Goal: Task Accomplishment & Management: Use online tool/utility

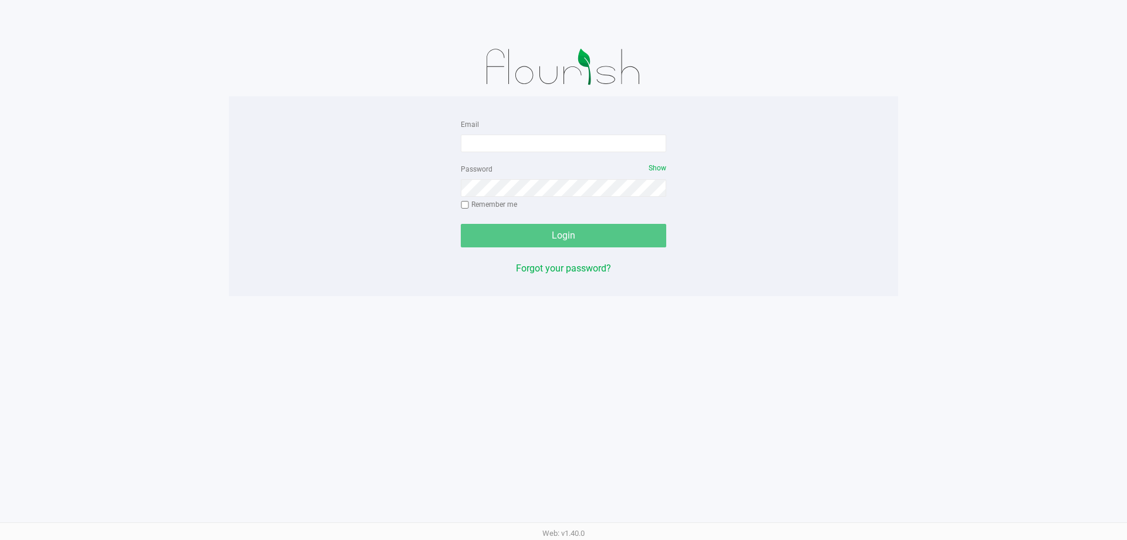
click at [530, 131] on div "Email" at bounding box center [564, 134] width 206 height 35
click at [529, 133] on div "Email" at bounding box center [564, 134] width 206 height 35
click at [528, 140] on input "Email" at bounding box center [564, 143] width 206 height 18
type input "[EMAIL_ADDRESS][DOMAIN_NAME]"
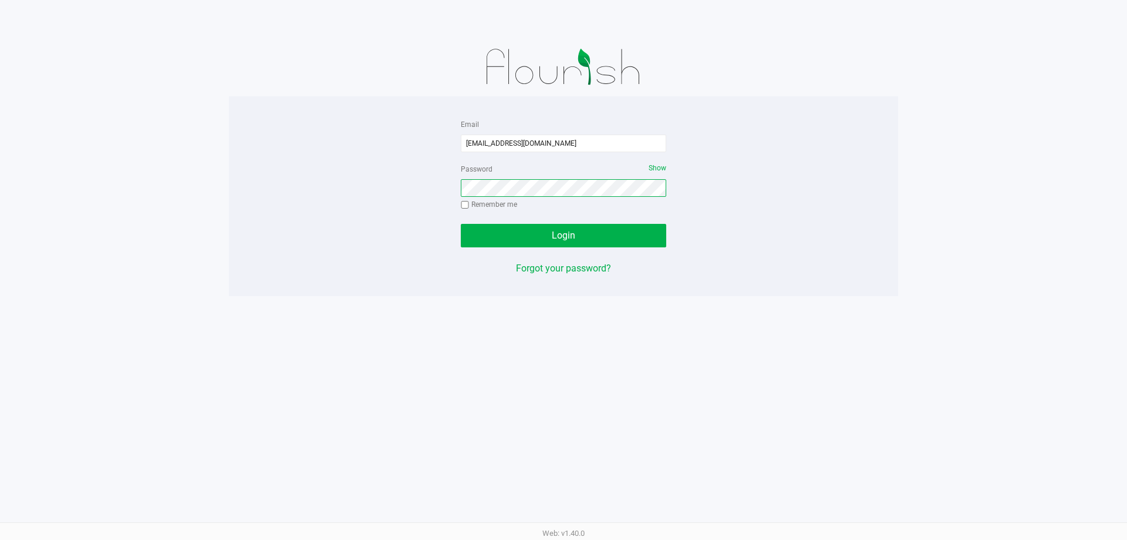
click at [461, 224] on button "Login" at bounding box center [564, 235] width 206 height 23
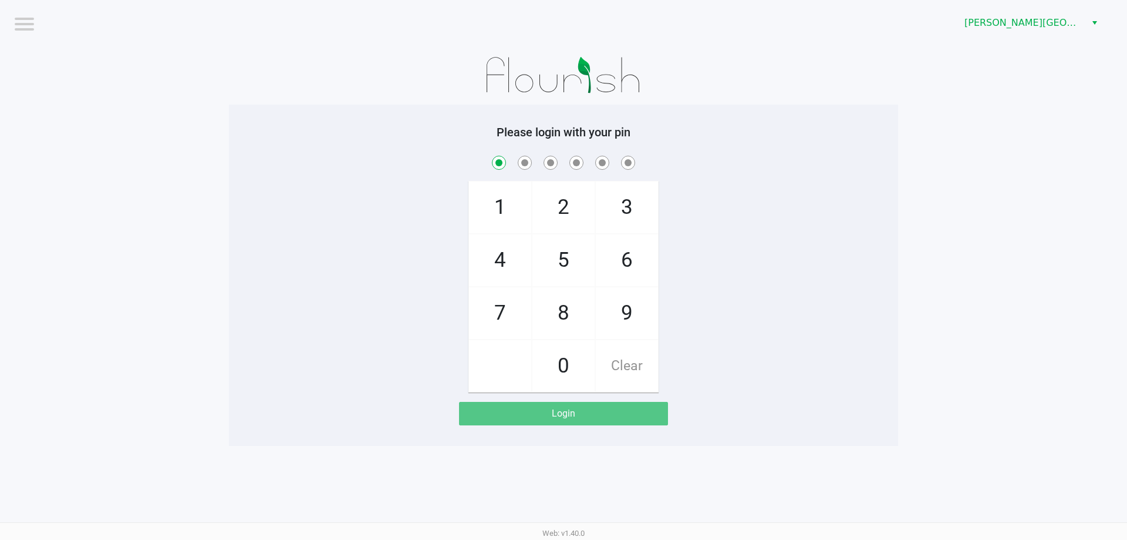
checkbox input "true"
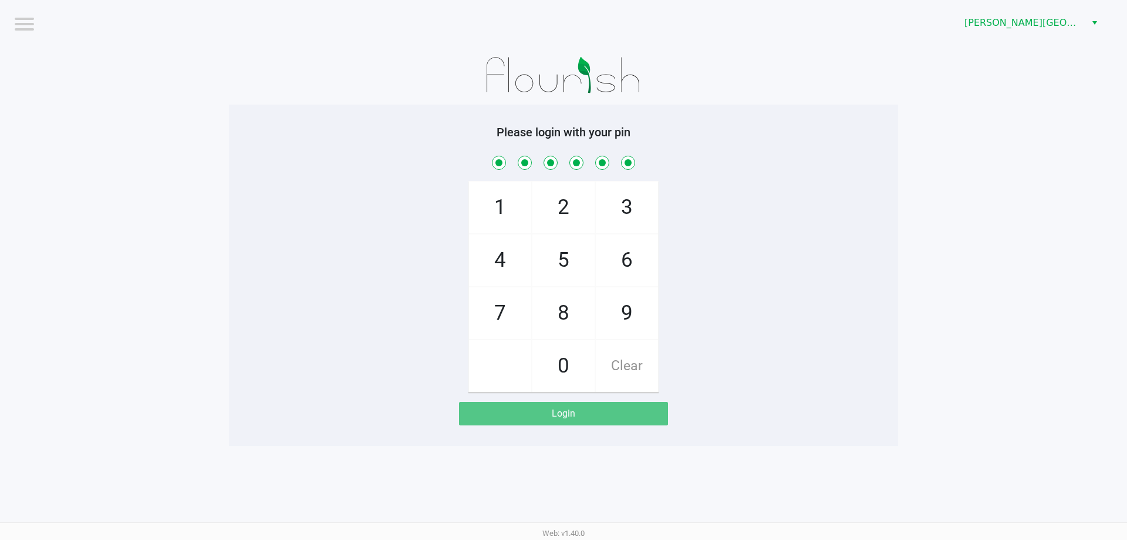
checkbox input "true"
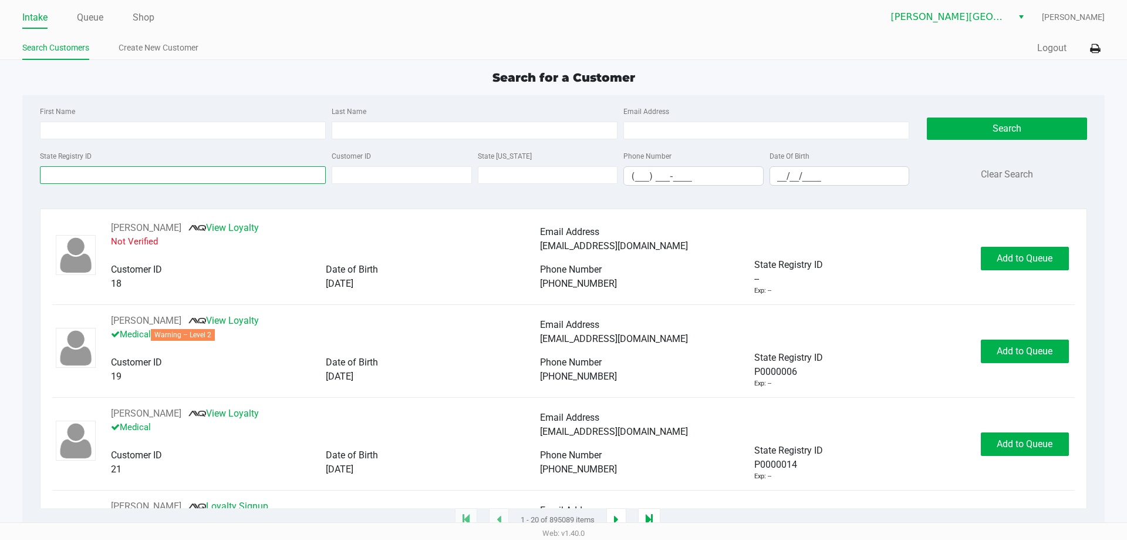
click at [183, 181] on input "State Registry ID" at bounding box center [183, 175] width 286 height 18
type input "p0kh9794"
click at [1022, 123] on button "Search" at bounding box center [1007, 128] width 160 height 22
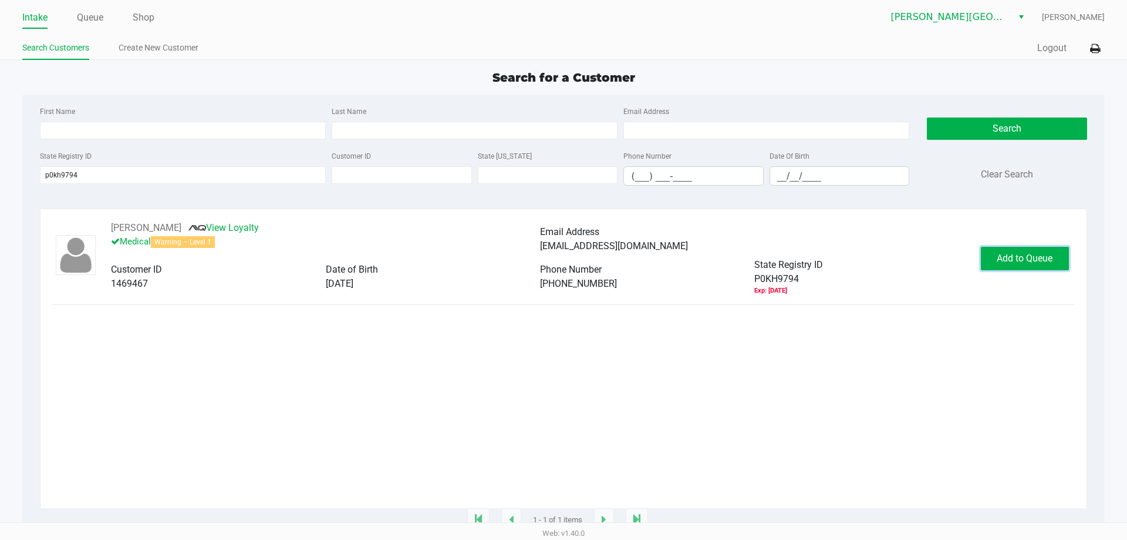
click at [1013, 262] on span "Add to Queue" at bounding box center [1025, 257] width 56 height 11
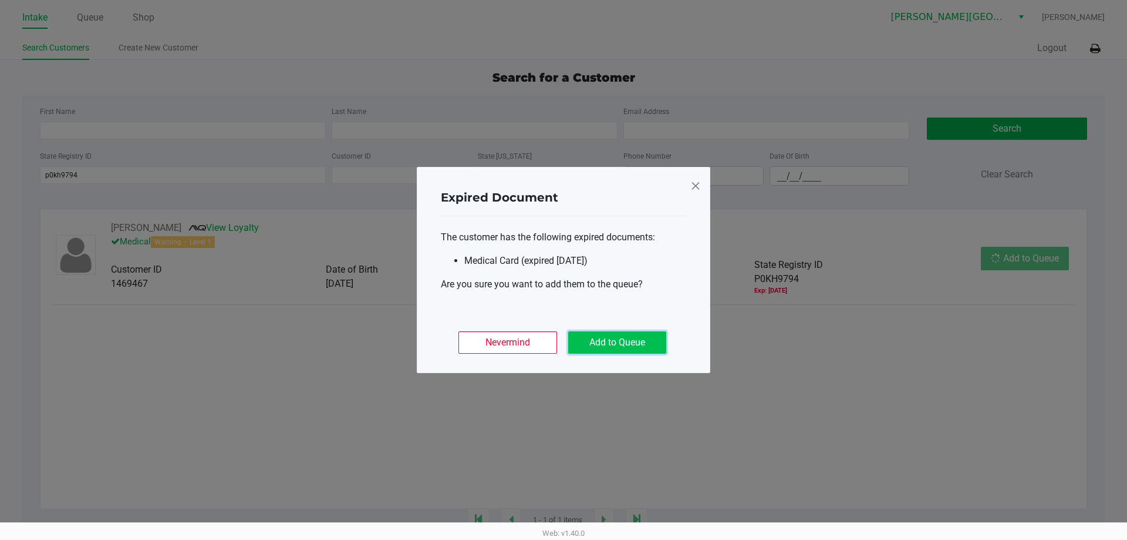
click at [624, 346] on button "Add to Queue" at bounding box center [617, 342] width 98 height 22
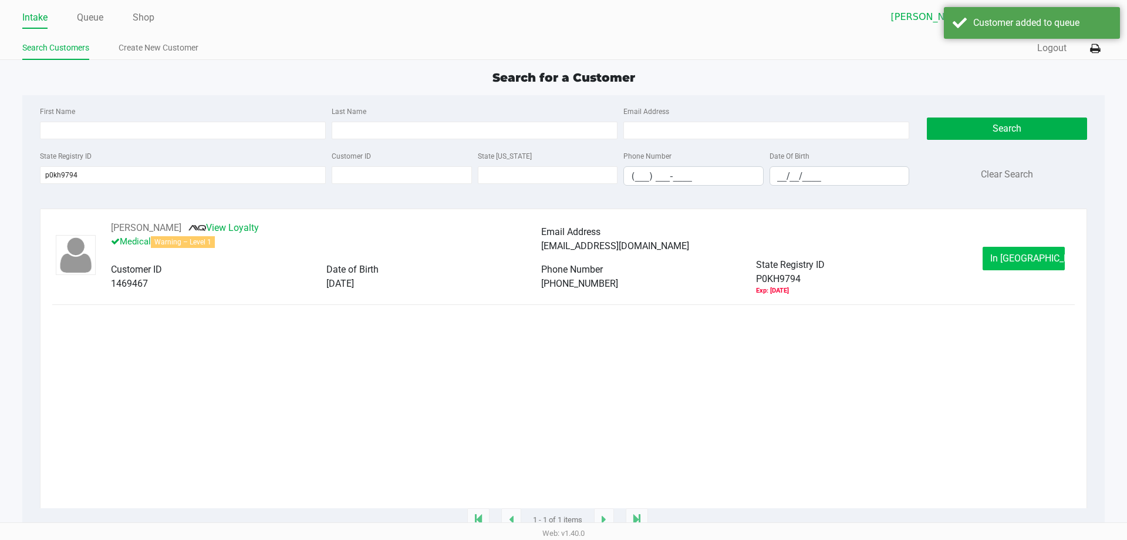
click at [1016, 245] on div "[PERSON_NAME] View Loyalty Medical Warning – Level 1 Email Address [EMAIL_ADDRE…" at bounding box center [563, 258] width 1022 height 75
click at [1011, 254] on span "In [GEOGRAPHIC_DATA]" at bounding box center [1040, 257] width 99 height 11
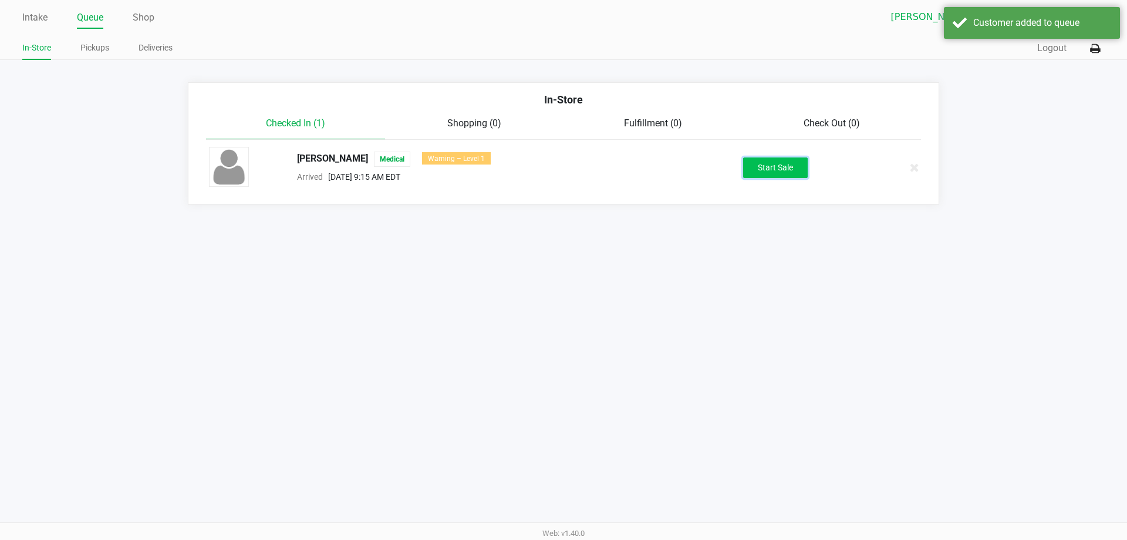
click at [800, 169] on button "Start Sale" at bounding box center [775, 167] width 65 height 21
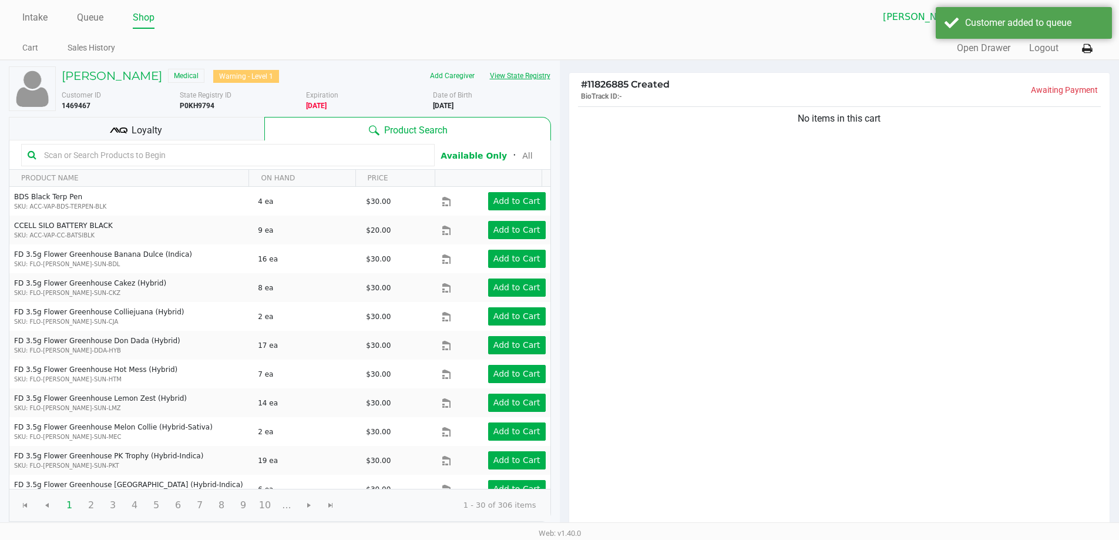
click at [523, 77] on button "View State Registry" at bounding box center [516, 75] width 69 height 19
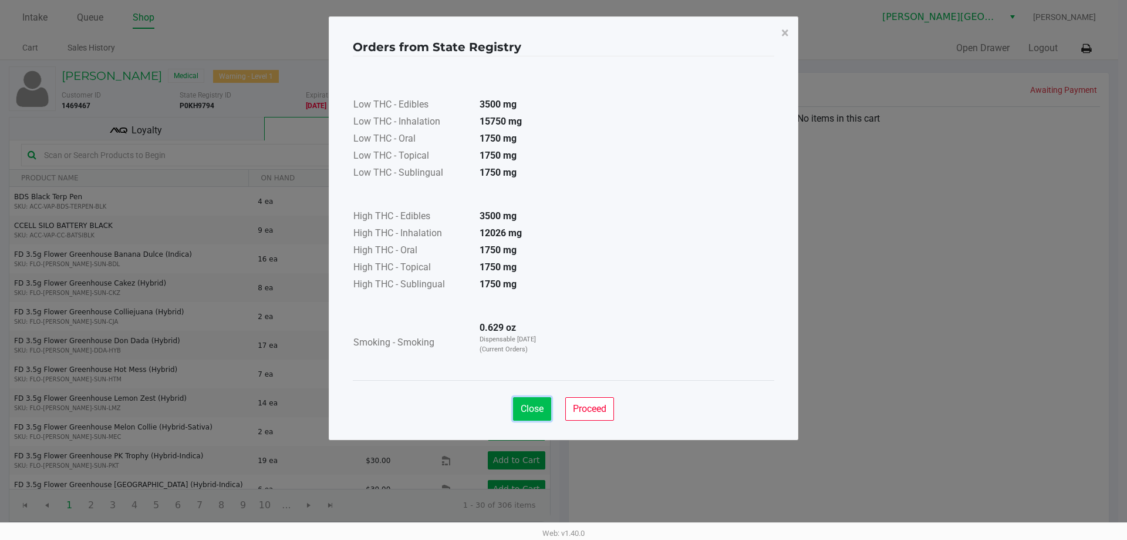
drag, startPoint x: 531, startPoint y: 419, endPoint x: 526, endPoint y: 410, distance: 10.3
click at [531, 419] on button "Close" at bounding box center [532, 408] width 38 height 23
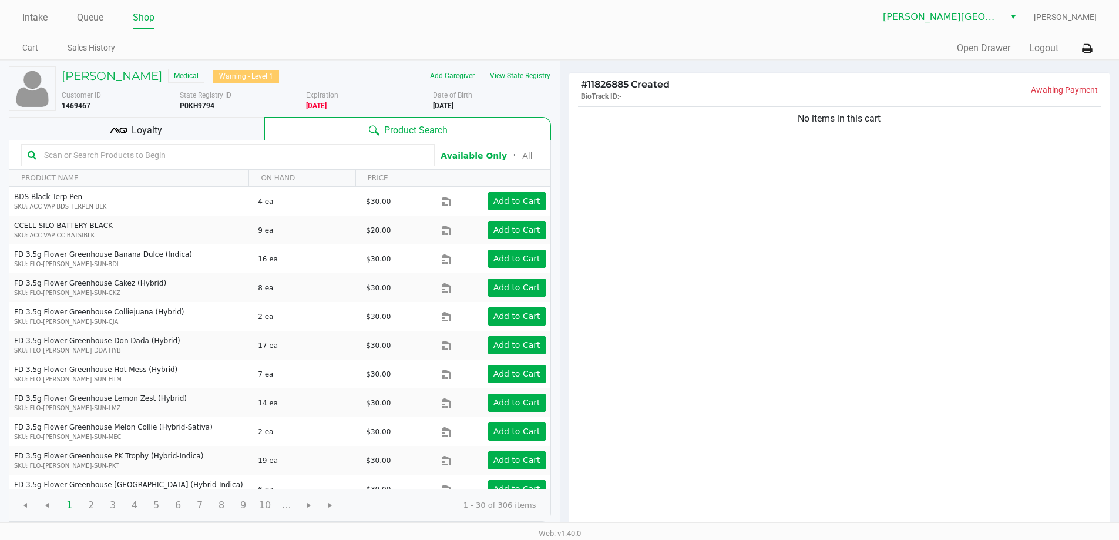
click at [104, 156] on input "text" at bounding box center [233, 155] width 389 height 18
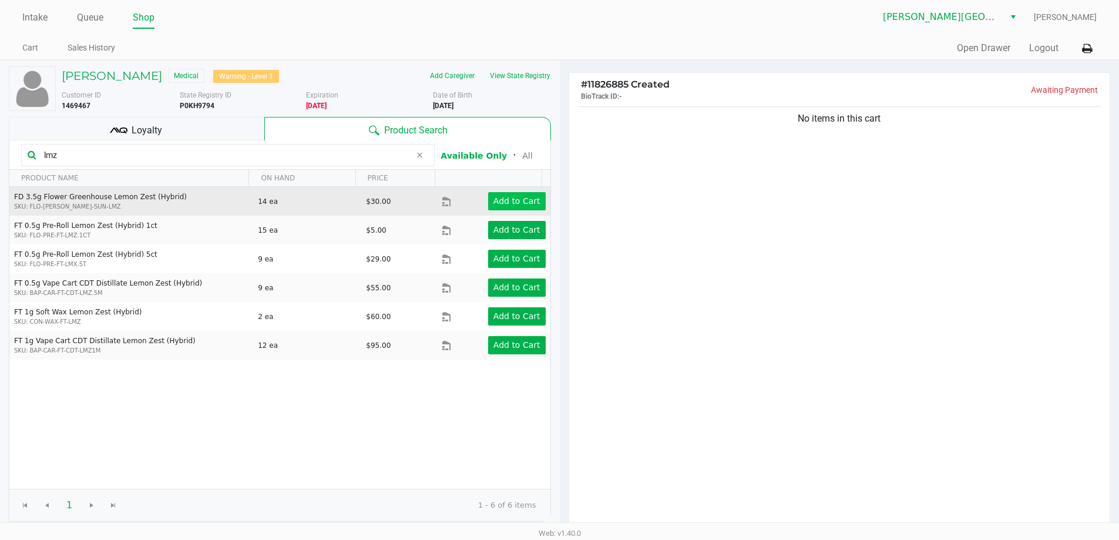
type input "lmz"
click at [509, 197] on app-button-loader "Add to Cart" at bounding box center [516, 200] width 47 height 9
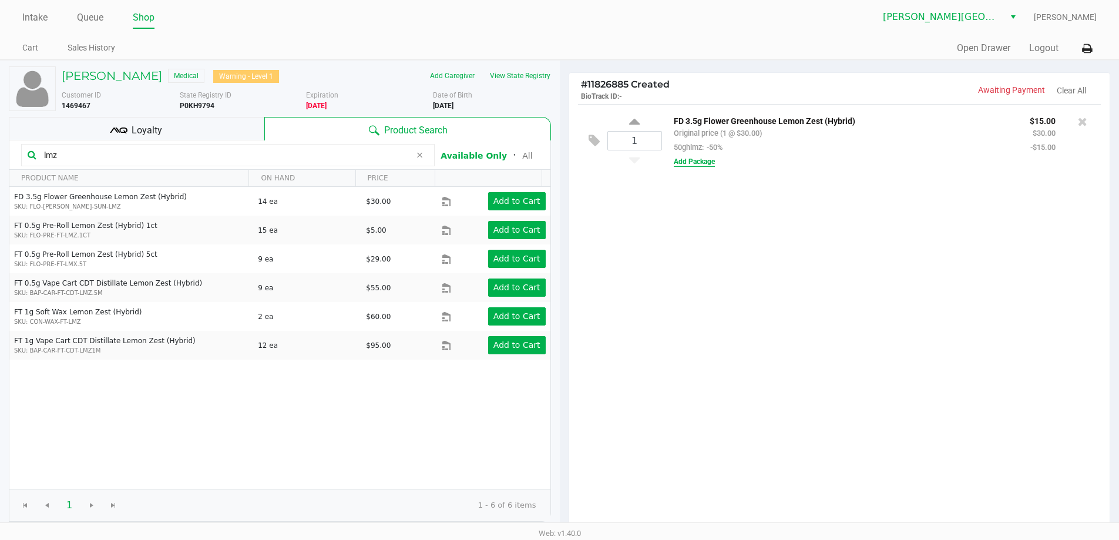
click at [696, 161] on button "Add Package" at bounding box center [693, 161] width 41 height 11
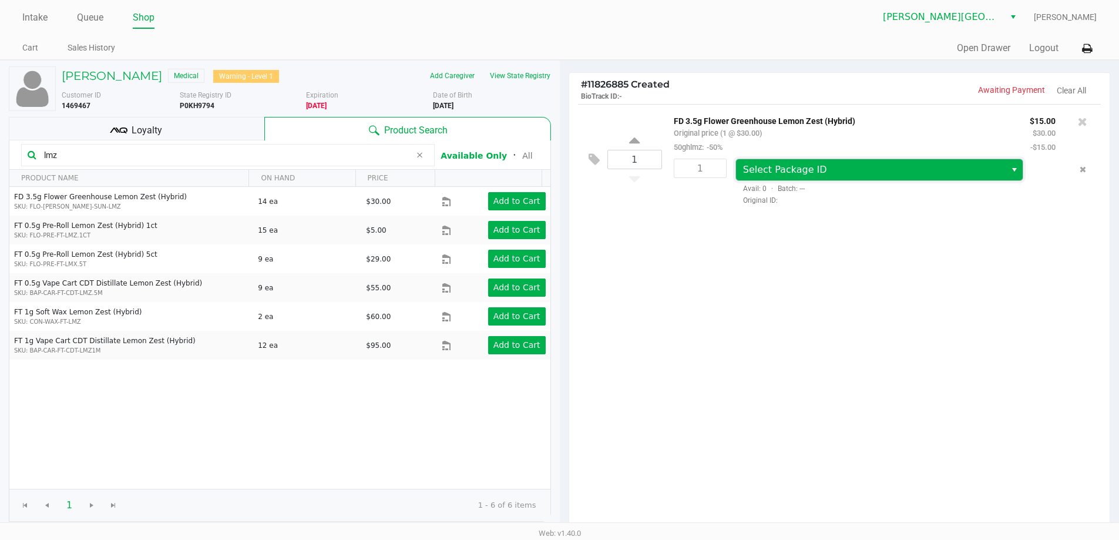
click at [787, 170] on span "Select Package ID" at bounding box center [785, 169] width 84 height 11
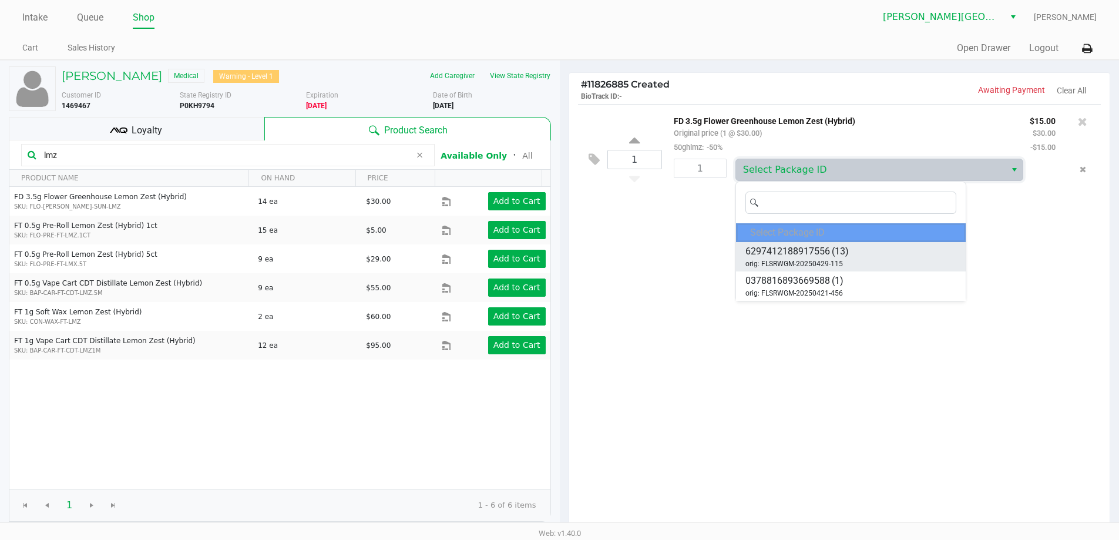
click at [809, 255] on span "6297412188917556" at bounding box center [787, 251] width 85 height 14
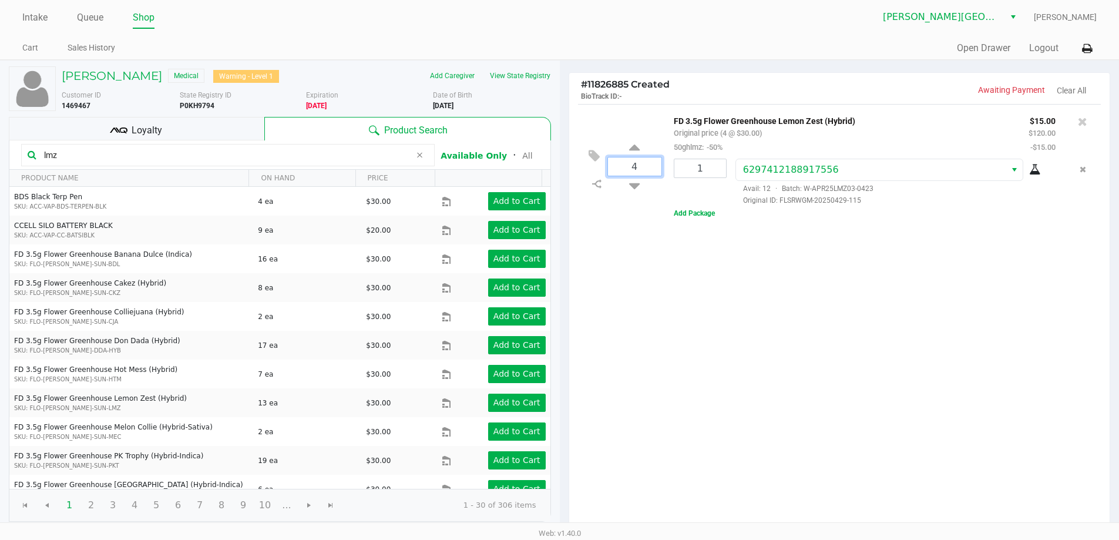
type input "4"
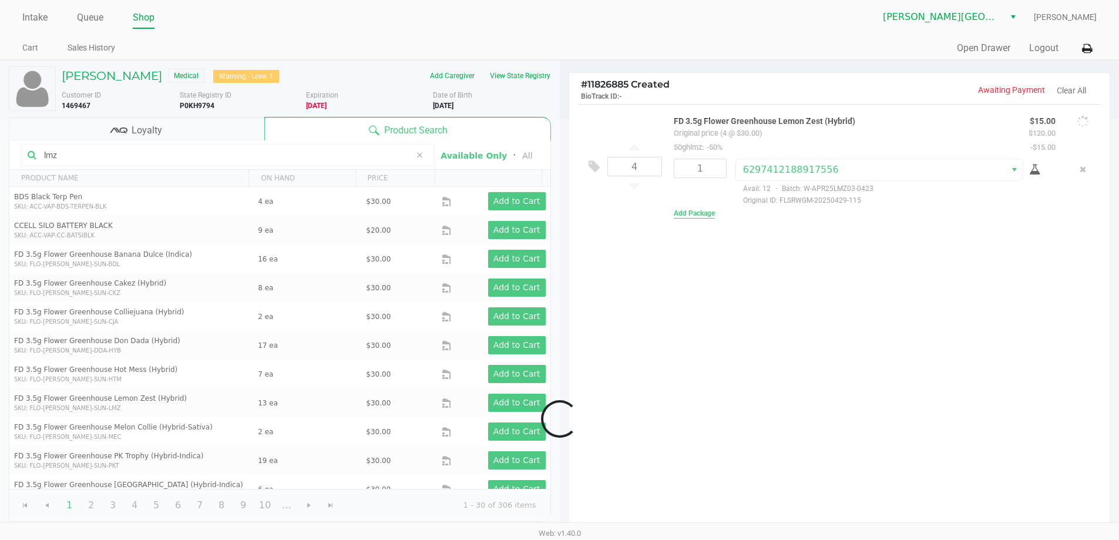
click at [686, 215] on div "Loading [PERSON_NAME] Medical Warning - Level 1 Add Caregiver View State Regist…" at bounding box center [559, 360] width 1119 height 600
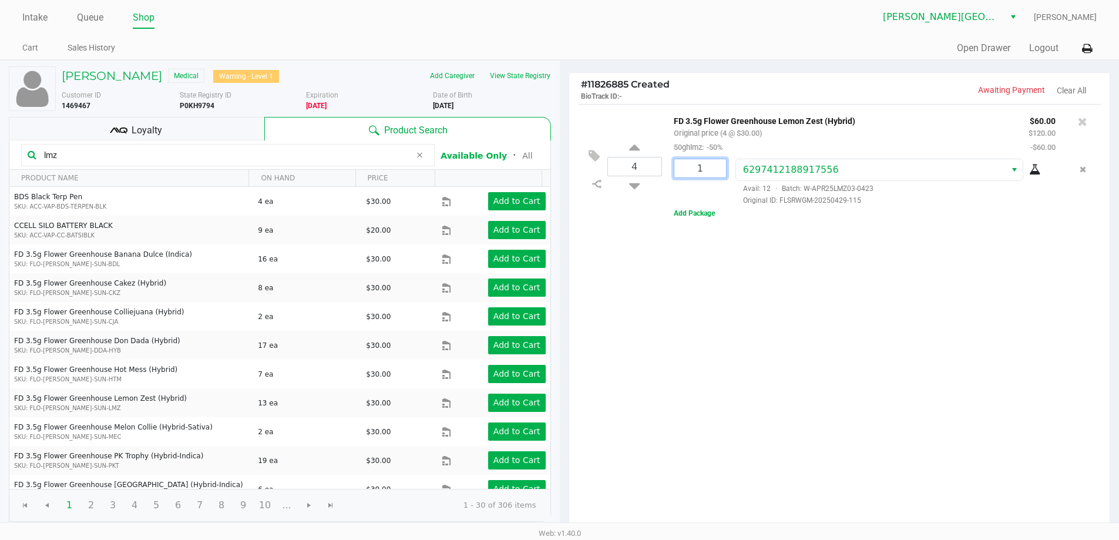
click at [710, 173] on input "1" at bounding box center [700, 168] width 52 height 18
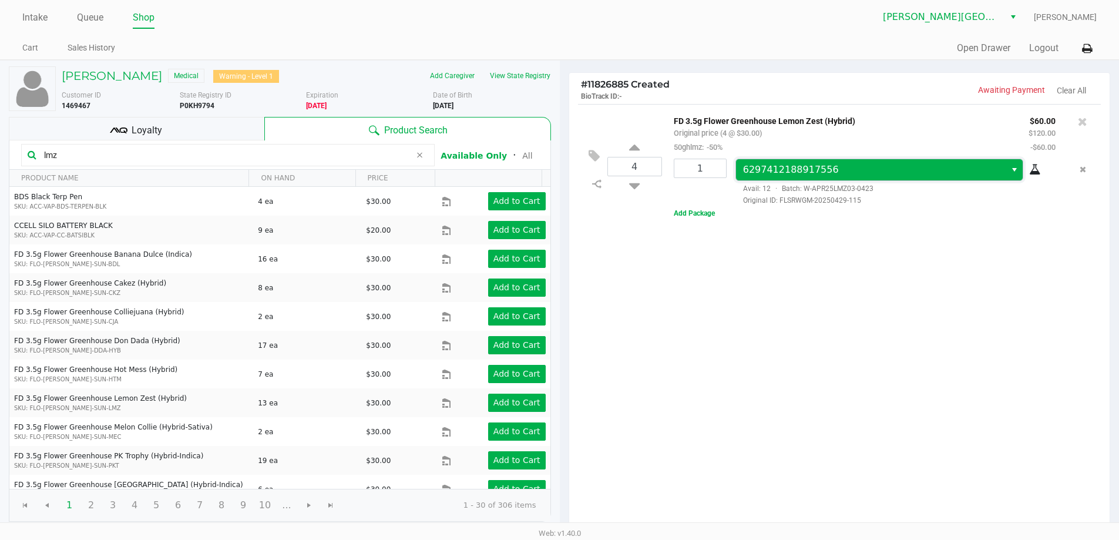
click at [777, 168] on span "6297412188917556" at bounding box center [791, 169] width 96 height 11
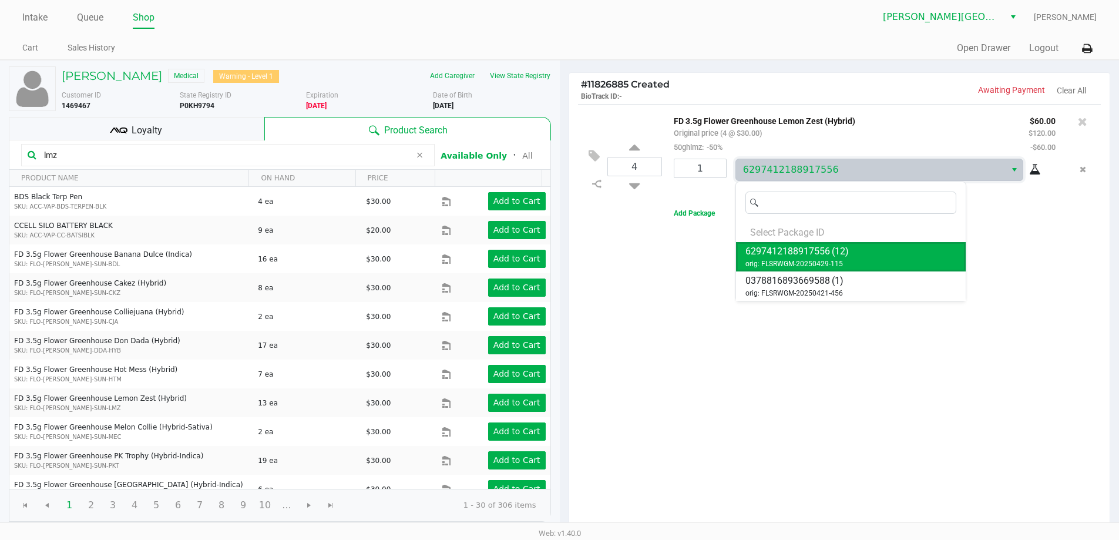
drag, startPoint x: 788, startPoint y: 251, endPoint x: 695, endPoint y: 165, distance: 126.7
click at [787, 251] on span "6297412188917556" at bounding box center [787, 251] width 85 height 14
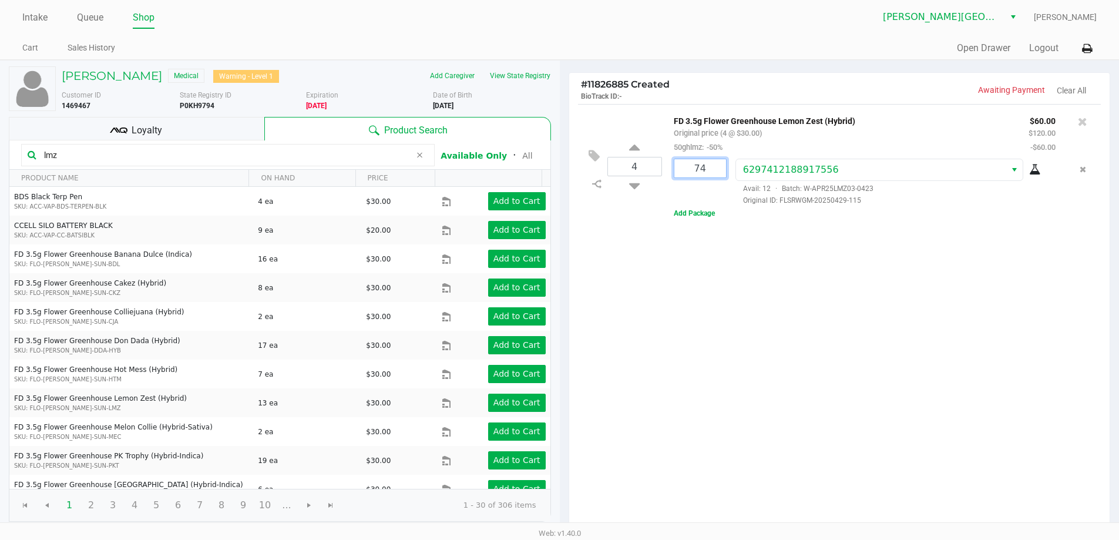
type input "7"
type input "4"
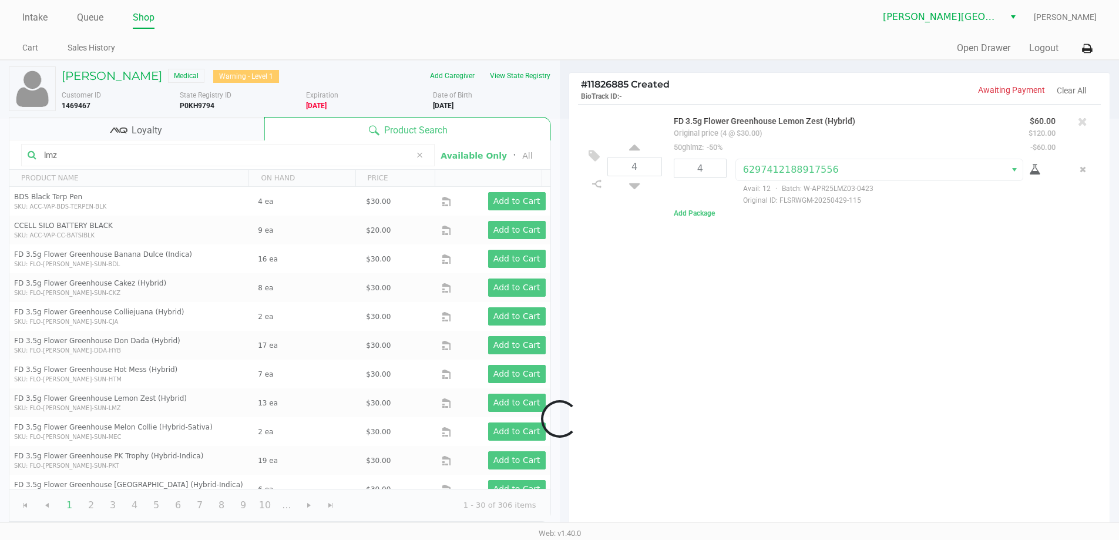
click at [786, 346] on div "Loading [PERSON_NAME] Medical Warning - Level 1 Add Caregiver View State Regist…" at bounding box center [559, 360] width 1119 height 600
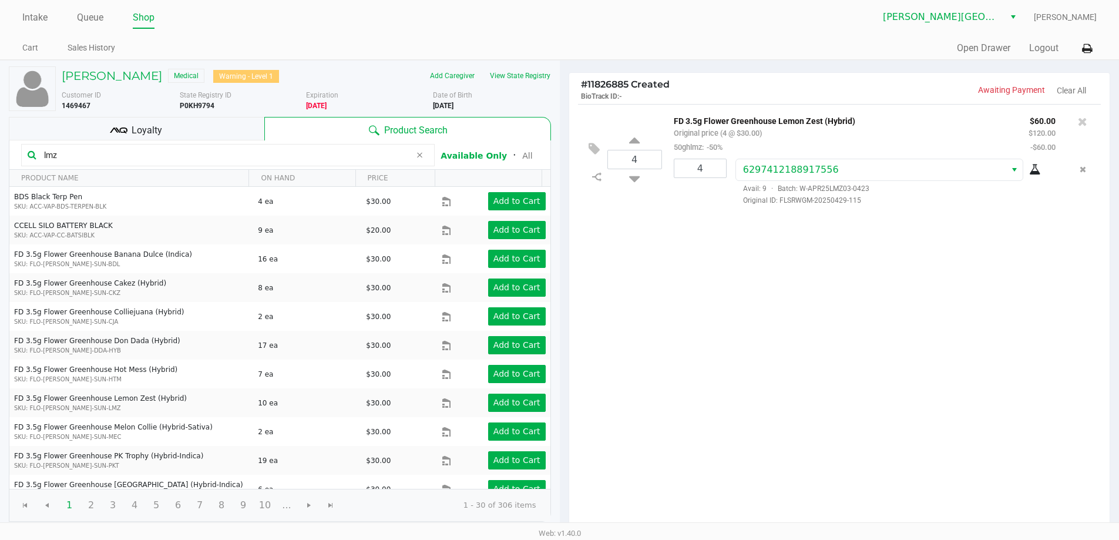
scroll to position [120, 0]
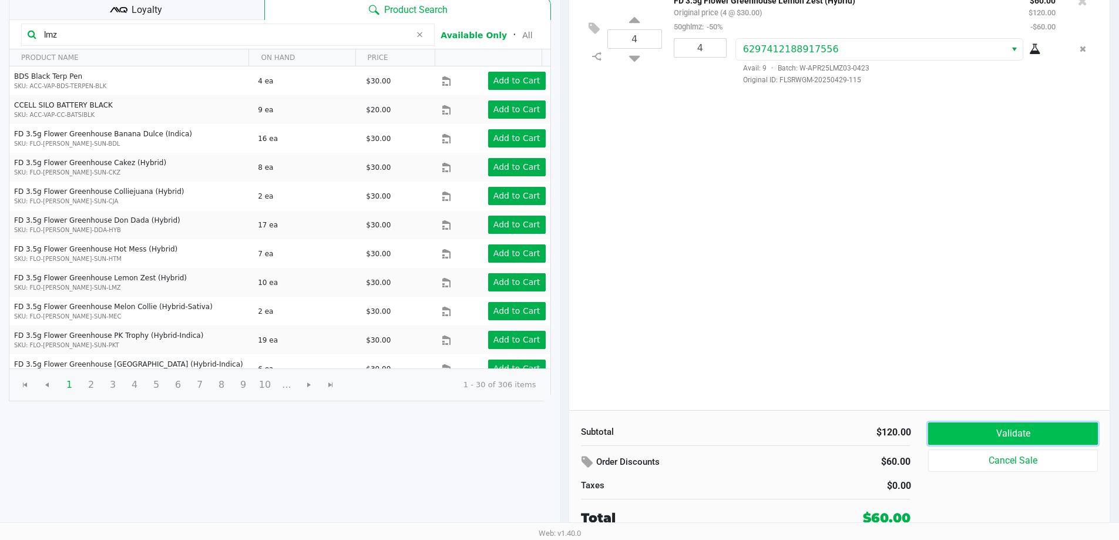
click at [980, 432] on button "Validate" at bounding box center [1012, 433] width 169 height 22
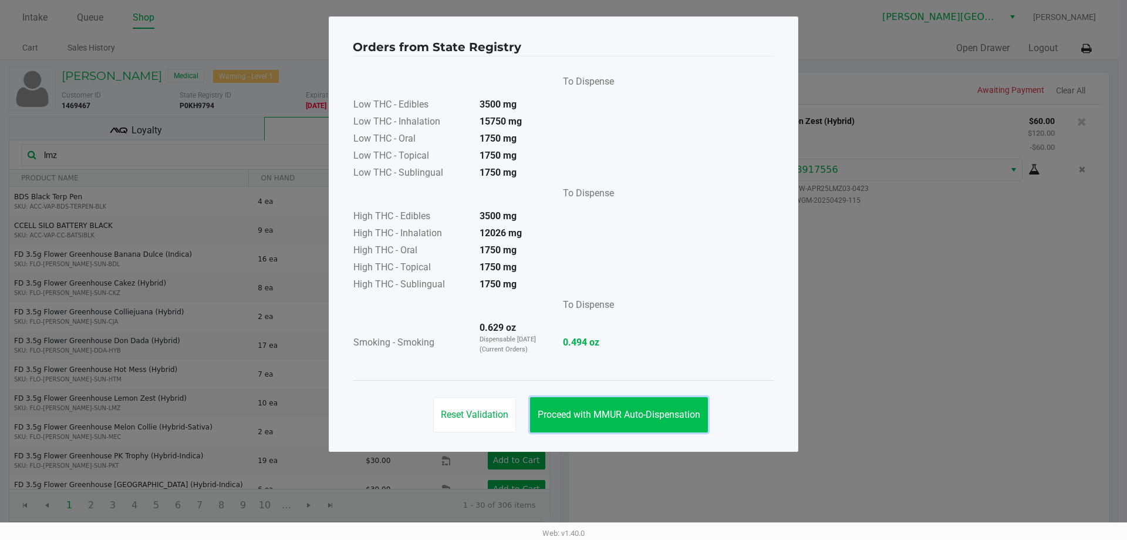
click at [582, 415] on span "Proceed with MMUR Auto-Dispensation" at bounding box center [619, 414] width 163 height 11
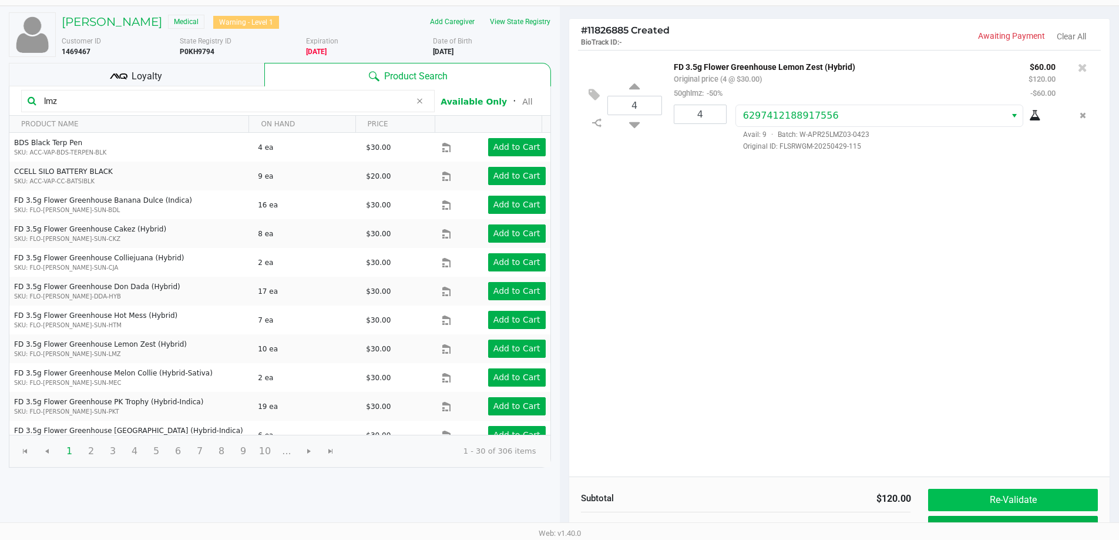
scroll to position [120, 0]
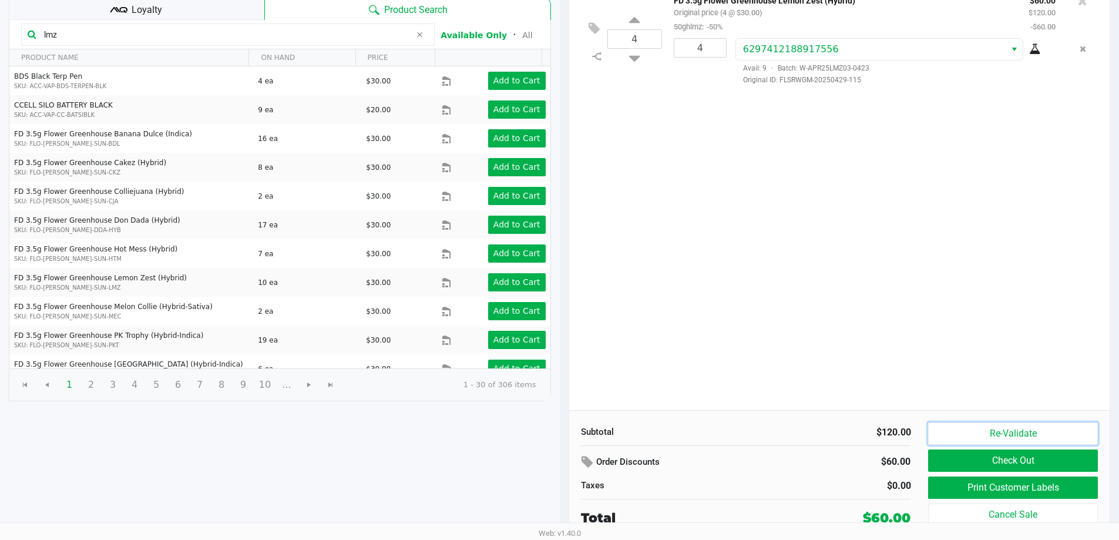
click at [1001, 433] on button "Re-Validate" at bounding box center [1012, 433] width 169 height 22
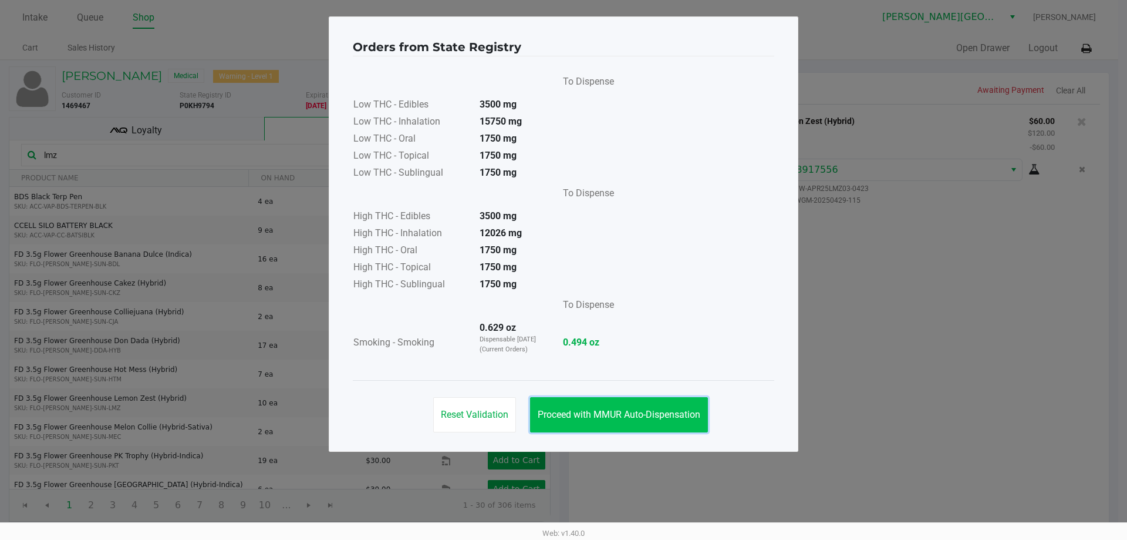
click at [645, 406] on button "Proceed with MMUR Auto-Dispensation" at bounding box center [619, 414] width 178 height 35
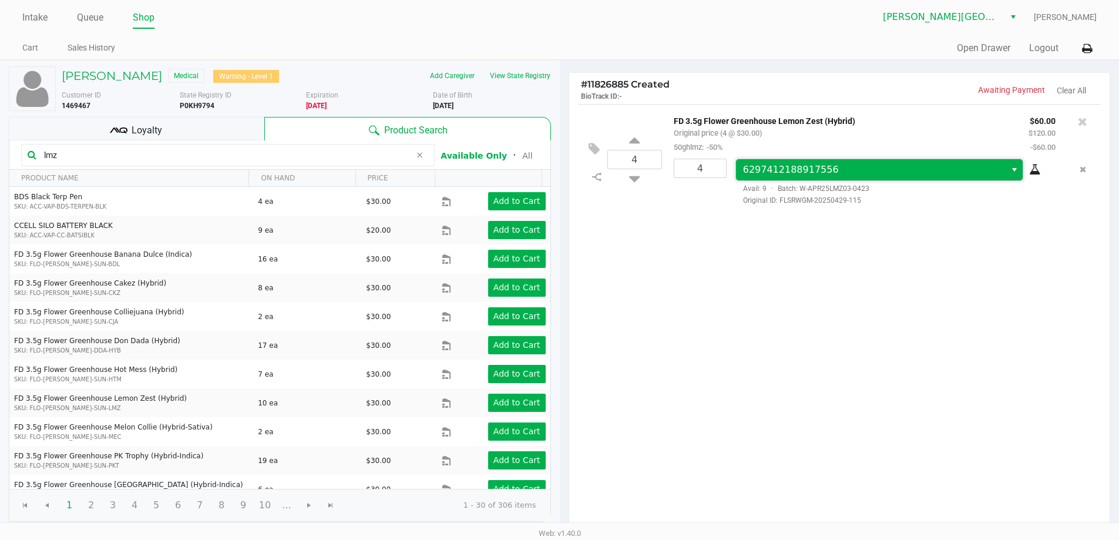
click at [884, 171] on span "6297412188917556" at bounding box center [871, 170] width 256 height 14
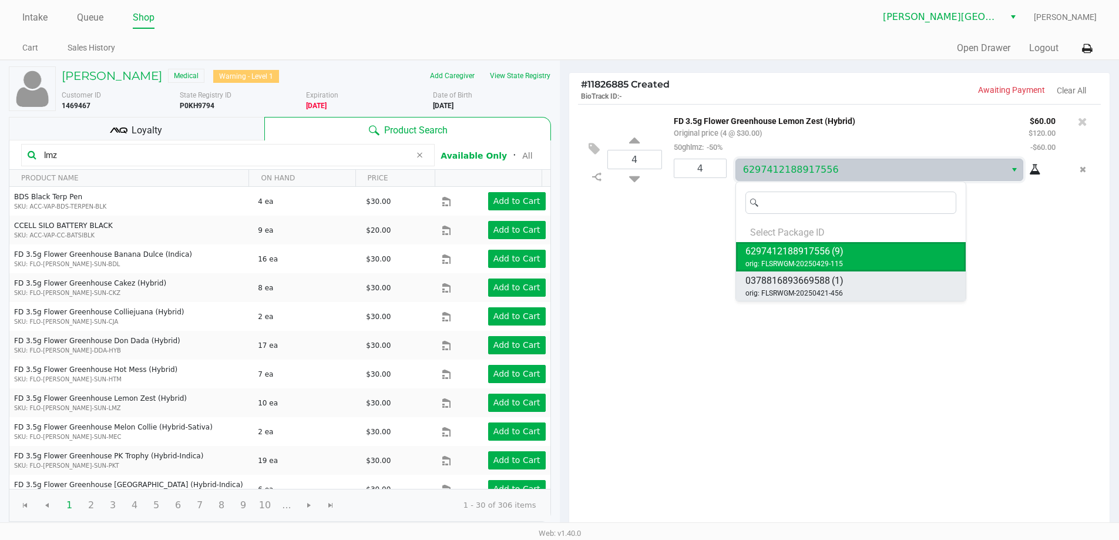
click at [836, 279] on span "(1)" at bounding box center [837, 281] width 12 height 14
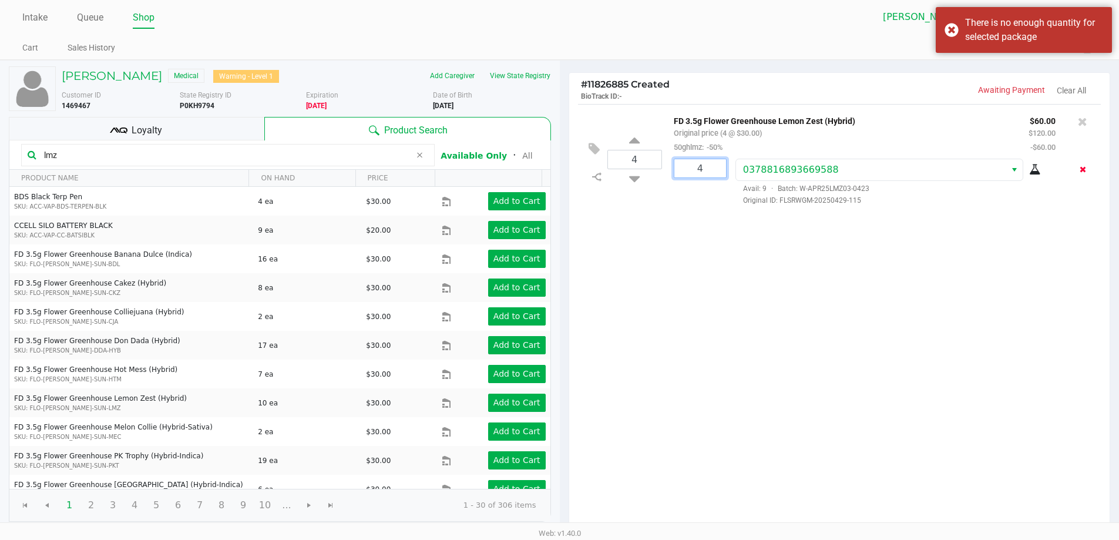
click at [1086, 170] on button "Remove the package from the orderLine" at bounding box center [1083, 170] width 16 height 22
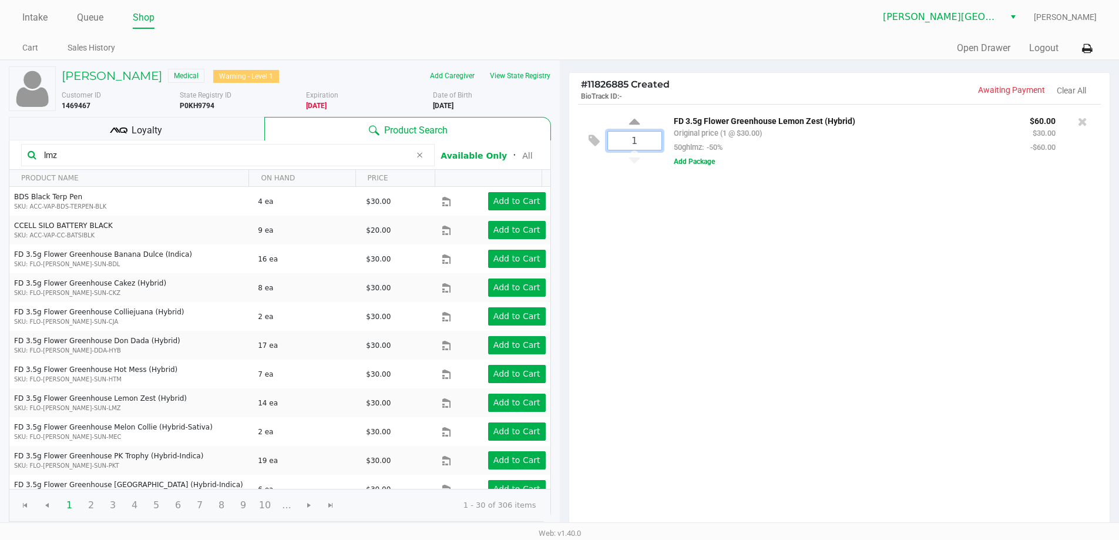
type input "1"
click at [738, 244] on div "[PERSON_NAME] Medical Warning - Level 1 Add Caregiver View State Registry Custo…" at bounding box center [559, 360] width 1119 height 600
click at [698, 164] on button "Add Package" at bounding box center [693, 161] width 41 height 11
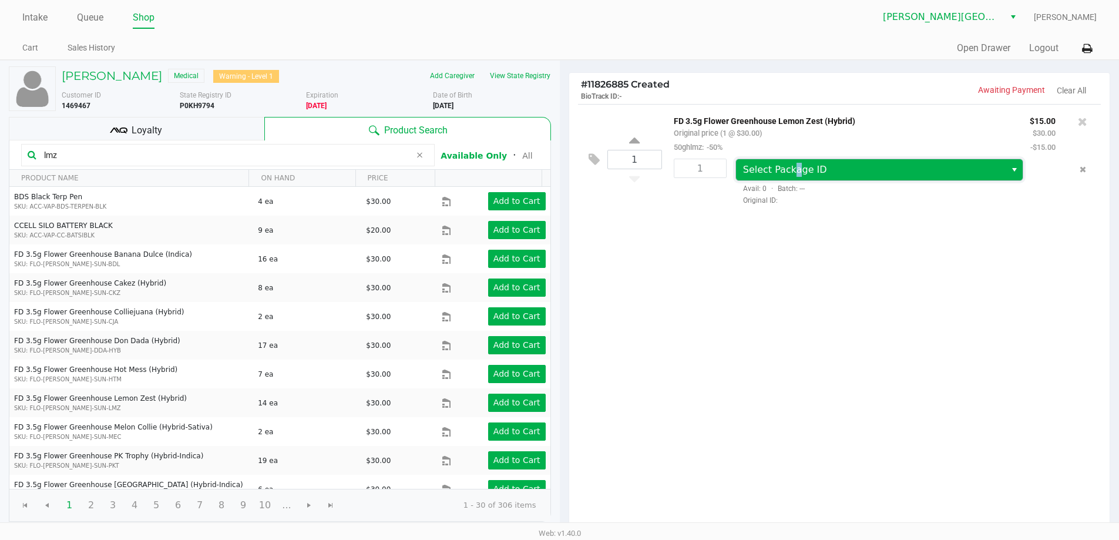
click at [792, 163] on span "Select Package ID" at bounding box center [871, 169] width 270 height 21
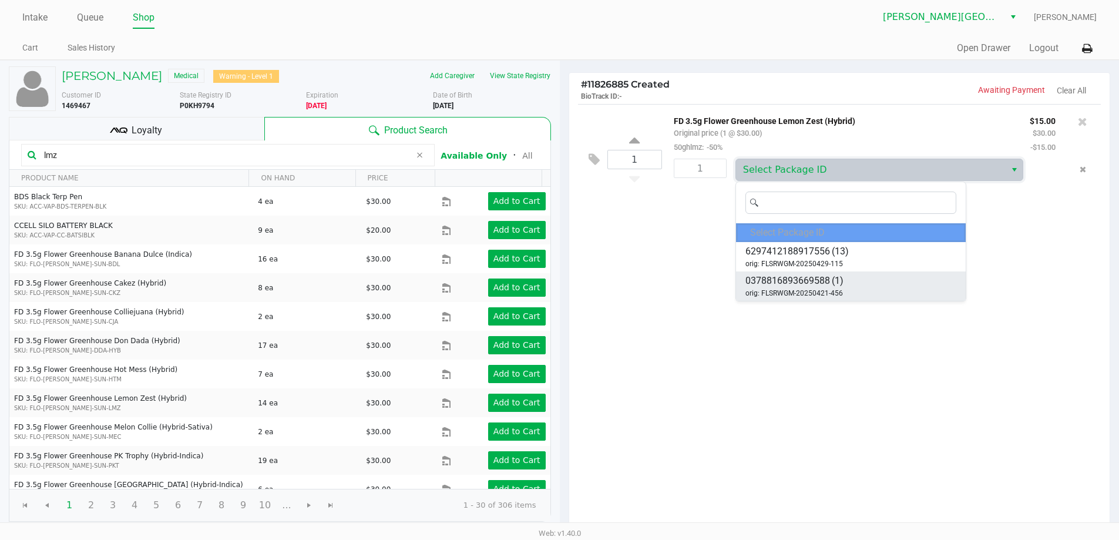
click at [813, 282] on span "0378816893669588" at bounding box center [787, 281] width 85 height 14
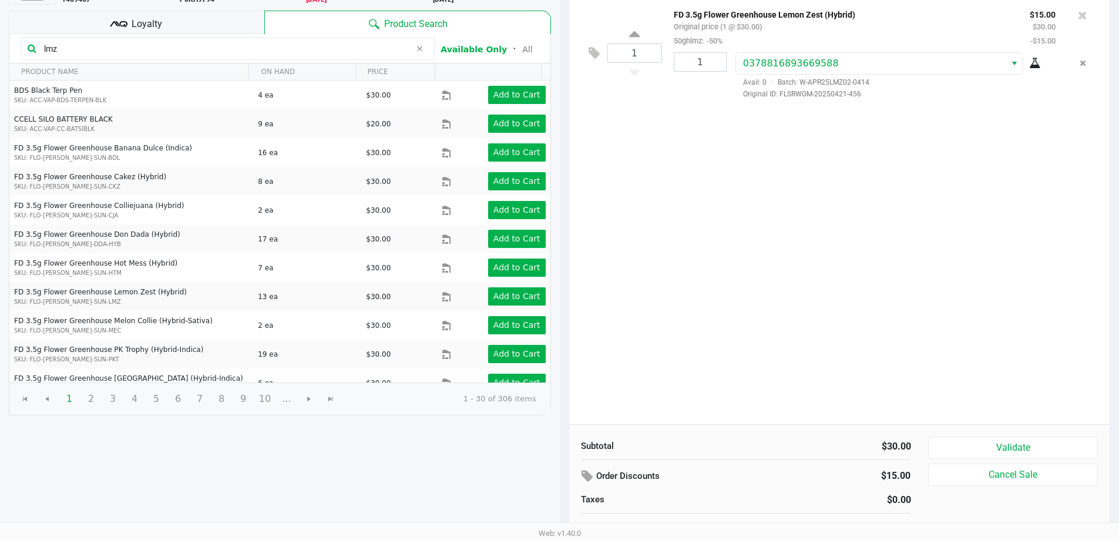
scroll to position [117, 0]
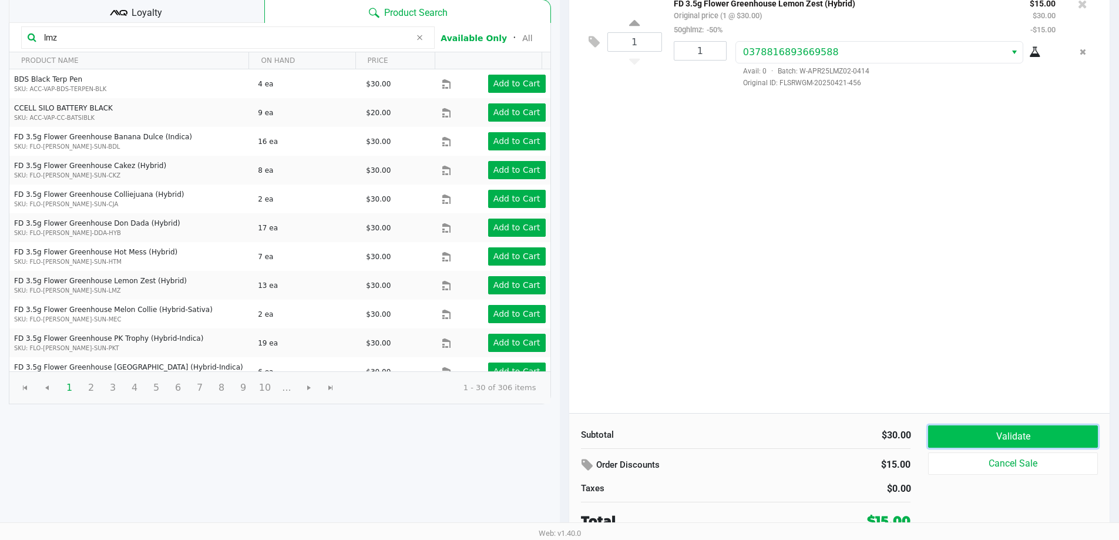
click at [1027, 439] on button "Validate" at bounding box center [1012, 436] width 169 height 22
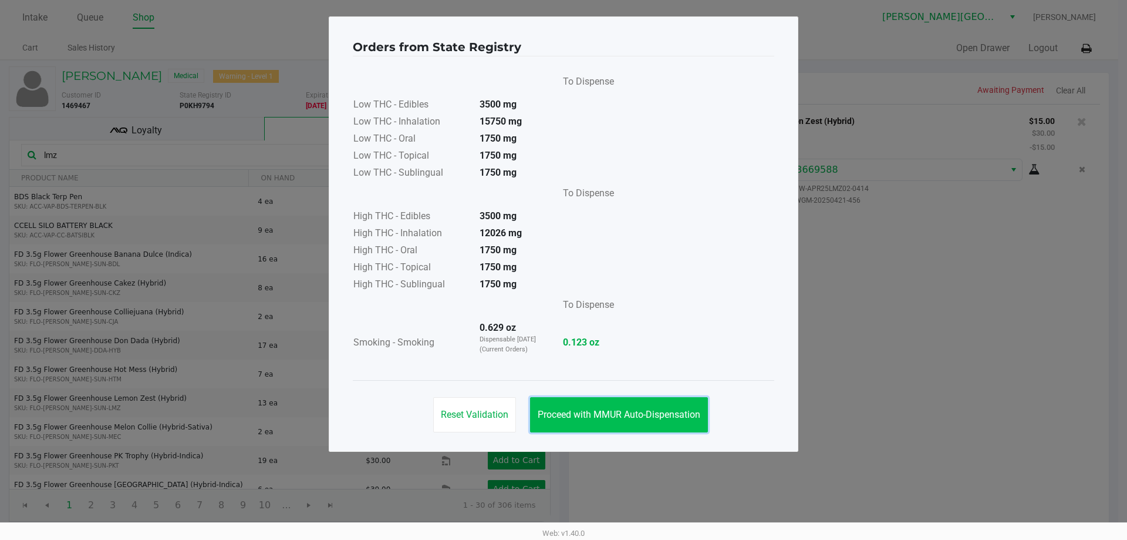
click at [599, 397] on button "Proceed with MMUR Auto-Dispensation" at bounding box center [619, 414] width 178 height 35
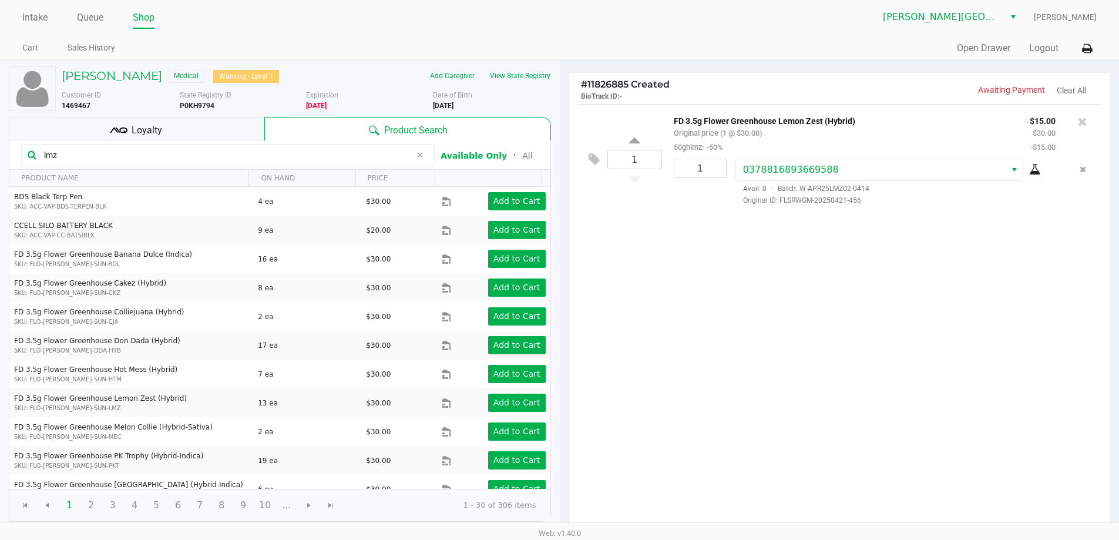
click at [613, 415] on div "Orders from State Registry To Dispense Low THC - Edibles 3500 mg Low THC - Inha…" at bounding box center [560, 204] width 470 height 435
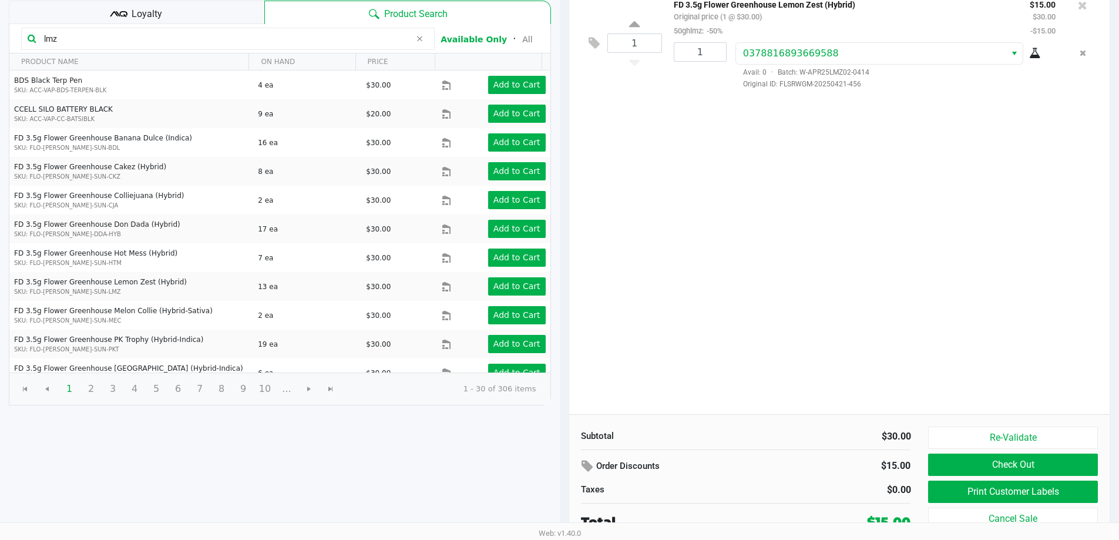
scroll to position [120, 0]
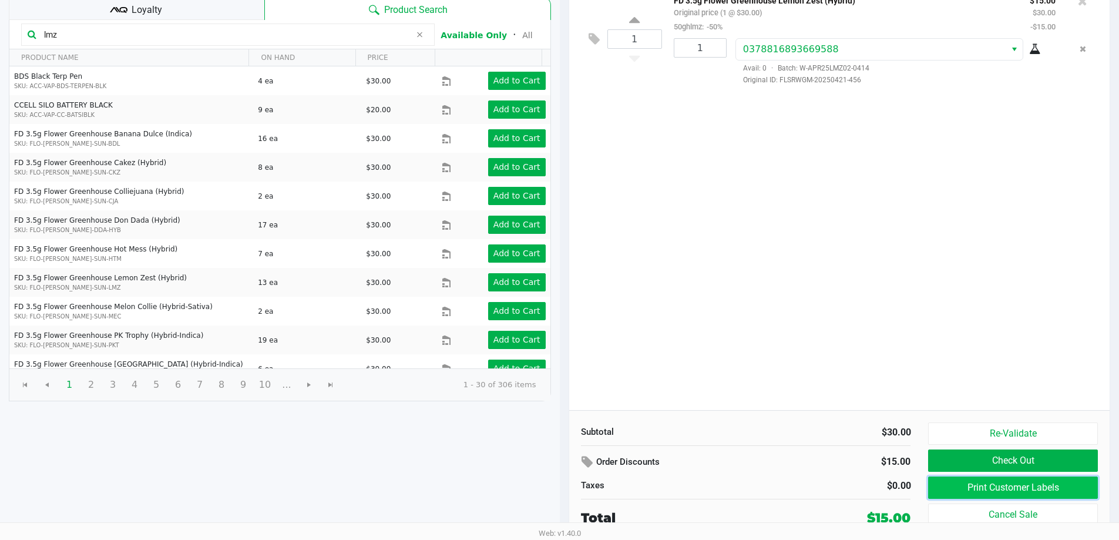
click at [1036, 482] on button "Print Customer Labels" at bounding box center [1012, 487] width 169 height 22
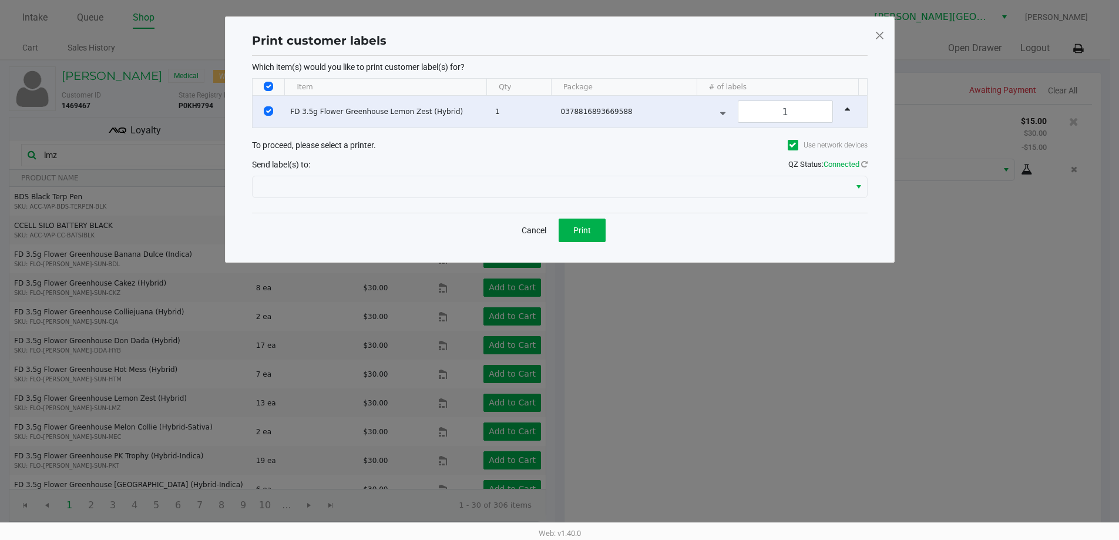
scroll to position [0, 0]
click at [590, 229] on span "Print" at bounding box center [586, 229] width 18 height 9
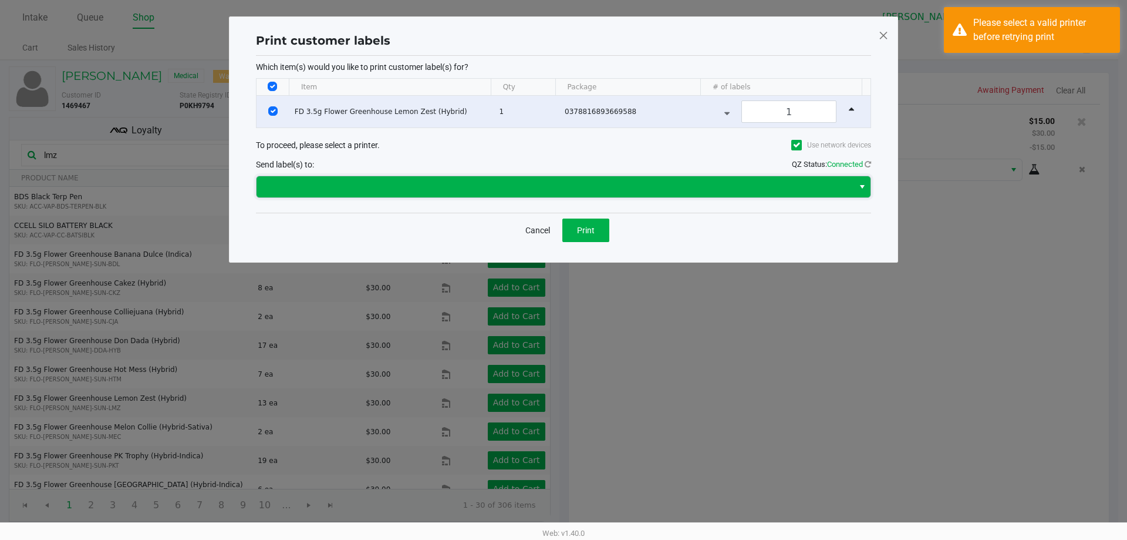
click at [465, 180] on span at bounding box center [555, 187] width 583 height 14
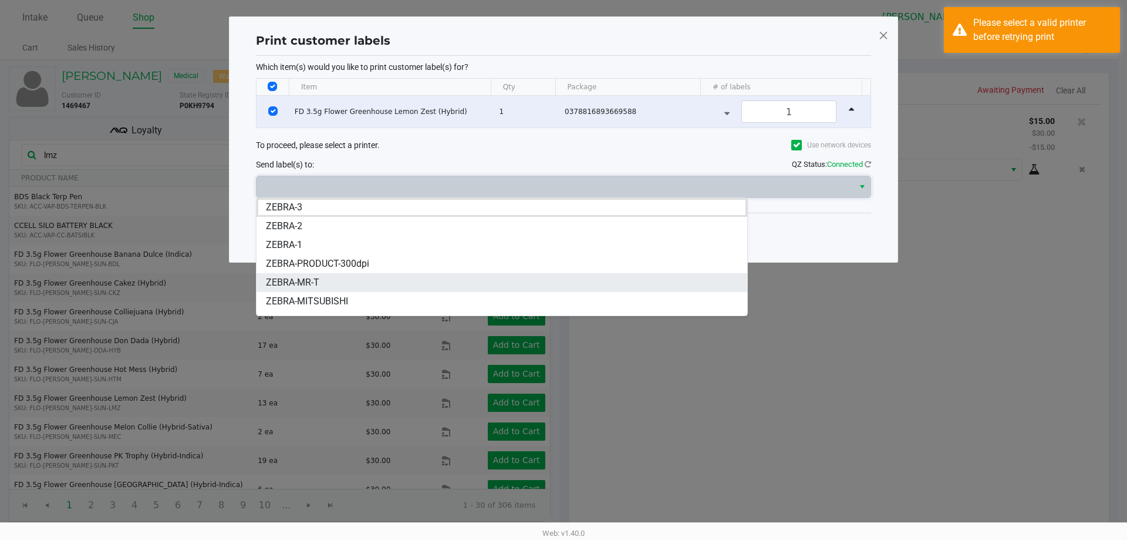
click at [311, 288] on span "ZEBRA-MR-T" at bounding box center [292, 282] width 53 height 14
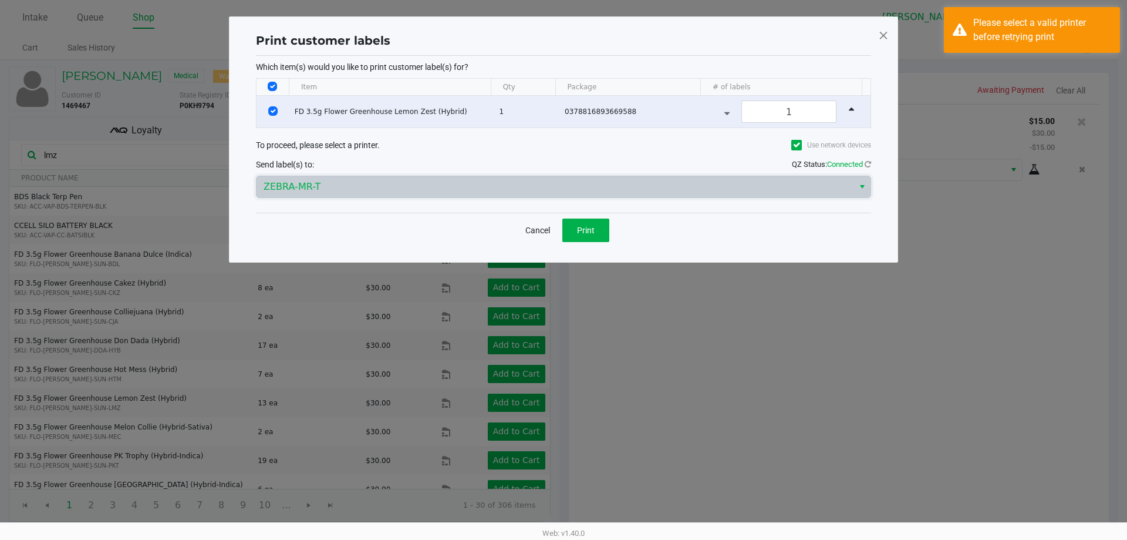
click at [585, 217] on div "Cancel Print" at bounding box center [563, 230] width 615 height 35
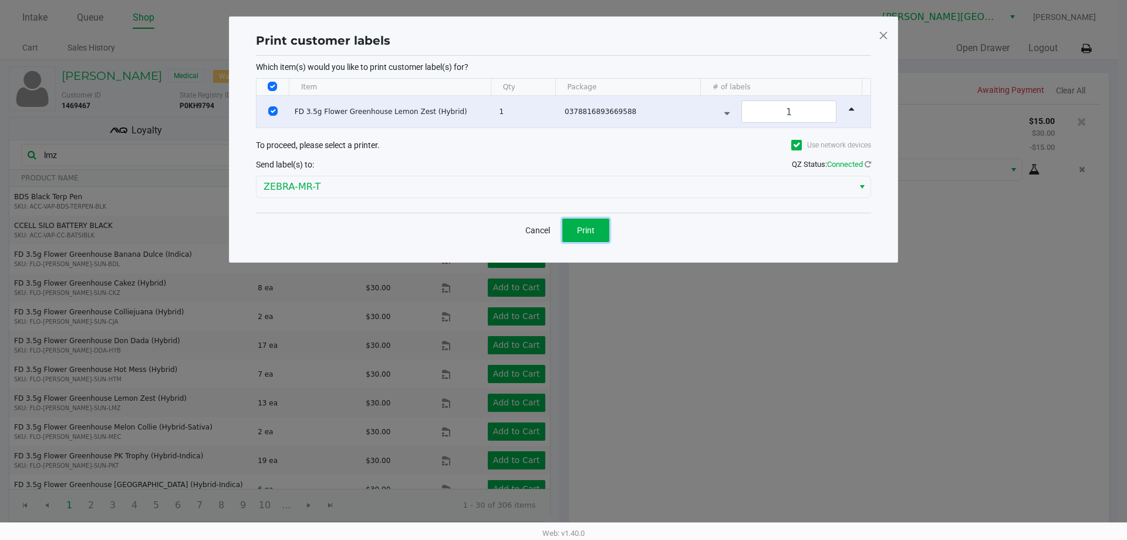
click at [586, 231] on span "Print" at bounding box center [586, 229] width 18 height 9
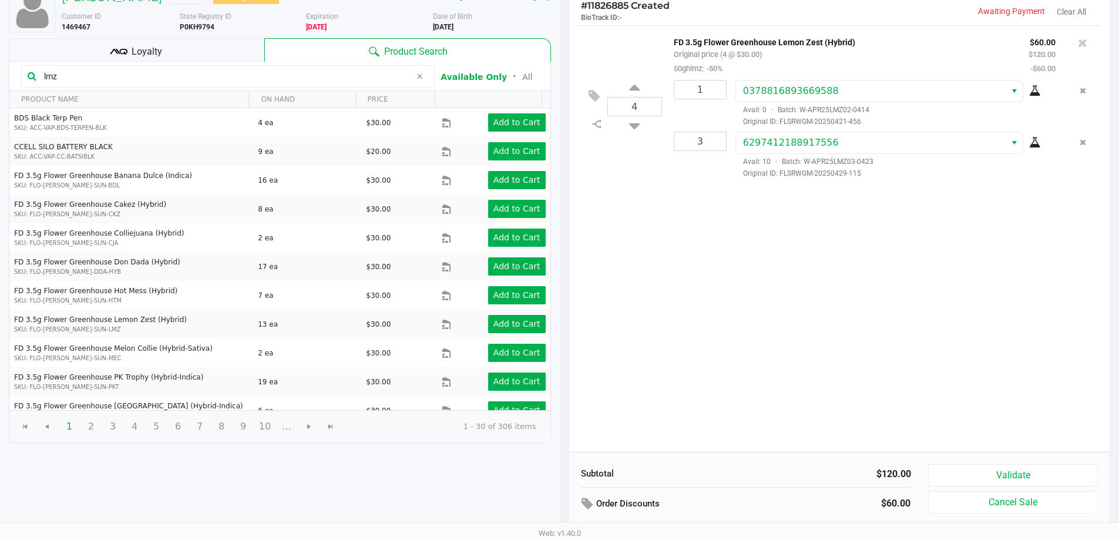
scroll to position [117, 0]
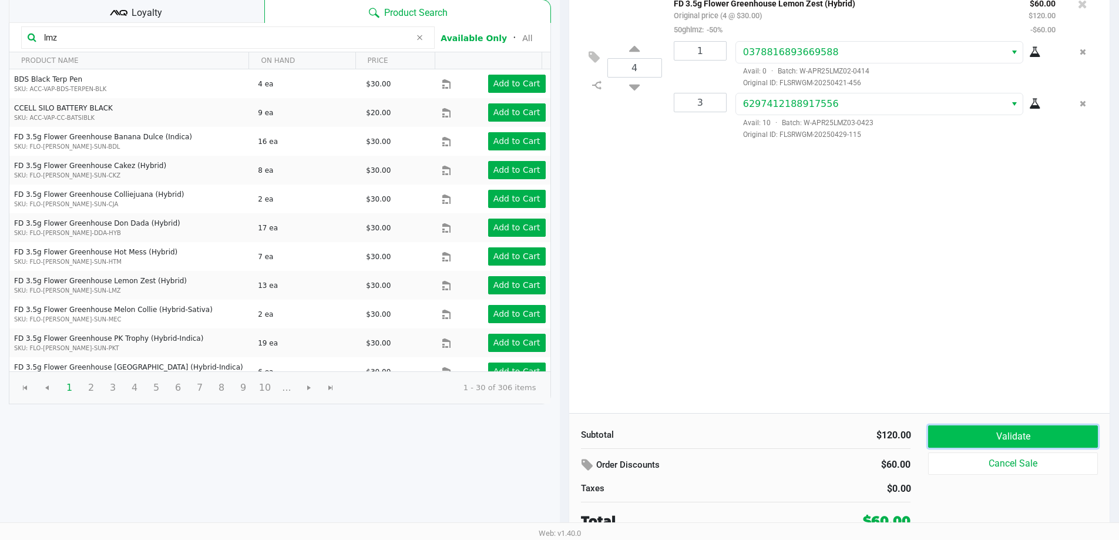
click at [1033, 438] on button "Validate" at bounding box center [1012, 436] width 169 height 22
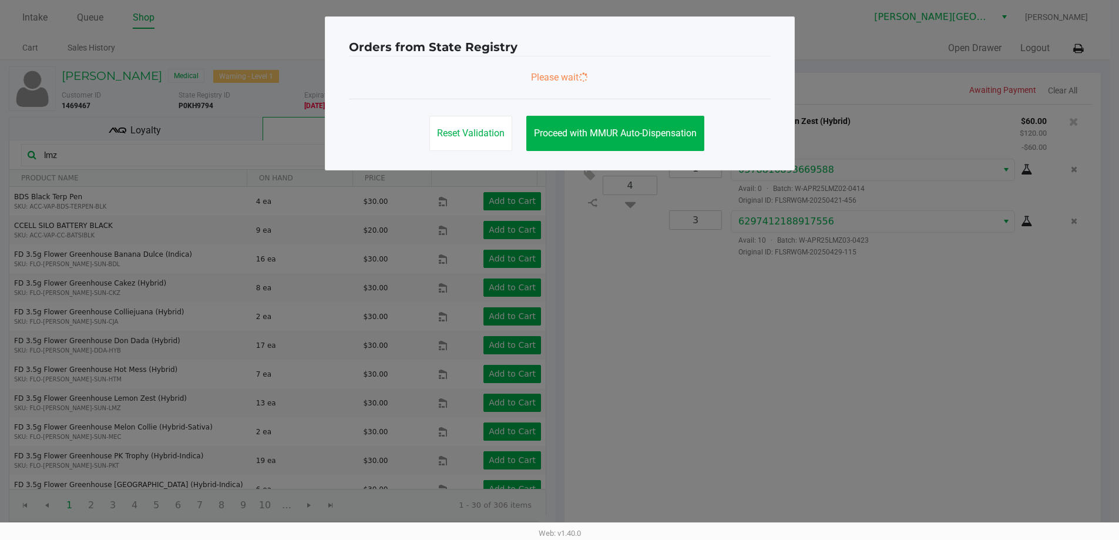
scroll to position [0, 0]
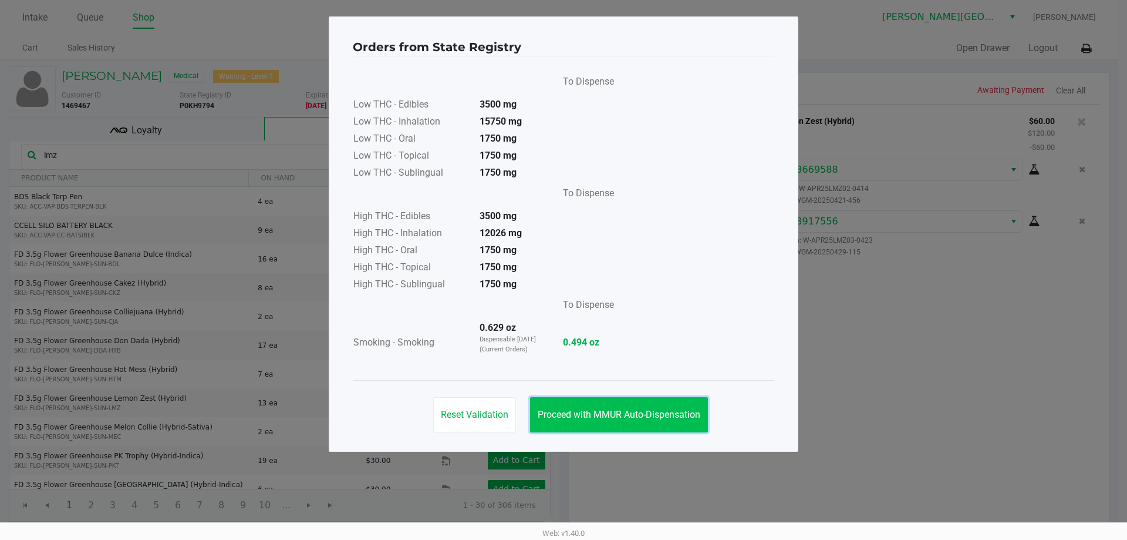
click at [638, 412] on span "Proceed with MMUR Auto-Dispensation" at bounding box center [619, 414] width 163 height 11
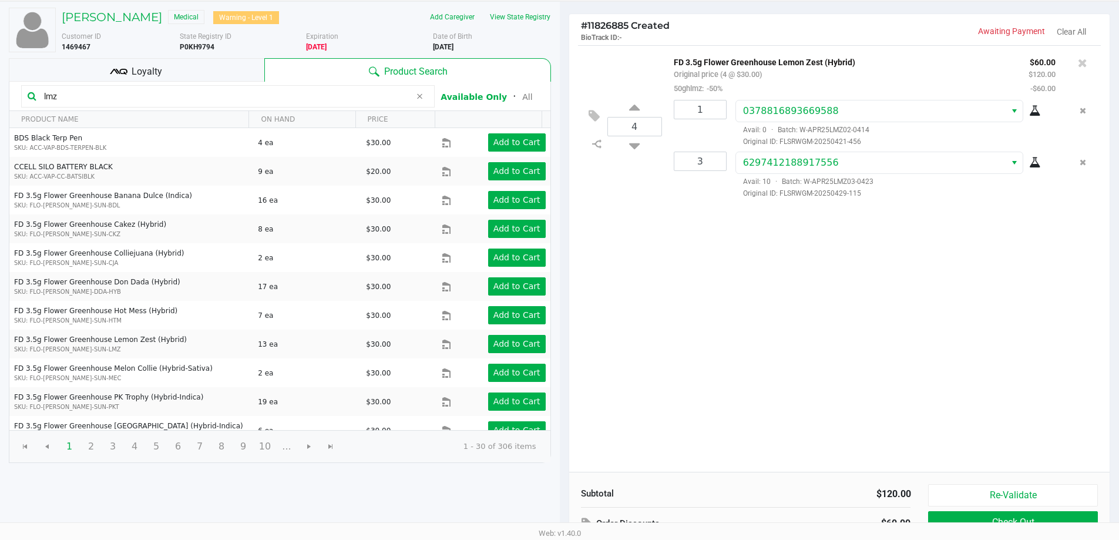
scroll to position [120, 0]
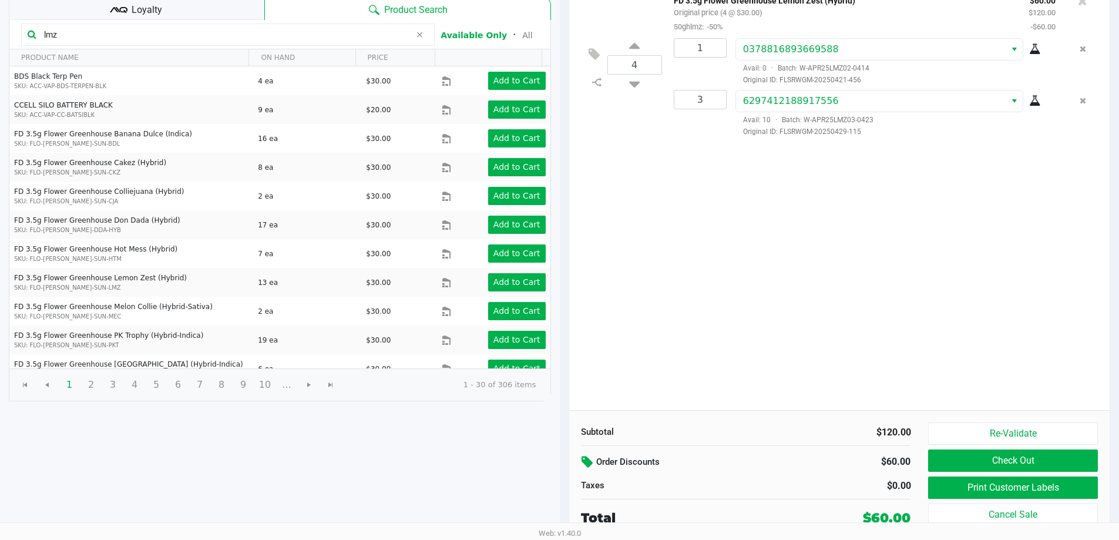
click at [585, 459] on icon at bounding box center [588, 462] width 14 height 14
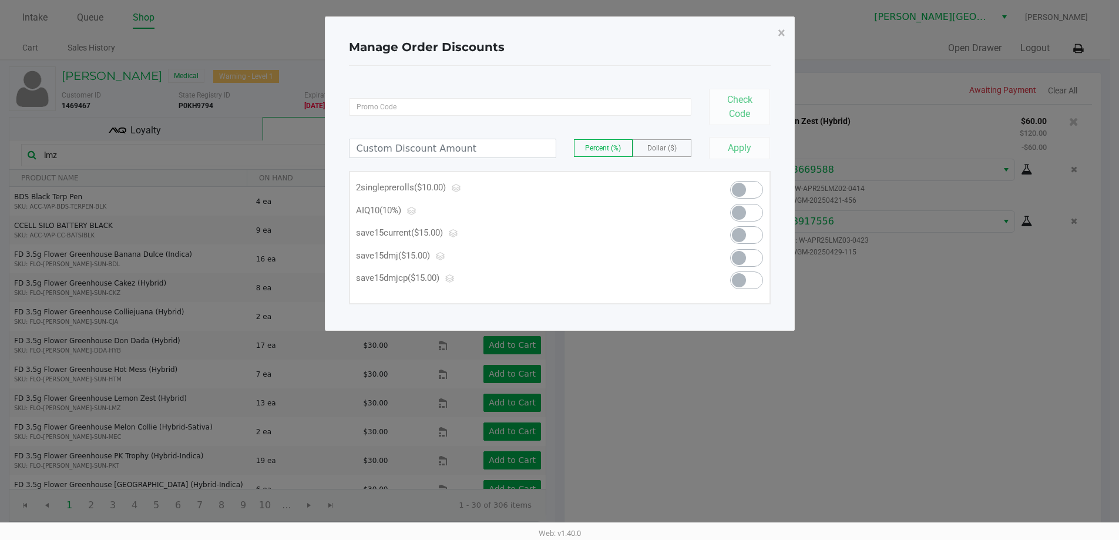
scroll to position [0, 0]
click at [783, 38] on span "×" at bounding box center [786, 33] width 8 height 16
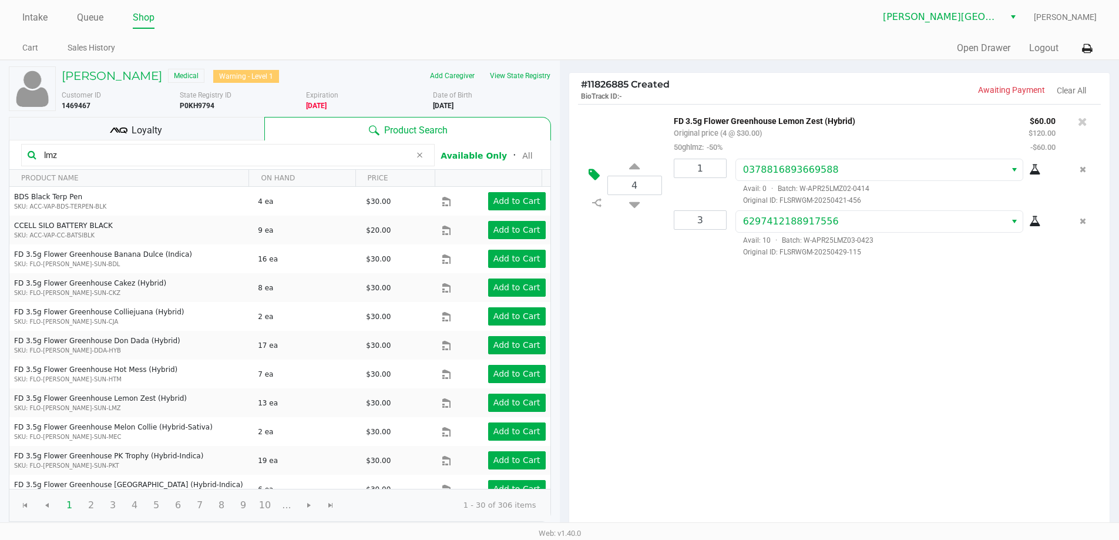
click at [588, 173] on button at bounding box center [597, 175] width 21 height 28
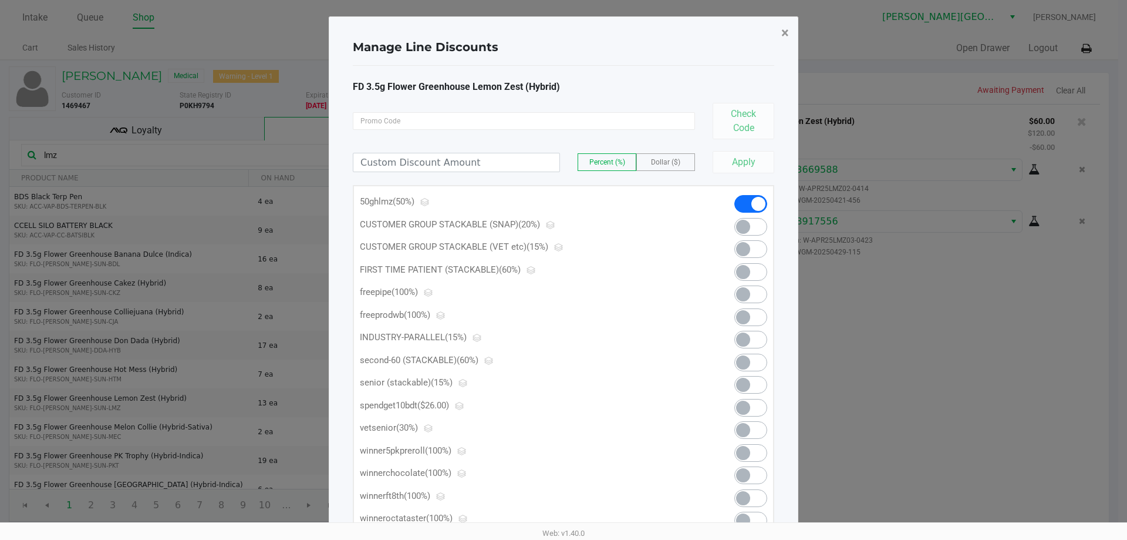
click at [782, 35] on span "×" at bounding box center [786, 33] width 8 height 16
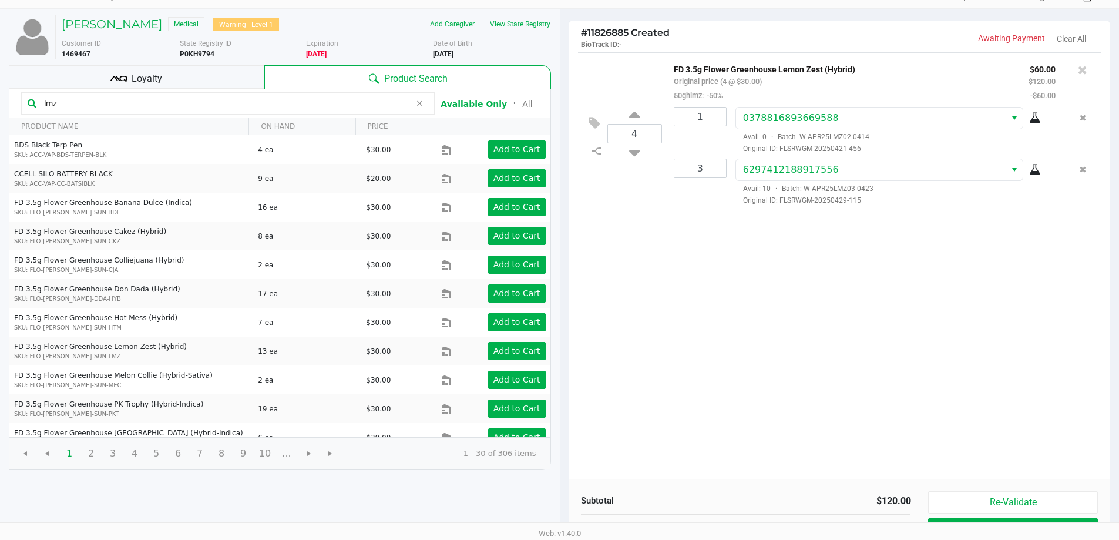
scroll to position [120, 0]
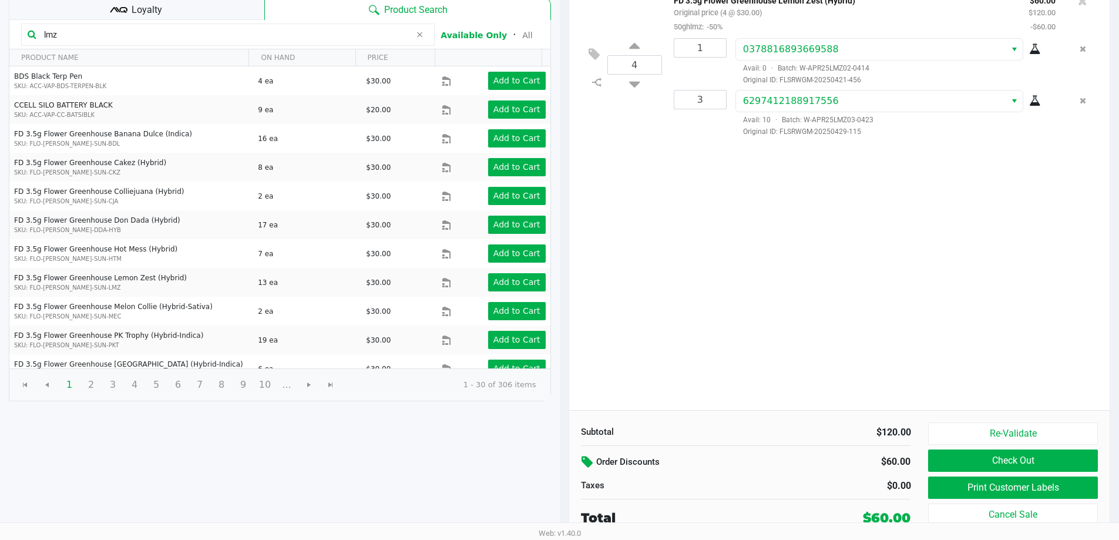
click at [588, 460] on icon at bounding box center [588, 462] width 14 height 14
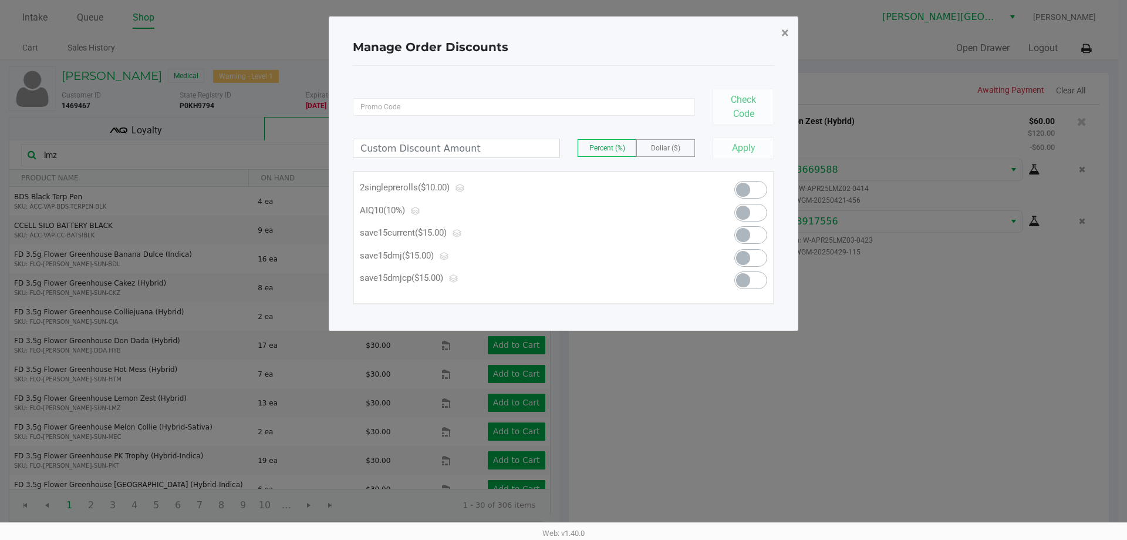
click at [785, 31] on span "×" at bounding box center [786, 33] width 8 height 16
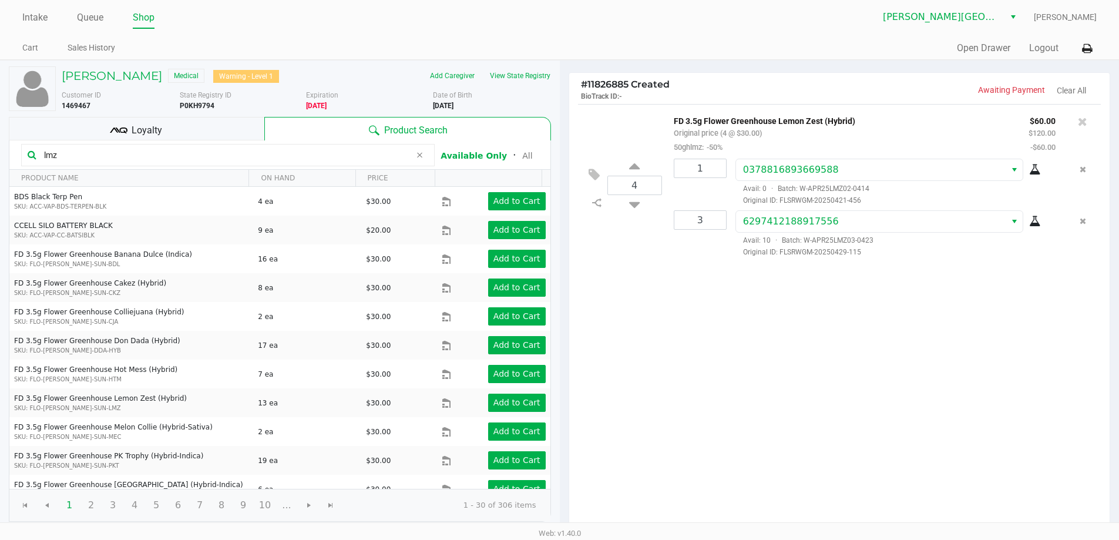
scroll to position [120, 0]
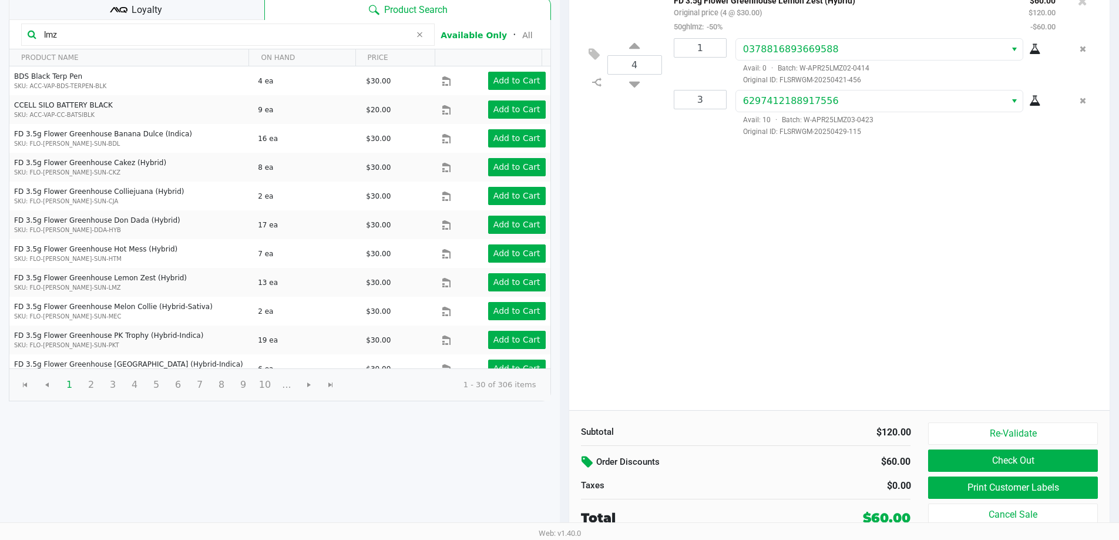
click at [590, 461] on icon at bounding box center [588, 462] width 14 height 14
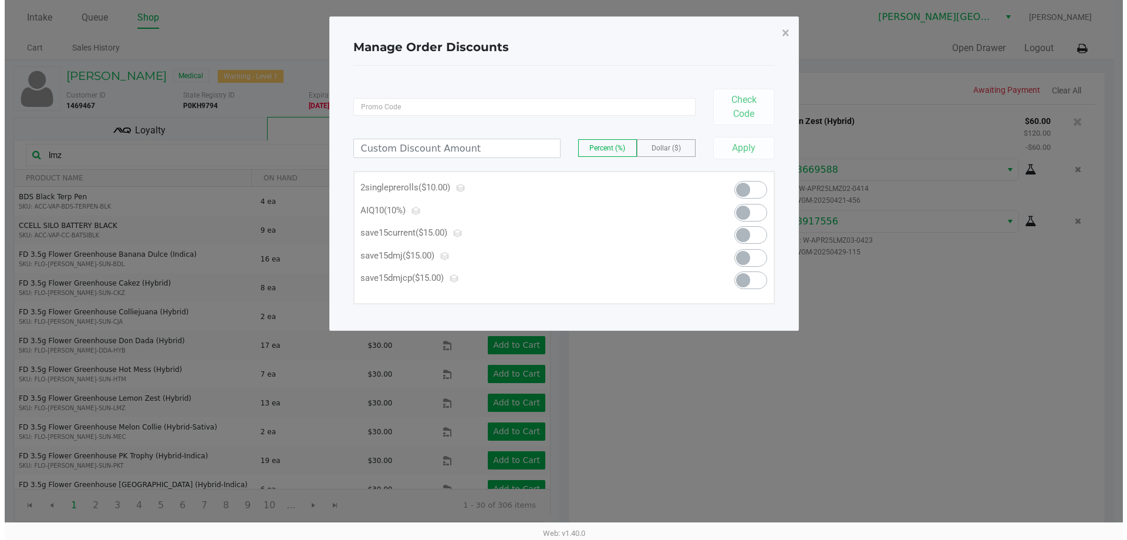
scroll to position [0, 0]
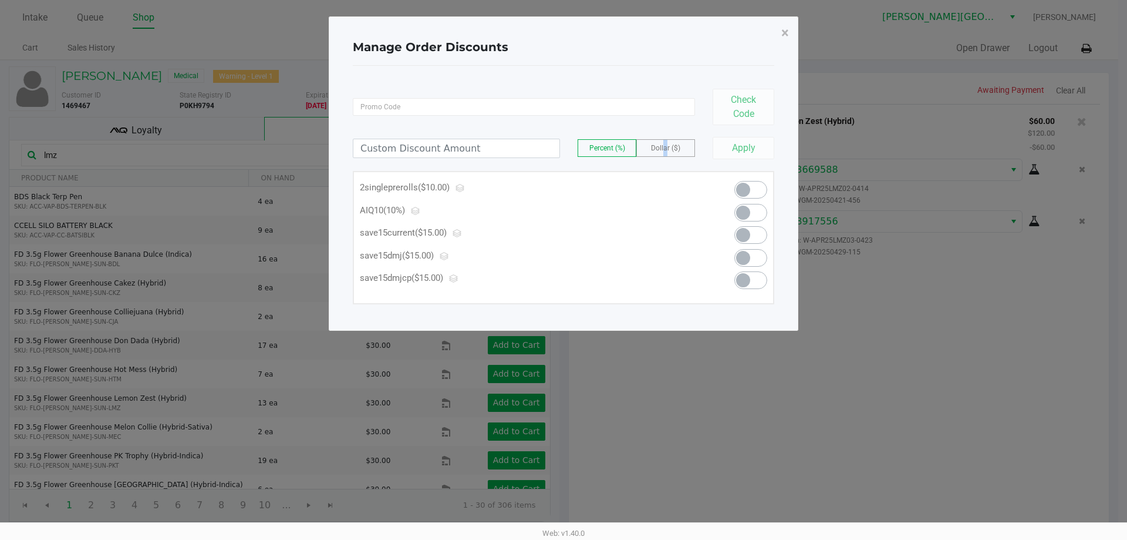
drag, startPoint x: 666, startPoint y: 149, endPoint x: 595, endPoint y: 155, distance: 71.3
click at [665, 149] on span "Dollar ($)" at bounding box center [665, 148] width 29 height 8
click at [514, 151] on input at bounding box center [456, 148] width 206 height 18
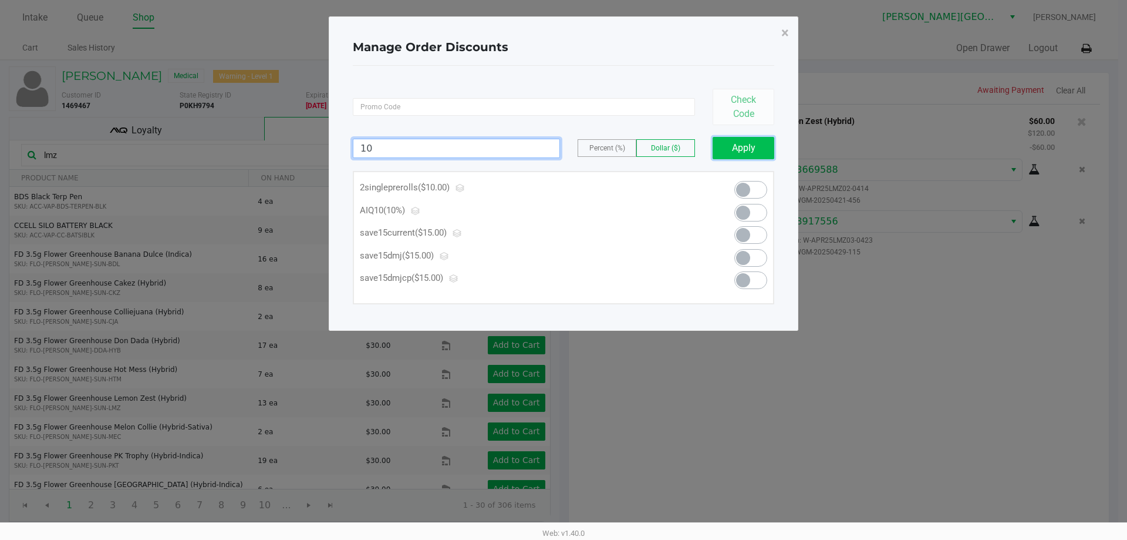
type input "10.00"
click at [753, 140] on button "Apply" at bounding box center [744, 148] width 62 height 22
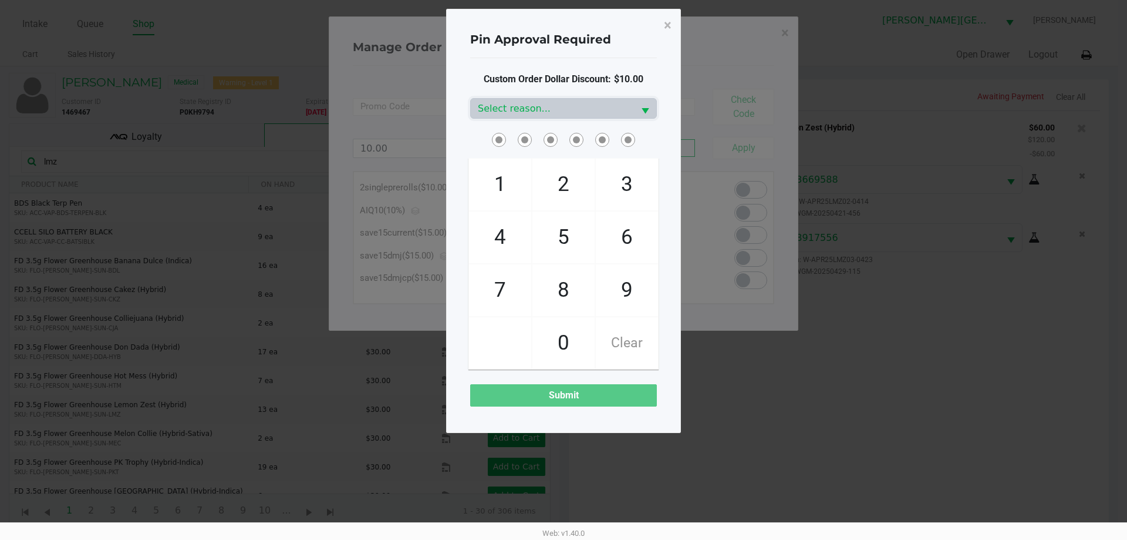
drag, startPoint x: 634, startPoint y: 175, endPoint x: 632, endPoint y: 197, distance: 21.8
click at [632, 175] on span "3" at bounding box center [627, 185] width 62 height 52
checkbox input "true"
click at [641, 307] on span "9" at bounding box center [627, 290] width 62 height 52
checkbox input "true"
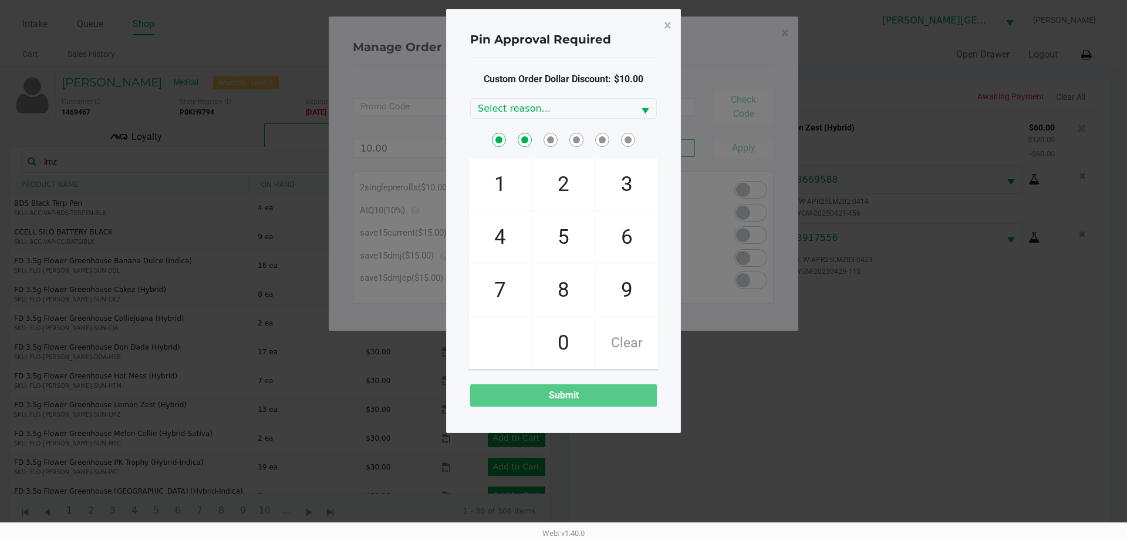
click at [499, 191] on span "1" at bounding box center [500, 185] width 62 height 52
checkbox input "true"
drag, startPoint x: 563, startPoint y: 291, endPoint x: 547, endPoint y: 277, distance: 21.2
click at [555, 284] on span "8" at bounding box center [564, 290] width 62 height 52
checkbox input "true"
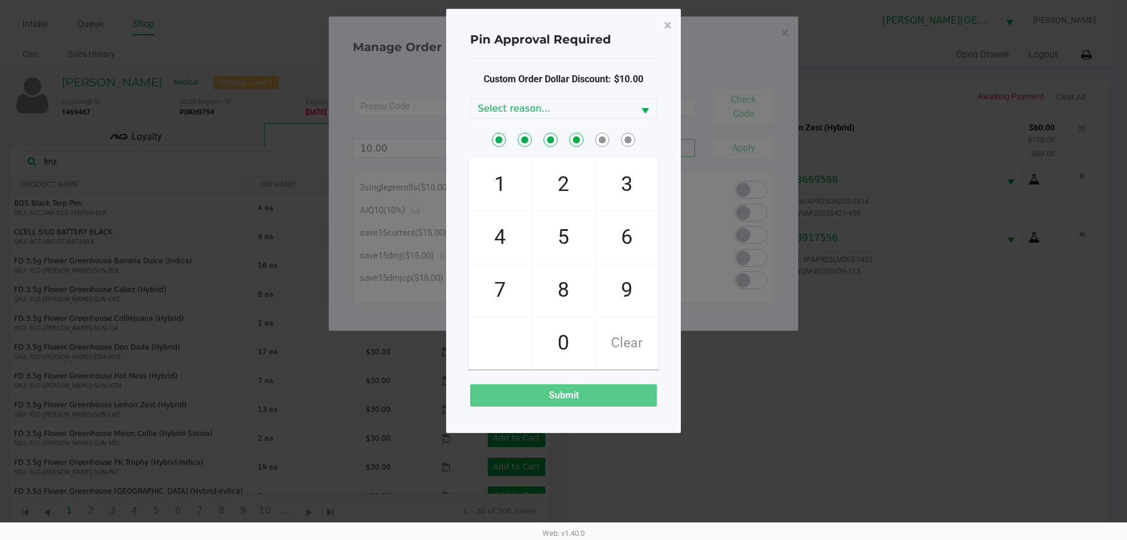
click at [516, 240] on span "4" at bounding box center [500, 237] width 62 height 52
checkbox input "true"
drag, startPoint x: 555, startPoint y: 287, endPoint x: 555, endPoint y: 150, distance: 136.8
click at [557, 287] on span "8" at bounding box center [564, 290] width 62 height 52
checkbox input "true"
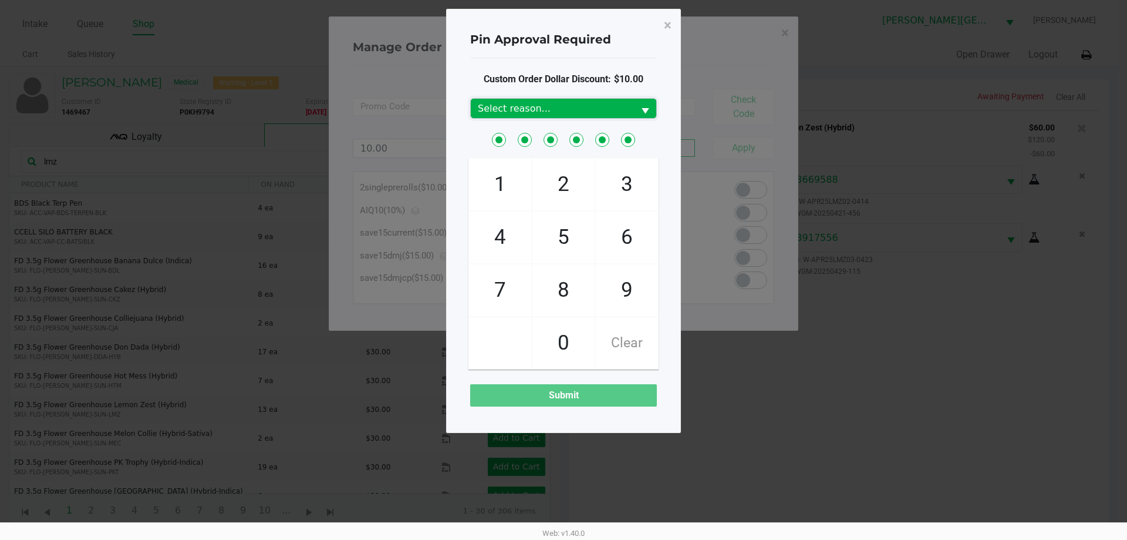
click at [559, 116] on span "Select reason..." at bounding box center [552, 108] width 163 height 19
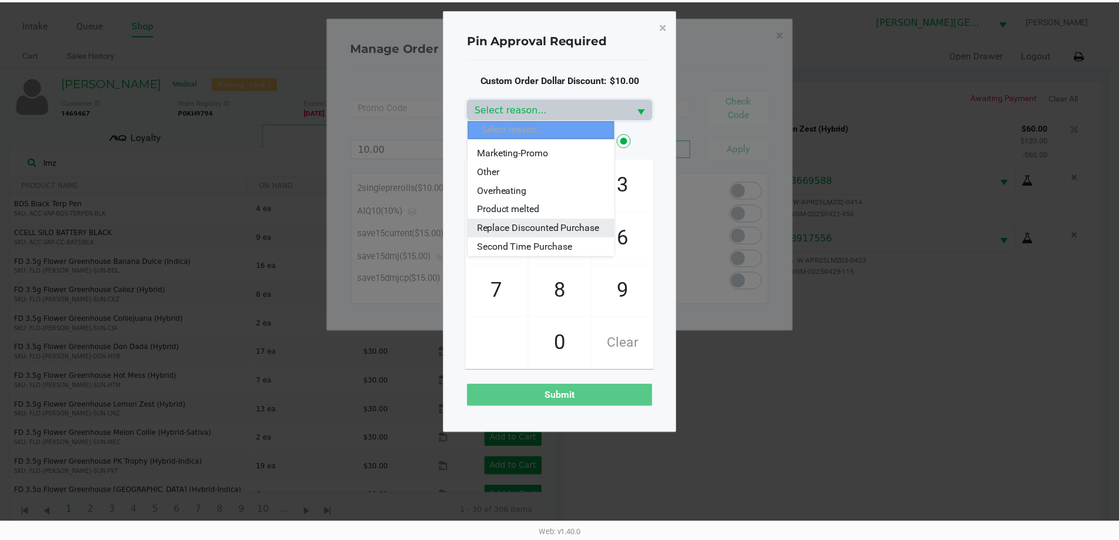
scroll to position [141, 0]
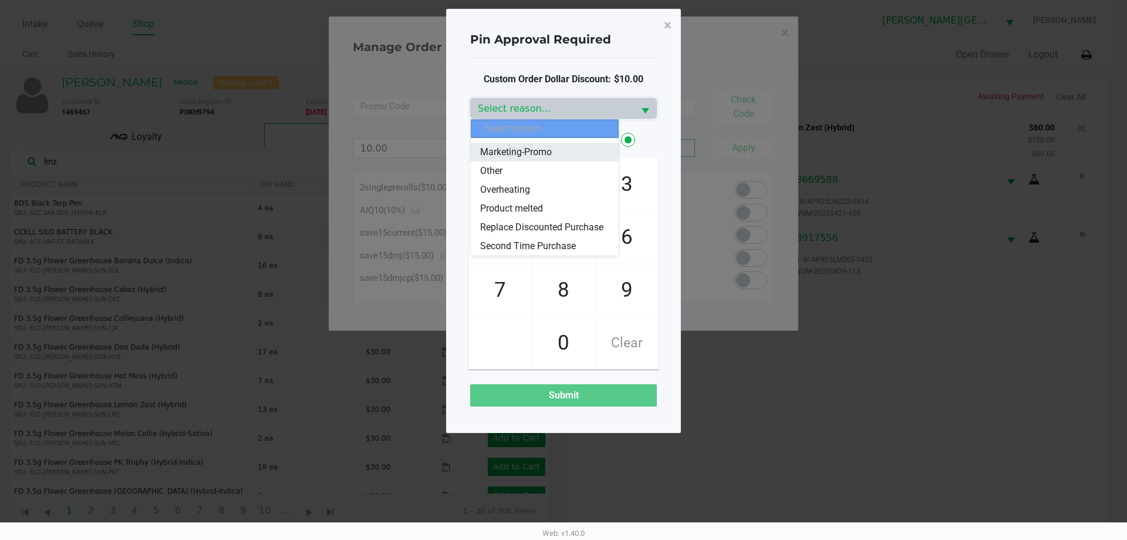
click at [544, 145] on span "Marketing-Promo" at bounding box center [516, 152] width 72 height 14
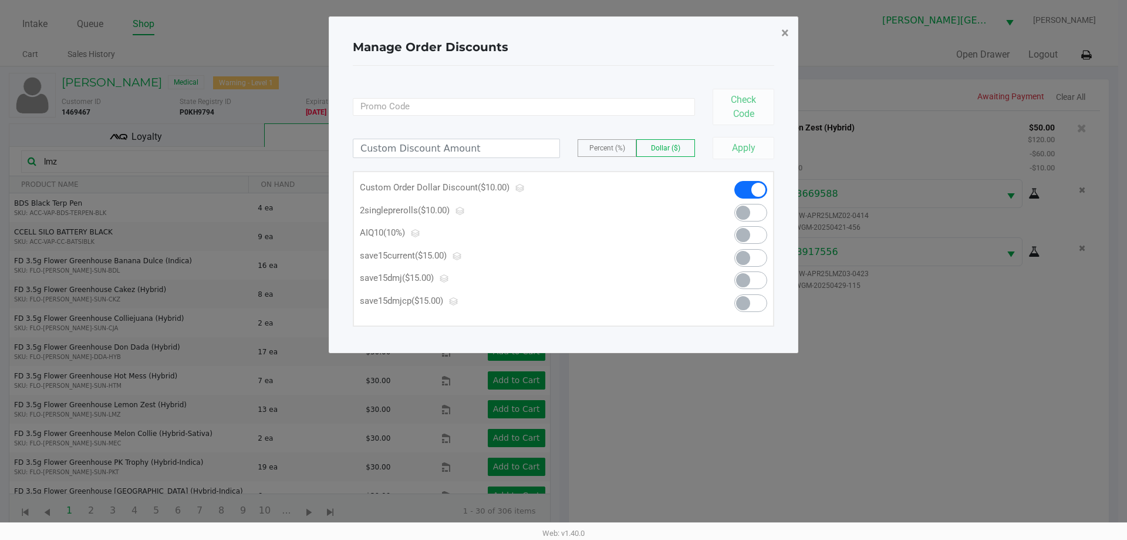
click at [782, 34] on span "×" at bounding box center [786, 33] width 8 height 16
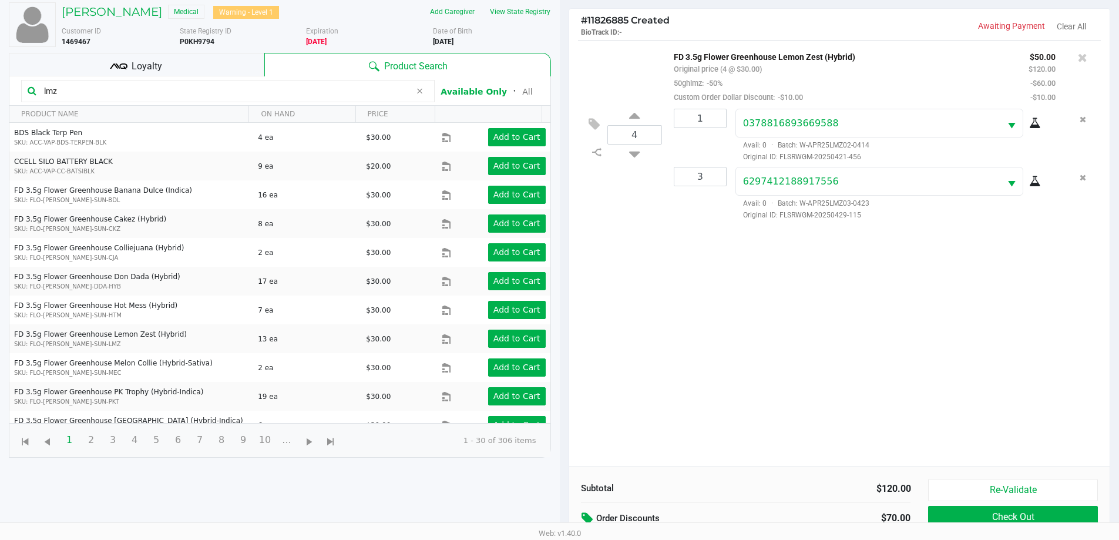
scroll to position [127, 0]
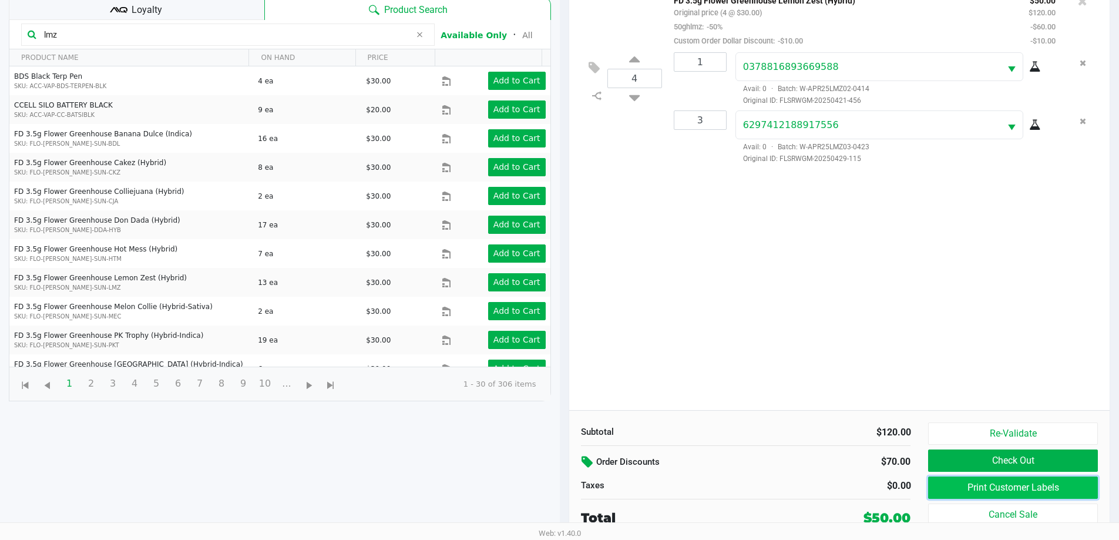
click at [963, 491] on button "Print Customer Labels" at bounding box center [1012, 487] width 169 height 22
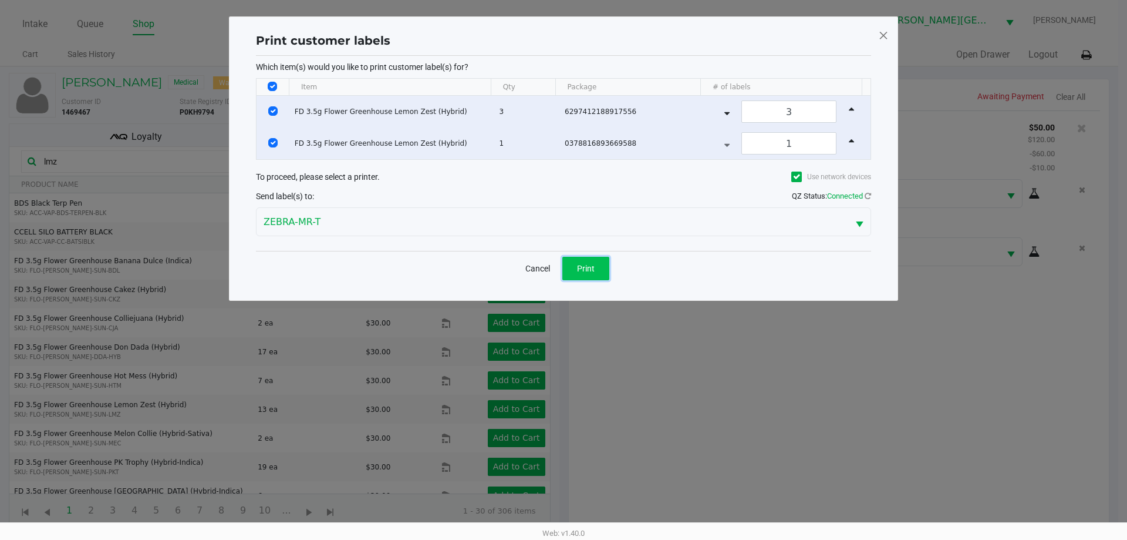
click at [591, 262] on button "Print" at bounding box center [586, 268] width 47 height 23
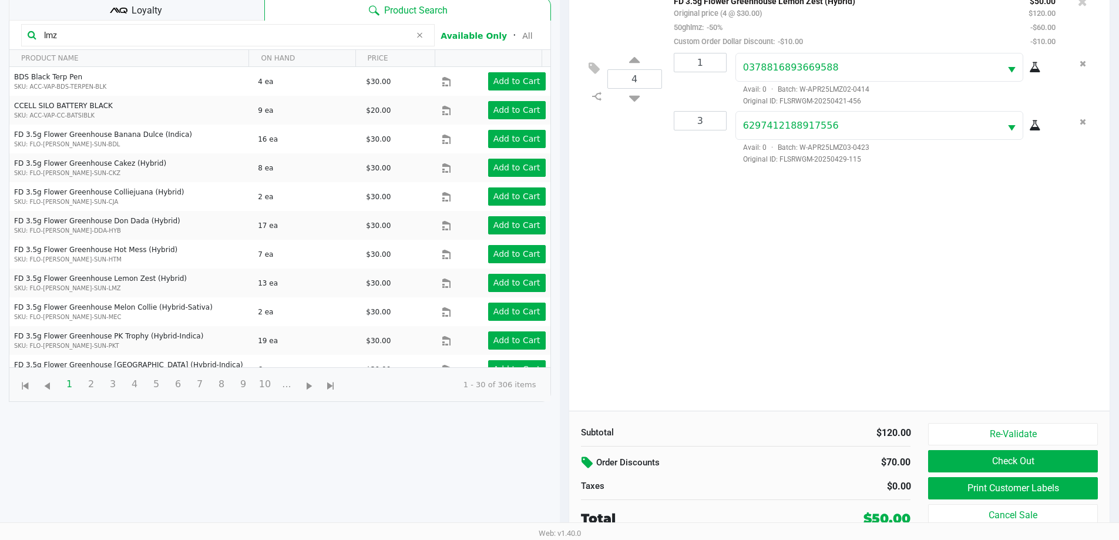
scroll to position [127, 0]
click at [1003, 466] on button "Check Out" at bounding box center [1012, 460] width 169 height 22
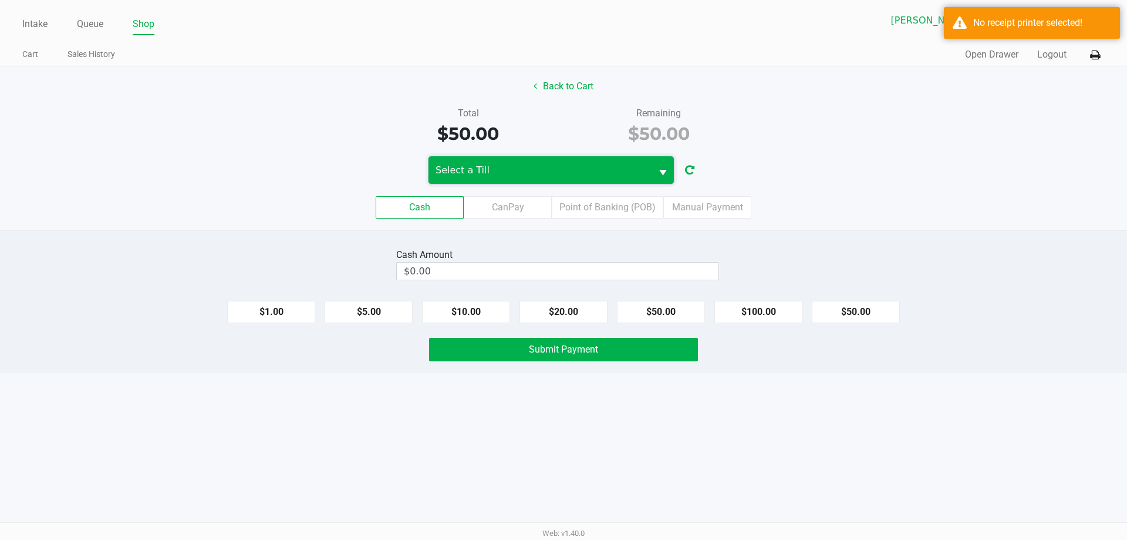
click at [538, 173] on span "Select a Till" at bounding box center [540, 170] width 209 height 14
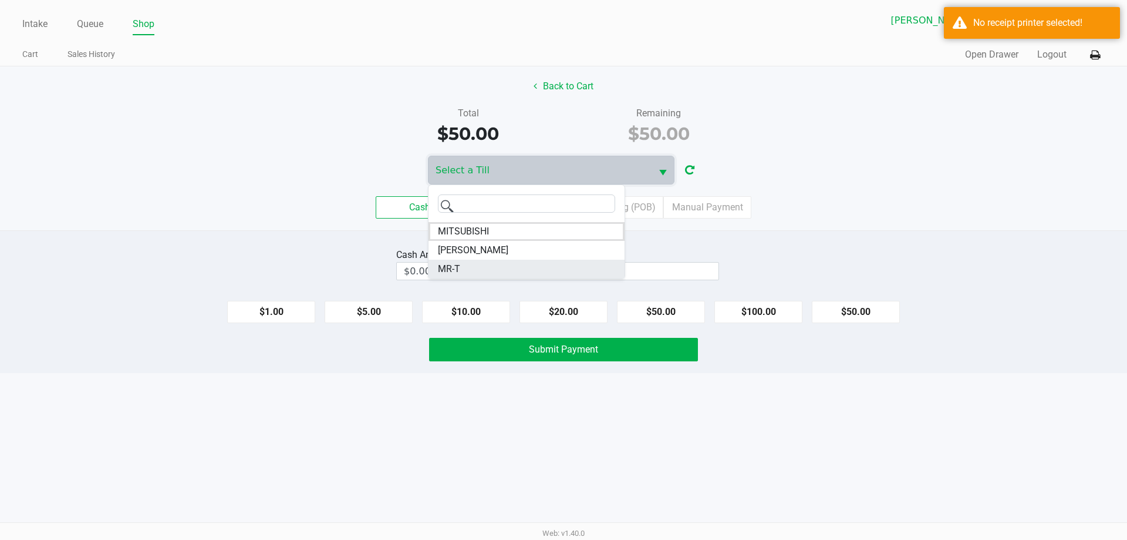
drag, startPoint x: 456, startPoint y: 265, endPoint x: 467, endPoint y: 266, distance: 11.8
click at [467, 266] on li "MR-T" at bounding box center [527, 269] width 196 height 19
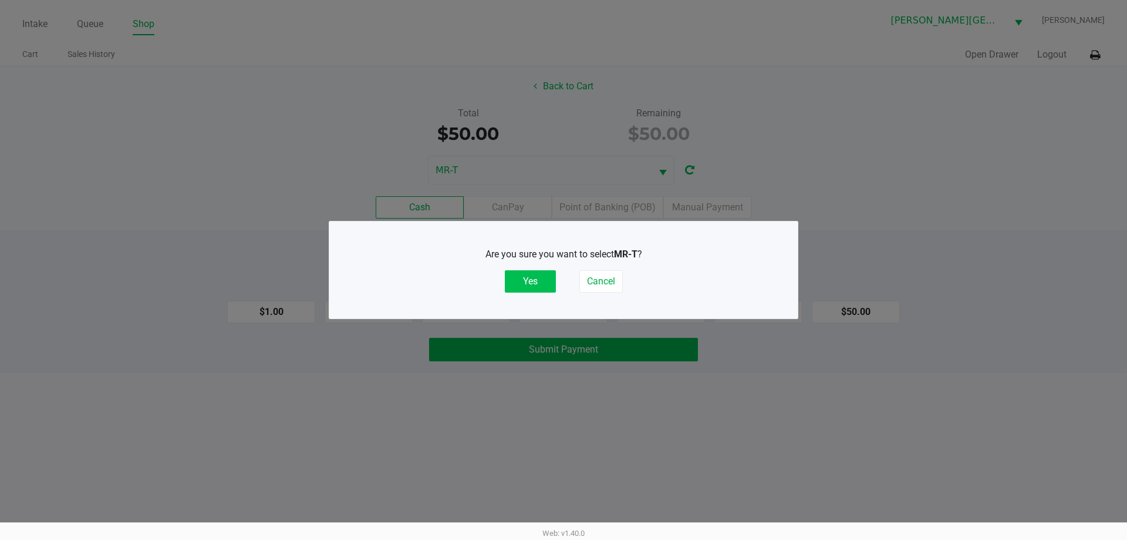
click at [537, 288] on button "Yes" at bounding box center [530, 281] width 51 height 22
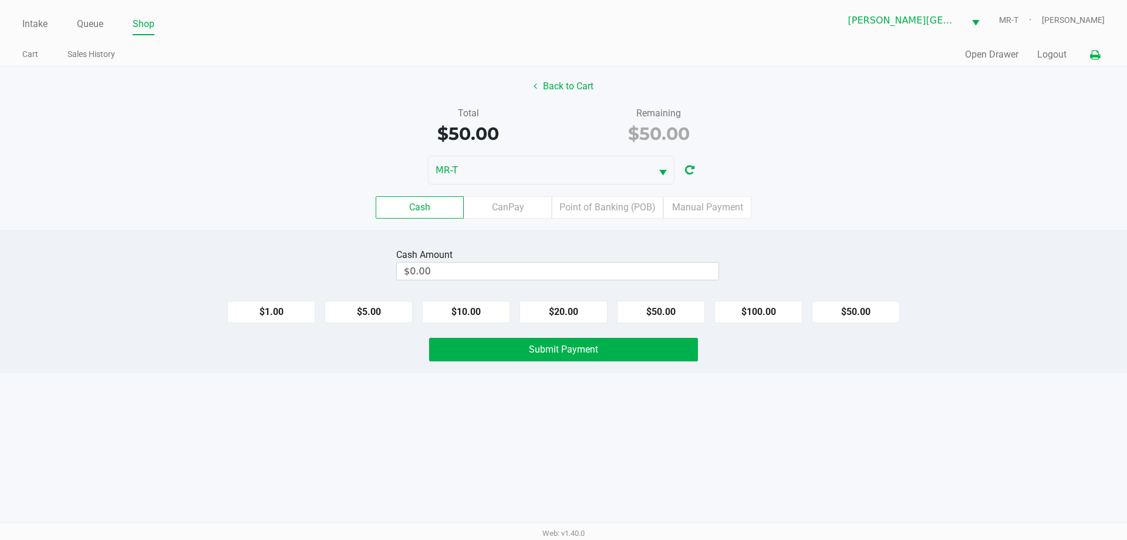
click at [1096, 56] on icon at bounding box center [1095, 55] width 10 height 8
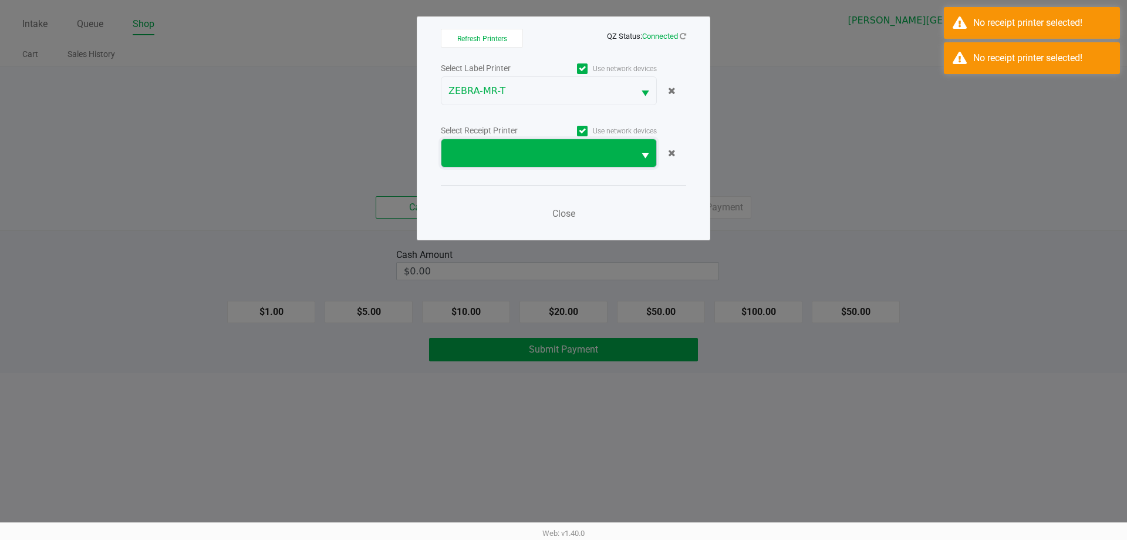
click at [498, 166] on span at bounding box center [538, 153] width 193 height 28
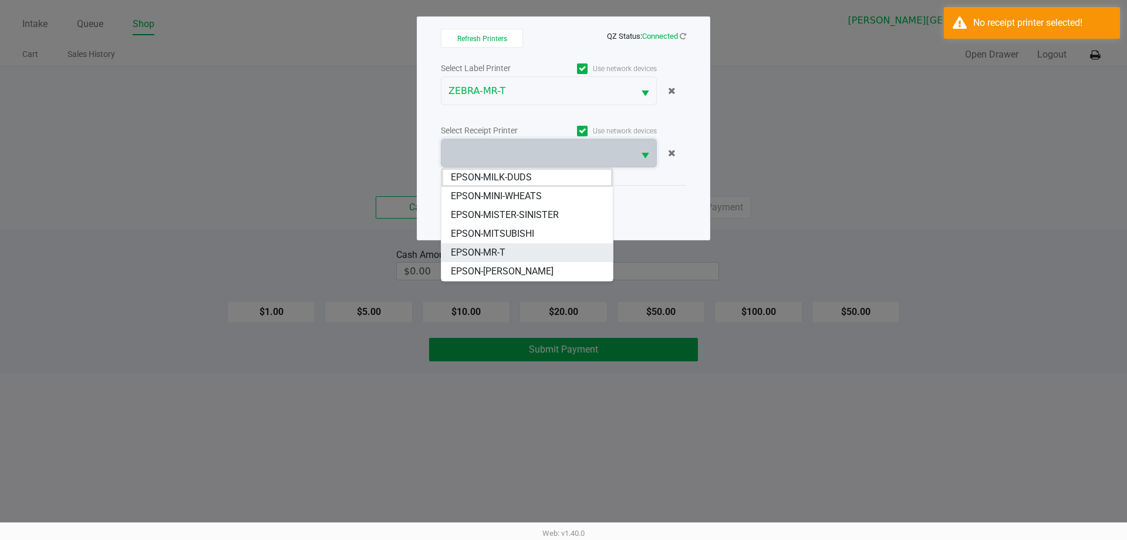
click at [492, 248] on span "EPSON-MR-T" at bounding box center [478, 252] width 55 height 14
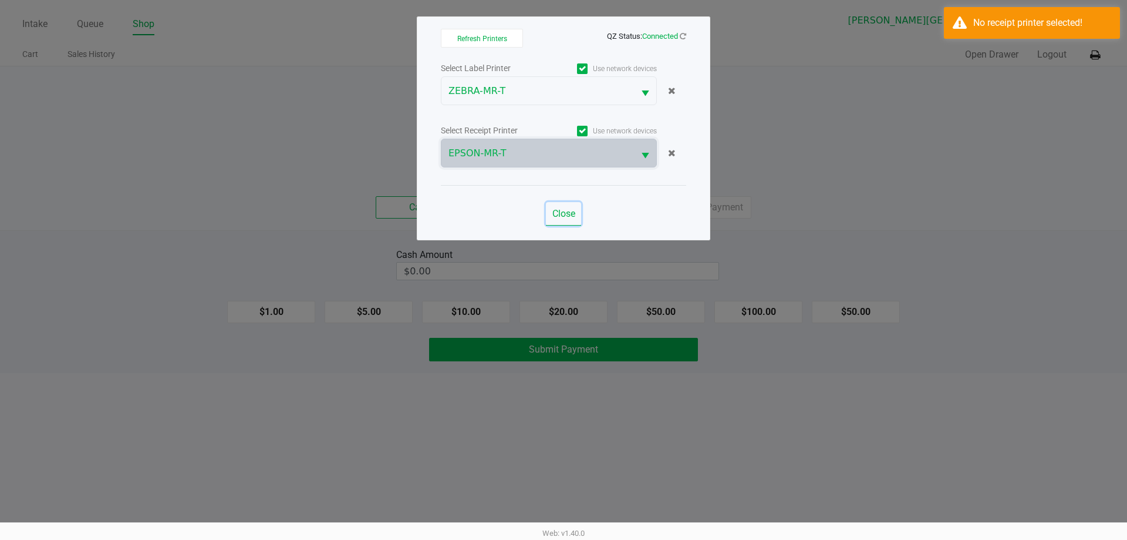
drag, startPoint x: 574, startPoint y: 207, endPoint x: 560, endPoint y: 210, distance: 14.0
click at [573, 207] on button "Close" at bounding box center [563, 213] width 35 height 23
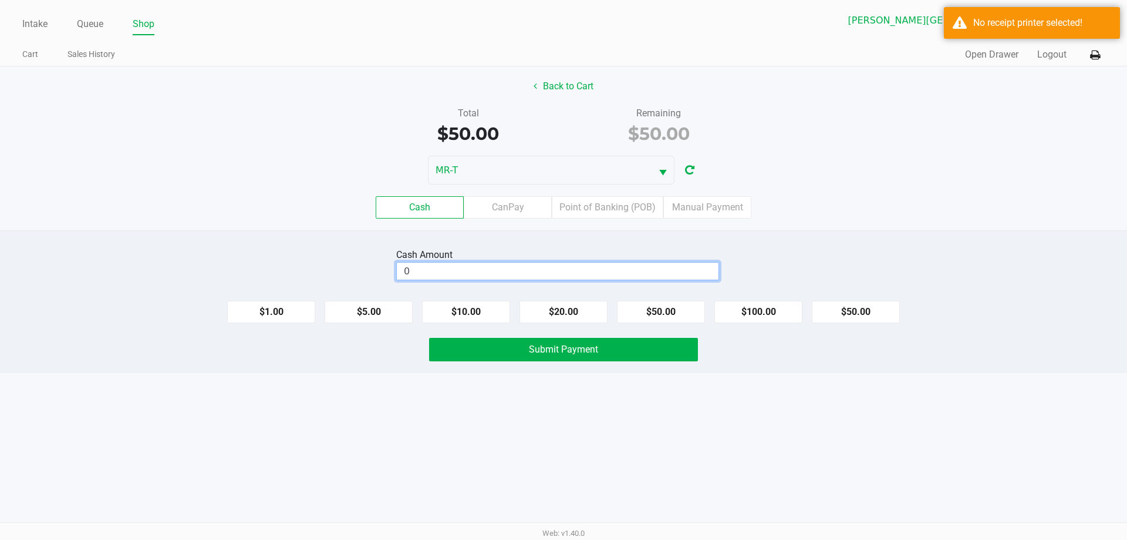
click at [446, 269] on input "0" at bounding box center [558, 270] width 322 height 17
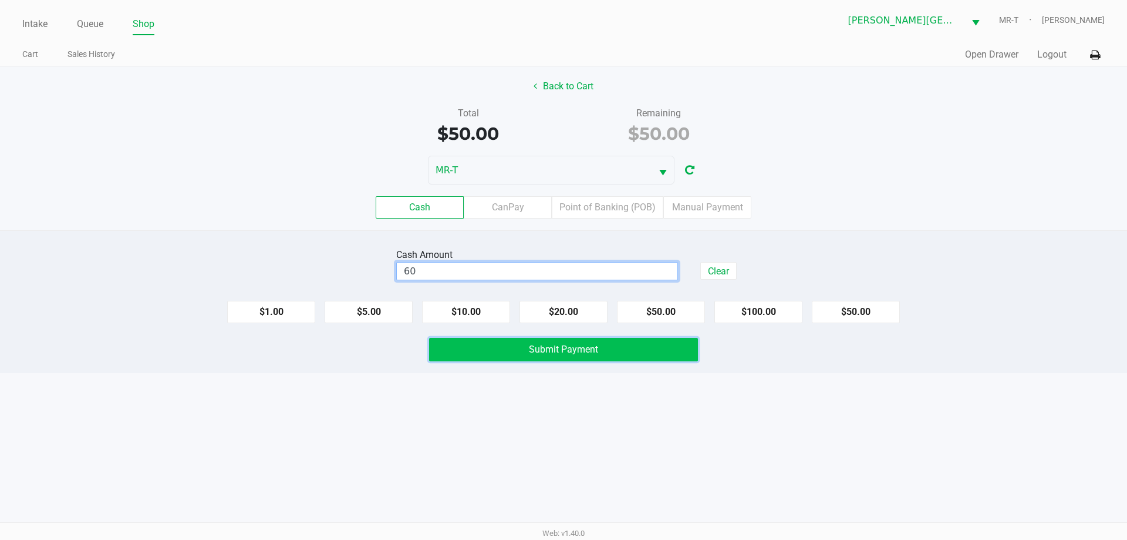
type input "$60.00"
click at [649, 340] on button "Submit Payment" at bounding box center [563, 349] width 269 height 23
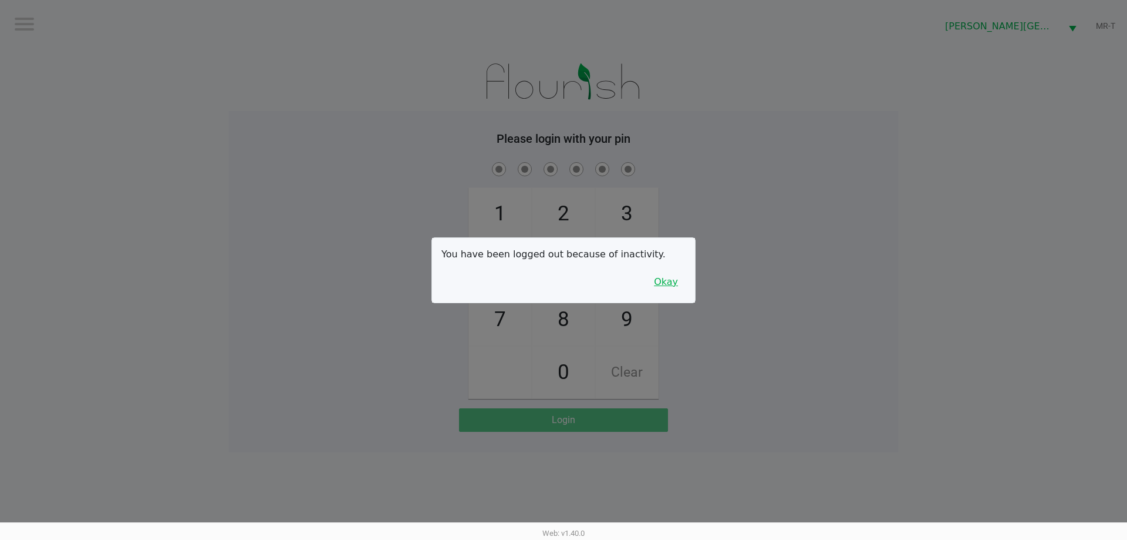
click at [668, 275] on button "Okay" at bounding box center [665, 282] width 39 height 22
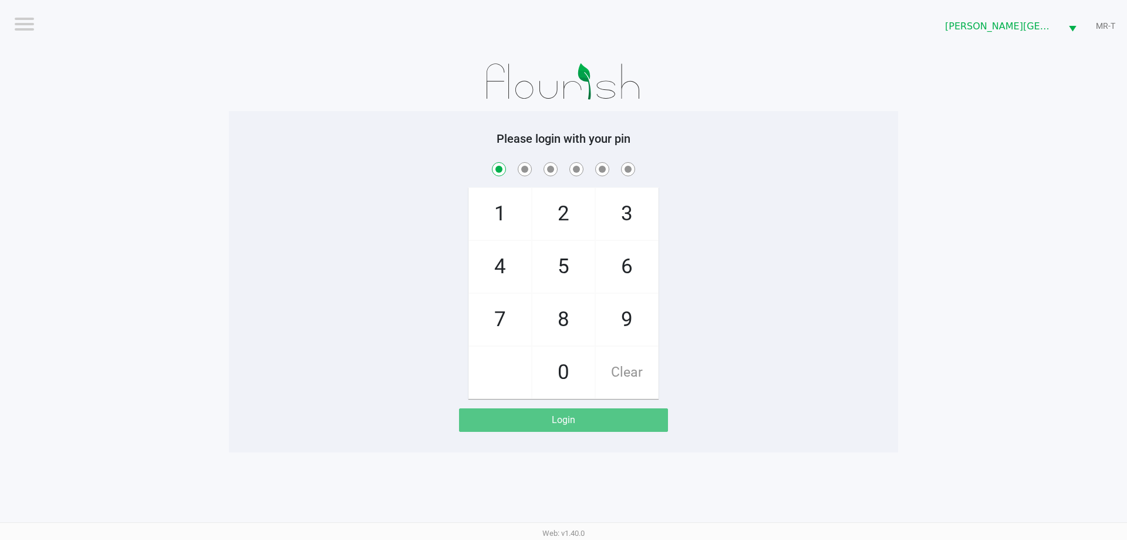
checkbox input "true"
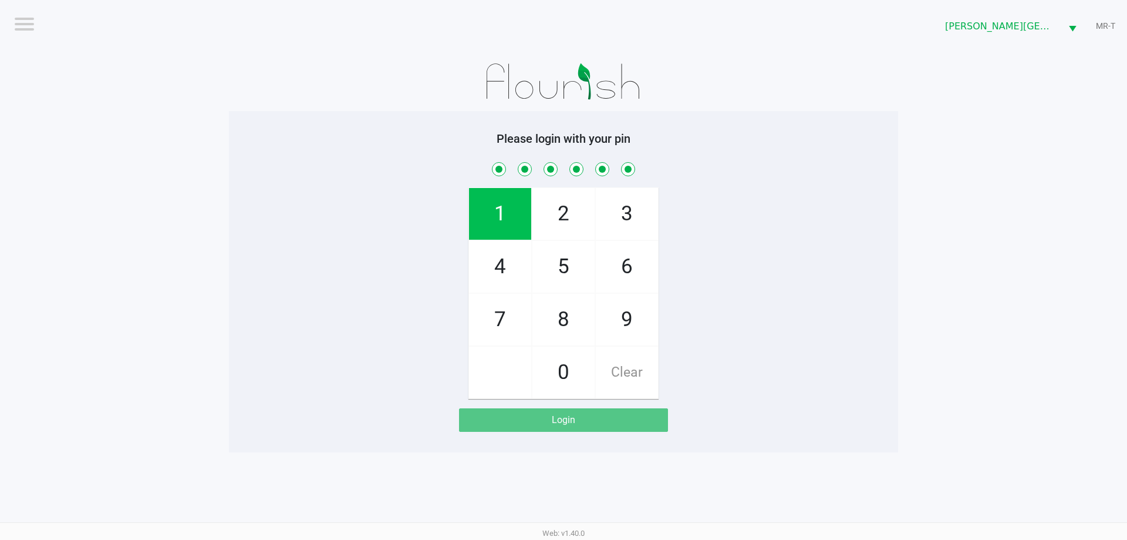
checkbox input "true"
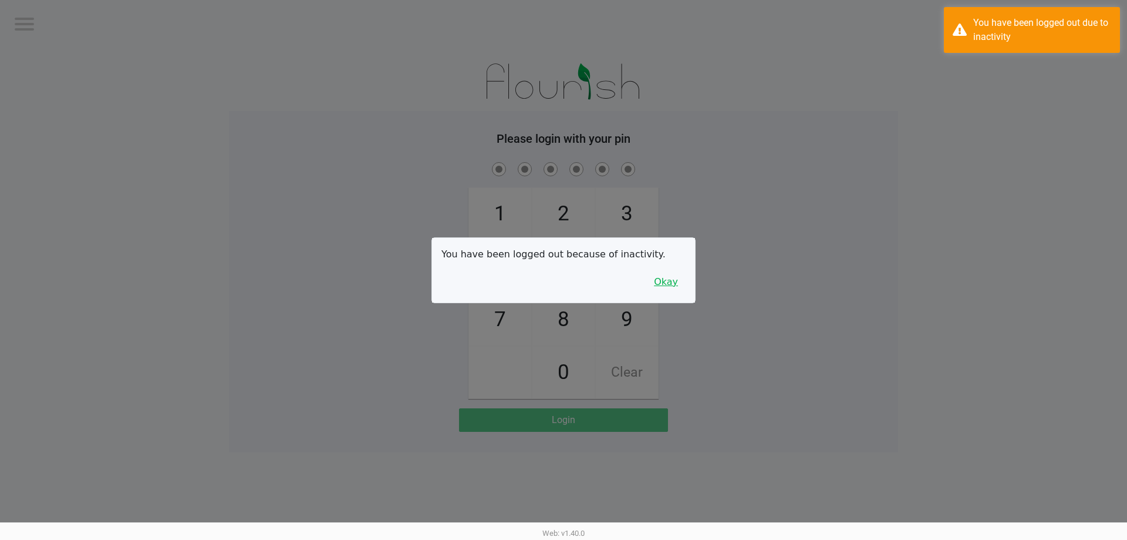
click at [671, 280] on button "Okay" at bounding box center [665, 282] width 39 height 22
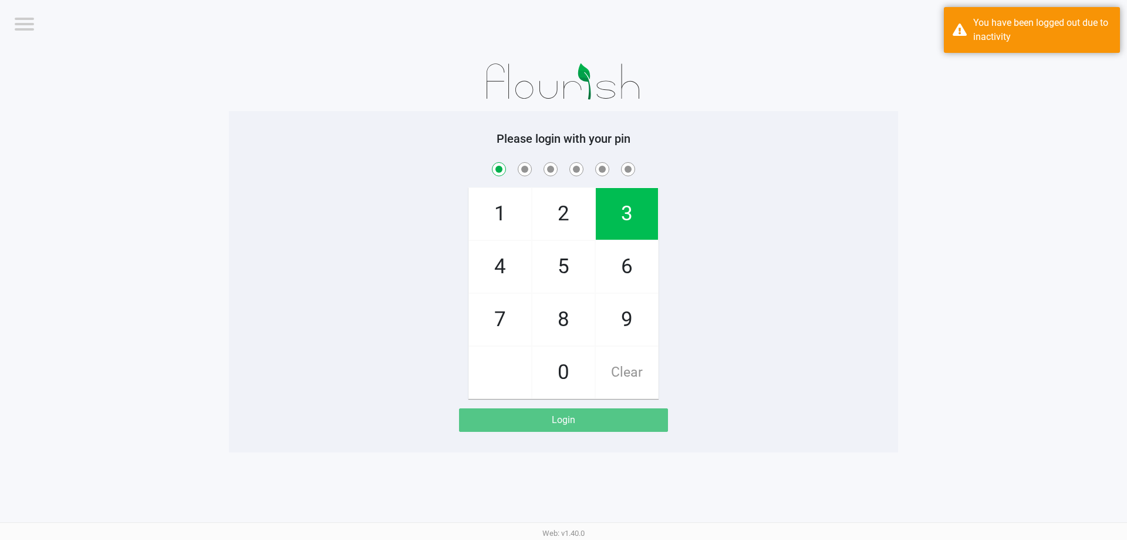
checkbox input "true"
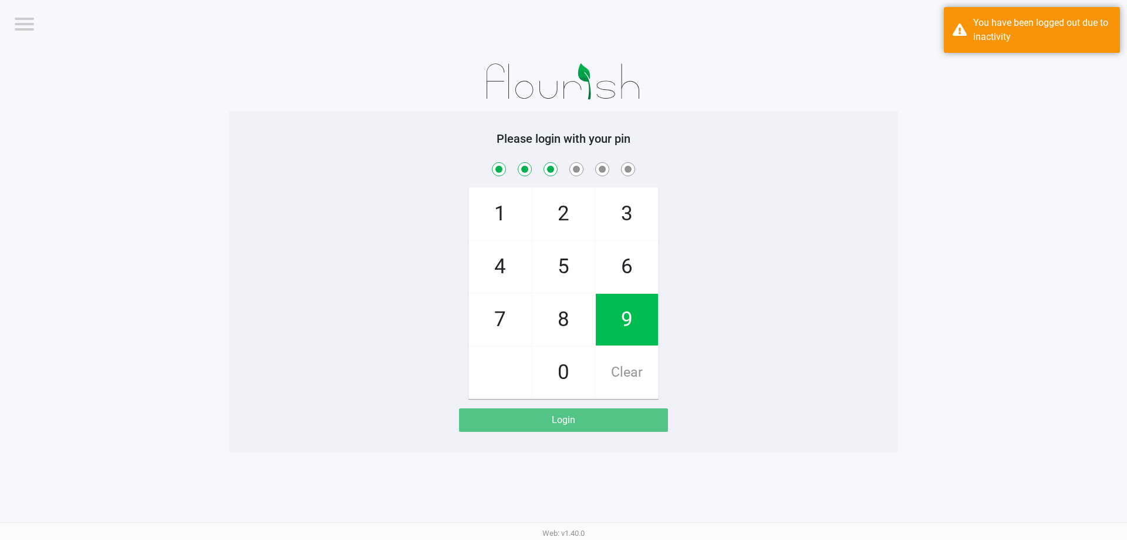
checkbox input "true"
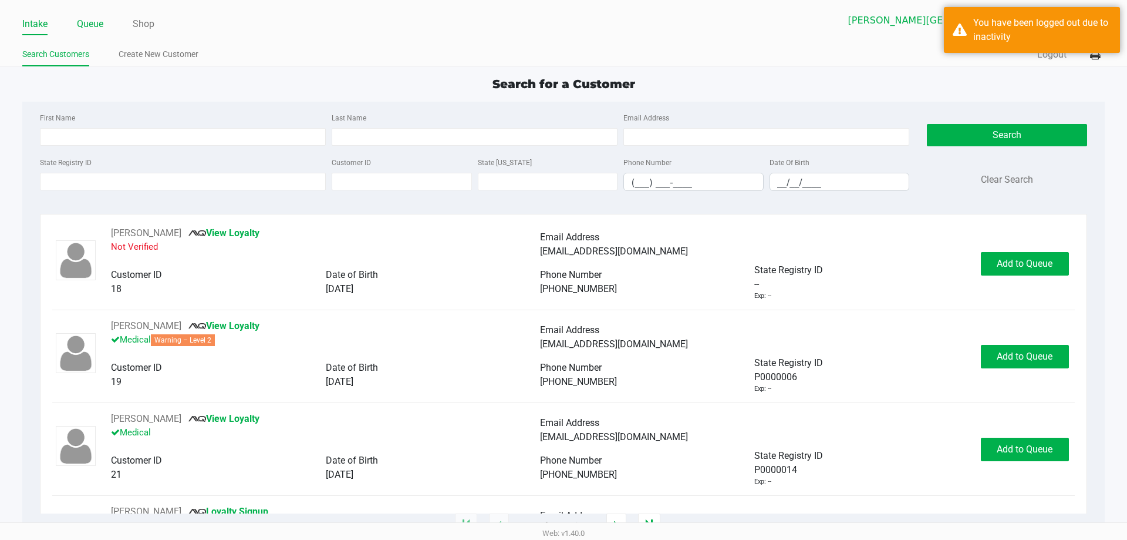
click at [83, 22] on link "Queue" at bounding box center [90, 24] width 26 height 16
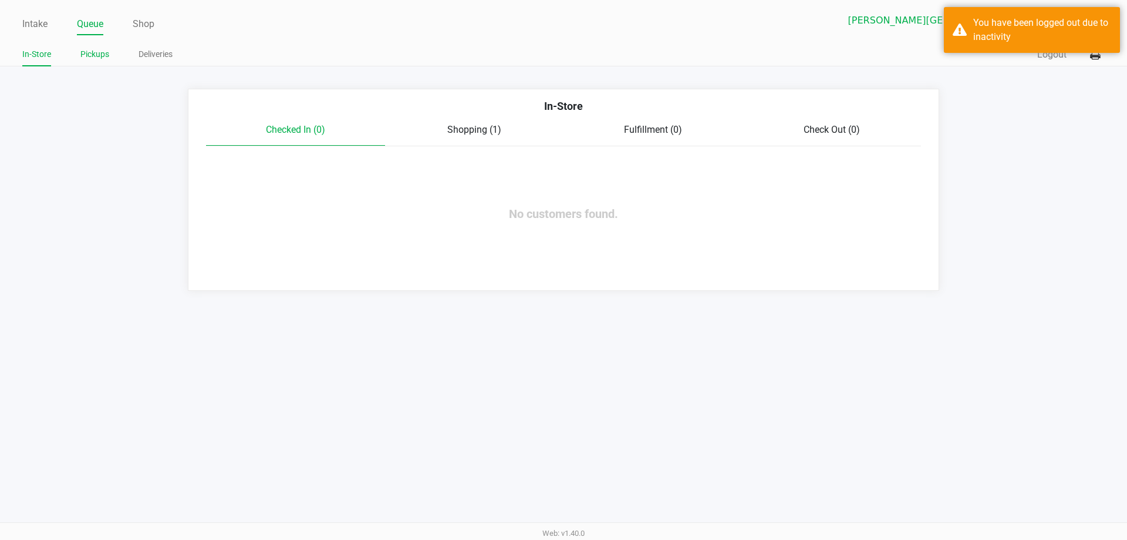
click at [92, 52] on link "Pickups" at bounding box center [94, 54] width 29 height 15
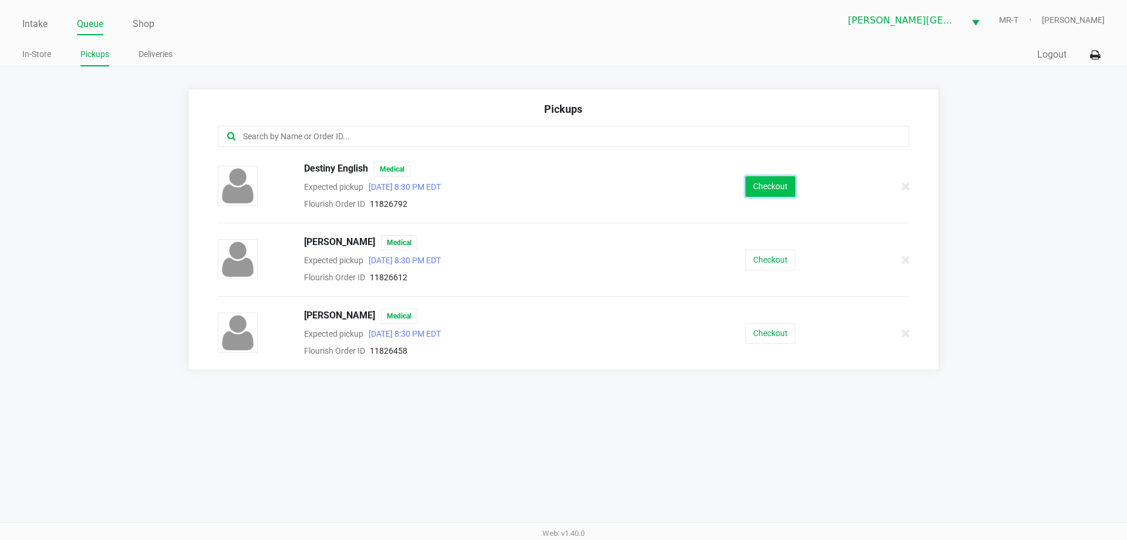
click at [777, 187] on button "Checkout" at bounding box center [771, 186] width 50 height 21
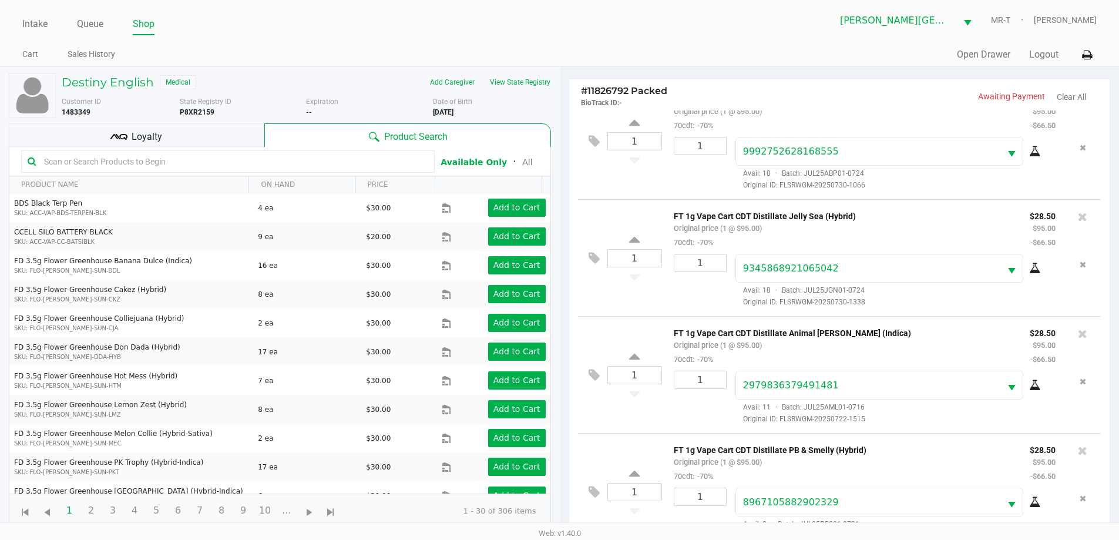
scroll to position [43, 0]
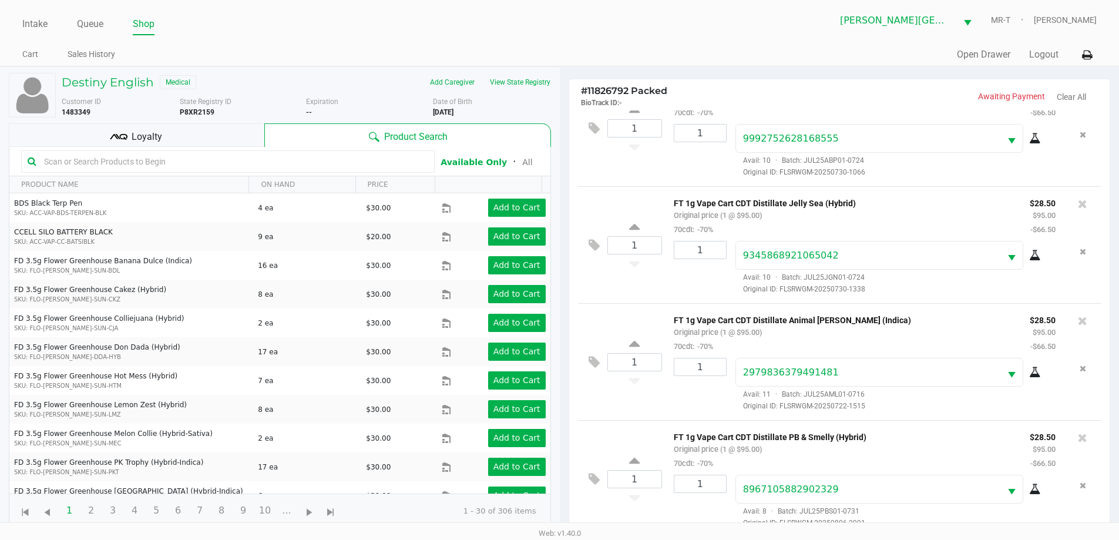
click at [192, 139] on div "Loyalty" at bounding box center [136, 134] width 255 height 23
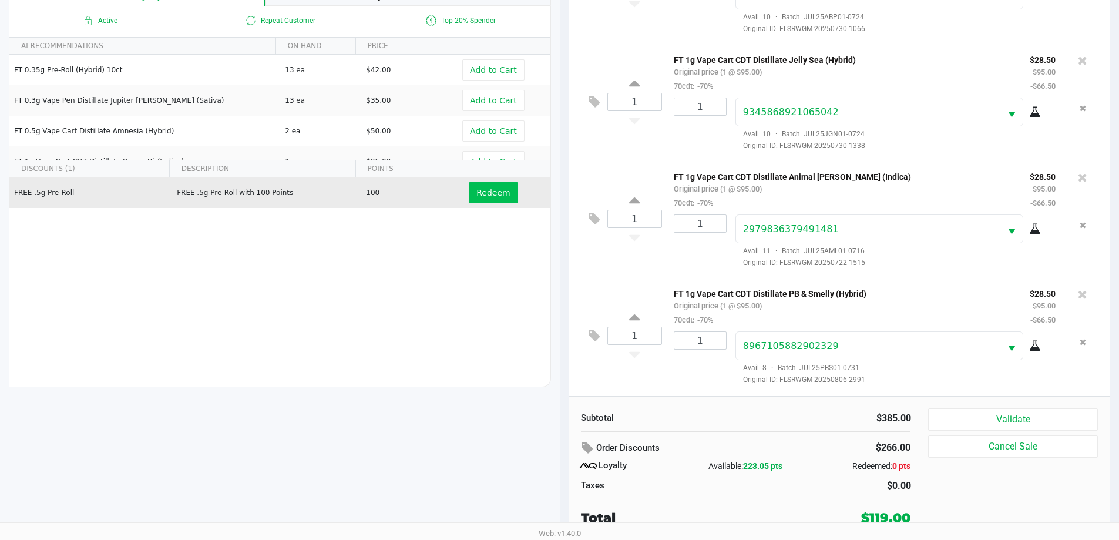
scroll to position [147, 0]
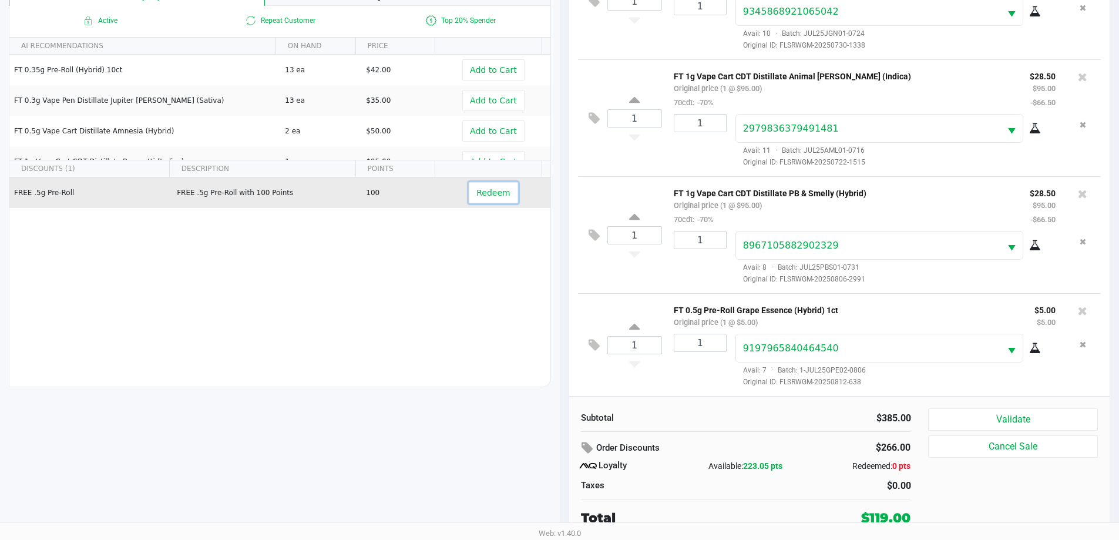
click at [487, 190] on span "Redeem" at bounding box center [492, 192] width 33 height 9
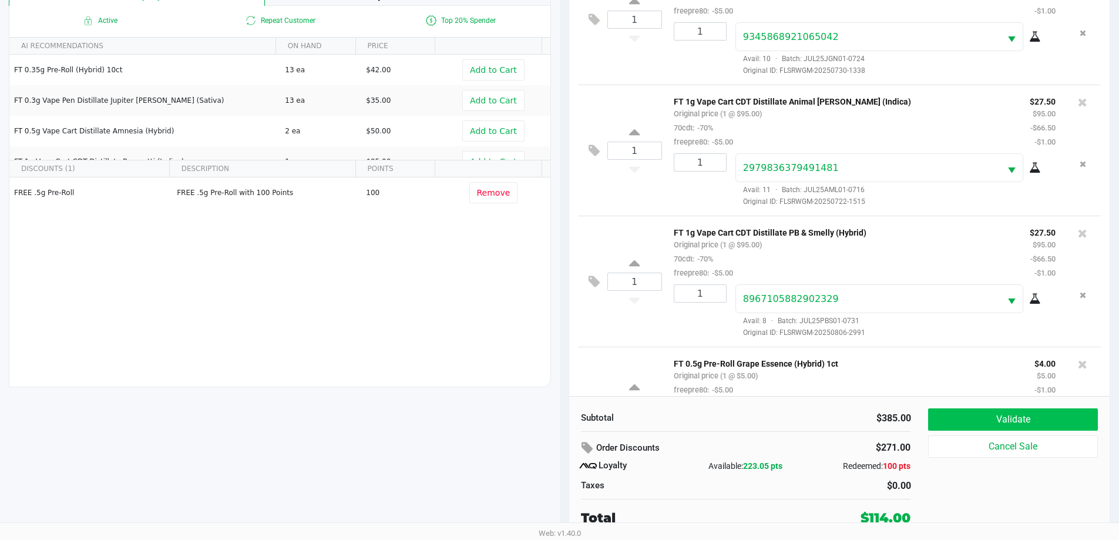
scroll to position [217, 0]
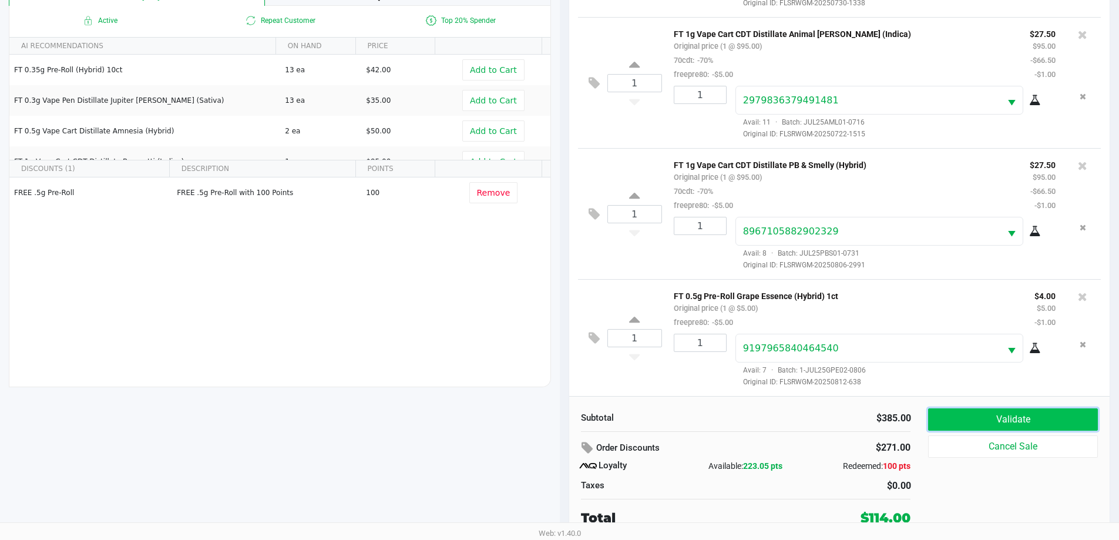
click at [954, 415] on button "Validate" at bounding box center [1012, 419] width 169 height 22
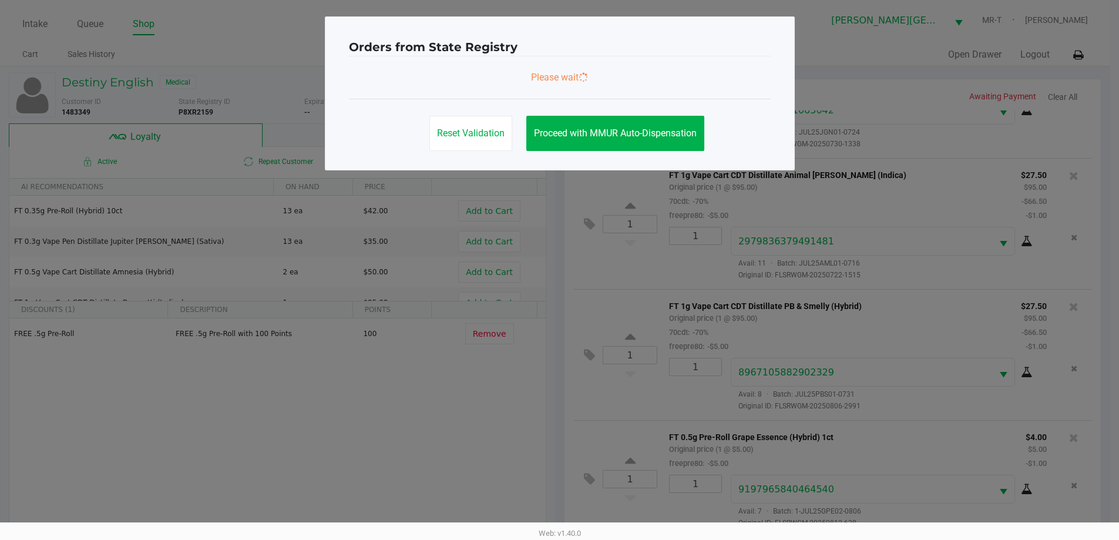
scroll to position [0, 0]
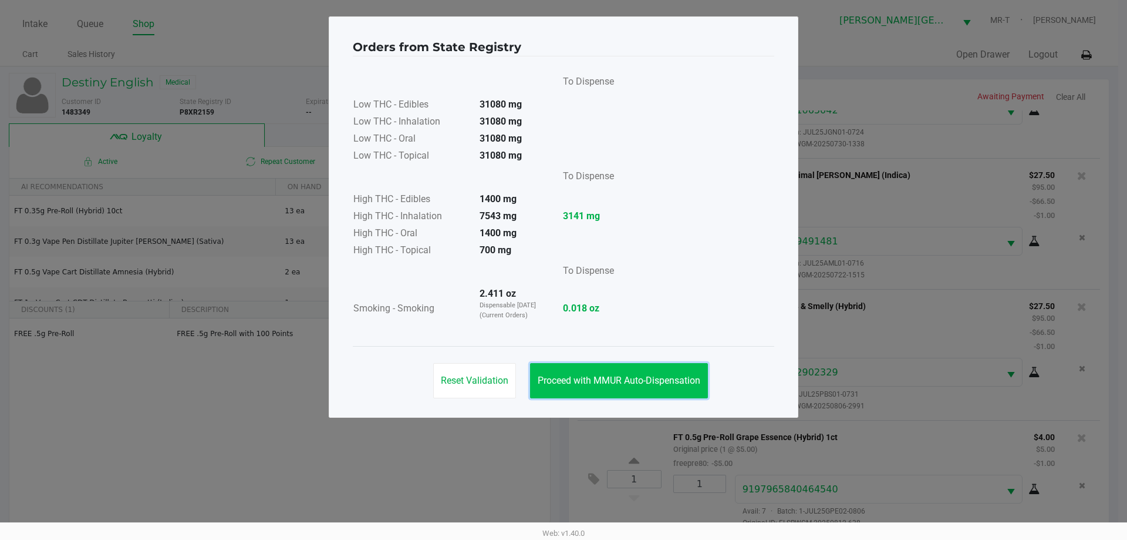
click at [653, 383] on span "Proceed with MMUR Auto-Dispensation" at bounding box center [619, 380] width 163 height 11
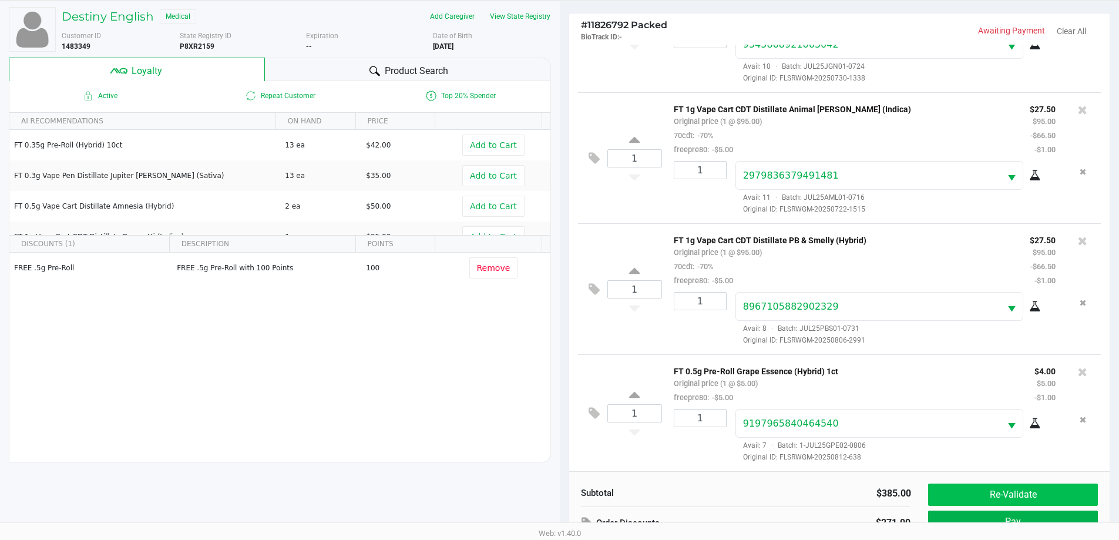
scroll to position [141, 0]
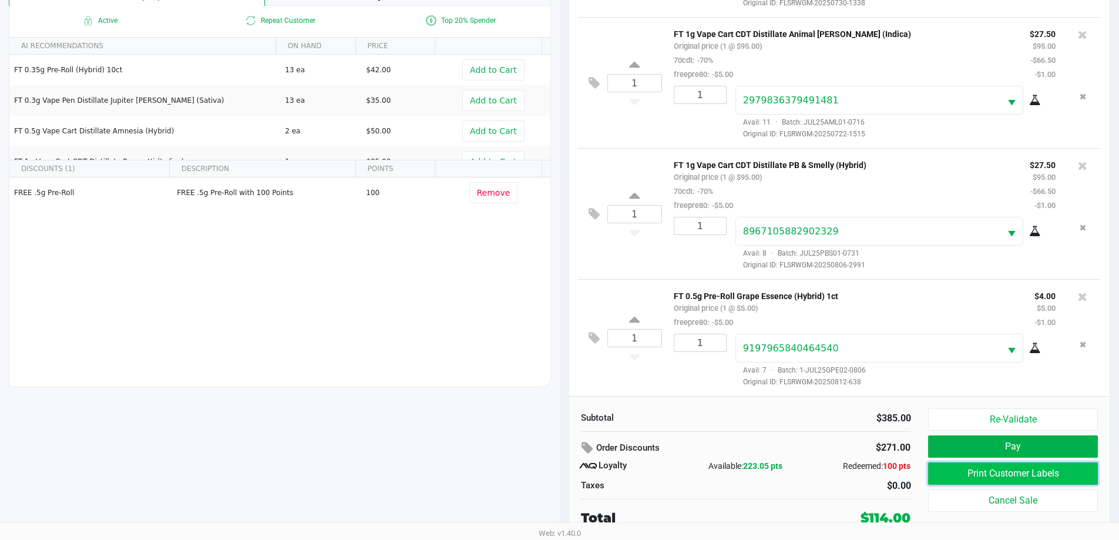
click at [971, 474] on button "Print Customer Labels" at bounding box center [1012, 473] width 169 height 22
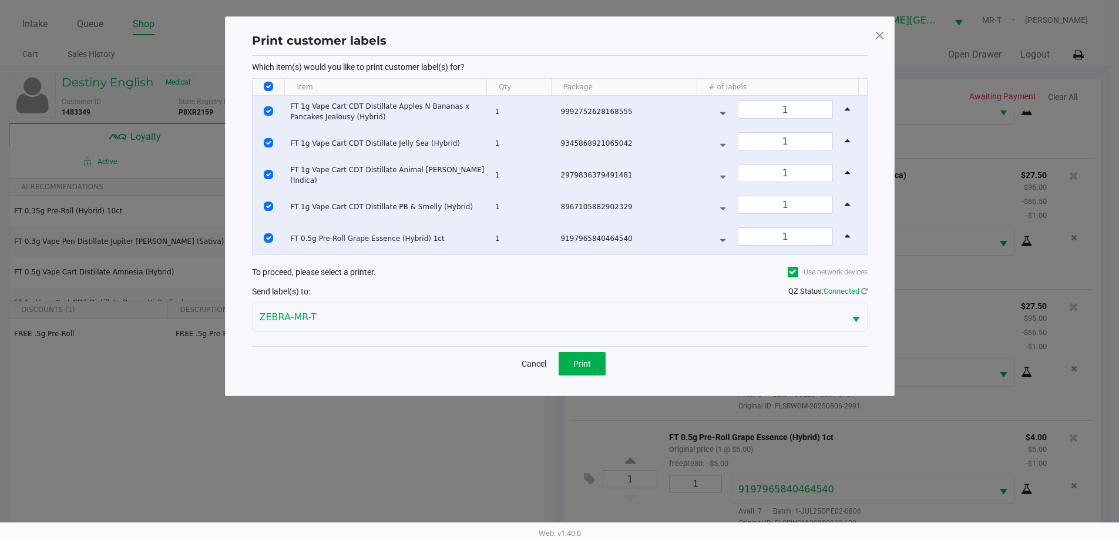
scroll to position [0, 0]
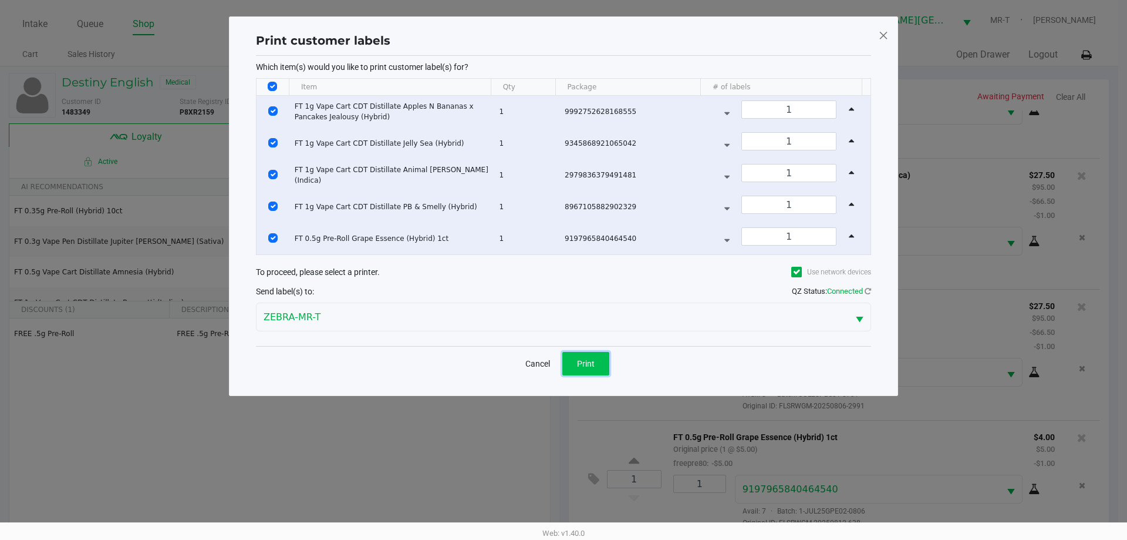
click at [598, 362] on button "Print" at bounding box center [586, 363] width 47 height 23
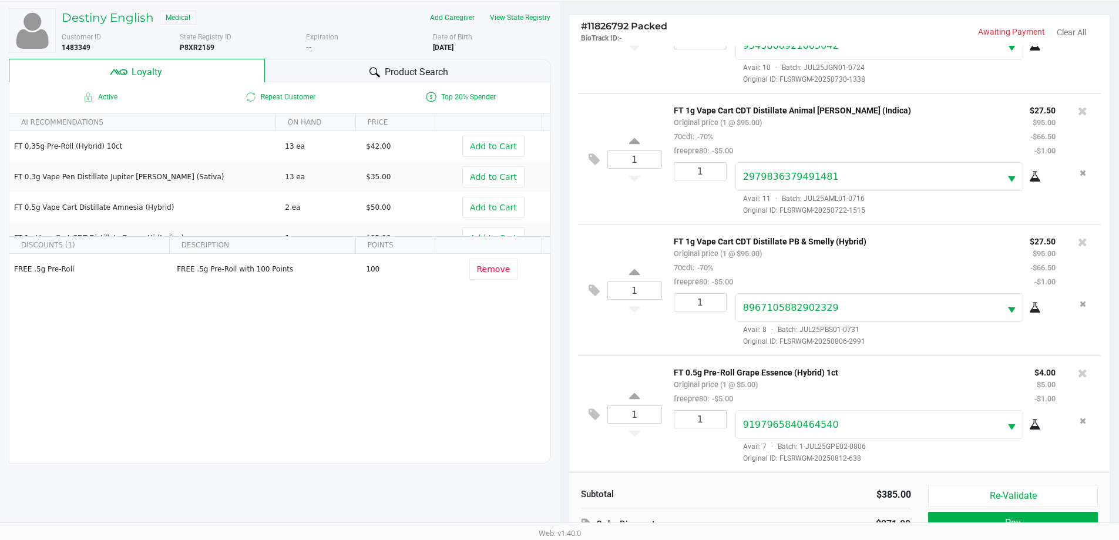
scroll to position [141, 0]
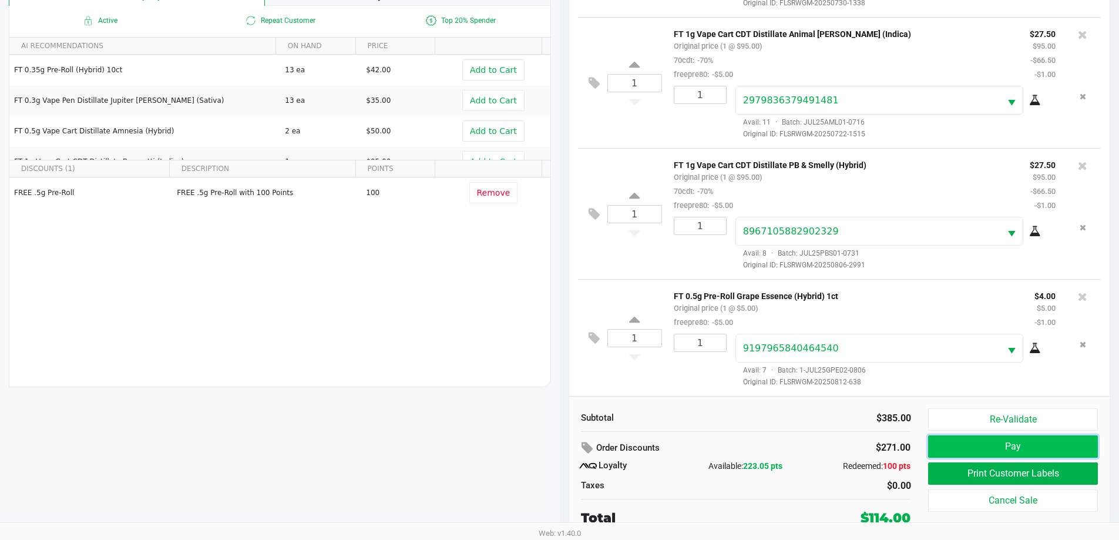
click at [989, 447] on button "Pay" at bounding box center [1012, 446] width 169 height 22
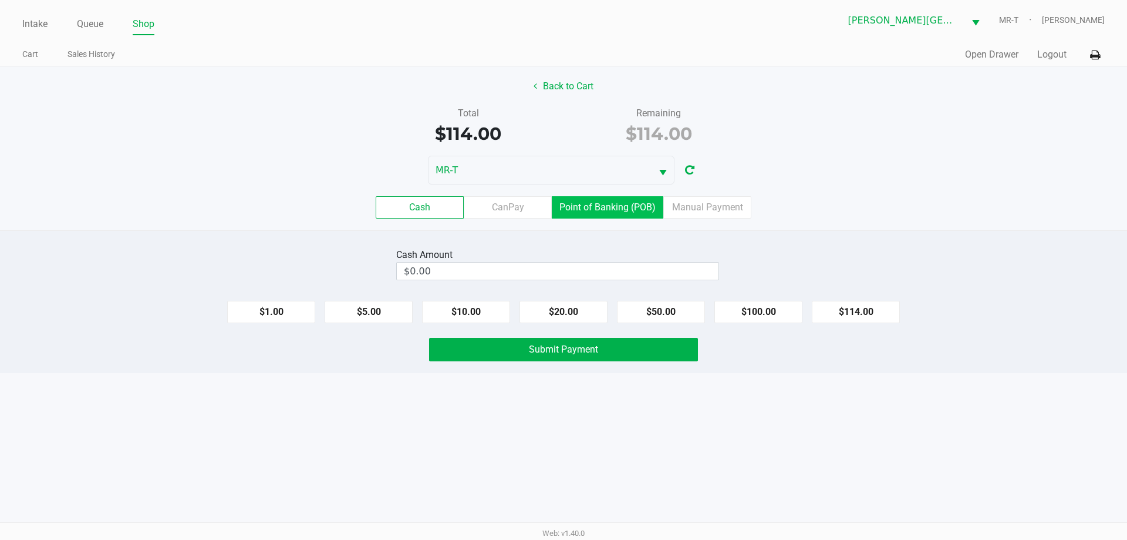
click at [598, 201] on label "Point of Banking (POB)" at bounding box center [608, 207] width 112 height 22
click at [0, 0] on 7 "Point of Banking (POB)" at bounding box center [0, 0] width 0 height 0
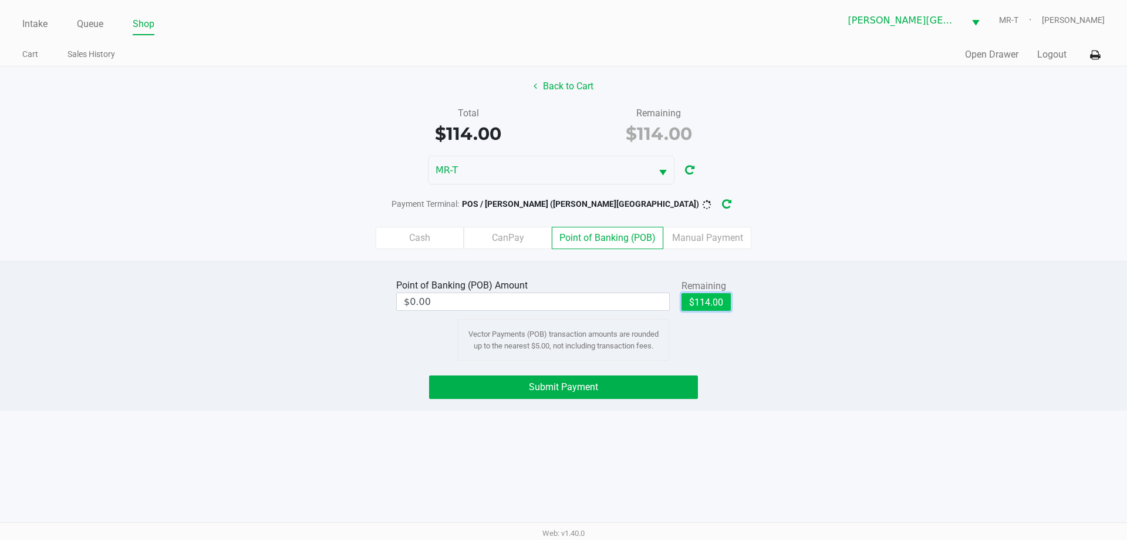
click at [715, 305] on button "$114.00" at bounding box center [706, 302] width 49 height 18
type input "$114.00"
click at [546, 381] on span "Submit Payment" at bounding box center [563, 386] width 69 height 11
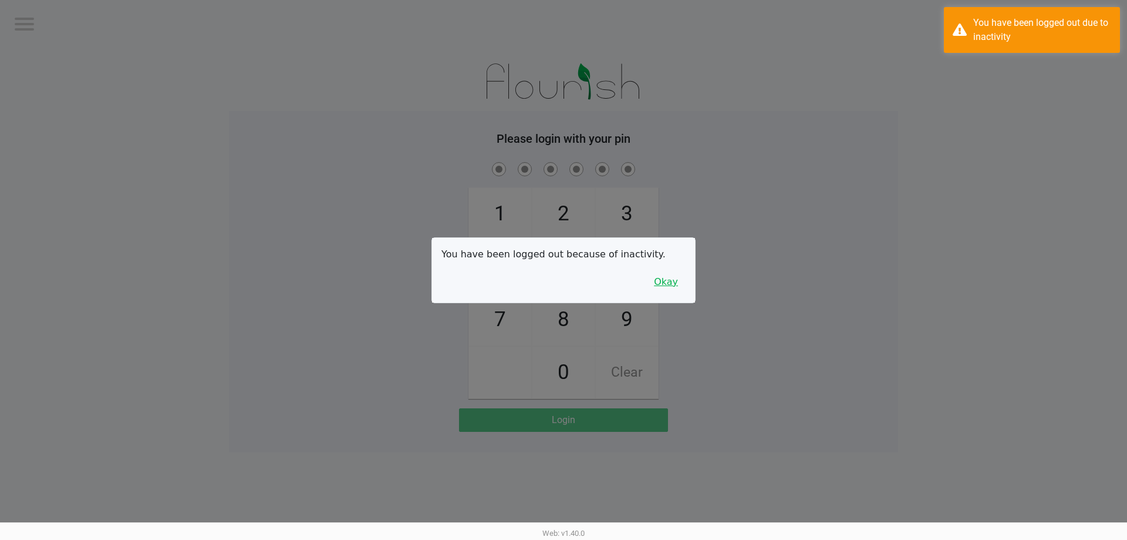
click at [674, 275] on button "Okay" at bounding box center [665, 282] width 39 height 22
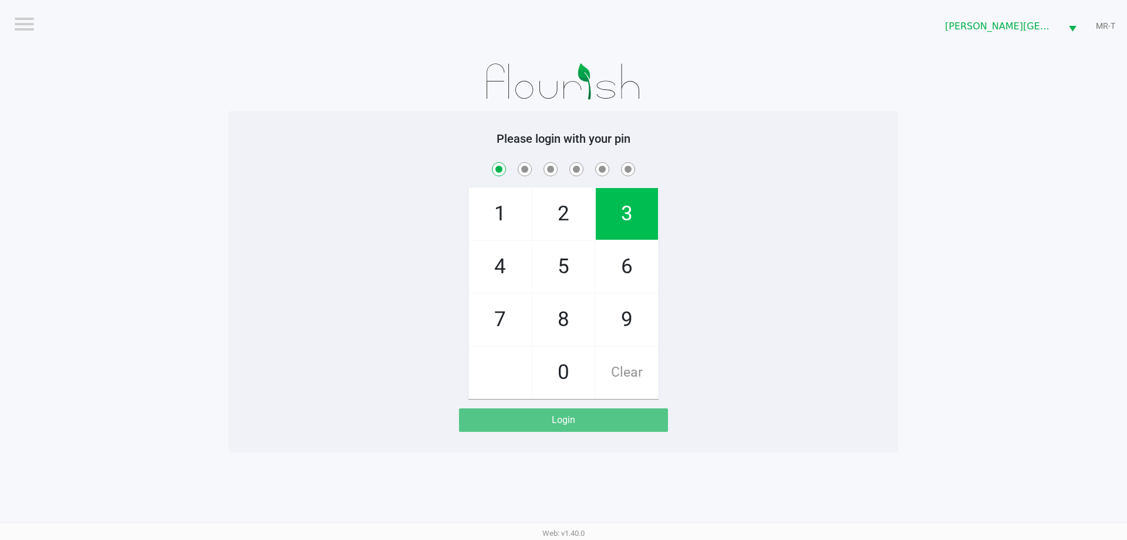
checkbox input "true"
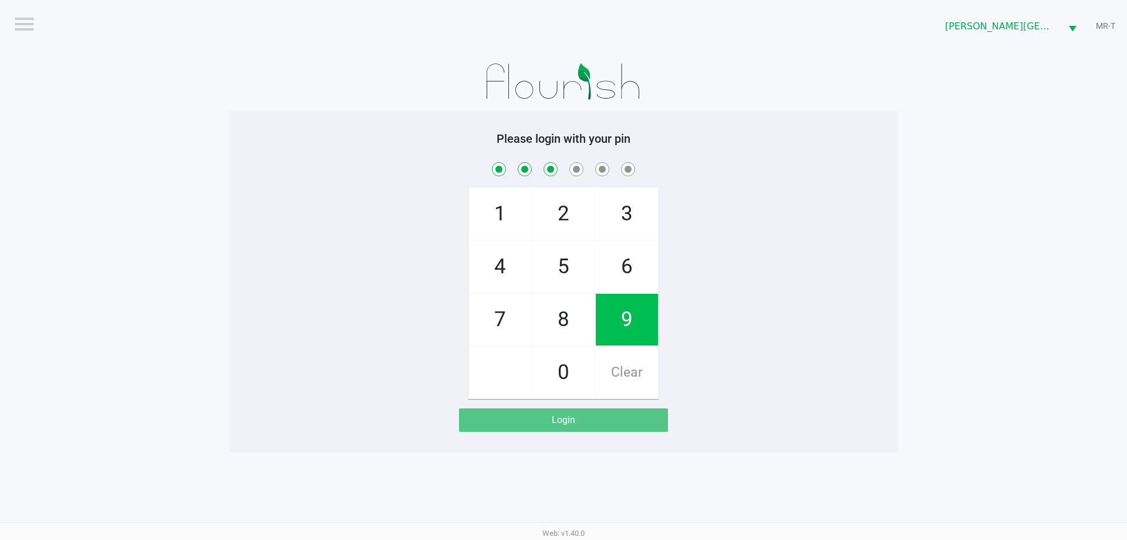
checkbox input "true"
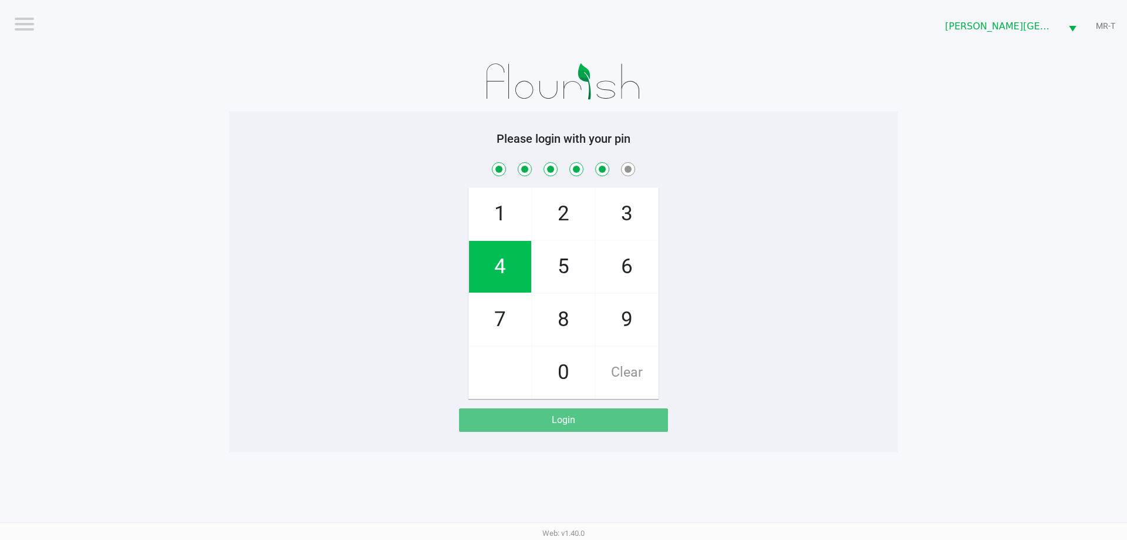
checkbox input "true"
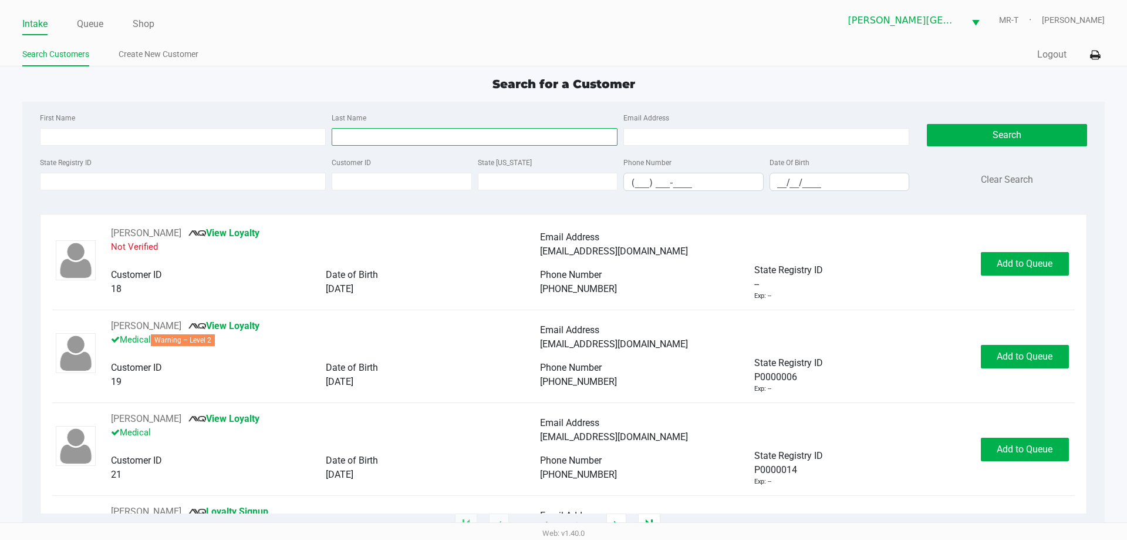
click at [486, 139] on input "Last Name" at bounding box center [475, 137] width 286 height 18
type input "shepherd"
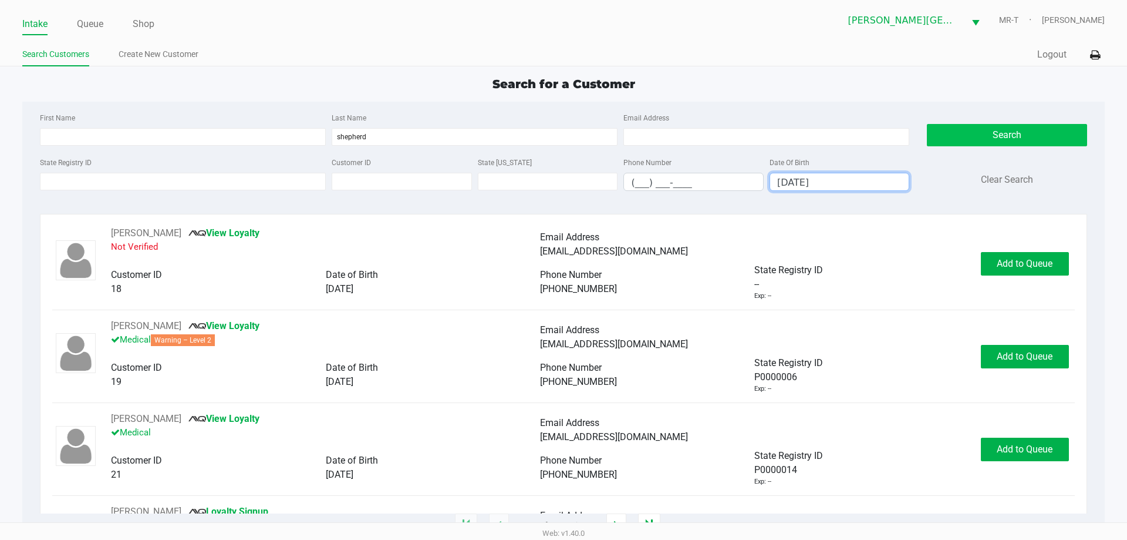
type input "[DATE]"
click at [1061, 136] on button "Search" at bounding box center [1007, 135] width 160 height 22
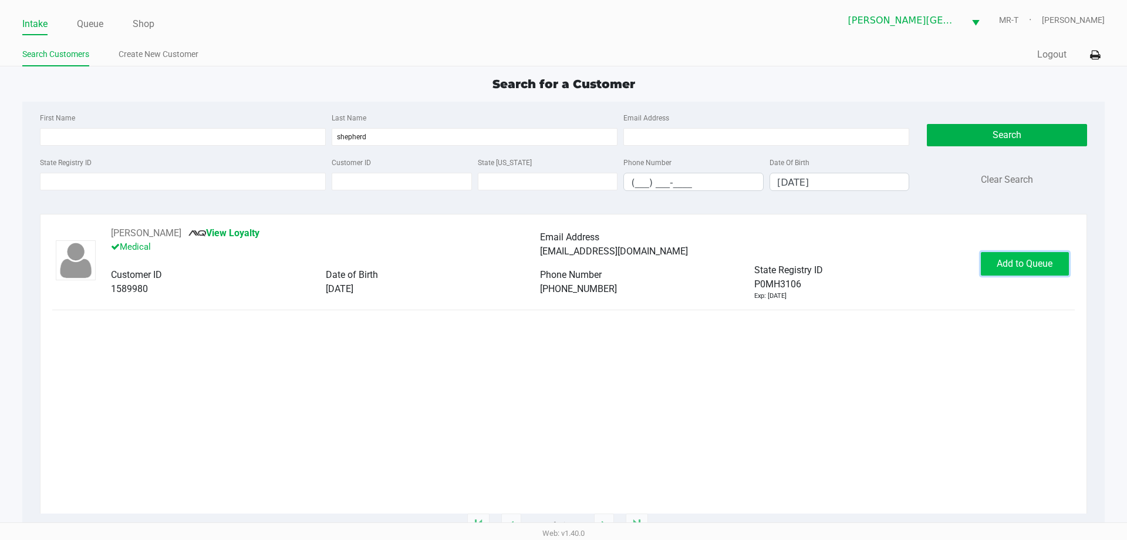
click at [1012, 260] on span "Add to Queue" at bounding box center [1025, 263] width 56 height 11
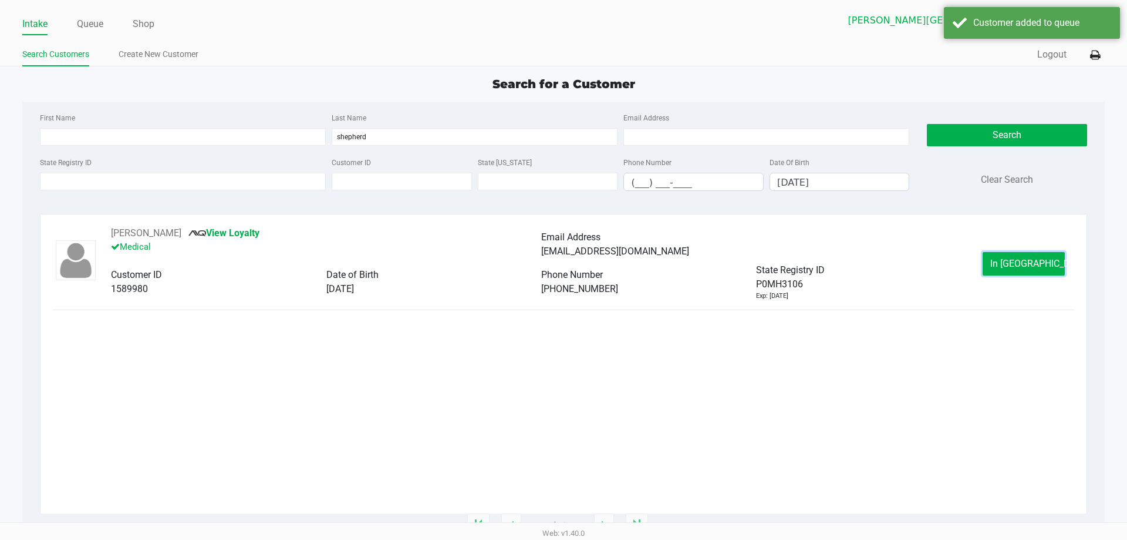
click at [1001, 262] on button "In [GEOGRAPHIC_DATA]" at bounding box center [1024, 263] width 82 height 23
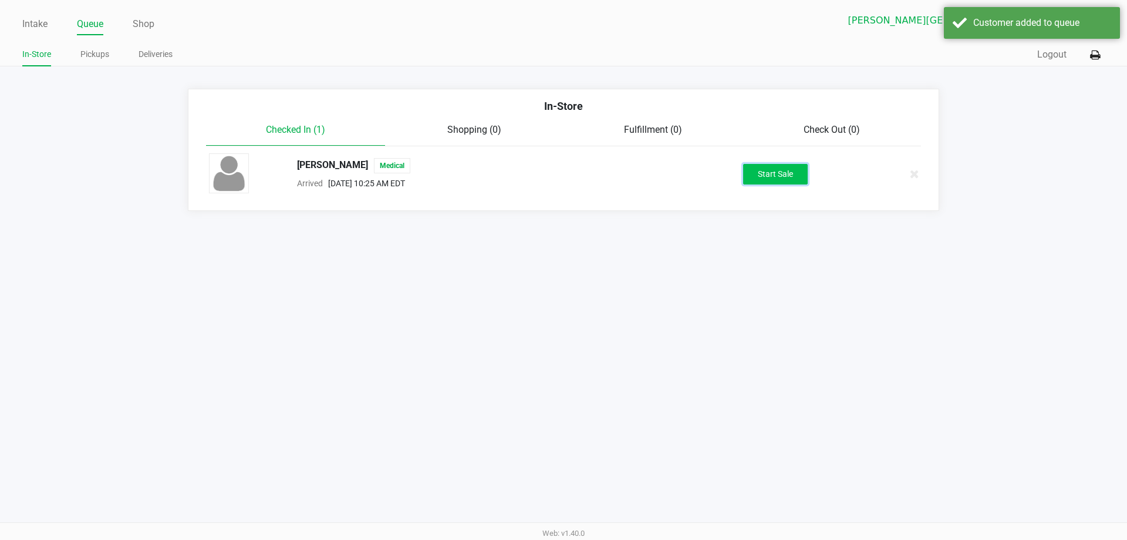
click at [794, 175] on button "Start Sale" at bounding box center [775, 174] width 65 height 21
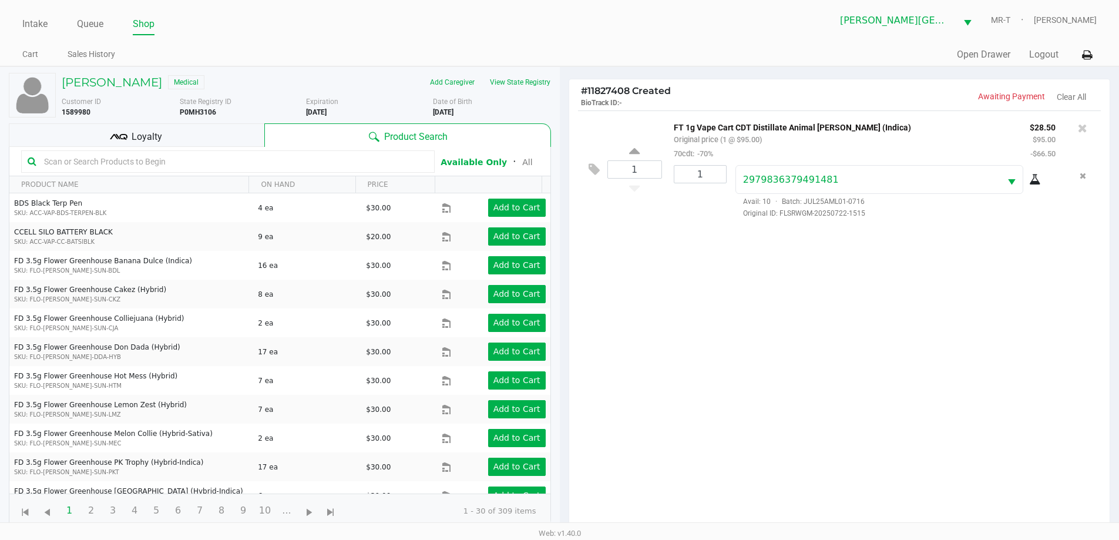
click at [133, 133] on span "Loyalty" at bounding box center [147, 137] width 31 height 14
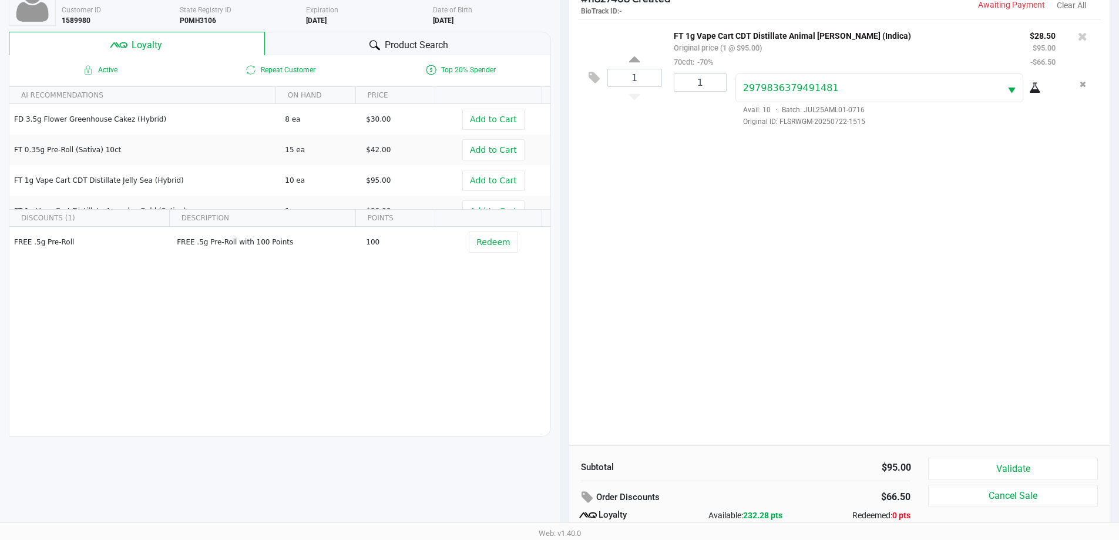
scroll to position [23, 0]
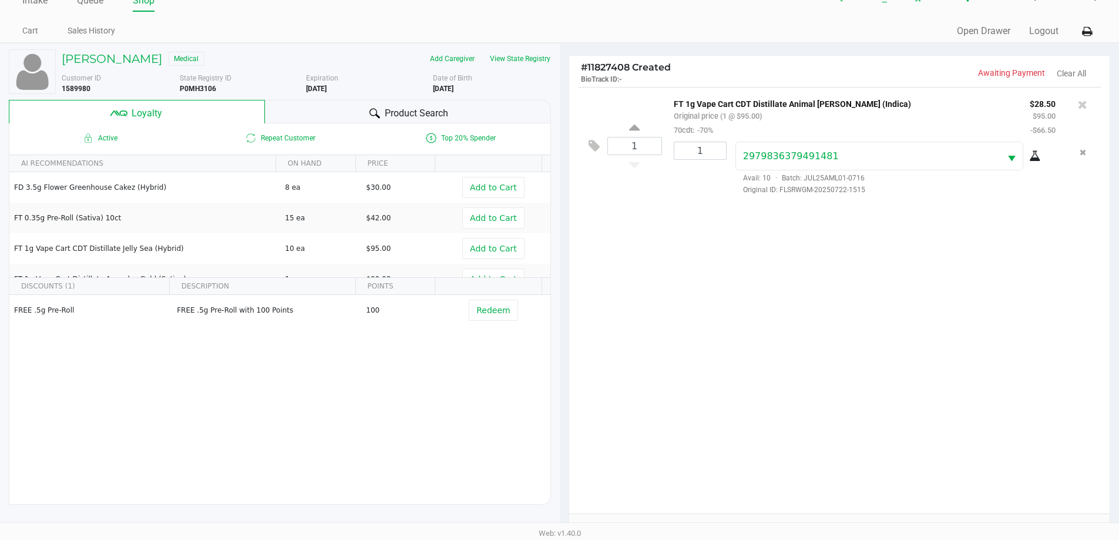
click at [327, 110] on div "Product Search" at bounding box center [408, 111] width 286 height 23
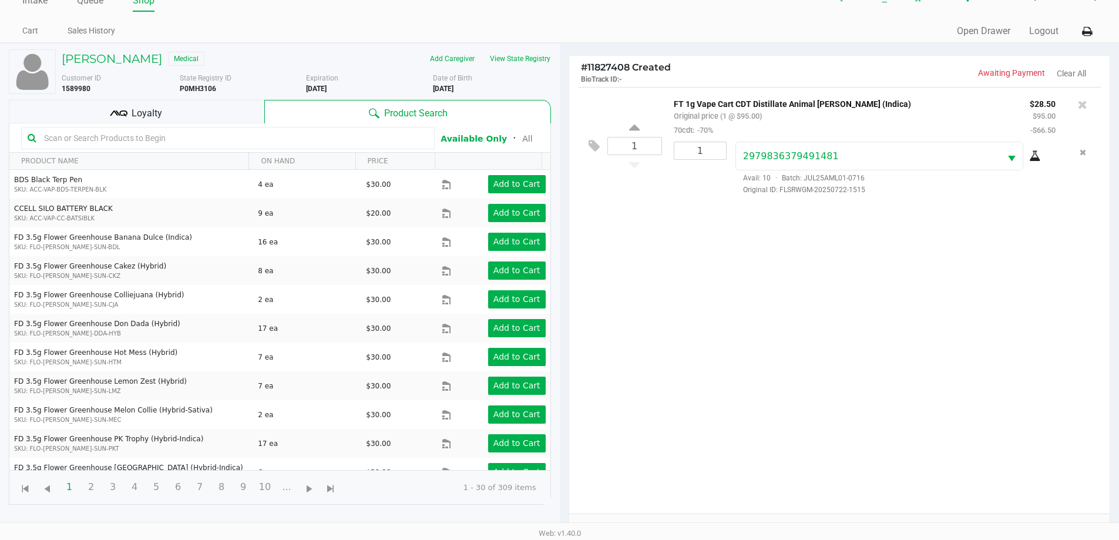
click at [142, 137] on input "text" at bounding box center [233, 138] width 389 height 18
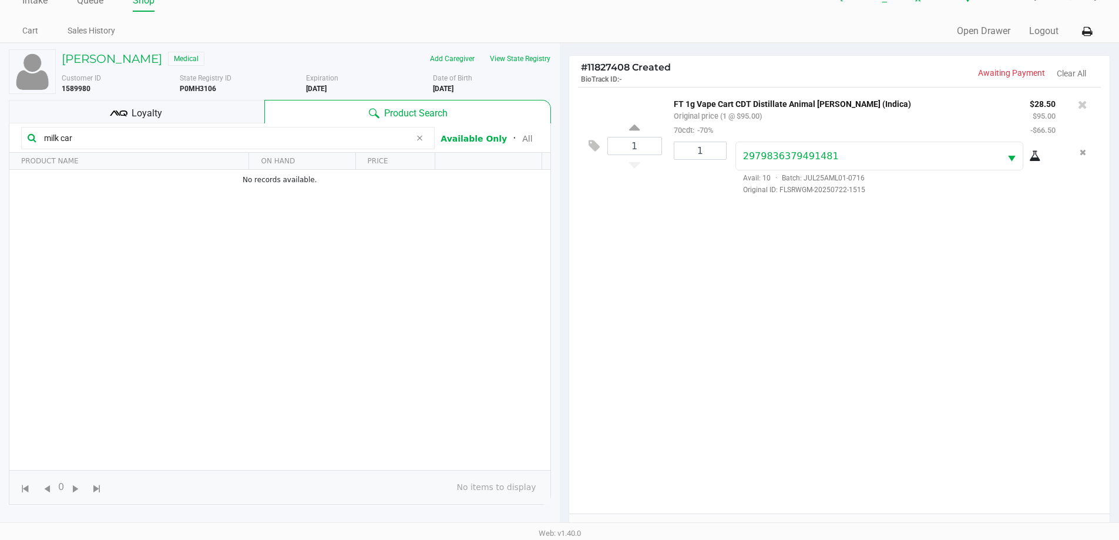
drag, startPoint x: 100, startPoint y: 142, endPoint x: 1, endPoint y: 134, distance: 100.1
click at [1, 134] on div "[PERSON_NAME] Medical Add Caregiver View State Registry Customer ID 1589980 Sta…" at bounding box center [280, 350] width 560 height 614
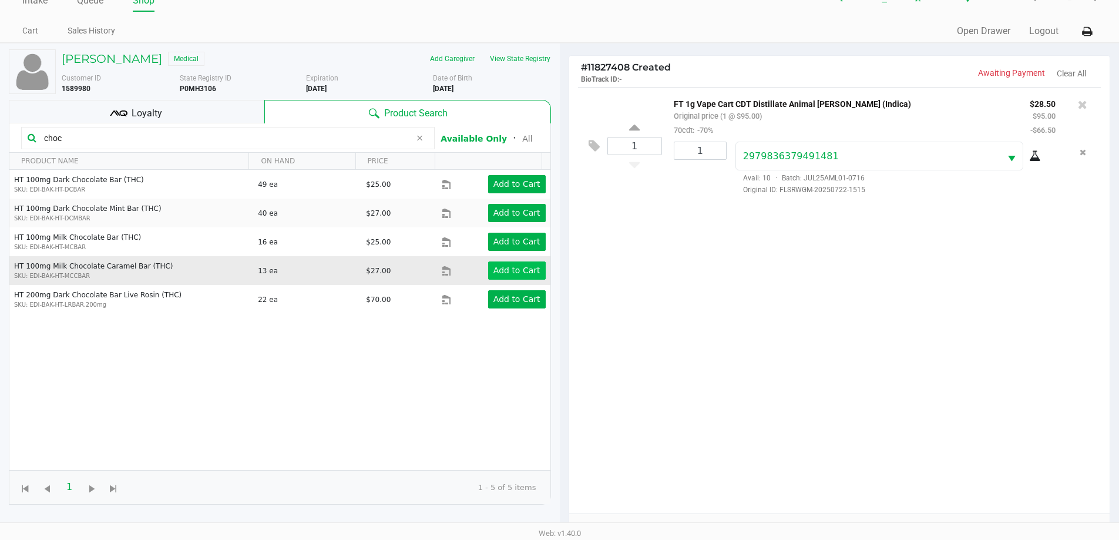
type input "choc"
click at [506, 271] on app-button-loader "Add to Cart" at bounding box center [516, 269] width 47 height 9
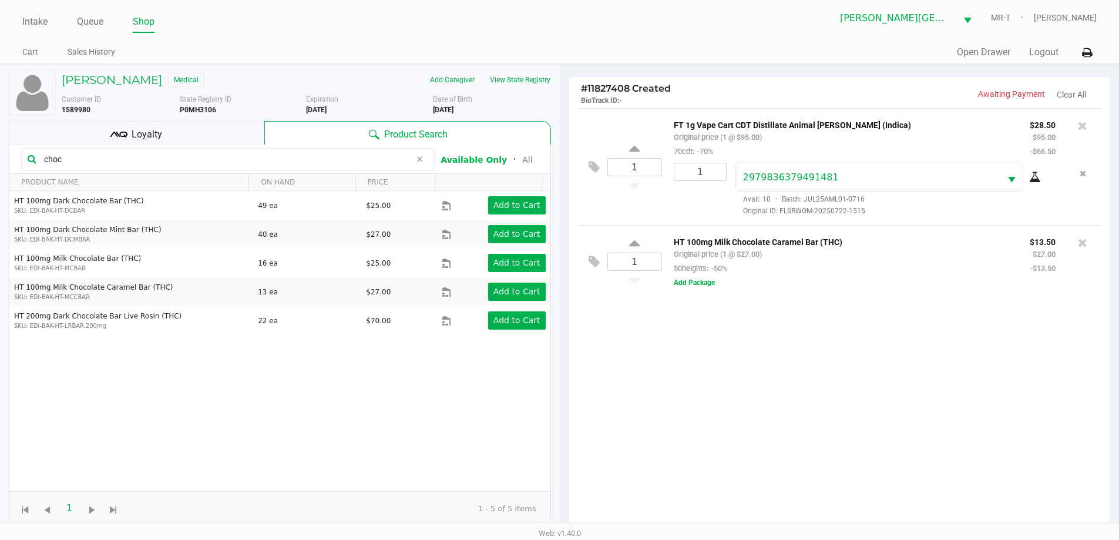
scroll to position [0, 0]
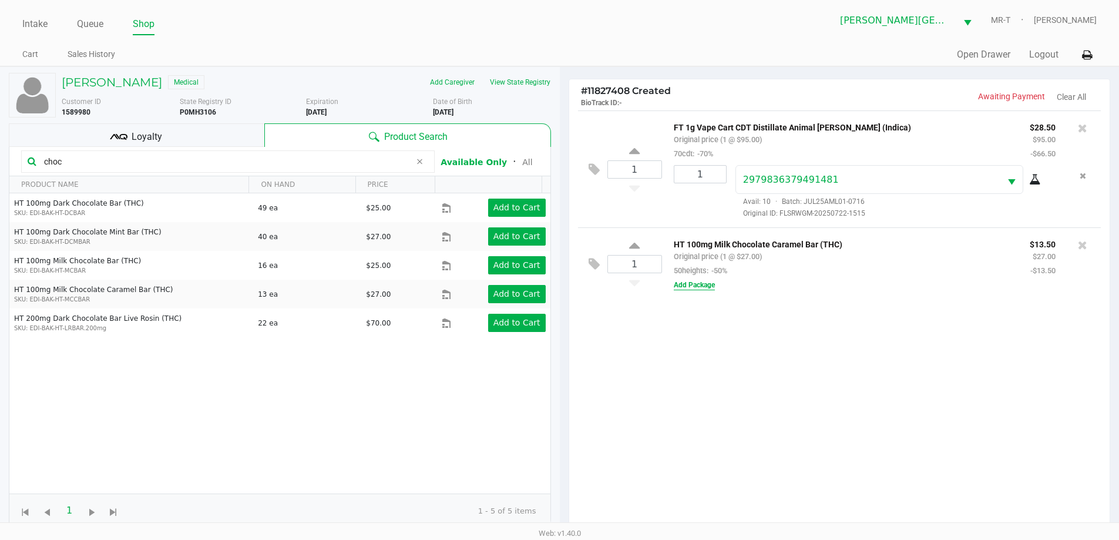
click at [708, 289] on button "Add Package" at bounding box center [693, 284] width 41 height 11
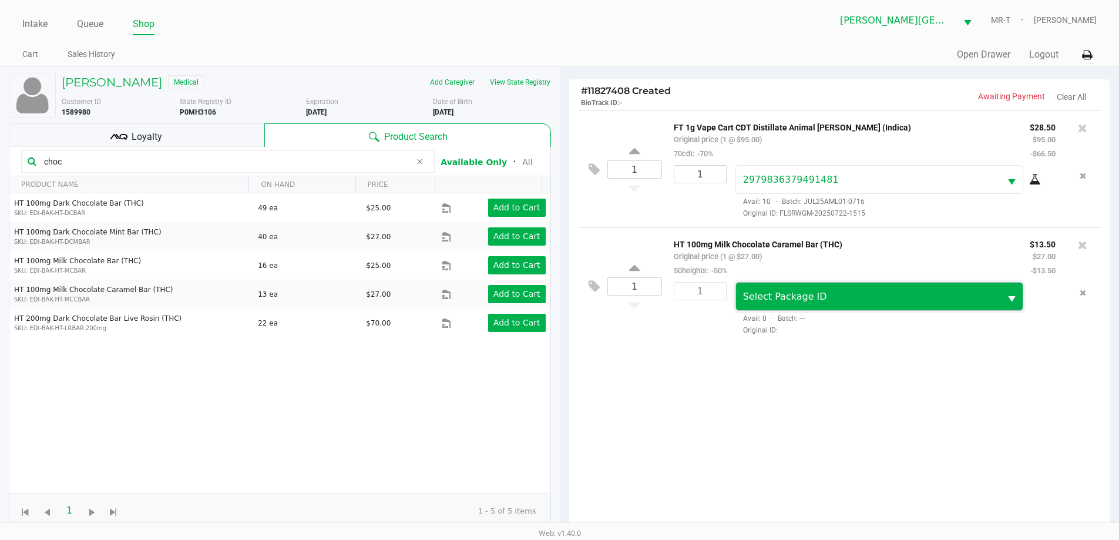
click at [782, 292] on span "Select Package ID" at bounding box center [785, 296] width 84 height 11
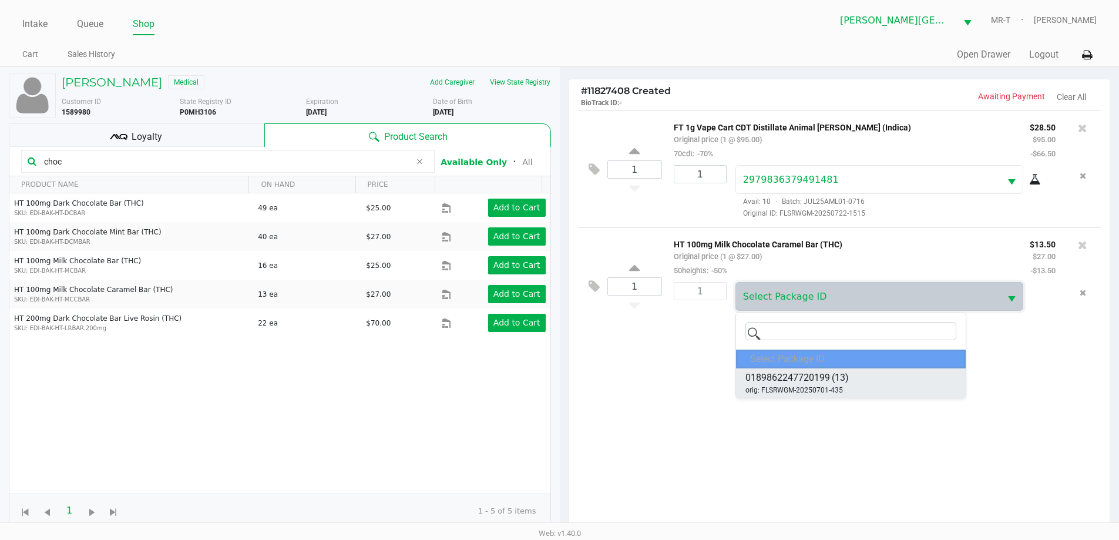
click at [783, 385] on span "orig: FLSRWGM-20250701-435" at bounding box center [793, 390] width 97 height 11
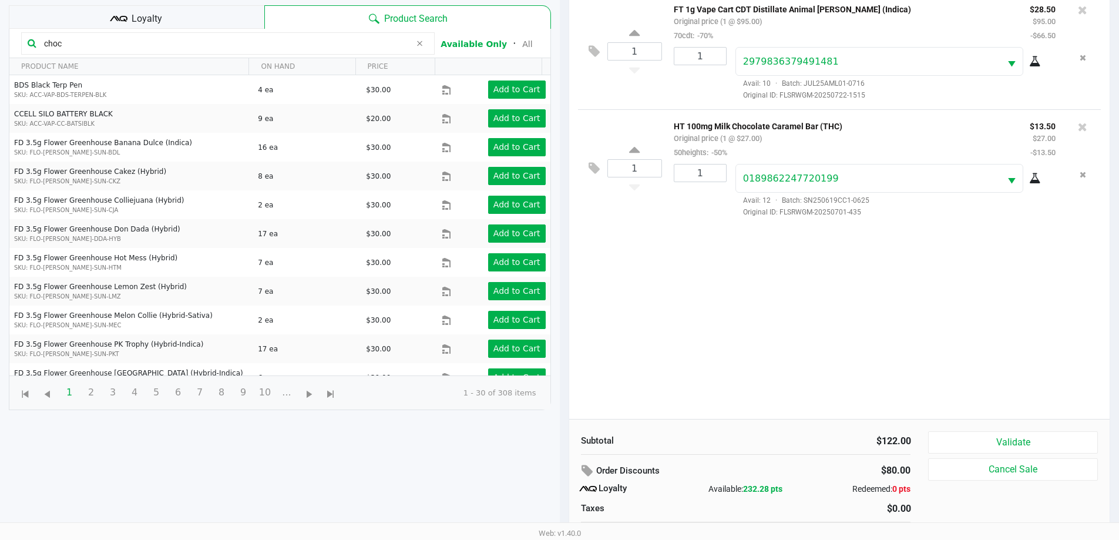
scroll to position [141, 0]
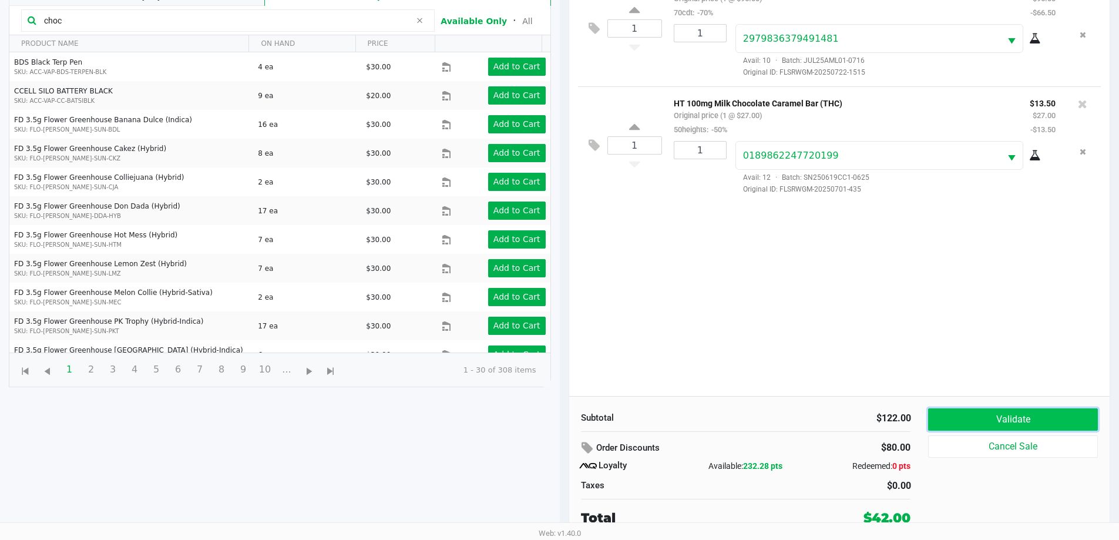
click at [979, 423] on button "Validate" at bounding box center [1012, 419] width 169 height 22
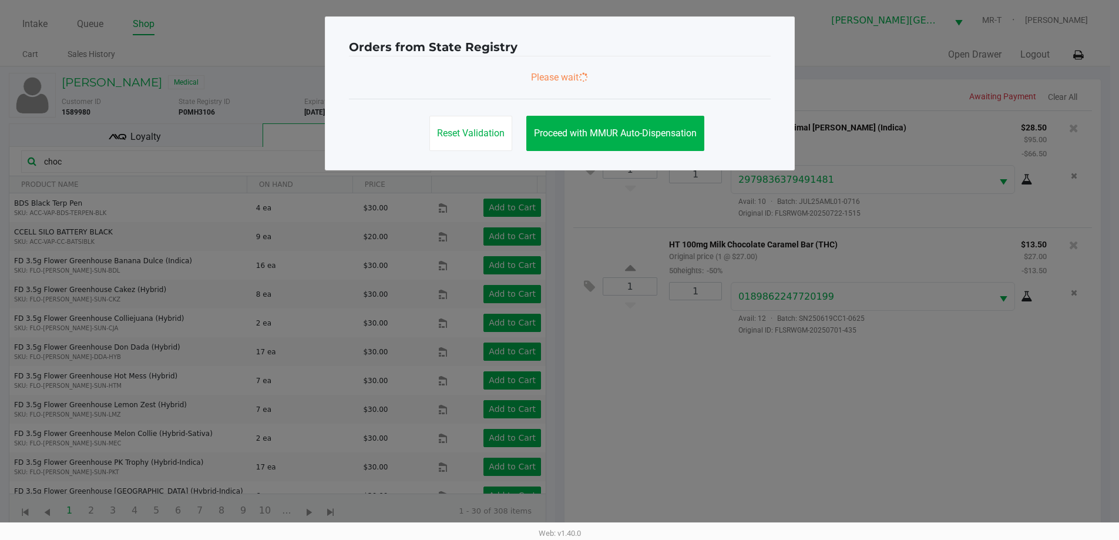
scroll to position [0, 0]
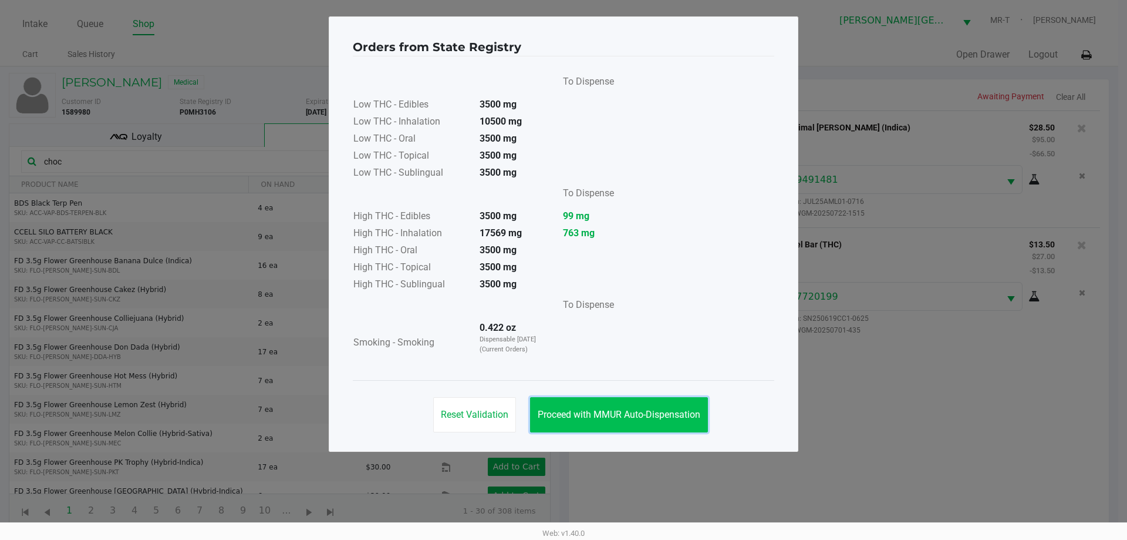
click at [619, 418] on span "Proceed with MMUR Auto-Dispensation" at bounding box center [619, 414] width 163 height 11
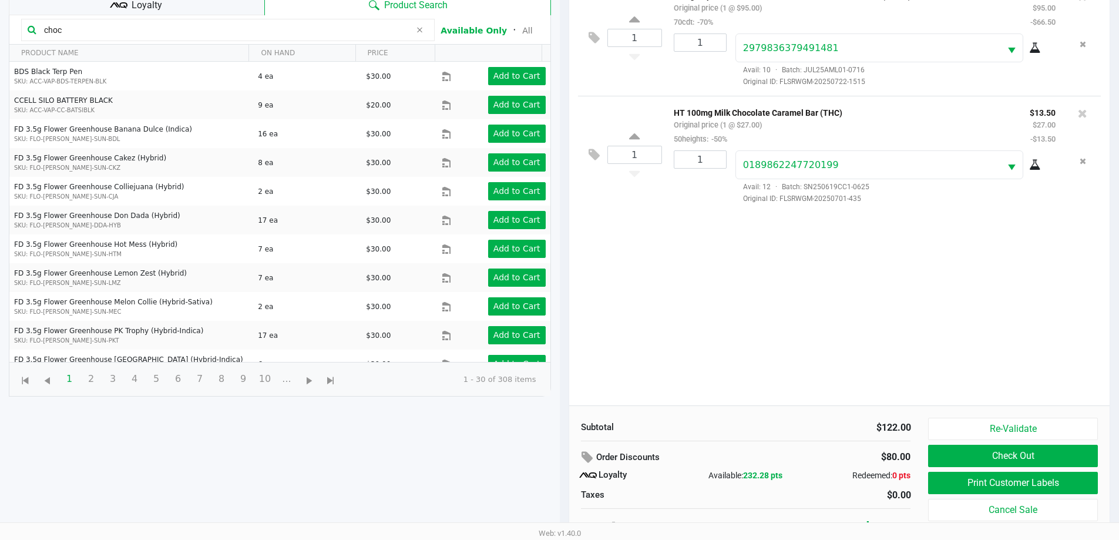
scroll to position [141, 0]
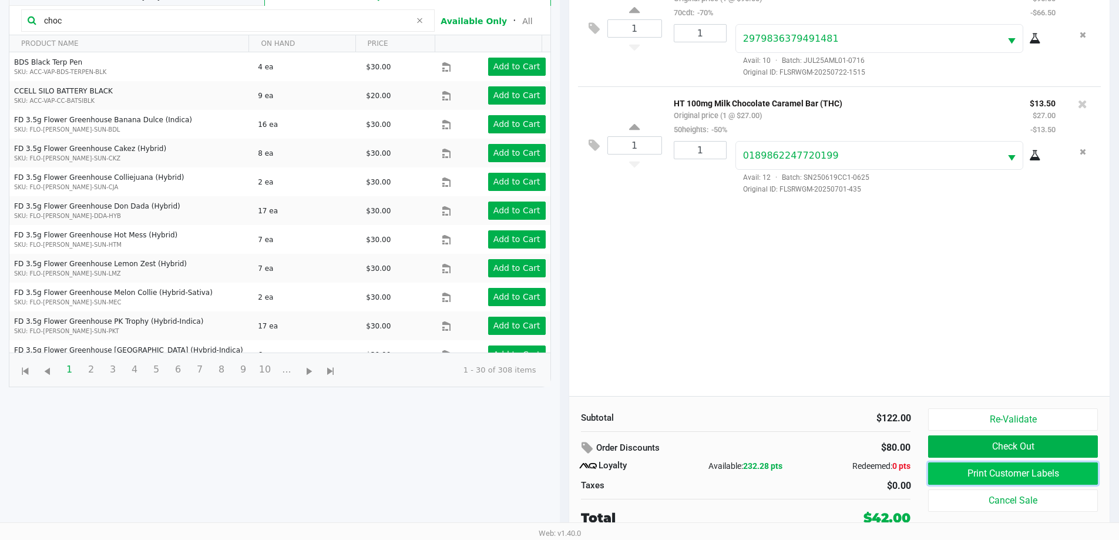
click at [967, 472] on button "Print Customer Labels" at bounding box center [1012, 473] width 169 height 22
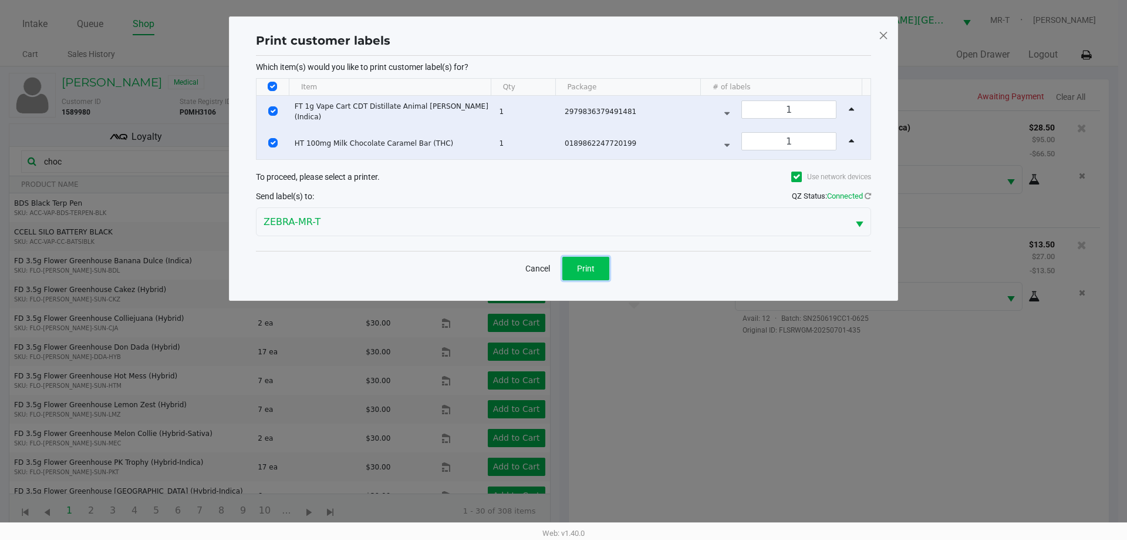
click at [582, 272] on span "Print" at bounding box center [586, 268] width 18 height 9
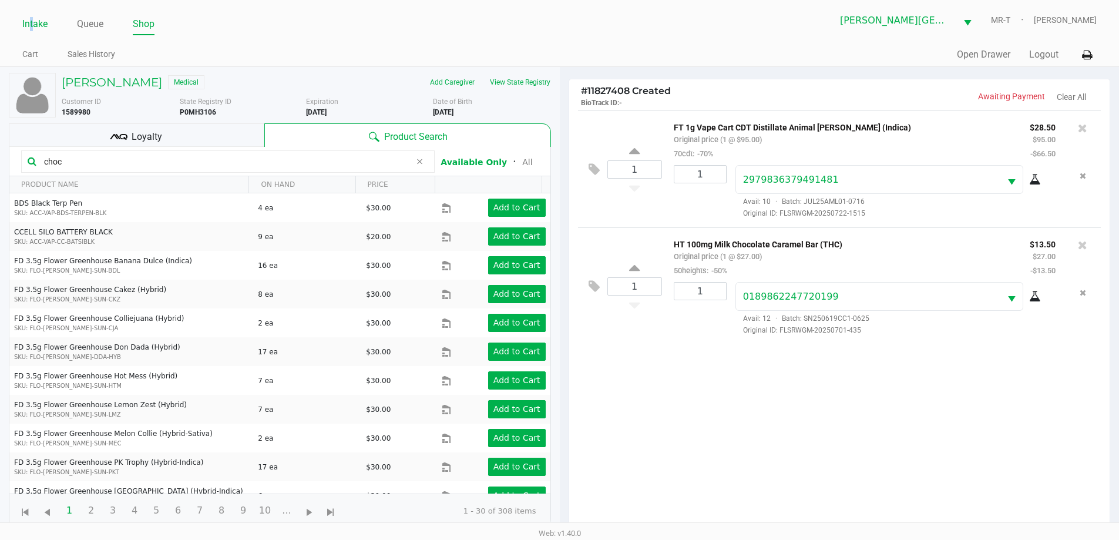
click at [32, 22] on link "Intake" at bounding box center [34, 24] width 25 height 16
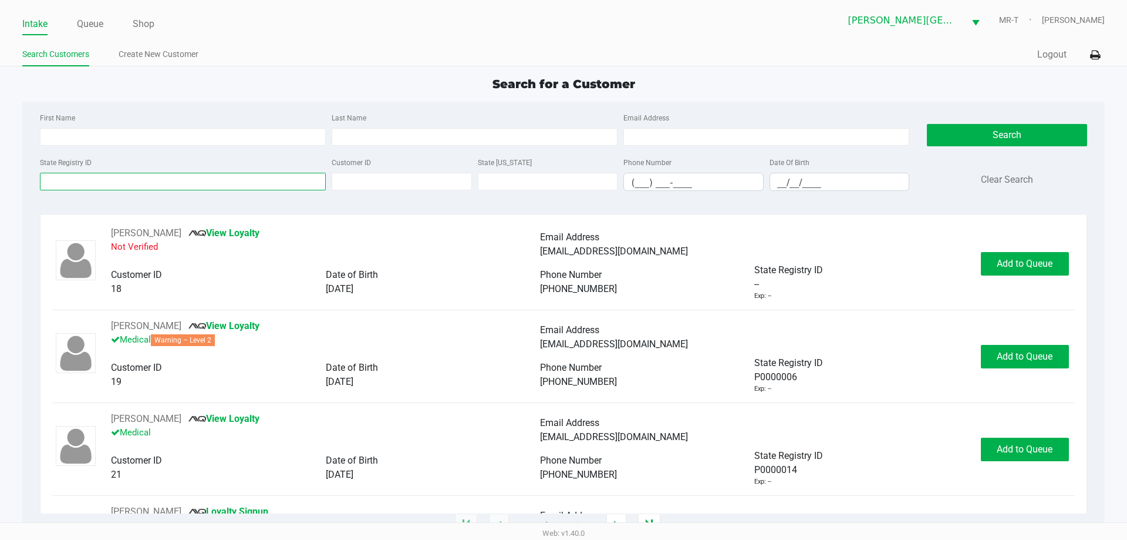
click at [82, 178] on input "State Registry ID" at bounding box center [183, 182] width 286 height 18
click at [784, 175] on input "__/__/____" at bounding box center [839, 182] width 139 height 18
type input "[DATE]"
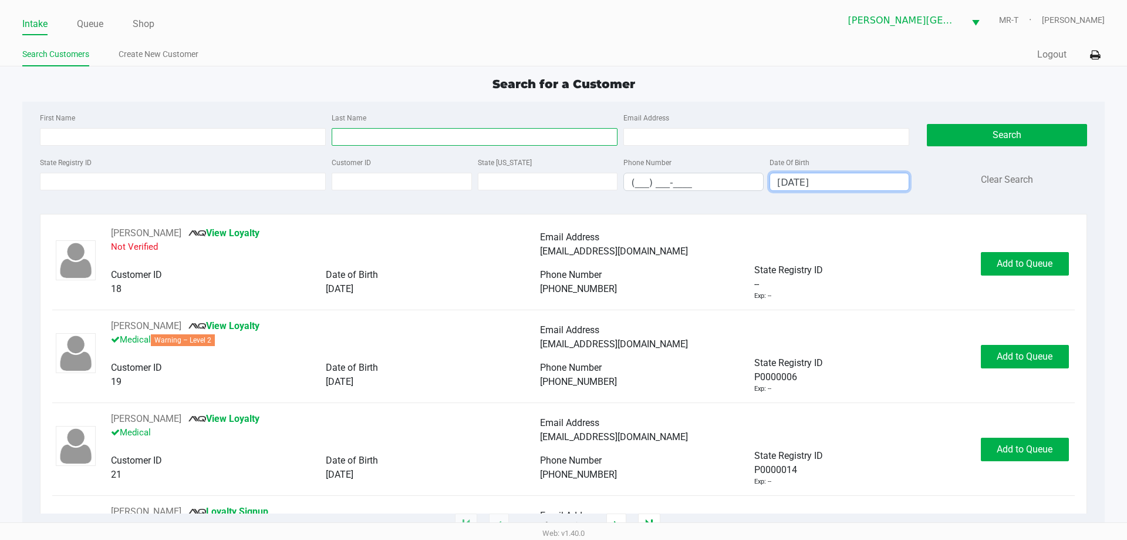
click at [359, 140] on input "Last Name" at bounding box center [475, 137] width 286 height 18
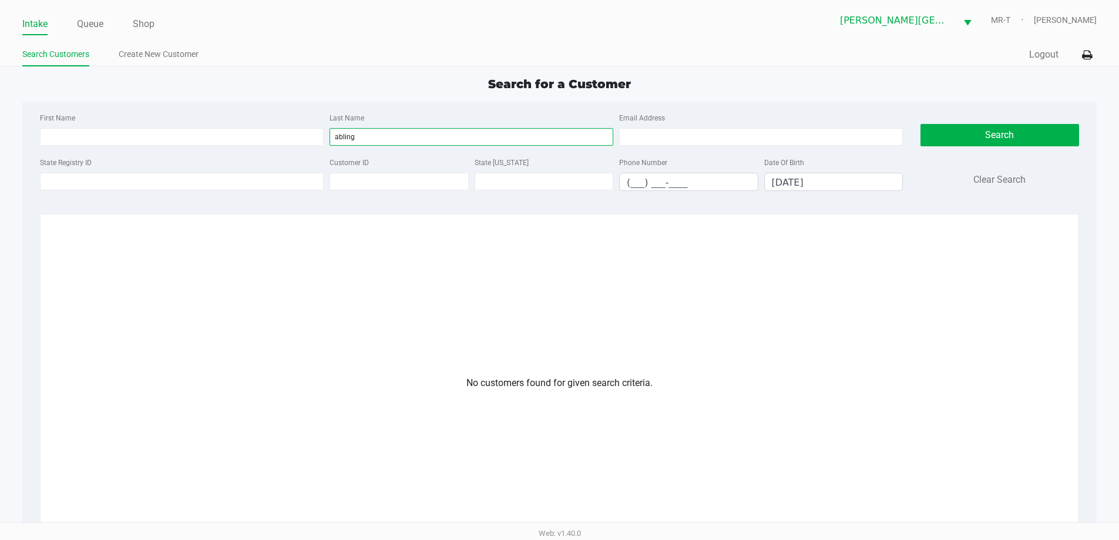
type input "abling"
drag, startPoint x: 828, startPoint y: 182, endPoint x: 803, endPoint y: 179, distance: 25.4
click at [803, 179] on input "[DATE]" at bounding box center [834, 182] width 138 height 18
click at [833, 181] on input "[DATE]" at bounding box center [834, 182] width 138 height 18
click at [831, 181] on input "[DATE]" at bounding box center [834, 182] width 138 height 18
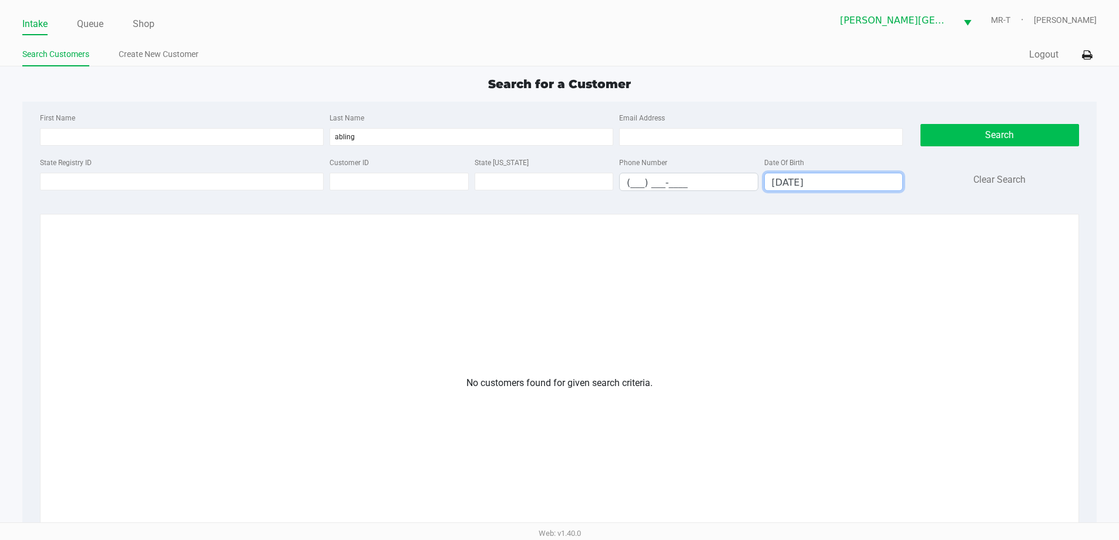
type input "[DATE]"
click at [946, 128] on button "Search" at bounding box center [999, 135] width 159 height 22
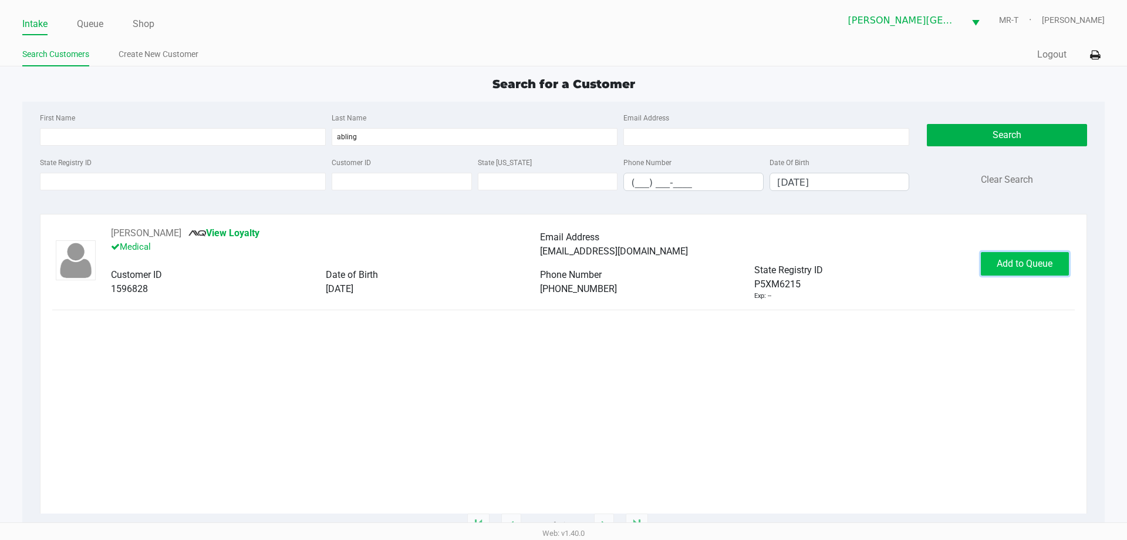
click at [1038, 268] on span "Add to Queue" at bounding box center [1025, 263] width 56 height 11
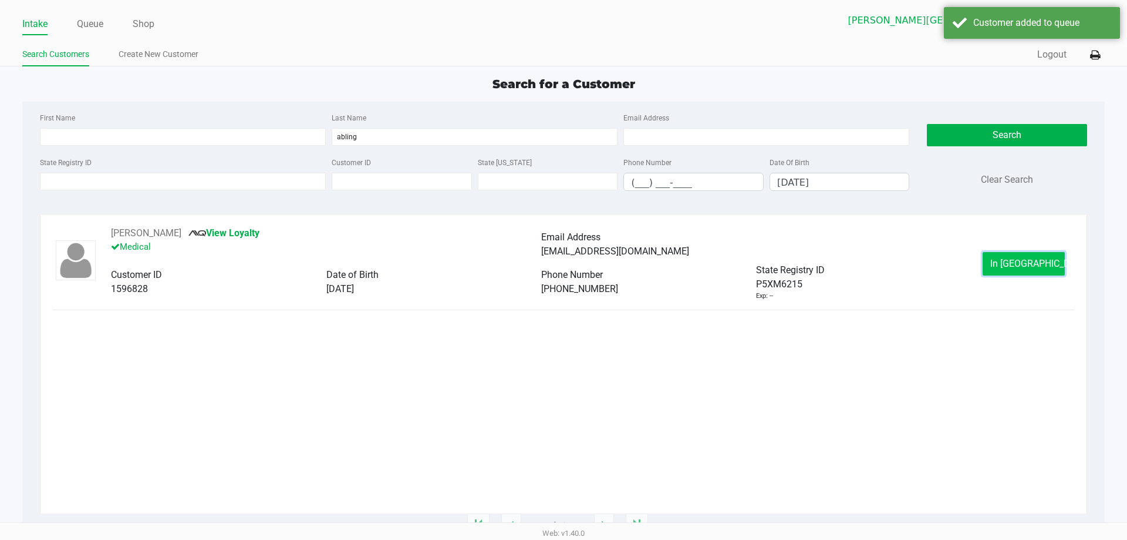
click at [1035, 267] on span "In [GEOGRAPHIC_DATA]" at bounding box center [1040, 263] width 99 height 11
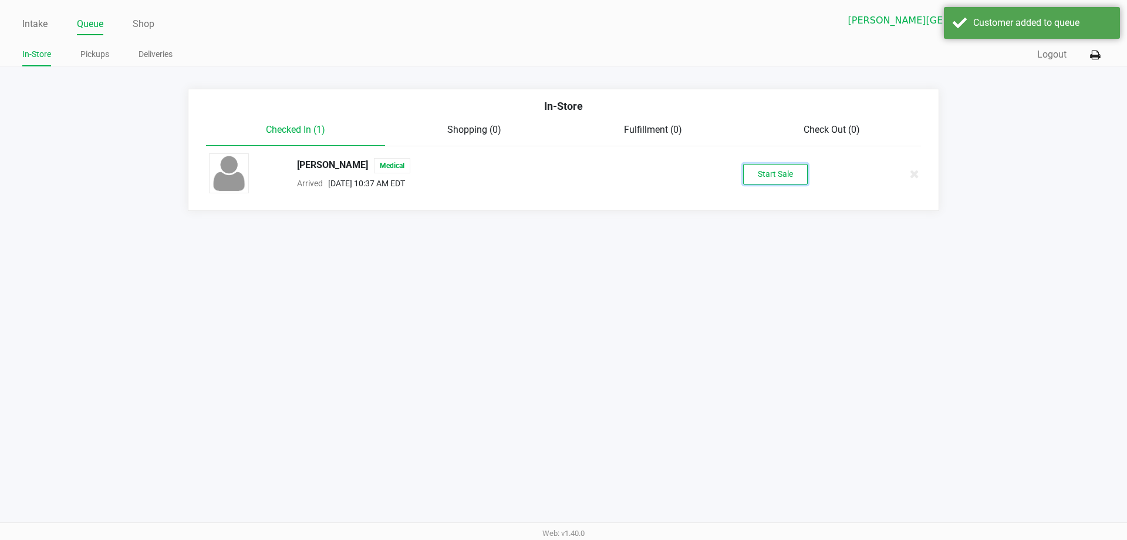
click at [790, 165] on button "Start Sale" at bounding box center [775, 174] width 65 height 21
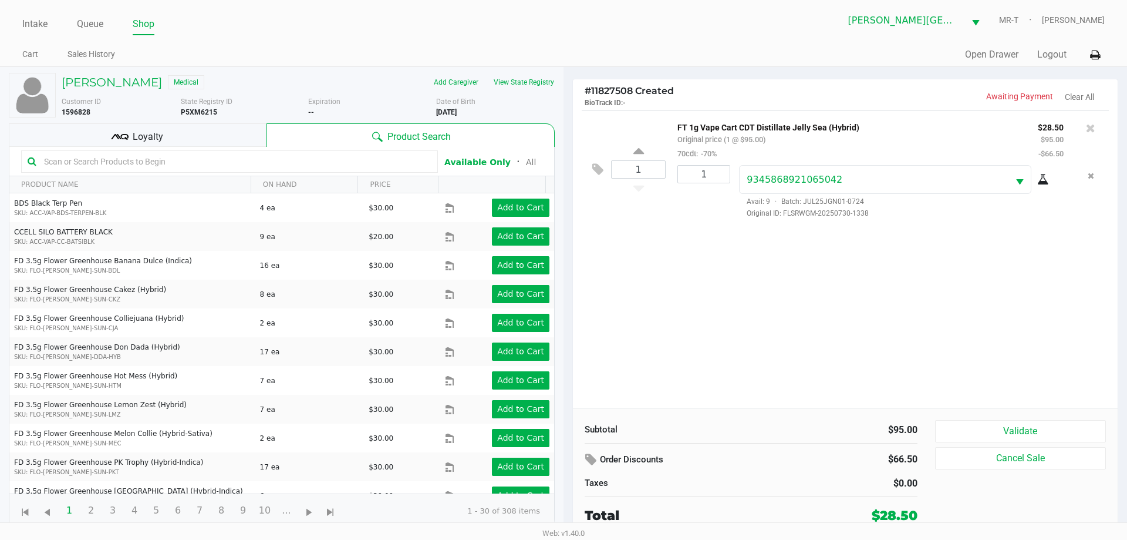
click at [181, 137] on div "Loyalty" at bounding box center [138, 134] width 258 height 23
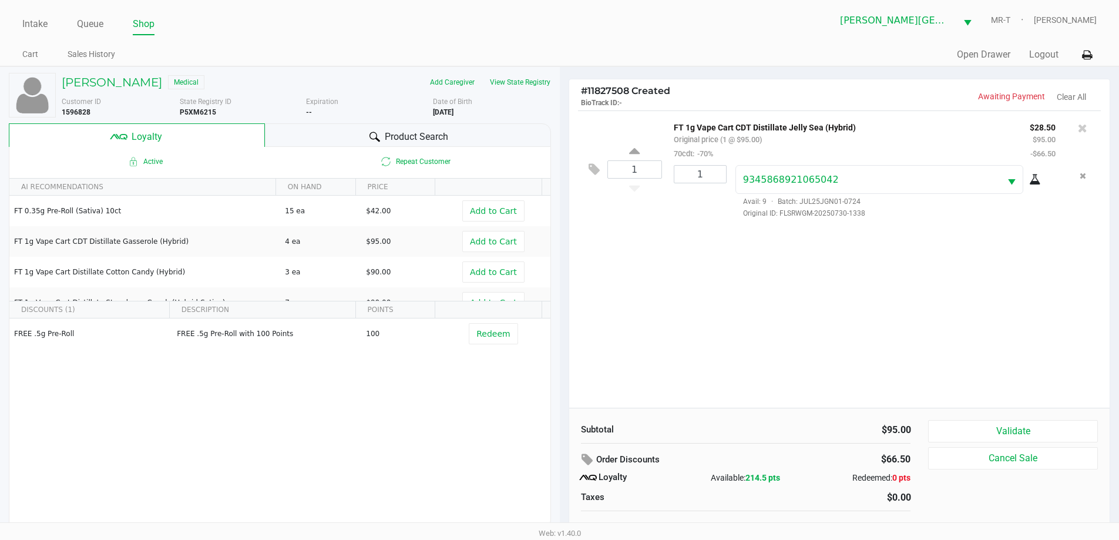
click at [323, 139] on div "Product Search" at bounding box center [408, 134] width 286 height 23
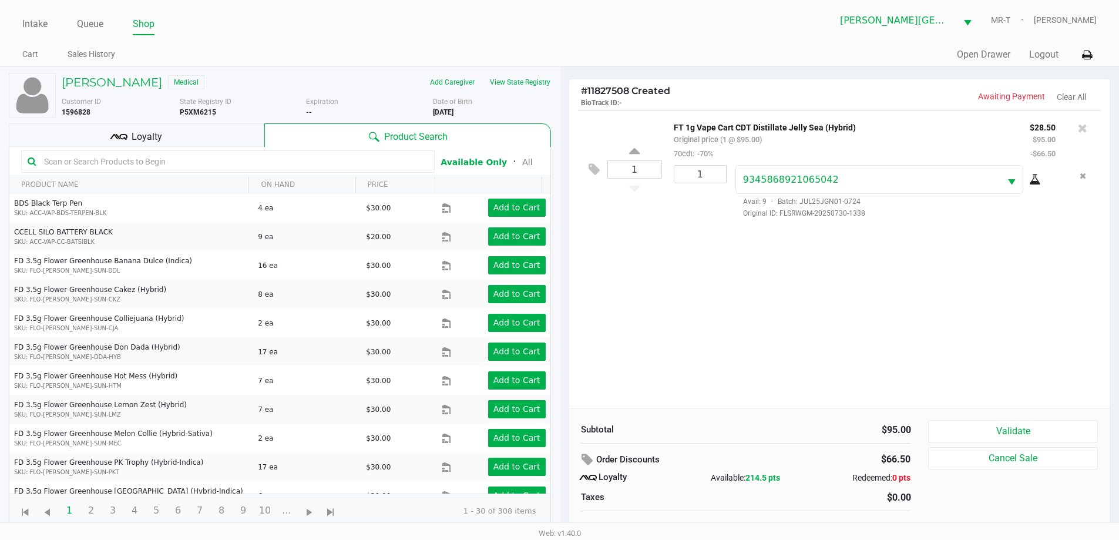
click at [189, 155] on kendo-grid-toolbar "Available Only ᛫ All" at bounding box center [279, 161] width 541 height 29
click at [189, 157] on input "text" at bounding box center [233, 162] width 389 height 18
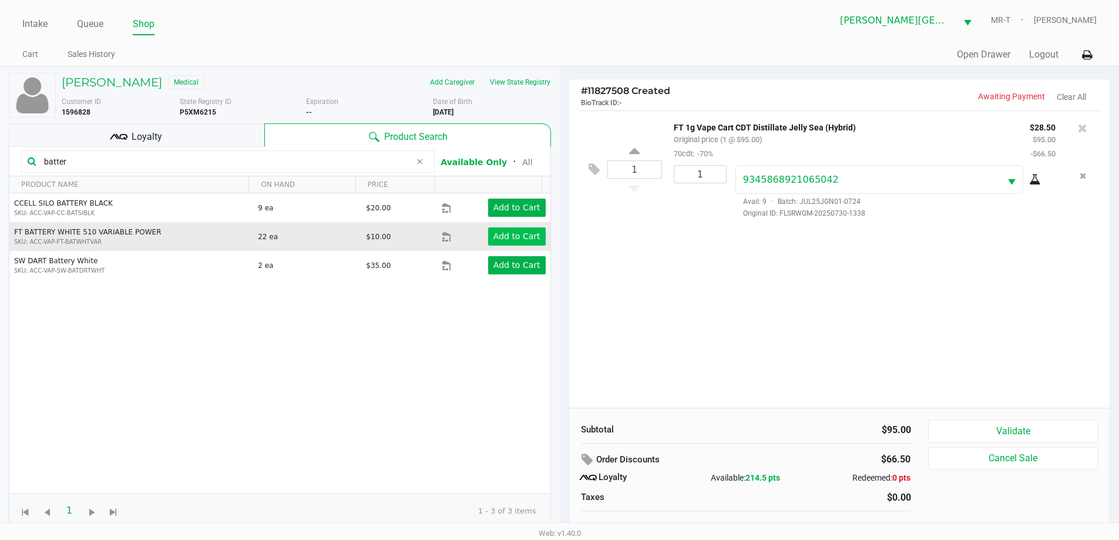
type input "batter"
click at [493, 237] on app-button-loader "Add to Cart" at bounding box center [516, 235] width 47 height 9
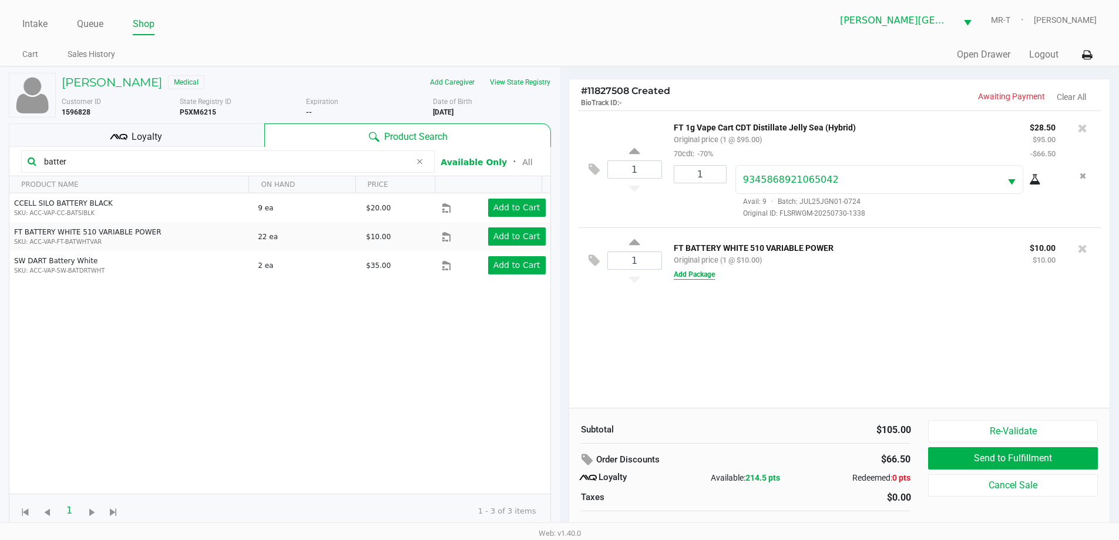
click at [699, 275] on button "Add Package" at bounding box center [693, 274] width 41 height 11
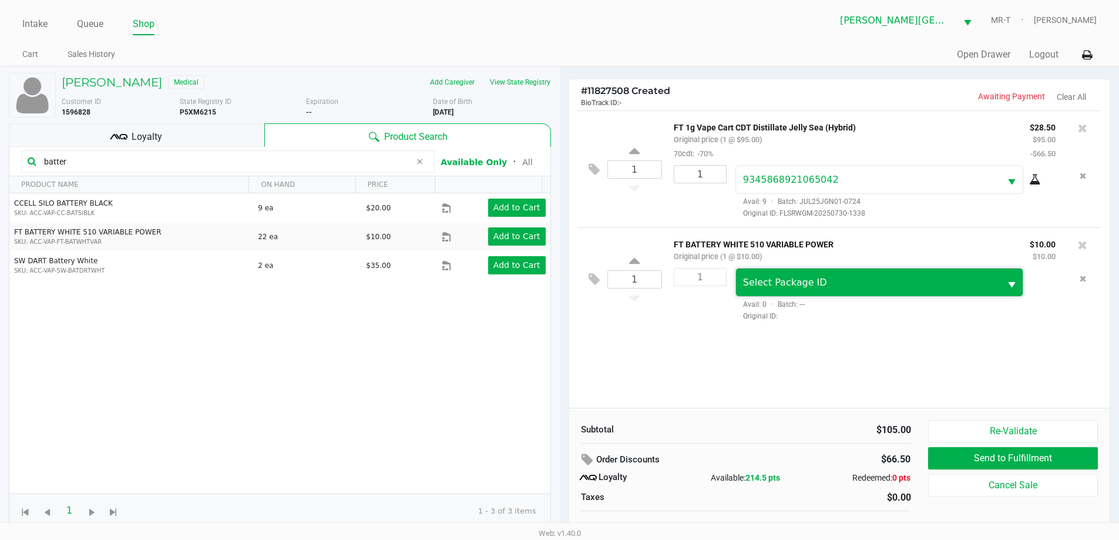
click at [759, 273] on span "Select Package ID" at bounding box center [868, 282] width 265 height 28
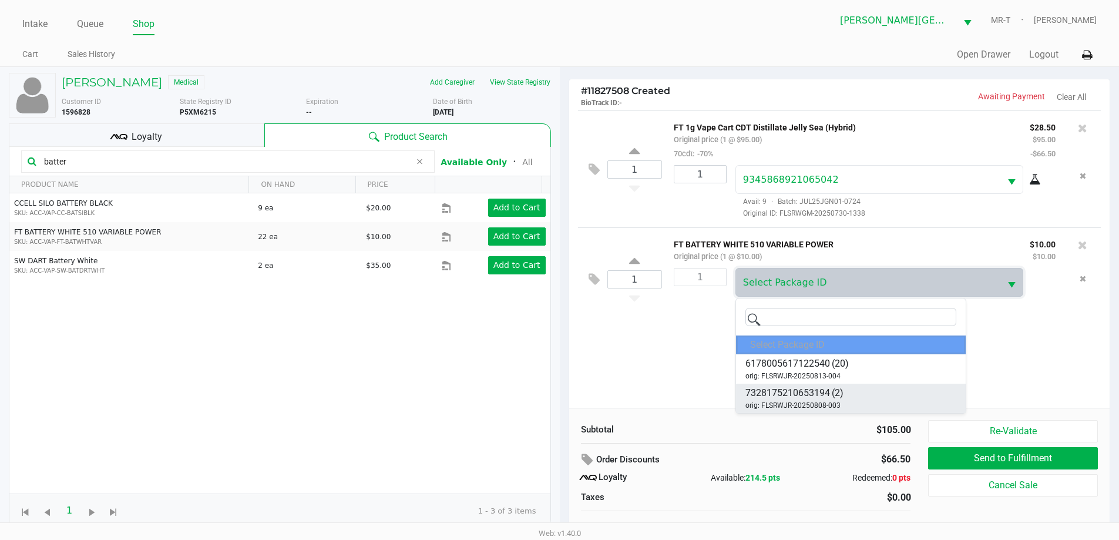
click at [786, 396] on span "7328175210653194" at bounding box center [787, 393] width 85 height 14
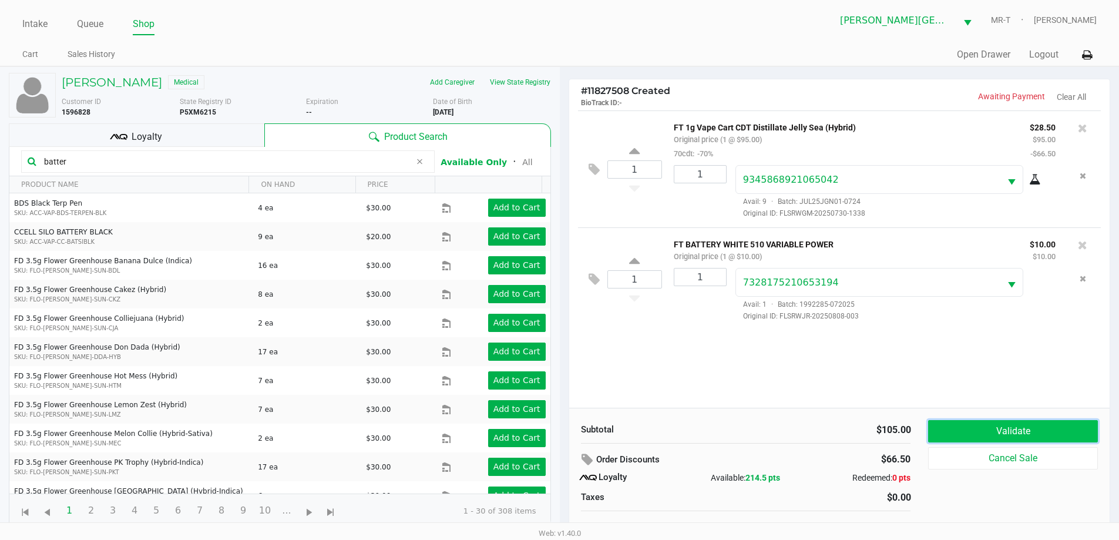
click at [978, 429] on button "Validate" at bounding box center [1012, 431] width 169 height 22
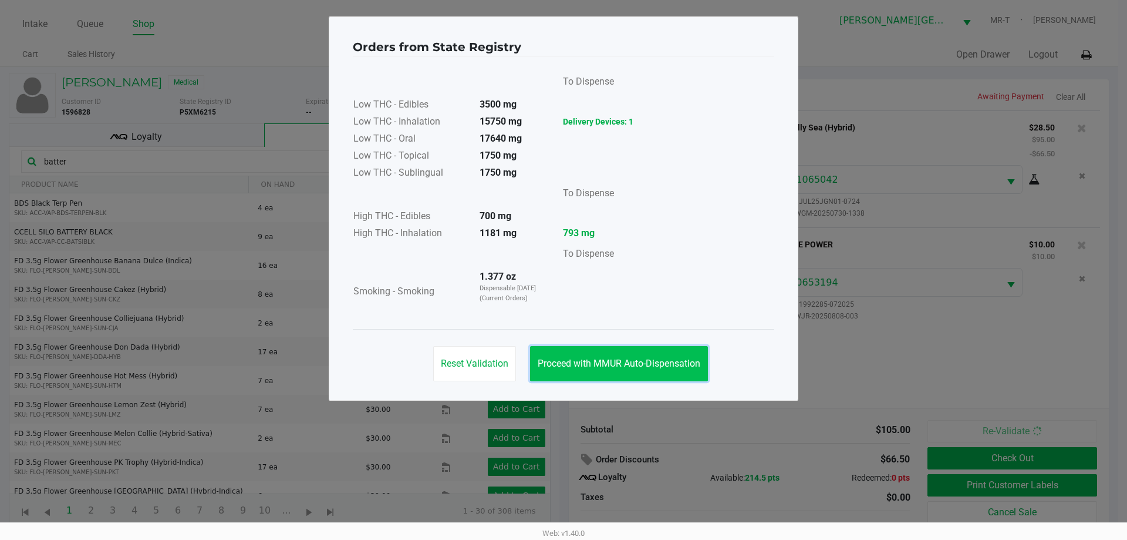
click at [654, 353] on button "Proceed with MMUR Auto-Dispensation" at bounding box center [619, 363] width 178 height 35
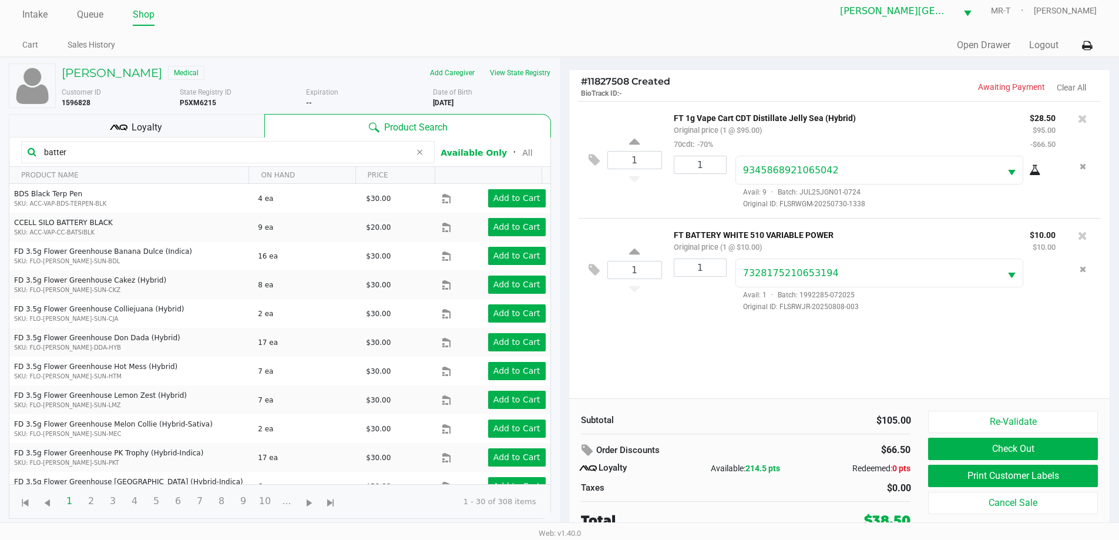
scroll to position [12, 0]
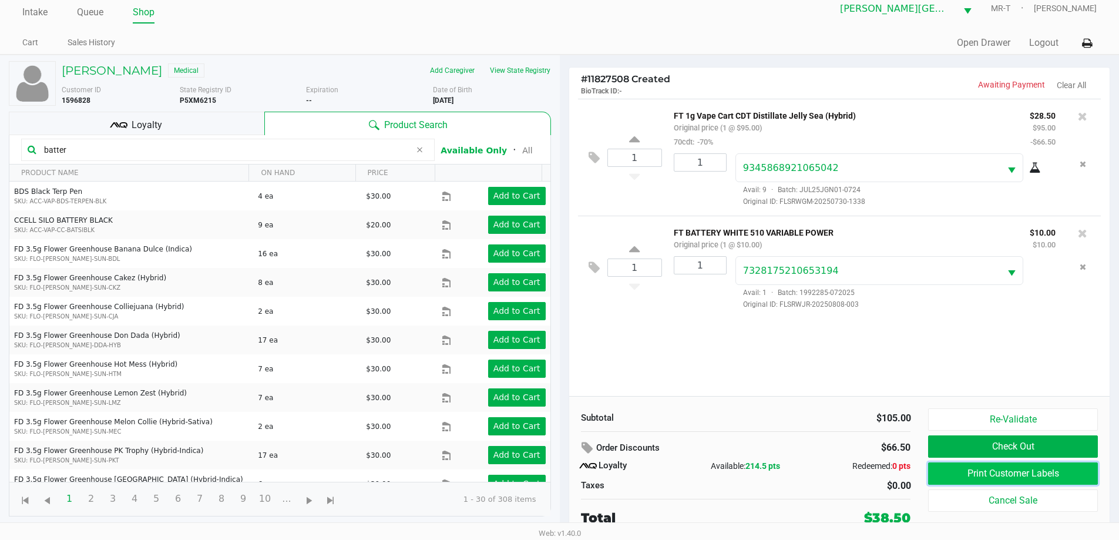
click at [955, 472] on button "Print Customer Labels" at bounding box center [1012, 473] width 169 height 22
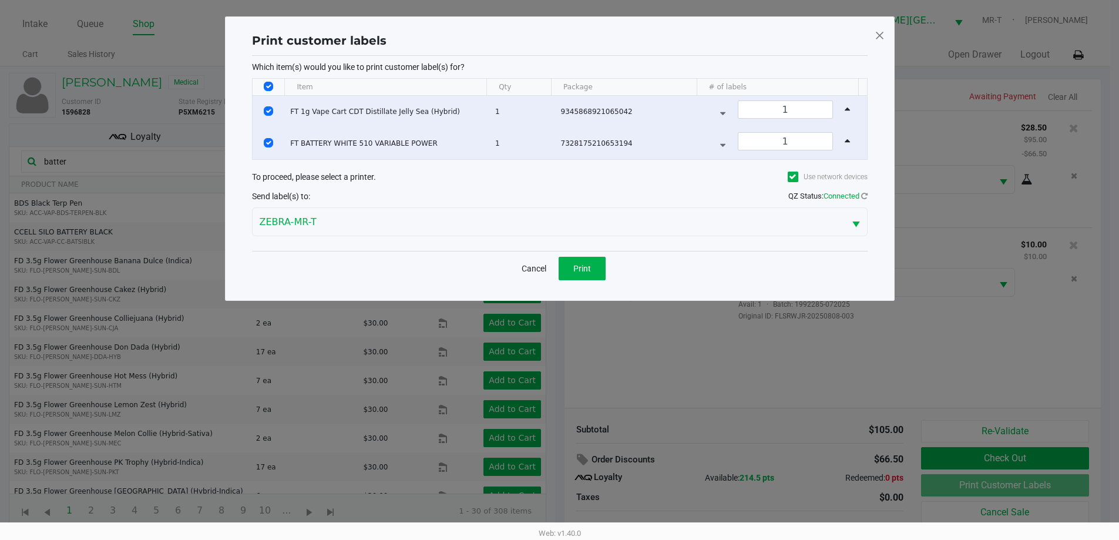
scroll to position [0, 0]
click at [590, 261] on button "Print" at bounding box center [586, 268] width 47 height 23
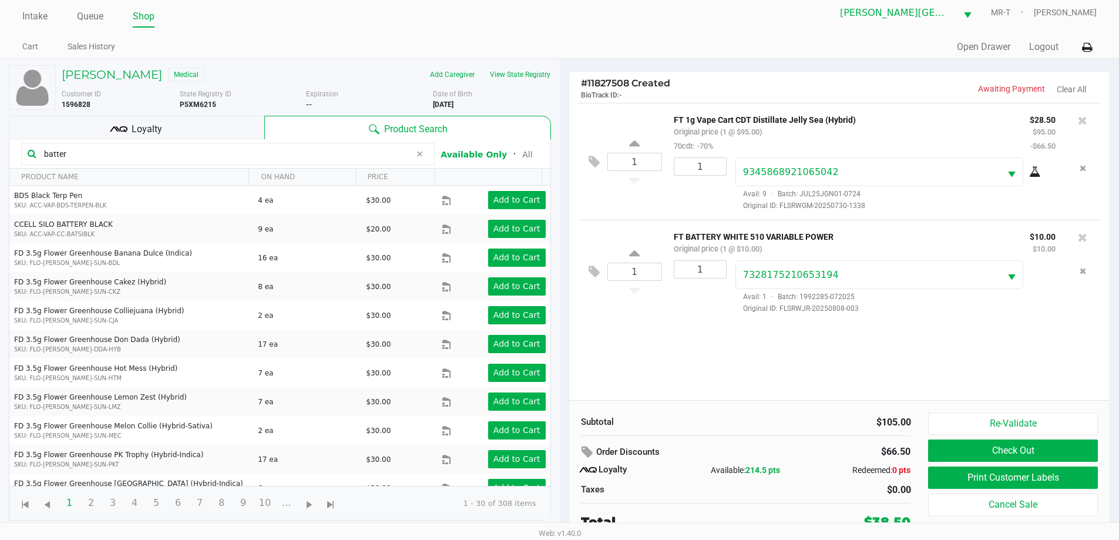
scroll to position [12, 0]
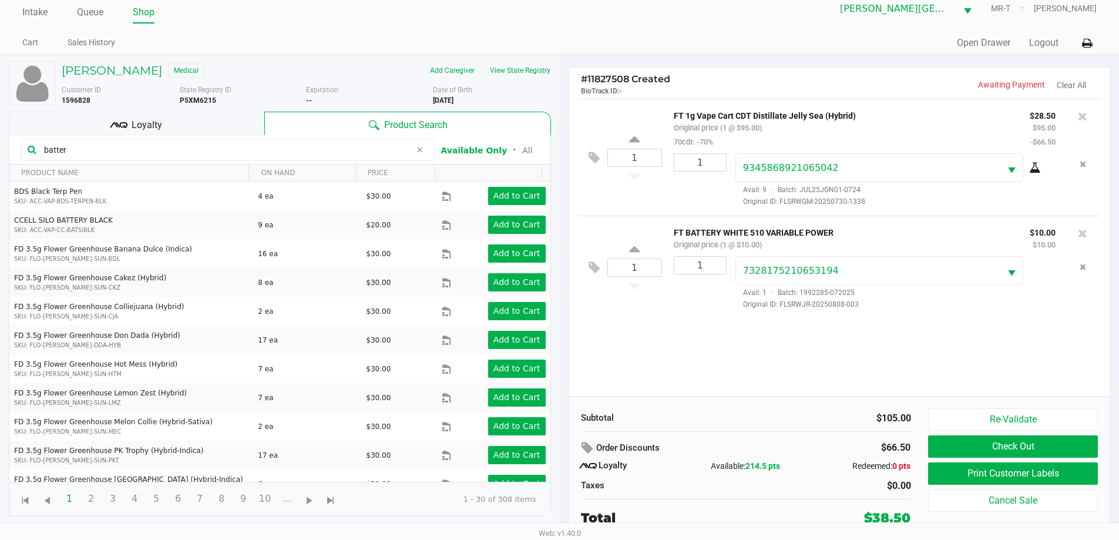
click at [206, 132] on div "Loyalty" at bounding box center [136, 123] width 255 height 23
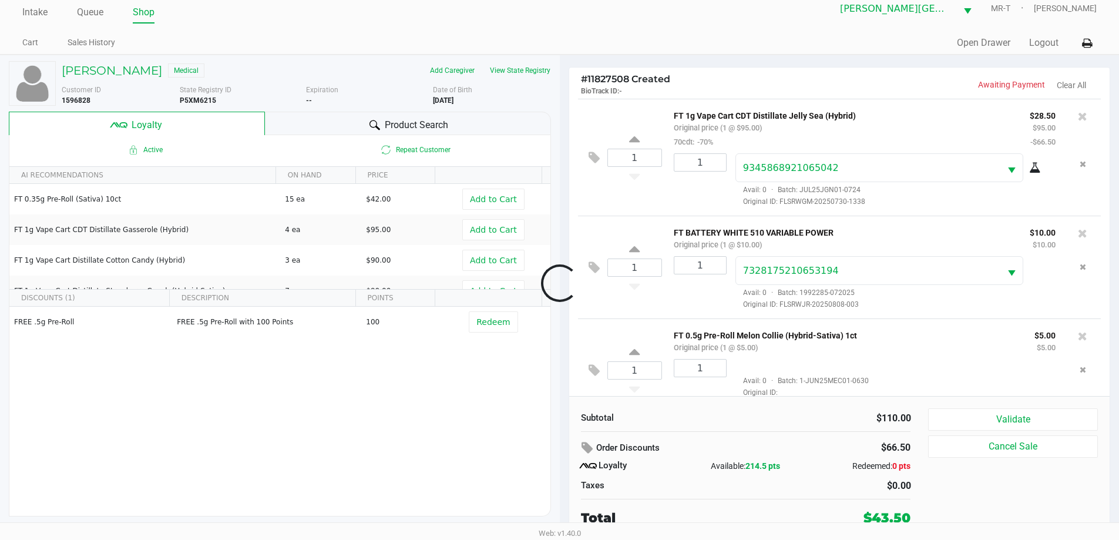
scroll to position [27, 0]
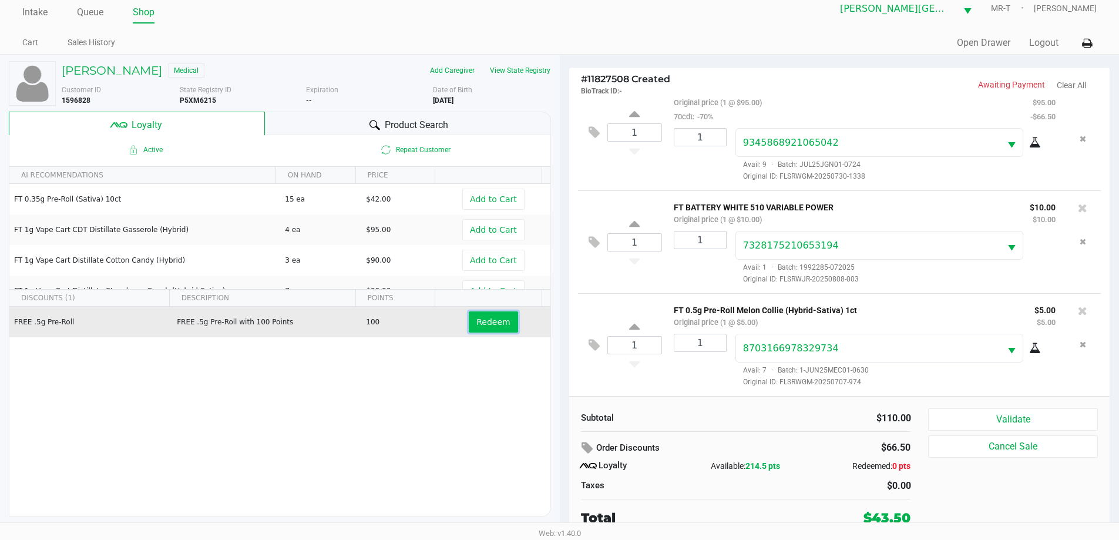
click at [494, 324] on span "Redeem" at bounding box center [492, 321] width 33 height 9
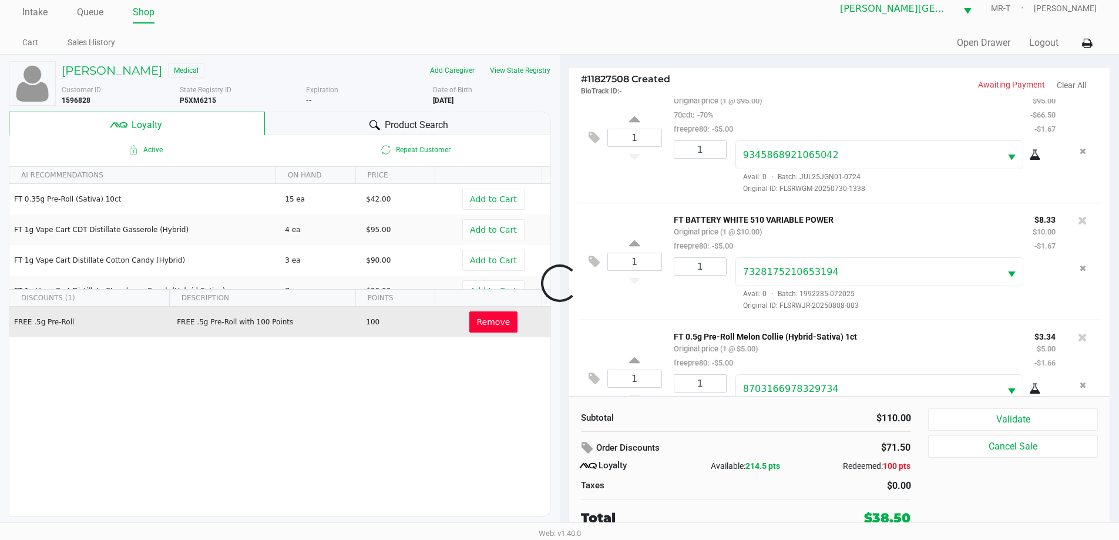
scroll to position [69, 0]
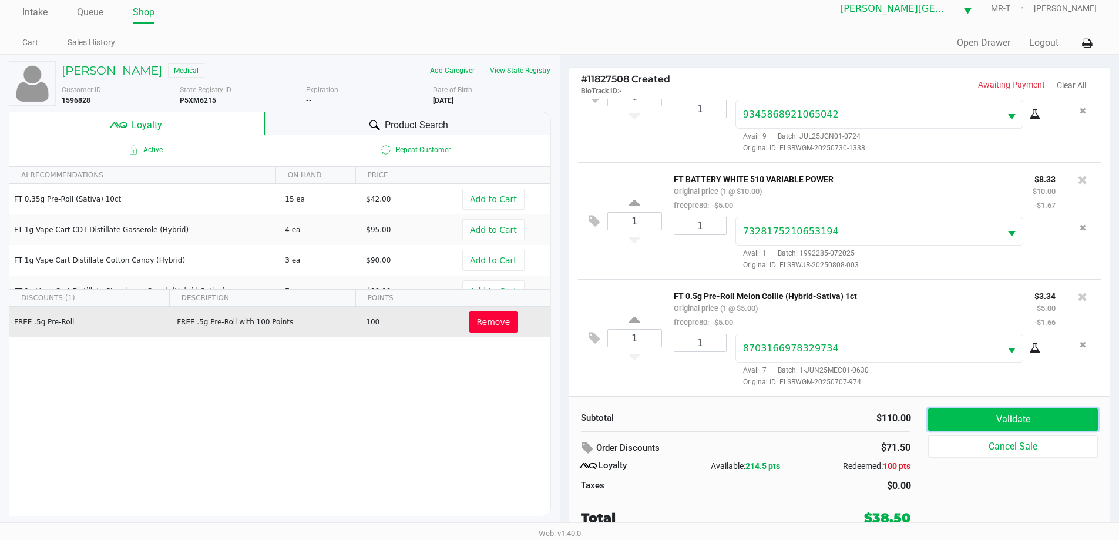
click at [988, 416] on button "Validate" at bounding box center [1012, 419] width 169 height 22
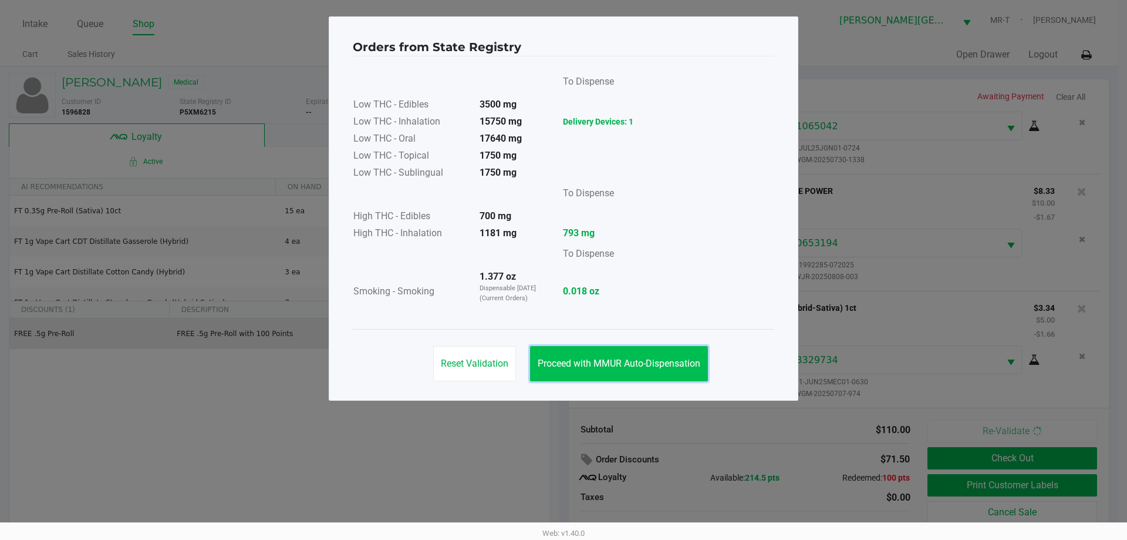
drag, startPoint x: 635, startPoint y: 366, endPoint x: 662, endPoint y: 362, distance: 27.3
click at [635, 366] on span "Proceed with MMUR Auto-Dispensation" at bounding box center [619, 363] width 163 height 11
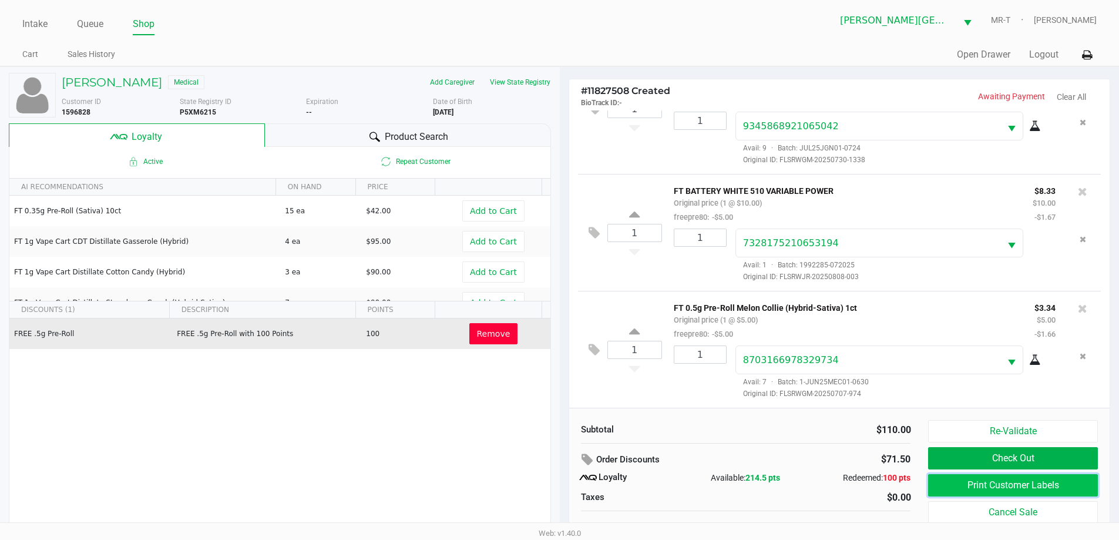
click at [1025, 488] on button "Print Customer Labels" at bounding box center [1012, 485] width 169 height 22
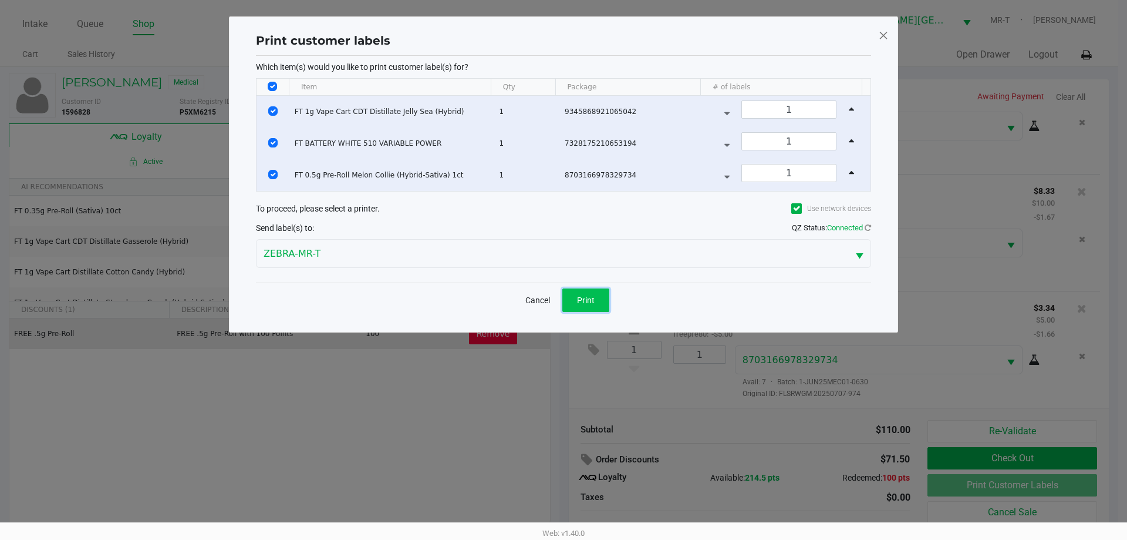
click at [590, 298] on span "Print" at bounding box center [586, 299] width 18 height 9
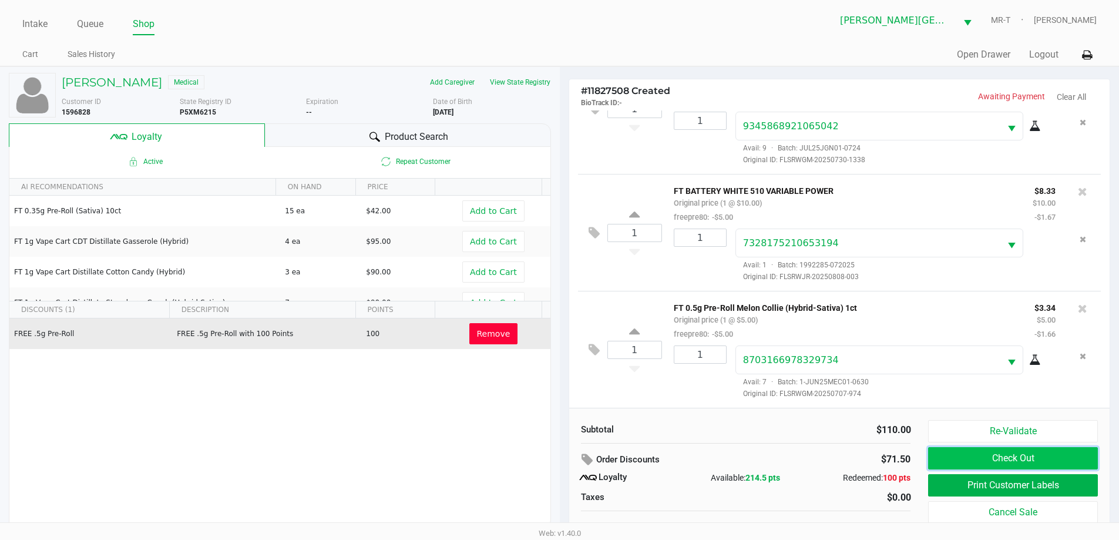
click at [981, 450] on button "Check Out" at bounding box center [1012, 458] width 169 height 22
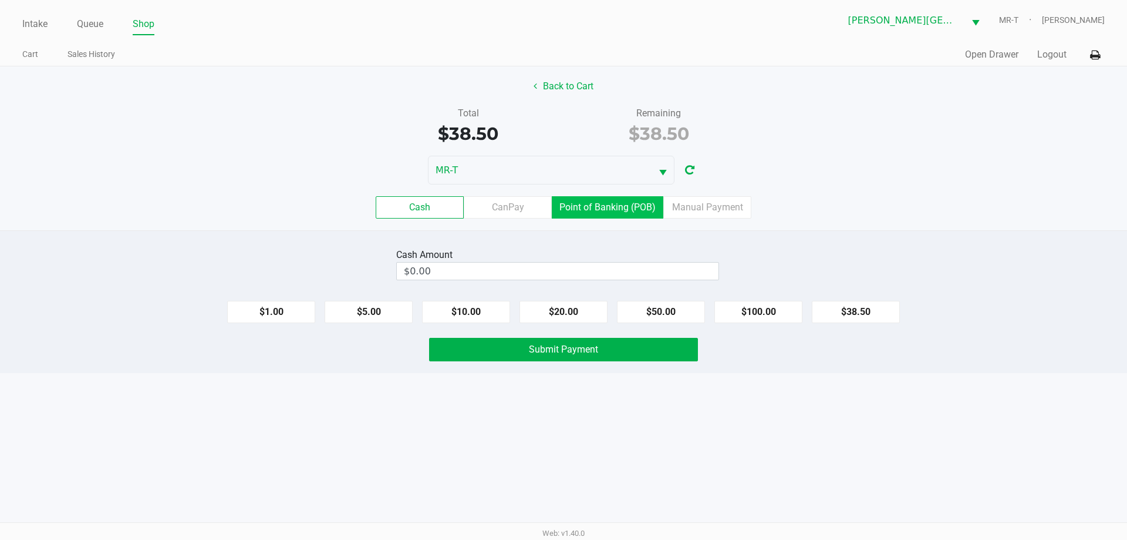
click at [638, 208] on label "Point of Banking (POB)" at bounding box center [608, 207] width 112 height 22
click at [0, 0] on 7 "Point of Banking (POB)" at bounding box center [0, 0] width 0 height 0
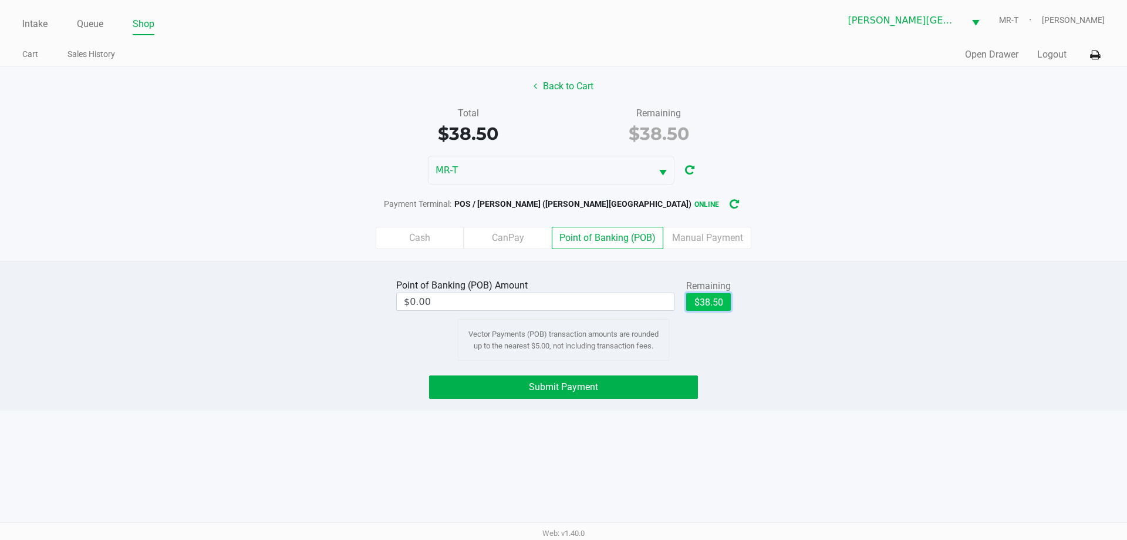
click at [706, 304] on button "$38.50" at bounding box center [708, 302] width 45 height 18
type input "$38.50"
click at [545, 389] on span "Submit Payment" at bounding box center [563, 386] width 69 height 11
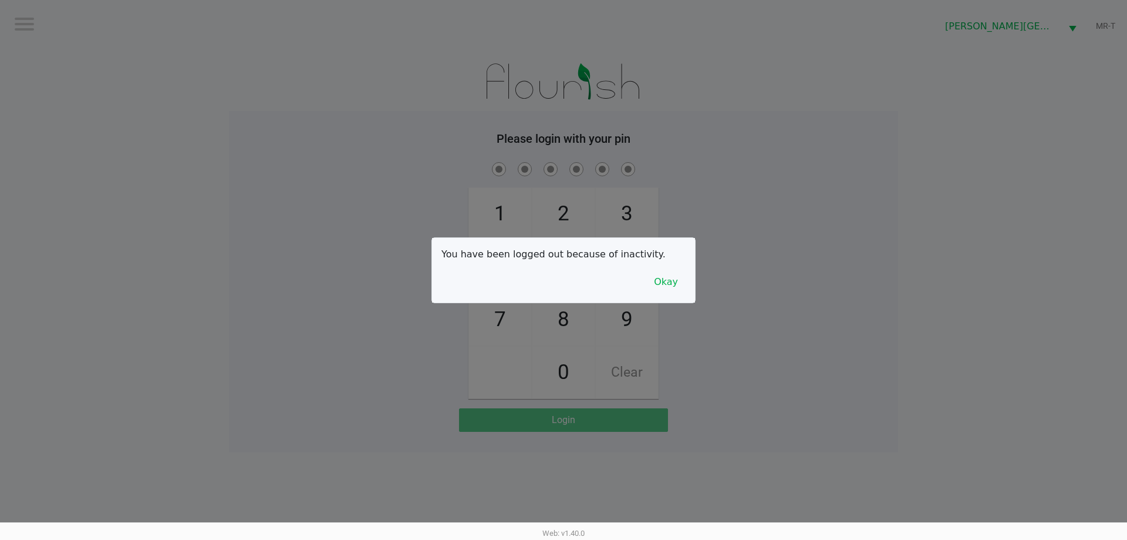
click at [670, 298] on div "You have been logged out because of inactivity. Okay" at bounding box center [563, 270] width 263 height 65
click at [669, 288] on button "Okay" at bounding box center [665, 282] width 39 height 22
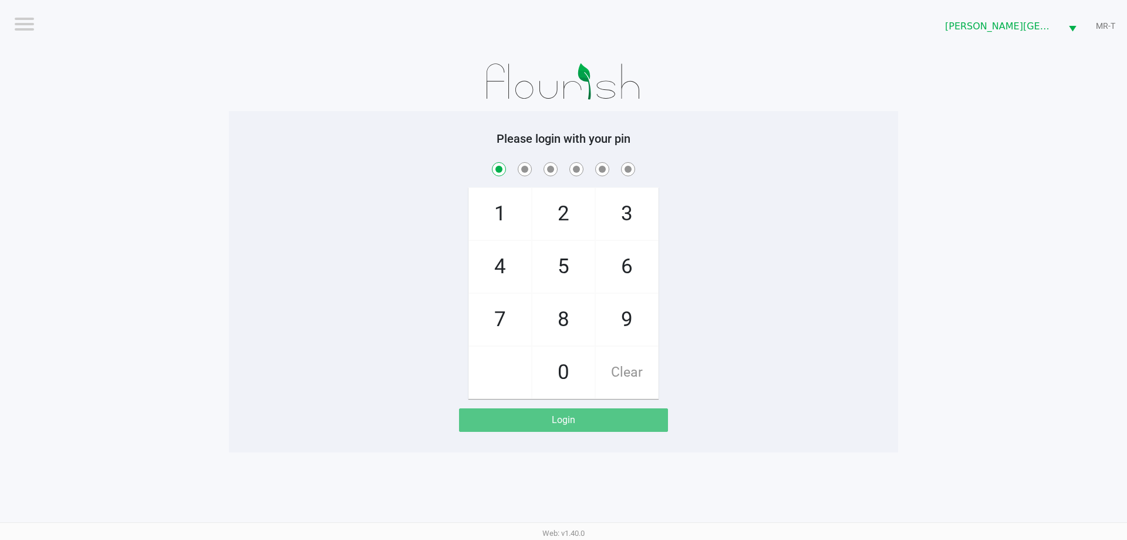
checkbox input "true"
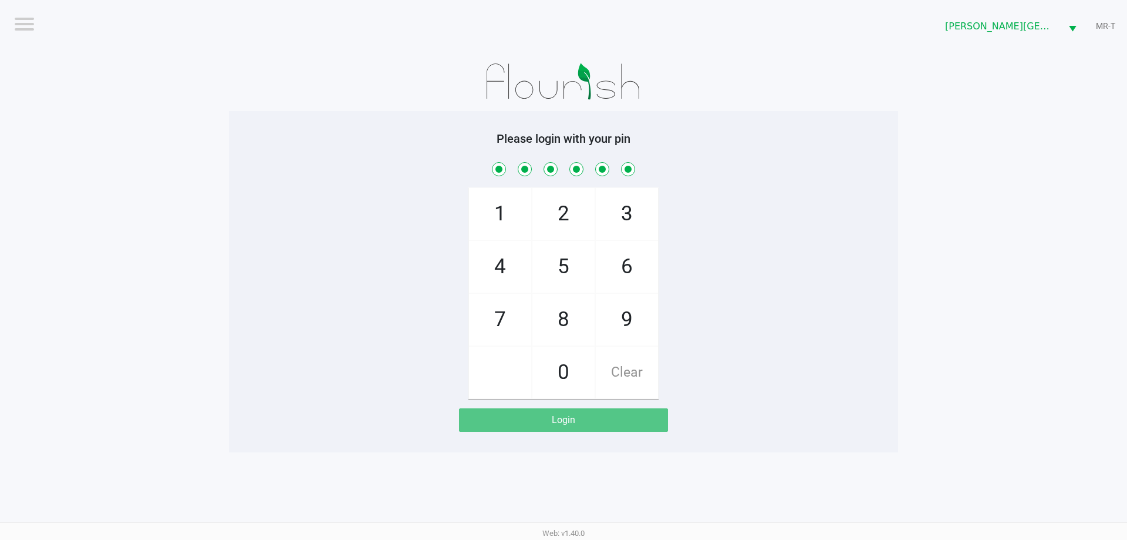
checkbox input "true"
checkbox input "false"
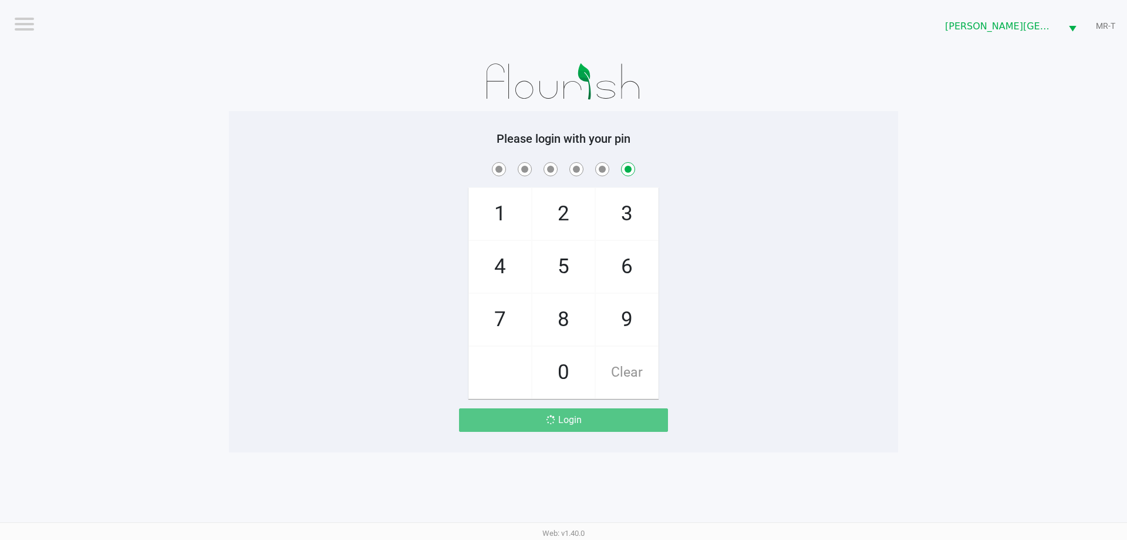
checkbox input "false"
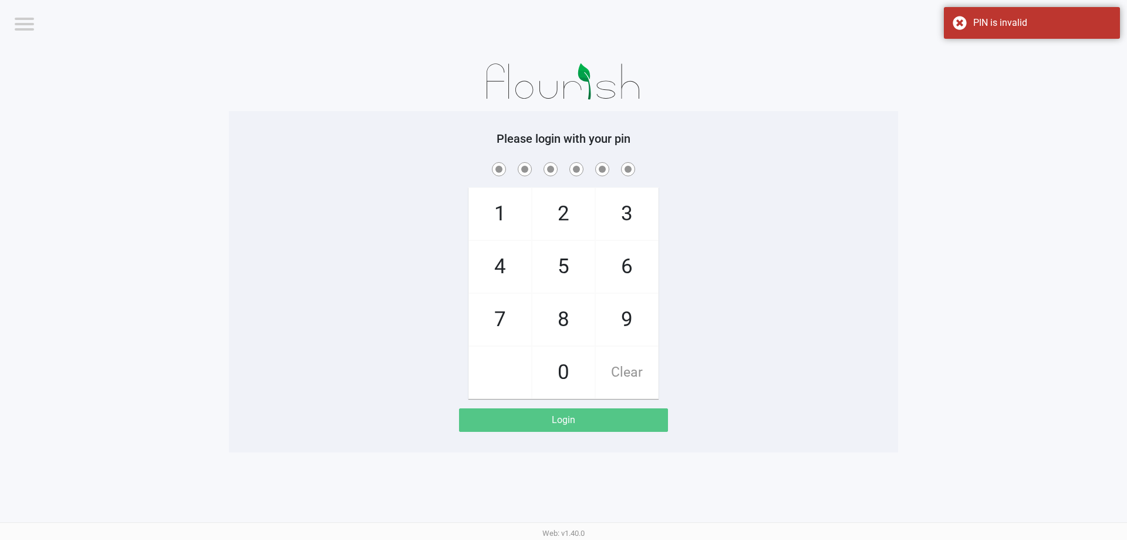
checkbox input "true"
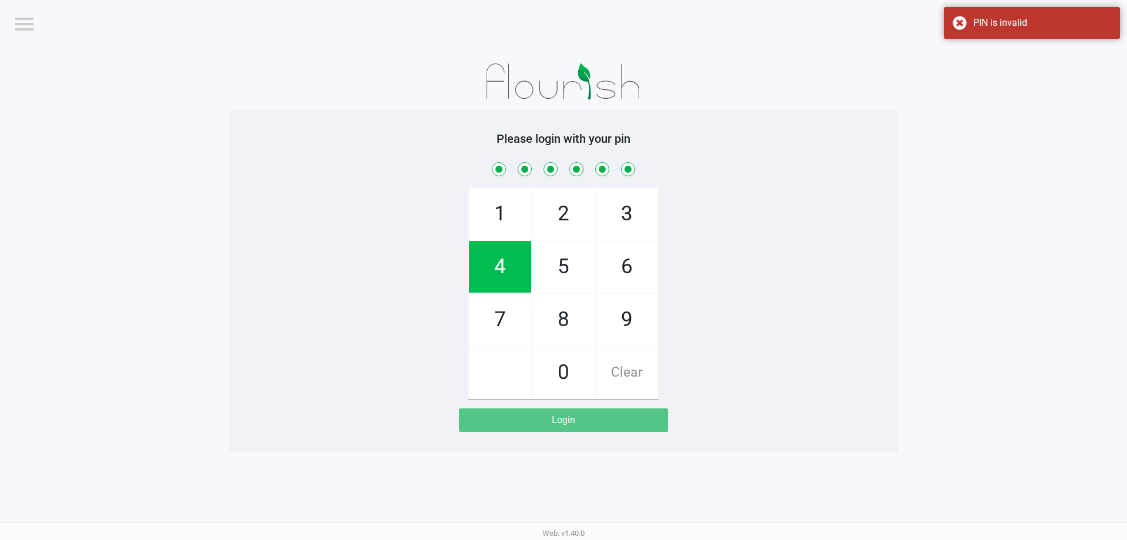
checkbox input "true"
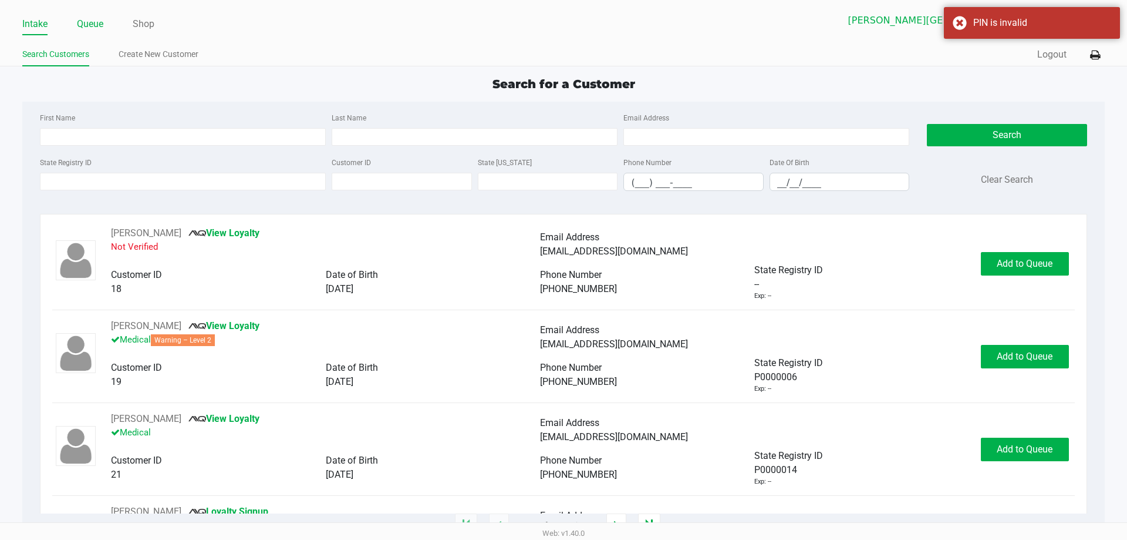
click at [95, 18] on link "Queue" at bounding box center [90, 24] width 26 height 16
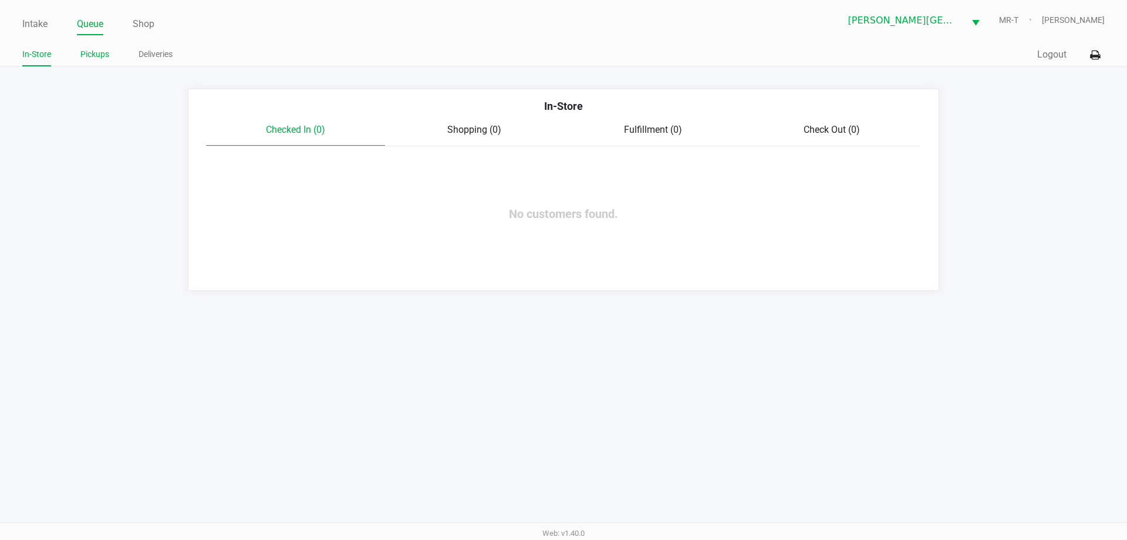
click at [89, 49] on link "Pickups" at bounding box center [94, 54] width 29 height 15
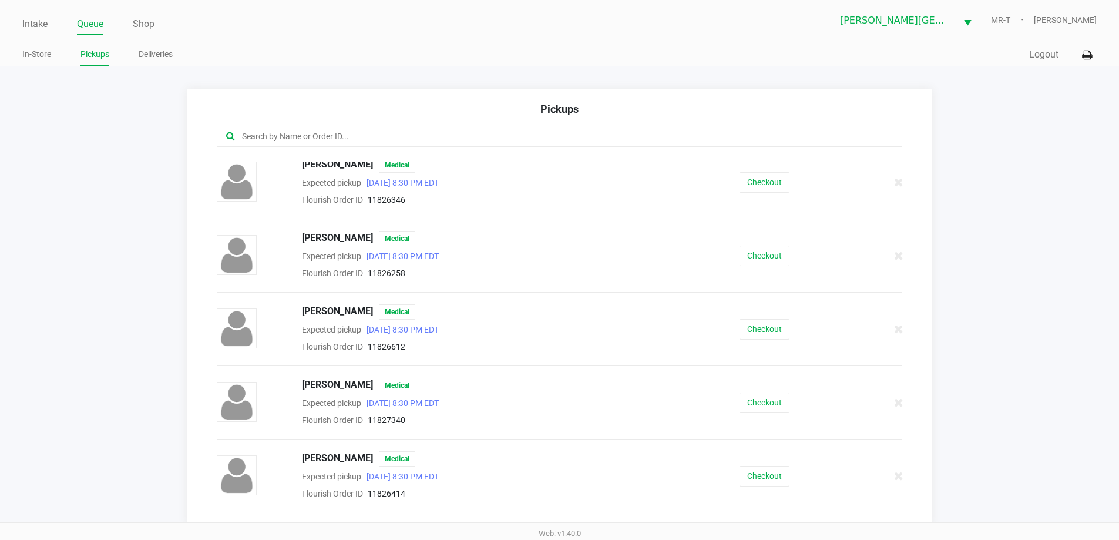
scroll to position [235, 0]
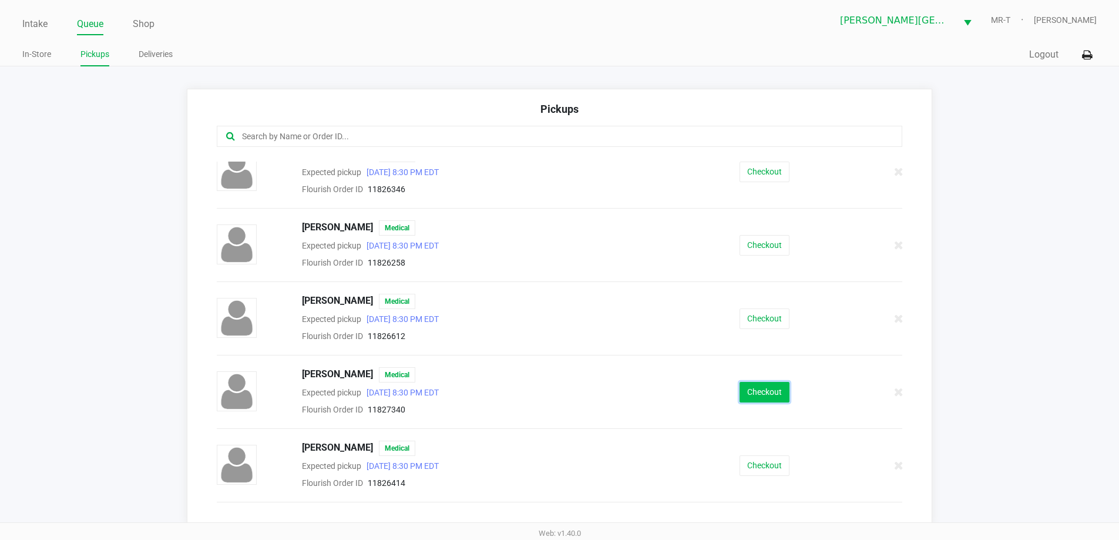
click at [764, 389] on button "Checkout" at bounding box center [764, 392] width 50 height 21
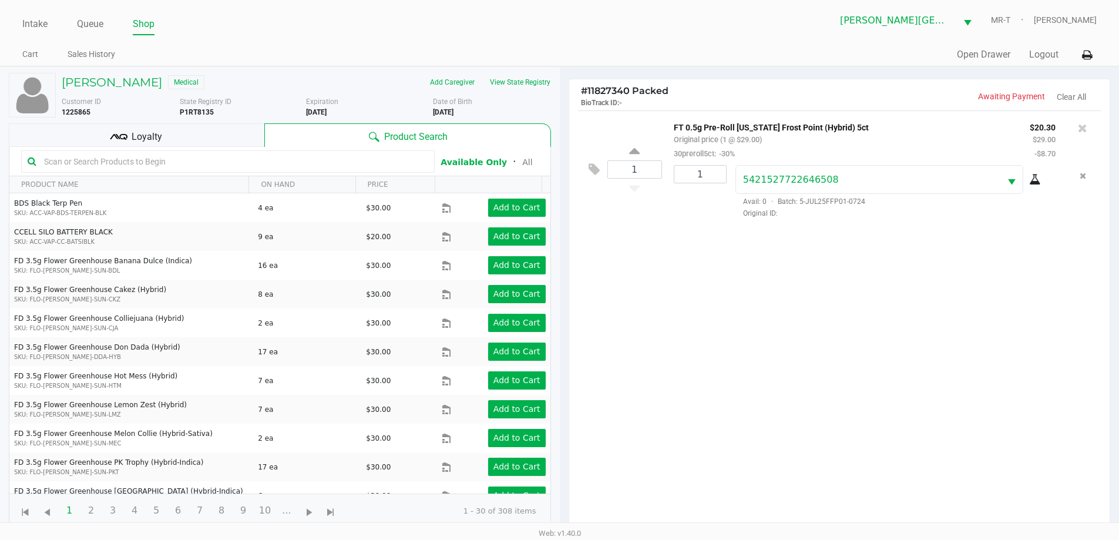
click at [169, 131] on div "Loyalty" at bounding box center [136, 134] width 255 height 23
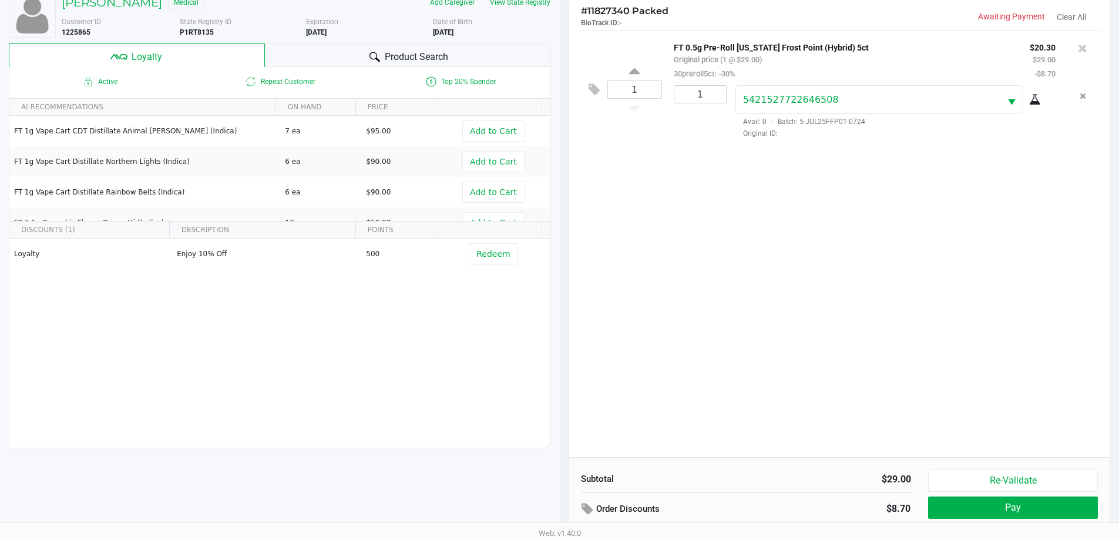
scroll to position [141, 0]
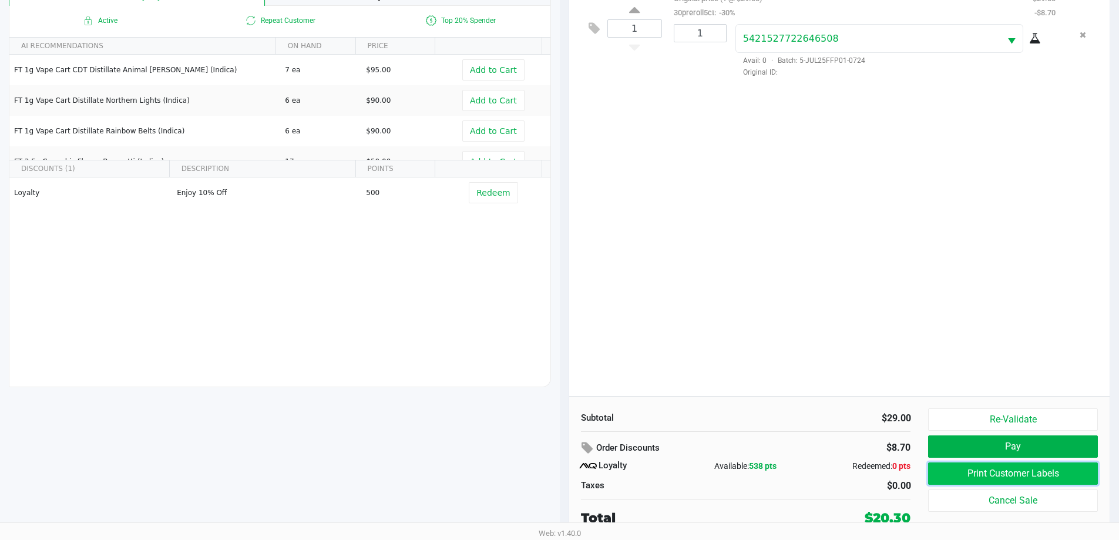
click at [998, 473] on button "Print Customer Labels" at bounding box center [1012, 473] width 169 height 22
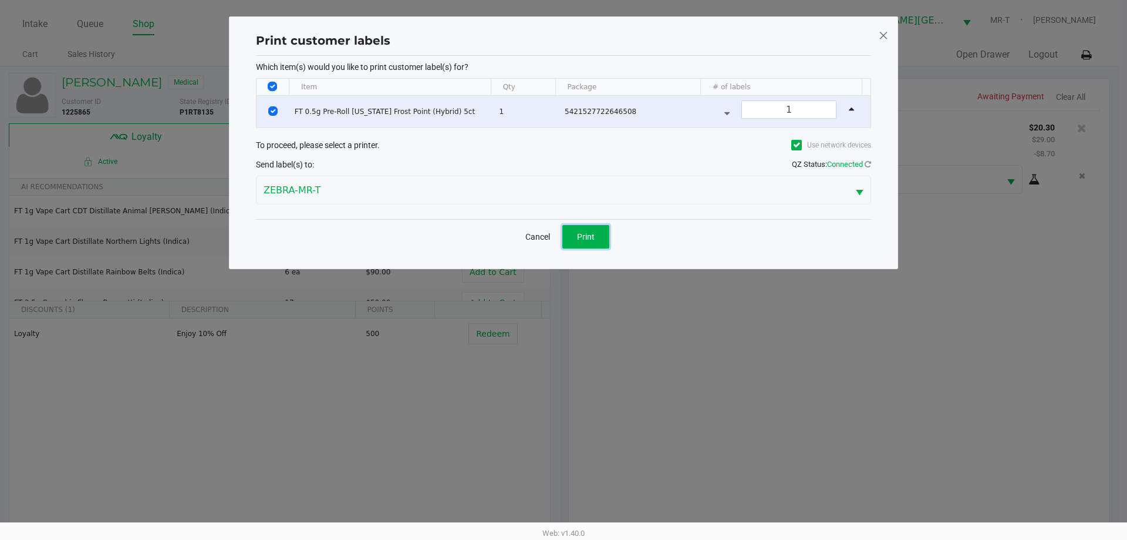
click at [592, 237] on span "Print" at bounding box center [586, 236] width 18 height 9
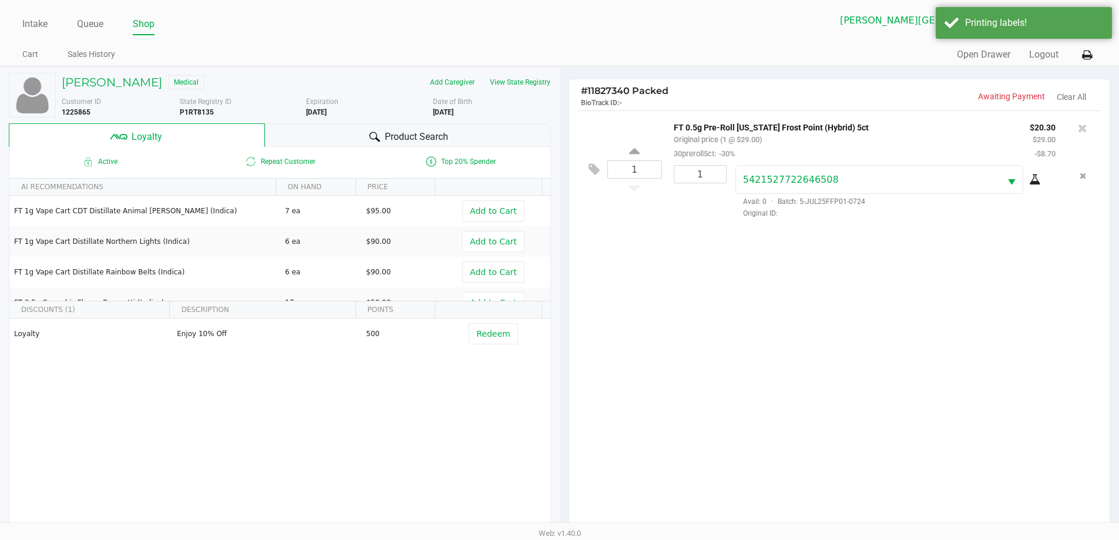
scroll to position [141, 0]
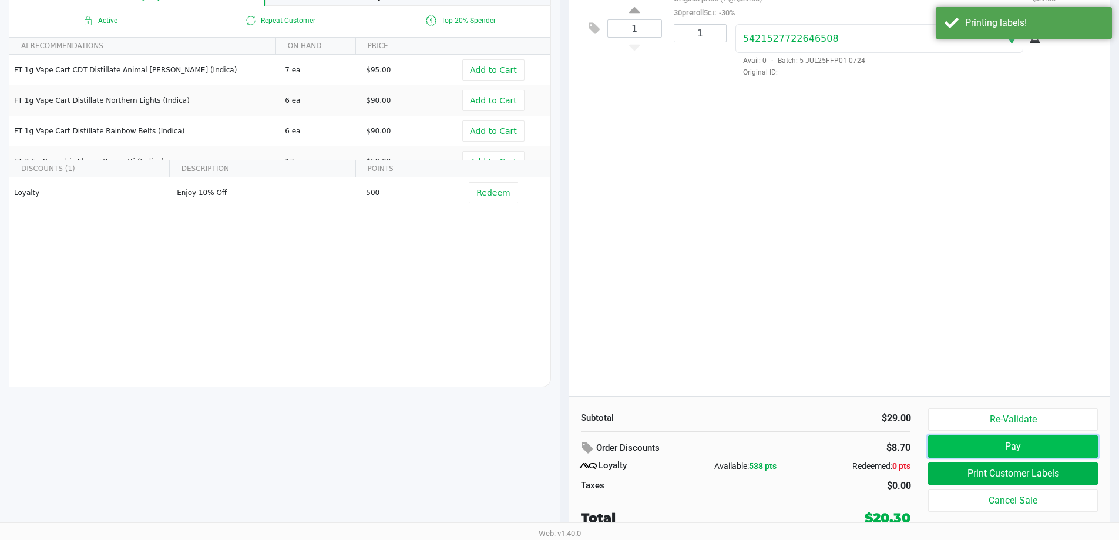
click at [1018, 444] on button "Pay" at bounding box center [1012, 446] width 169 height 22
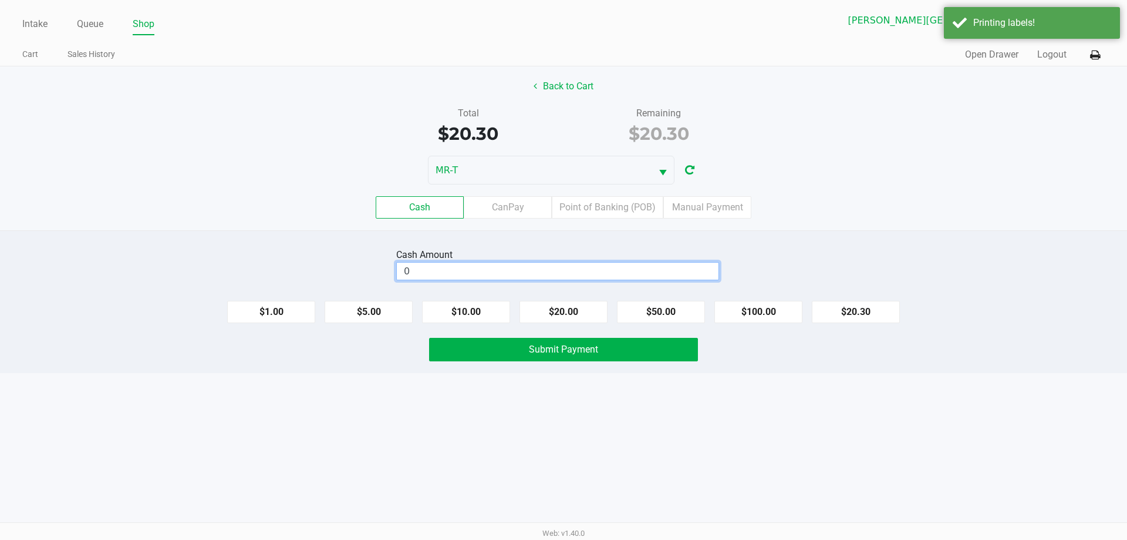
click at [472, 274] on input "0" at bounding box center [558, 270] width 322 height 17
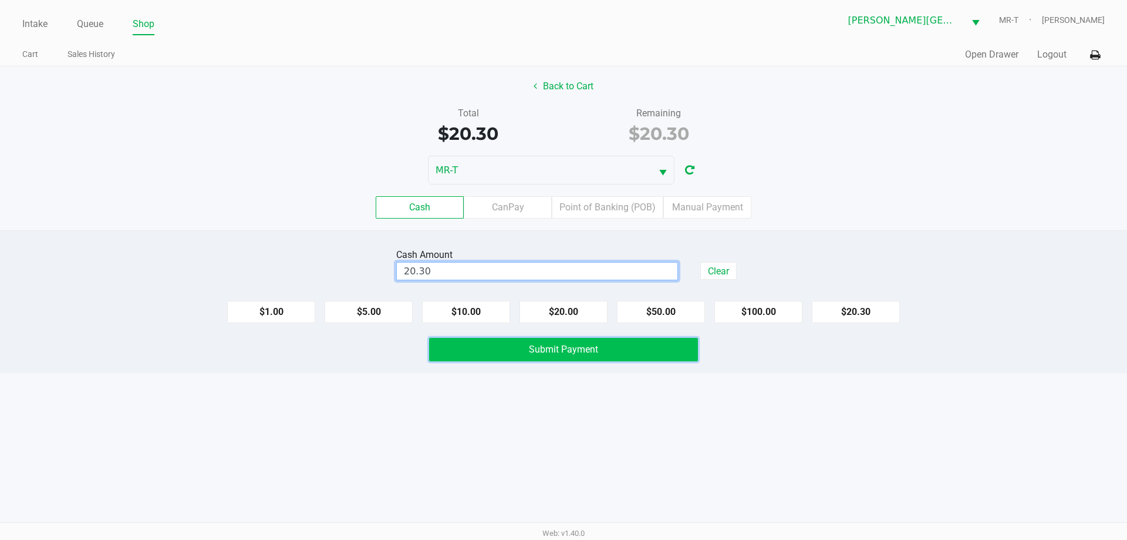
type input "$20.30"
click at [473, 359] on button "Submit Payment" at bounding box center [563, 349] width 269 height 23
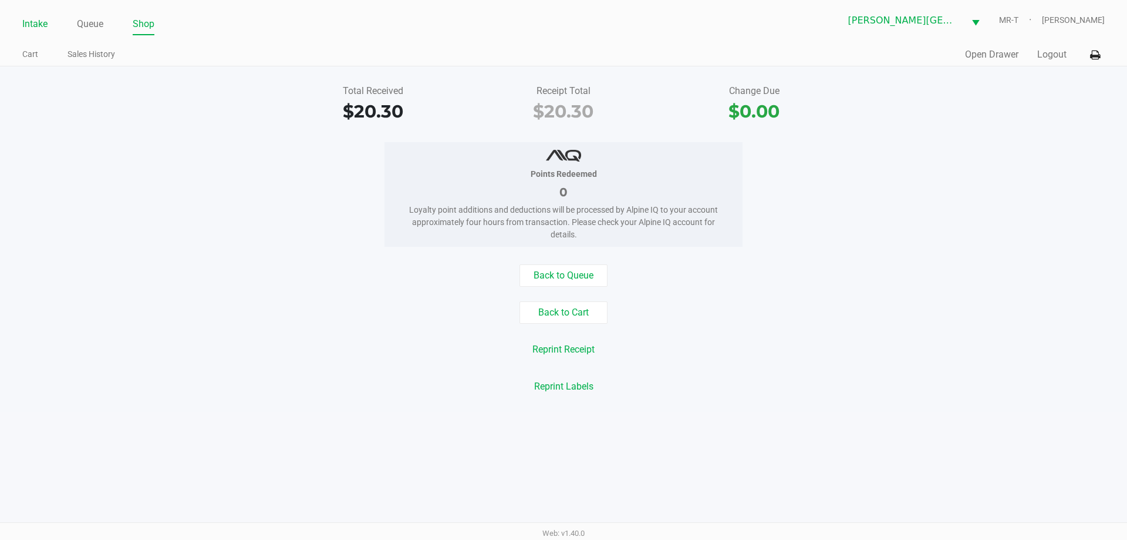
click at [42, 31] on link "Intake" at bounding box center [34, 24] width 25 height 16
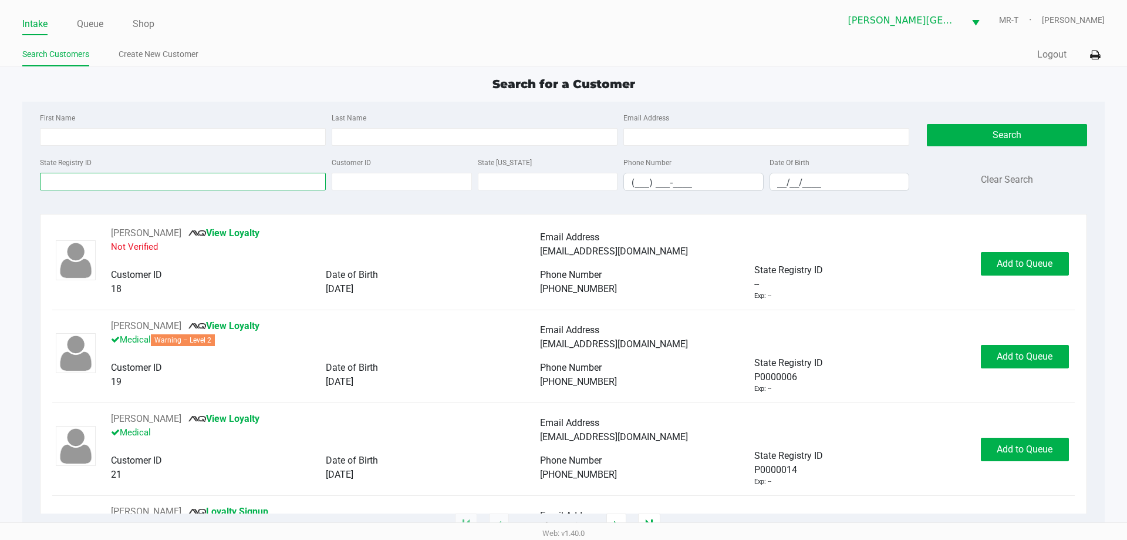
click at [65, 180] on input "State Registry ID" at bounding box center [183, 182] width 286 height 18
click at [142, 129] on input "First Name" at bounding box center [183, 137] width 286 height 18
type input "sune"
click at [412, 137] on input "Last Name" at bounding box center [475, 137] width 286 height 18
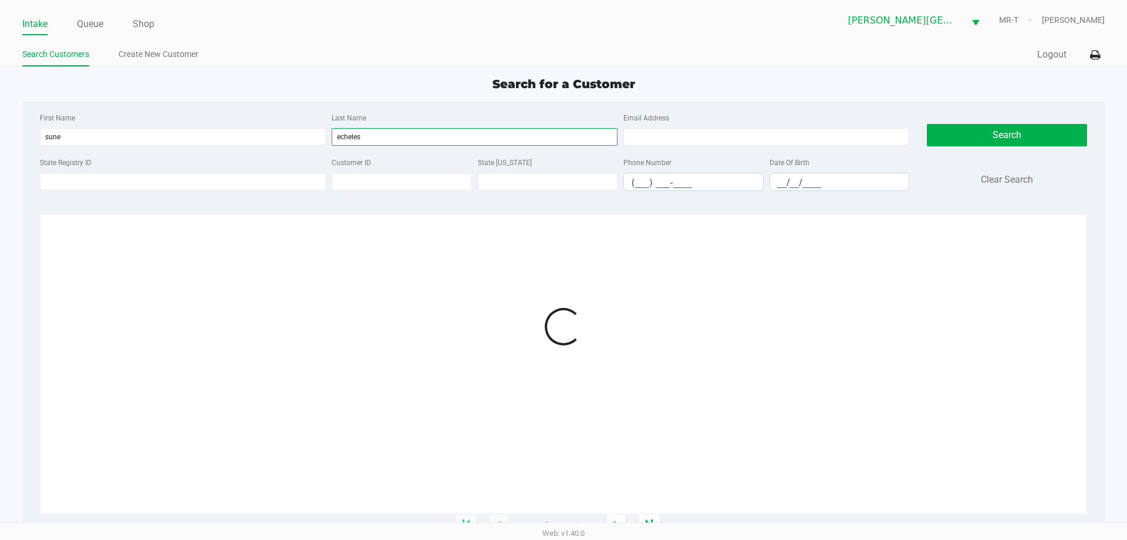
type input "echeles"
click at [382, 50] on ul "Search Customers Create New Customer" at bounding box center [292, 56] width 541 height 20
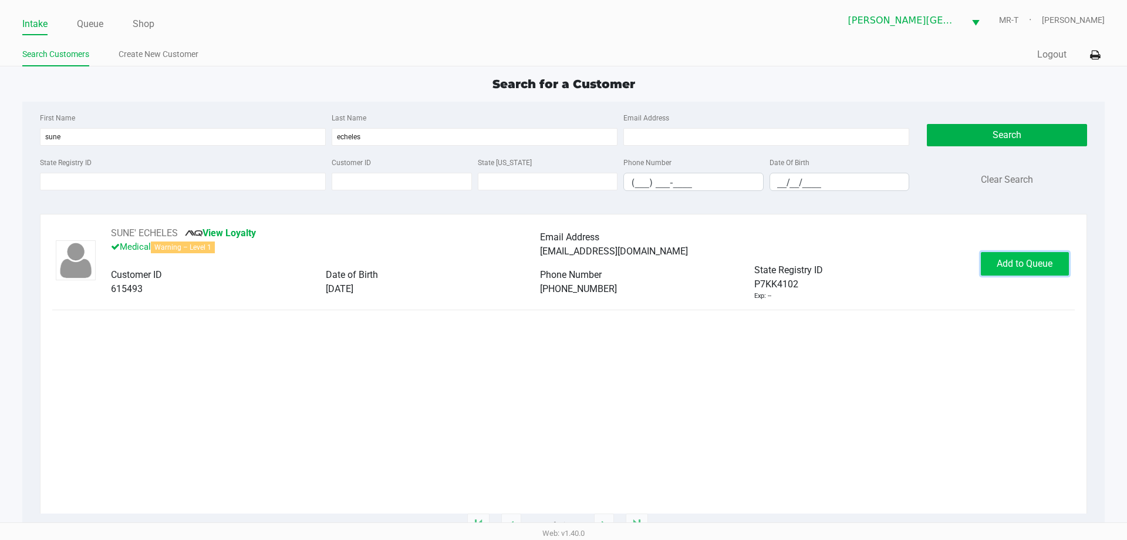
click at [1018, 252] on button "Add to Queue" at bounding box center [1025, 263] width 88 height 23
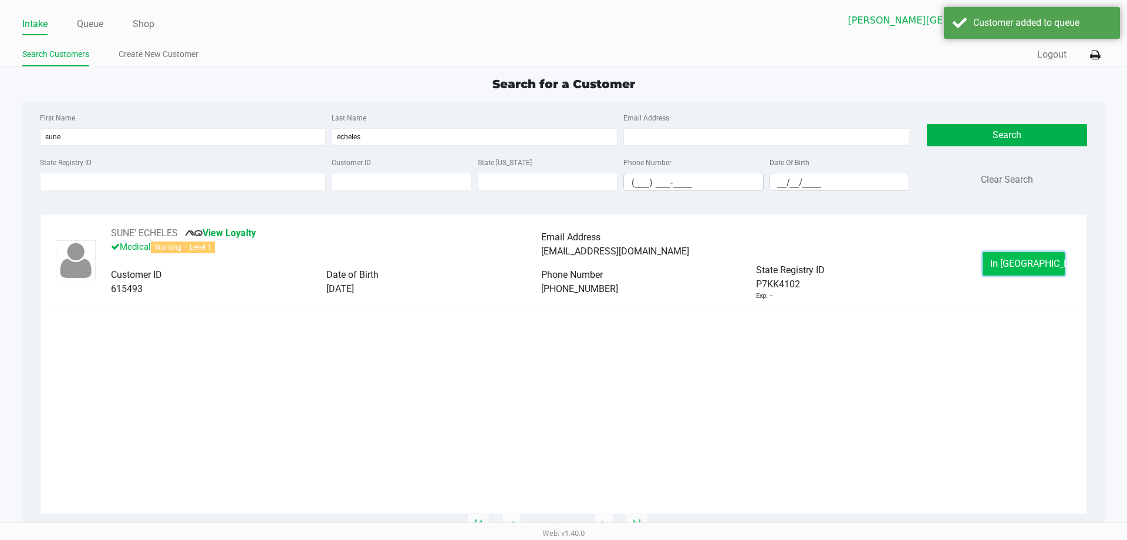
click at [1039, 267] on span "In [GEOGRAPHIC_DATA]" at bounding box center [1040, 263] width 99 height 11
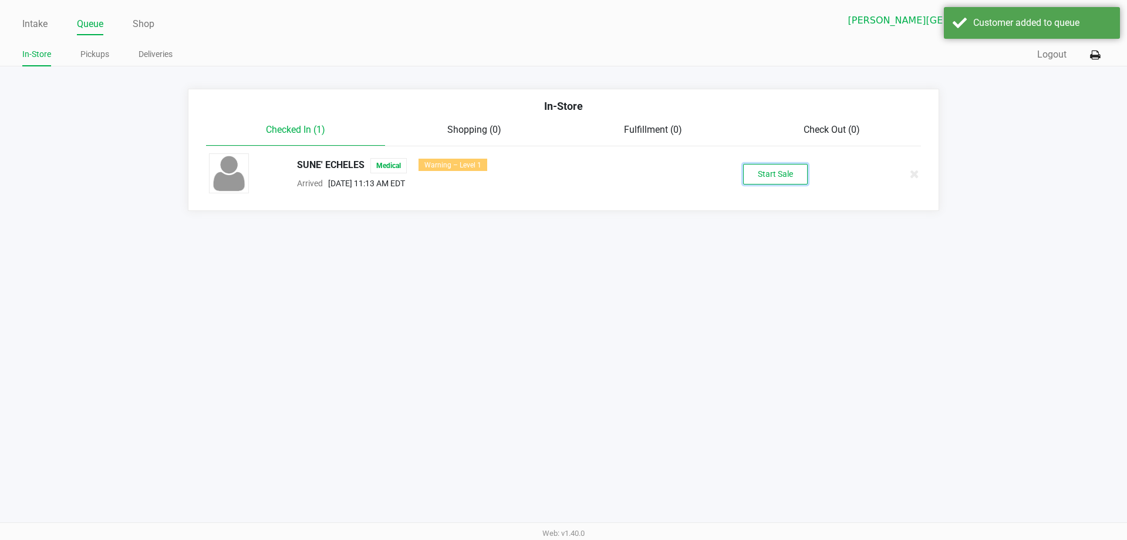
click at [792, 165] on button "Start Sale" at bounding box center [775, 174] width 65 height 21
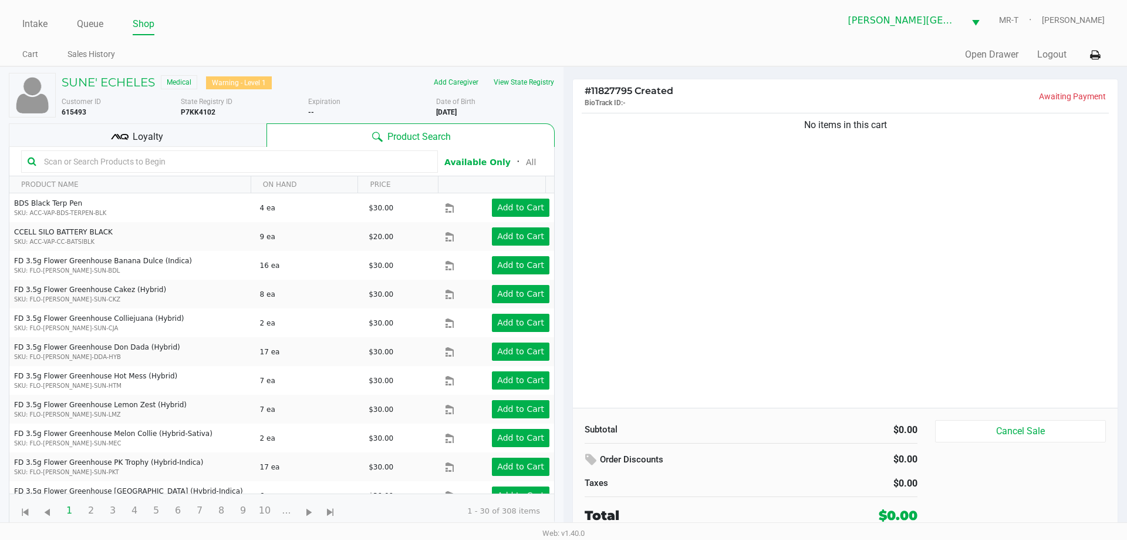
click at [158, 137] on span "Loyalty" at bounding box center [148, 137] width 31 height 14
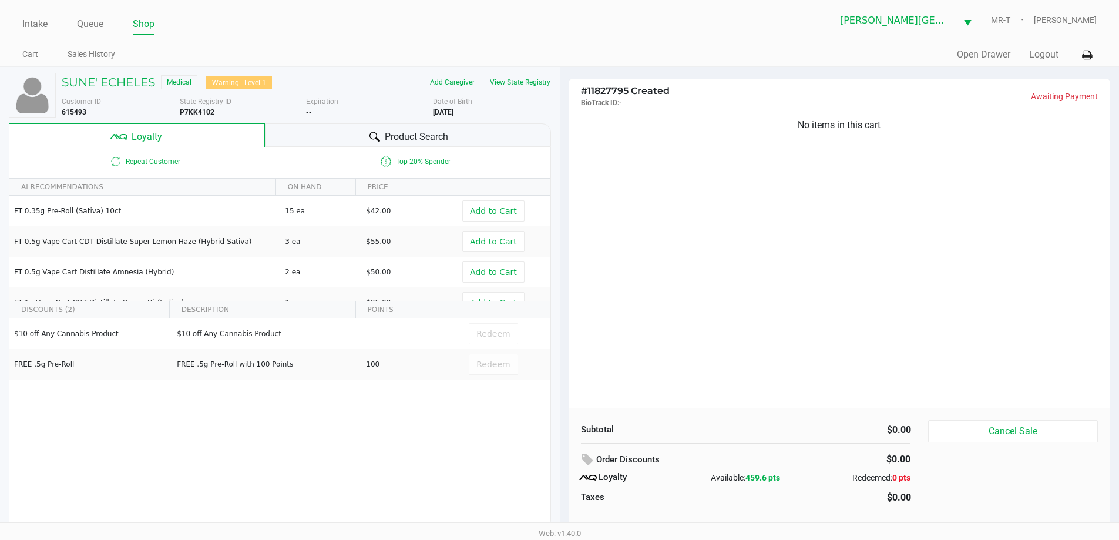
click at [297, 137] on div "Product Search" at bounding box center [408, 134] width 286 height 23
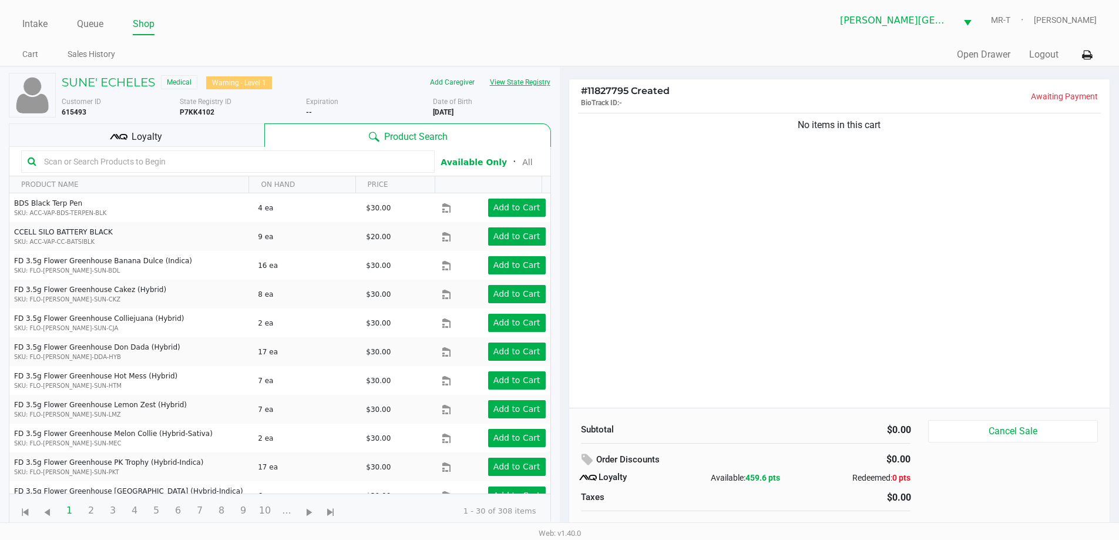
click at [527, 82] on button "View State Registry" at bounding box center [516, 82] width 69 height 19
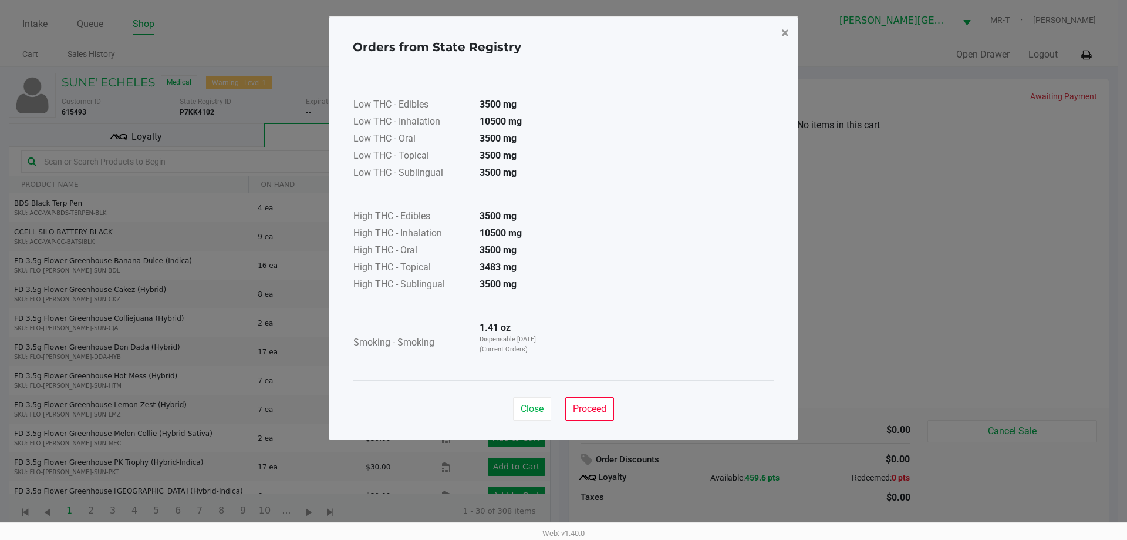
click at [786, 38] on span "×" at bounding box center [786, 33] width 8 height 16
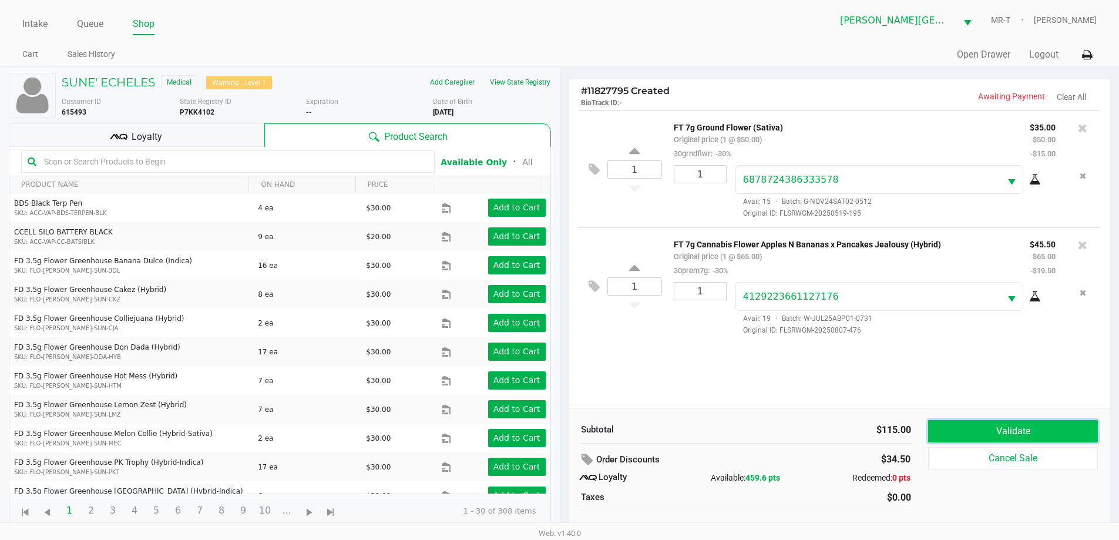
click at [950, 424] on button "Validate" at bounding box center [1012, 431] width 169 height 22
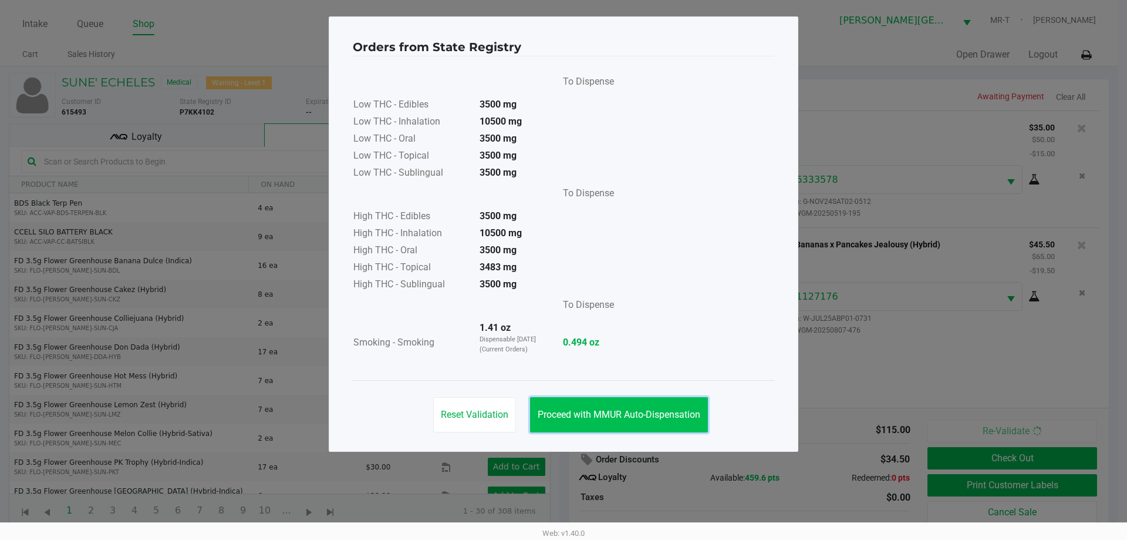
click at [615, 414] on span "Proceed with MMUR Auto-Dispensation" at bounding box center [619, 414] width 163 height 11
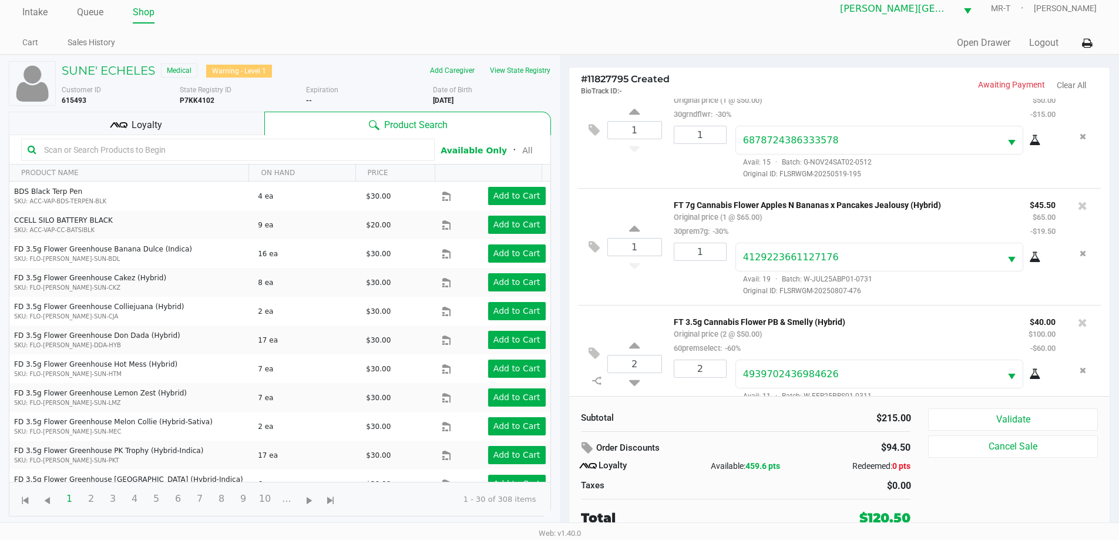
scroll to position [55, 0]
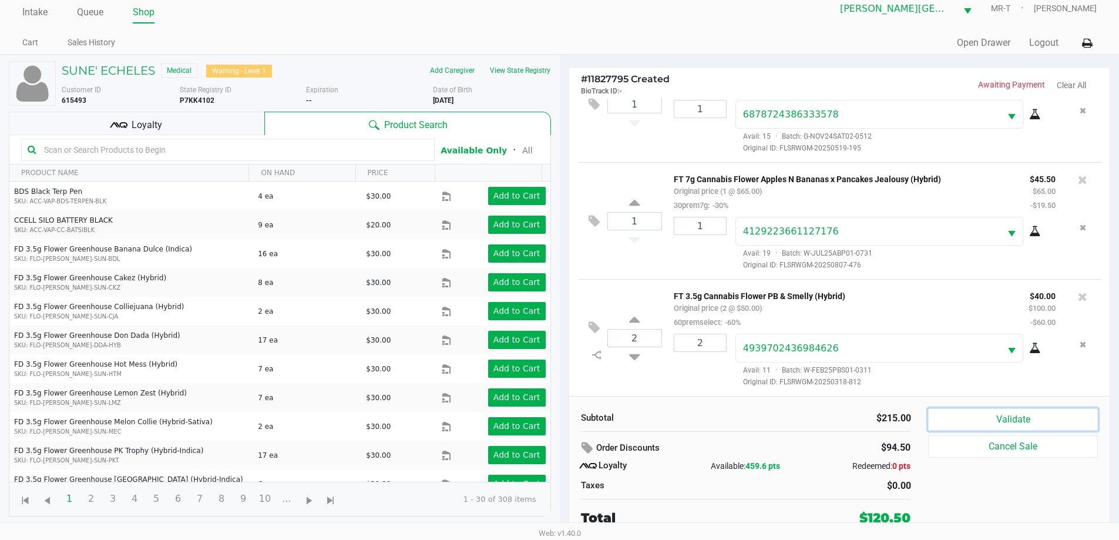
click at [963, 419] on button "Validate" at bounding box center [1012, 419] width 169 height 22
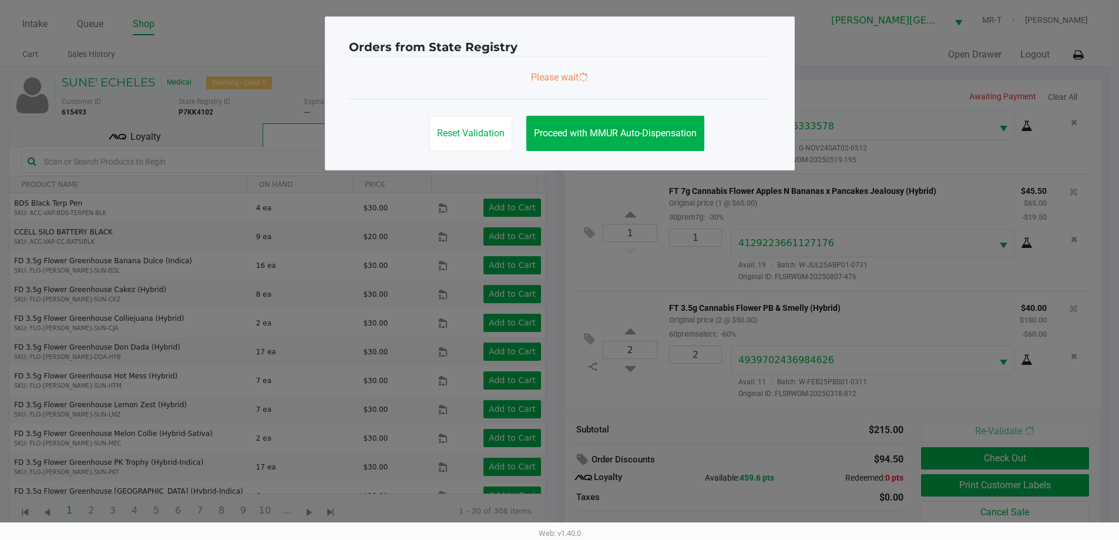
scroll to position [0, 0]
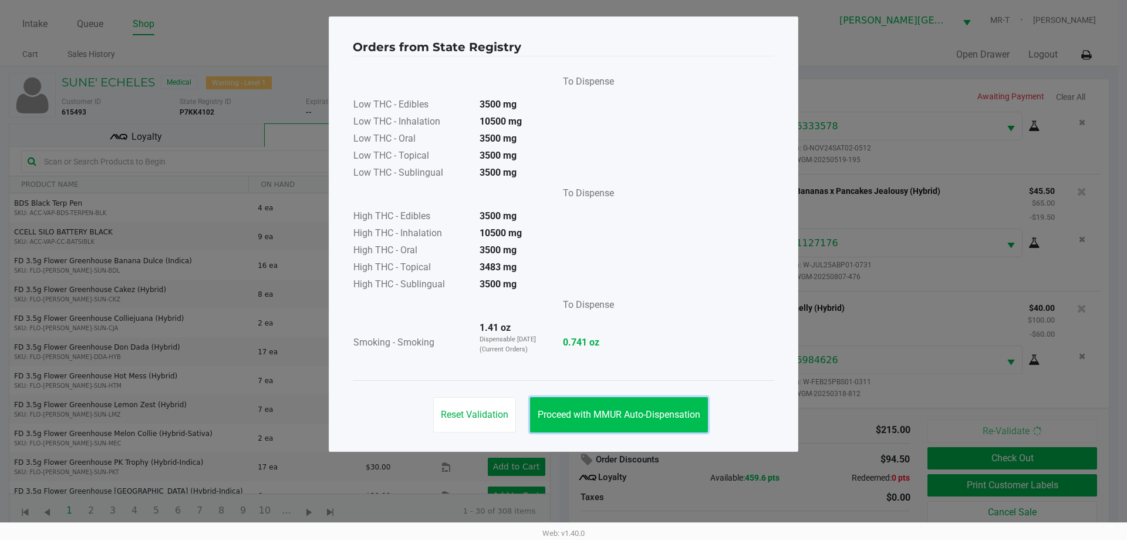
click at [629, 415] on span "Proceed with MMUR Auto-Dispensation" at bounding box center [619, 414] width 163 height 11
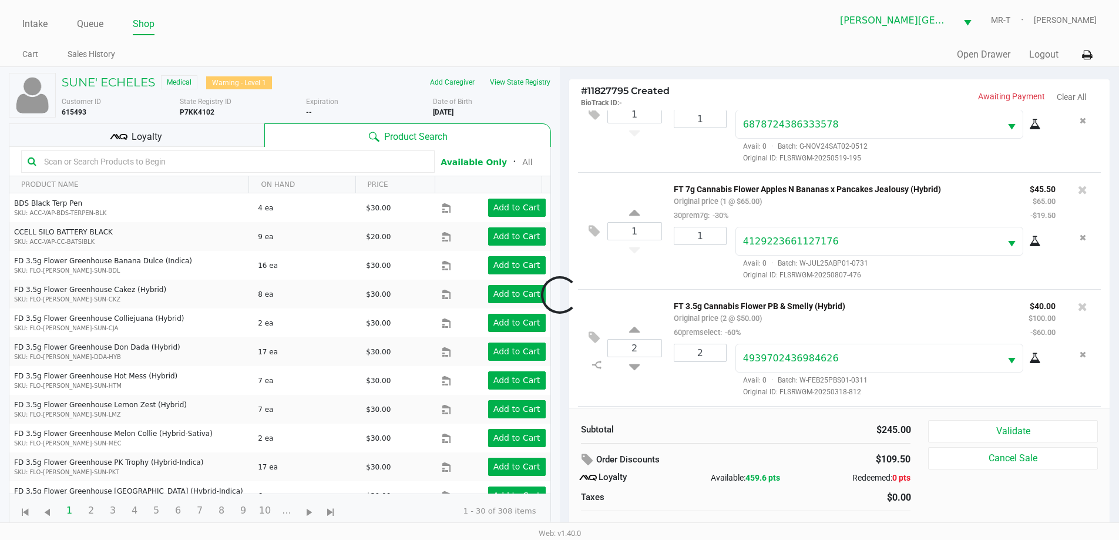
scroll to position [173, 0]
click at [150, 134] on span "Loyalty" at bounding box center [147, 137] width 31 height 14
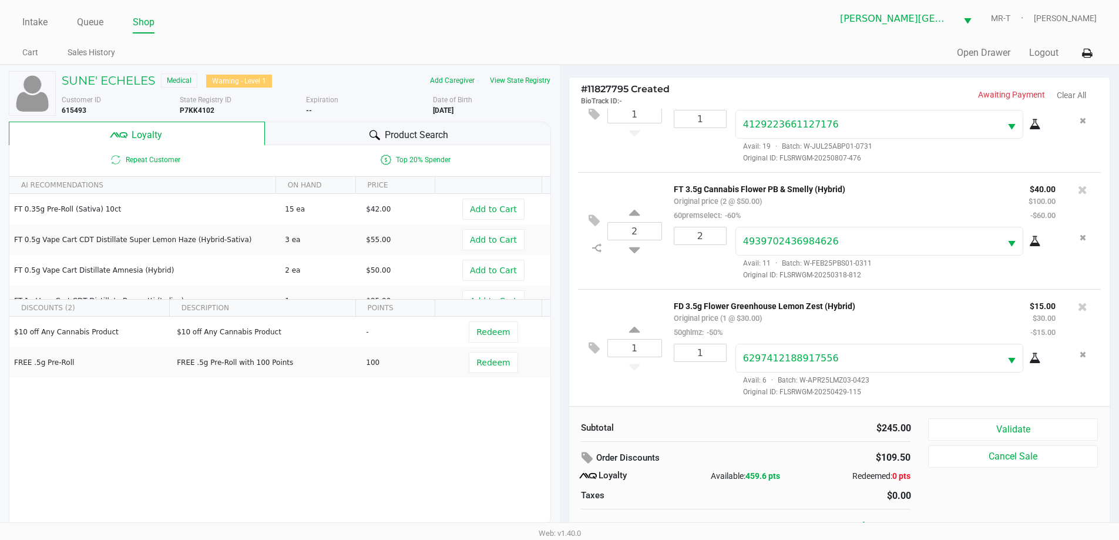
scroll to position [12, 0]
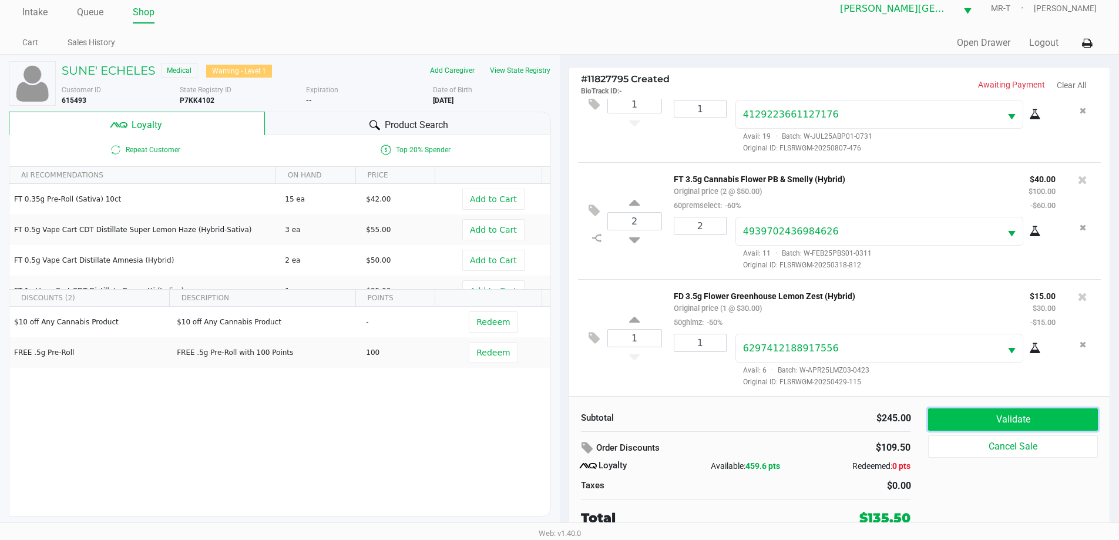
click at [957, 417] on button "Validate" at bounding box center [1012, 419] width 169 height 22
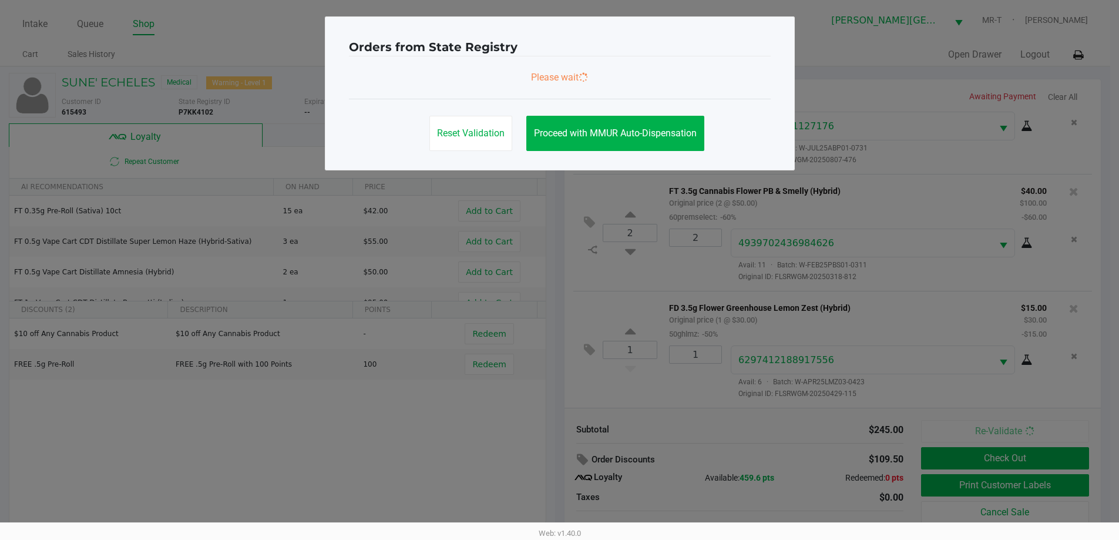
scroll to position [0, 0]
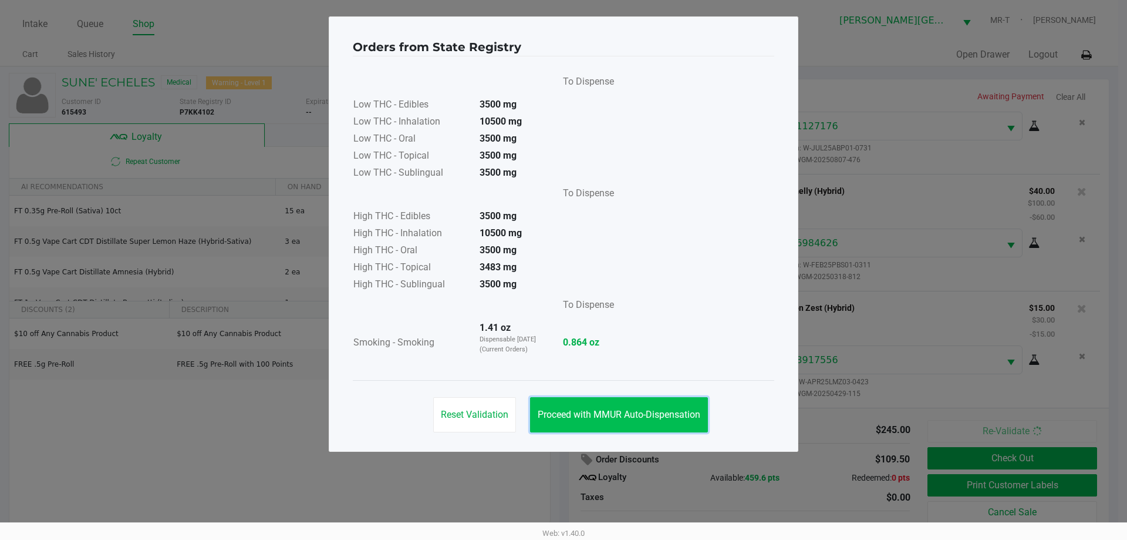
click at [704, 419] on button "Proceed with MMUR Auto-Dispensation" at bounding box center [619, 414] width 178 height 35
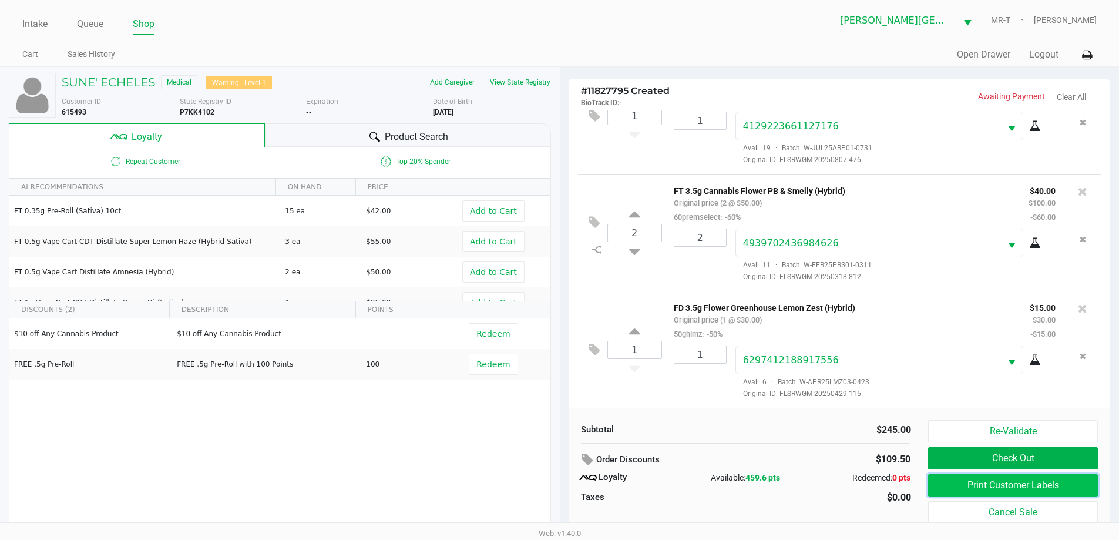
click at [995, 486] on button "Print Customer Labels" at bounding box center [1012, 485] width 169 height 22
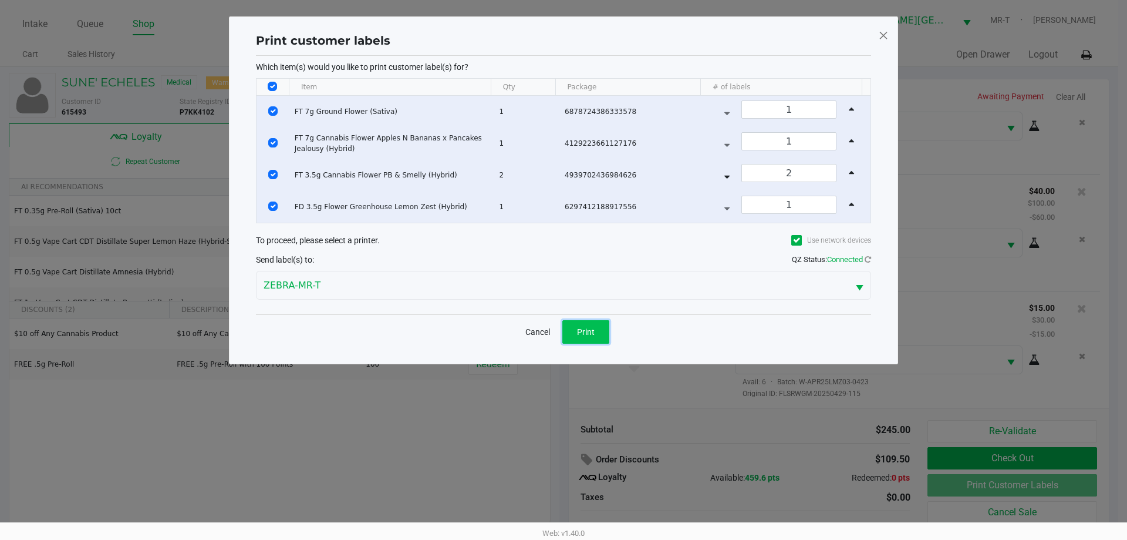
click at [603, 331] on button "Print" at bounding box center [586, 331] width 47 height 23
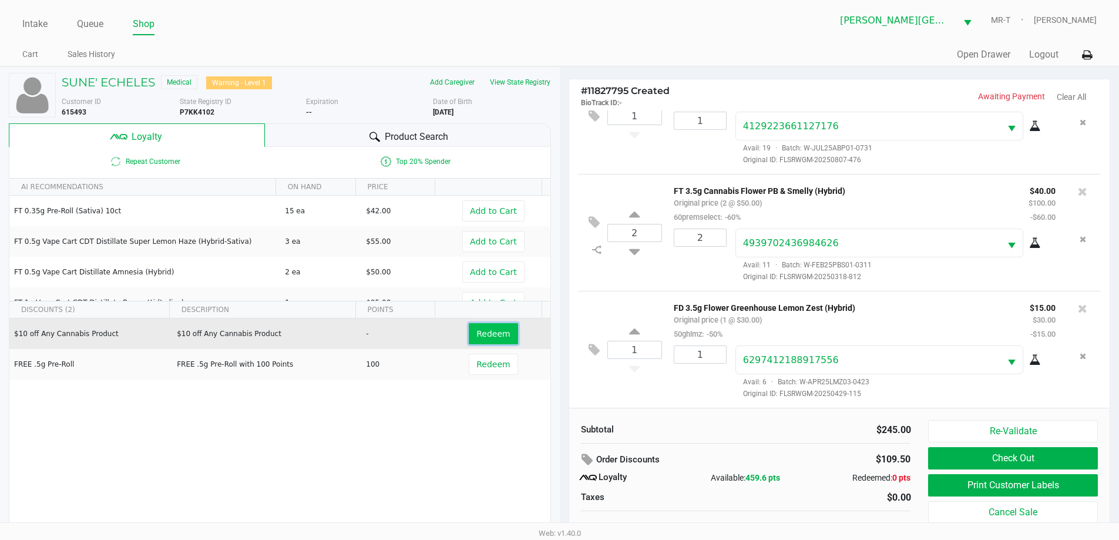
click at [500, 343] on button "Redeem" at bounding box center [493, 333] width 49 height 21
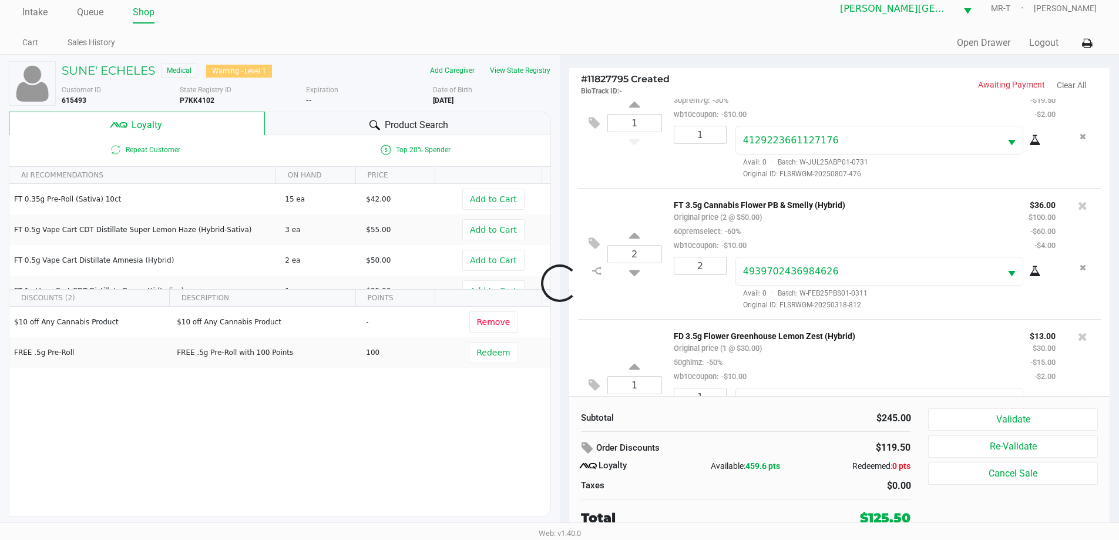
scroll to position [229, 0]
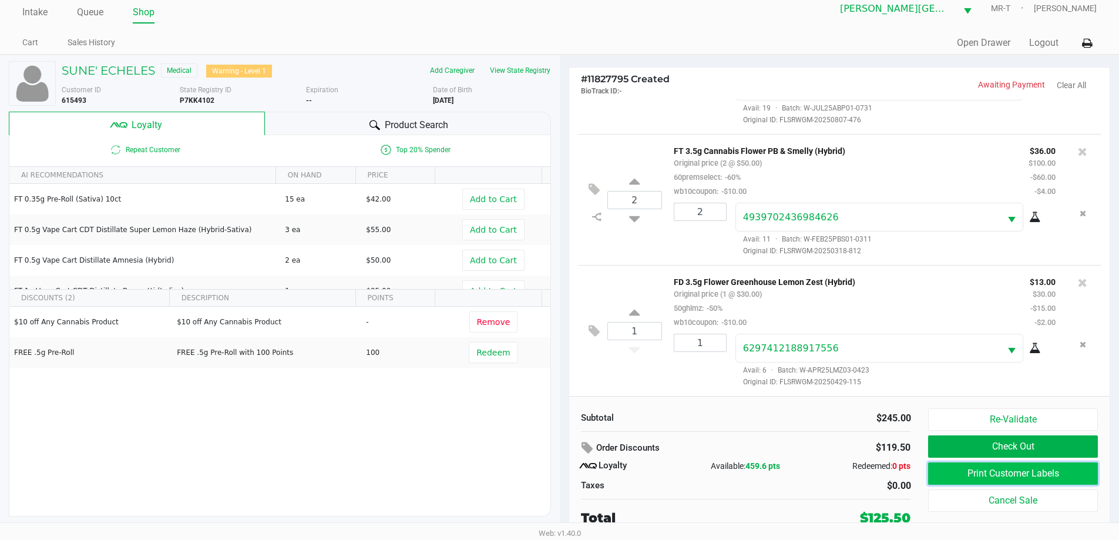
click at [974, 471] on button "Print Customer Labels" at bounding box center [1012, 473] width 169 height 22
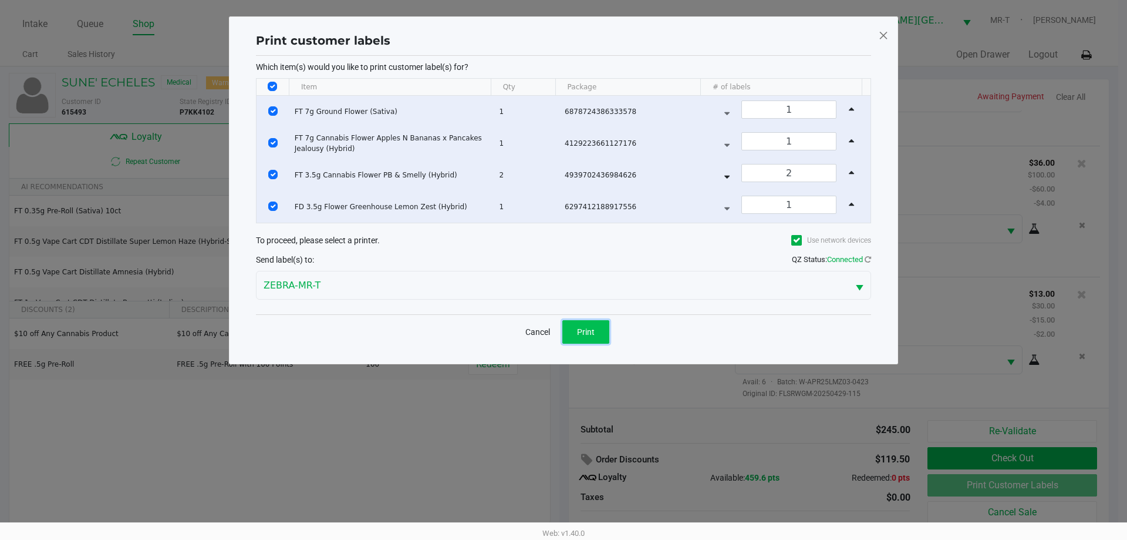
click at [592, 328] on span "Print" at bounding box center [586, 331] width 18 height 9
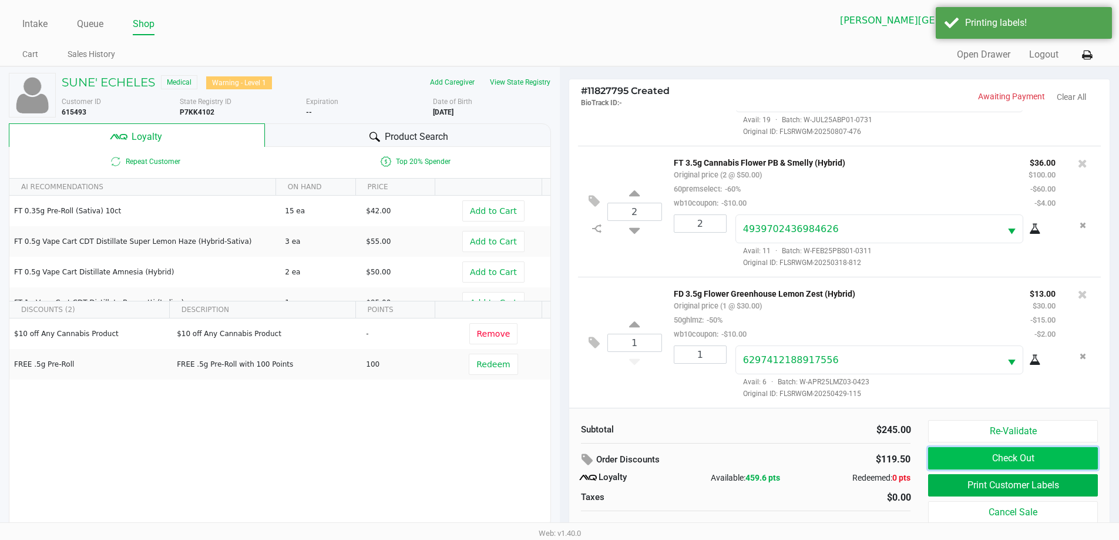
click at [1021, 459] on button "Check Out" at bounding box center [1012, 458] width 169 height 22
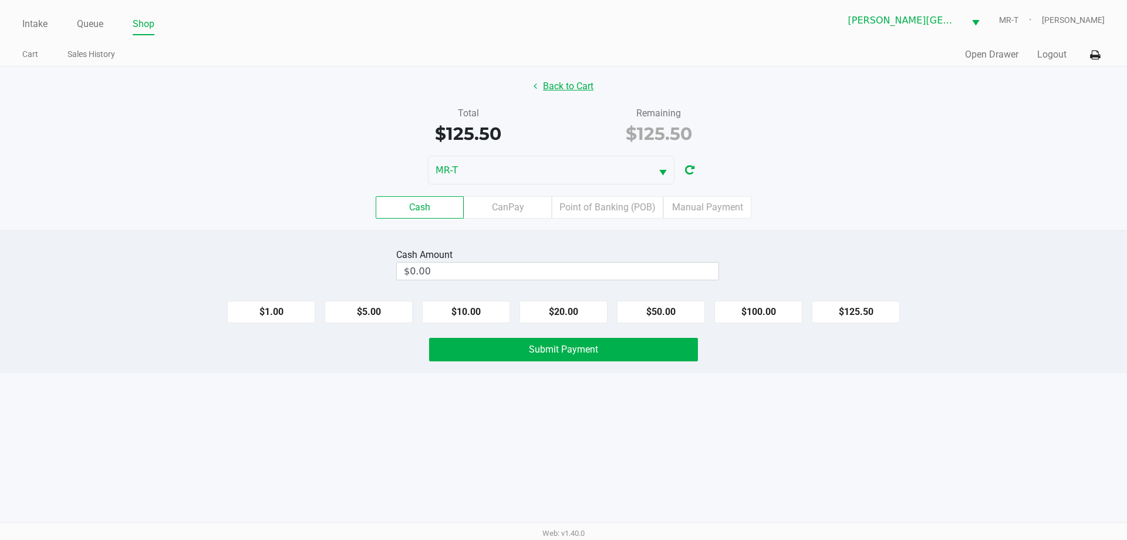
click at [571, 88] on button "Back to Cart" at bounding box center [563, 86] width 75 height 22
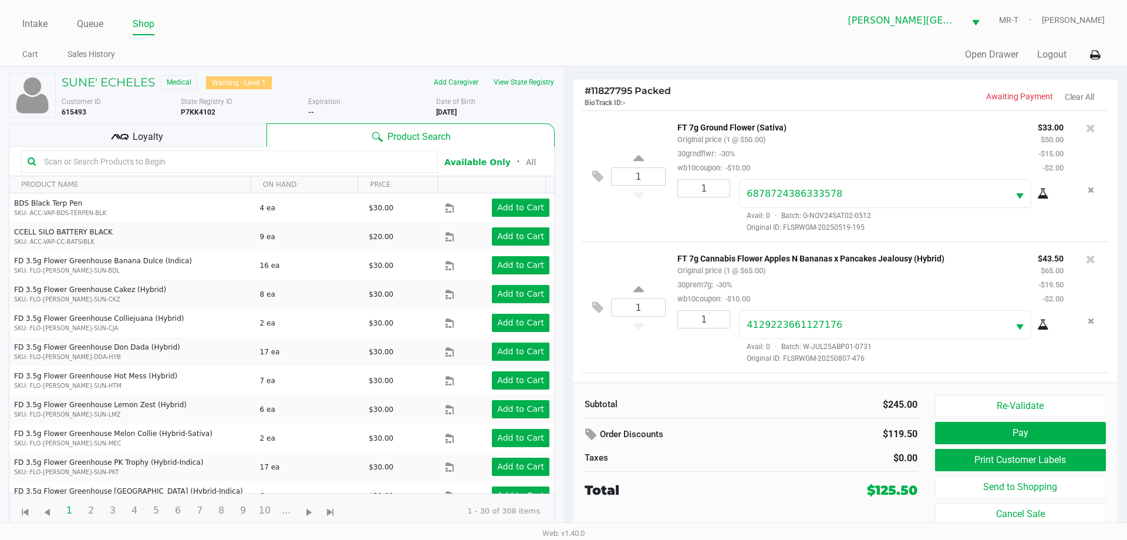
click at [159, 157] on input "text" at bounding box center [235, 162] width 392 height 18
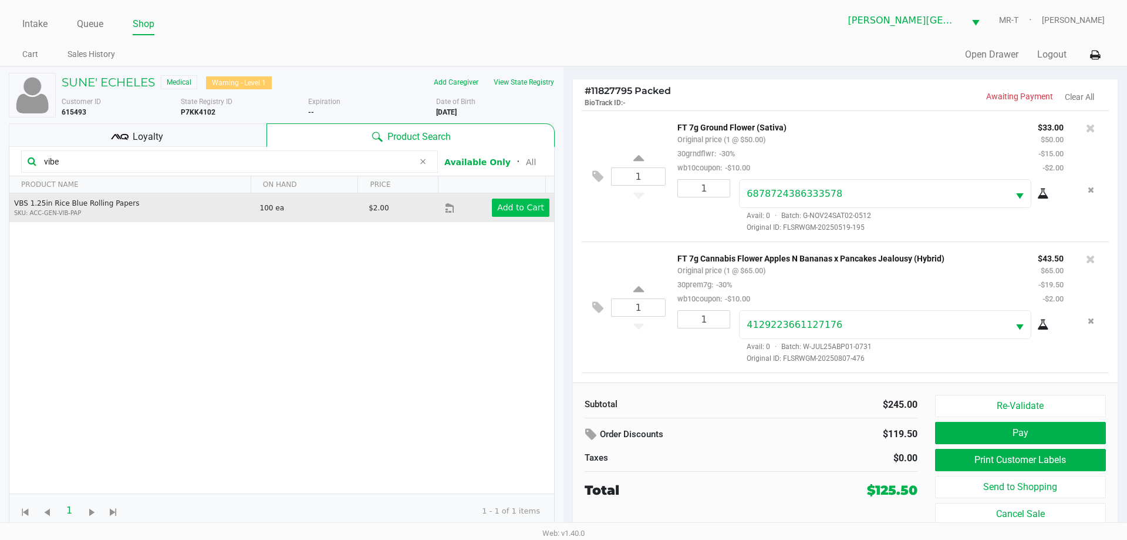
type input "vibe"
click at [518, 206] on app-button-loader "Add to Cart" at bounding box center [520, 207] width 47 height 9
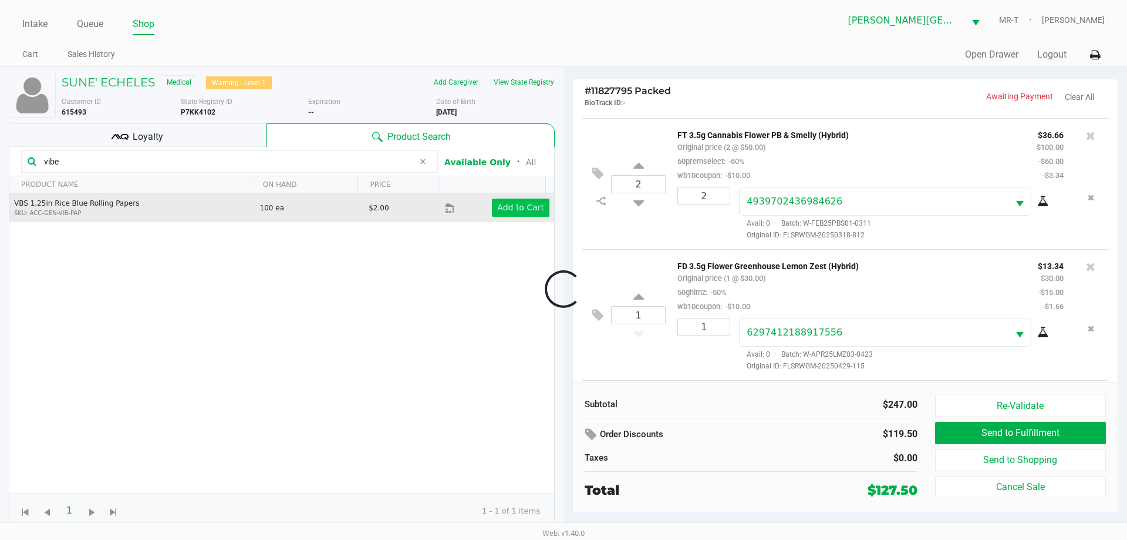
scroll to position [328, 0]
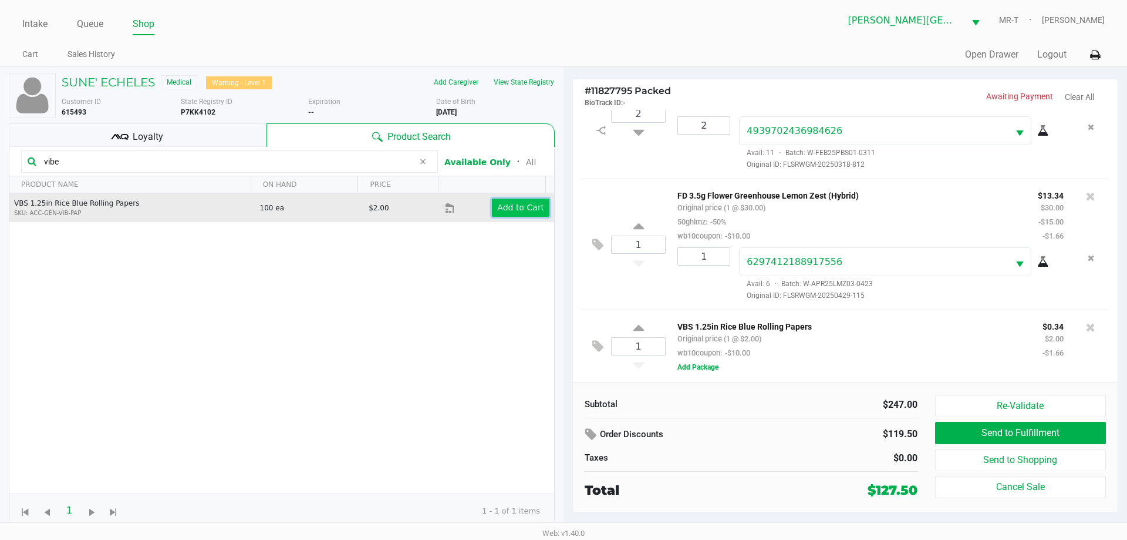
click at [518, 206] on app-button-loader "Add to Cart" at bounding box center [520, 207] width 47 height 9
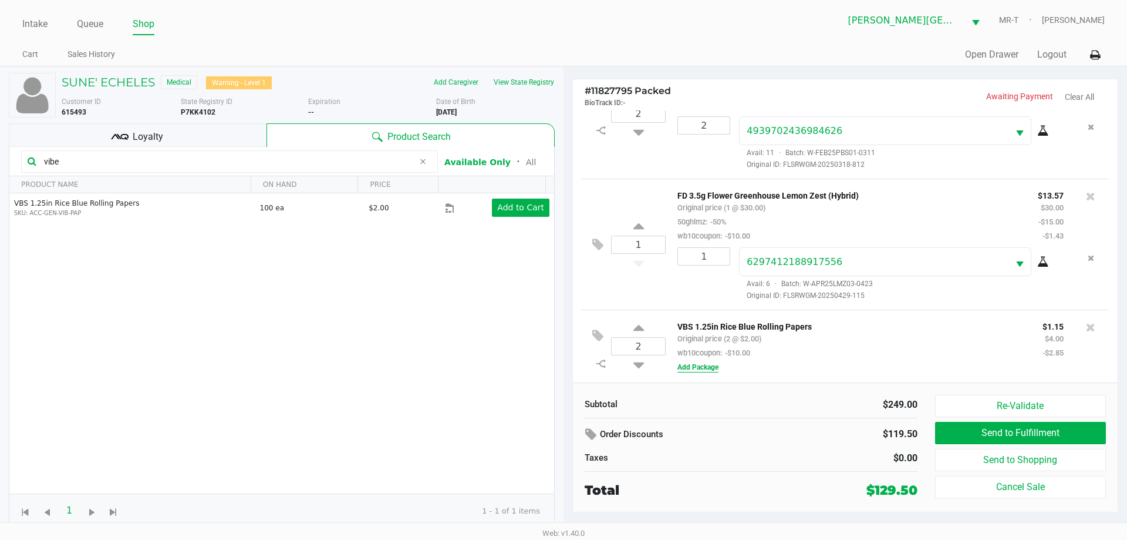
click at [705, 368] on button "Add Package" at bounding box center [698, 367] width 41 height 11
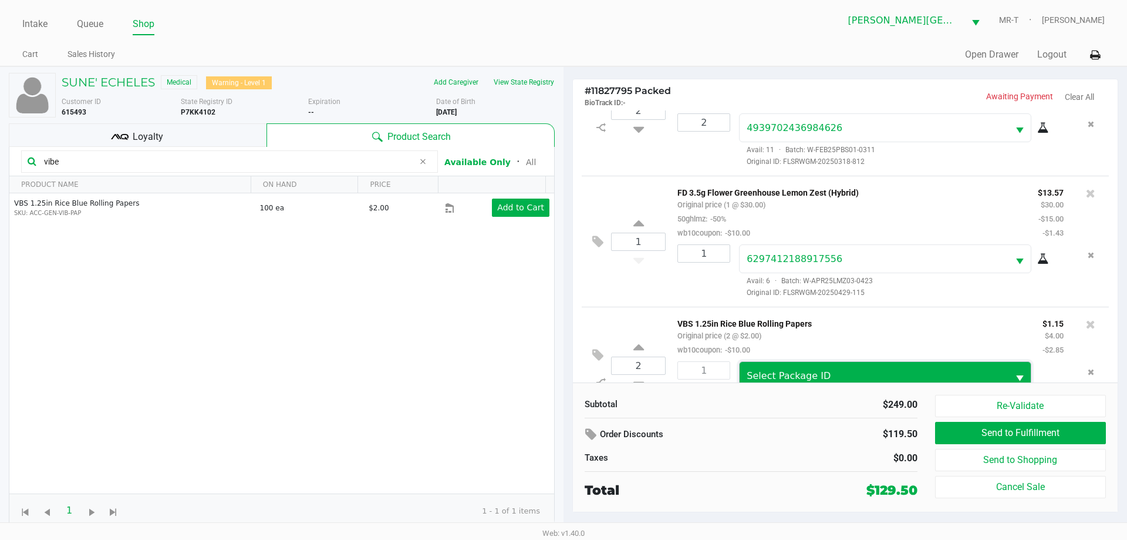
click at [840, 369] on span "Select Package ID" at bounding box center [874, 376] width 268 height 28
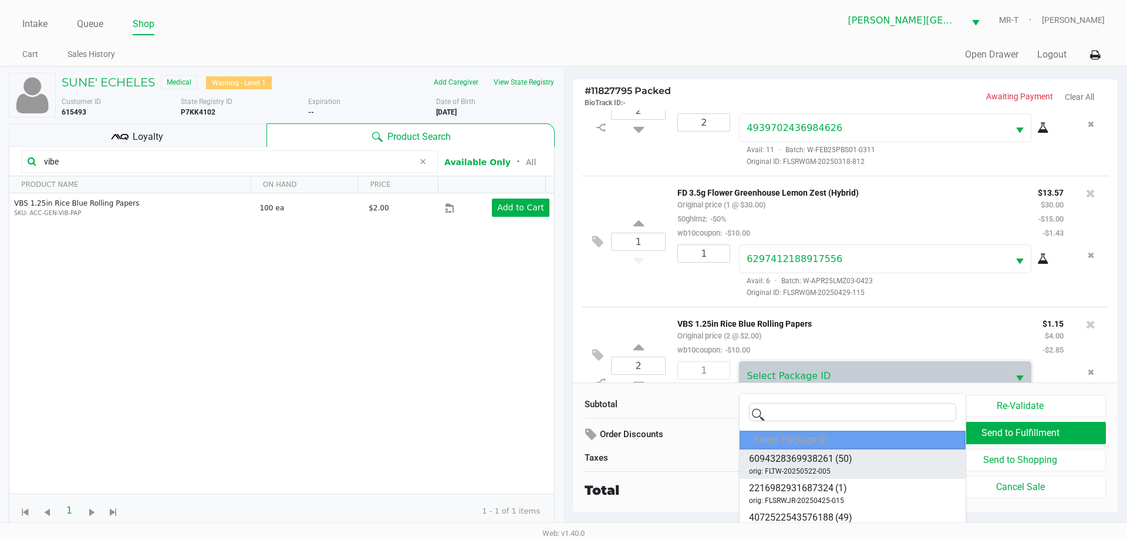
click at [850, 459] on span "(50)" at bounding box center [844, 459] width 17 height 14
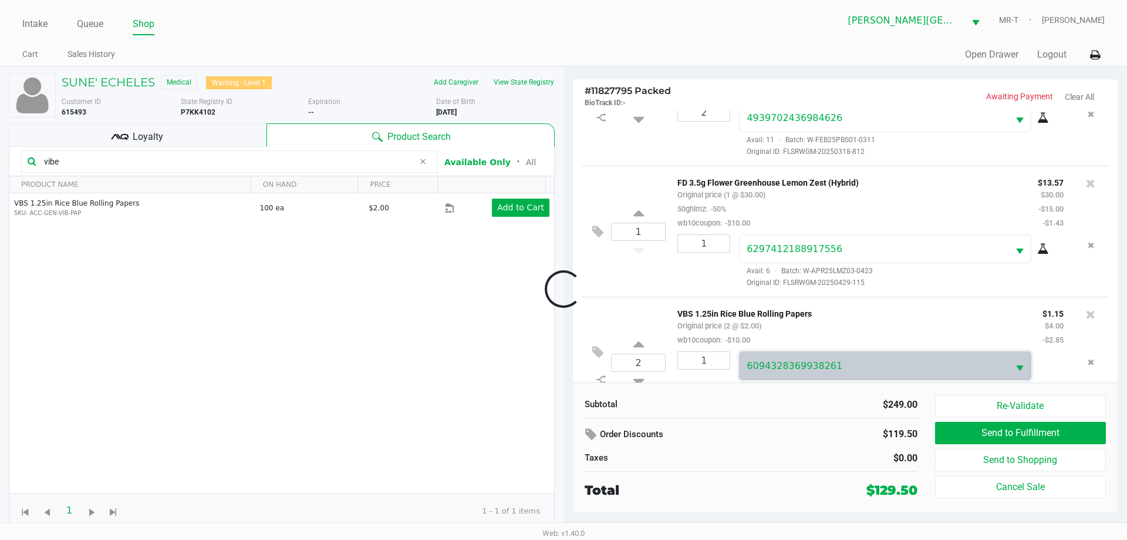
scroll to position [386, 0]
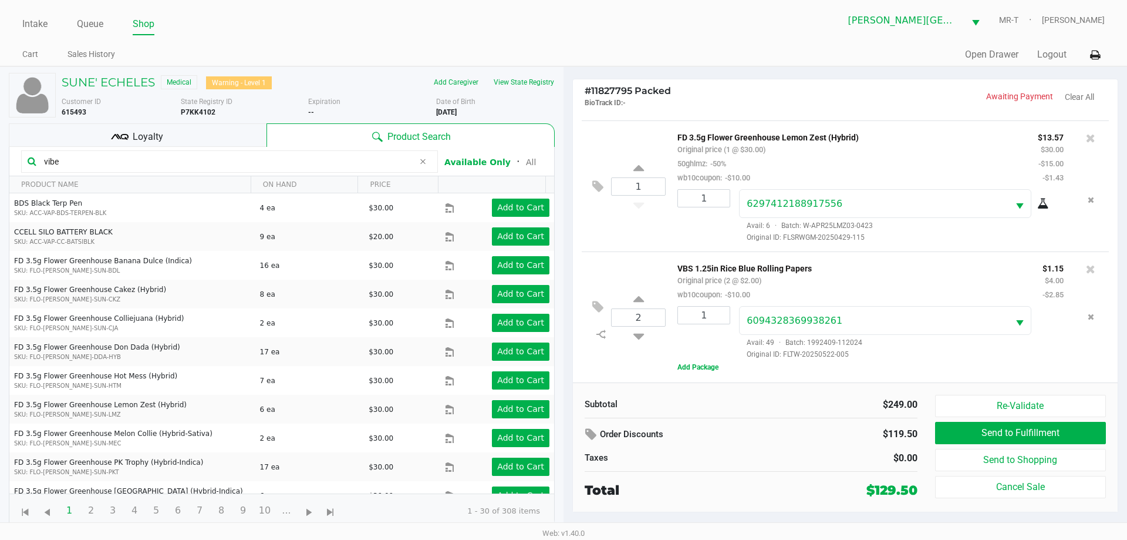
click at [683, 361] on div "VBS 1.25in Rice Blue Rolling Papers Original price (2 @ $2.00) wb10coupon: -$10…" at bounding box center [883, 317] width 435 height 113
click at [689, 363] on button "Add Package" at bounding box center [698, 367] width 41 height 11
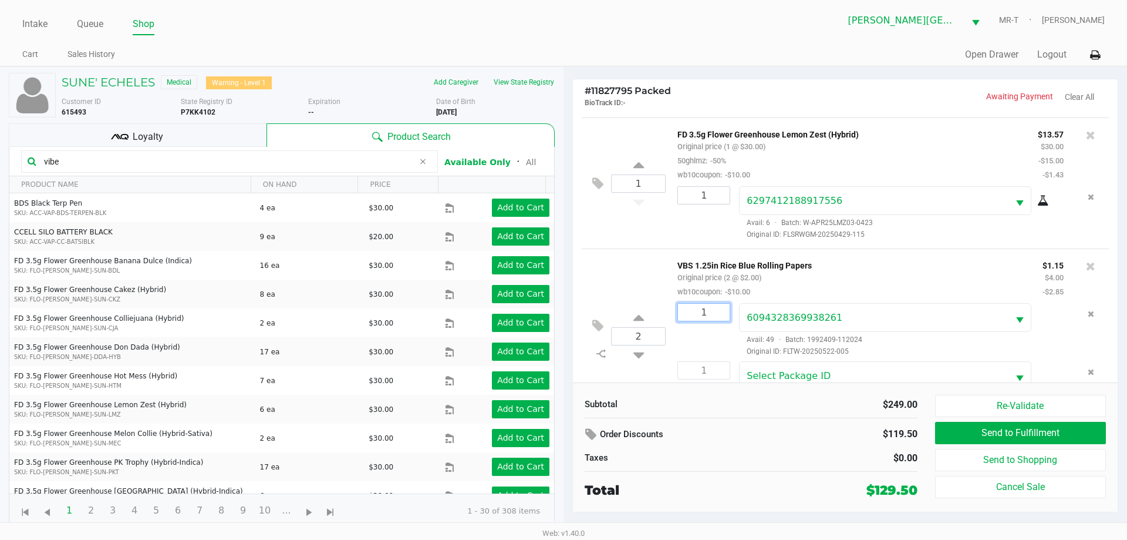
click at [710, 313] on input "1" at bounding box center [704, 312] width 52 height 17
type input "1"
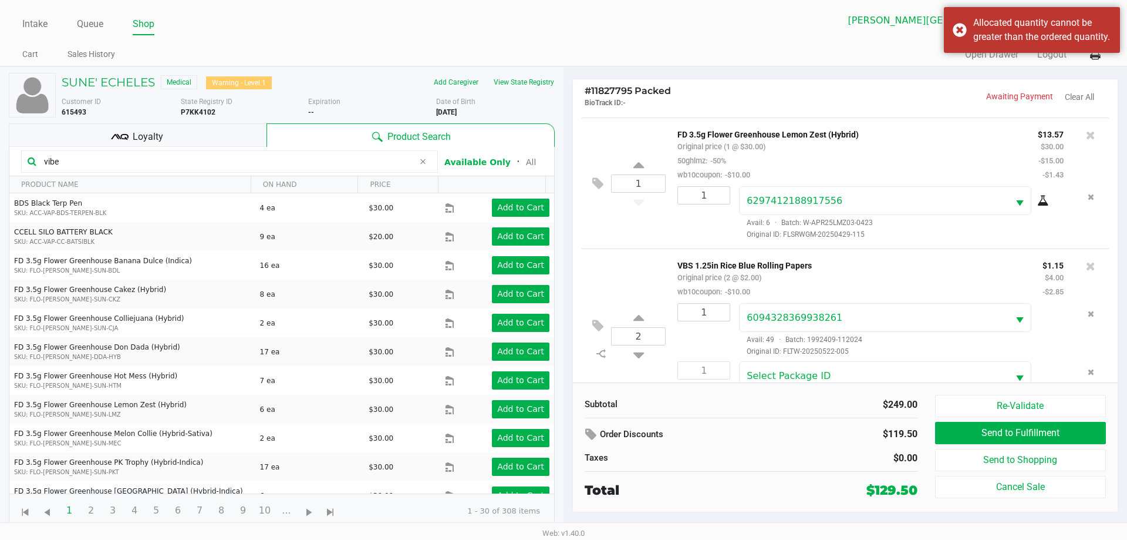
click at [813, 288] on div "VBS 1.25in Rice Blue Rolling Papers Original price (2 @ $2.00) wb10coupon: -$10…" at bounding box center [851, 278] width 365 height 41
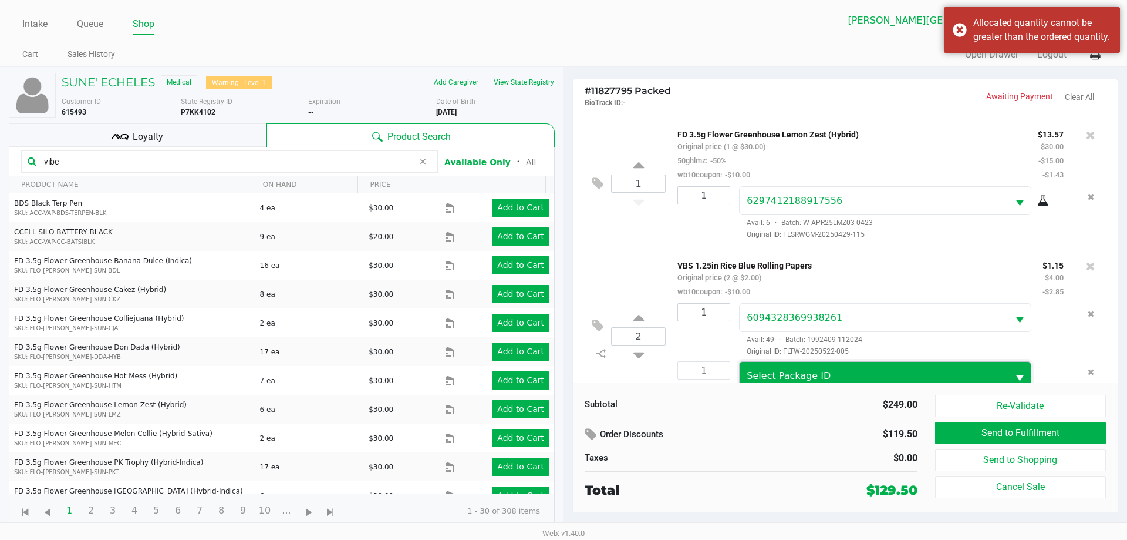
click at [805, 373] on span "Select Package ID" at bounding box center [789, 375] width 84 height 11
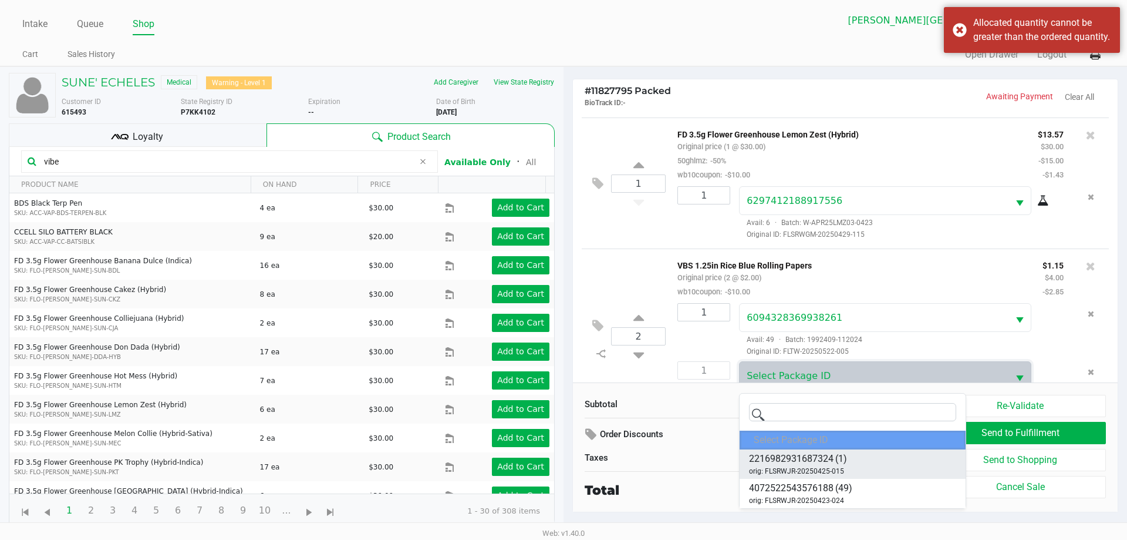
click at [829, 455] on span "2216982931687324" at bounding box center [791, 459] width 85 height 14
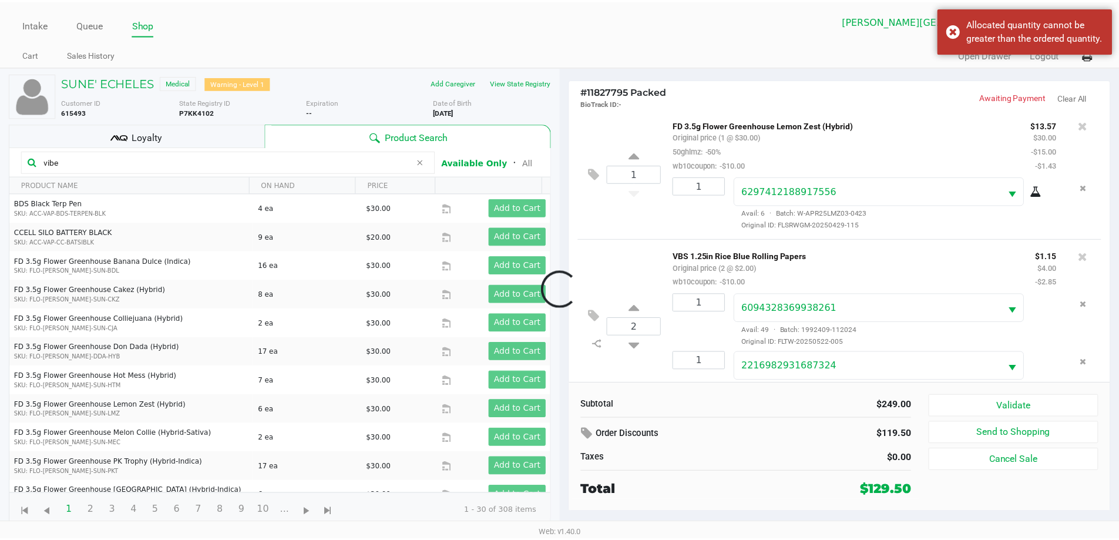
scroll to position [430, 0]
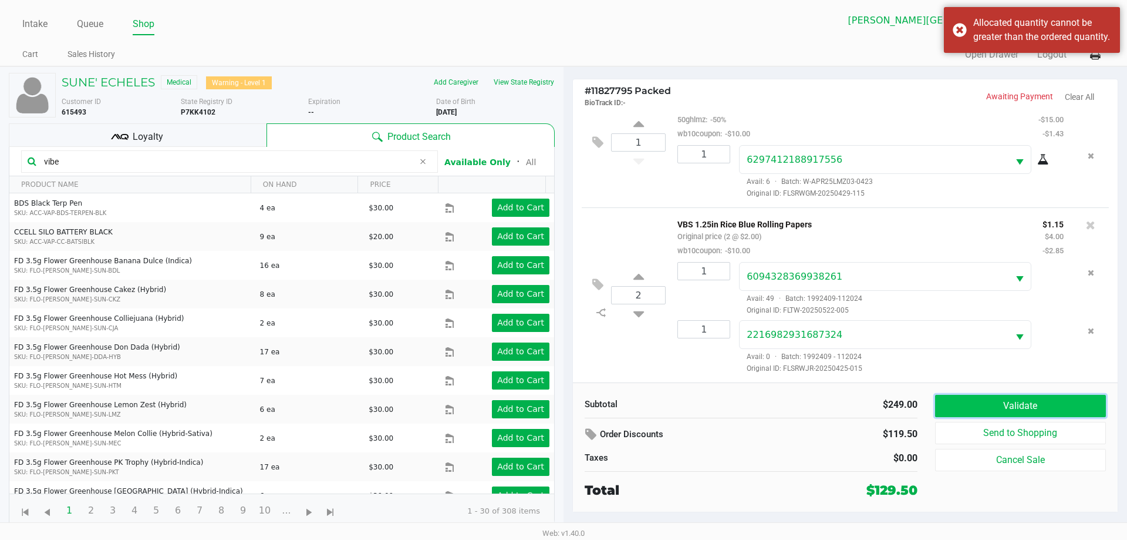
click at [1019, 402] on button "Validate" at bounding box center [1020, 406] width 171 height 22
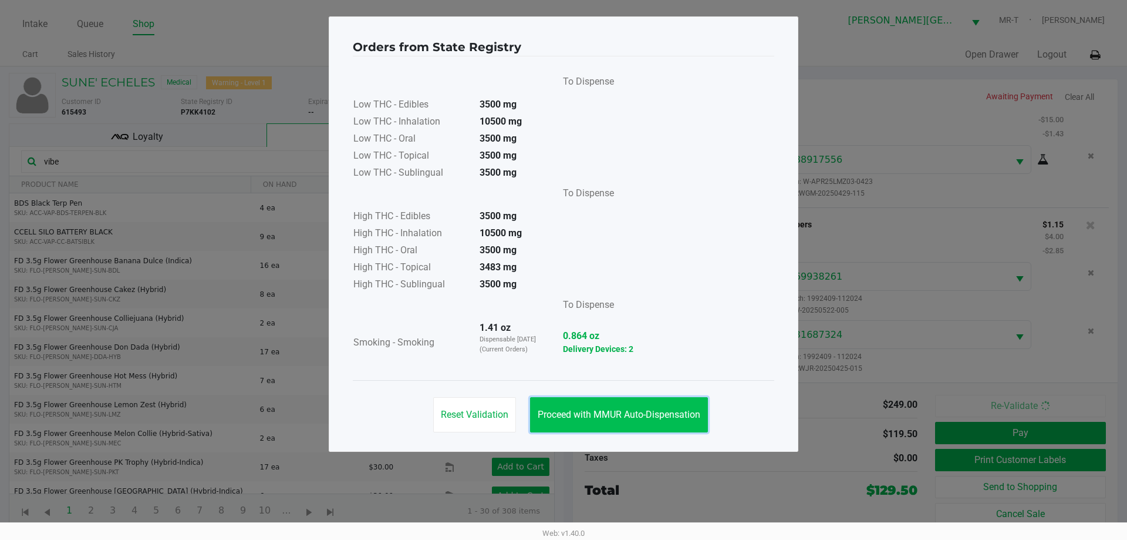
click at [658, 408] on button "Proceed with MMUR Auto-Dispensation" at bounding box center [619, 414] width 178 height 35
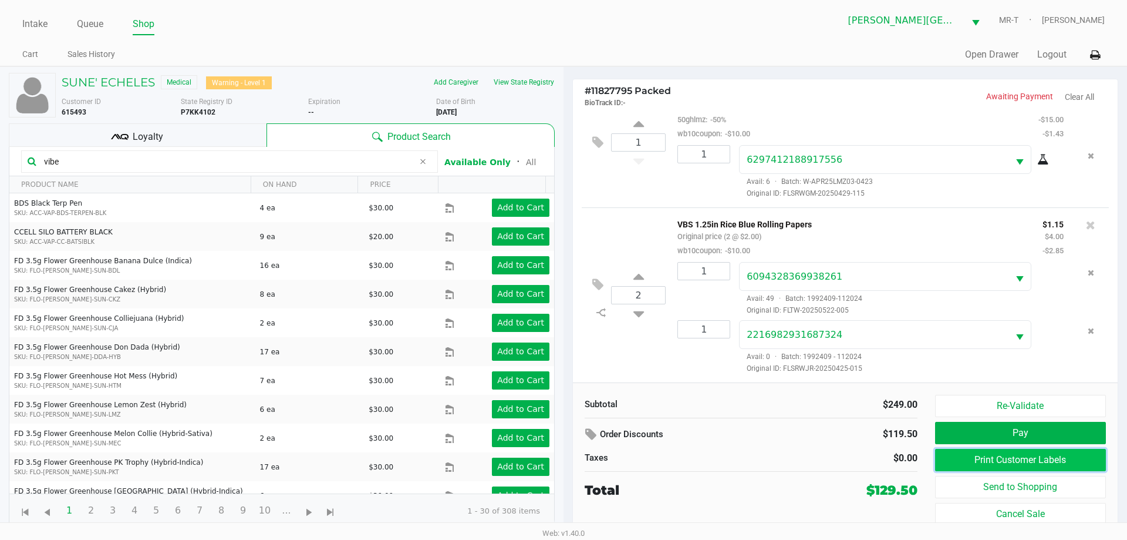
click at [981, 463] on button "Print Customer Labels" at bounding box center [1020, 460] width 171 height 22
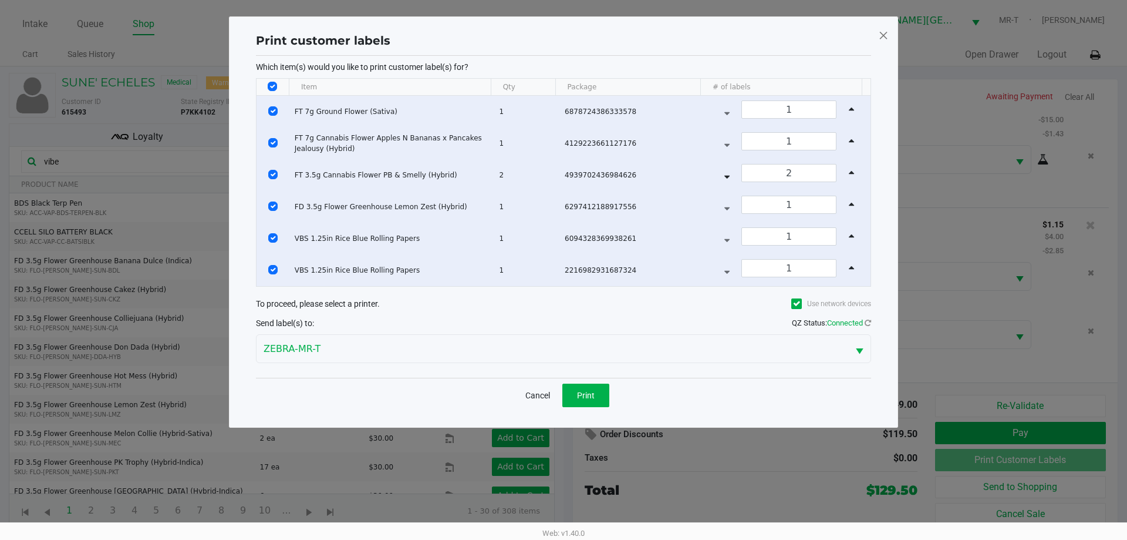
click at [275, 85] on input "Select All Rows" at bounding box center [272, 86] width 9 height 9
checkbox input "false"
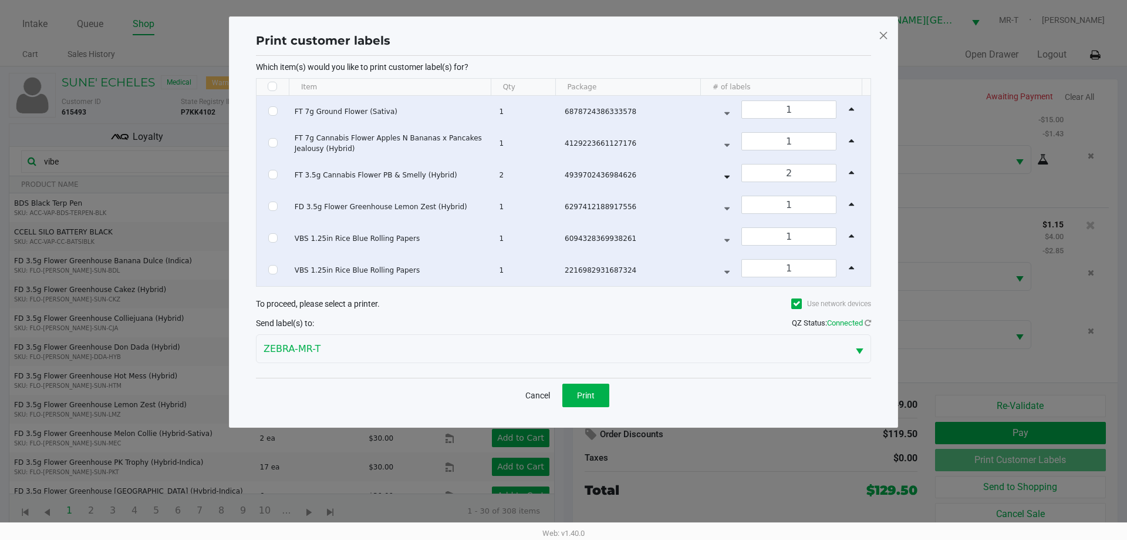
checkbox input "false"
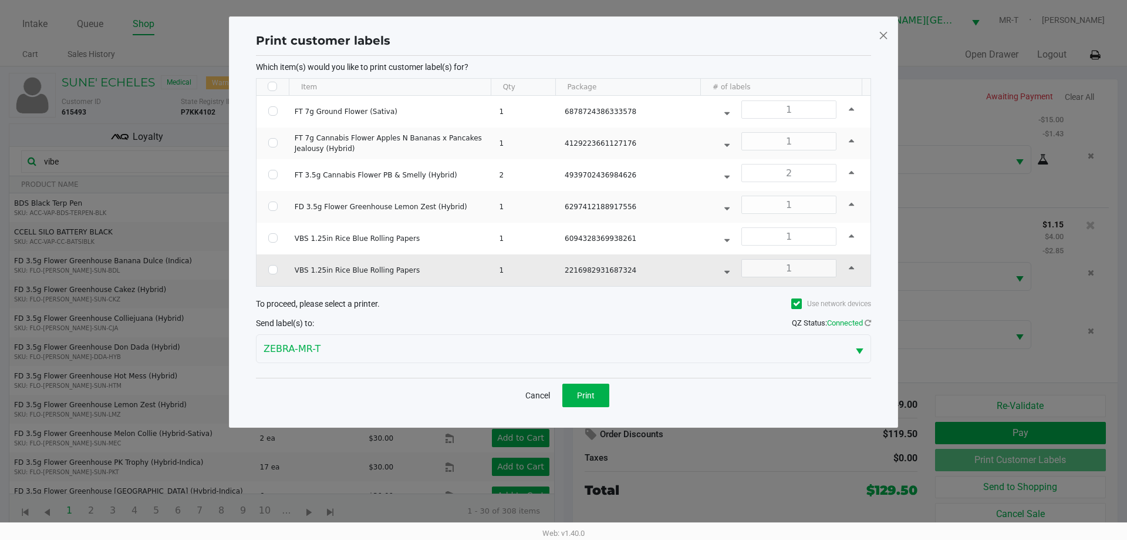
drag, startPoint x: 279, startPoint y: 268, endPoint x: 277, endPoint y: 254, distance: 13.7
click at [279, 268] on td "Data table" at bounding box center [273, 270] width 33 height 32
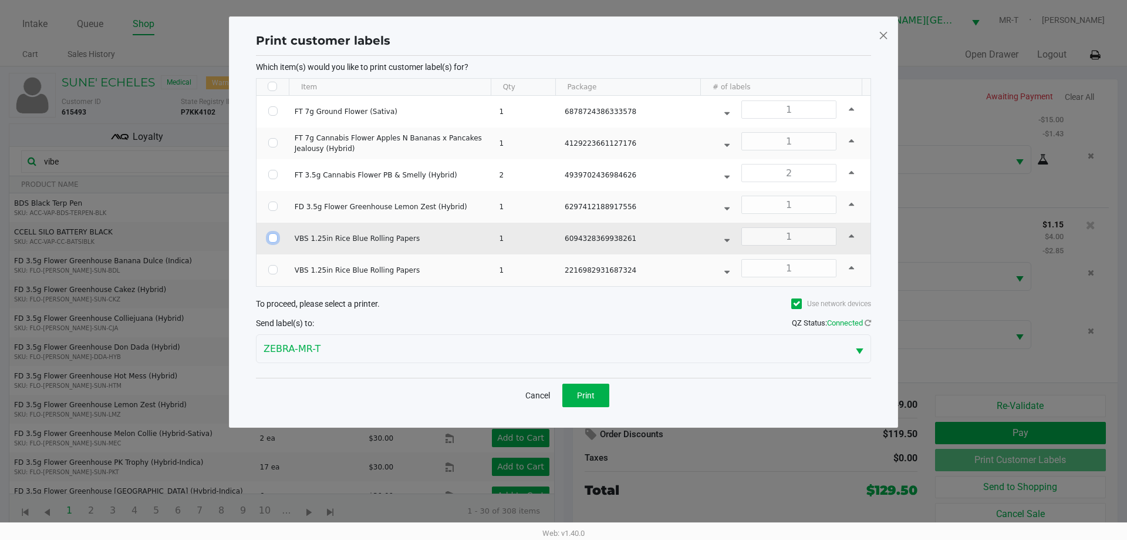
click at [272, 238] on input "Select Row" at bounding box center [272, 237] width 9 height 9
checkbox input "true"
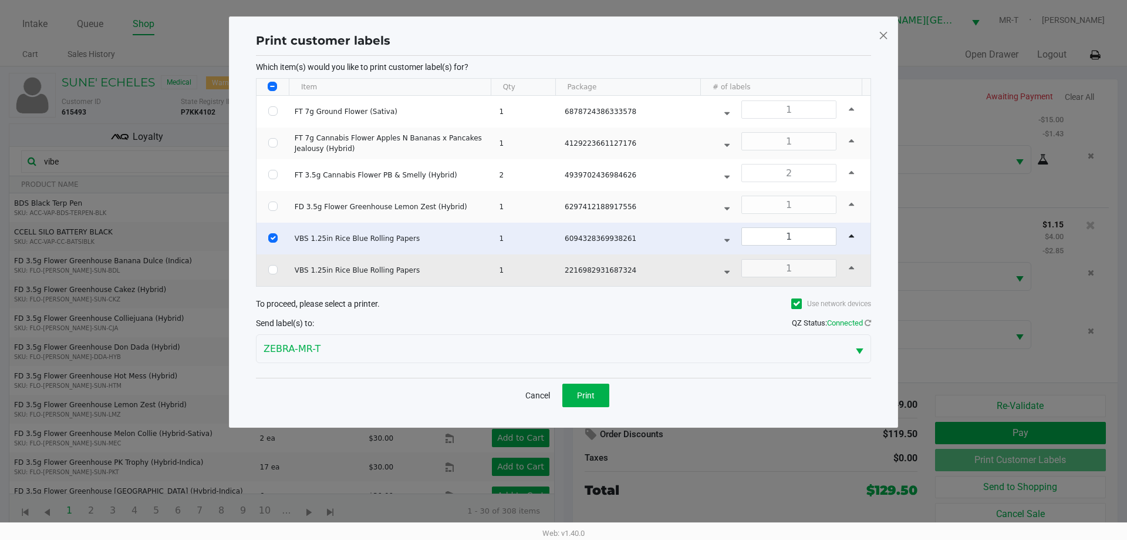
click at [267, 273] on td "Data table" at bounding box center [273, 270] width 33 height 32
click at [270, 270] on input "Select Row" at bounding box center [272, 269] width 9 height 9
checkbox input "true"
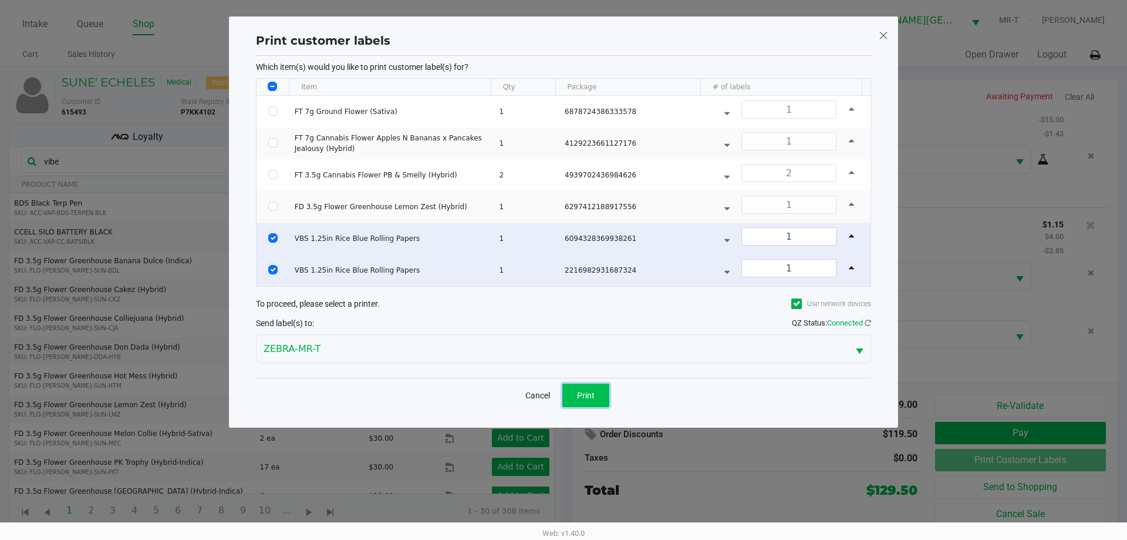
click at [582, 388] on button "Print" at bounding box center [586, 394] width 47 height 23
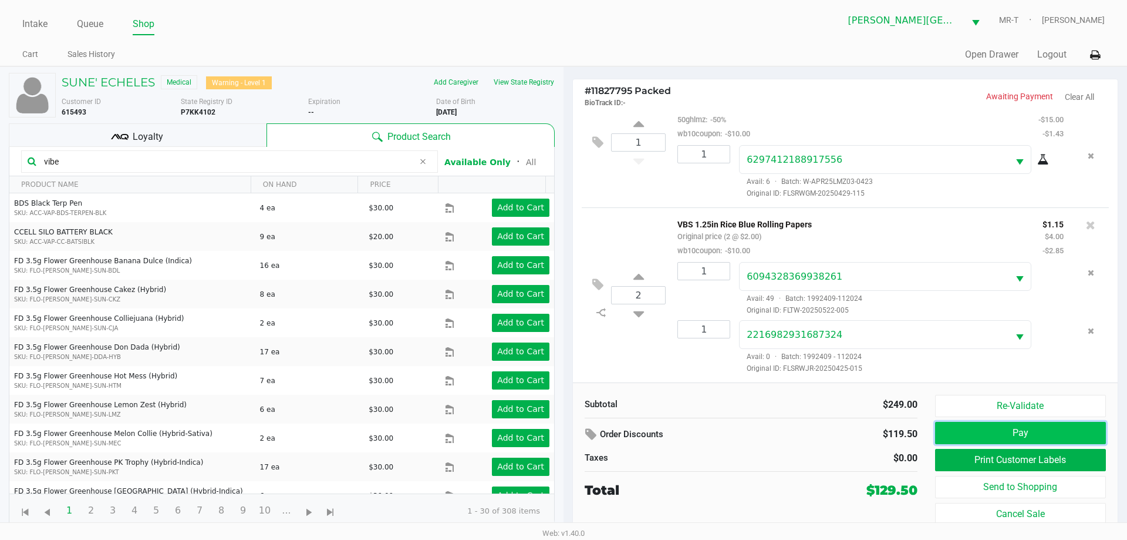
click at [981, 436] on button "Pay" at bounding box center [1020, 433] width 171 height 22
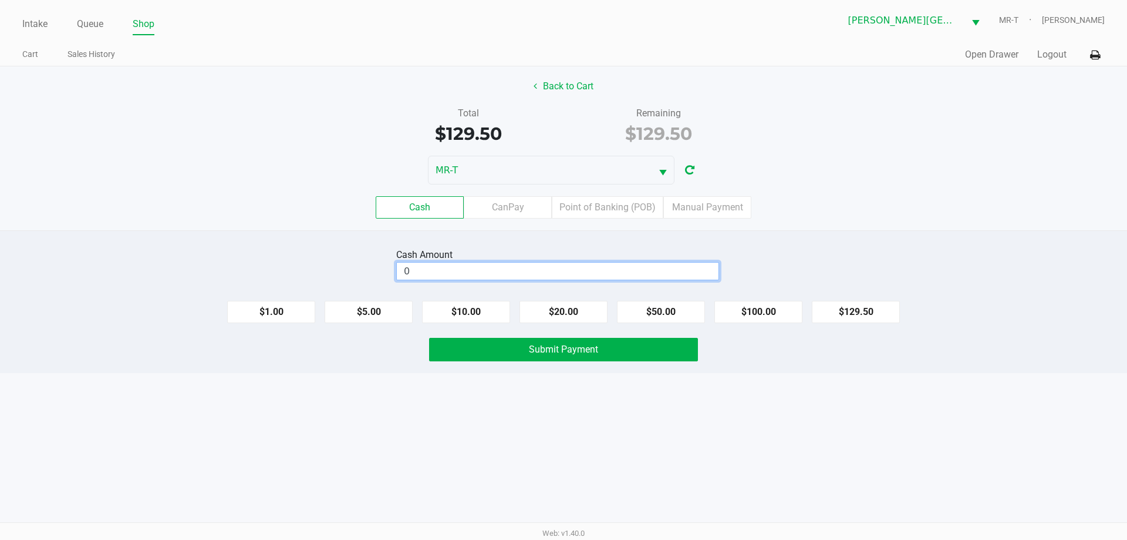
click at [447, 273] on input "0" at bounding box center [558, 270] width 322 height 17
type input "$140.00"
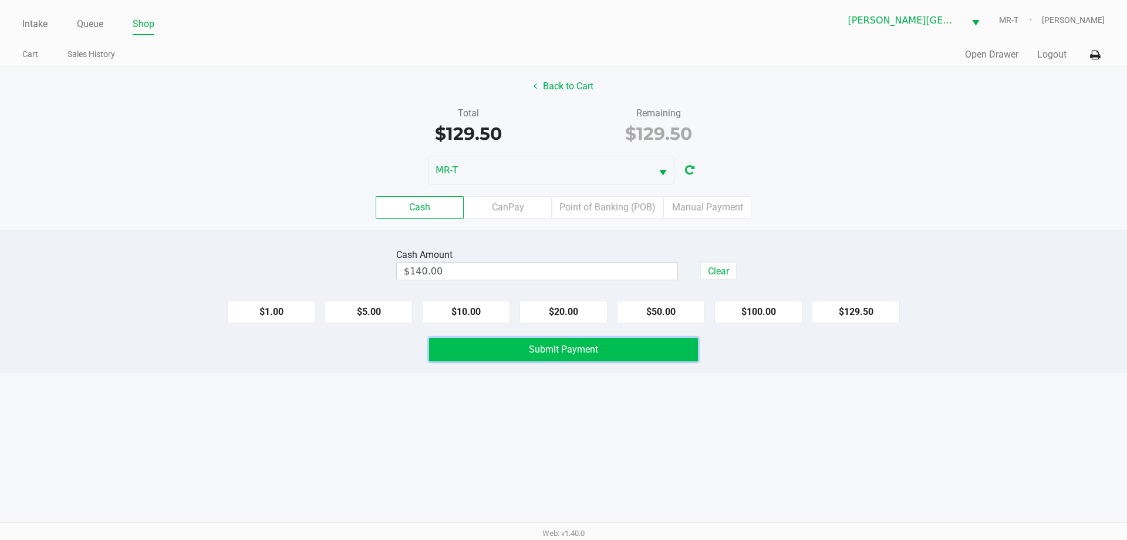
click at [476, 346] on button "Submit Payment" at bounding box center [563, 349] width 269 height 23
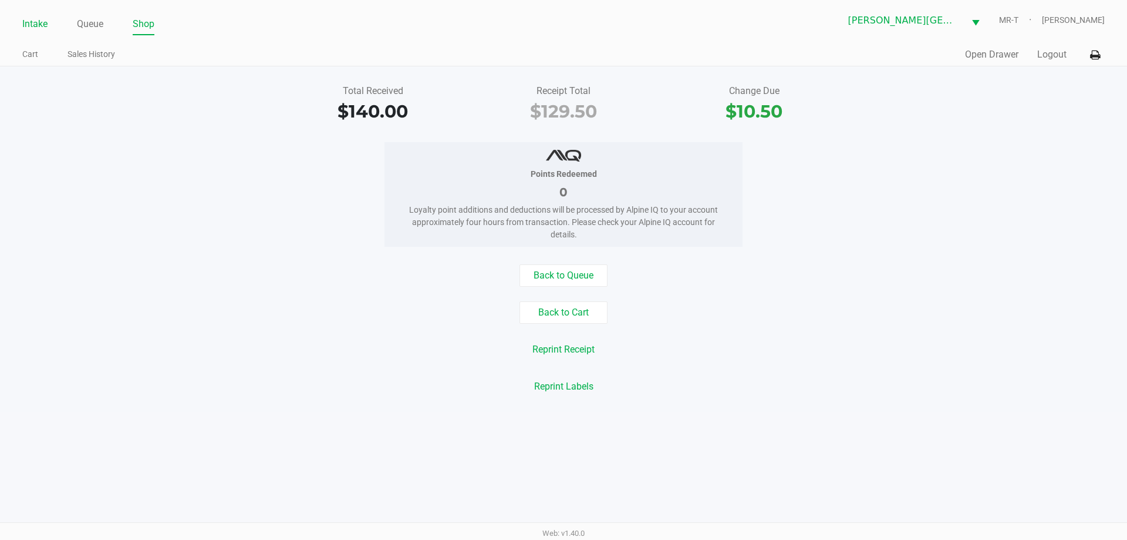
click at [32, 18] on link "Intake" at bounding box center [34, 24] width 25 height 16
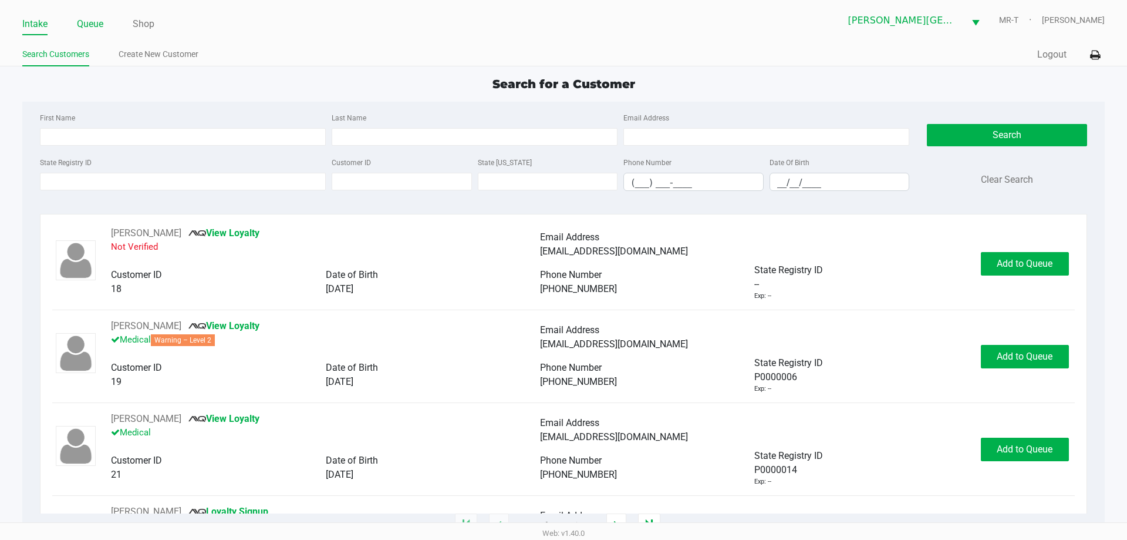
click at [83, 21] on link "Queue" at bounding box center [90, 24] width 26 height 16
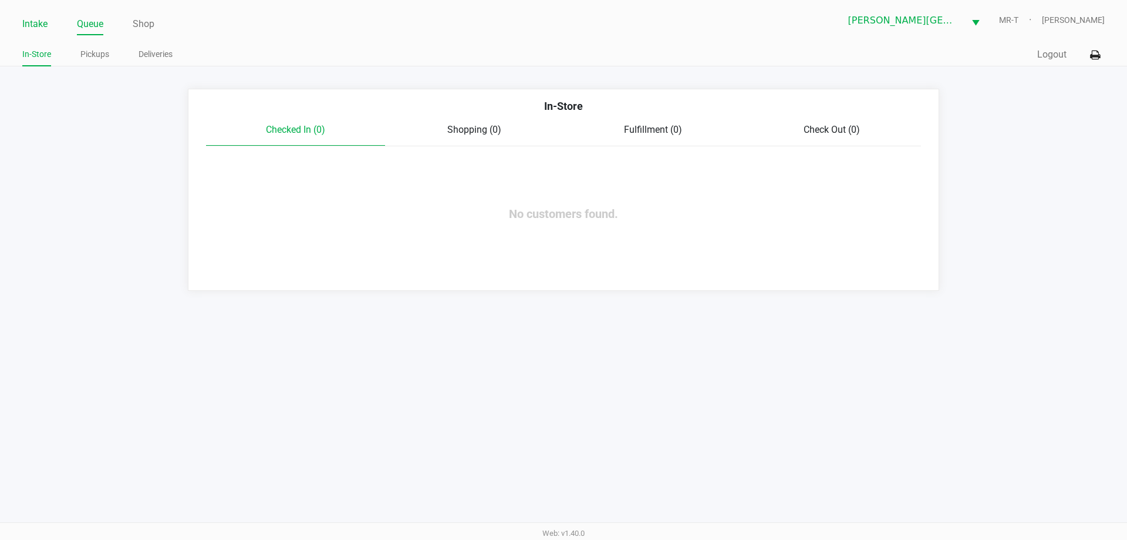
click at [35, 26] on link "Intake" at bounding box center [34, 24] width 25 height 16
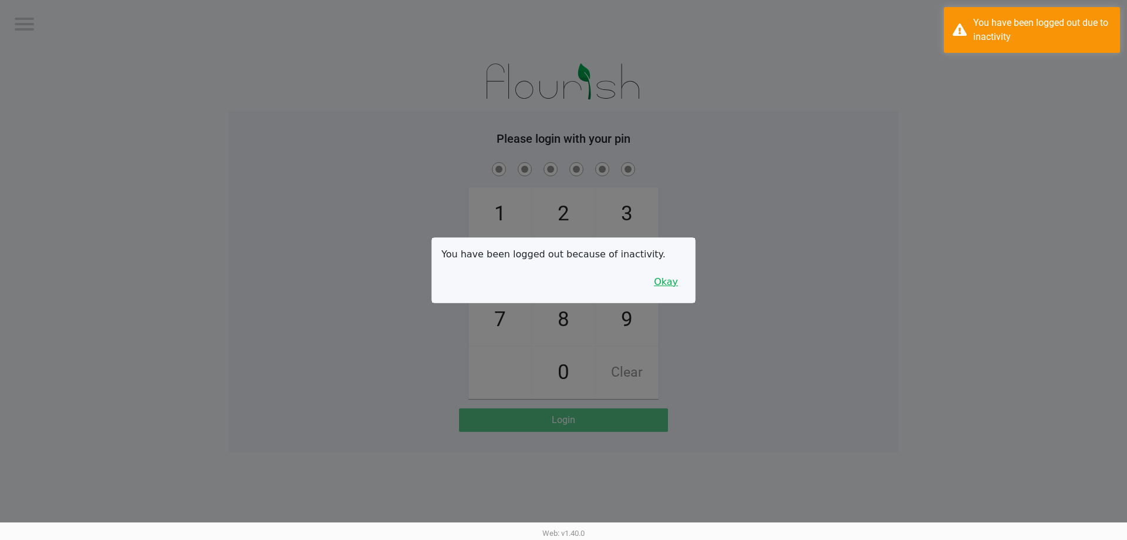
click at [666, 277] on button "Okay" at bounding box center [665, 282] width 39 height 22
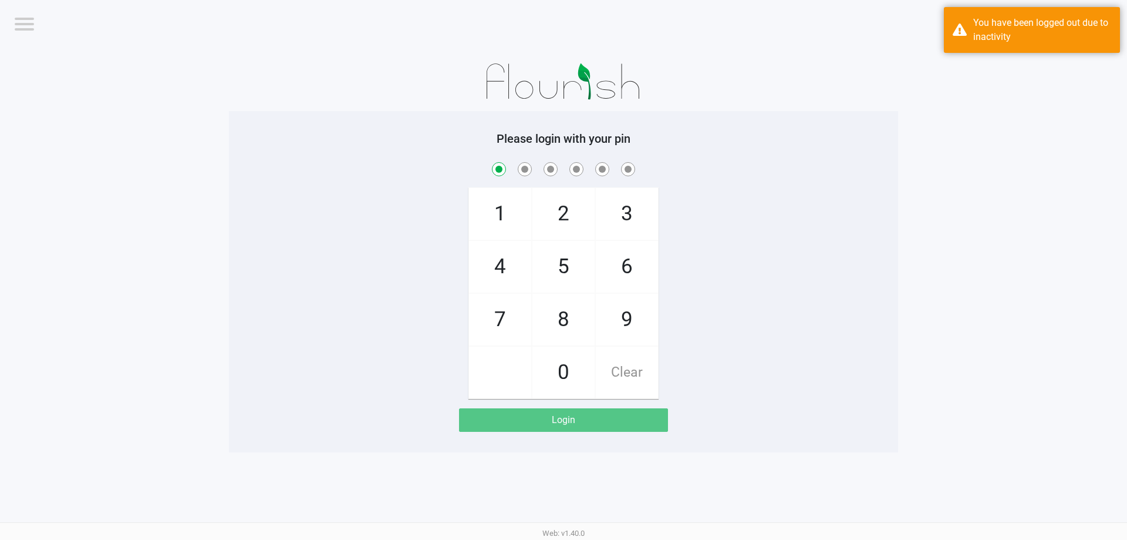
checkbox input "true"
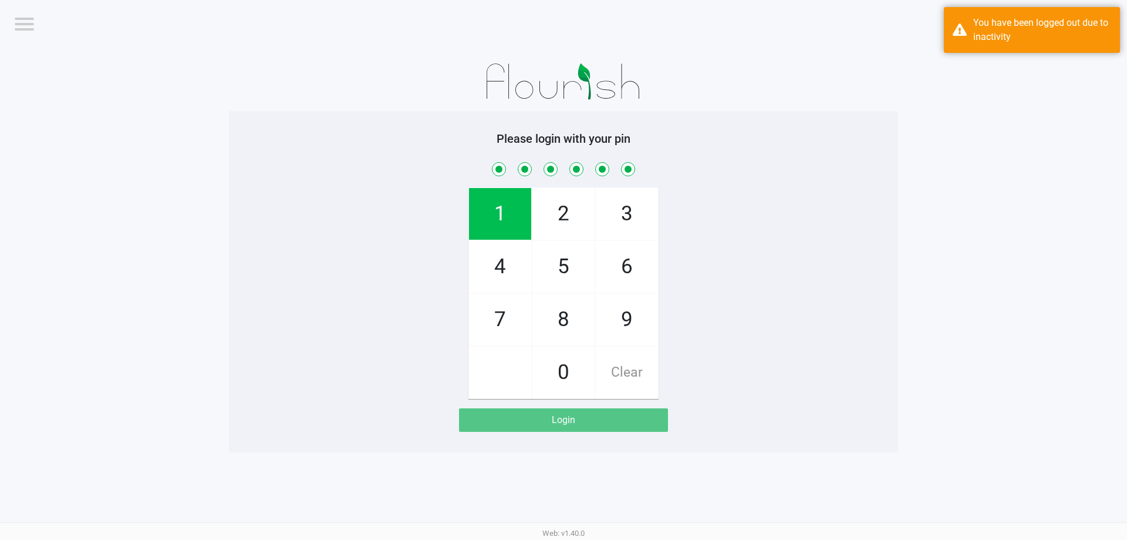
checkbox input "true"
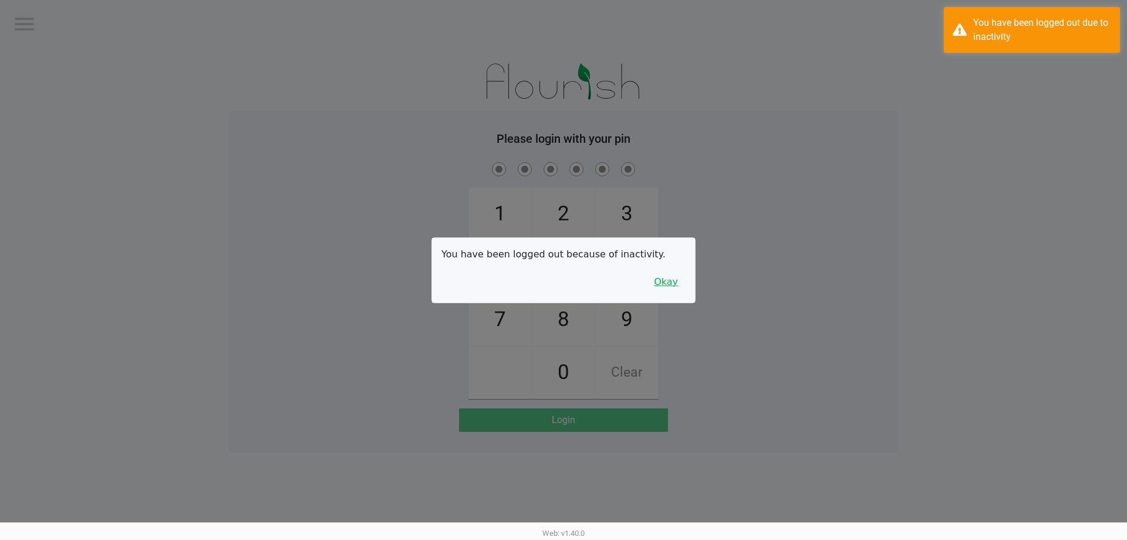
click at [676, 286] on button "Okay" at bounding box center [665, 282] width 39 height 22
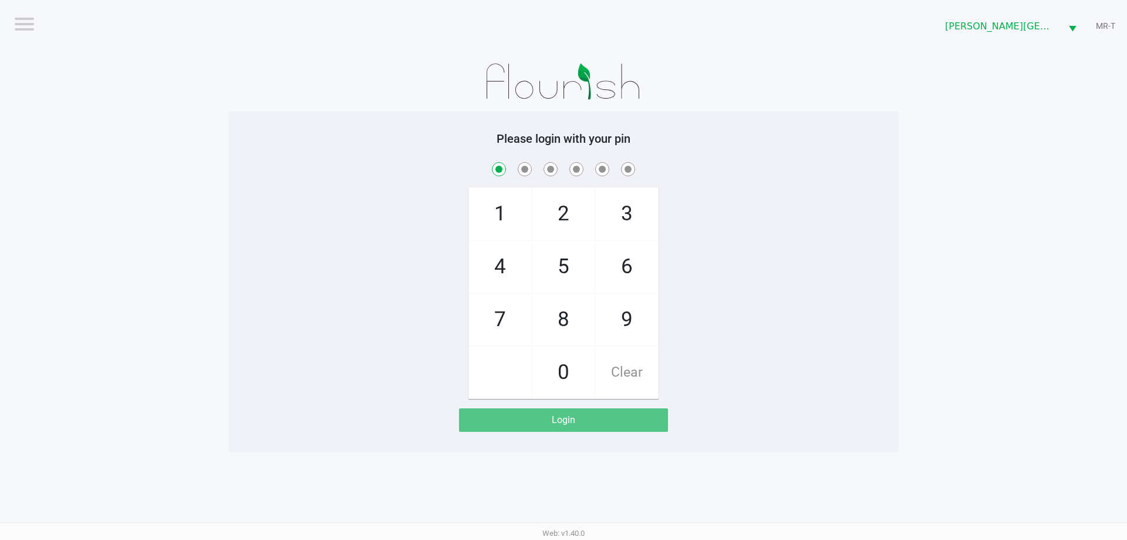
checkbox input "true"
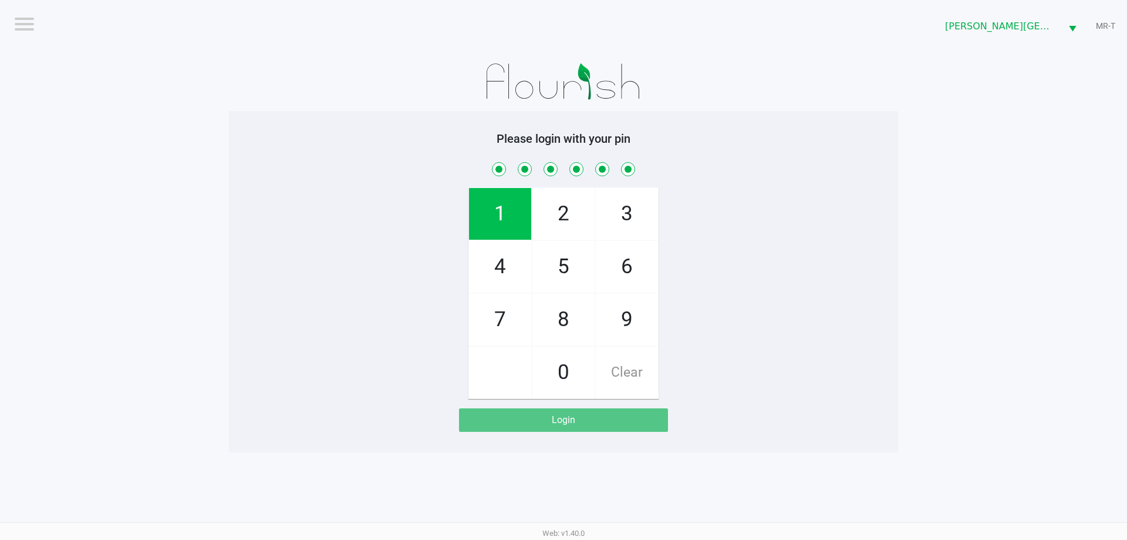
checkbox input "true"
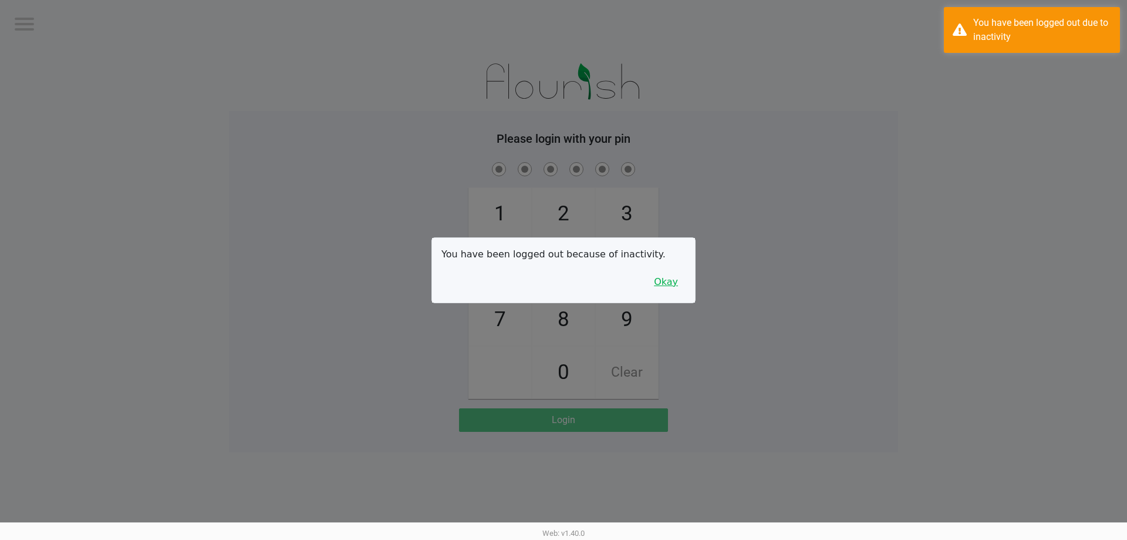
click at [668, 275] on button "Okay" at bounding box center [665, 282] width 39 height 22
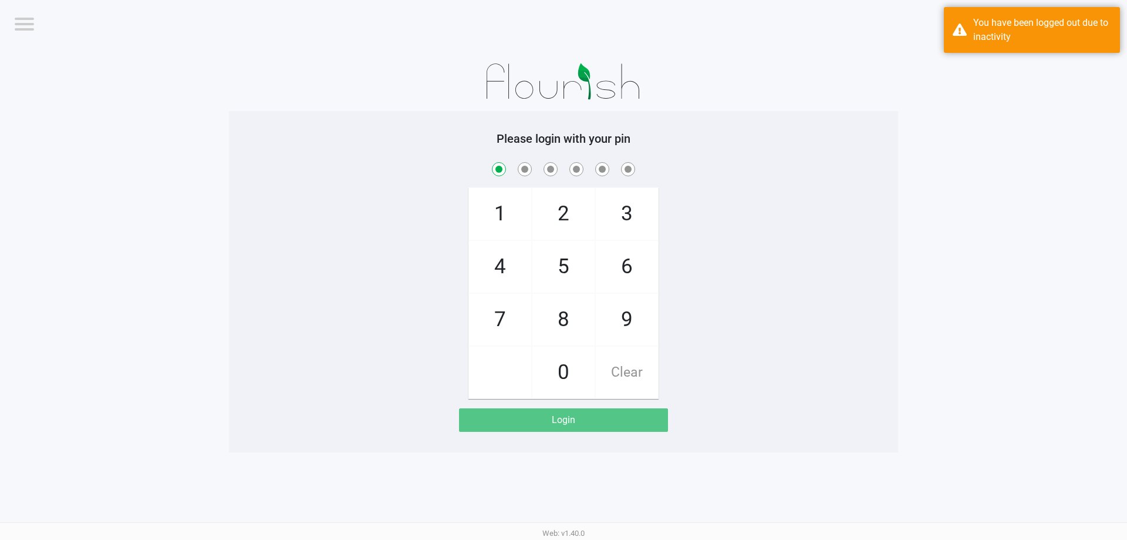
checkbox input "true"
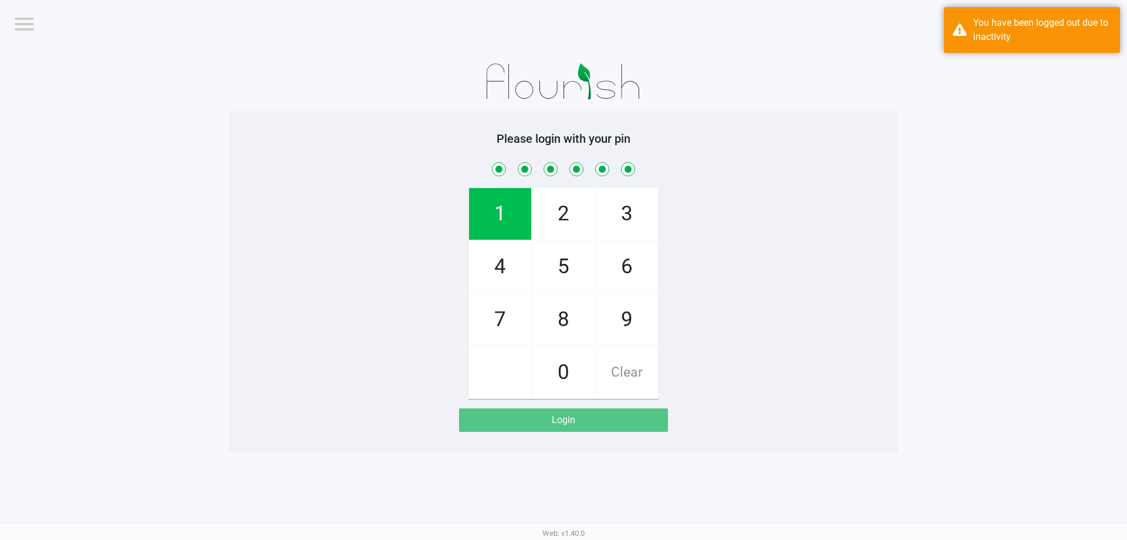
checkbox input "true"
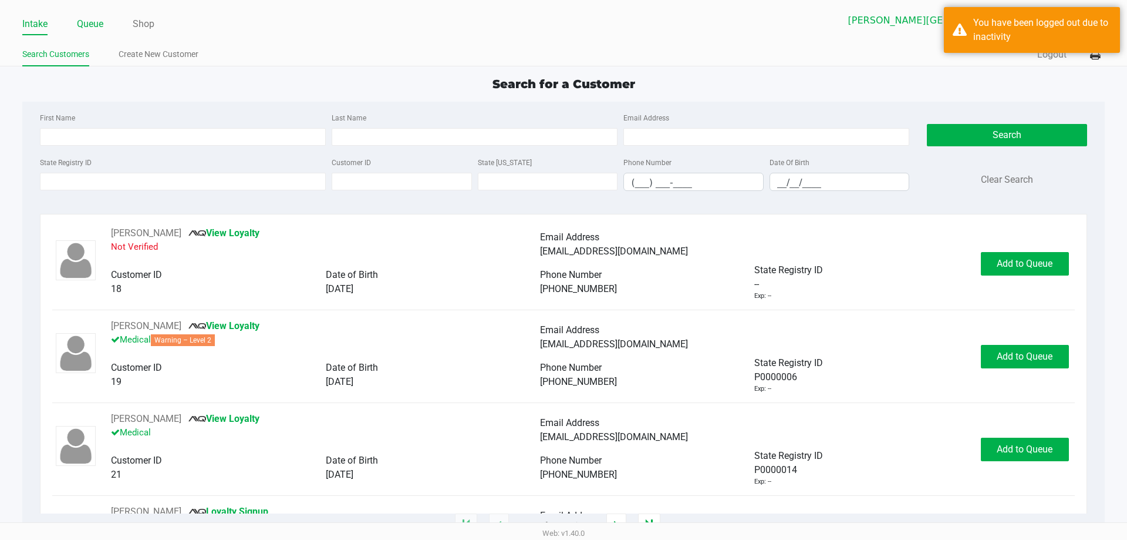
click at [97, 31] on link "Queue" at bounding box center [90, 24] width 26 height 16
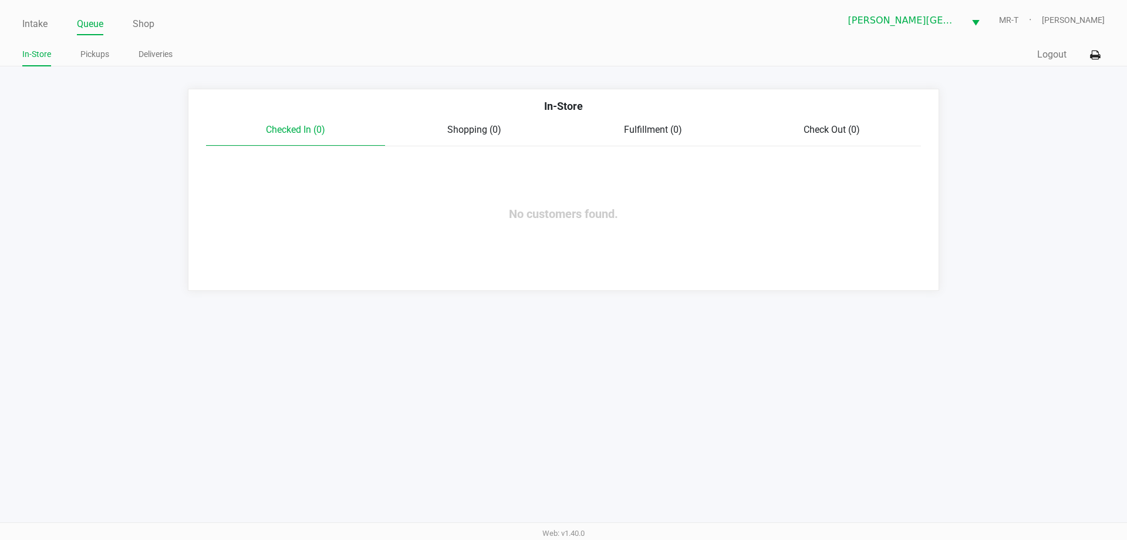
click at [50, 29] on ul "Intake Queue Shop" at bounding box center [292, 25] width 541 height 20
click at [41, 28] on link "Intake" at bounding box center [34, 24] width 25 height 16
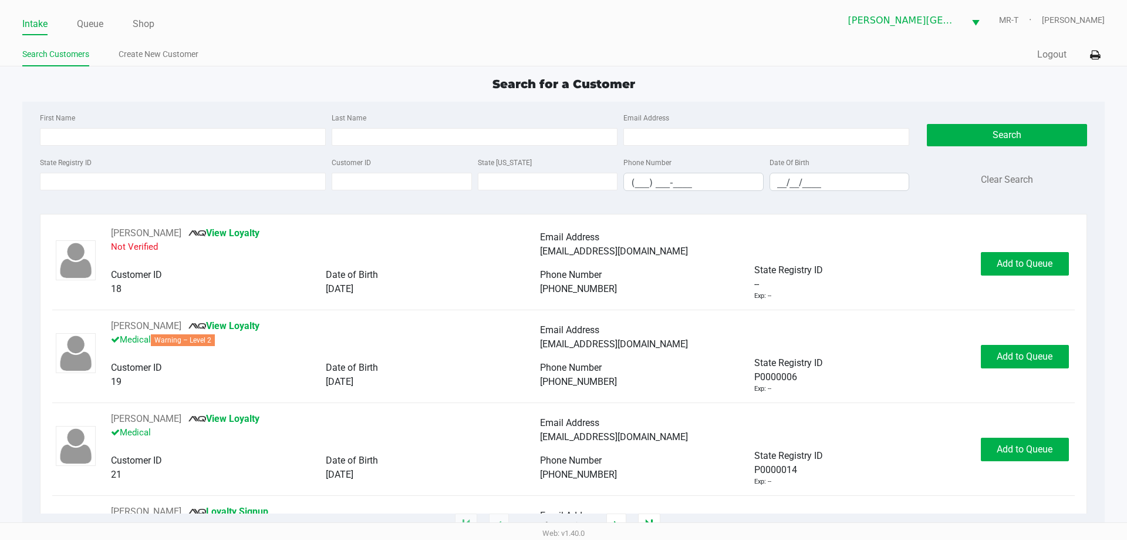
click at [106, 22] on ul "Intake Queue Shop" at bounding box center [292, 25] width 541 height 20
click at [102, 22] on link "Queue" at bounding box center [90, 24] width 26 height 16
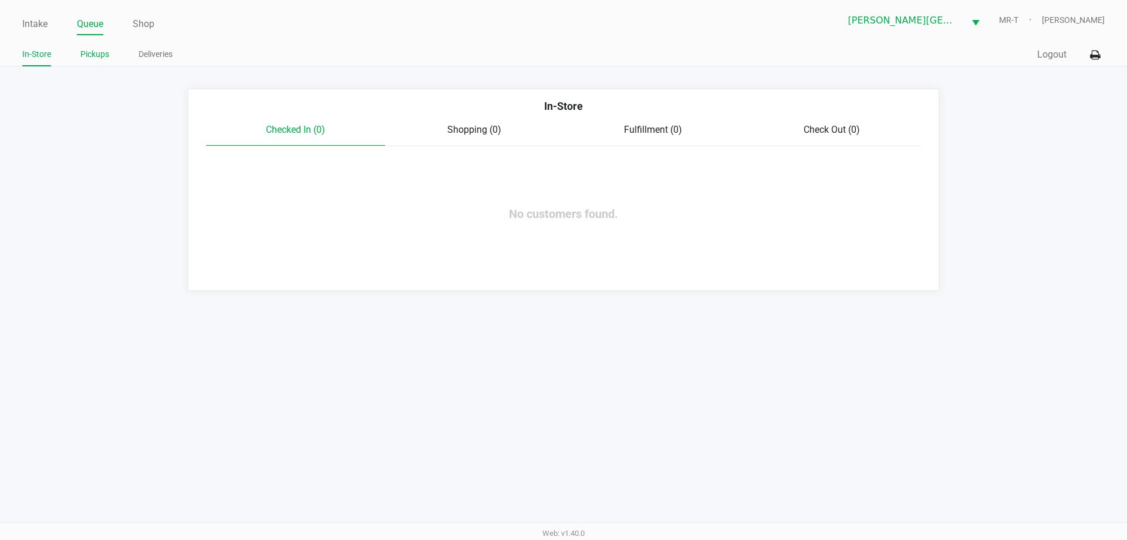
click at [100, 59] on link "Pickups" at bounding box center [94, 54] width 29 height 15
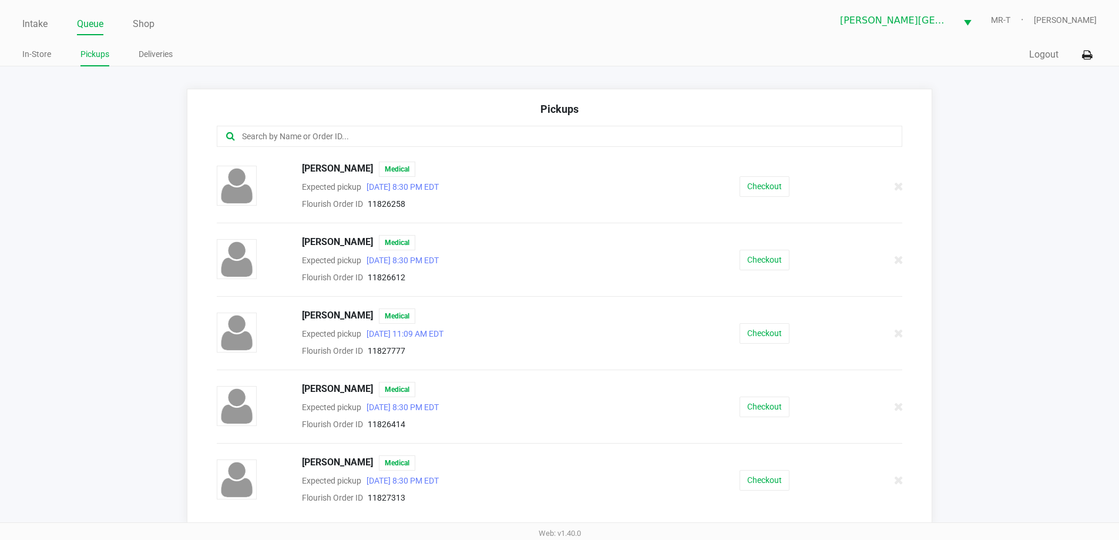
scroll to position [587, 0]
click at [26, 16] on link "Intake" at bounding box center [34, 24] width 25 height 16
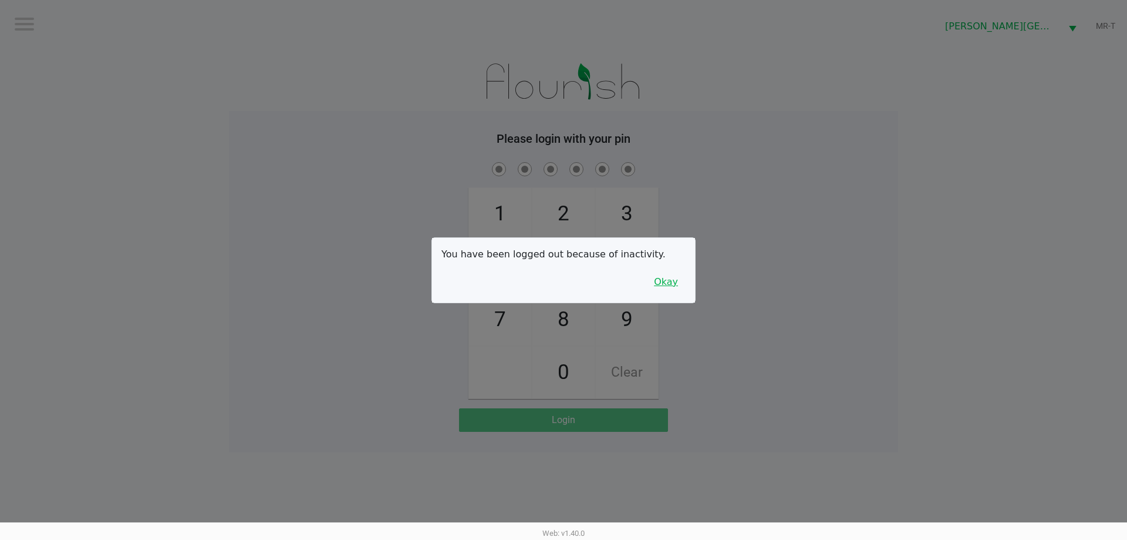
drag, startPoint x: 675, startPoint y: 288, endPoint x: 668, endPoint y: 288, distance: 7.0
click at [674, 287] on button "Okay" at bounding box center [665, 282] width 39 height 22
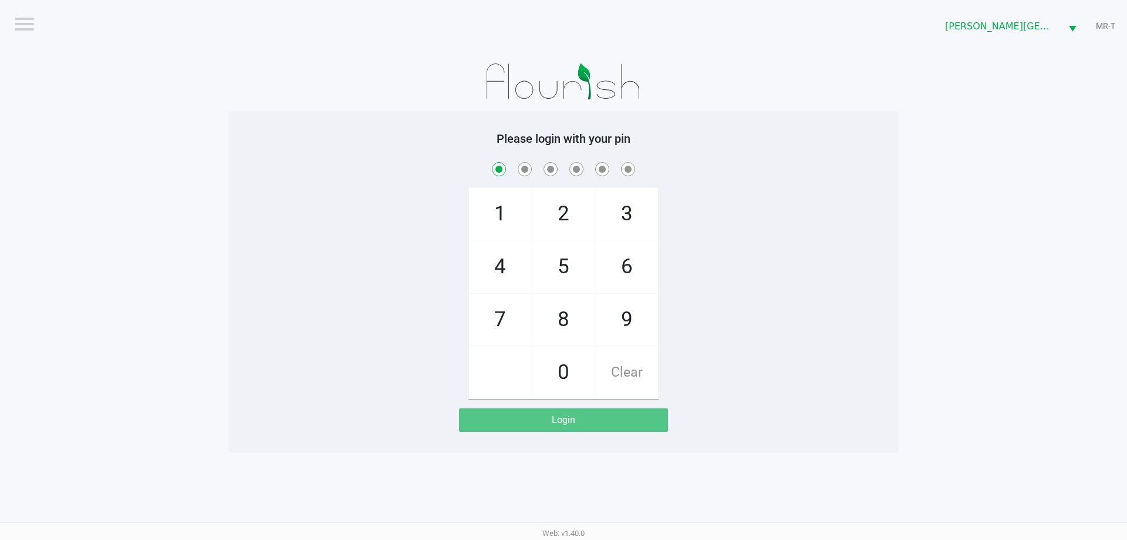
checkbox input "true"
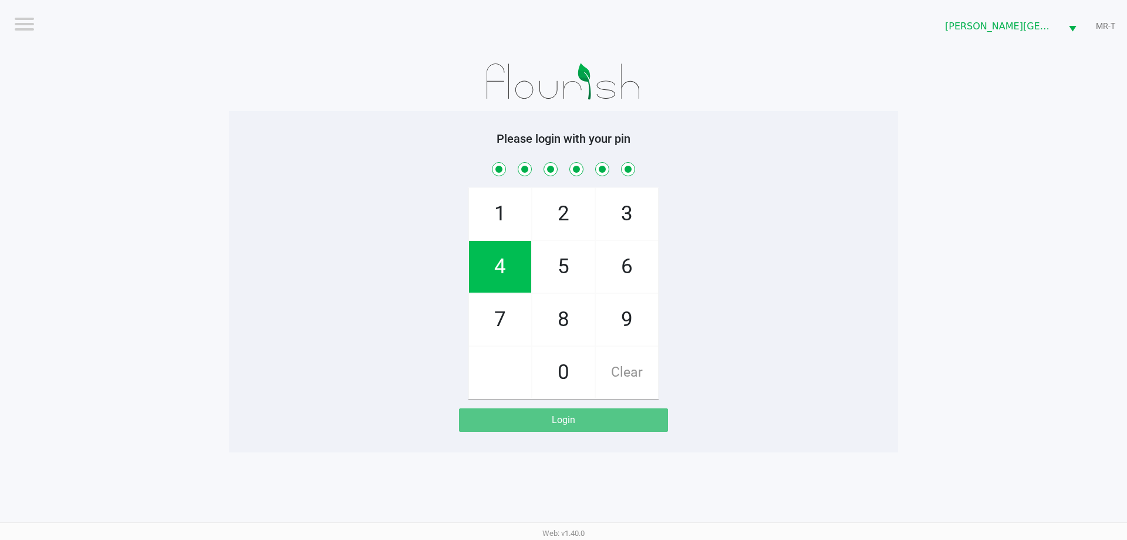
checkbox input "true"
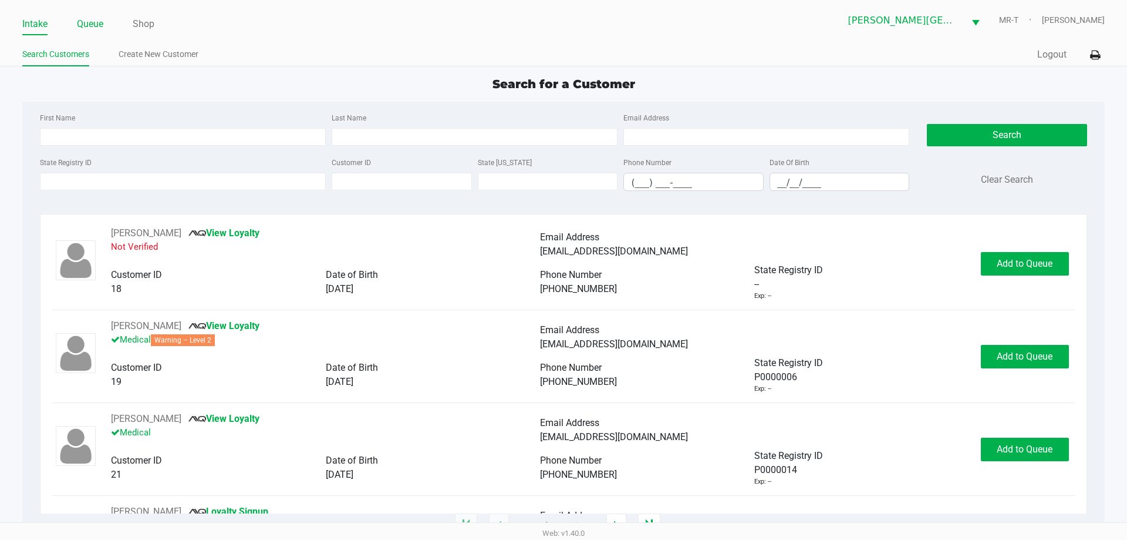
click at [96, 16] on link "Queue" at bounding box center [90, 24] width 26 height 16
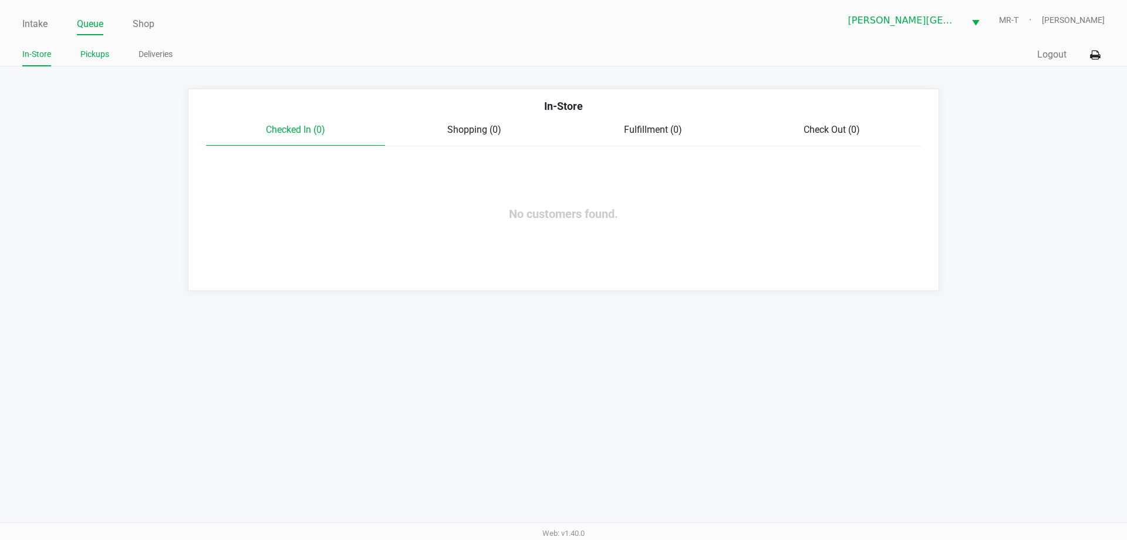
click at [102, 52] on link "Pickups" at bounding box center [94, 54] width 29 height 15
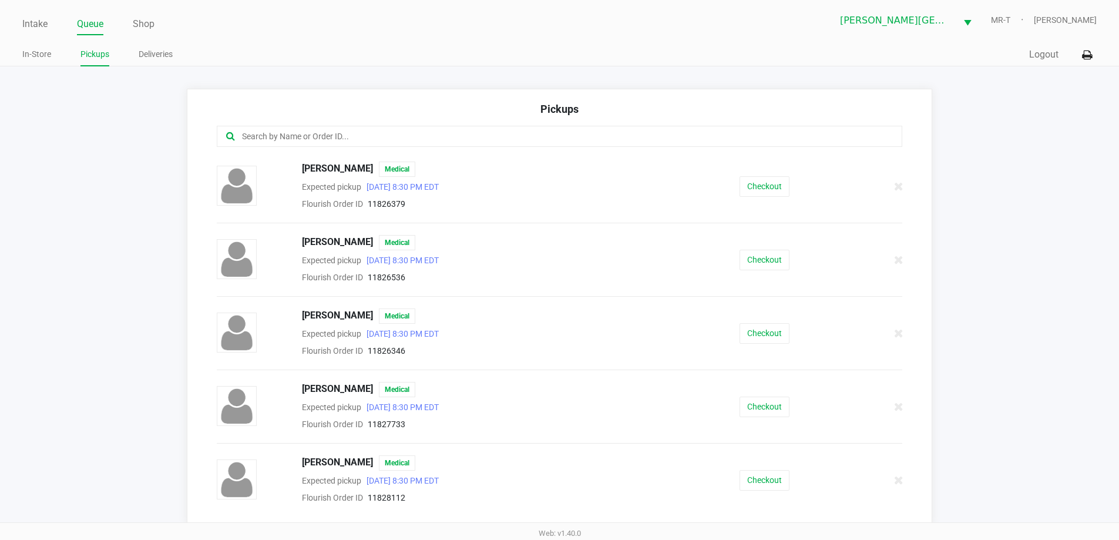
click at [326, 142] on input "text" at bounding box center [541, 137] width 600 height 14
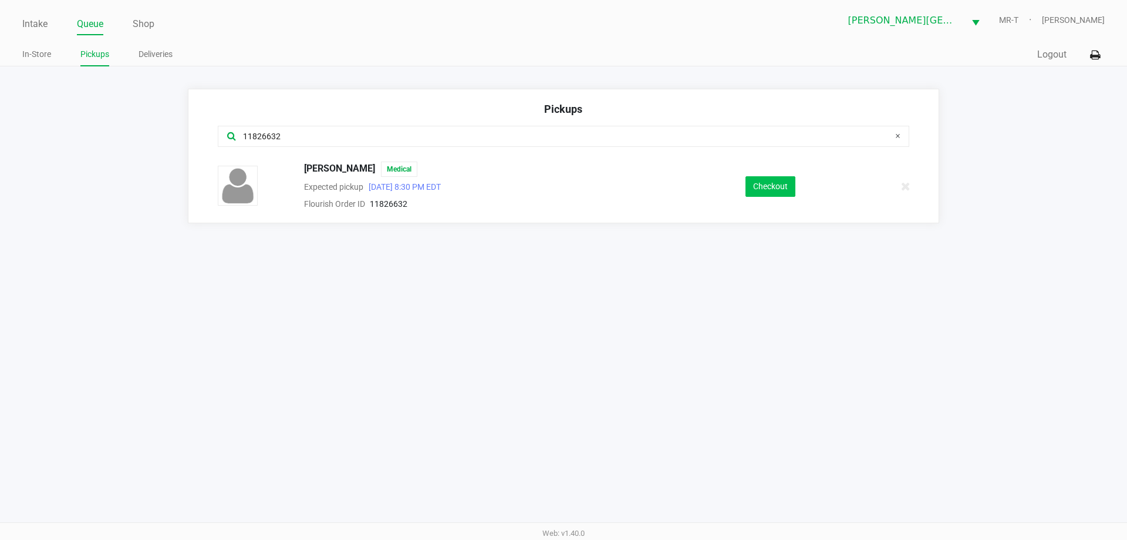
type input "11826632"
click at [769, 185] on button "Checkout" at bounding box center [771, 186] width 50 height 21
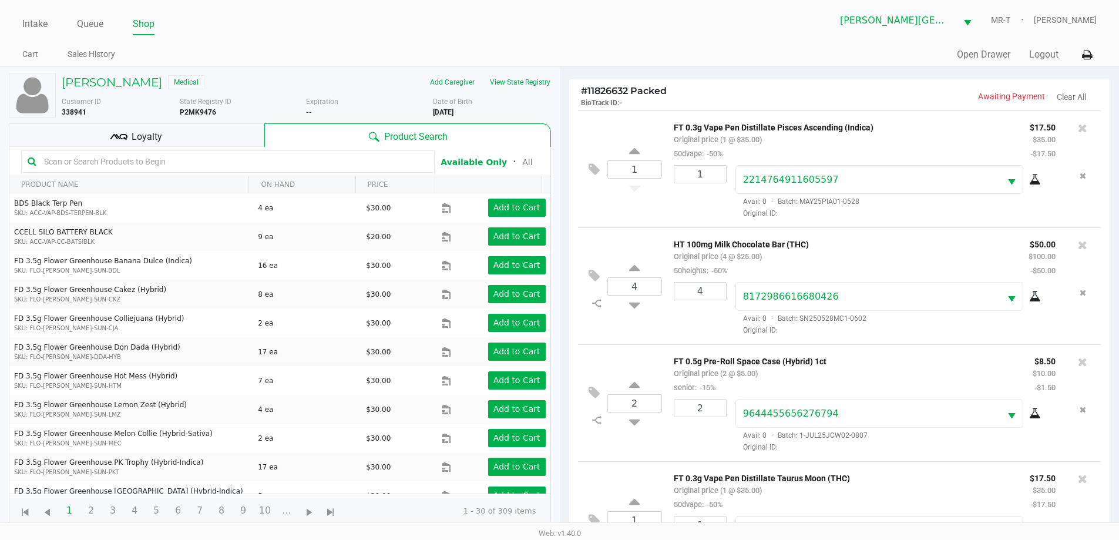
click at [194, 124] on div "Loyalty" at bounding box center [136, 134] width 255 height 23
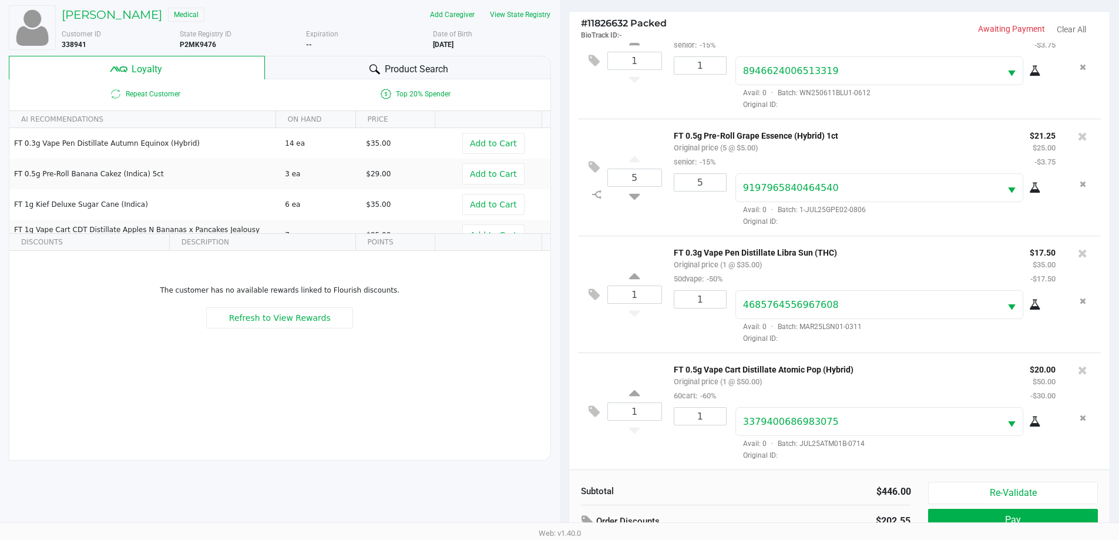
scroll to position [141, 0]
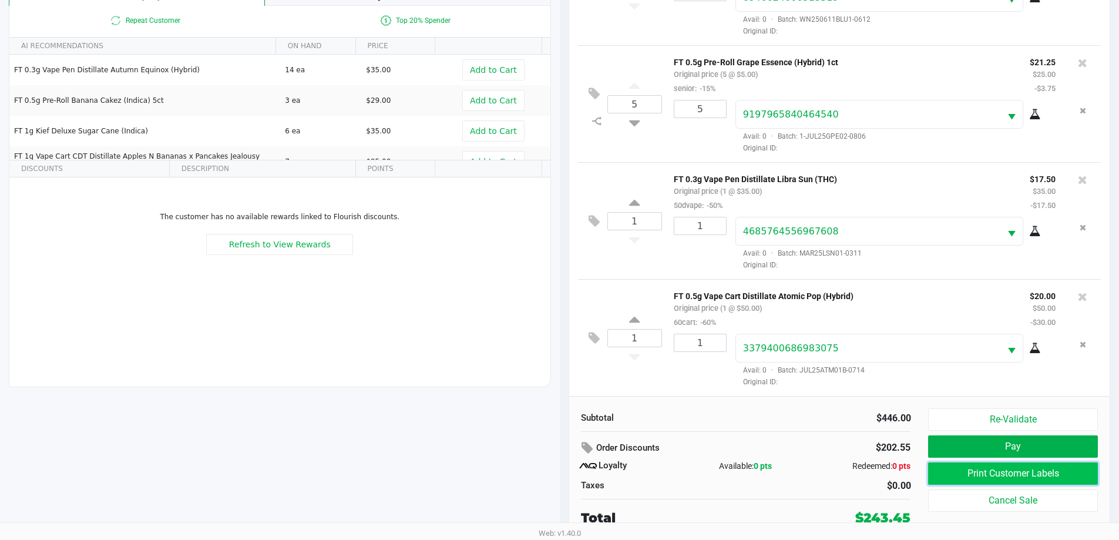
click at [983, 476] on button "Print Customer Labels" at bounding box center [1012, 473] width 169 height 22
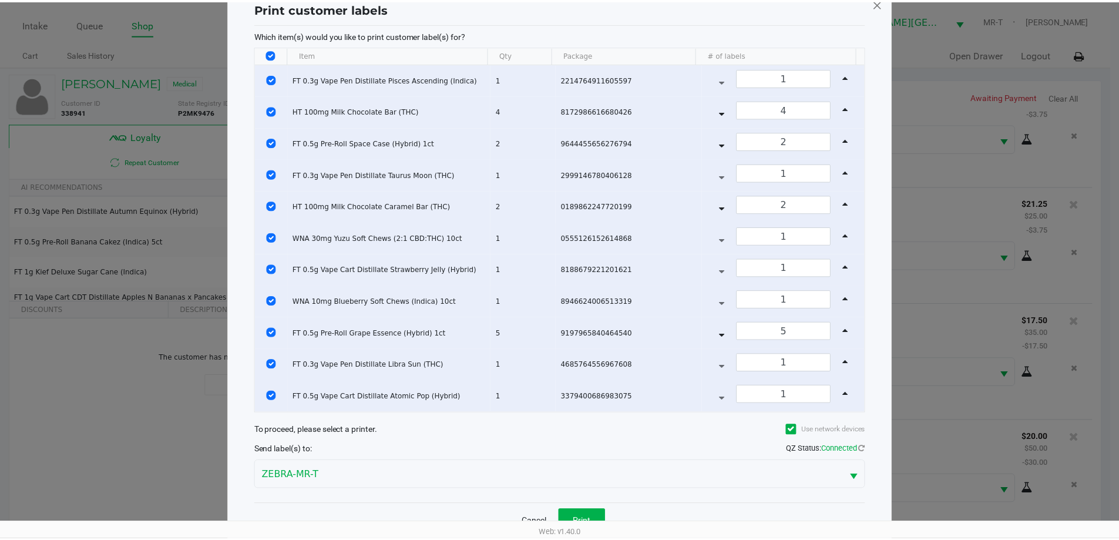
scroll to position [62, 0]
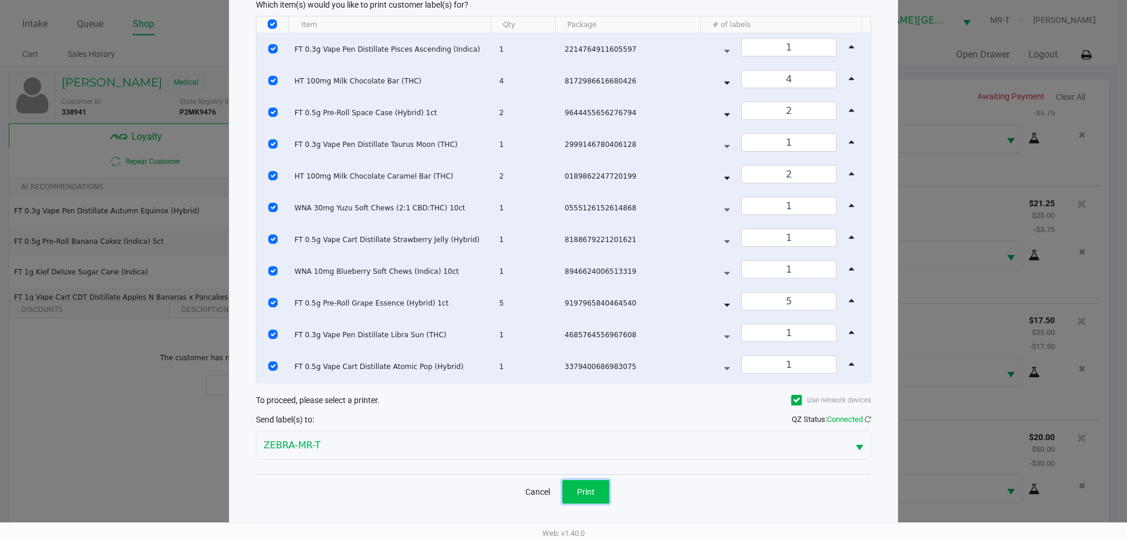
click at [588, 494] on span "Print" at bounding box center [586, 491] width 18 height 9
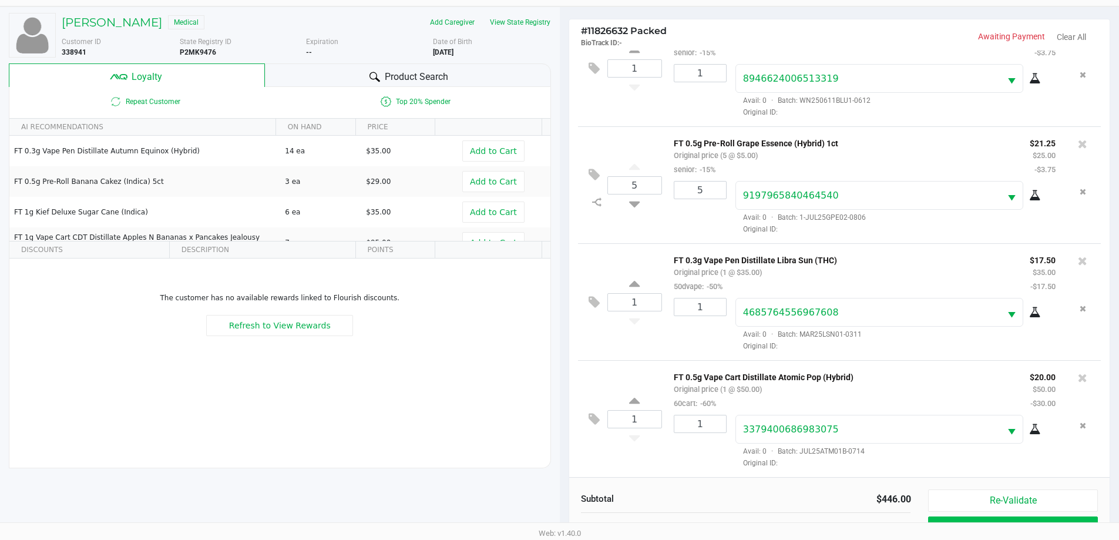
scroll to position [141, 0]
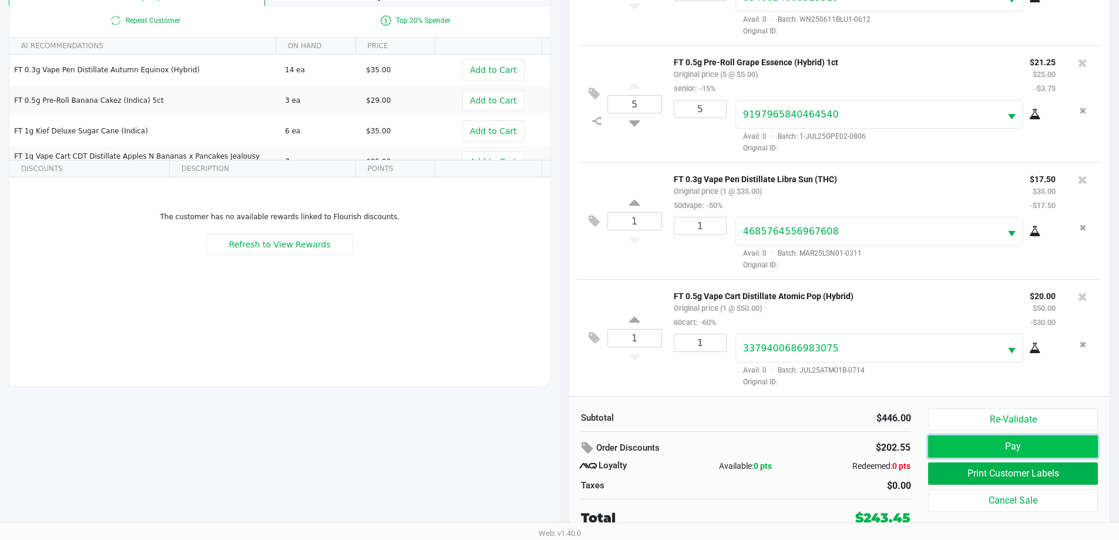
click at [982, 440] on button "Pay" at bounding box center [1012, 446] width 169 height 22
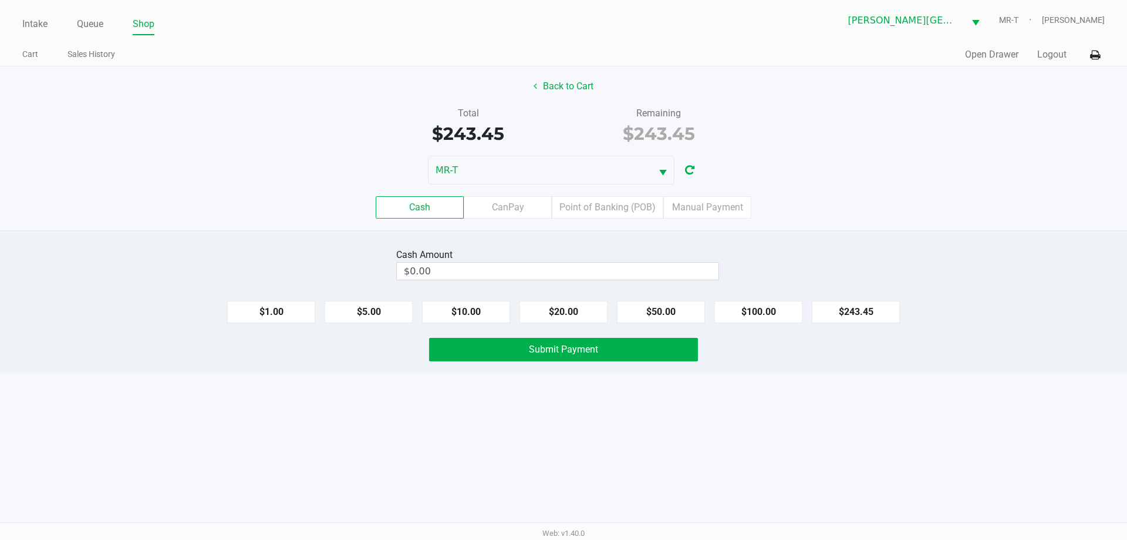
click at [416, 253] on div "Cash Amount" at bounding box center [426, 255] width 61 height 14
click at [422, 267] on input "0" at bounding box center [558, 270] width 322 height 17
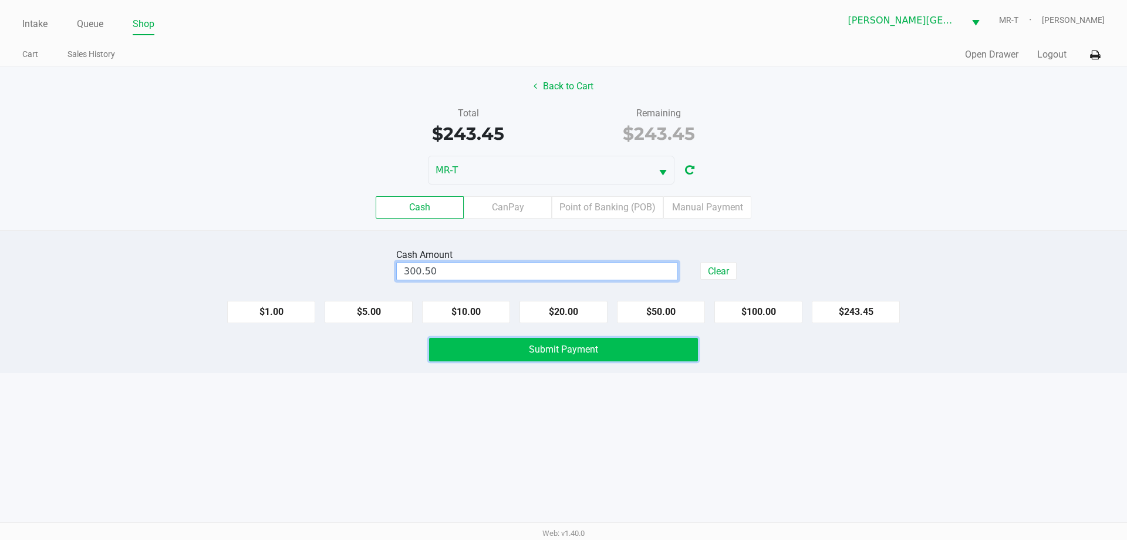
type input "$300.50"
click at [558, 356] on button "Submit Payment" at bounding box center [563, 349] width 269 height 23
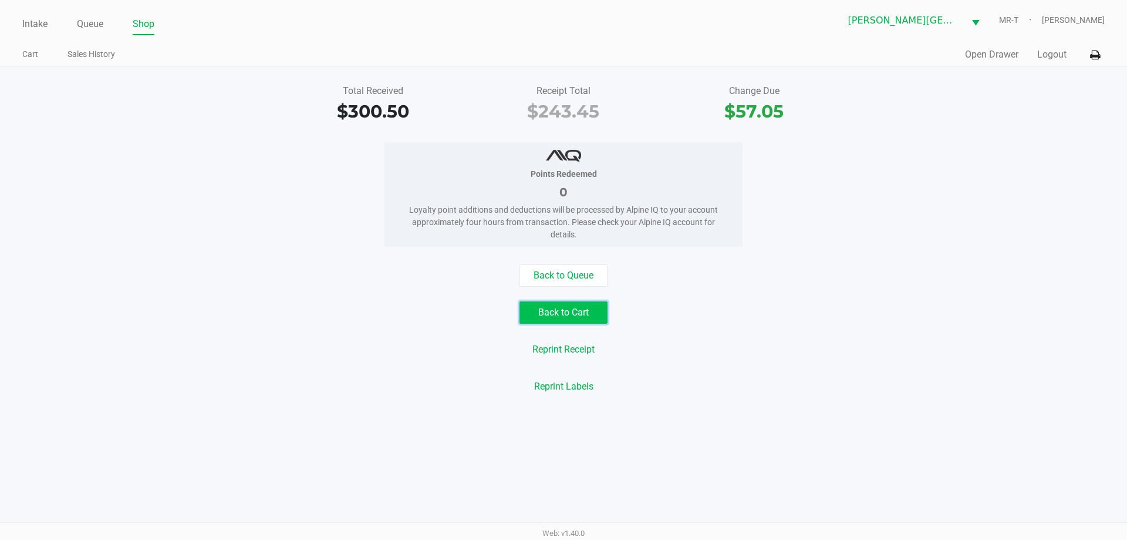
click at [563, 314] on button "Back to Cart" at bounding box center [564, 312] width 88 height 22
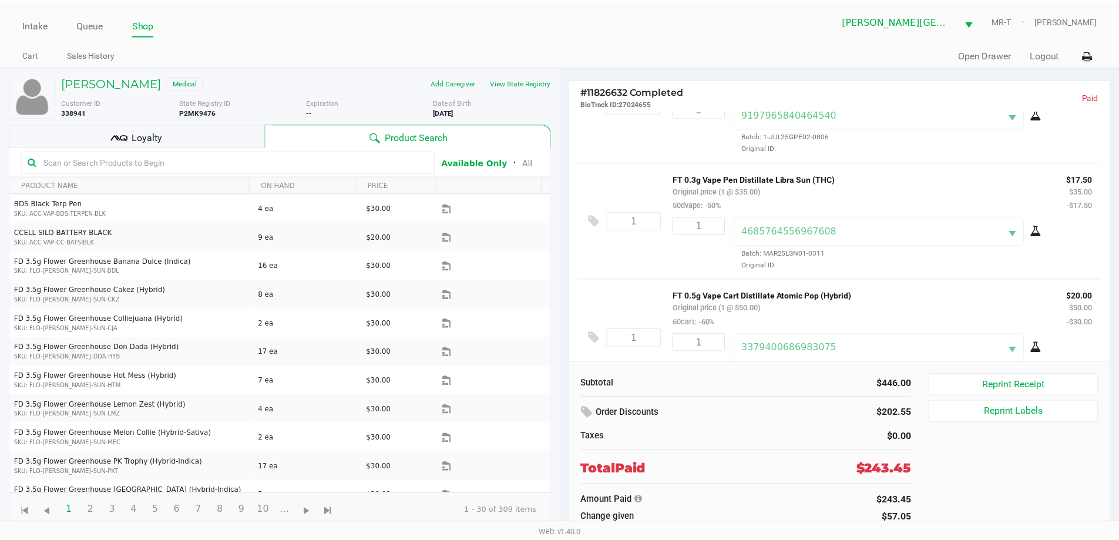
scroll to position [1041, 0]
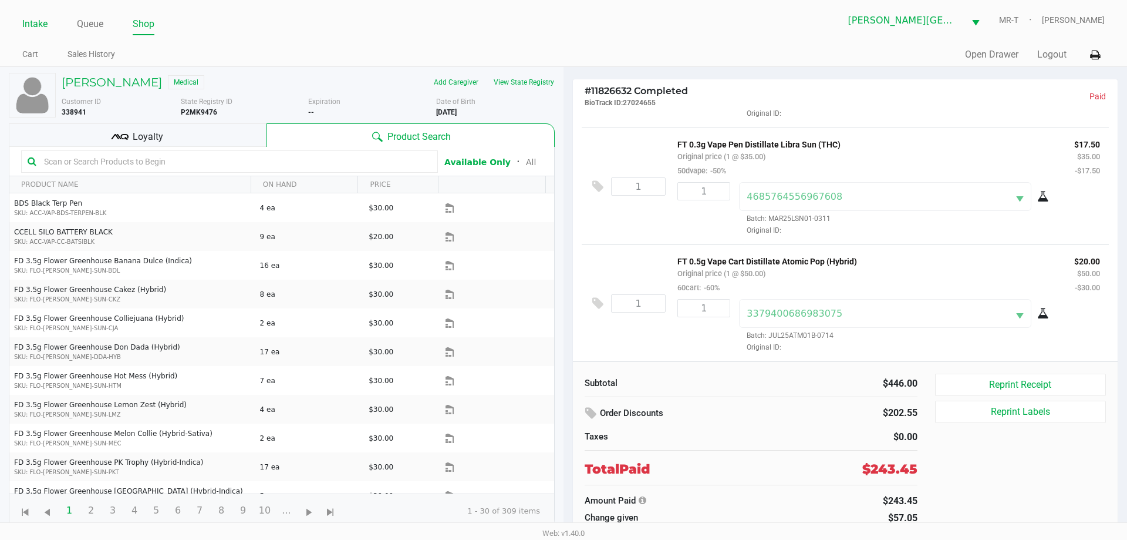
click at [41, 16] on link "Intake" at bounding box center [34, 24] width 25 height 16
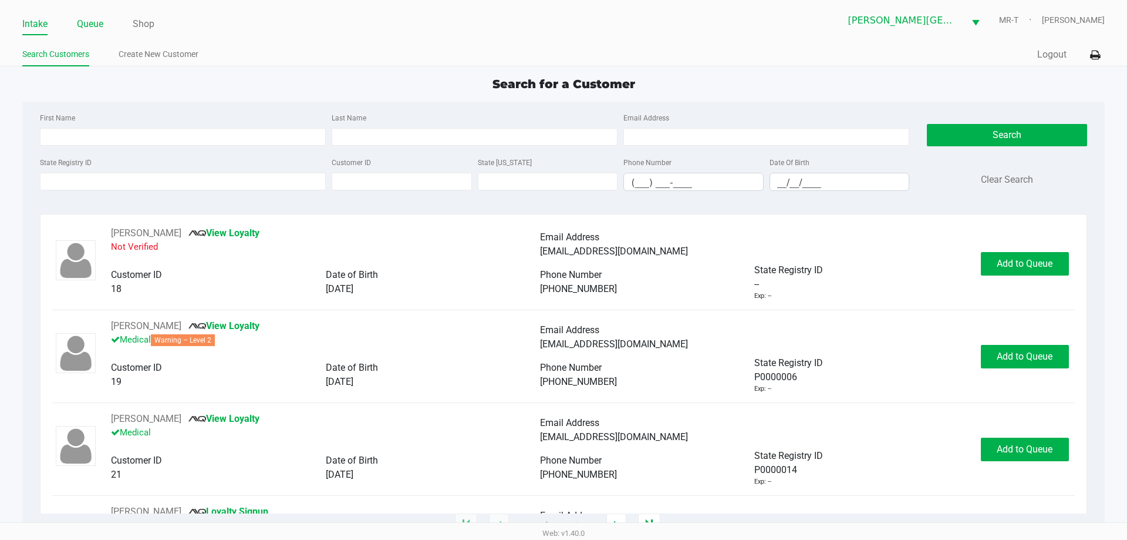
click at [96, 17] on link "Queue" at bounding box center [90, 24] width 26 height 16
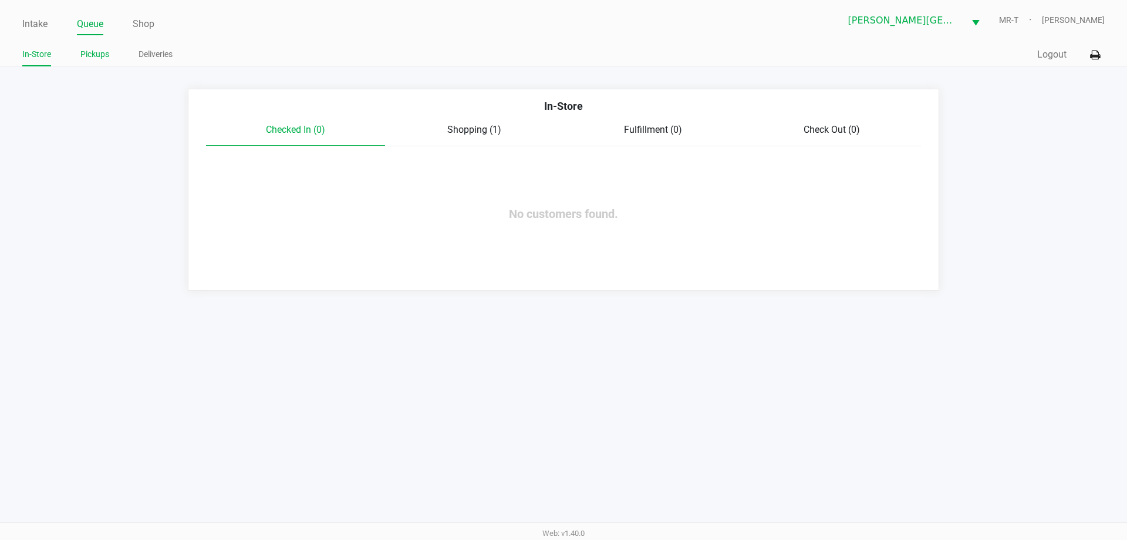
click at [83, 55] on link "Pickups" at bounding box center [94, 54] width 29 height 15
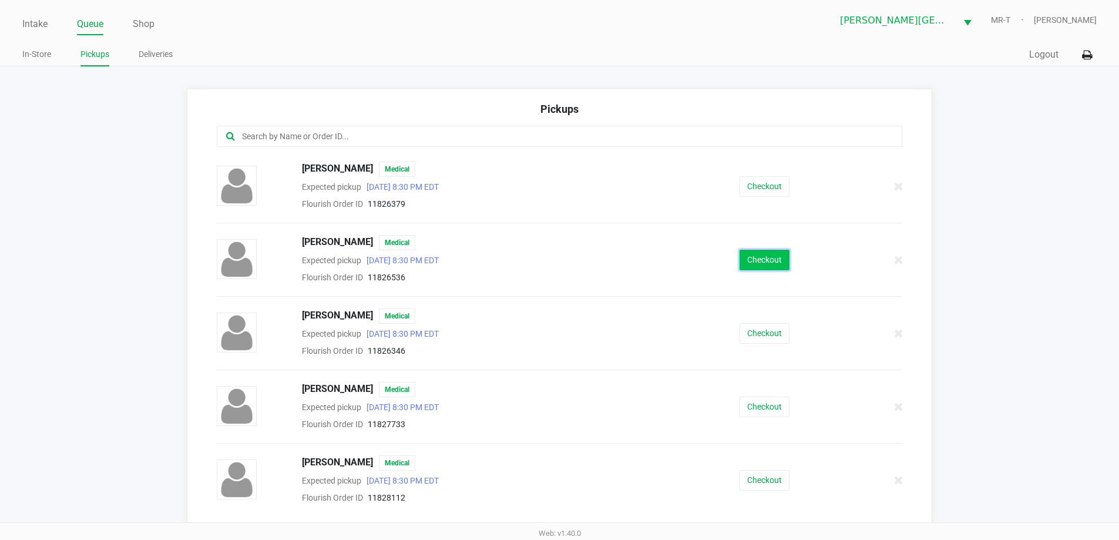
click at [755, 268] on button "Checkout" at bounding box center [764, 260] width 50 height 21
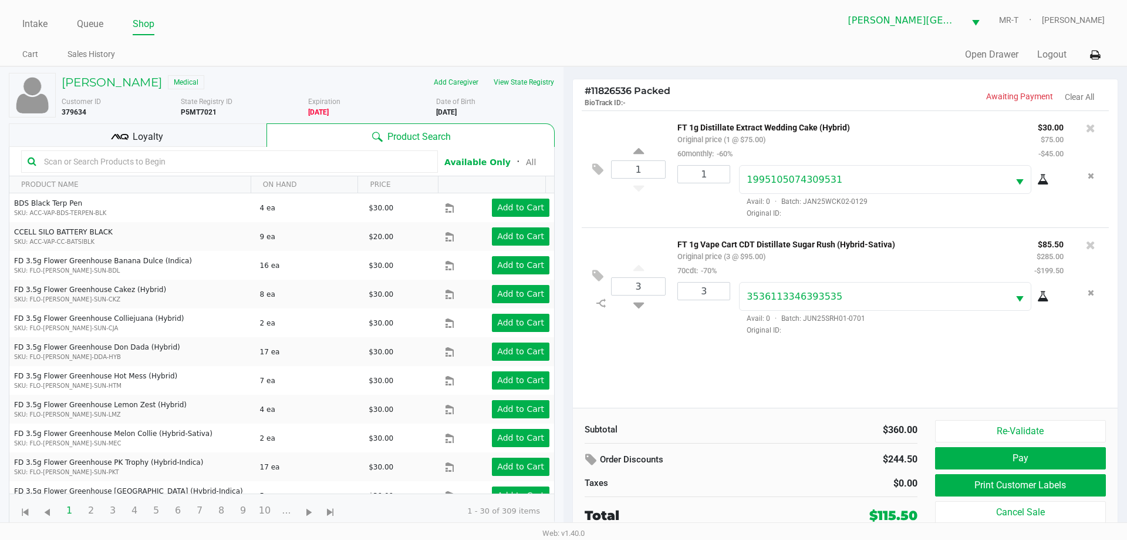
click at [187, 129] on div "Loyalty" at bounding box center [138, 134] width 258 height 23
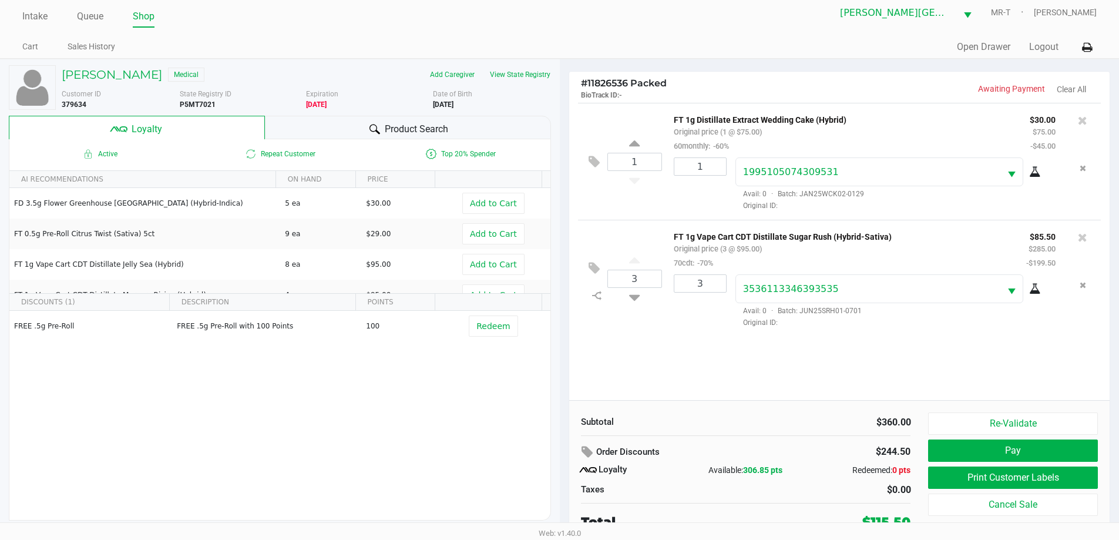
scroll to position [12, 0]
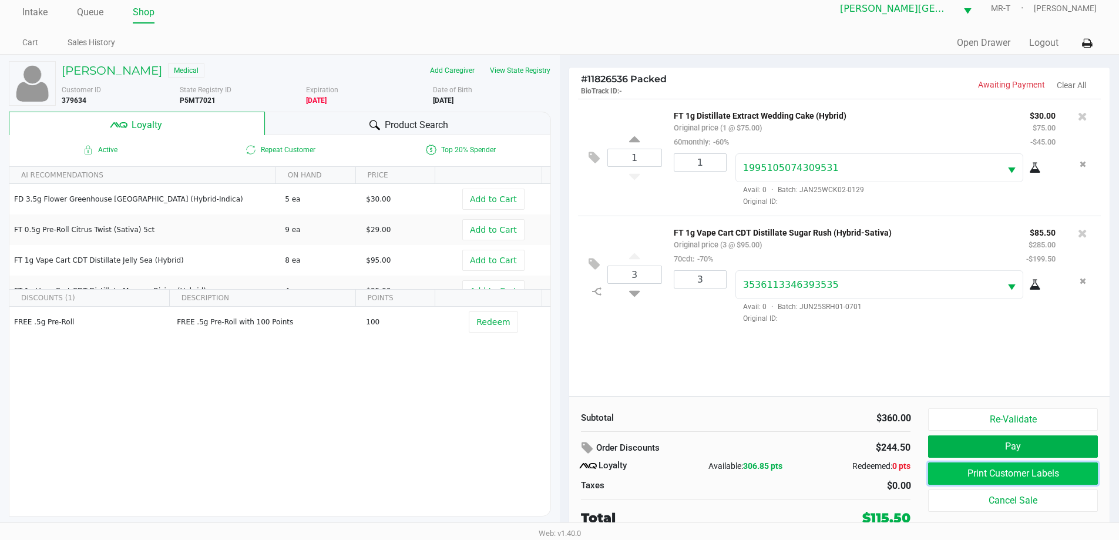
click at [975, 472] on button "Print Customer Labels" at bounding box center [1012, 473] width 169 height 22
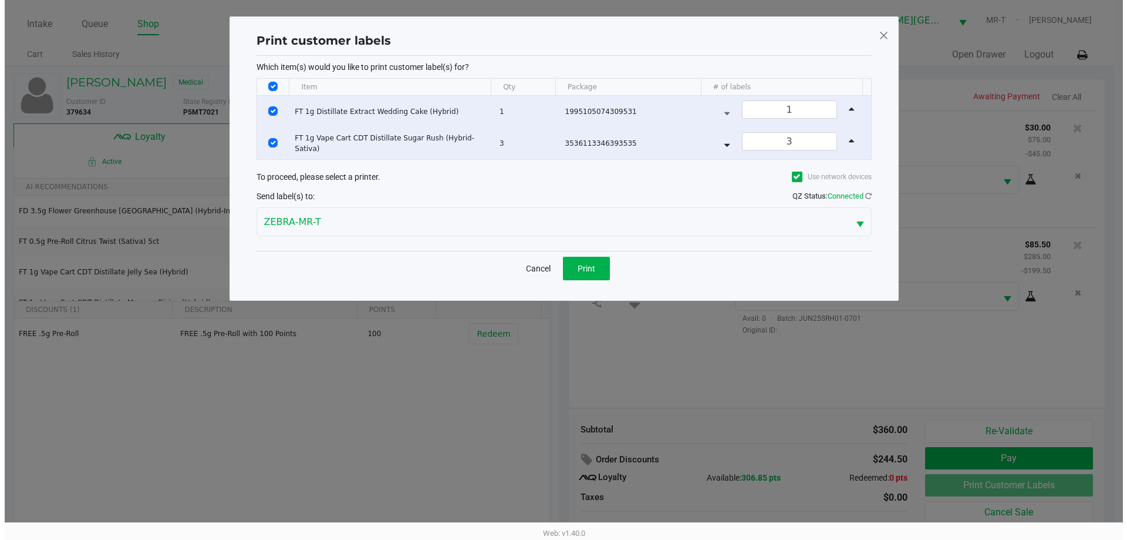
scroll to position [0, 0]
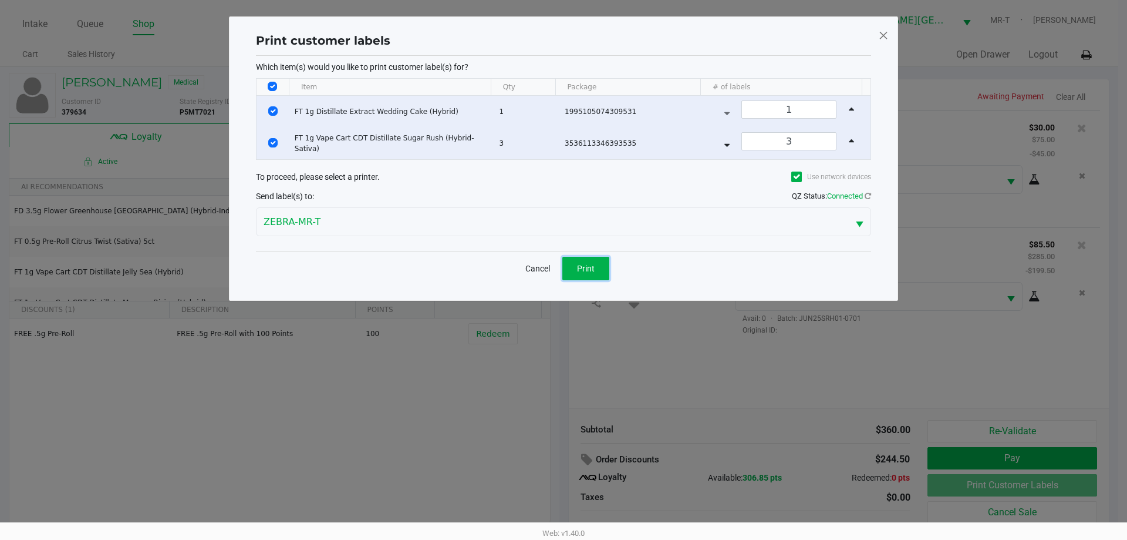
click at [587, 270] on span "Print" at bounding box center [586, 268] width 18 height 9
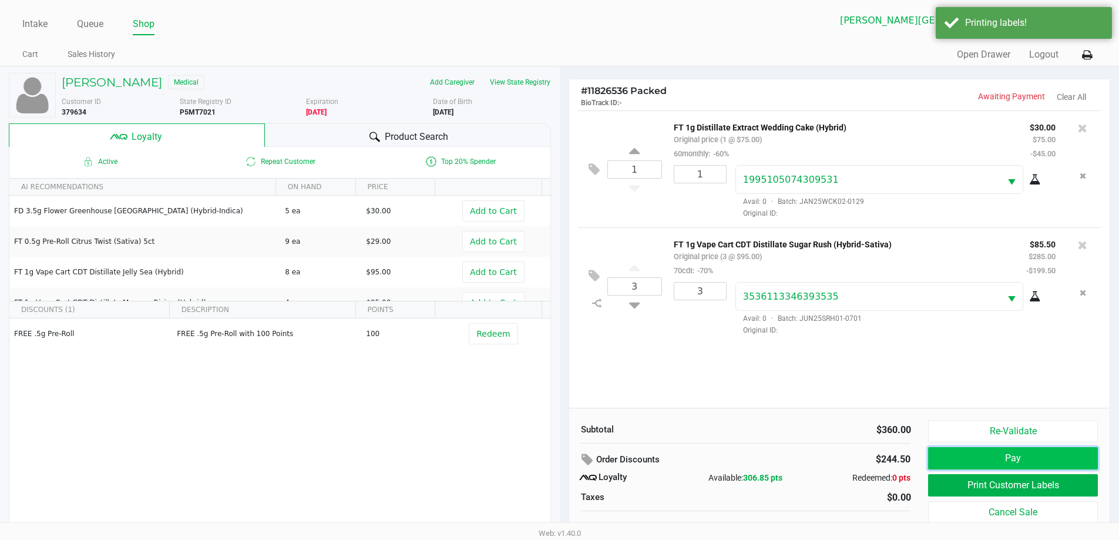
click at [968, 461] on button "Pay" at bounding box center [1012, 458] width 169 height 22
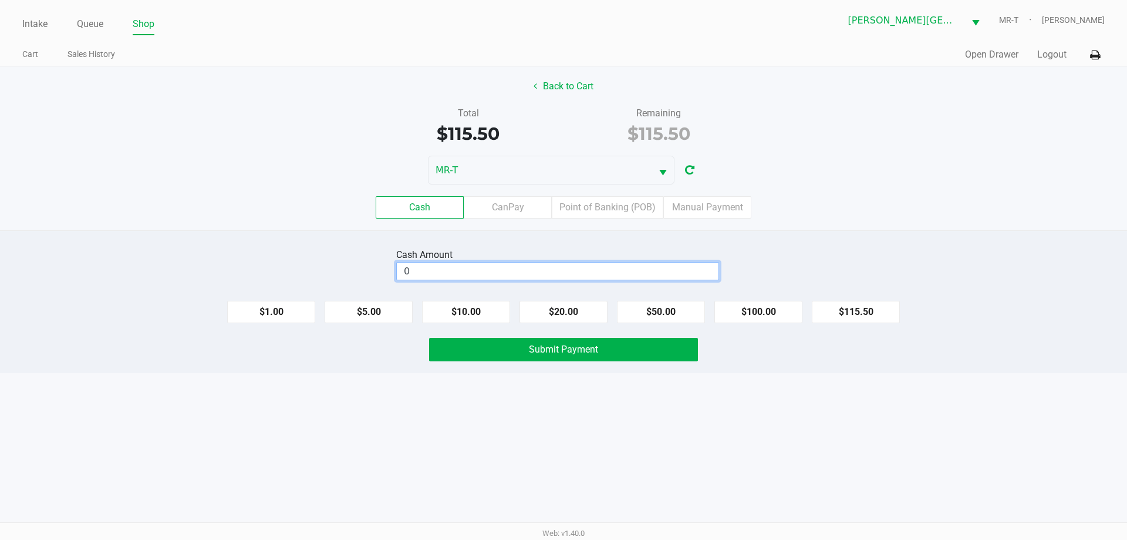
click at [438, 267] on input "0" at bounding box center [558, 270] width 322 height 17
type input "$120.00"
click at [463, 349] on button "Submit Payment" at bounding box center [563, 349] width 269 height 23
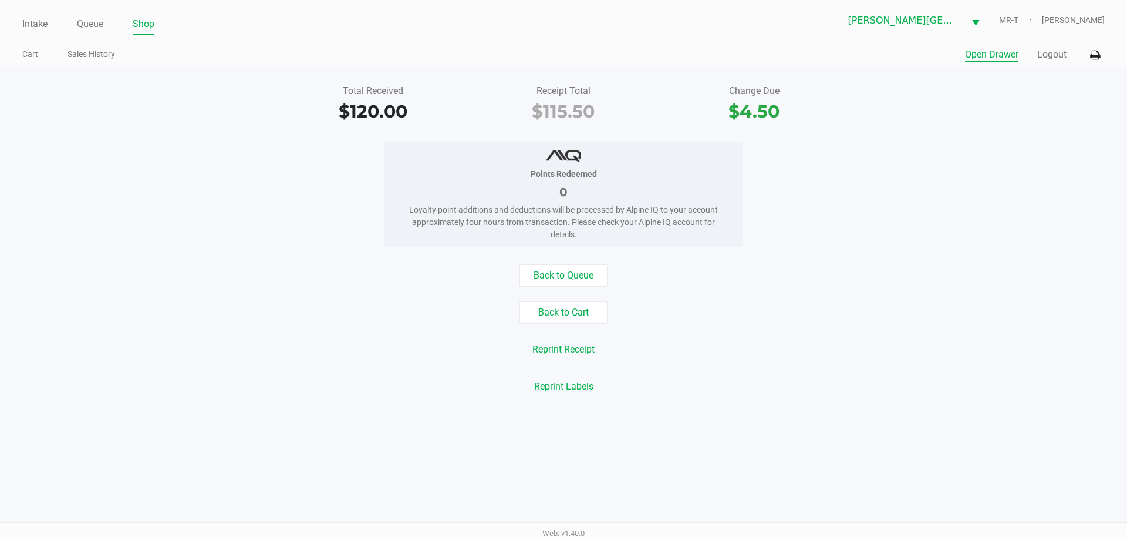
click at [999, 59] on button "Open Drawer" at bounding box center [991, 55] width 53 height 14
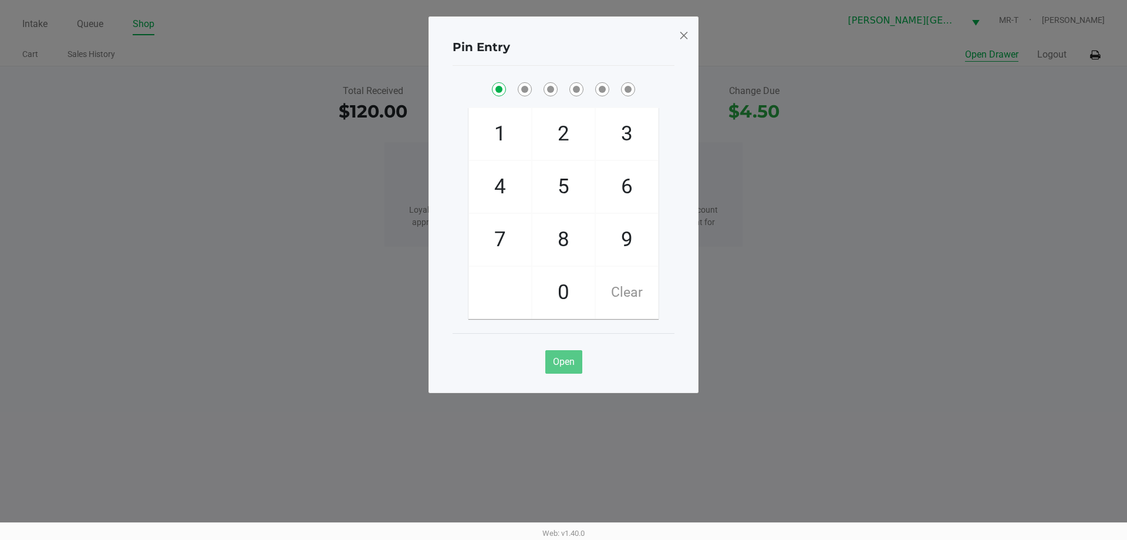
checkbox input "true"
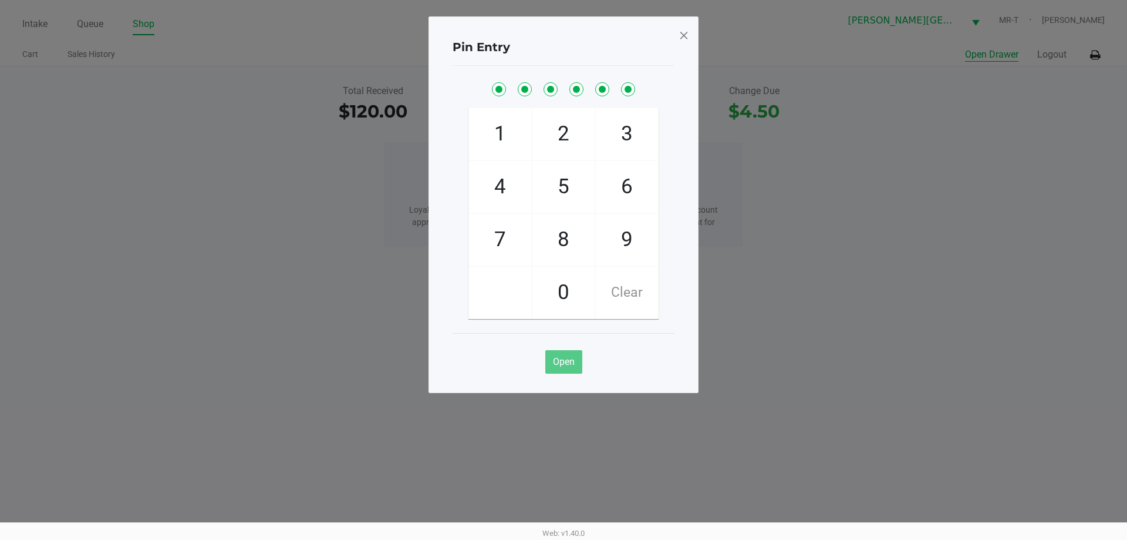
checkbox input "true"
click at [686, 33] on span at bounding box center [684, 35] width 11 height 19
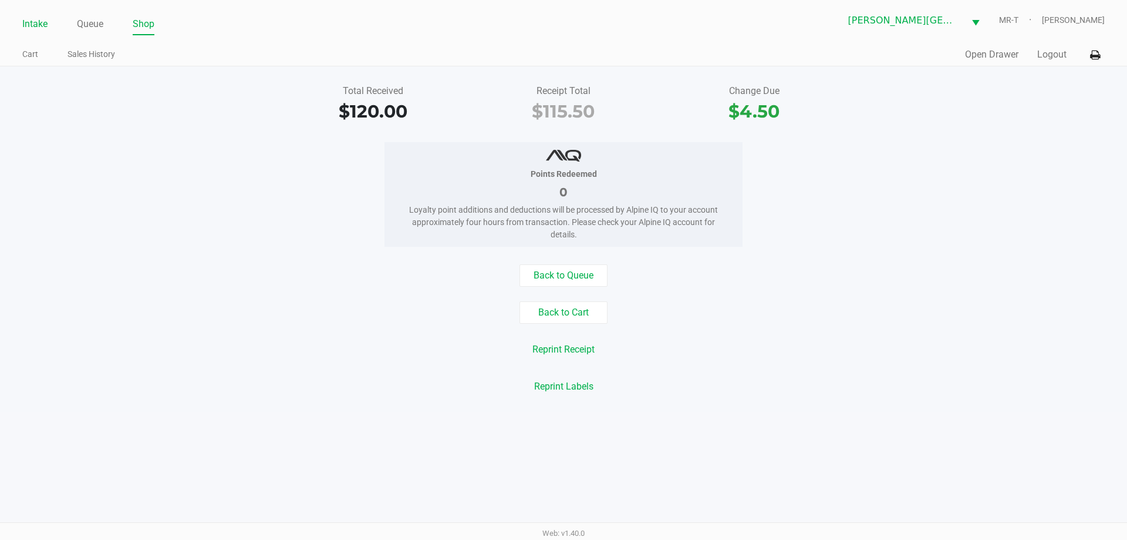
click at [34, 22] on link "Intake" at bounding box center [34, 24] width 25 height 16
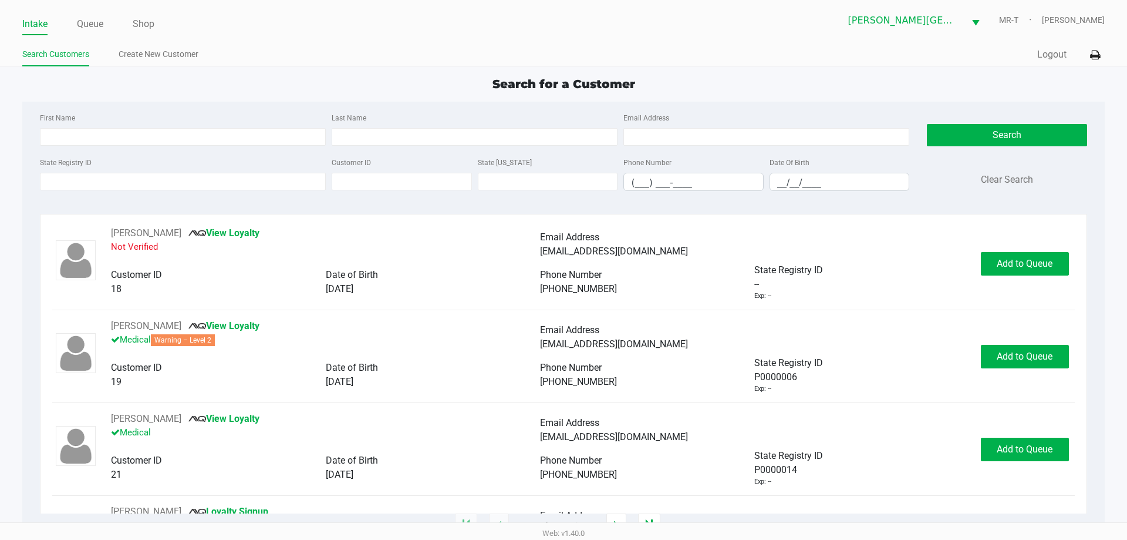
click at [91, 191] on div "State Registry ID Customer ID State [US_STATE] Phone Number (___) ___-____ Date…" at bounding box center [474, 177] width 875 height 45
click at [94, 187] on input "State Registry ID" at bounding box center [183, 182] width 286 height 18
type input "p0hk8736"
click at [994, 134] on button "Search" at bounding box center [1007, 135] width 160 height 22
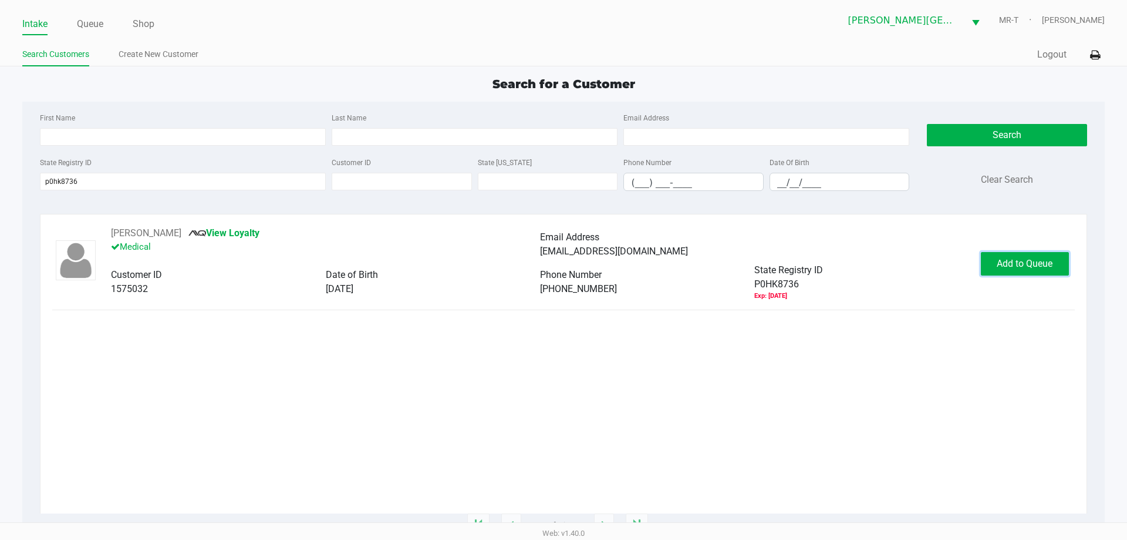
click at [990, 252] on button "Add to Queue" at bounding box center [1025, 263] width 88 height 23
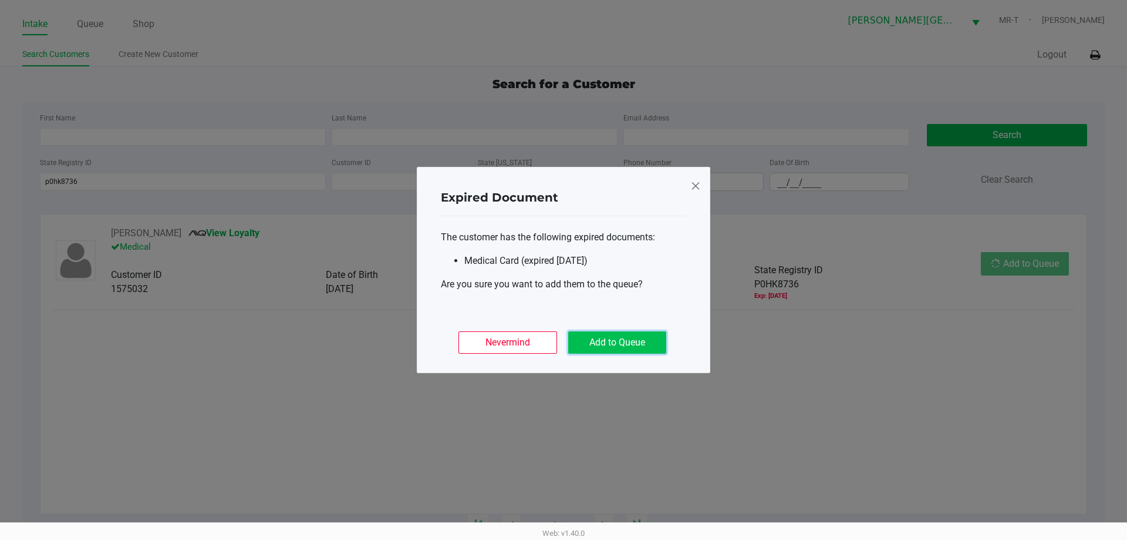
click at [644, 345] on button "Add to Queue" at bounding box center [617, 342] width 98 height 22
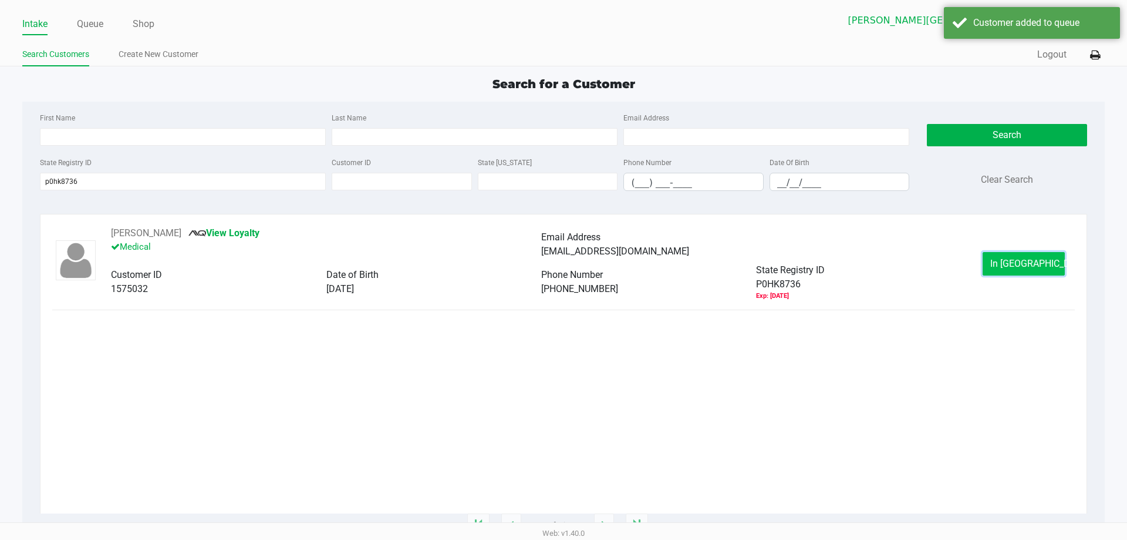
click at [991, 269] on button "In [GEOGRAPHIC_DATA]" at bounding box center [1024, 263] width 82 height 23
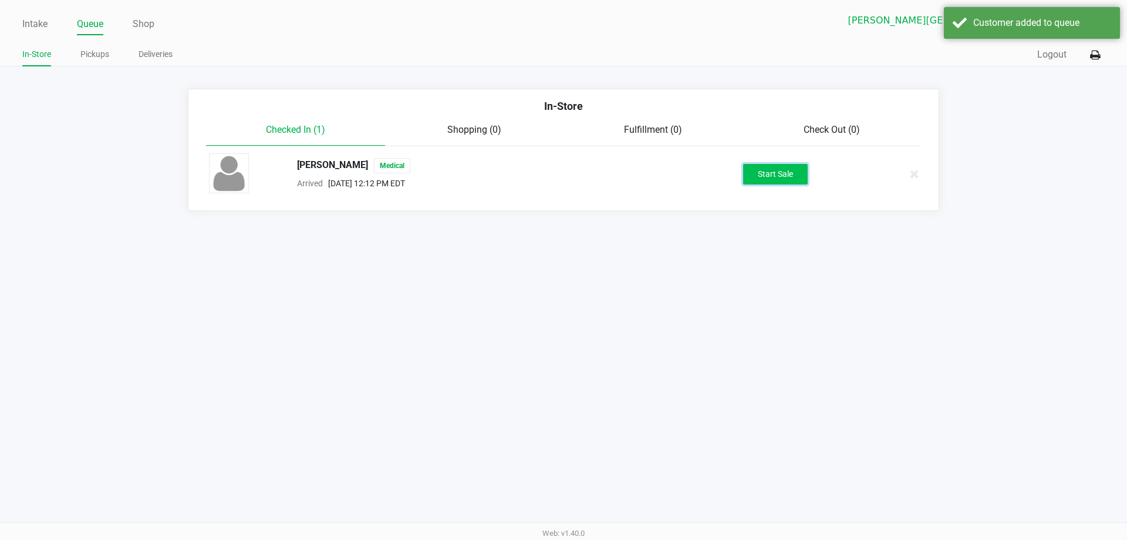
click at [796, 176] on button "Start Sale" at bounding box center [775, 174] width 65 height 21
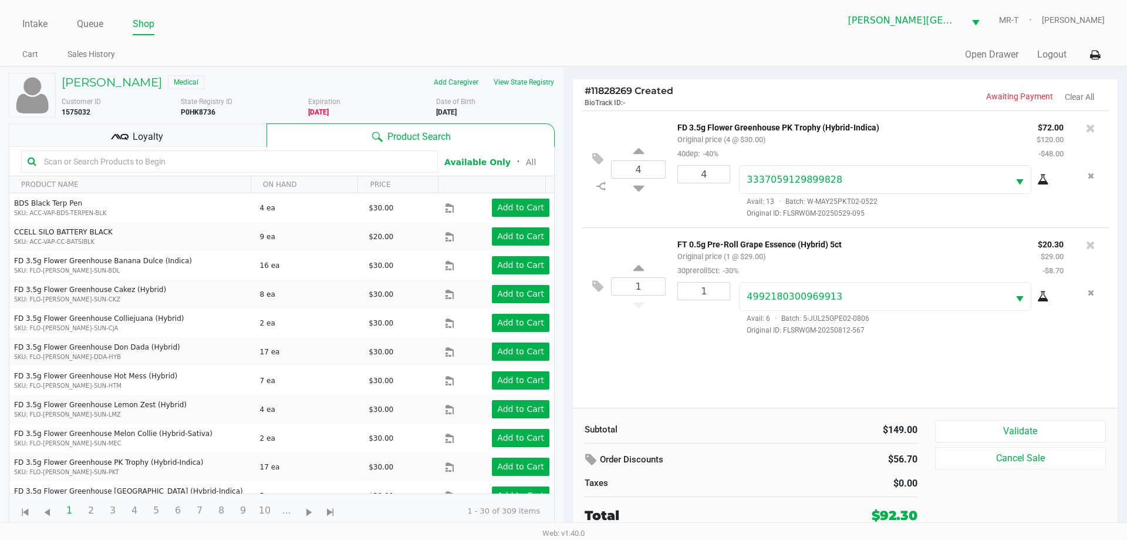
click at [1097, 245] on div at bounding box center [1091, 245] width 19 height 16
click at [1094, 247] on icon at bounding box center [1090, 245] width 9 height 12
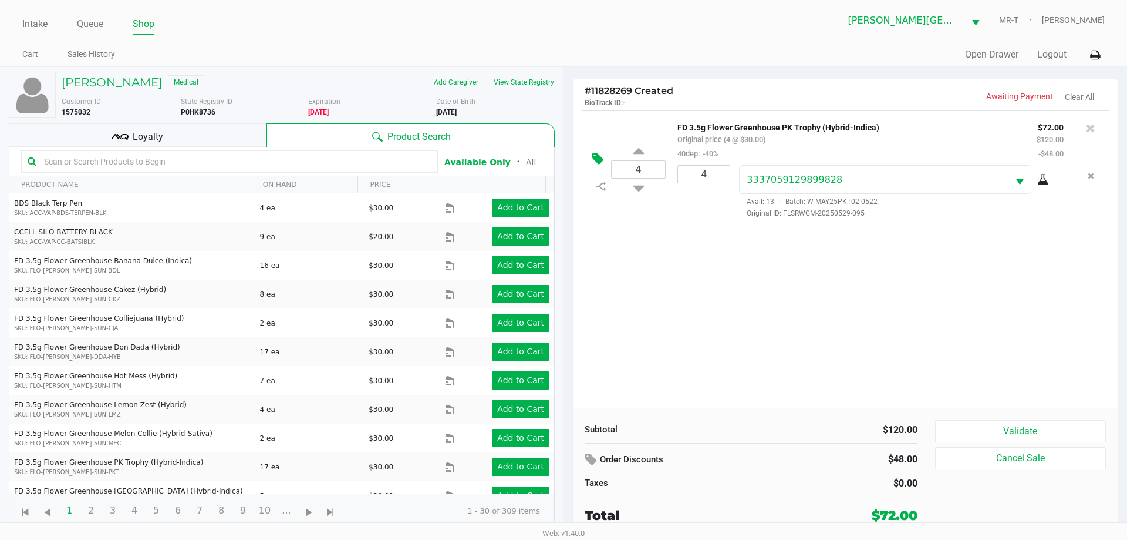
click at [594, 158] on icon at bounding box center [597, 159] width 11 height 14
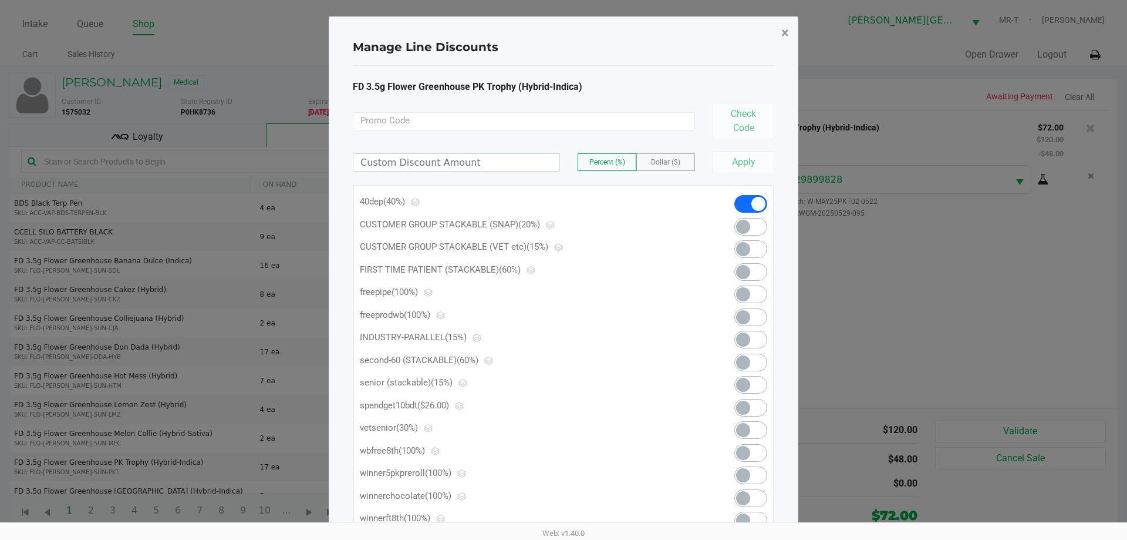
click at [783, 39] on span "×" at bounding box center [786, 33] width 8 height 16
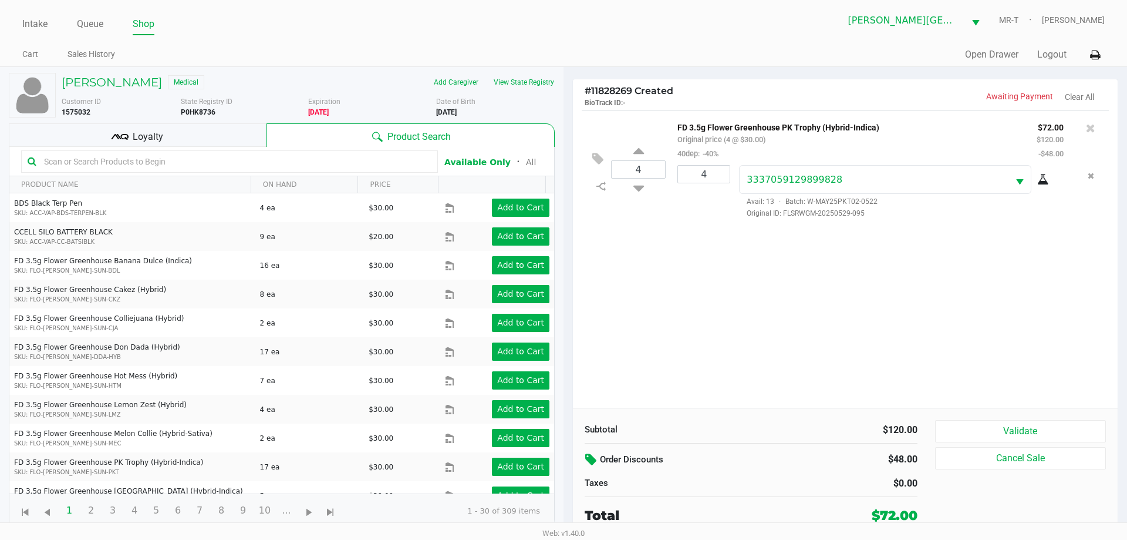
click at [598, 454] on icon at bounding box center [592, 460] width 14 height 14
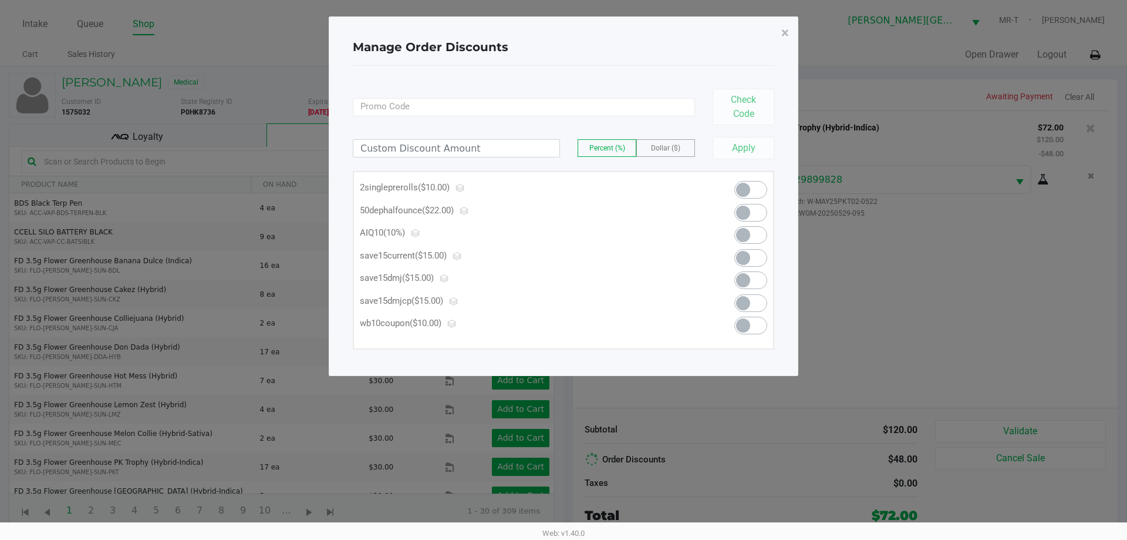
click at [747, 209] on span at bounding box center [743, 213] width 14 height 14
click at [786, 31] on span "×" at bounding box center [786, 33] width 8 height 16
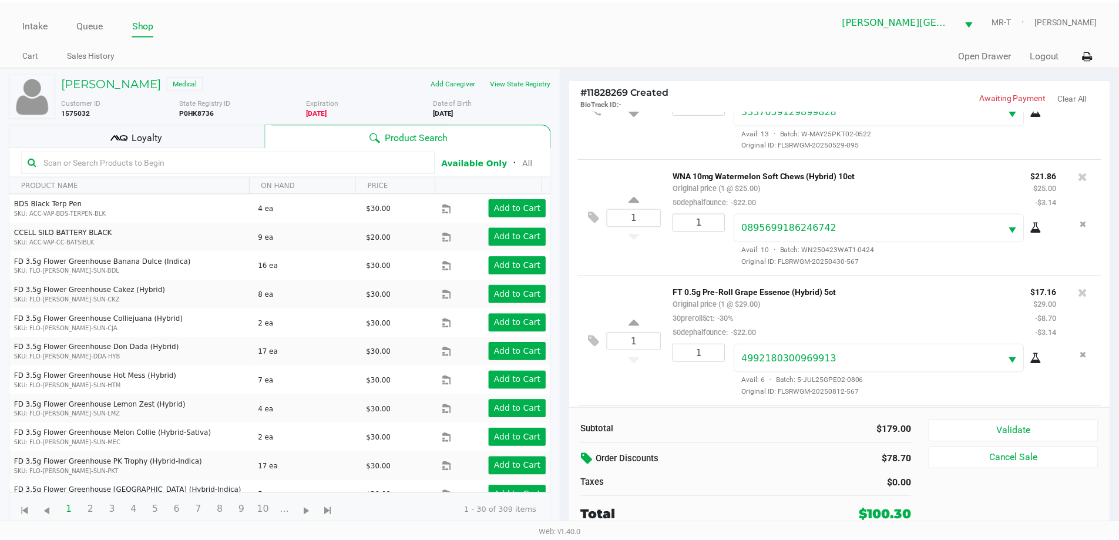
scroll to position [201, 0]
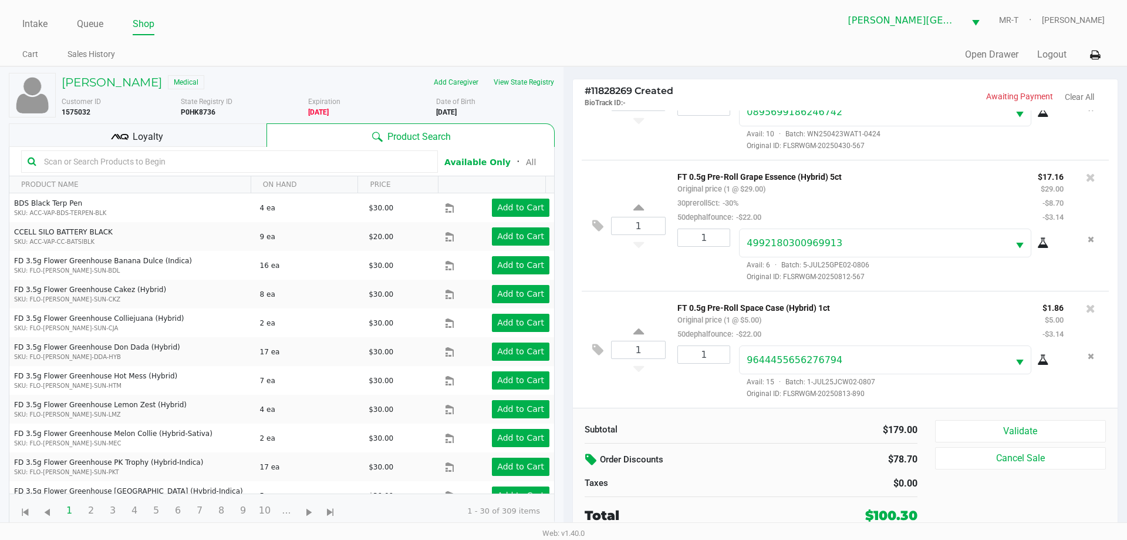
click at [241, 143] on div "Loyalty" at bounding box center [138, 134] width 258 height 23
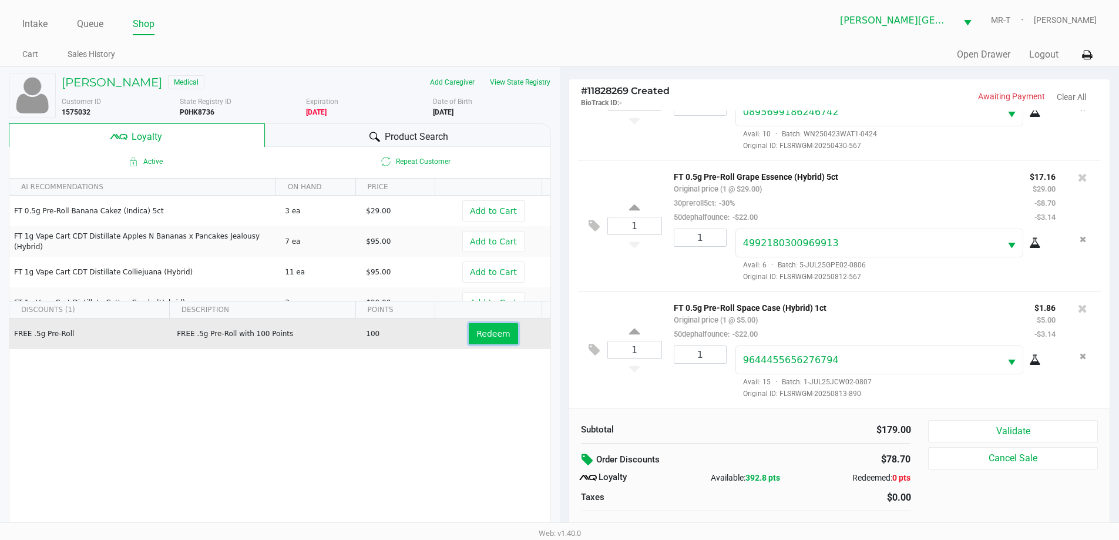
click at [494, 338] on span "Redeem" at bounding box center [492, 333] width 33 height 9
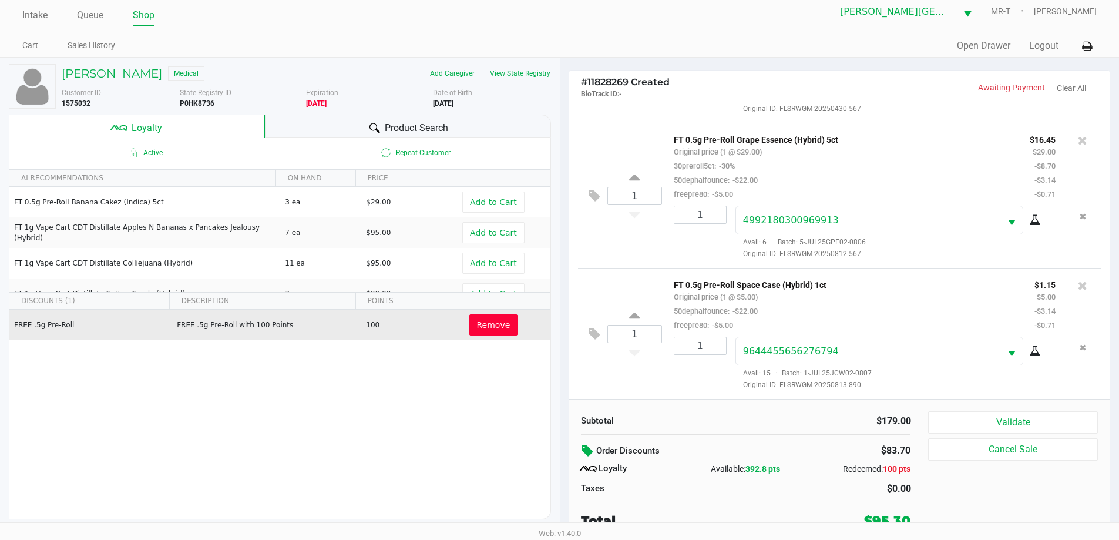
scroll to position [12, 0]
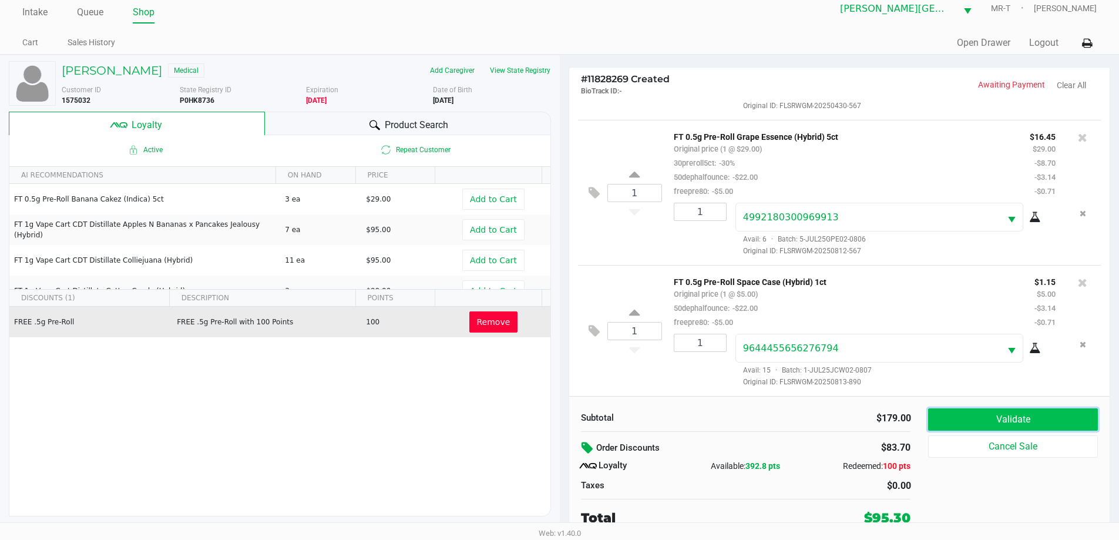
click at [964, 414] on button "Validate" at bounding box center [1012, 419] width 169 height 22
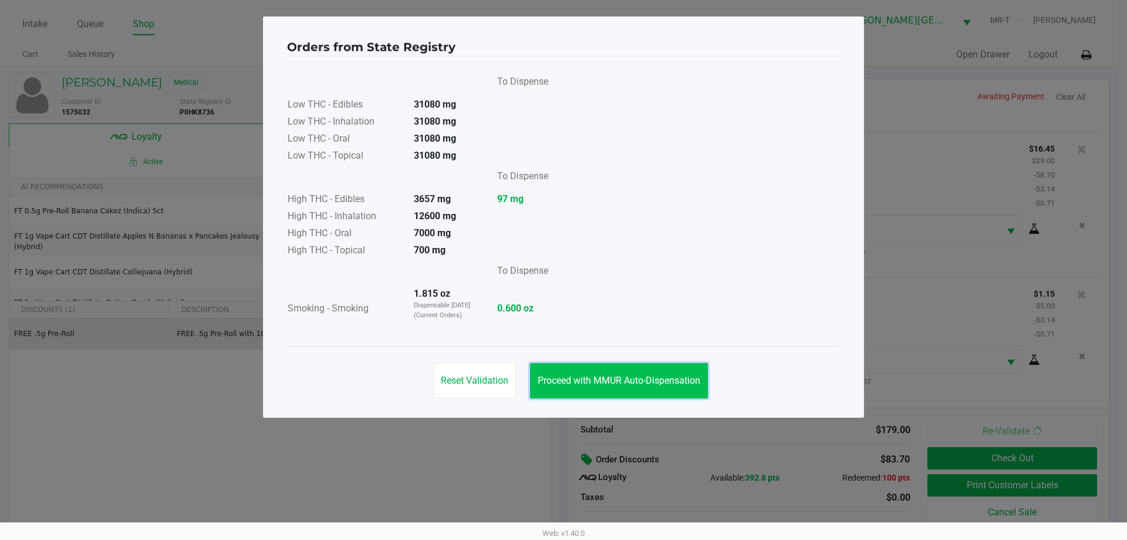
click at [632, 379] on span "Proceed with MMUR Auto-Dispensation" at bounding box center [619, 380] width 163 height 11
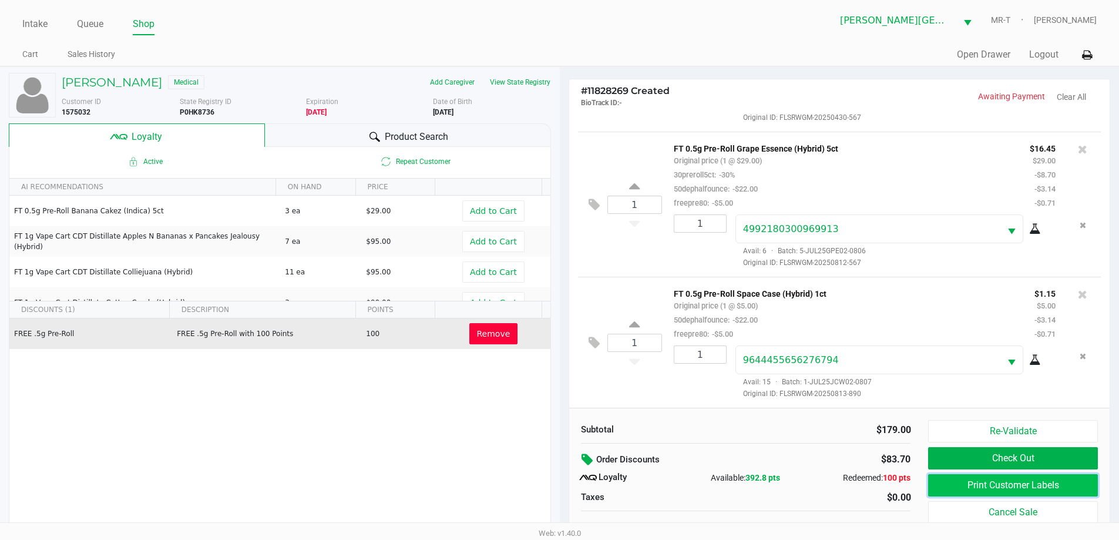
click at [953, 479] on button "Print Customer Labels" at bounding box center [1012, 485] width 169 height 22
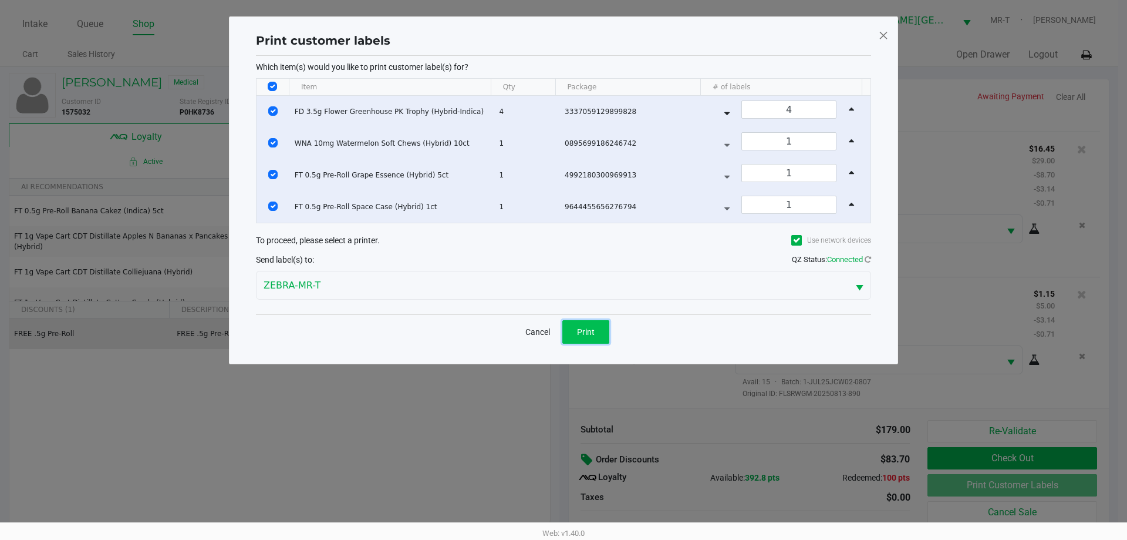
click at [598, 328] on button "Print" at bounding box center [586, 331] width 47 height 23
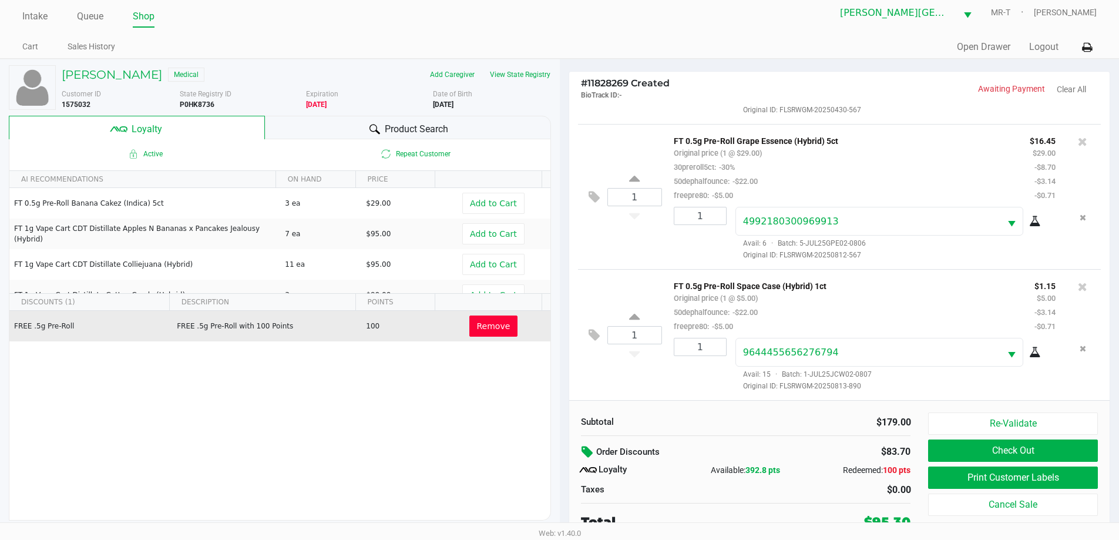
scroll to position [12, 0]
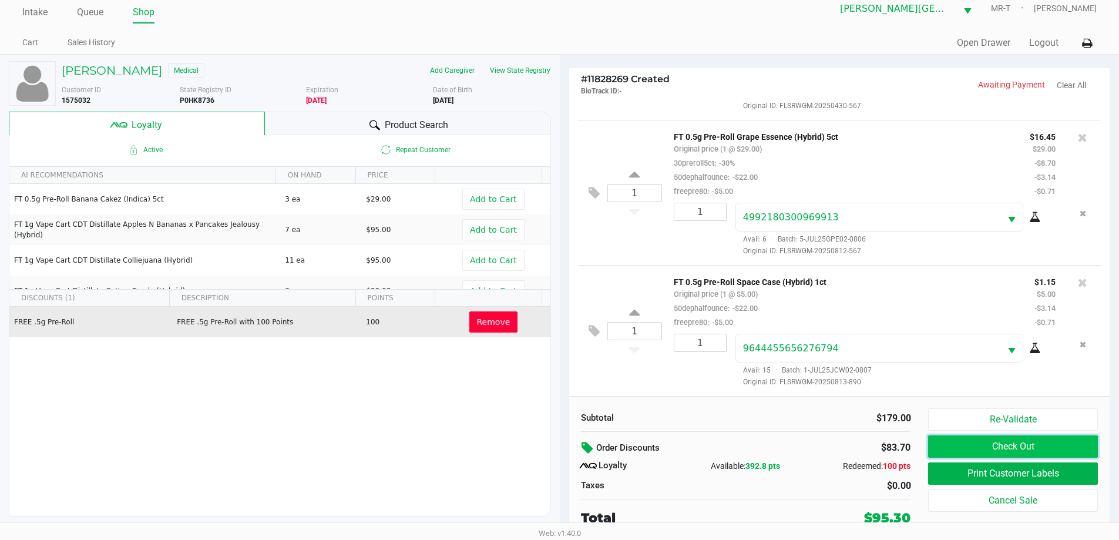
click at [1009, 437] on button "Check Out" at bounding box center [1012, 446] width 169 height 22
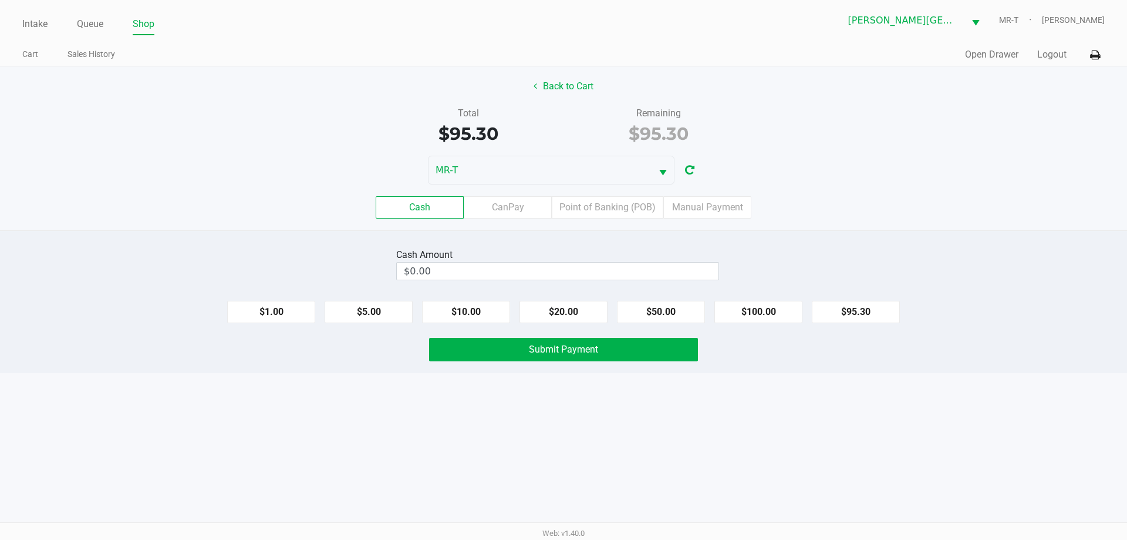
click at [429, 206] on label "Cash" at bounding box center [420, 207] width 88 height 22
click at [0, 0] on 0 "Cash" at bounding box center [0, 0] width 0 height 0
click at [890, 214] on div "Cash CanPay Point of Banking (POB) Manual Payment" at bounding box center [563, 207] width 1127 height 22
click at [558, 351] on span "Submit Payment" at bounding box center [563, 349] width 69 height 11
click at [611, 201] on label "Point of Banking (POB)" at bounding box center [608, 207] width 112 height 22
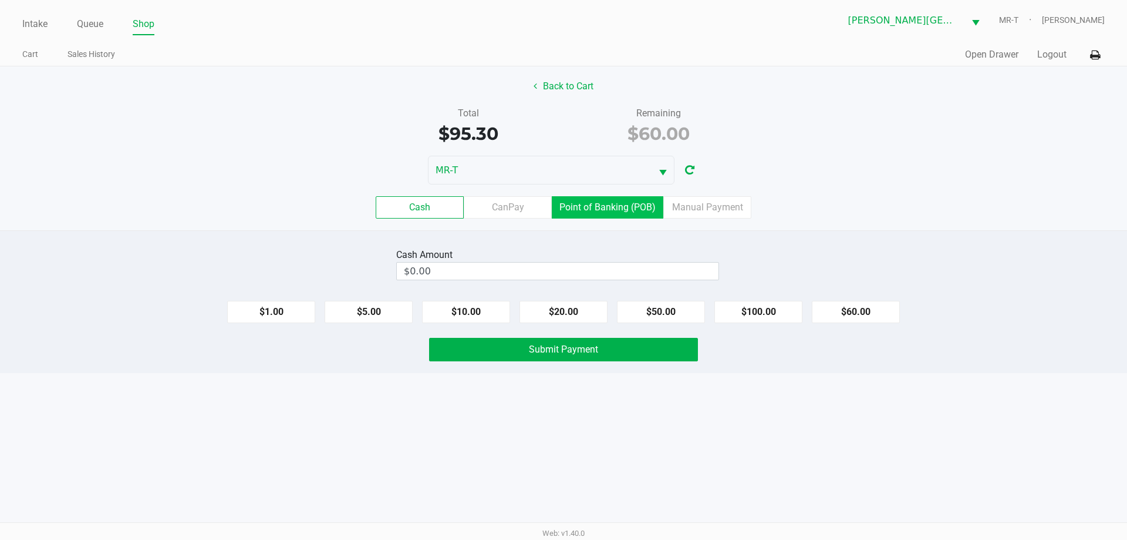
click at [0, 0] on 7 "Point of Banking (POB)" at bounding box center [0, 0] width 0 height 0
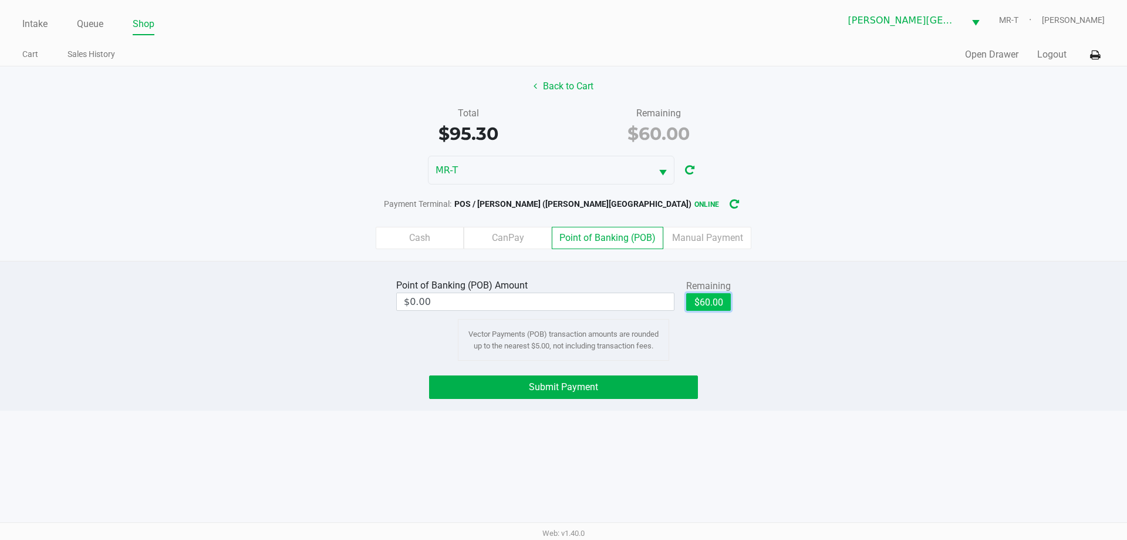
click at [711, 295] on button "$60.00" at bounding box center [708, 302] width 45 height 18
type input "$60.00"
drag, startPoint x: 587, startPoint y: 385, endPoint x: 567, endPoint y: 380, distance: 20.4
click at [579, 383] on span "Submit Payment" at bounding box center [563, 386] width 69 height 11
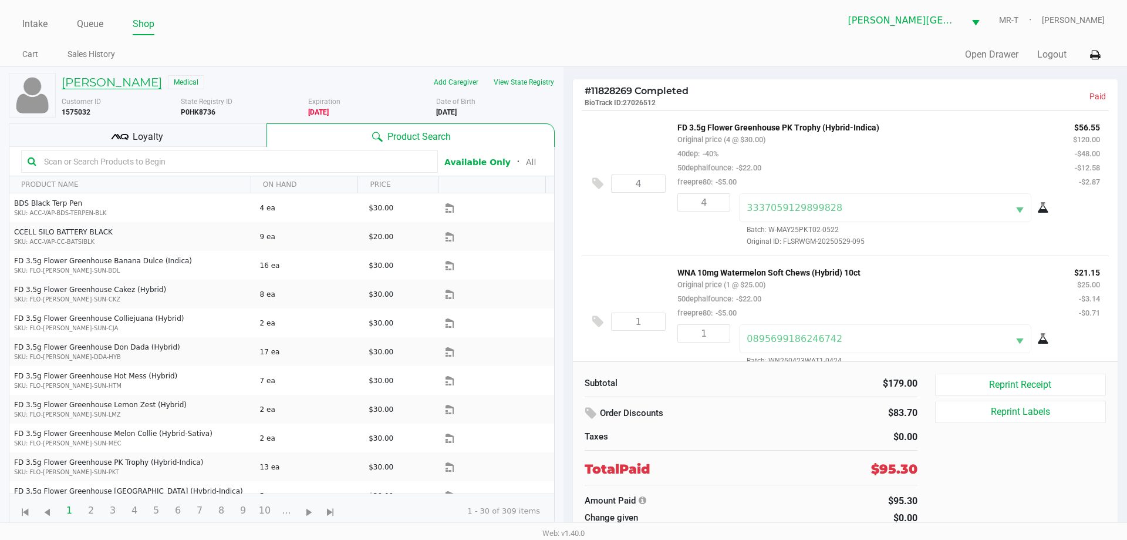
click at [139, 78] on h5 "[PERSON_NAME]" at bounding box center [112, 82] width 100 height 14
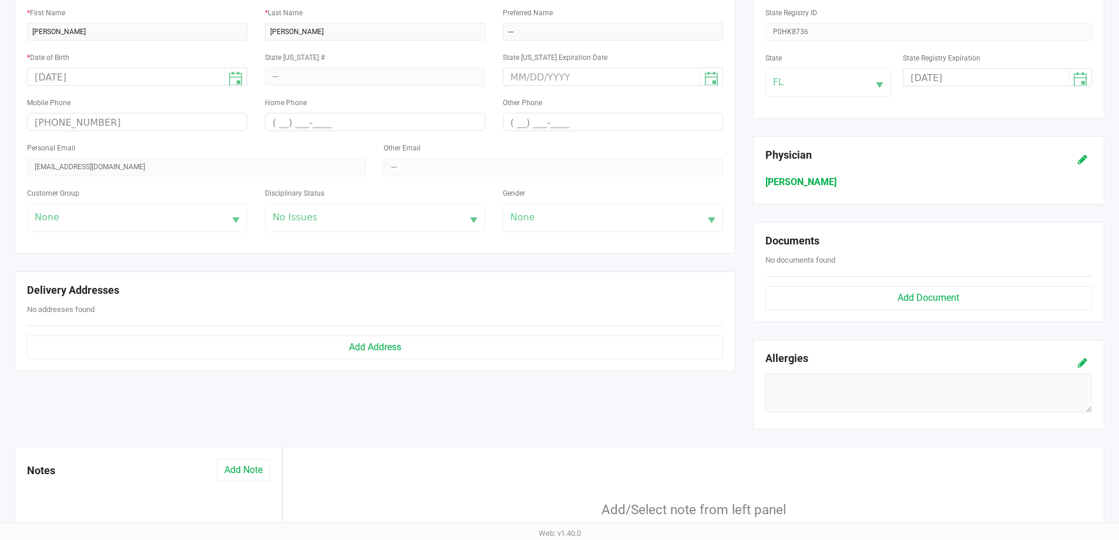
scroll to position [367, 0]
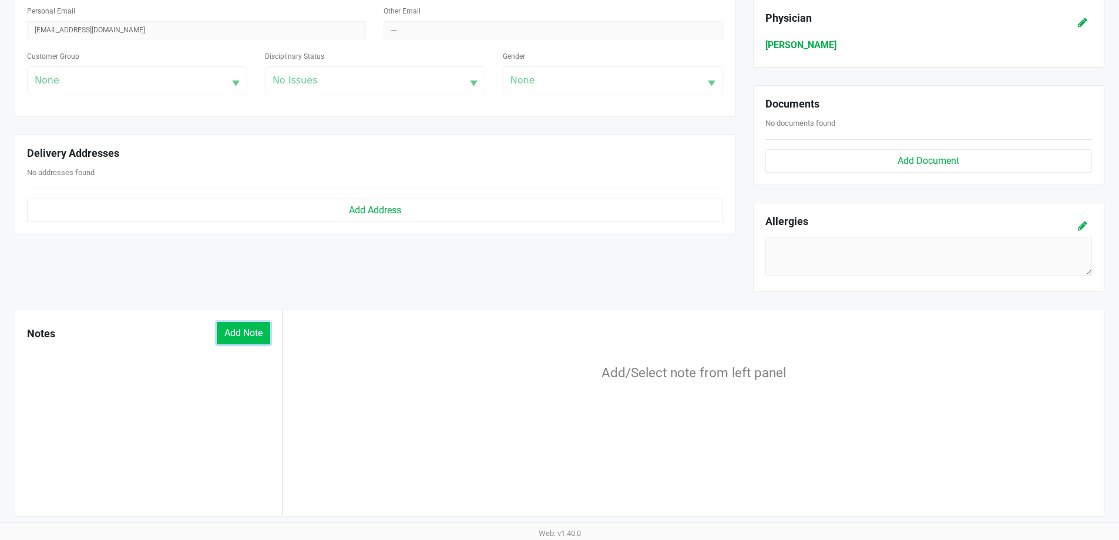
click at [245, 339] on button "Add Note" at bounding box center [243, 333] width 53 height 22
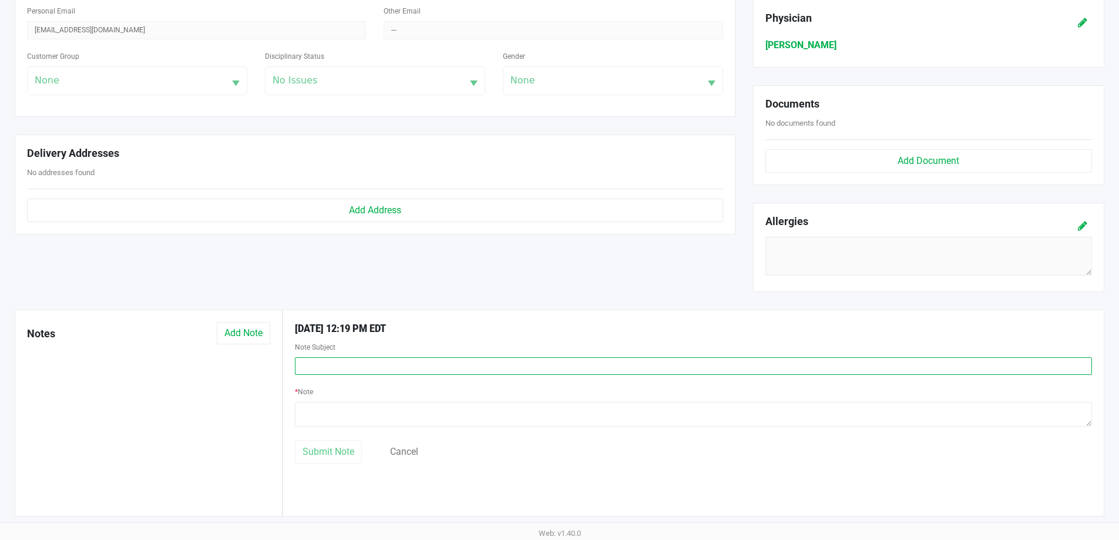
click at [347, 370] on input "text" at bounding box center [693, 366] width 797 height 18
type input "g"
type input "Guest Suggestions"
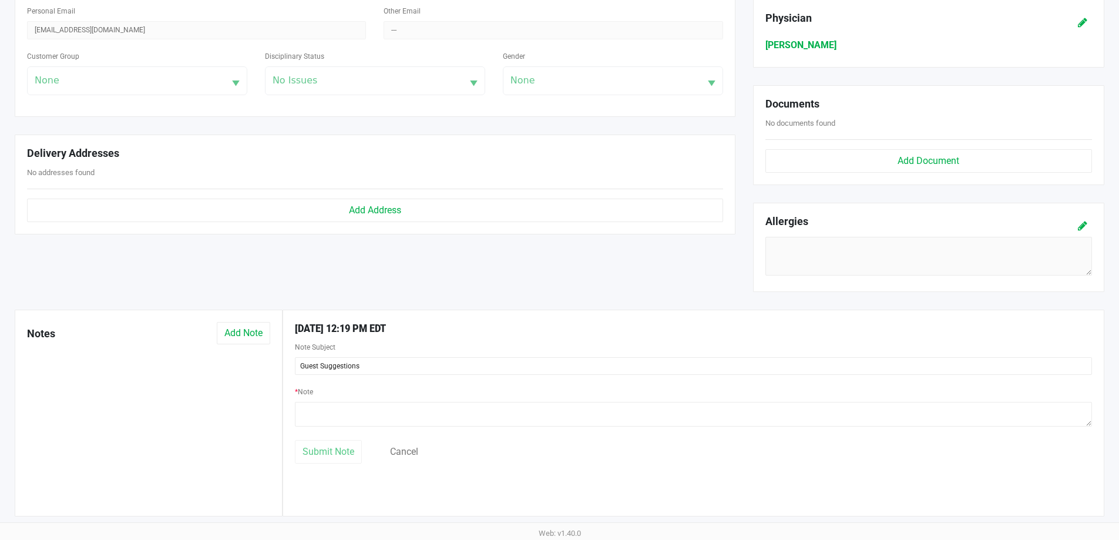
click at [349, 429] on div "* Note" at bounding box center [693, 407] width 797 height 46
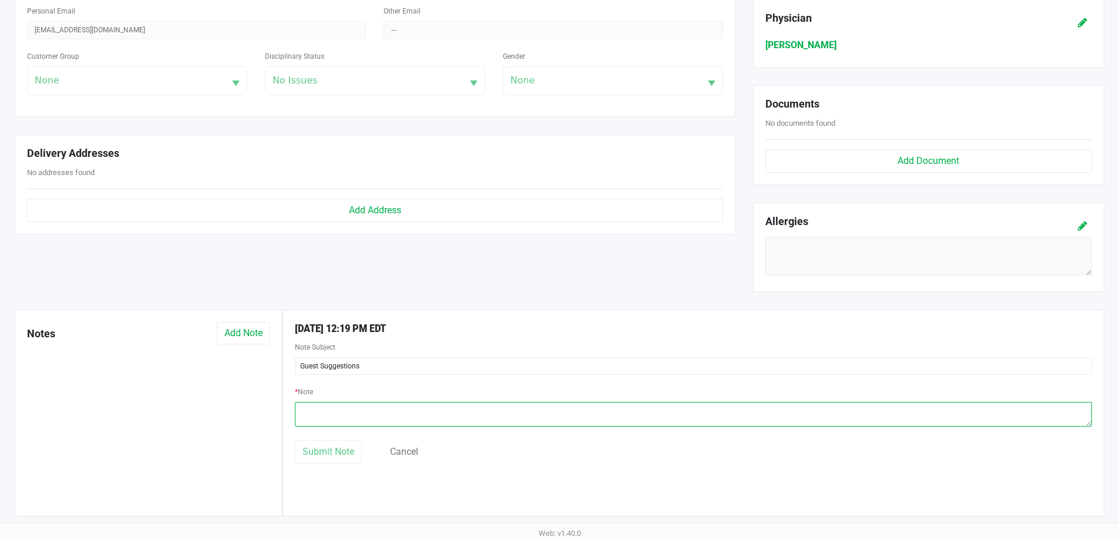
click at [351, 422] on textarea at bounding box center [693, 414] width 797 height 25
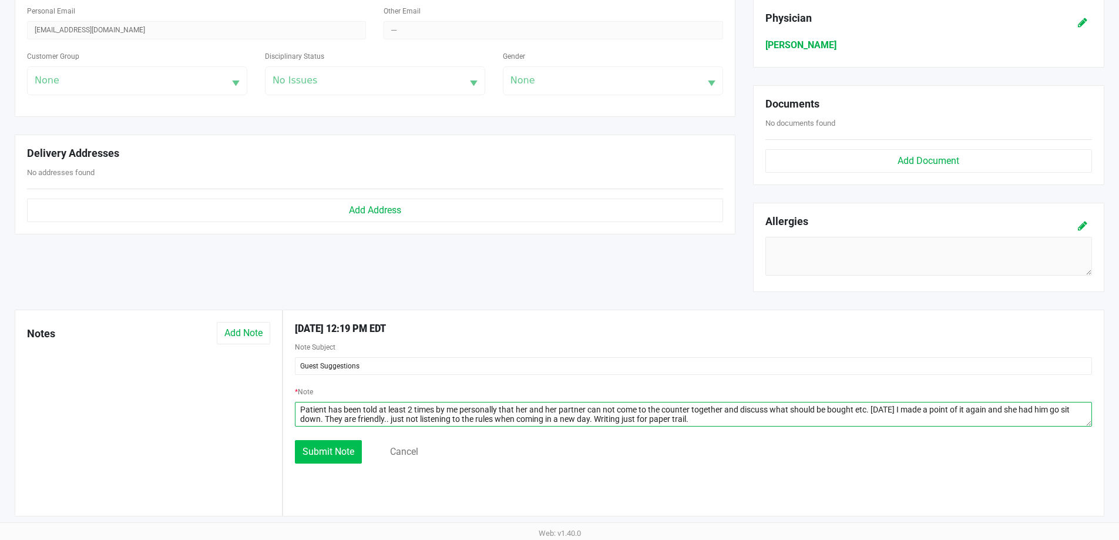
type textarea "Patient has been told at least 2 times by me personally that her and her partne…"
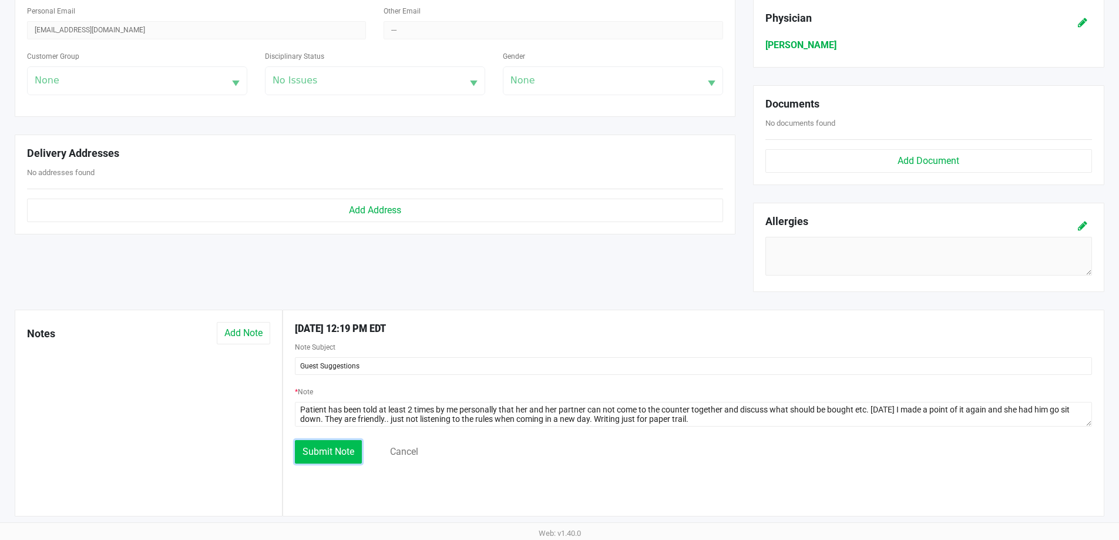
click at [352, 457] on span "Submit Note" at bounding box center [328, 451] width 52 height 11
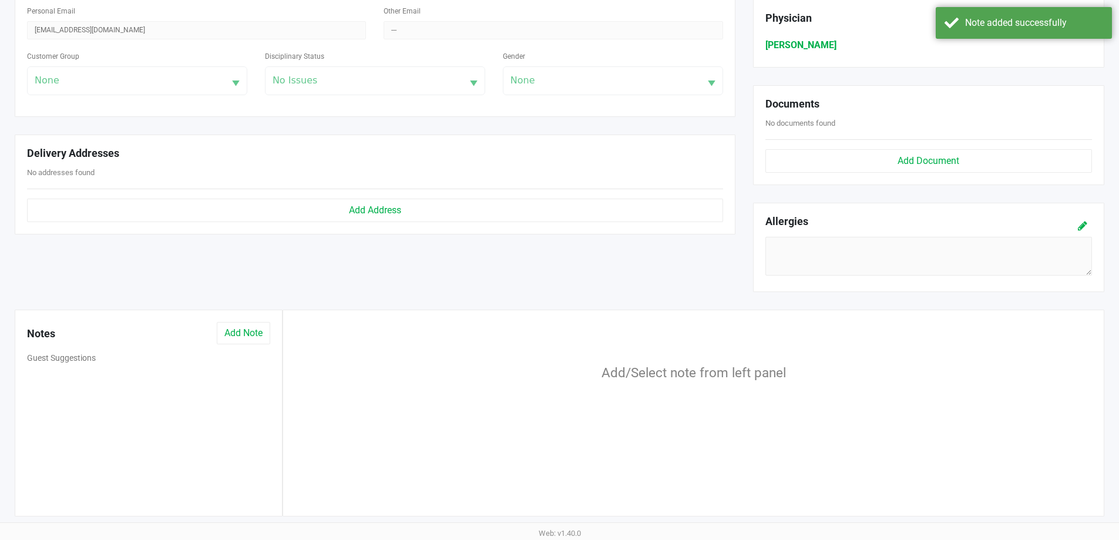
scroll to position [73, 0]
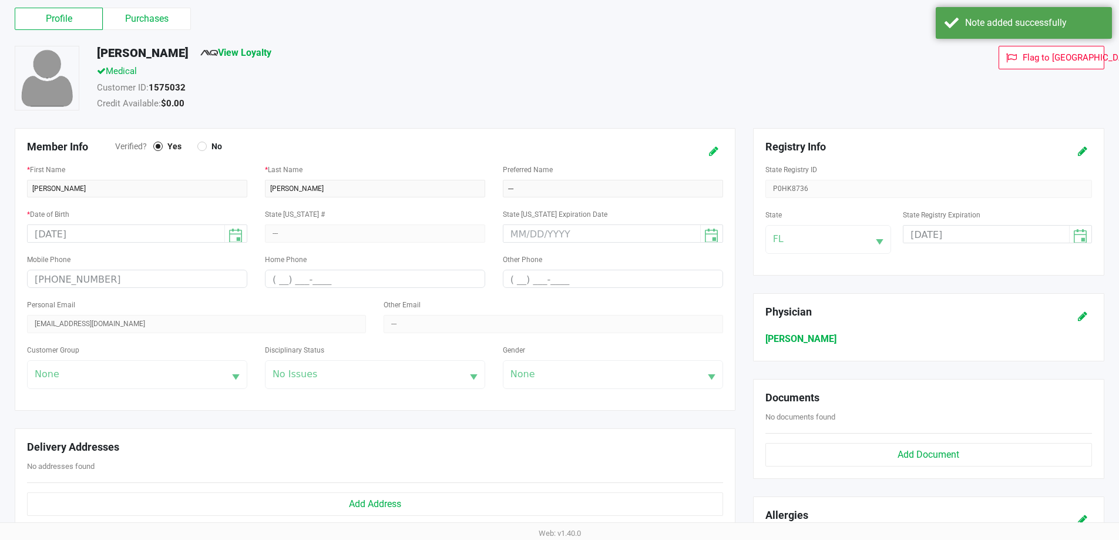
click at [710, 151] on icon at bounding box center [713, 151] width 9 height 8
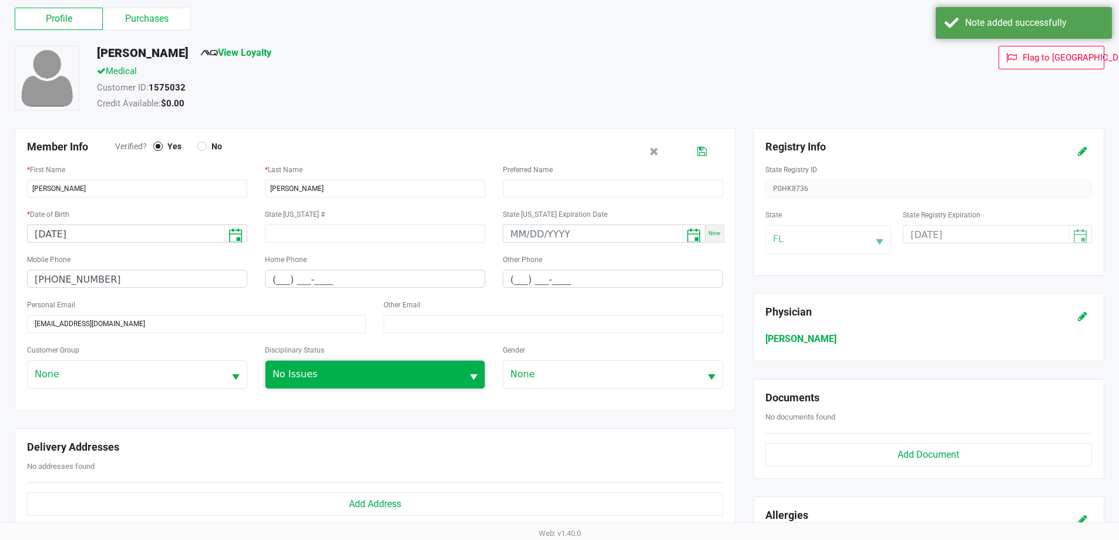
click at [377, 376] on span "No Issues" at bounding box center [363, 374] width 183 height 14
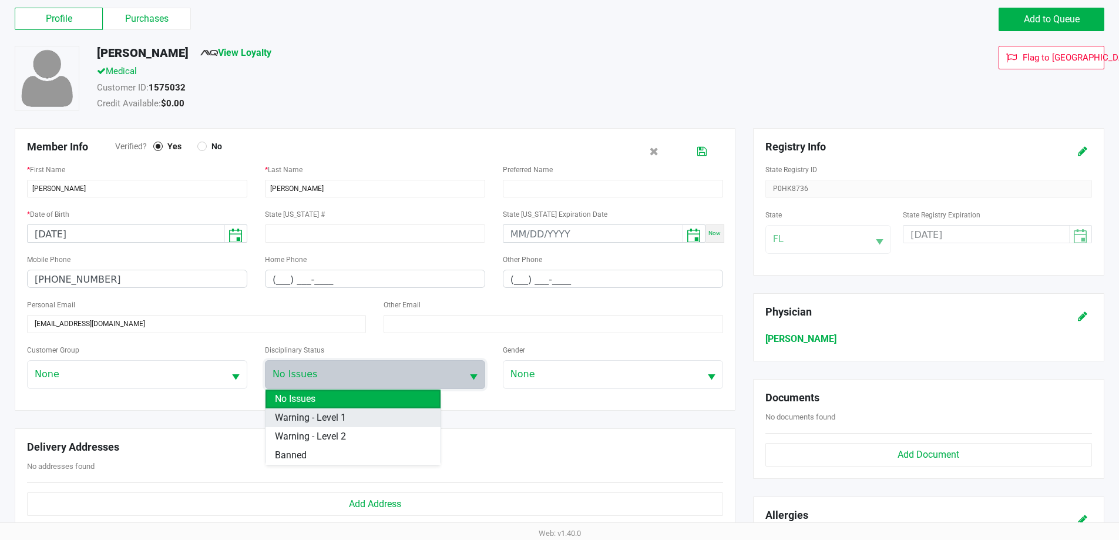
click at [323, 416] on span "Warning - Level 1" at bounding box center [310, 417] width 71 height 14
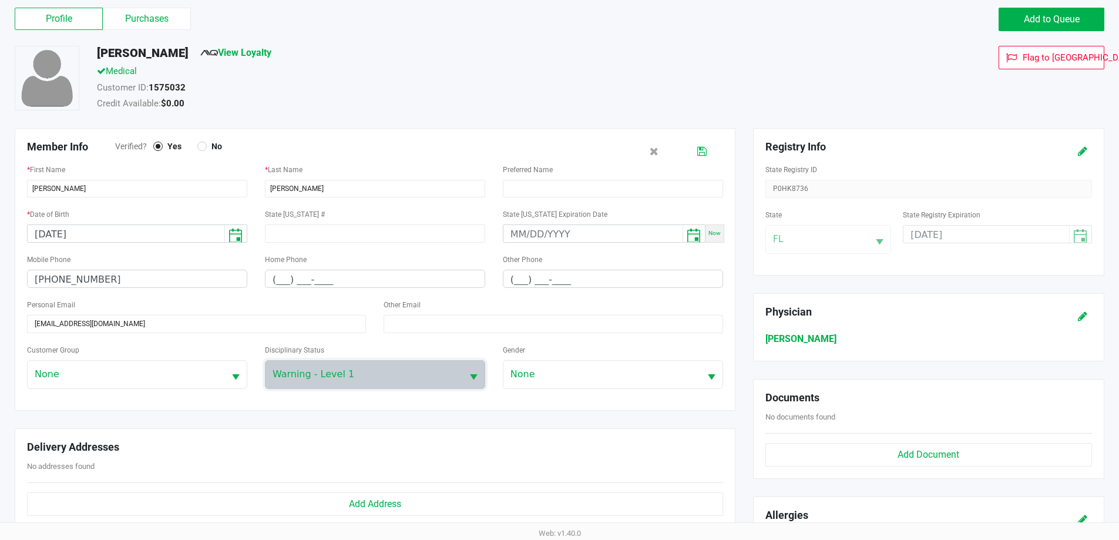
click at [698, 154] on icon at bounding box center [701, 151] width 9 height 8
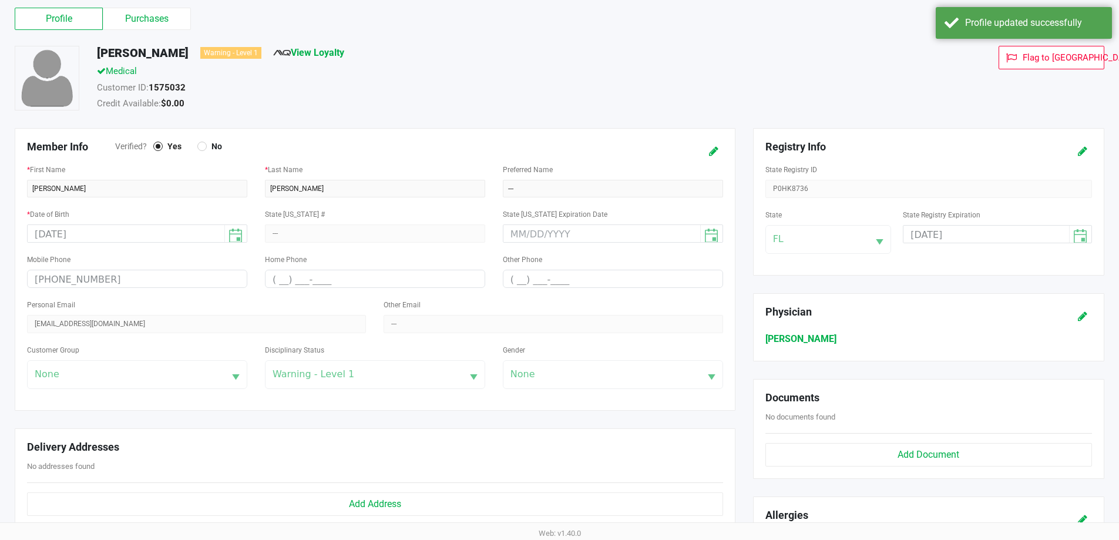
drag, startPoint x: 48, startPoint y: 15, endPoint x: 62, endPoint y: 66, distance: 52.8
click at [49, 15] on label "Profile" at bounding box center [59, 19] width 88 height 22
click at [0, 0] on 0 "Profile" at bounding box center [0, 0] width 0 height 0
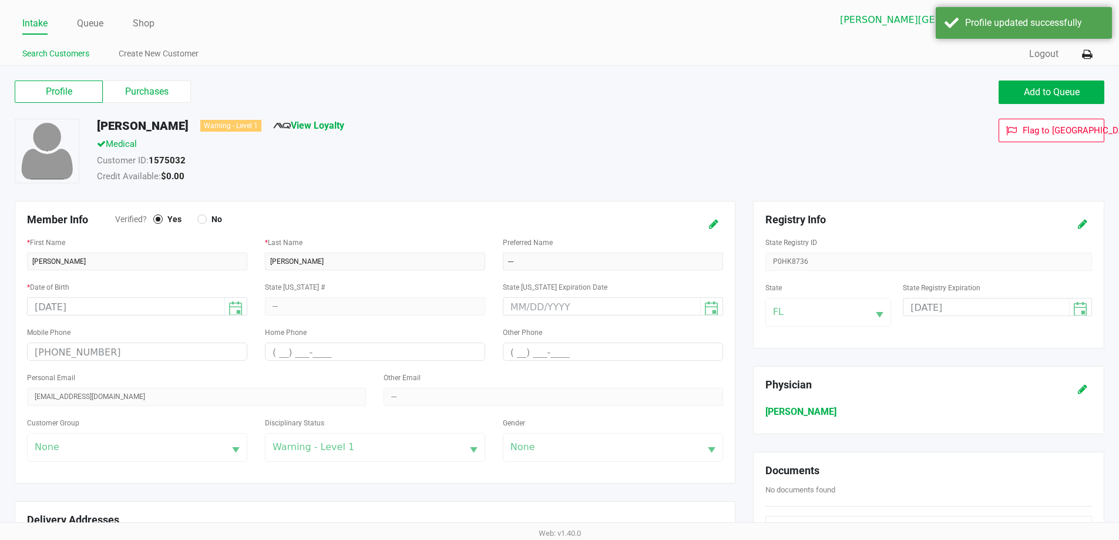
scroll to position [0, 0]
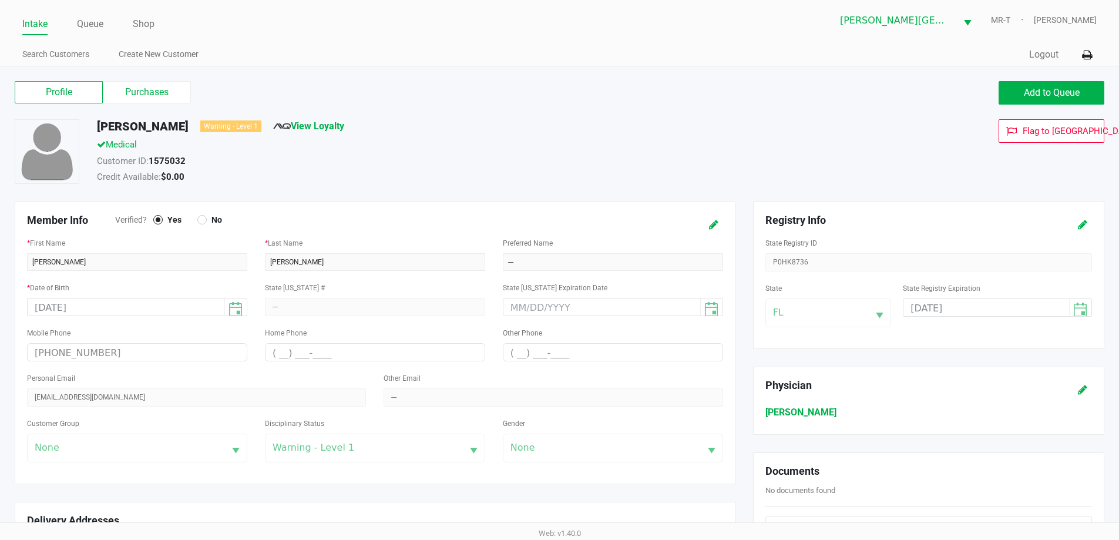
click at [39, 20] on link "Intake" at bounding box center [34, 24] width 25 height 16
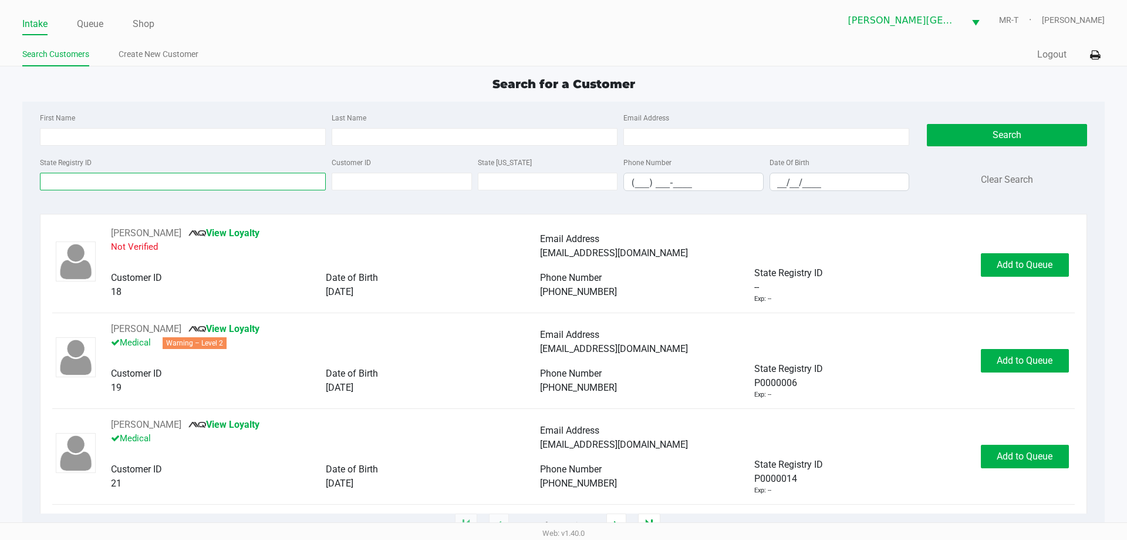
click at [93, 188] on input "State Registry ID" at bounding box center [183, 182] width 286 height 18
type input "p9kx2012"
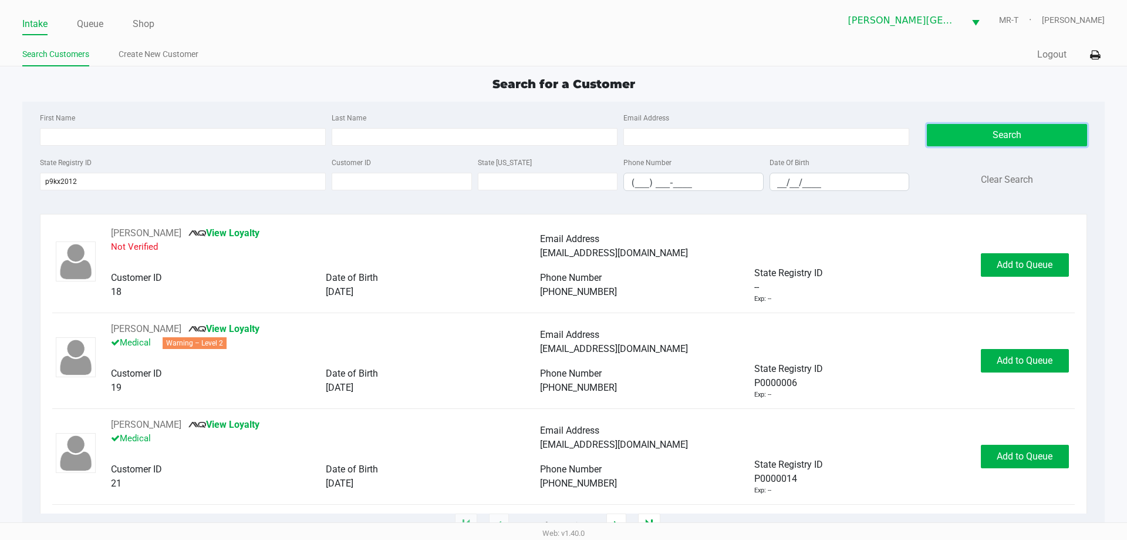
click at [958, 133] on button "Search" at bounding box center [1007, 135] width 160 height 22
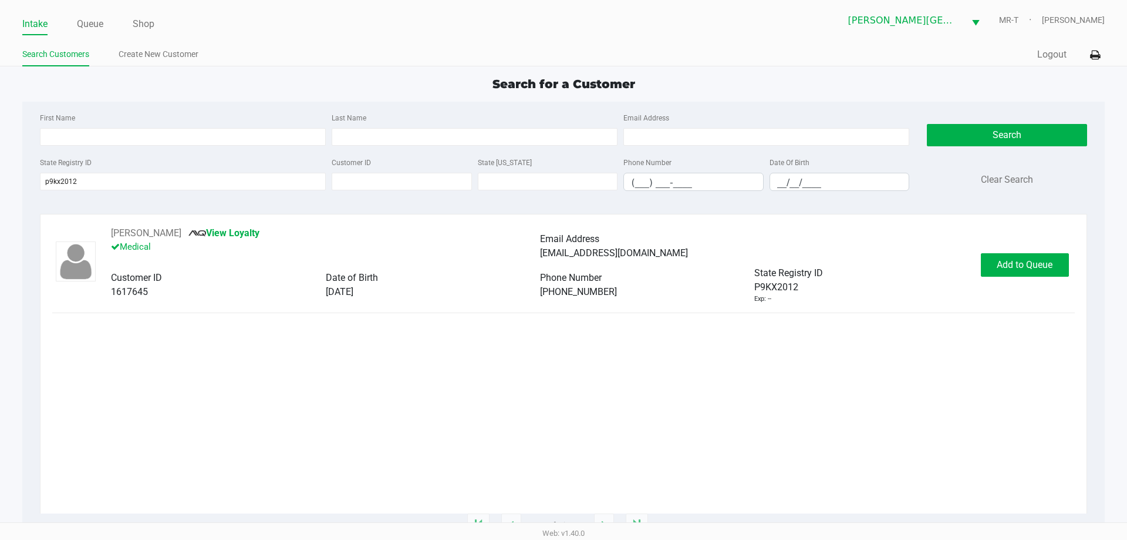
click at [1030, 250] on div "[PERSON_NAME] View Loyalty Medical Email Address [EMAIL_ADDRESS][DOMAIN_NAME] C…" at bounding box center [563, 265] width 1022 height 78
click at [1019, 263] on span "Add to Queue" at bounding box center [1025, 264] width 56 height 11
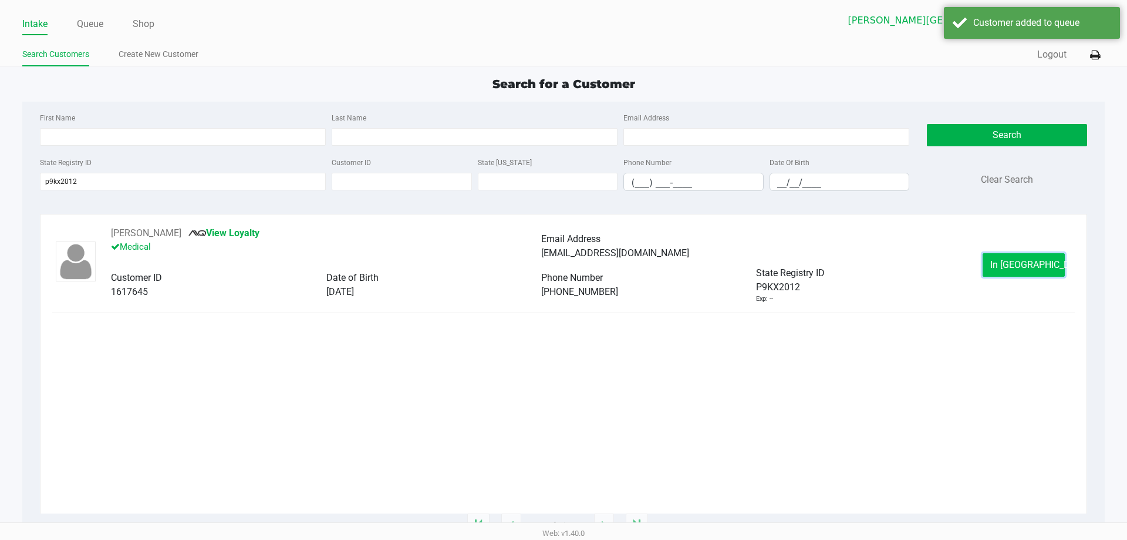
click at [1021, 262] on span "In [GEOGRAPHIC_DATA]" at bounding box center [1040, 264] width 99 height 11
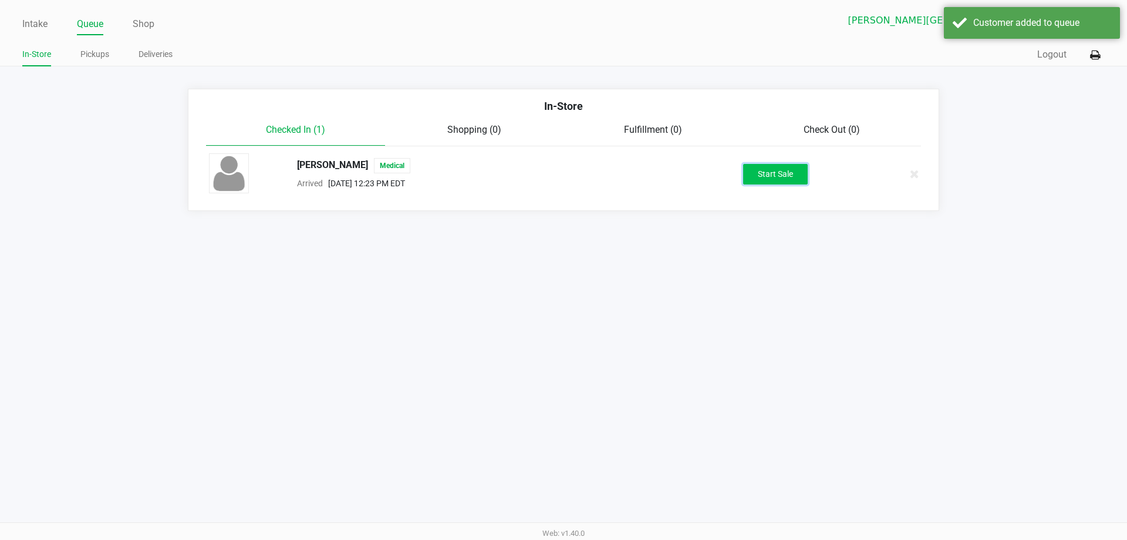
click at [776, 174] on button "Start Sale" at bounding box center [775, 174] width 65 height 21
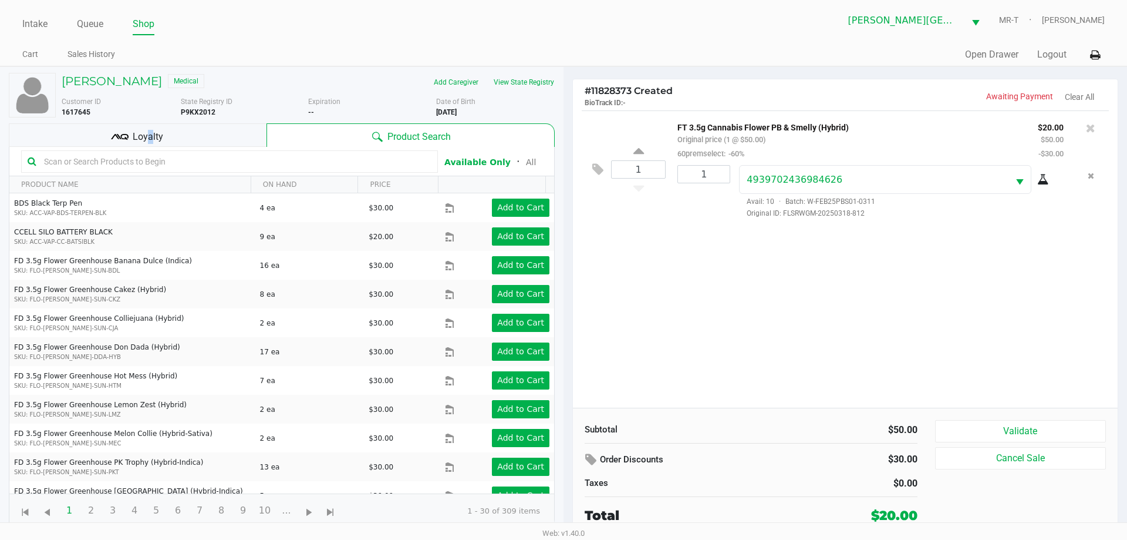
click at [146, 129] on div "Loyalty" at bounding box center [138, 134] width 258 height 23
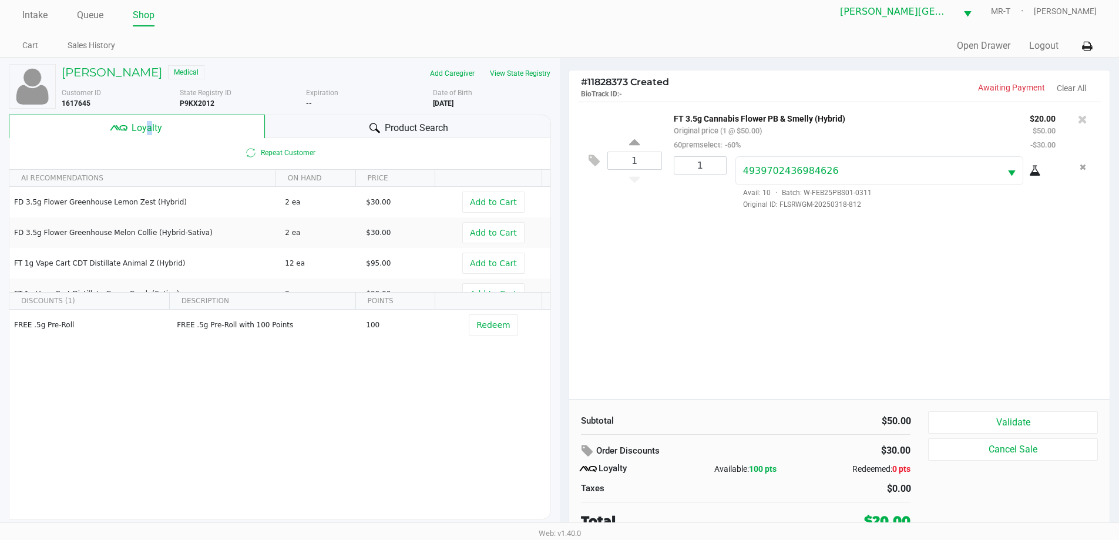
scroll to position [12, 0]
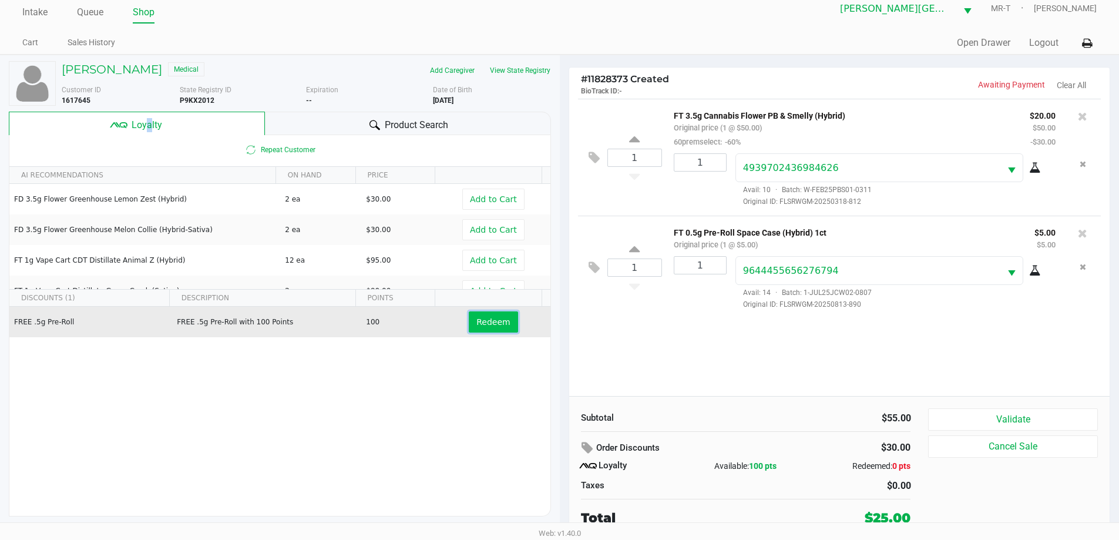
click at [477, 316] on button "Redeem" at bounding box center [493, 321] width 49 height 21
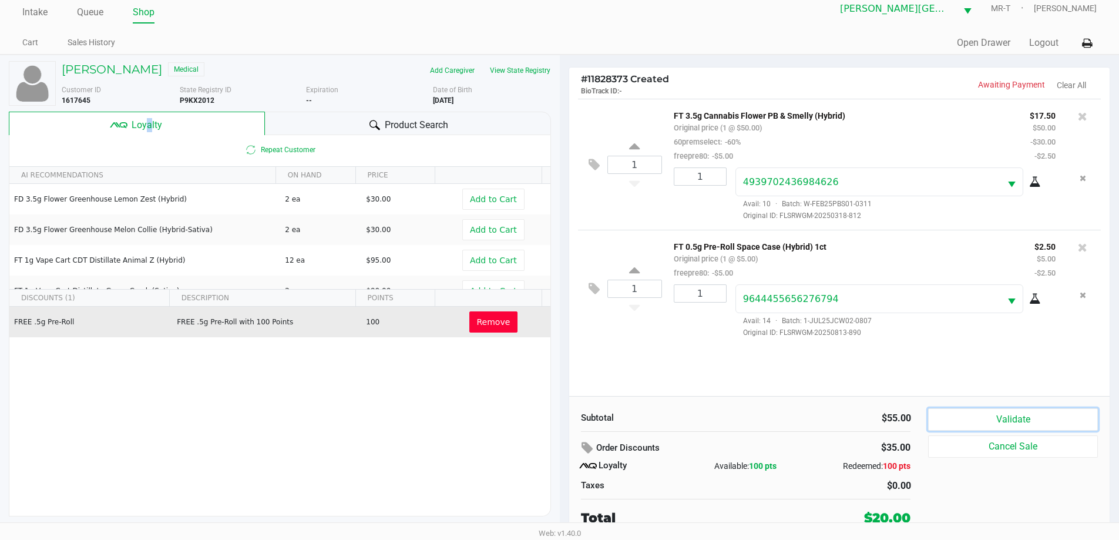
click at [1056, 426] on button "Validate" at bounding box center [1012, 419] width 169 height 22
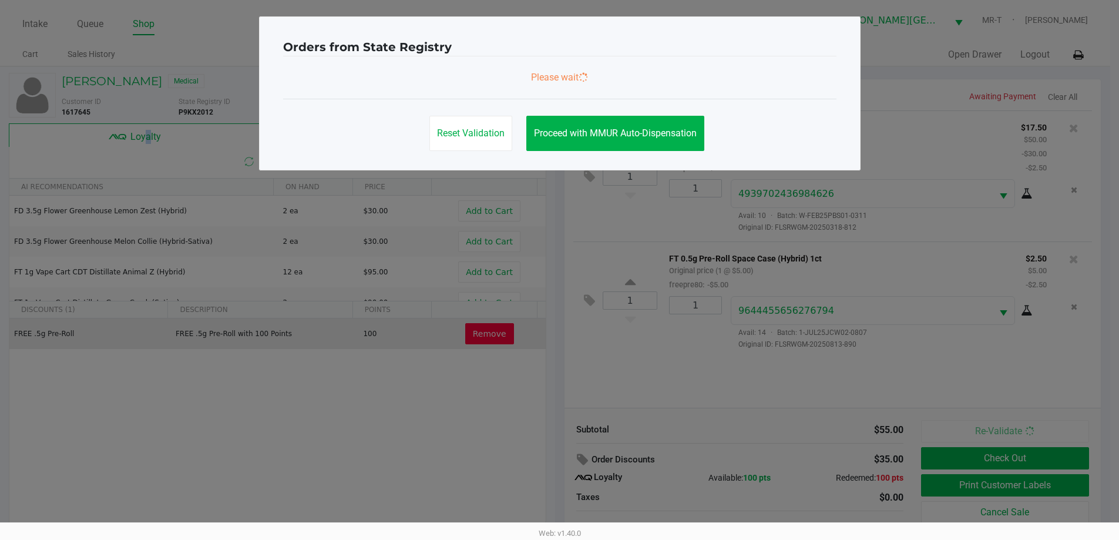
scroll to position [0, 0]
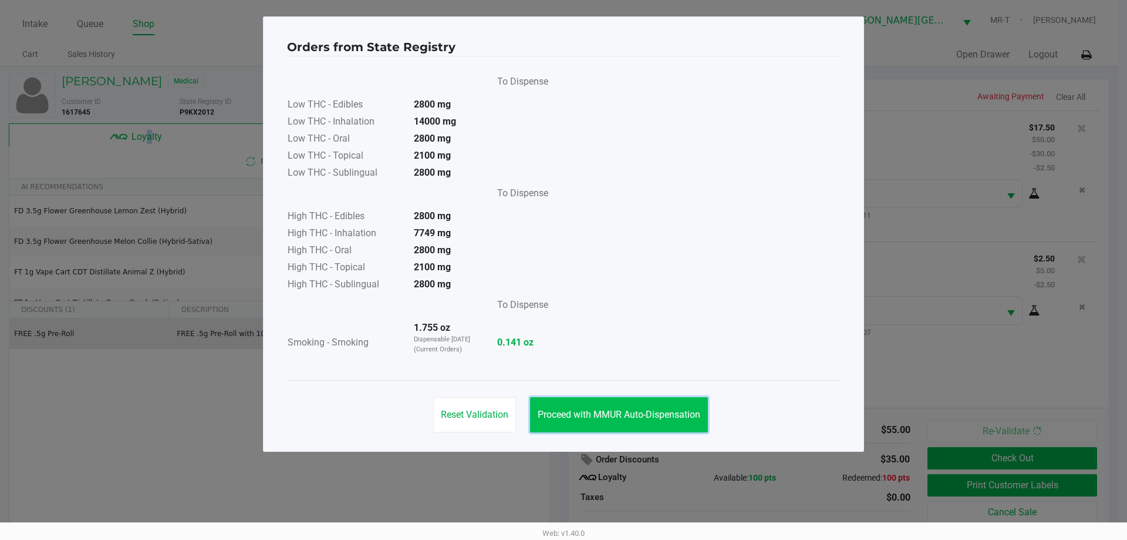
click at [693, 413] on span "Proceed with MMUR Auto-Dispensation" at bounding box center [619, 414] width 163 height 11
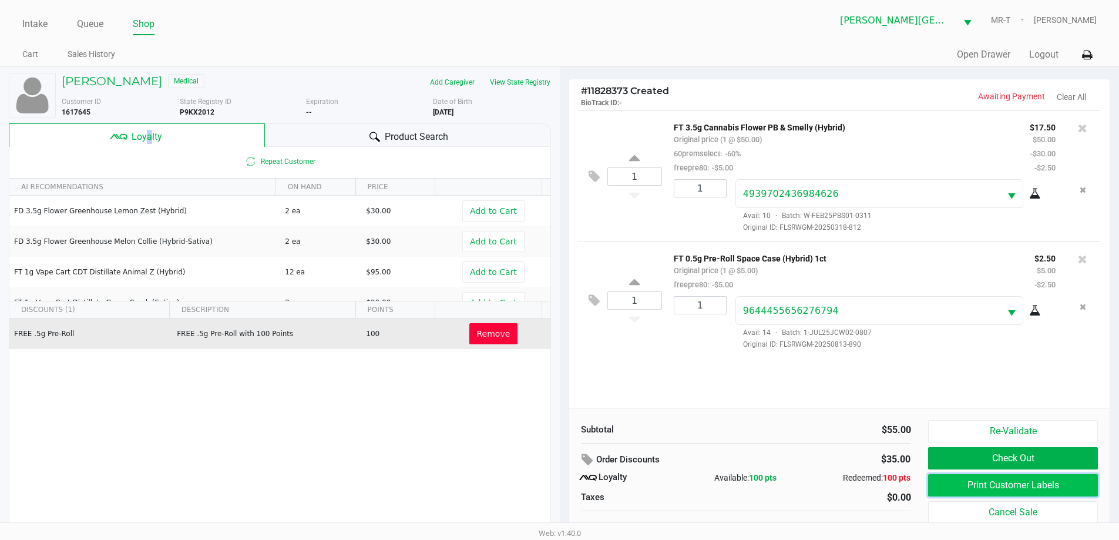
click at [1011, 486] on button "Print Customer Labels" at bounding box center [1012, 485] width 169 height 22
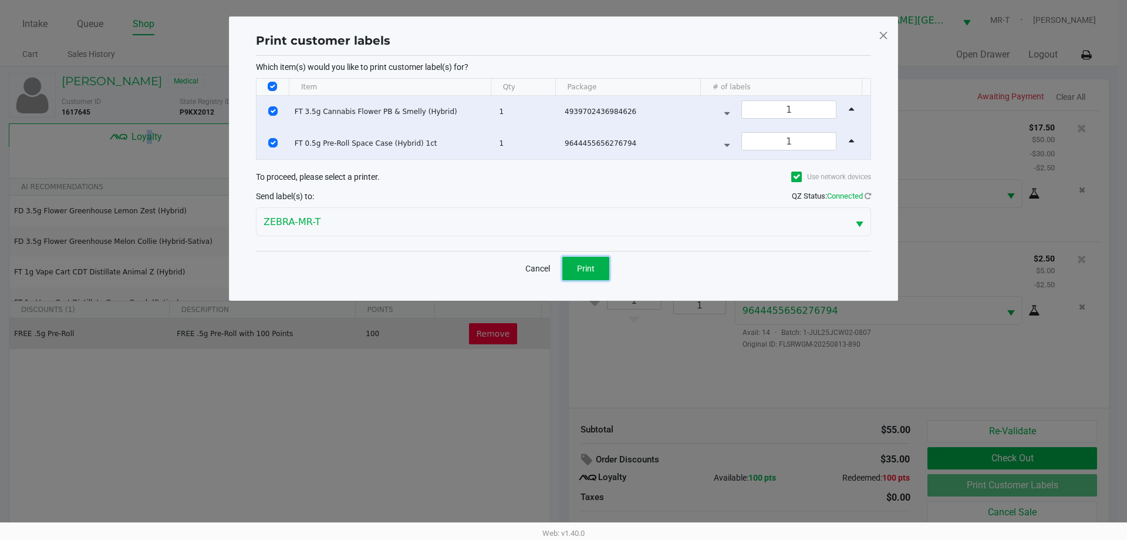
click at [579, 268] on span "Print" at bounding box center [586, 268] width 18 height 9
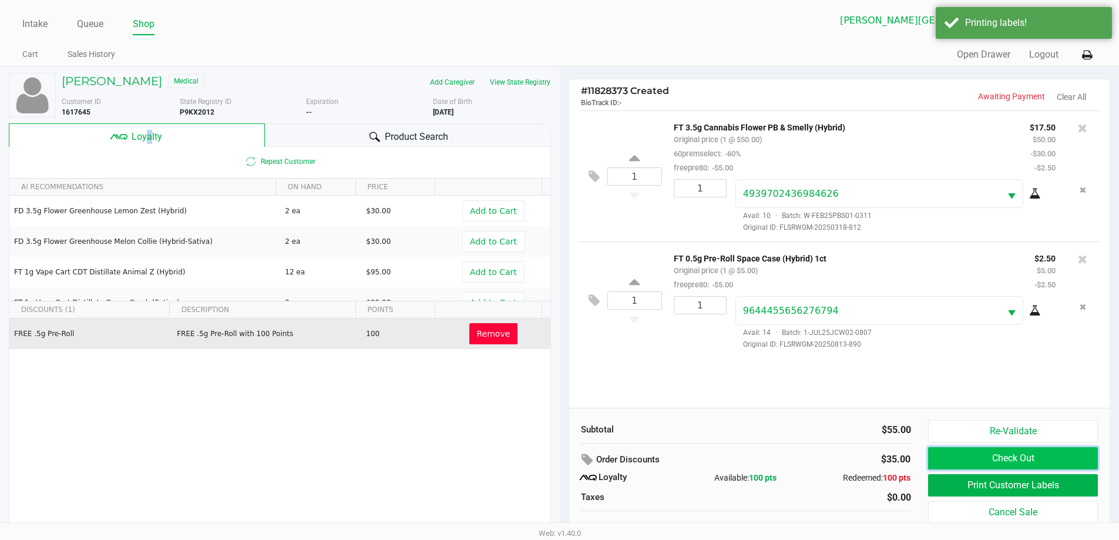
click at [961, 450] on button "Check Out" at bounding box center [1012, 458] width 169 height 22
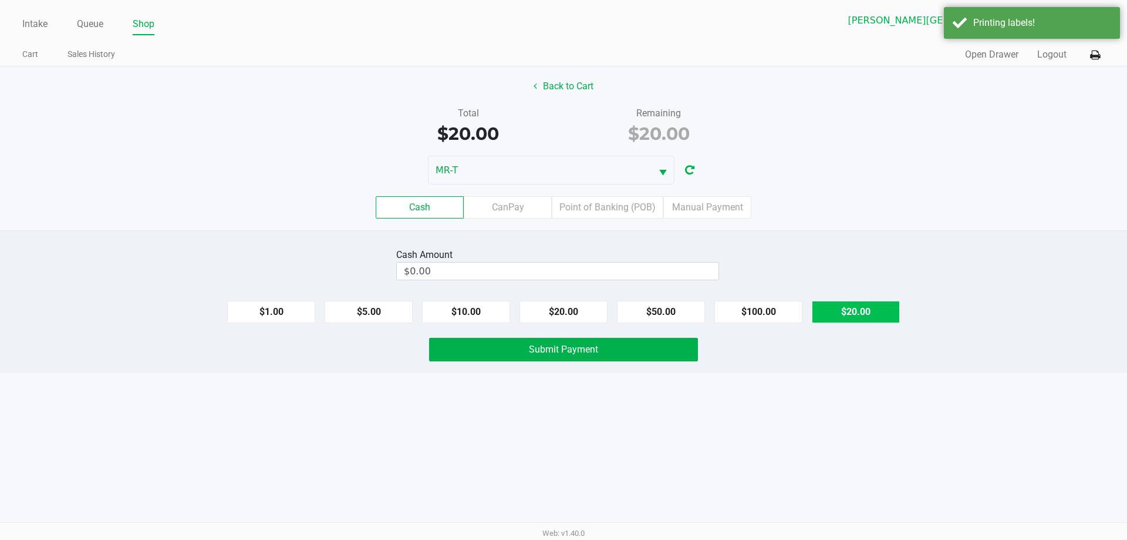
click at [846, 310] on button "$20.00" at bounding box center [856, 312] width 88 height 22
type input "$20.00"
click at [655, 351] on button "Submit Payment" at bounding box center [563, 349] width 269 height 23
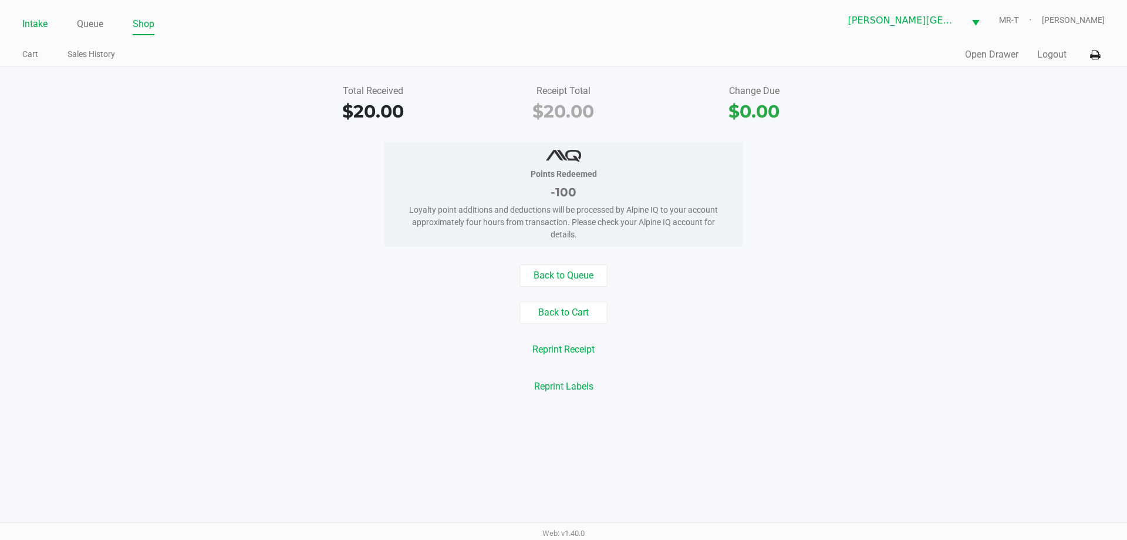
click at [42, 26] on link "Intake" at bounding box center [34, 24] width 25 height 16
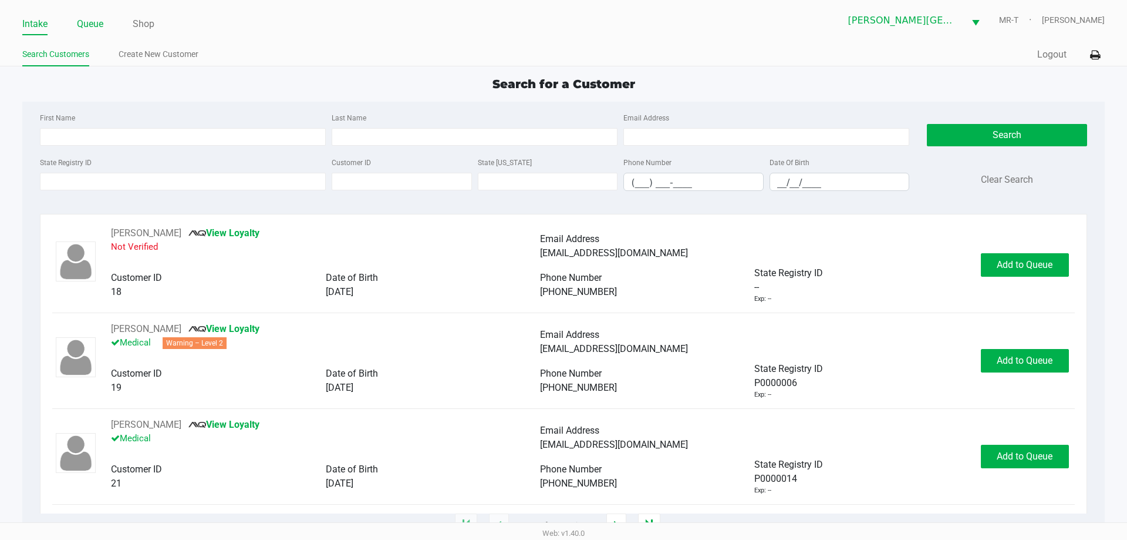
click at [87, 29] on link "Queue" at bounding box center [90, 24] width 26 height 16
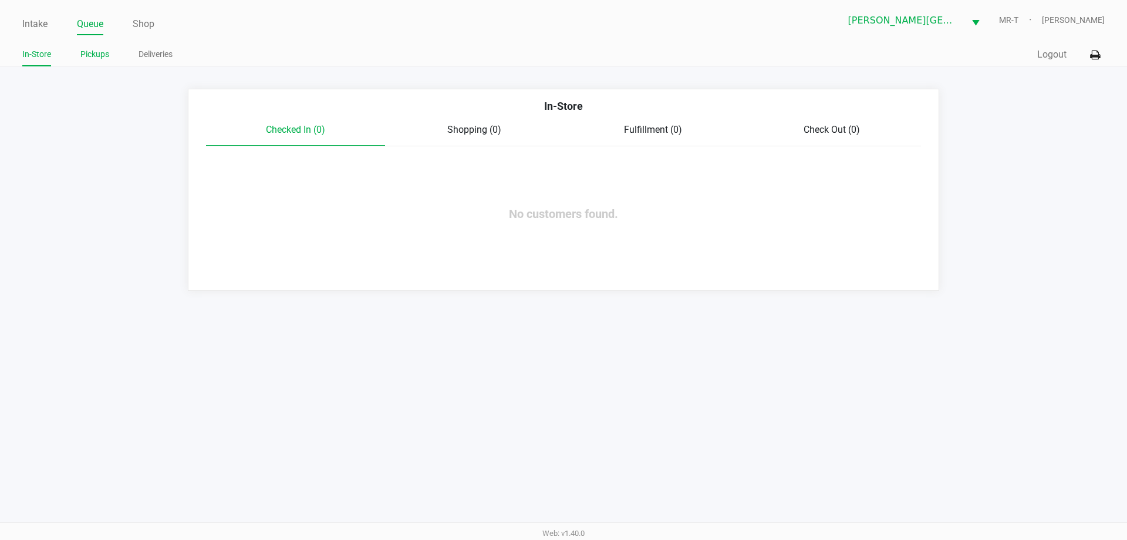
click at [100, 46] on li "Pickups" at bounding box center [94, 56] width 29 height 21
click at [100, 52] on link "Pickups" at bounding box center [94, 54] width 29 height 15
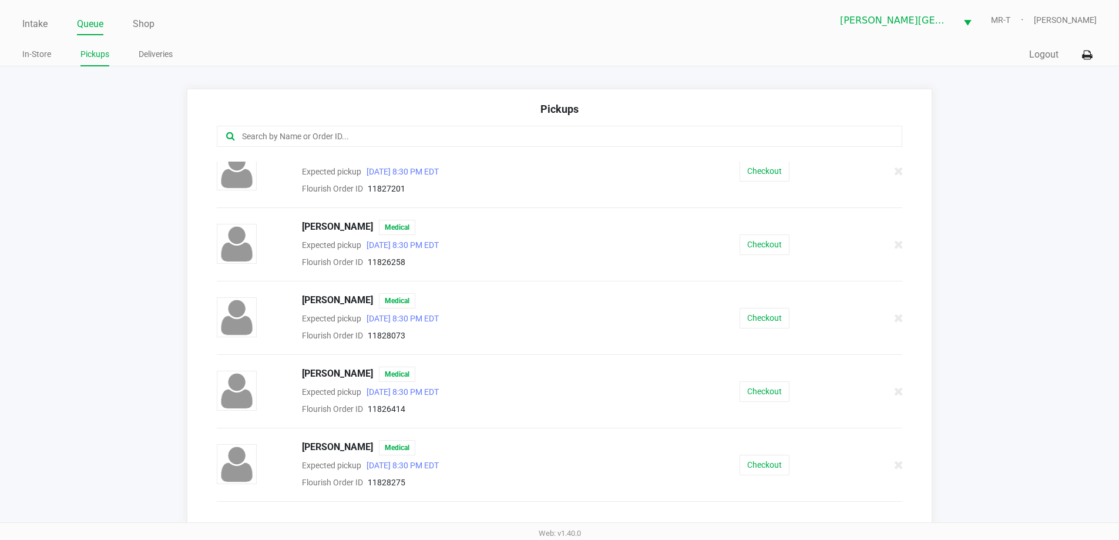
scroll to position [411, 0]
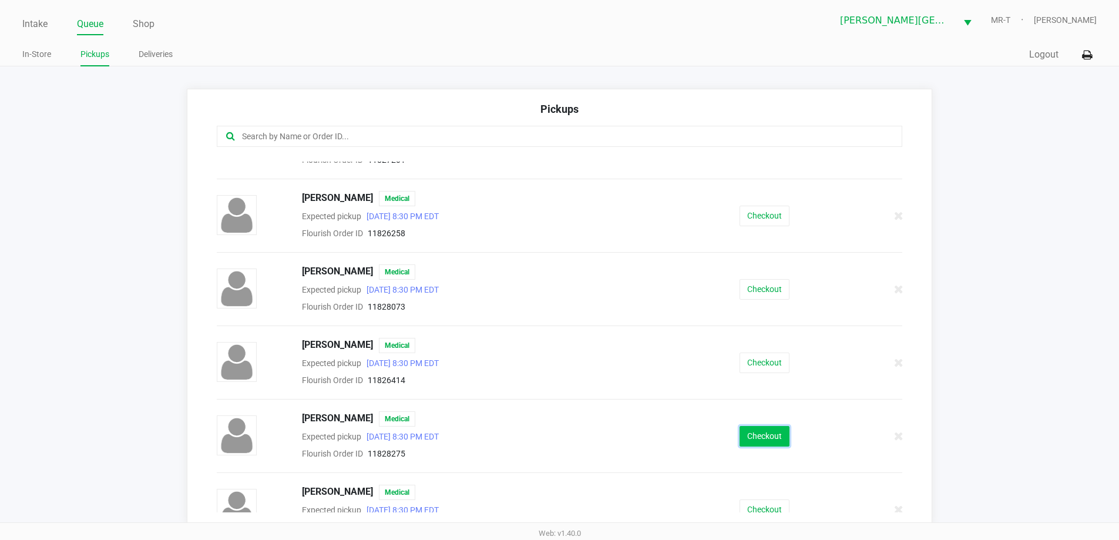
click at [753, 436] on button "Checkout" at bounding box center [764, 436] width 50 height 21
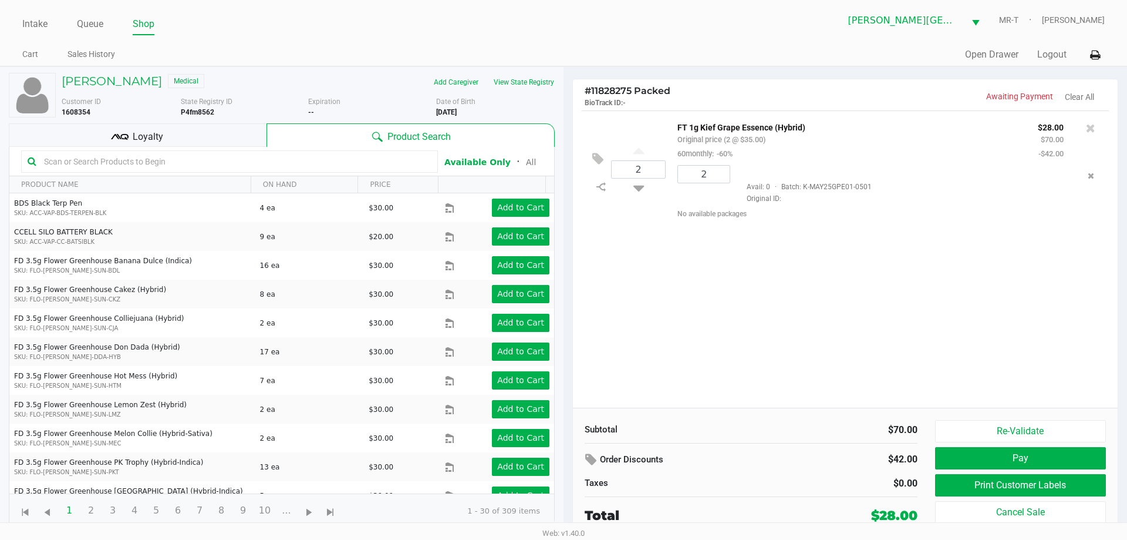
click at [234, 134] on div "Loyalty" at bounding box center [138, 134] width 258 height 23
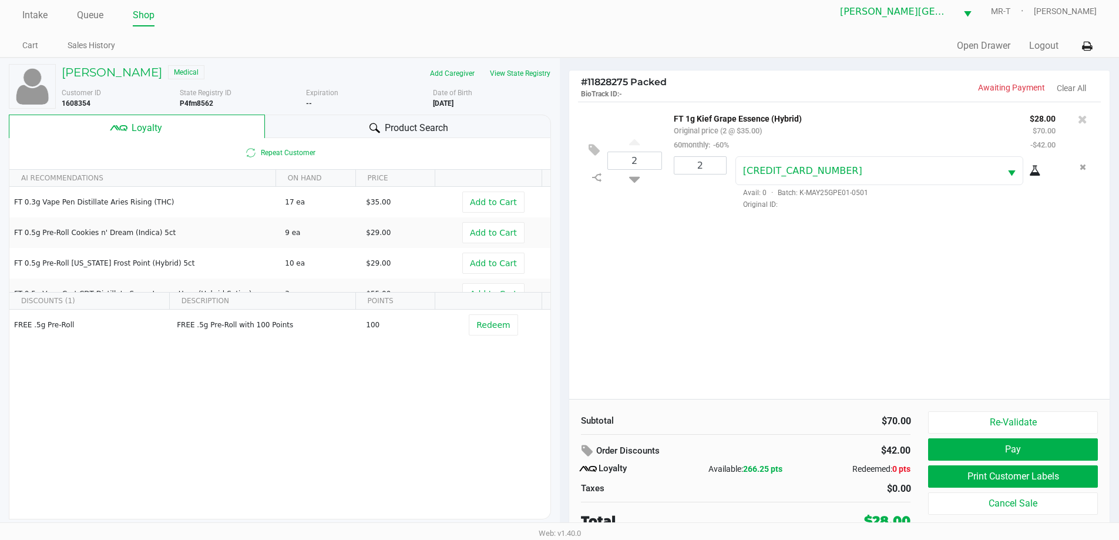
scroll to position [12, 0]
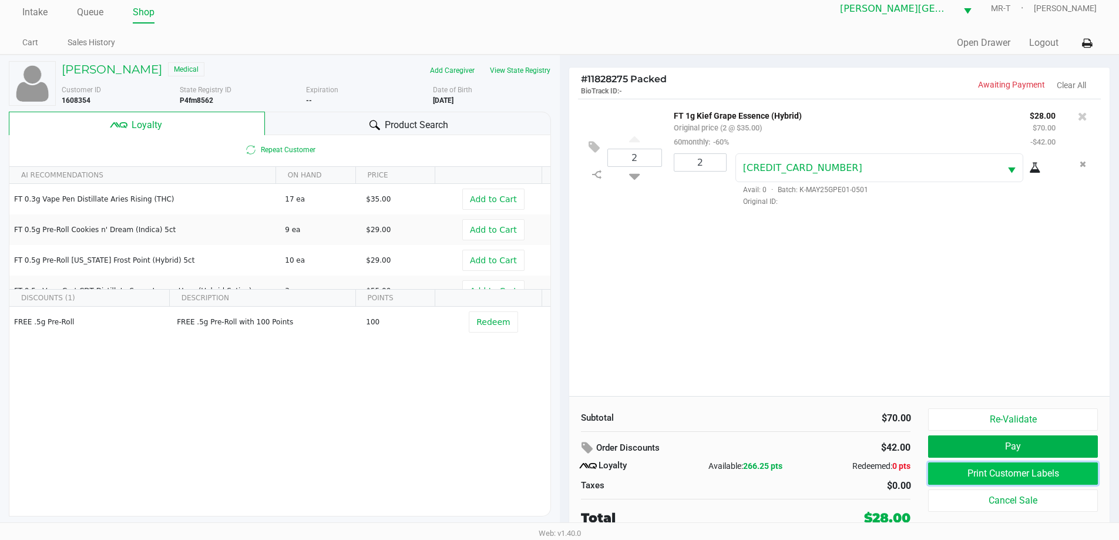
click at [982, 476] on button "Print Customer Labels" at bounding box center [1012, 473] width 169 height 22
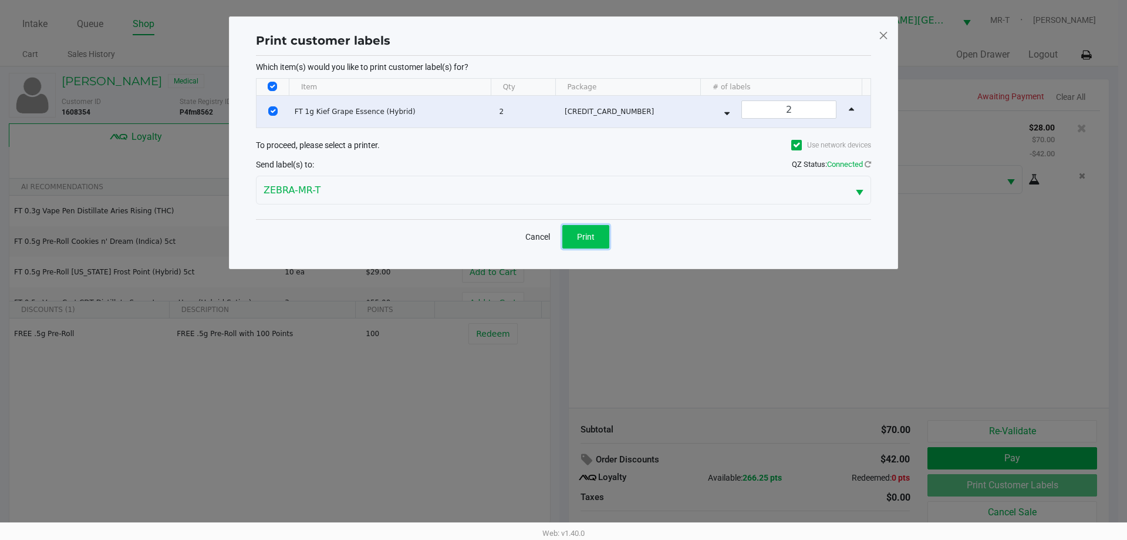
click at [595, 232] on button "Print" at bounding box center [586, 236] width 47 height 23
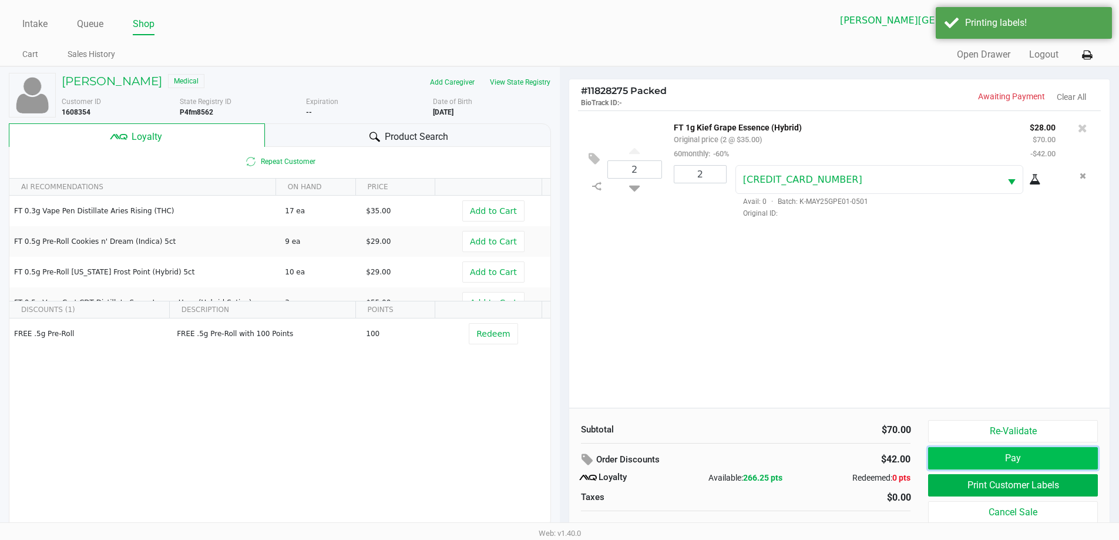
click at [979, 457] on button "Pay" at bounding box center [1012, 458] width 169 height 22
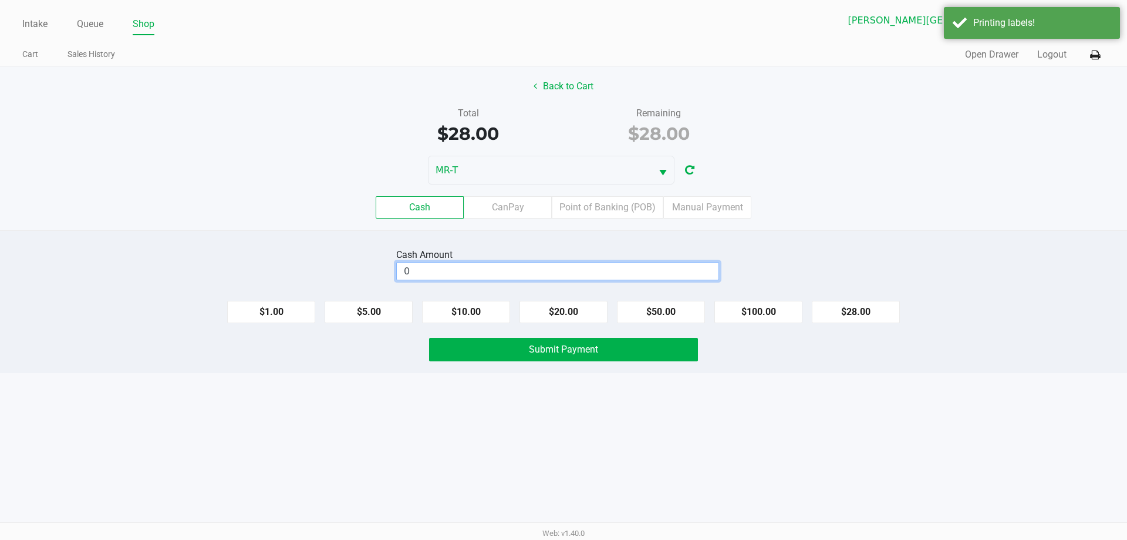
click at [484, 270] on input "0" at bounding box center [558, 270] width 322 height 17
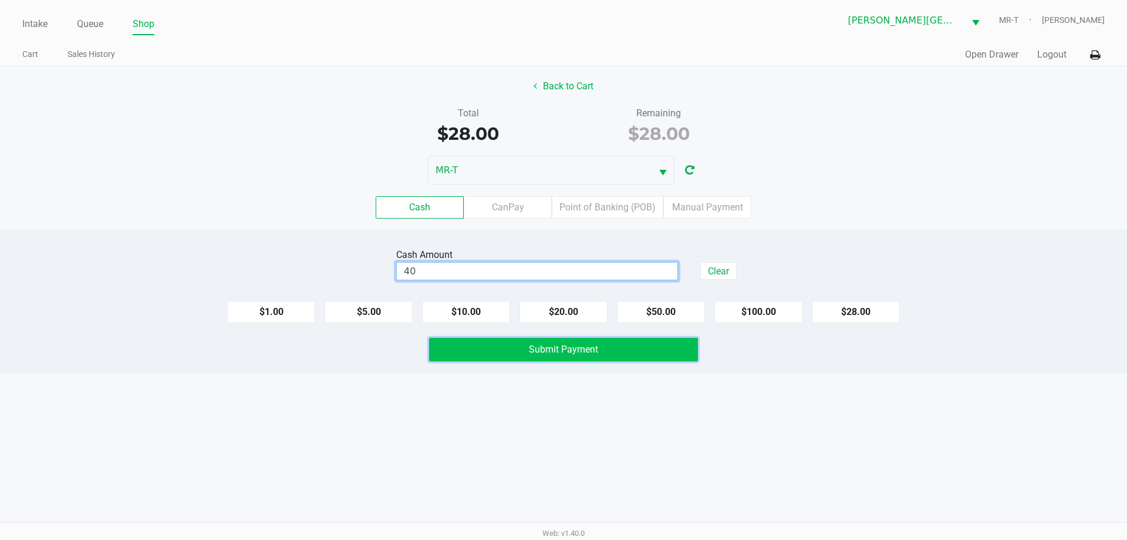
type input "$40.00"
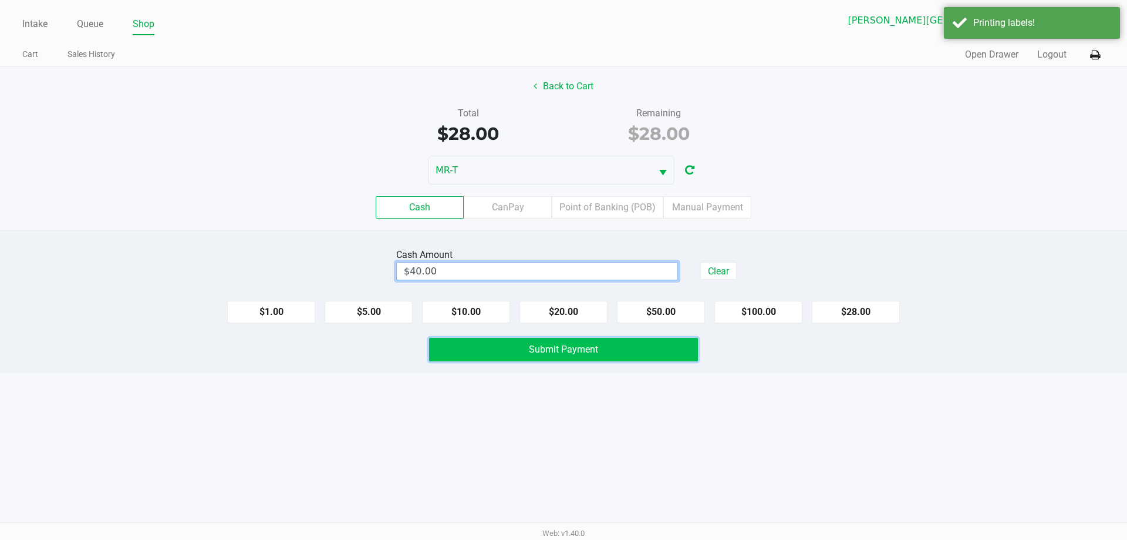
click at [446, 345] on button "Submit Payment" at bounding box center [563, 349] width 269 height 23
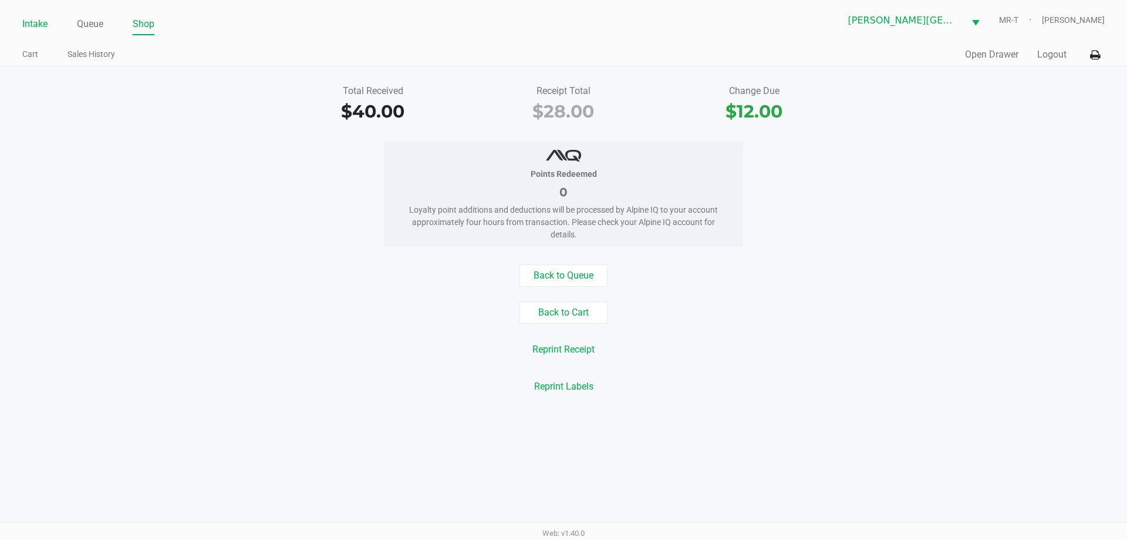
click at [41, 21] on link "Intake" at bounding box center [34, 24] width 25 height 16
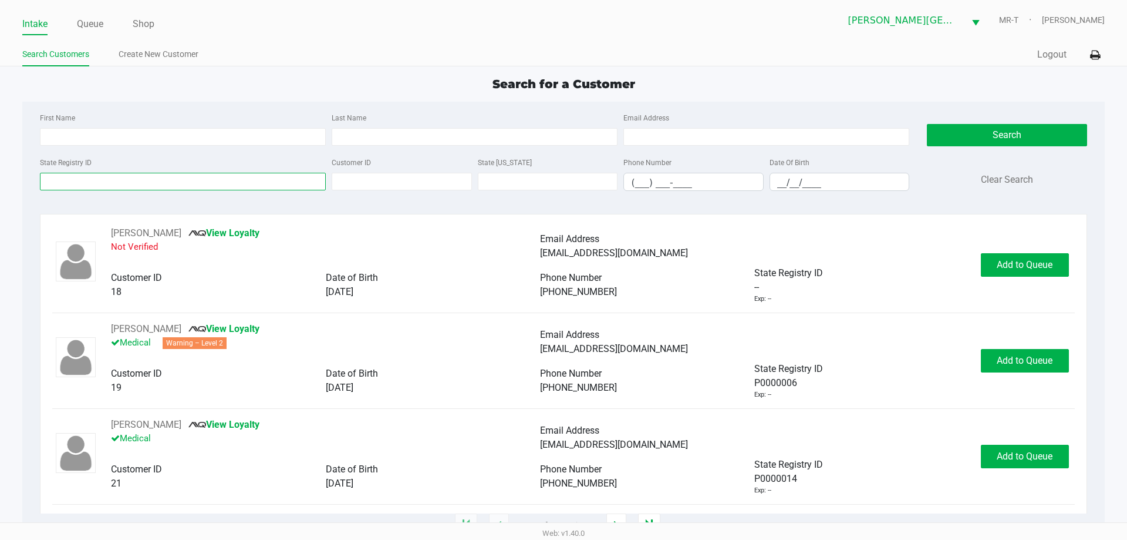
click at [150, 185] on input "State Registry ID" at bounding box center [183, 182] width 286 height 18
type input "p6kk7566"
click at [960, 139] on button "Search" at bounding box center [1007, 135] width 160 height 22
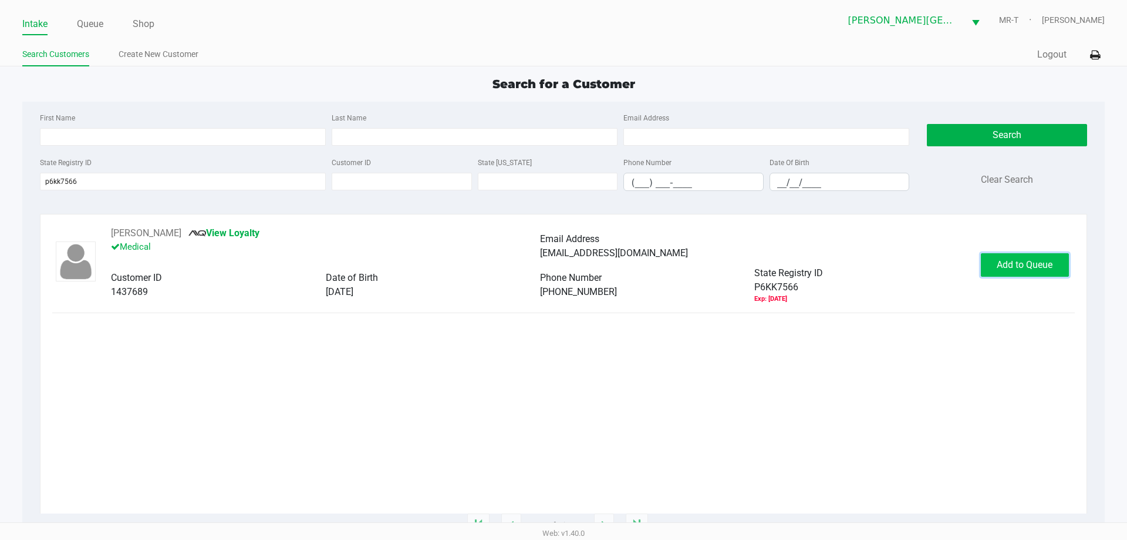
click at [1008, 255] on button "Add to Queue" at bounding box center [1025, 264] width 88 height 23
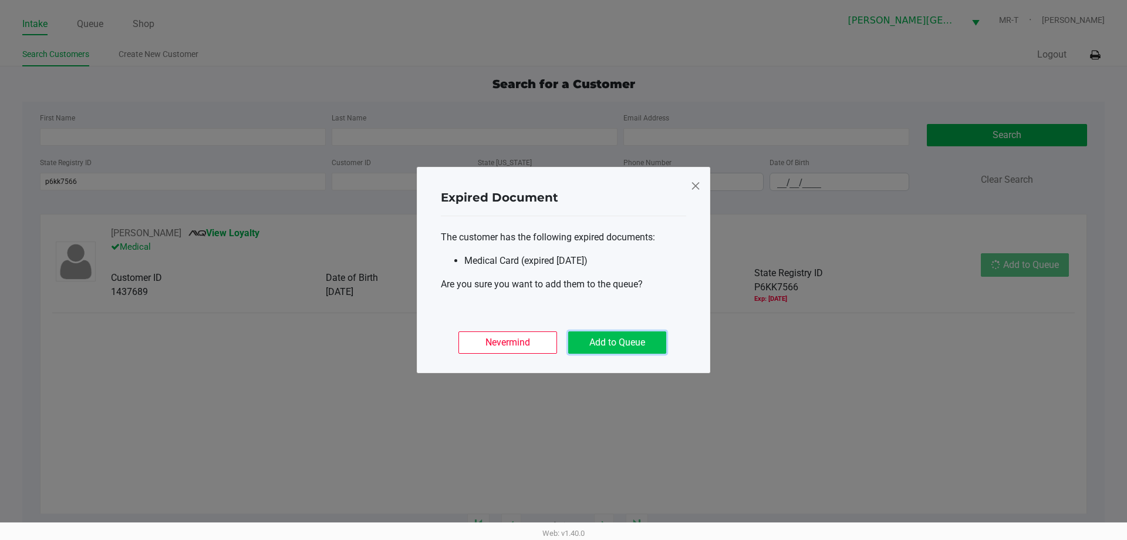
click at [635, 336] on button "Add to Queue" at bounding box center [617, 342] width 98 height 22
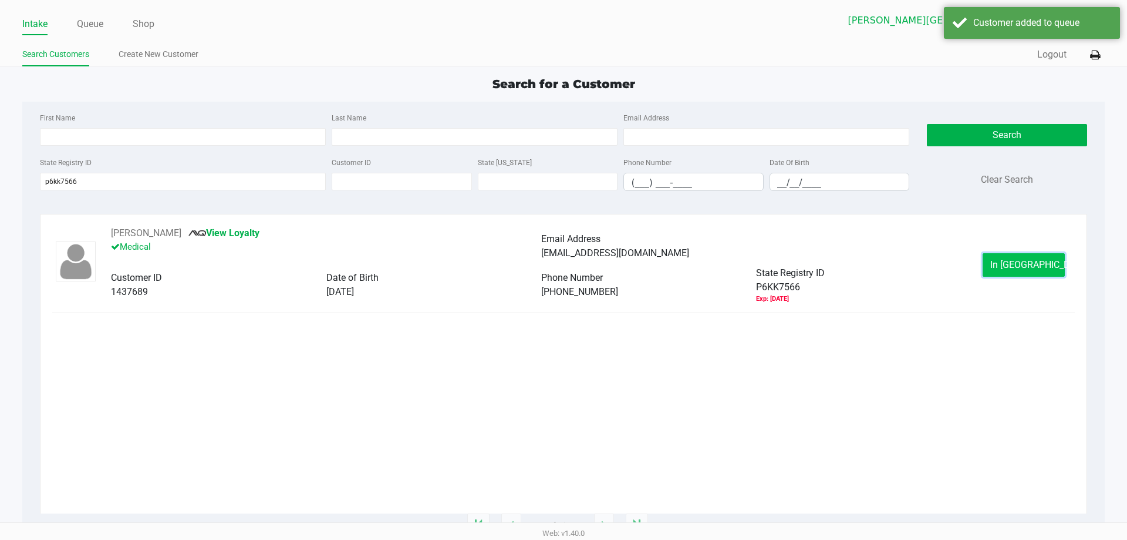
click at [992, 267] on button "In [GEOGRAPHIC_DATA]" at bounding box center [1024, 264] width 82 height 23
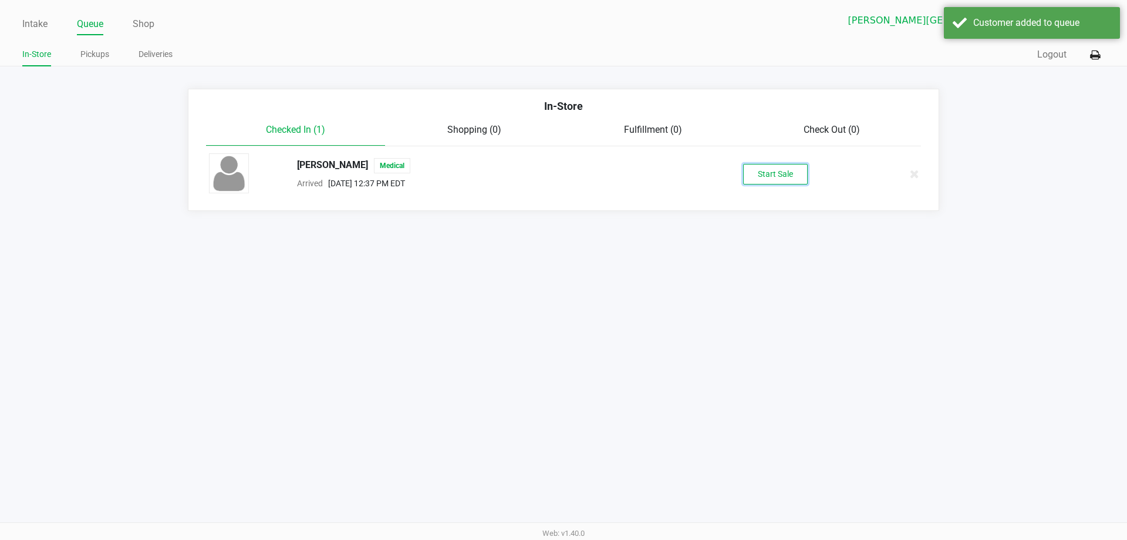
click at [773, 177] on button "Start Sale" at bounding box center [775, 174] width 65 height 21
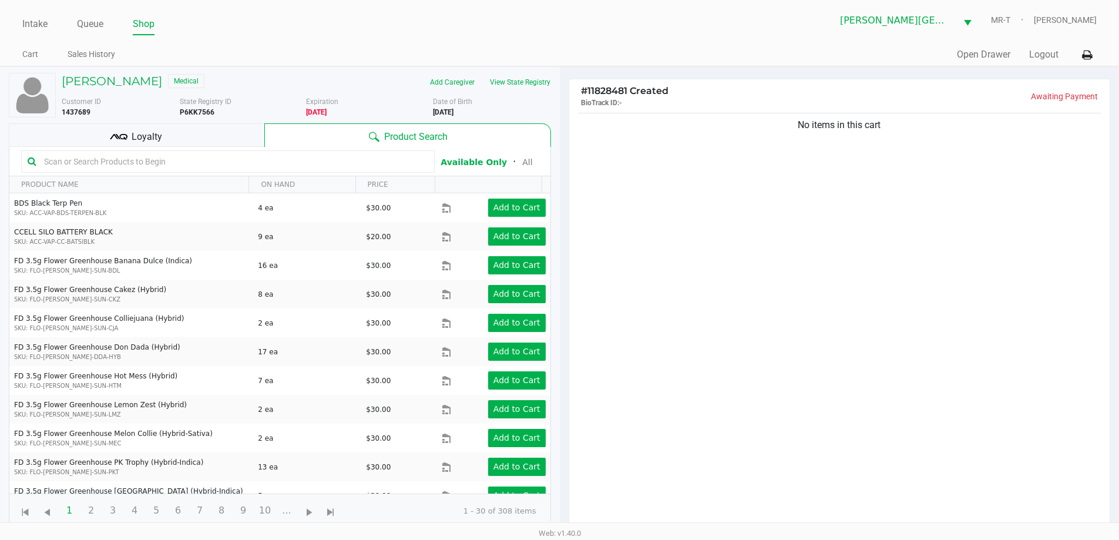
click at [115, 125] on div "Loyalty" at bounding box center [136, 134] width 255 height 23
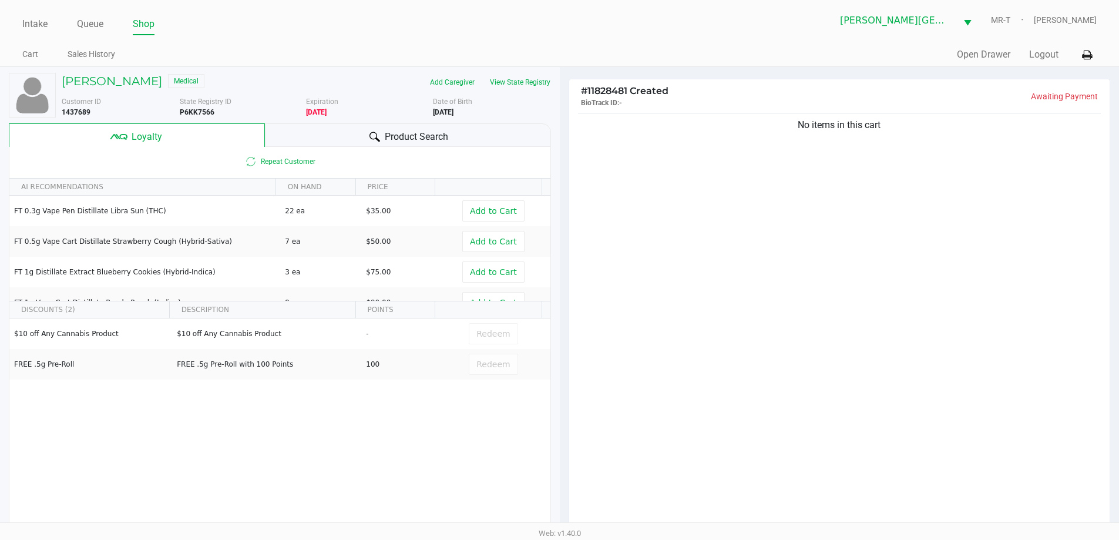
click at [278, 142] on div "Product Search" at bounding box center [408, 134] width 286 height 23
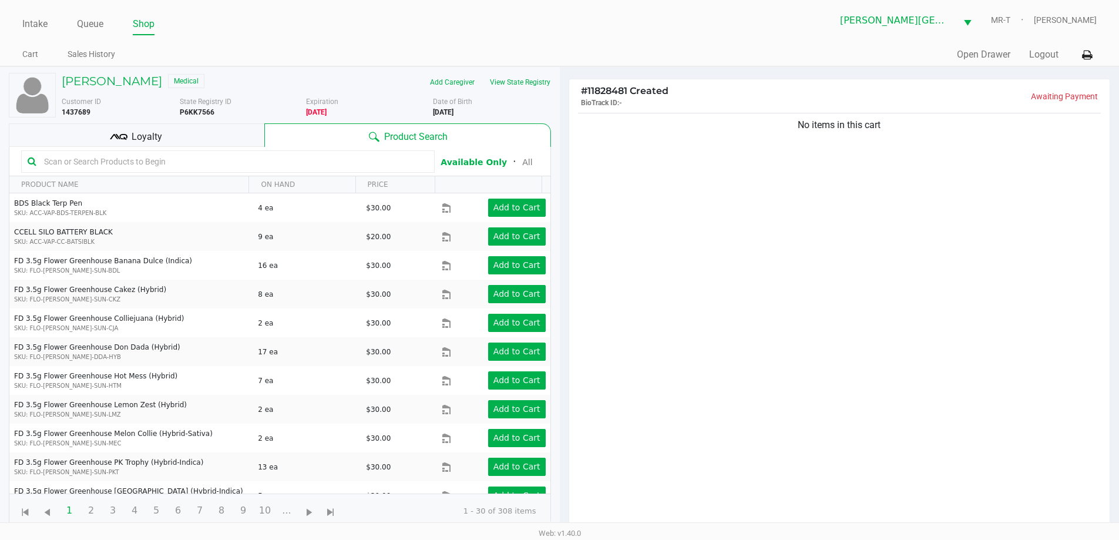
click at [226, 124] on div "Loyalty" at bounding box center [136, 134] width 255 height 23
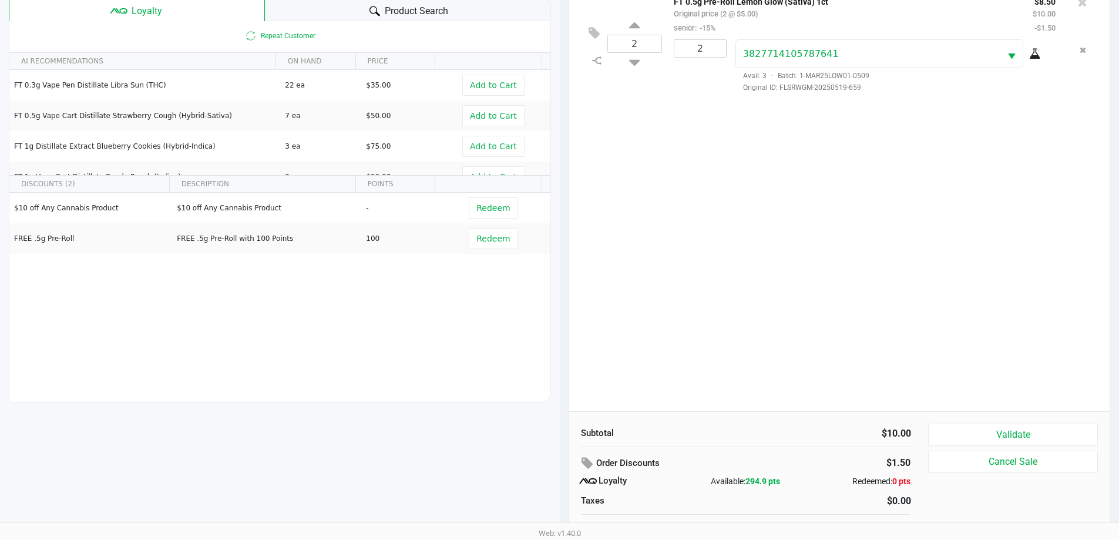
scroll to position [141, 0]
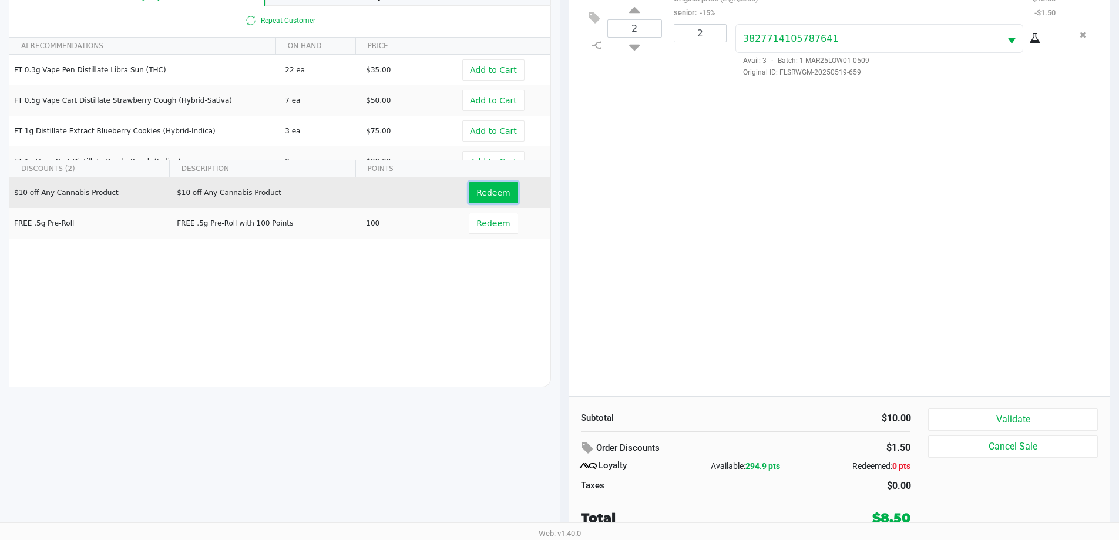
click at [470, 193] on button "Redeem" at bounding box center [493, 192] width 49 height 21
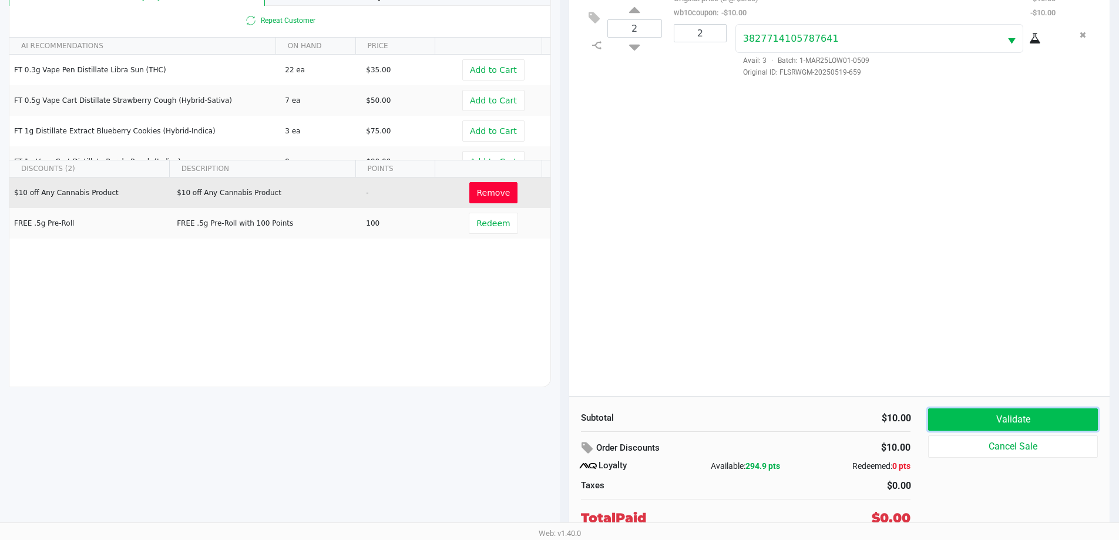
click at [1005, 420] on button "Validate" at bounding box center [1012, 419] width 169 height 22
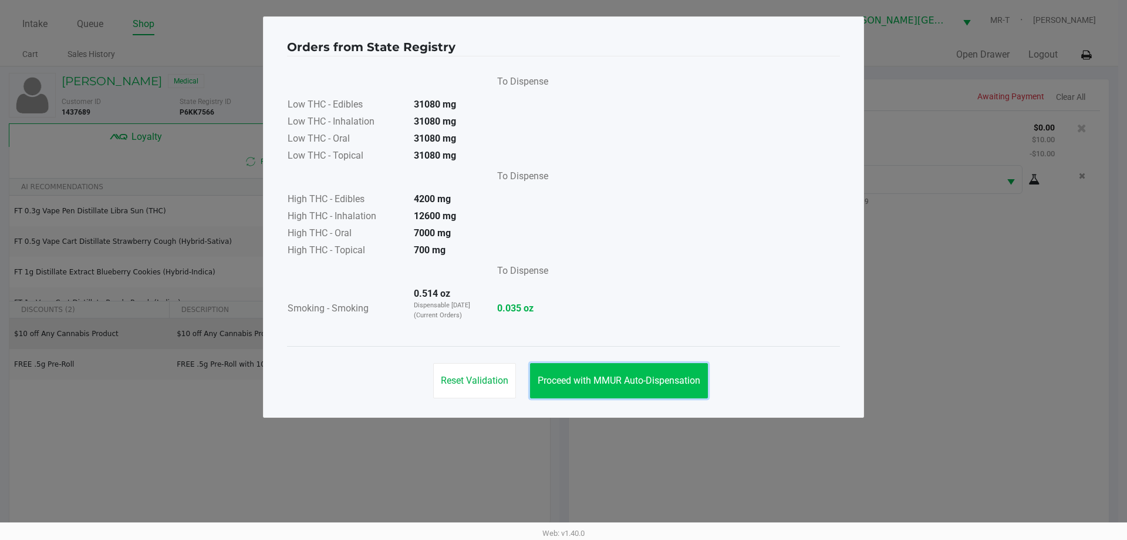
click at [678, 373] on button "Proceed with MMUR Auto-Dispensation" at bounding box center [619, 380] width 178 height 35
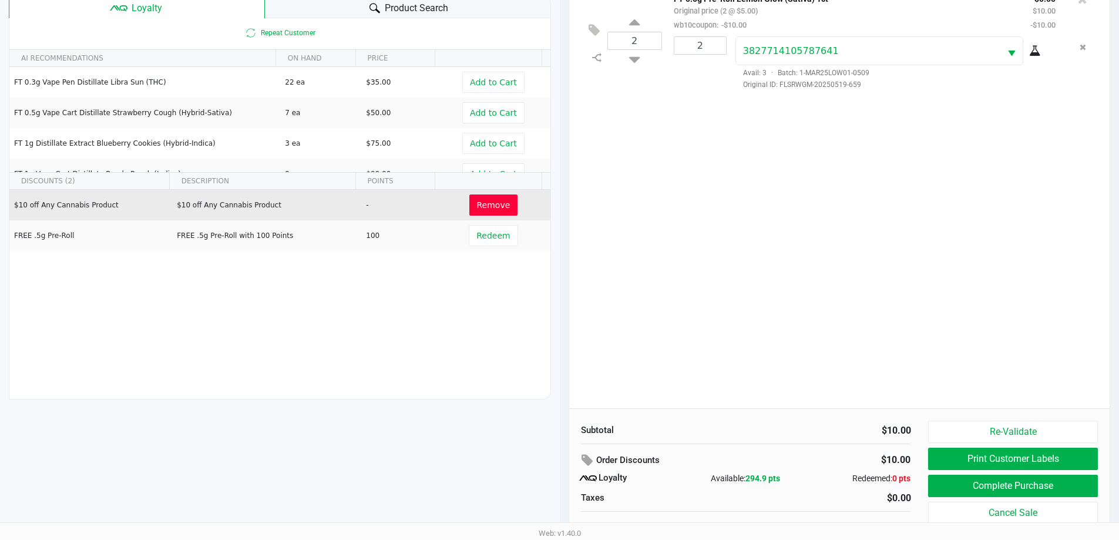
scroll to position [170, 0]
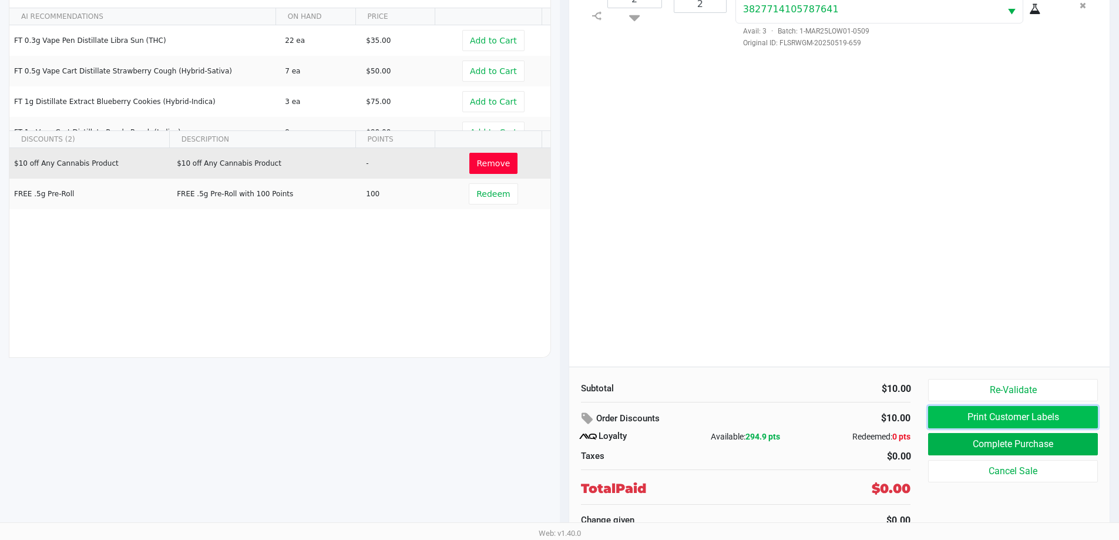
click at [975, 417] on button "Print Customer Labels" at bounding box center [1012, 417] width 169 height 22
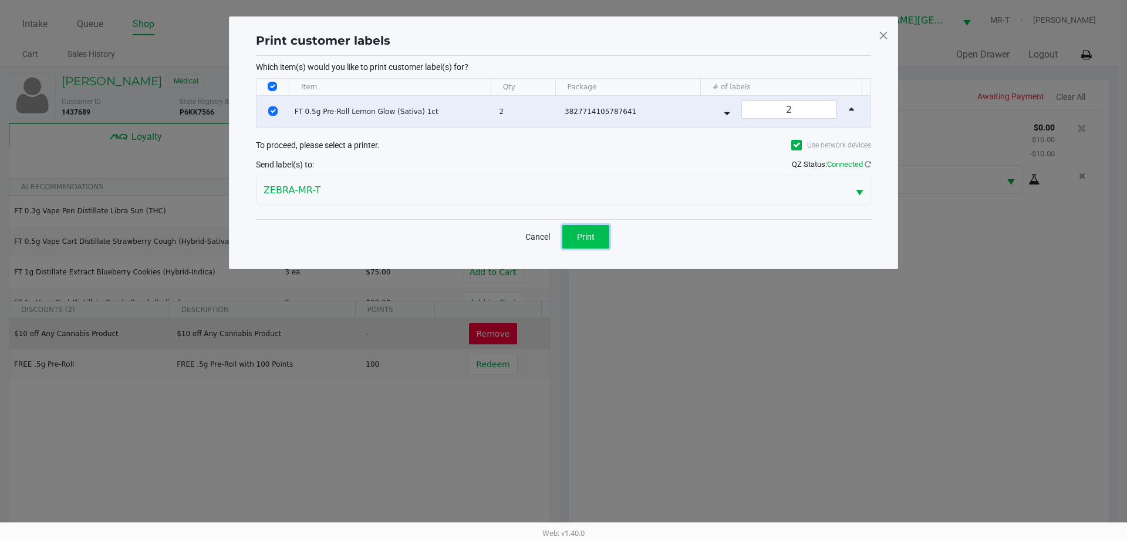
drag, startPoint x: 602, startPoint y: 242, endPoint x: 617, endPoint y: 257, distance: 20.3
click at [602, 242] on button "Print" at bounding box center [586, 236] width 47 height 23
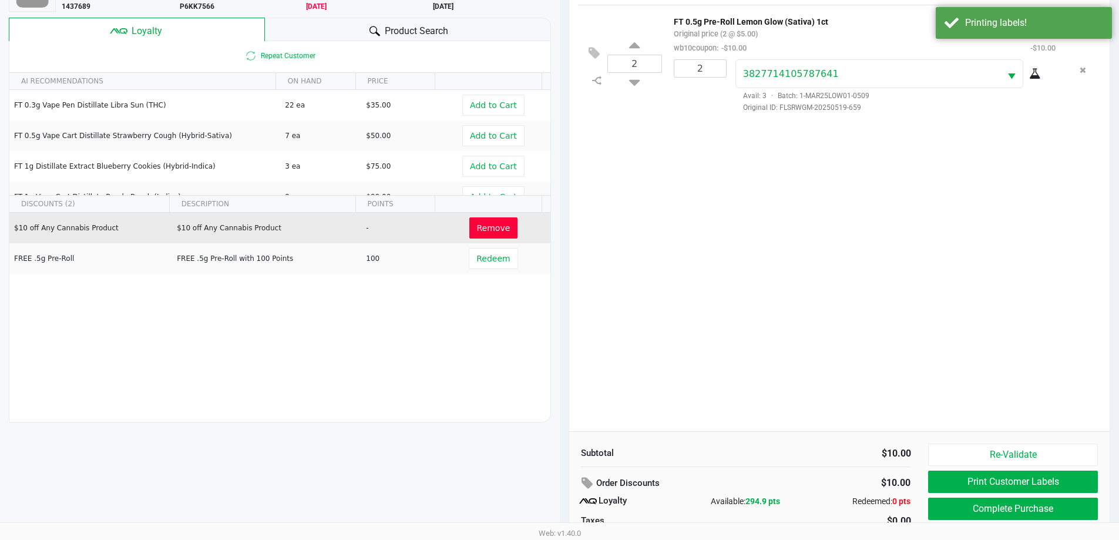
scroll to position [170, 0]
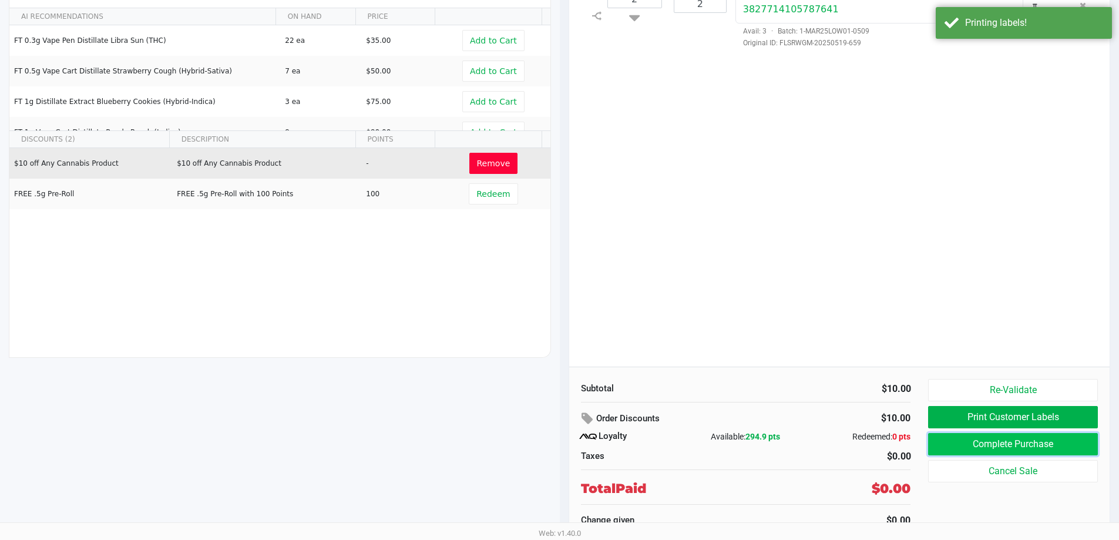
click at [949, 439] on button "Complete Purchase" at bounding box center [1012, 444] width 169 height 22
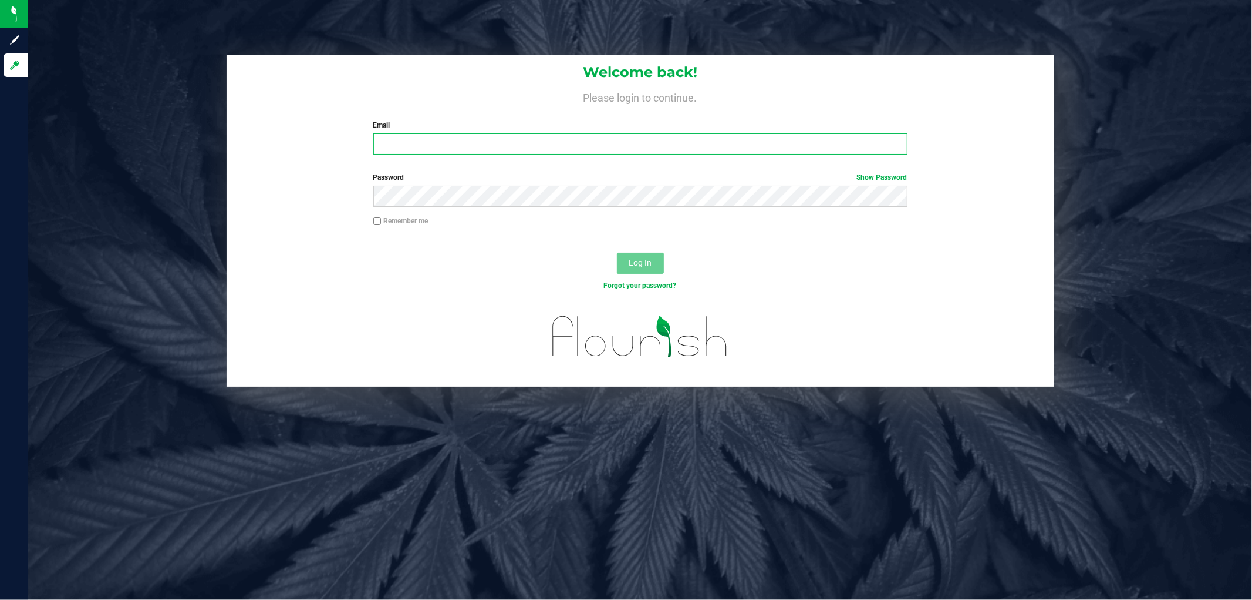
click at [419, 148] on input "Email" at bounding box center [640, 143] width 534 height 21
type input "[EMAIL_ADDRESS][DOMAIN_NAME]"
click at [617, 252] on button "Log In" at bounding box center [640, 262] width 47 height 21
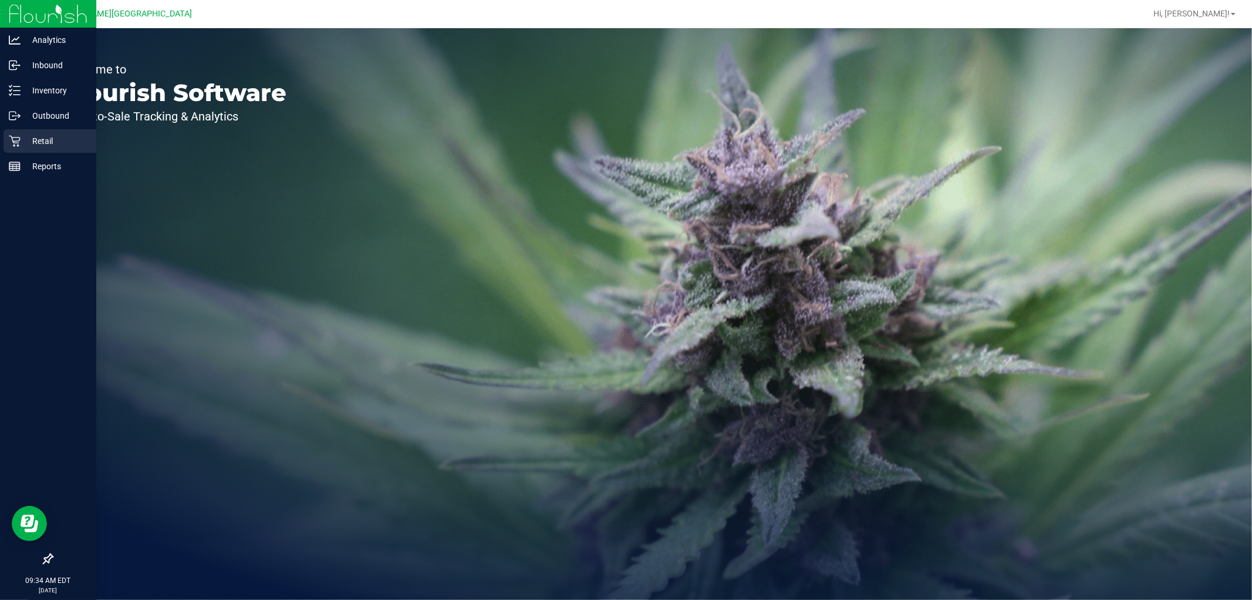
click at [32, 143] on p "Retail" at bounding box center [56, 141] width 70 height 14
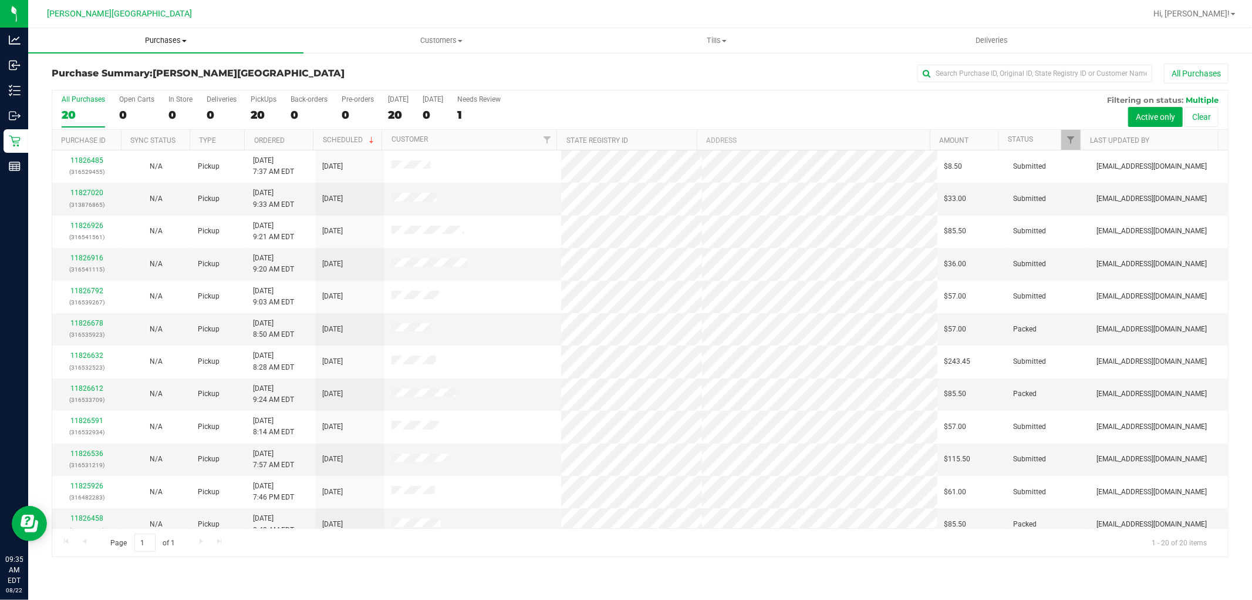
click at [151, 44] on span "Purchases" at bounding box center [165, 40] width 275 height 11
click at [60, 88] on span "Fulfillment" at bounding box center [64, 85] width 73 height 10
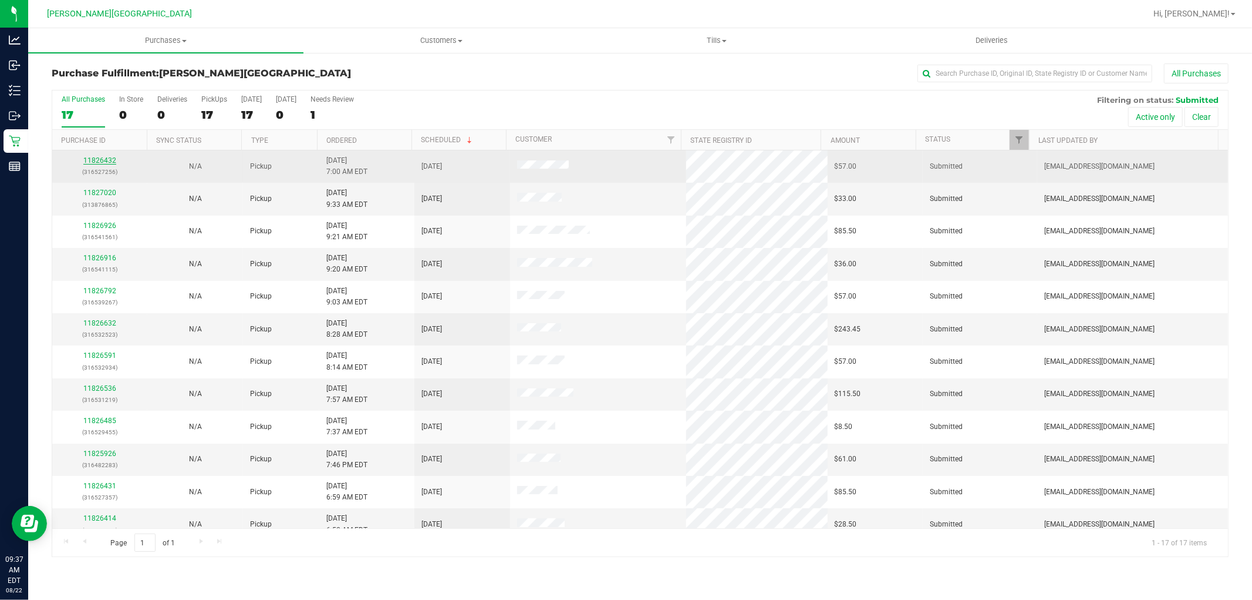
click at [90, 157] on link "11826432" at bounding box center [99, 160] width 33 height 8
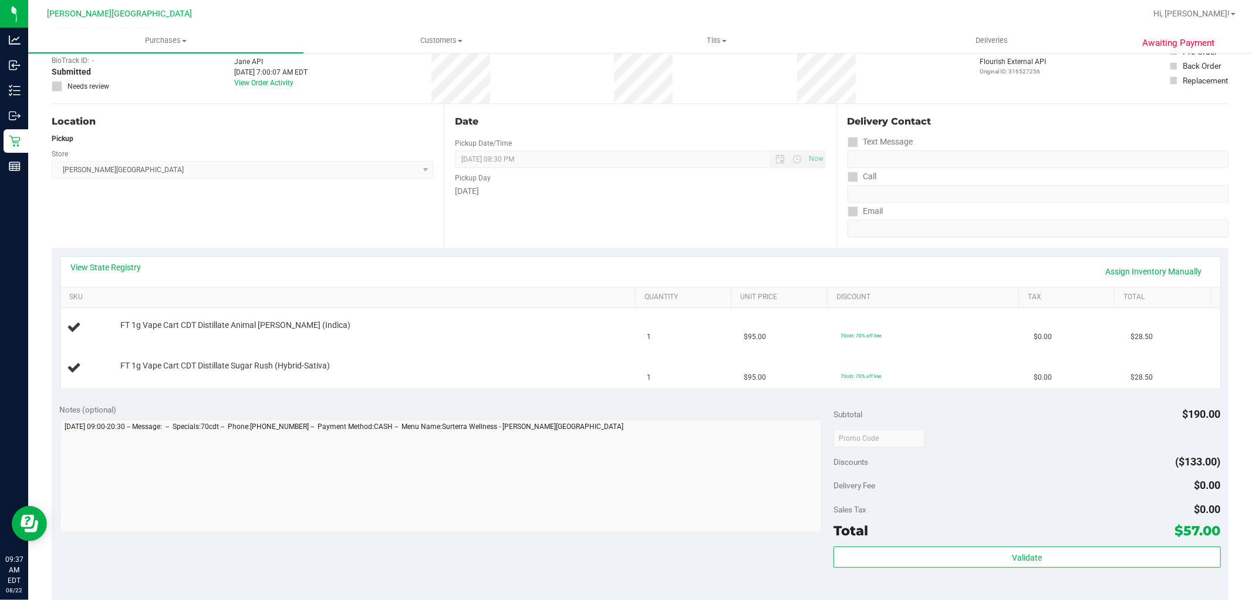
scroll to position [326, 0]
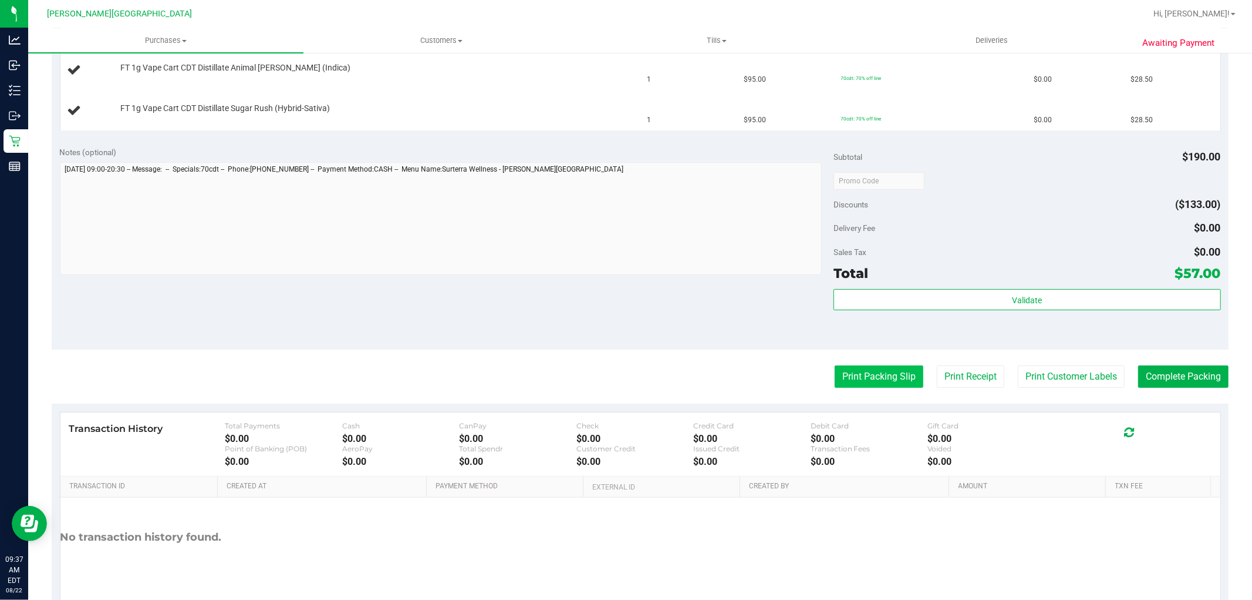
click at [885, 383] on button "Print Packing Slip" at bounding box center [879, 376] width 89 height 22
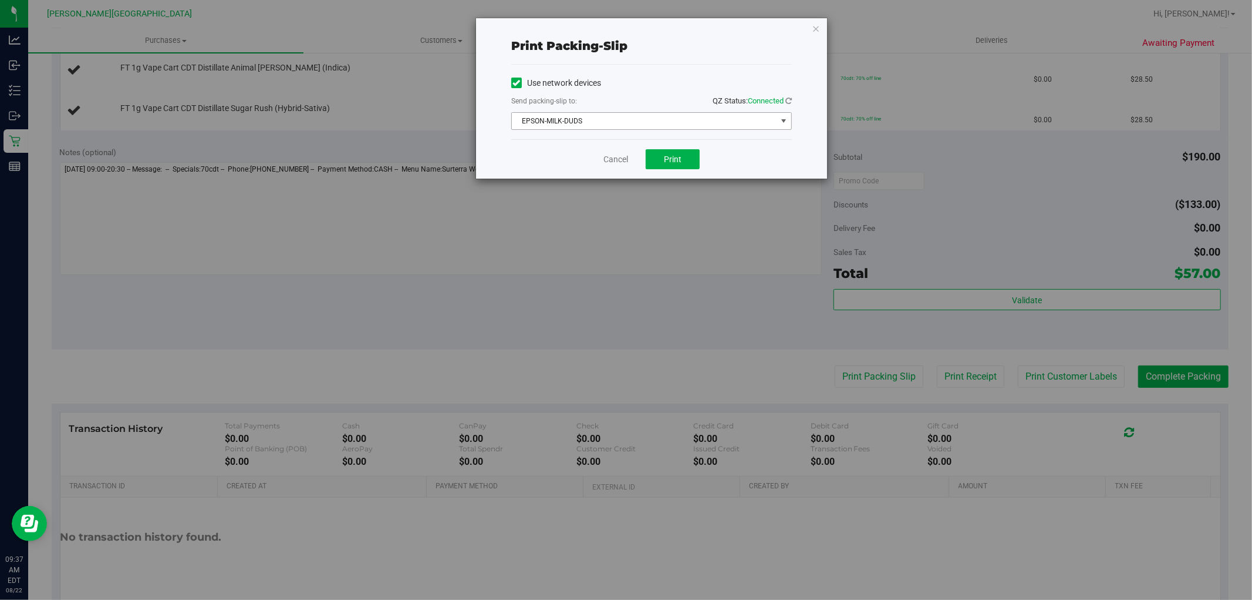
click at [627, 116] on span "EPSON-MILK-DUDS" at bounding box center [644, 121] width 265 height 16
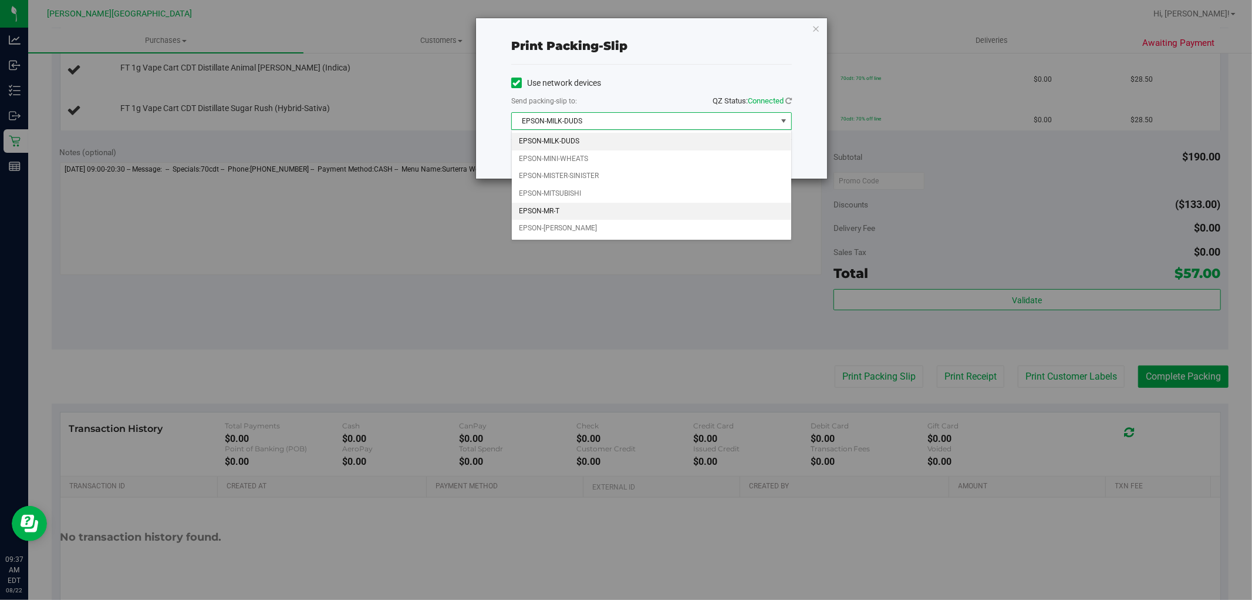
click at [553, 208] on li "EPSON-MR-T" at bounding box center [651, 212] width 279 height 18
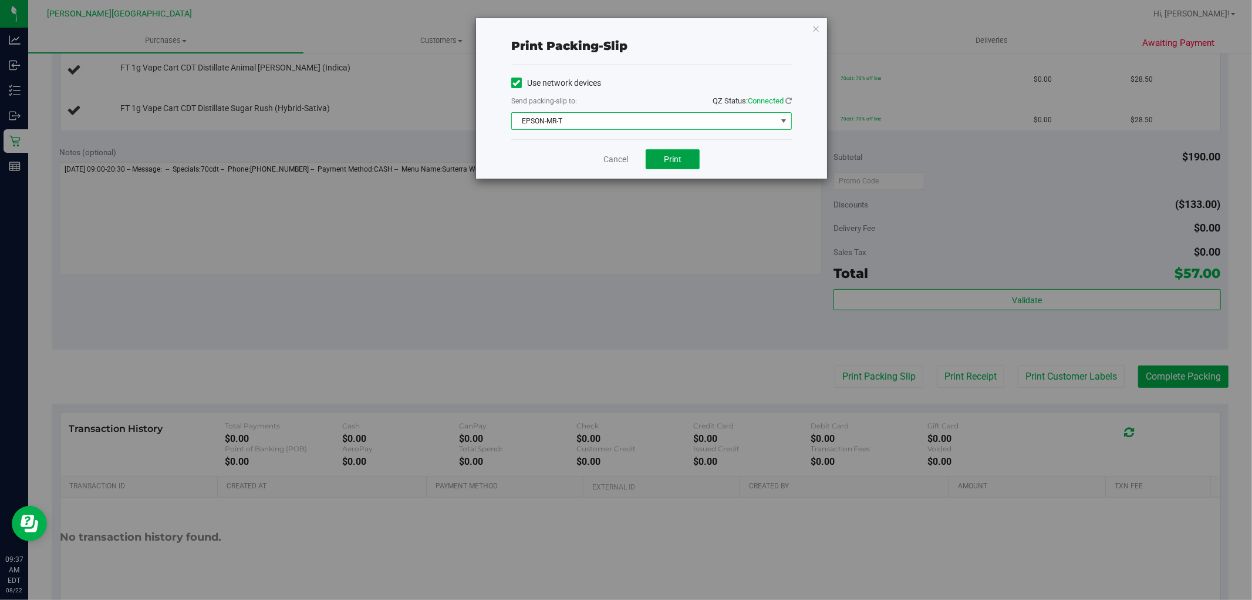
click at [682, 156] on button "Print" at bounding box center [673, 159] width 54 height 20
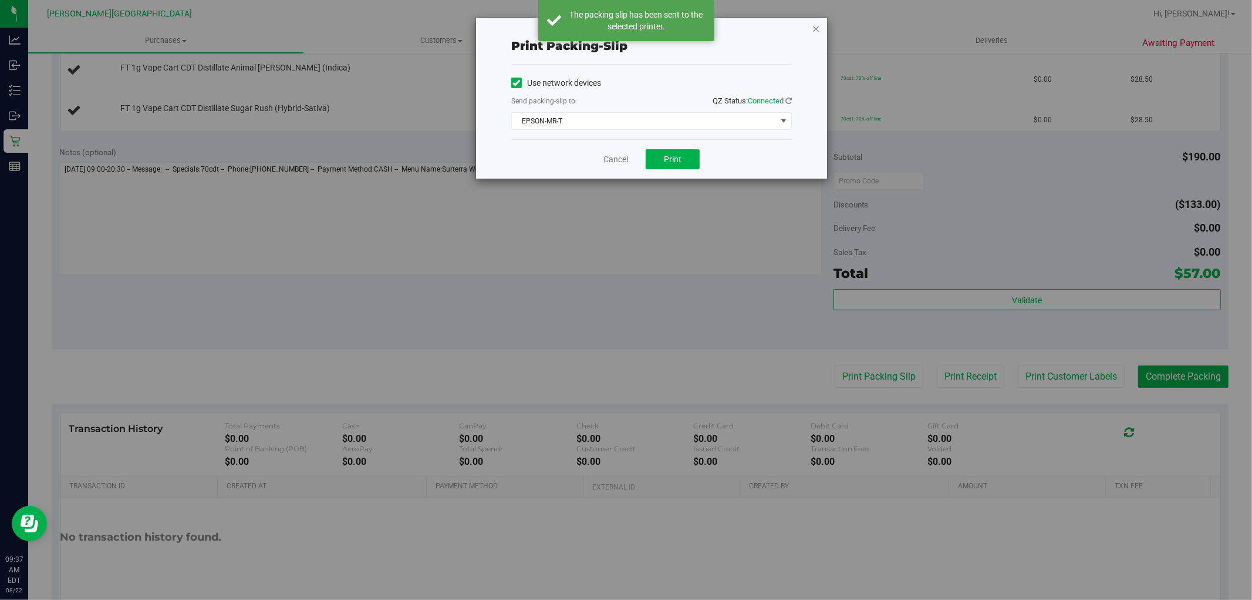
click at [817, 26] on icon "button" at bounding box center [816, 28] width 8 height 14
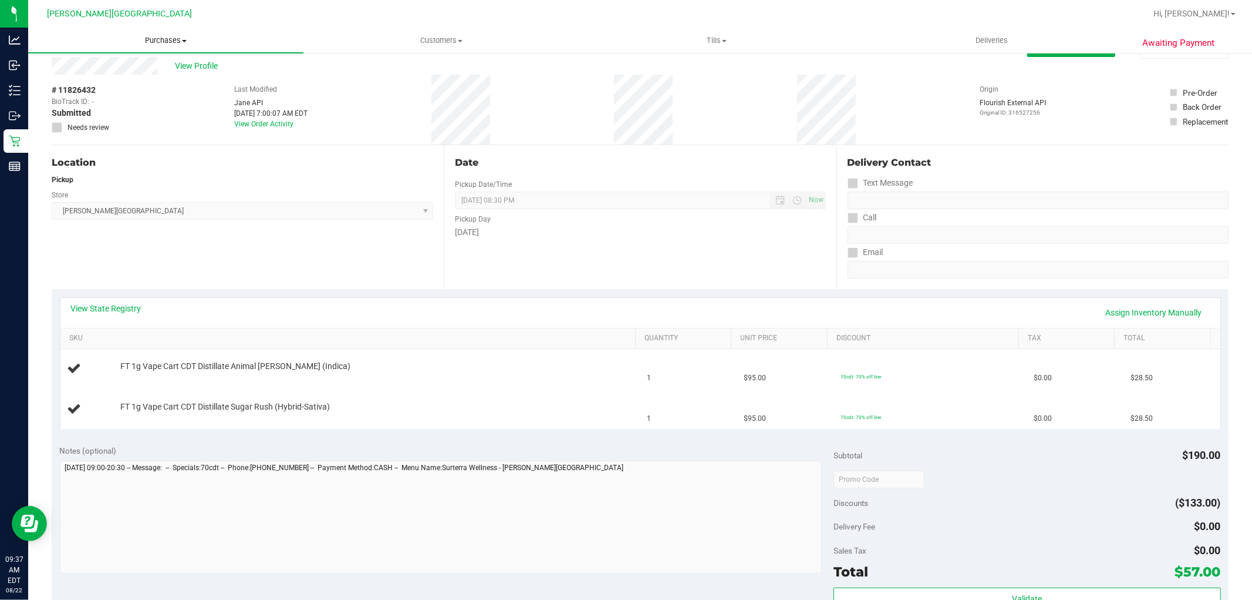
scroll to position [0, 0]
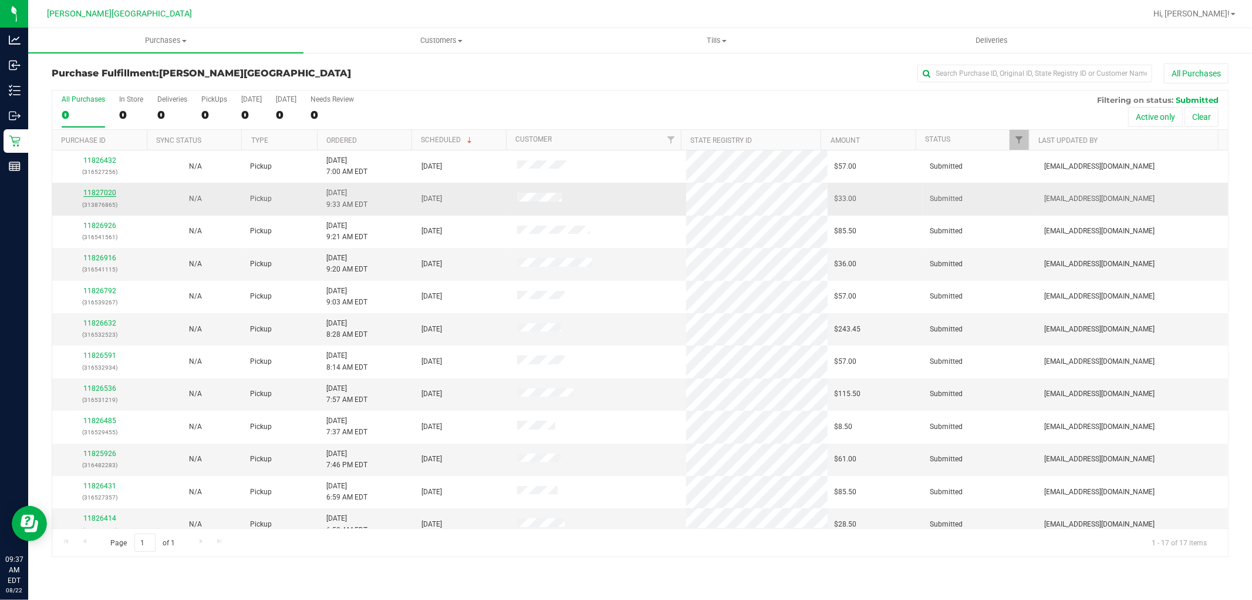
click at [112, 193] on link "11827020" at bounding box center [99, 192] width 33 height 8
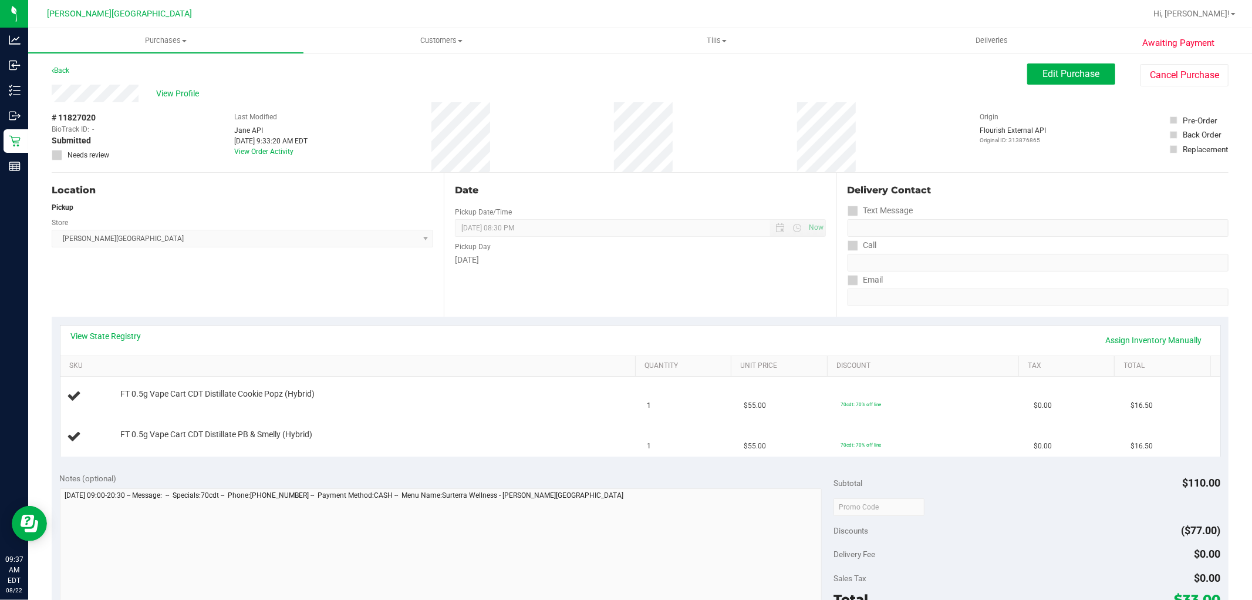
scroll to position [326, 0]
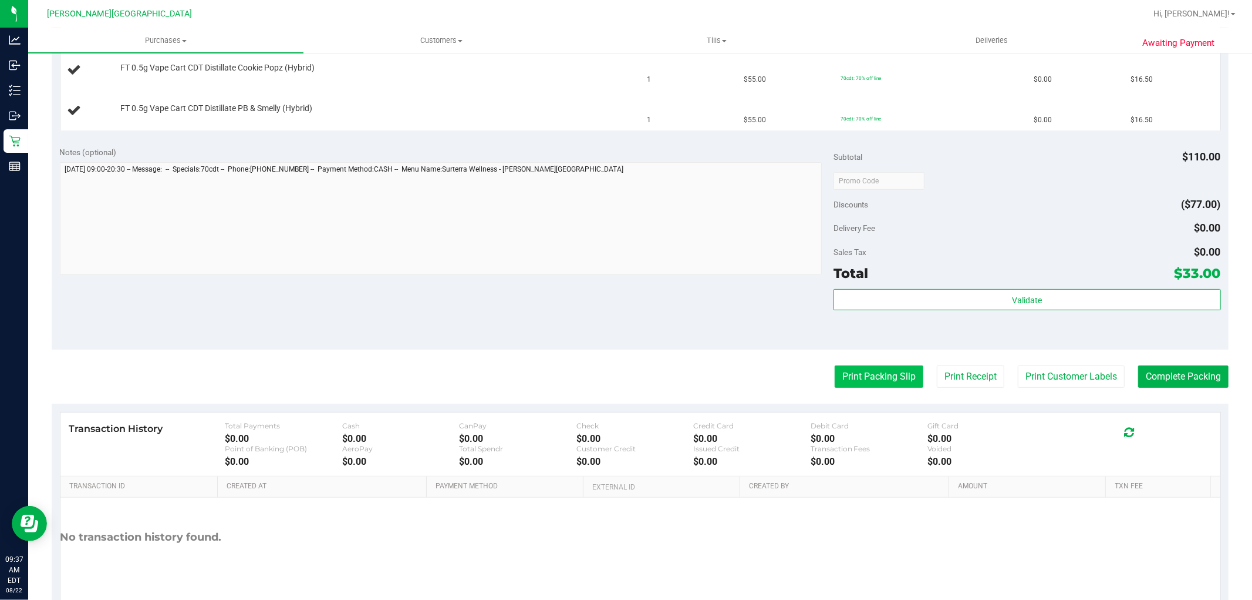
click at [864, 371] on button "Print Packing Slip" at bounding box center [879, 376] width 89 height 22
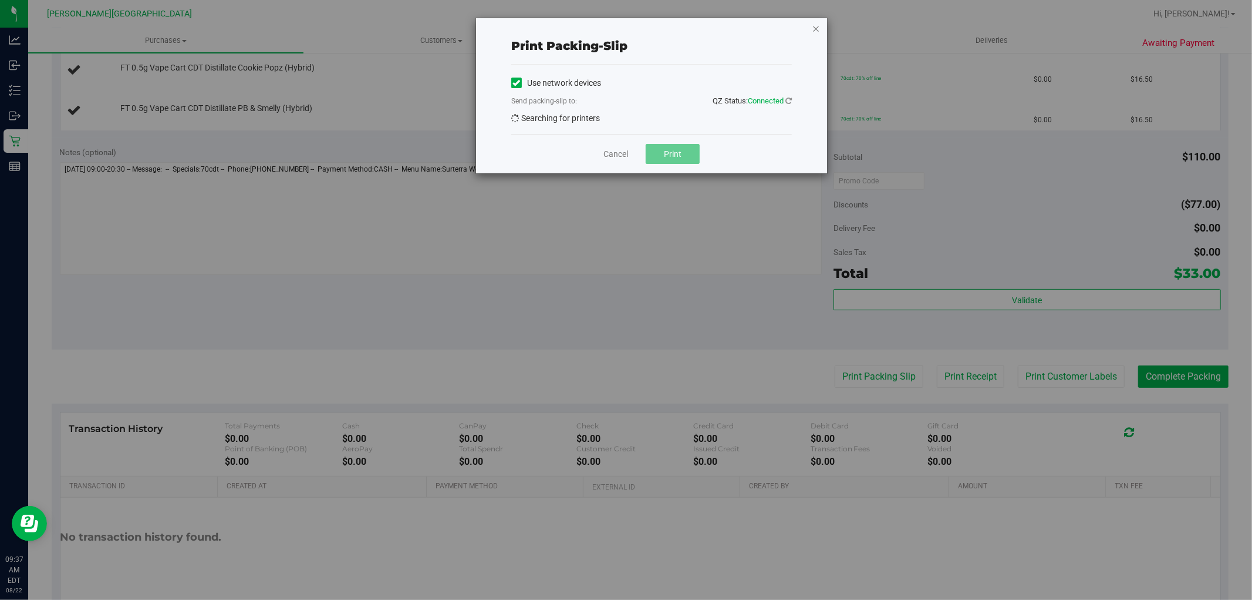
click at [813, 30] on icon "button" at bounding box center [816, 28] width 8 height 14
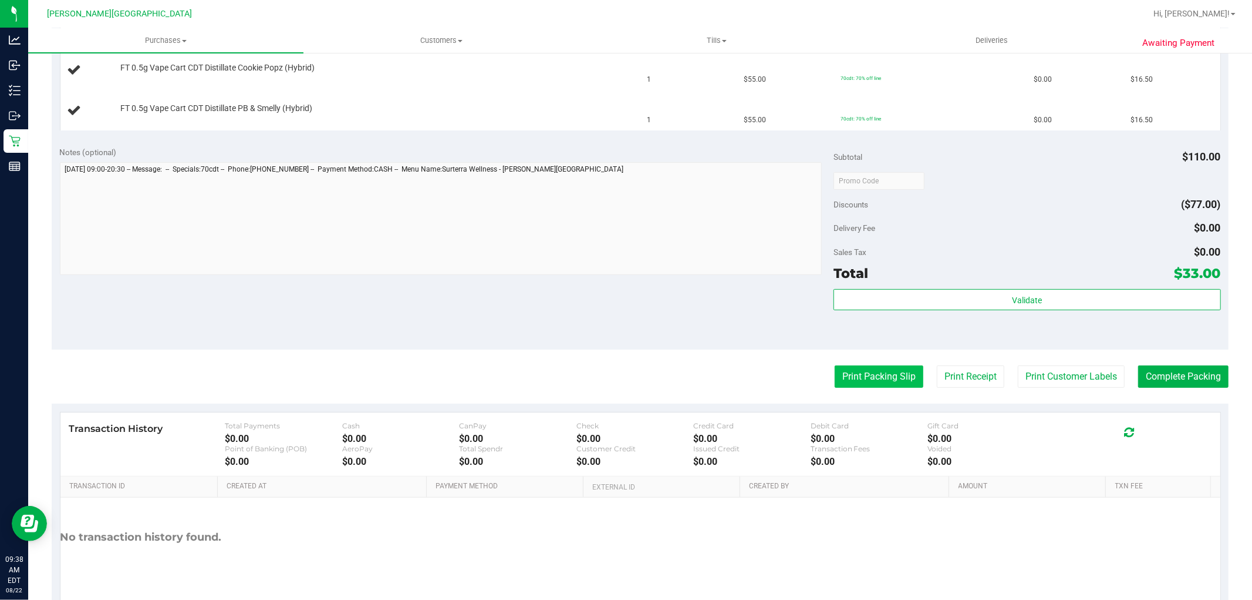
click at [883, 372] on button "Print Packing Slip" at bounding box center [879, 376] width 89 height 22
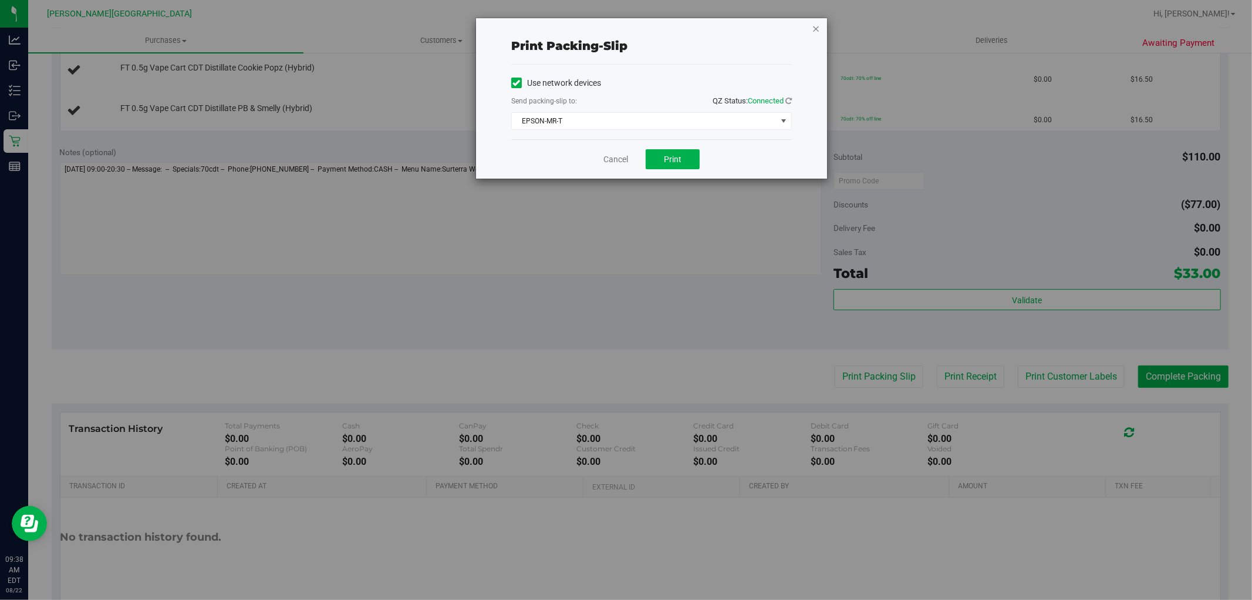
click at [817, 26] on icon "button" at bounding box center [816, 28] width 8 height 14
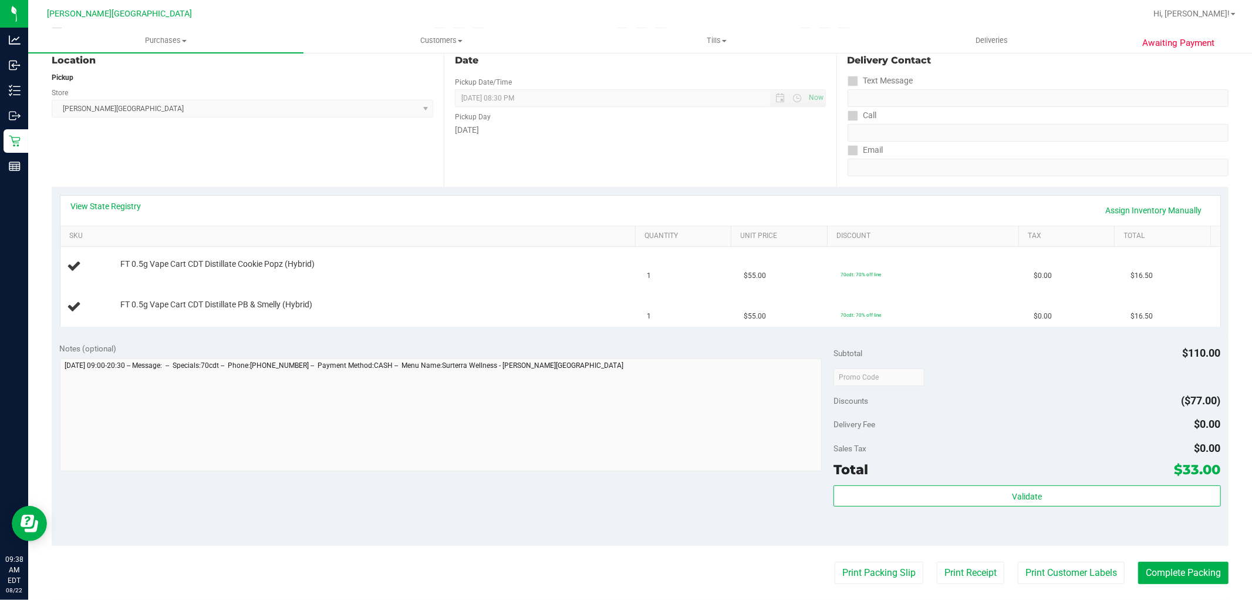
scroll to position [130, 0]
click at [844, 578] on button "Print Packing Slip" at bounding box center [879, 572] width 89 height 22
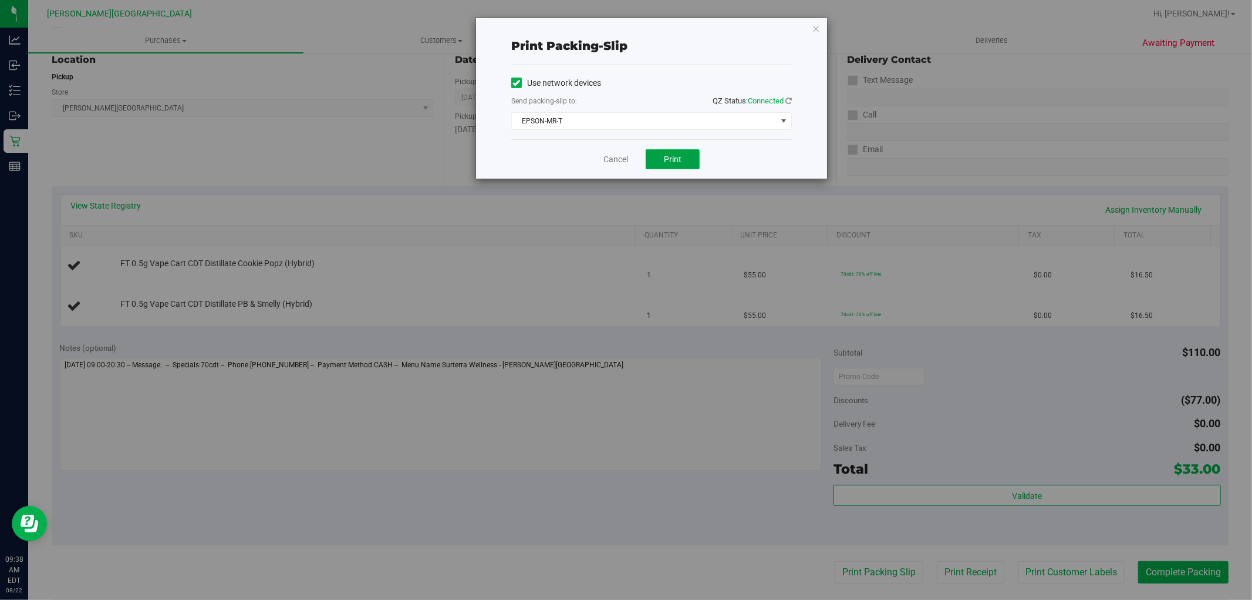
click at [672, 156] on span "Print" at bounding box center [673, 158] width 18 height 9
click at [818, 26] on icon "button" at bounding box center [816, 28] width 8 height 14
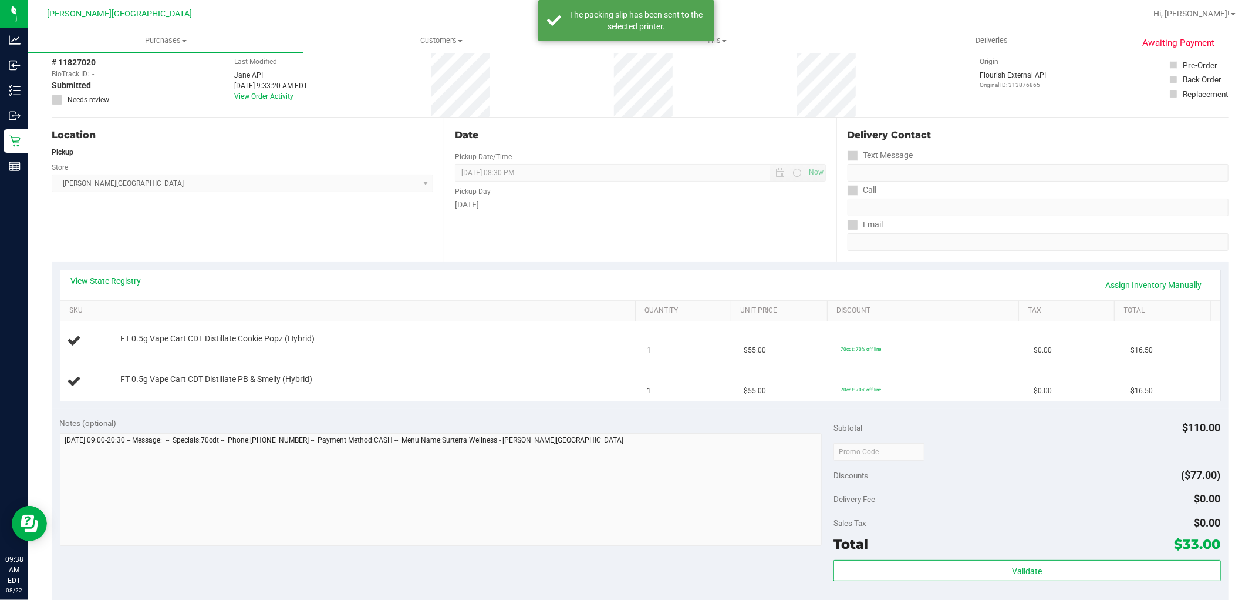
scroll to position [0, 0]
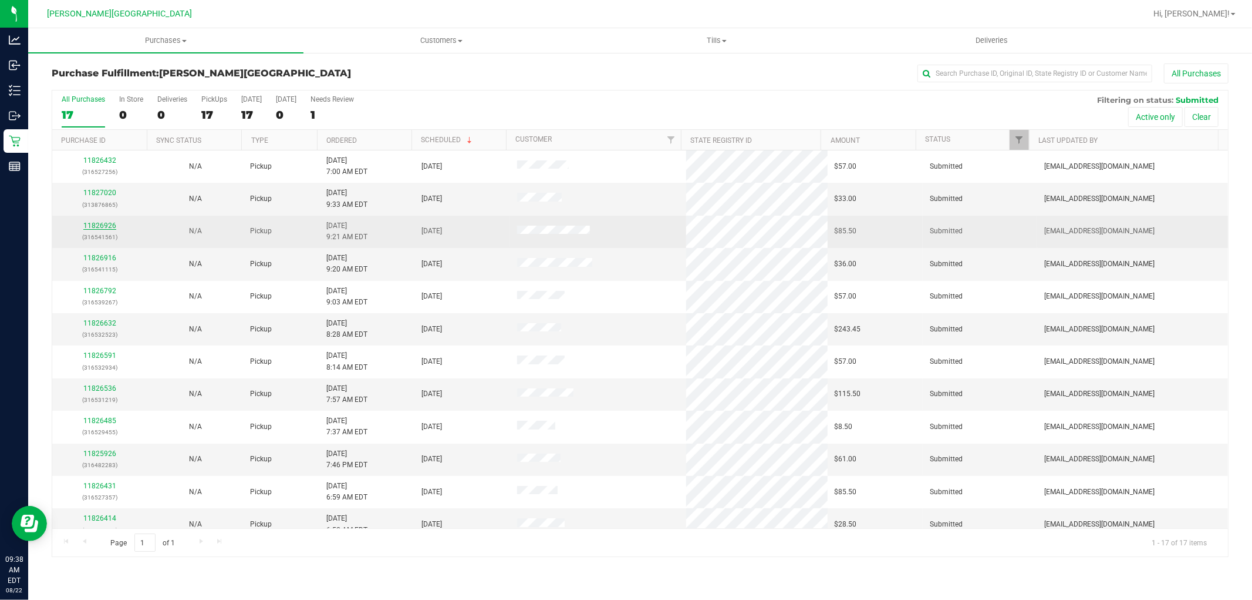
click at [105, 227] on link "11826926" at bounding box center [99, 225] width 33 height 8
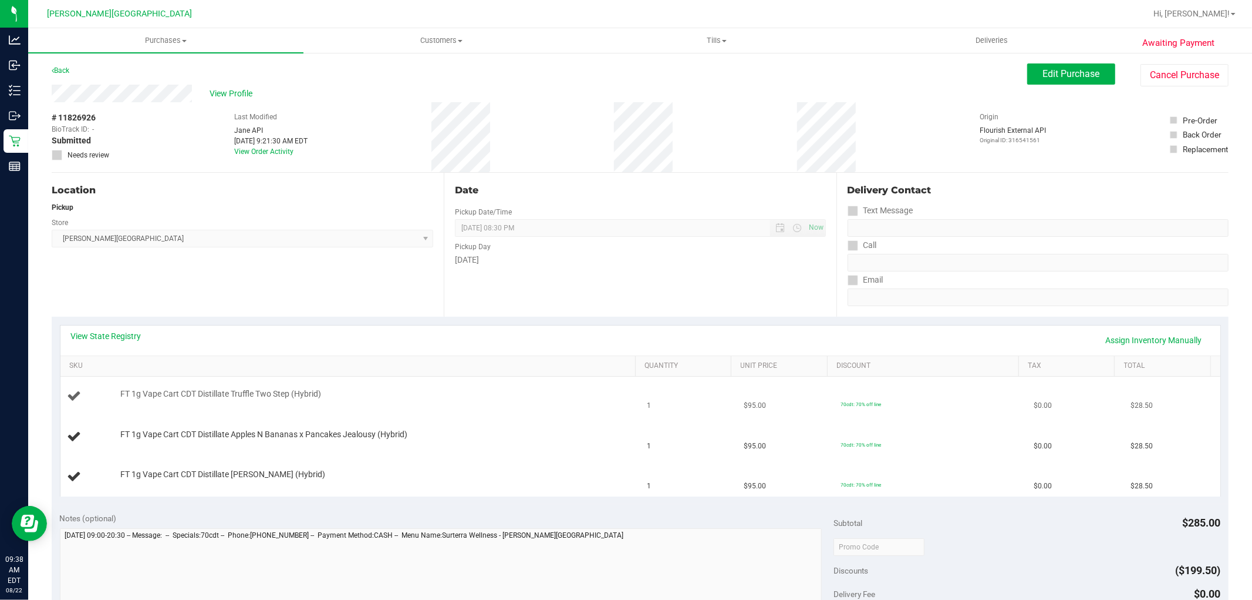
scroll to position [261, 0]
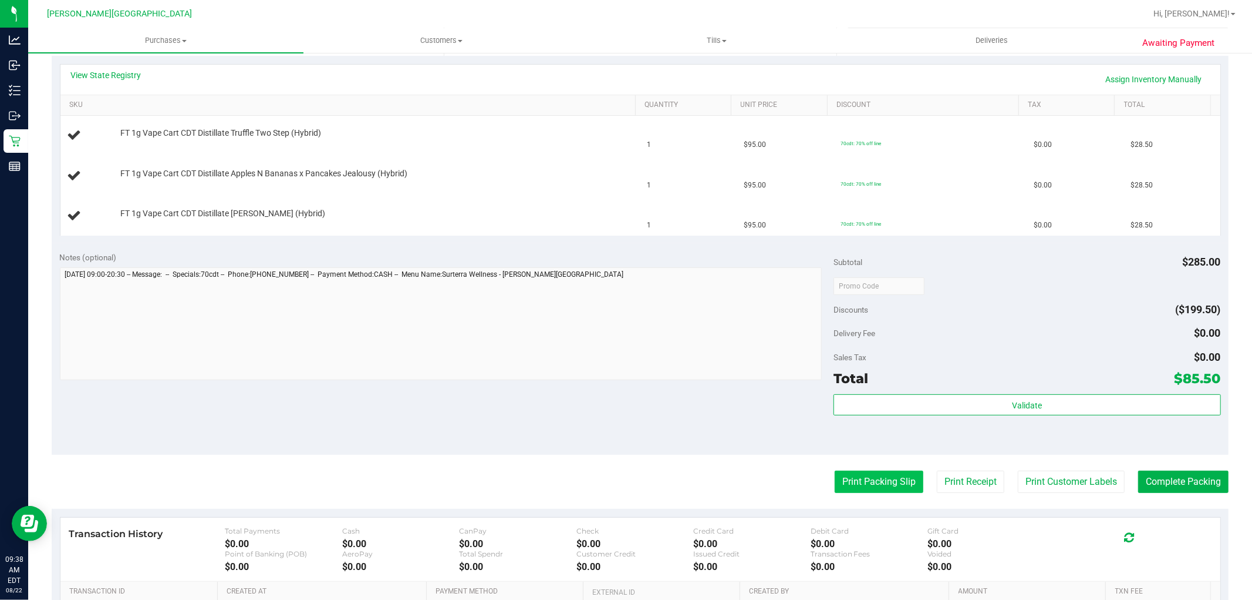
click at [862, 472] on button "Print Packing Slip" at bounding box center [879, 481] width 89 height 22
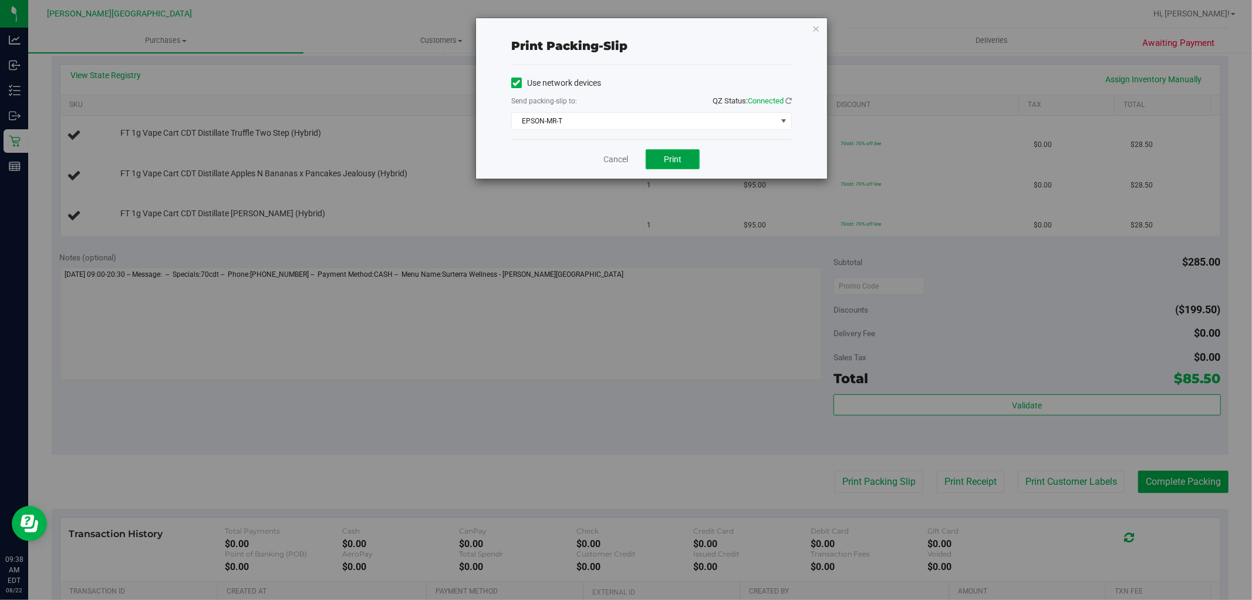
click at [678, 156] on span "Print" at bounding box center [673, 158] width 18 height 9
click at [814, 27] on icon "button" at bounding box center [816, 28] width 8 height 14
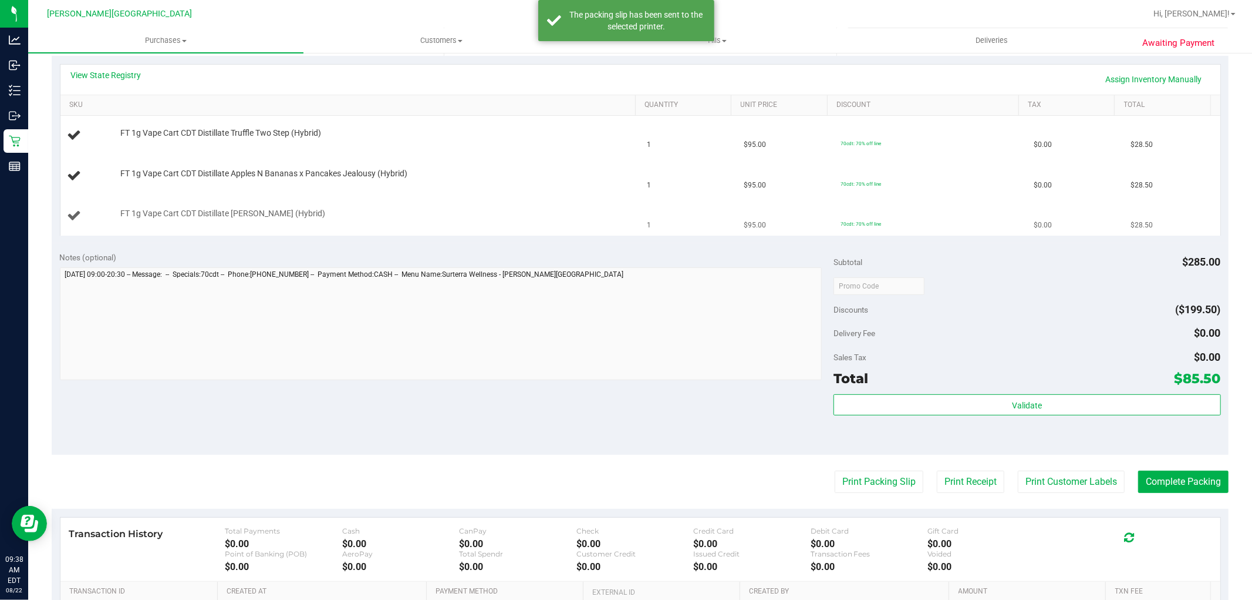
scroll to position [0, 0]
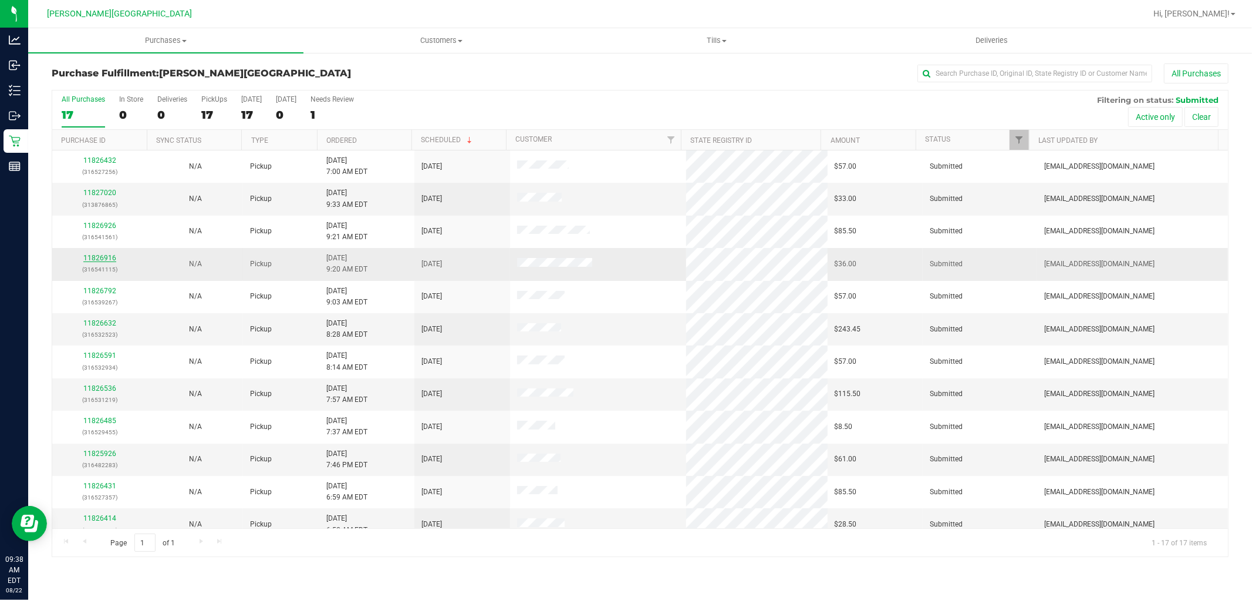
click at [107, 257] on link "11826916" at bounding box center [99, 258] width 33 height 8
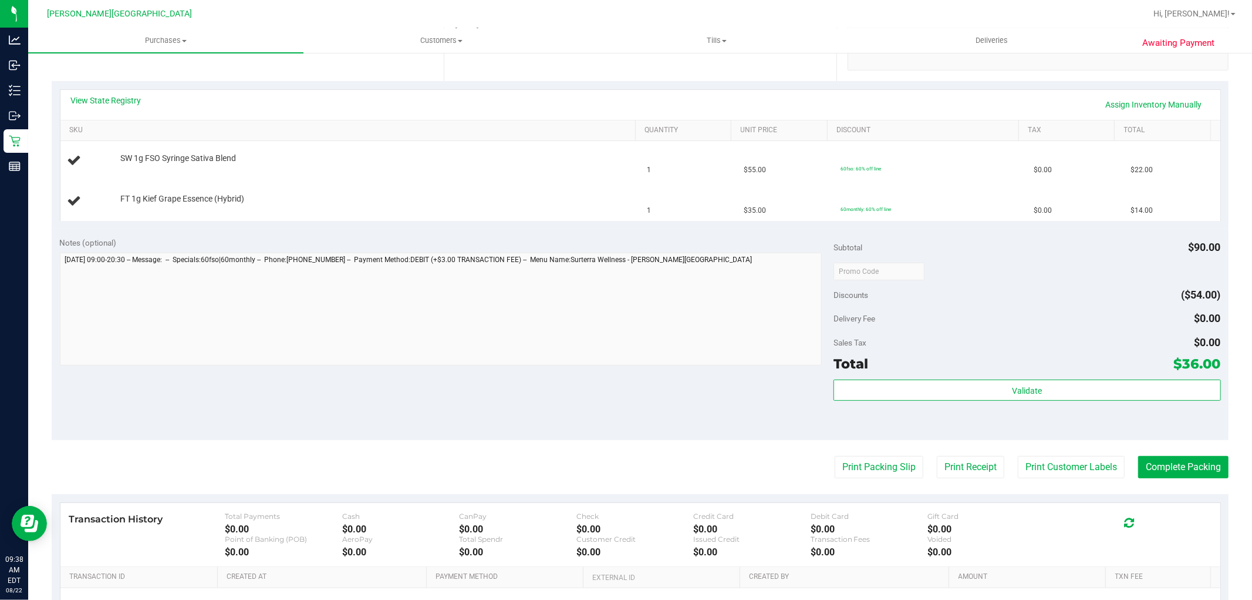
scroll to position [261, 0]
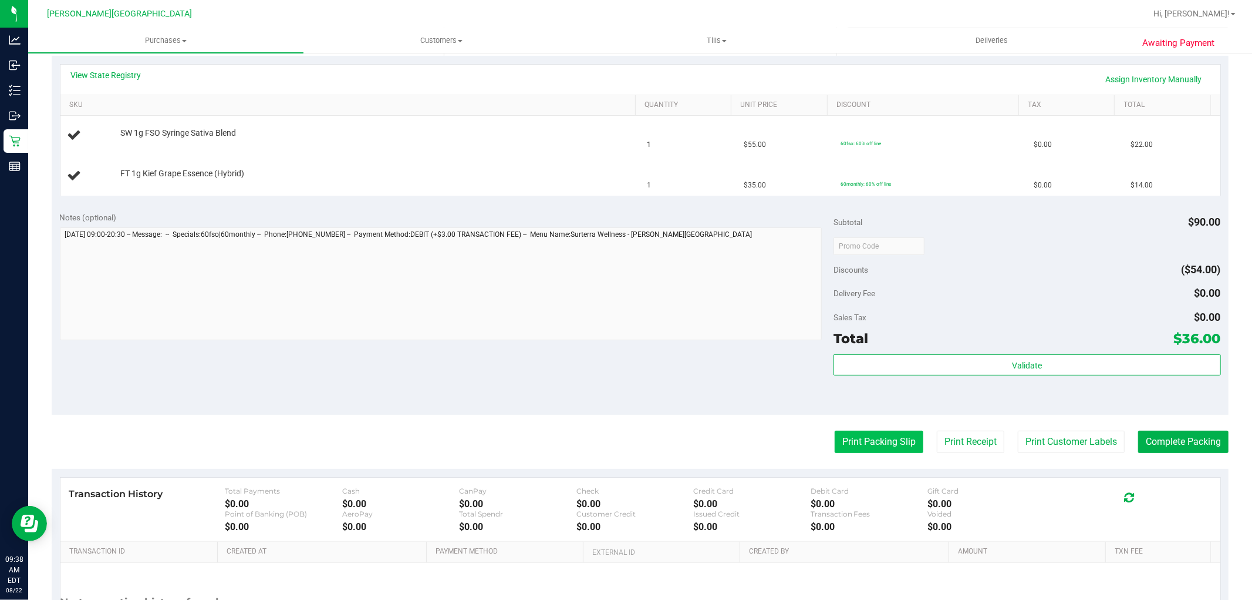
click at [846, 435] on button "Print Packing Slip" at bounding box center [879, 441] width 89 height 22
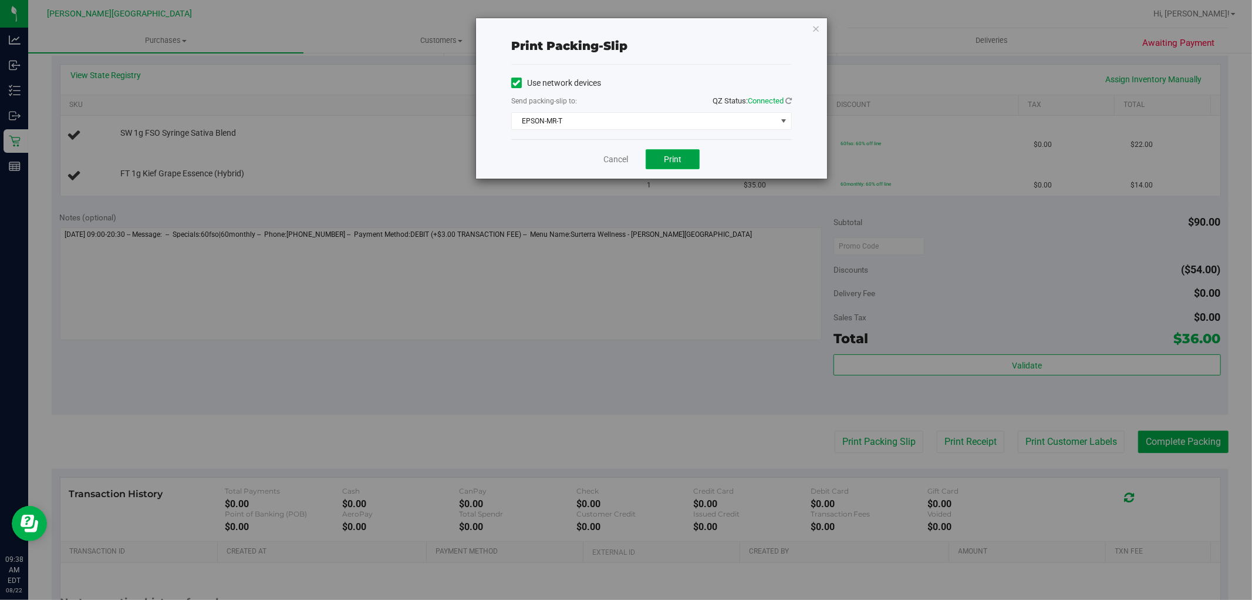
click at [677, 161] on span "Print" at bounding box center [673, 158] width 18 height 9
click at [617, 160] on link "Cancel" at bounding box center [616, 159] width 25 height 12
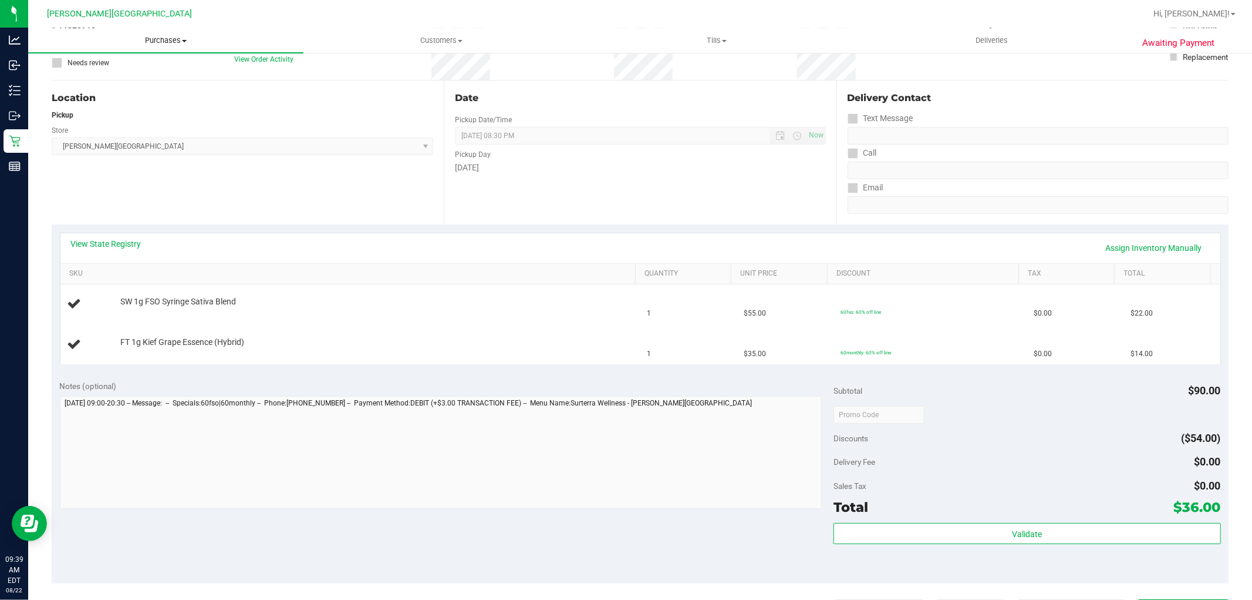
scroll to position [0, 0]
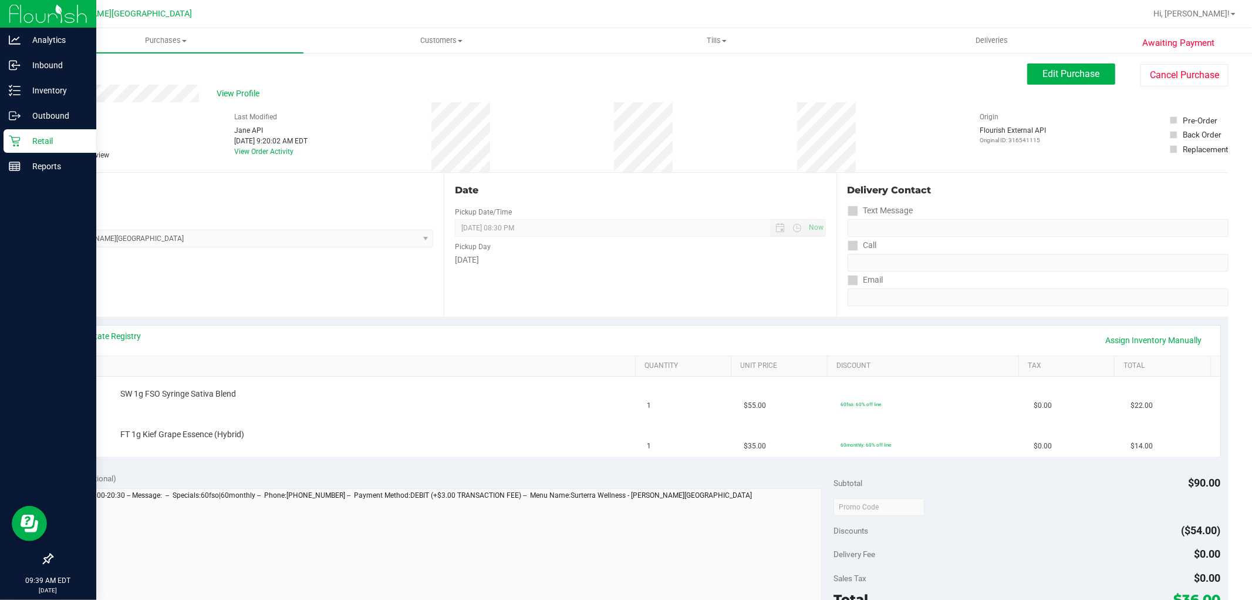
click at [45, 145] on p "Retail" at bounding box center [56, 141] width 70 height 14
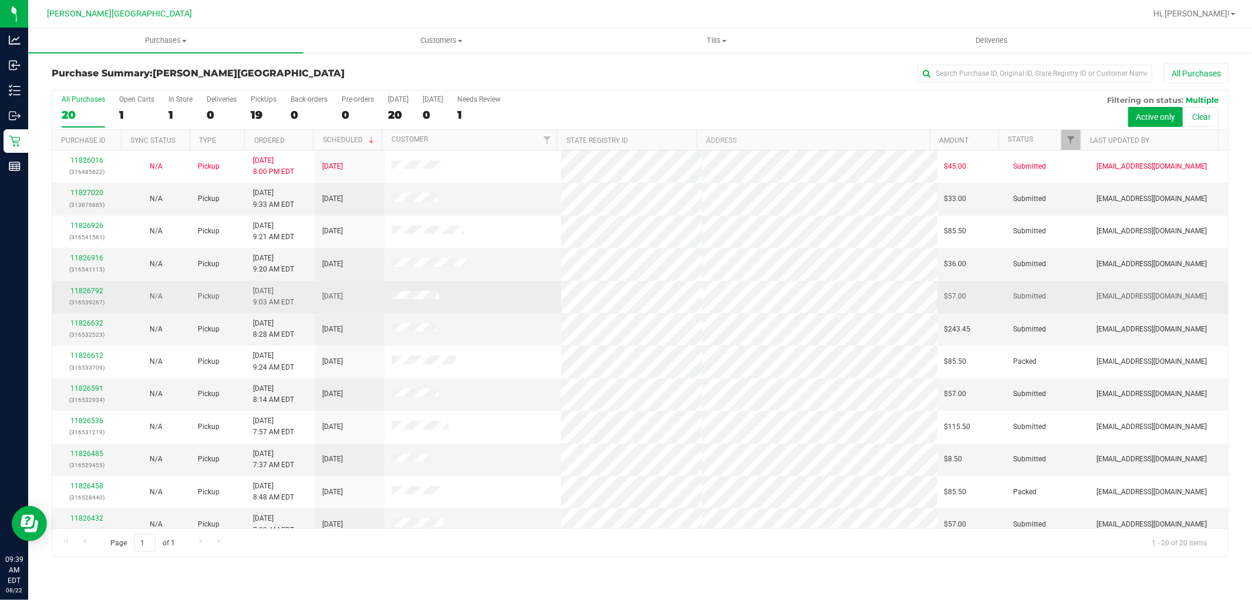
click at [89, 297] on p "(316539267)" at bounding box center [86, 302] width 55 height 11
click at [91, 288] on link "11826792" at bounding box center [86, 291] width 33 height 8
click at [96, 291] on link "11826792" at bounding box center [86, 291] width 33 height 8
click at [96, 292] on link "11826792" at bounding box center [86, 291] width 33 height 8
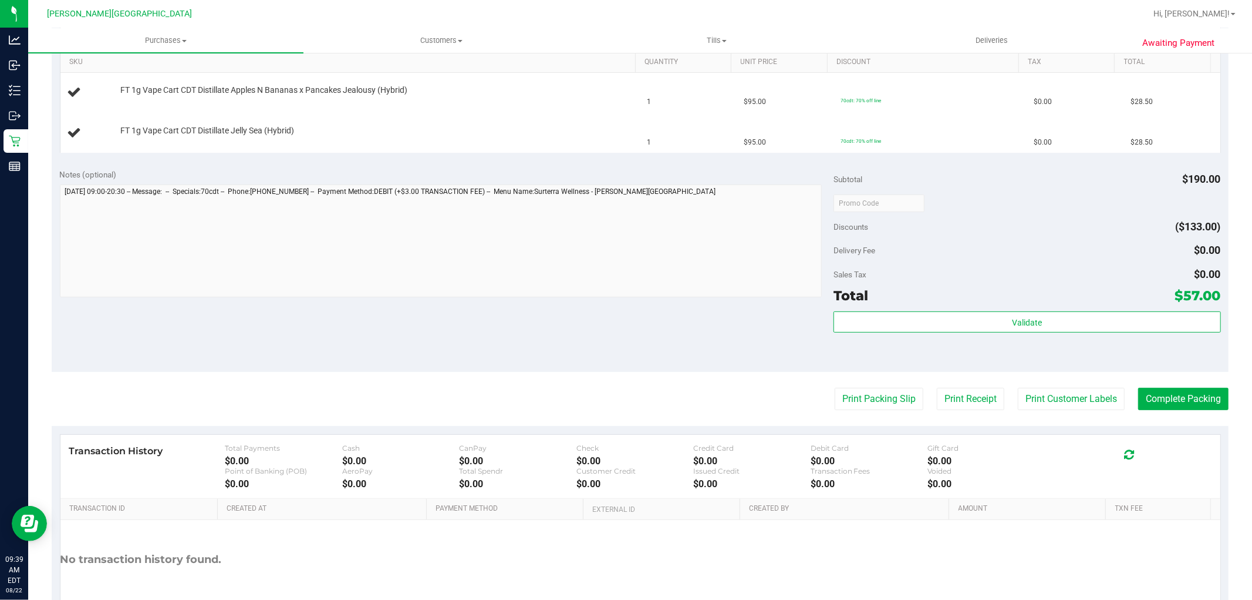
scroll to position [326, 0]
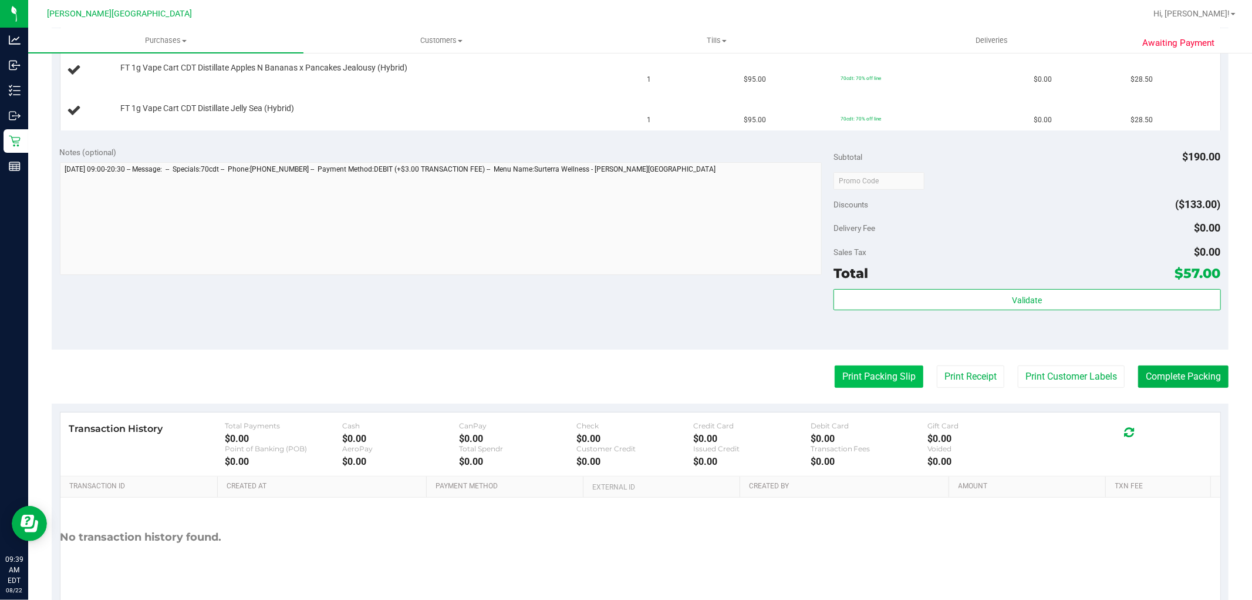
click at [840, 371] on button "Print Packing Slip" at bounding box center [879, 376] width 89 height 22
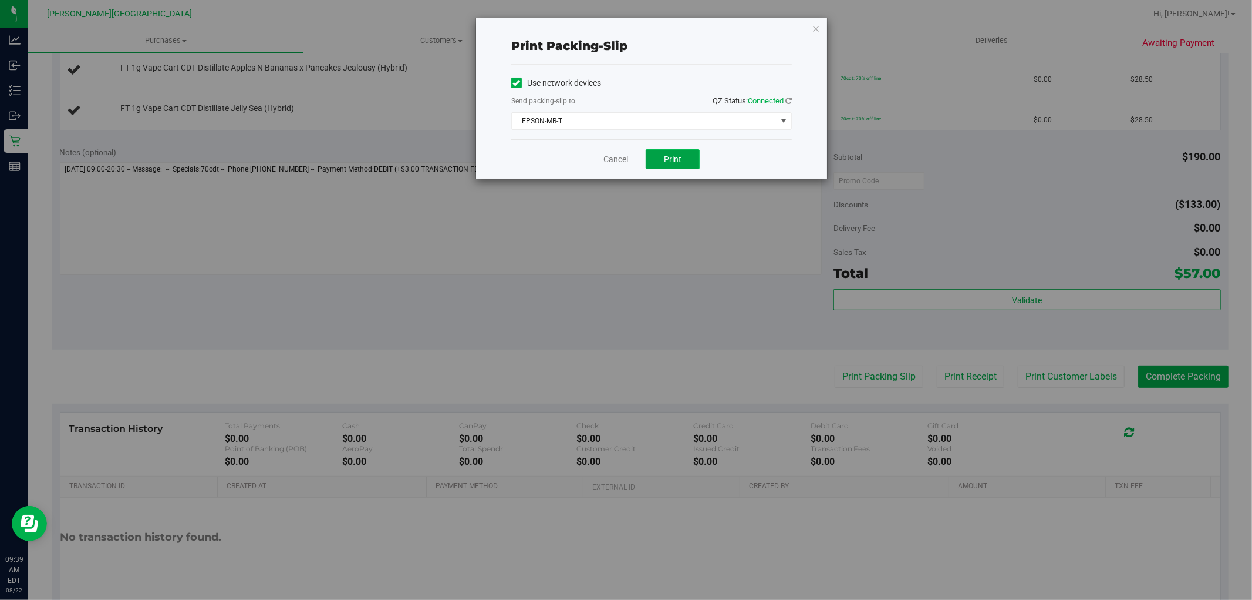
click at [665, 155] on span "Print" at bounding box center [673, 158] width 18 height 9
click at [815, 25] on icon "button" at bounding box center [816, 28] width 8 height 14
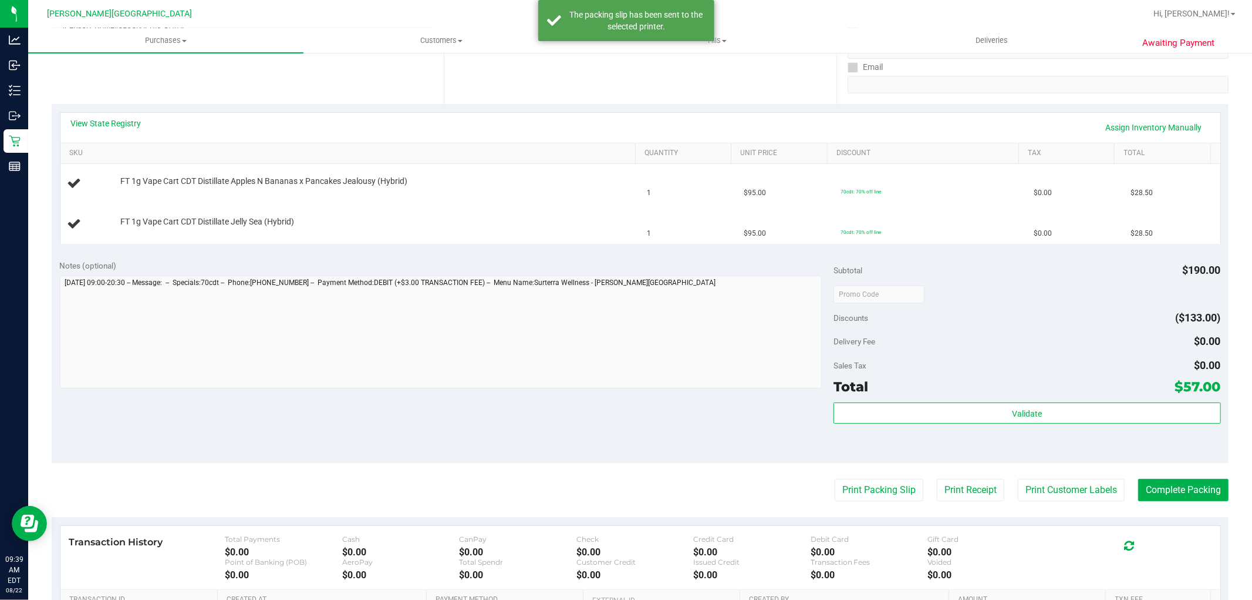
scroll to position [0, 0]
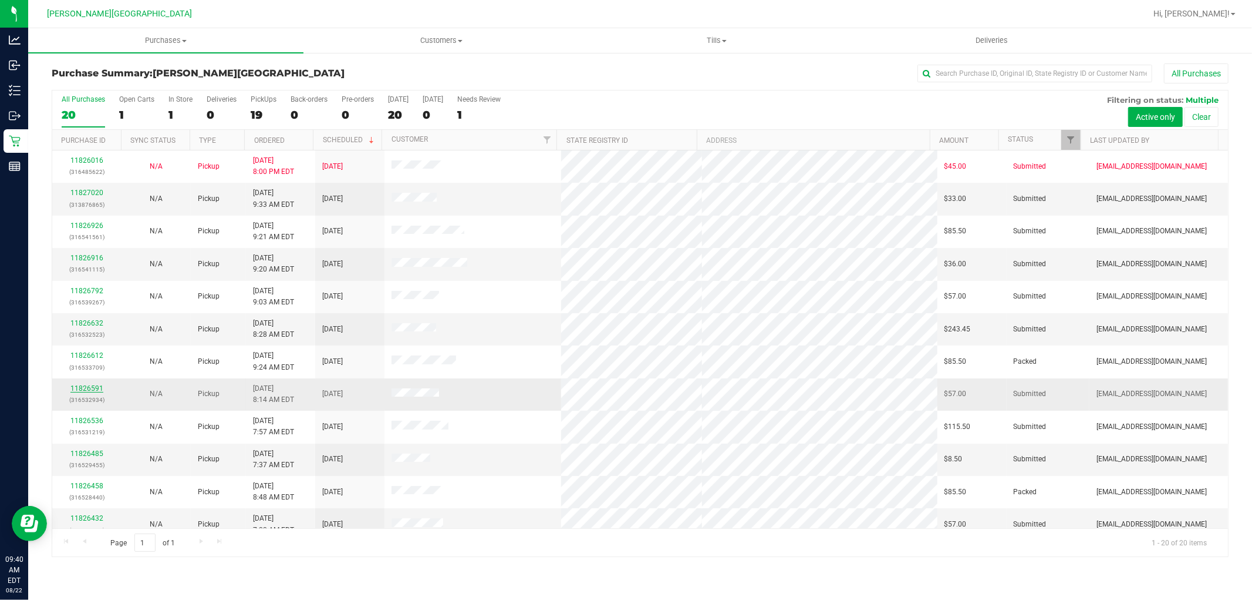
click at [96, 389] on link "11826591" at bounding box center [86, 388] width 33 height 8
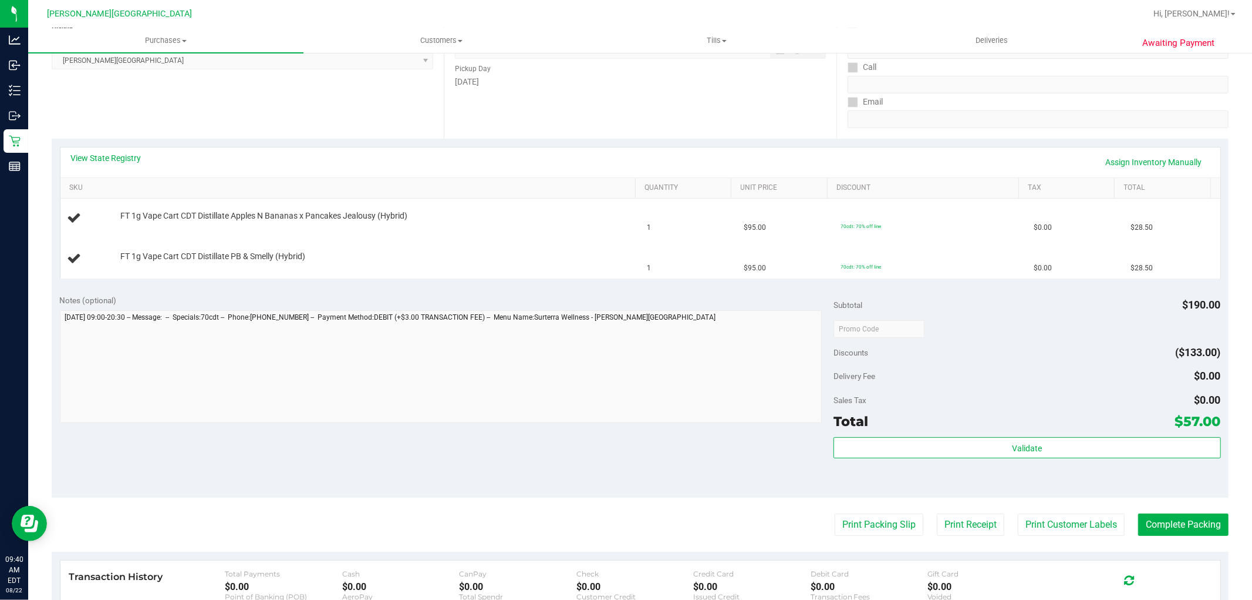
scroll to position [196, 0]
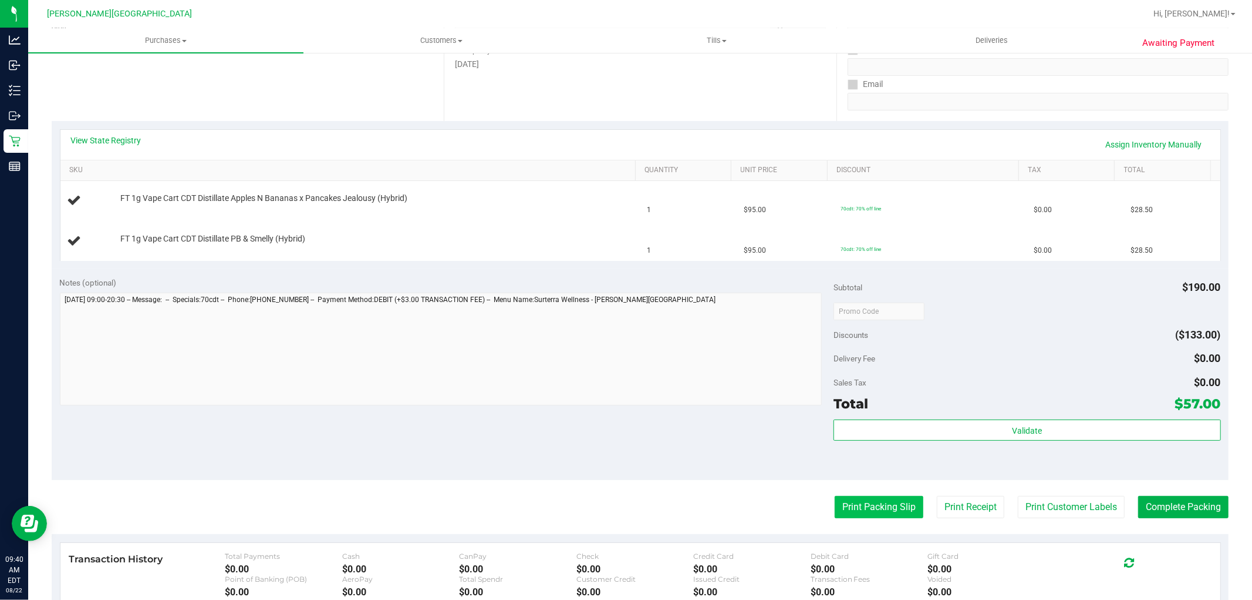
click at [875, 508] on button "Print Packing Slip" at bounding box center [879, 507] width 89 height 22
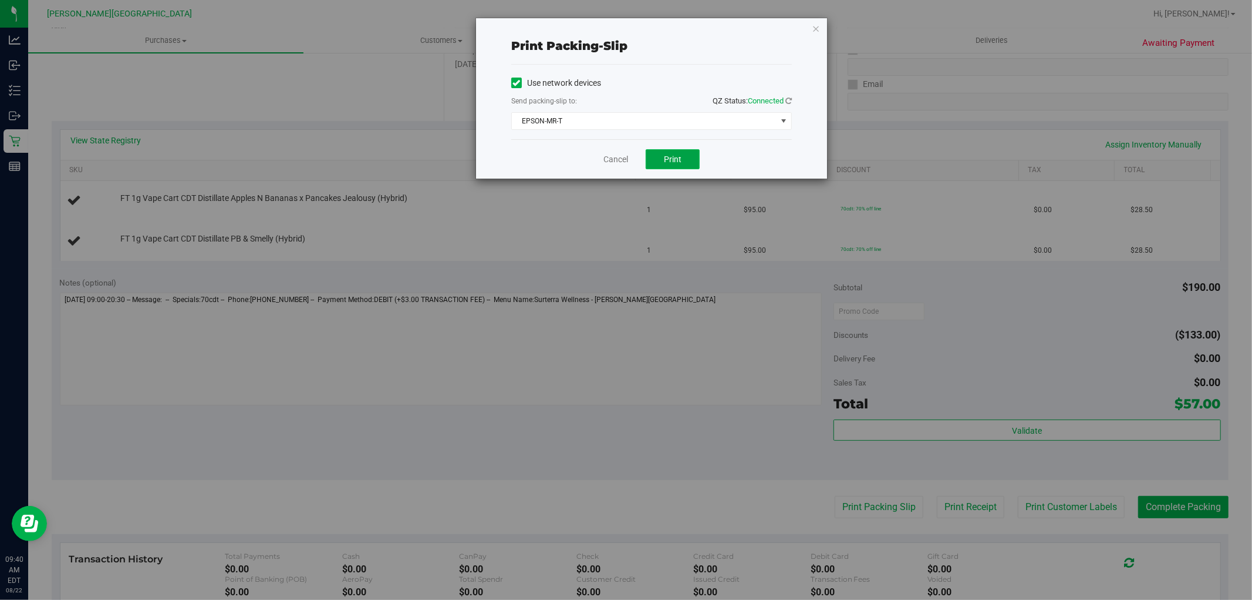
click at [678, 159] on span "Print" at bounding box center [673, 158] width 18 height 9
click at [614, 167] on div "Cancel Print" at bounding box center [651, 158] width 281 height 39
click at [615, 147] on div "Cancel Print" at bounding box center [651, 158] width 281 height 39
click at [618, 154] on link "Cancel" at bounding box center [616, 159] width 25 height 12
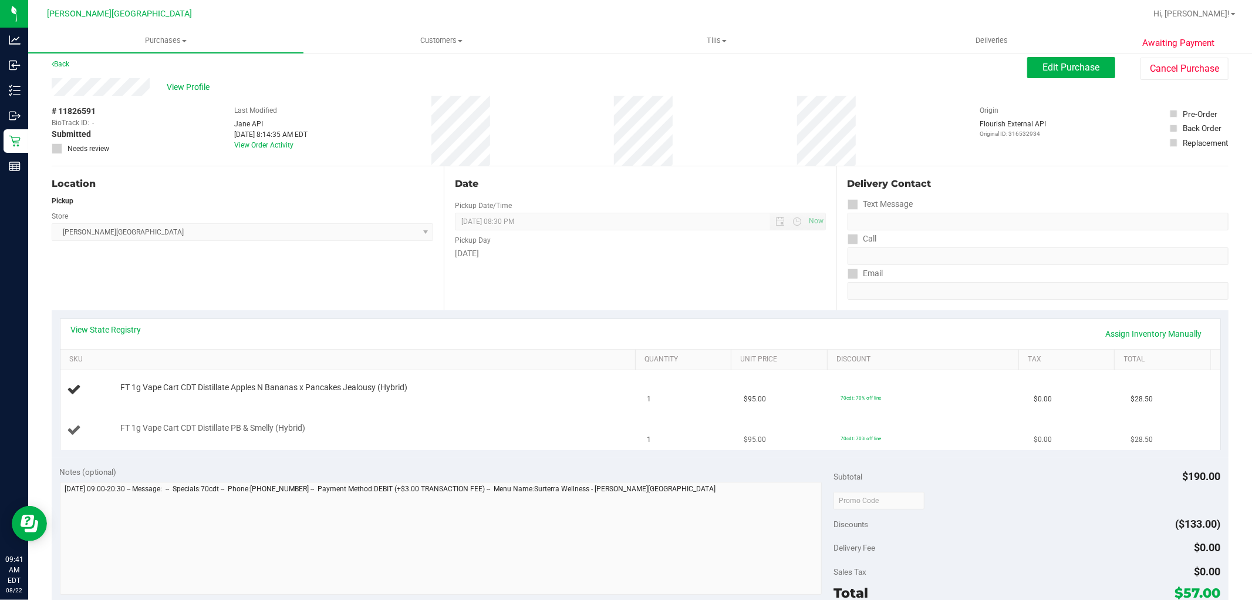
scroll to position [0, 0]
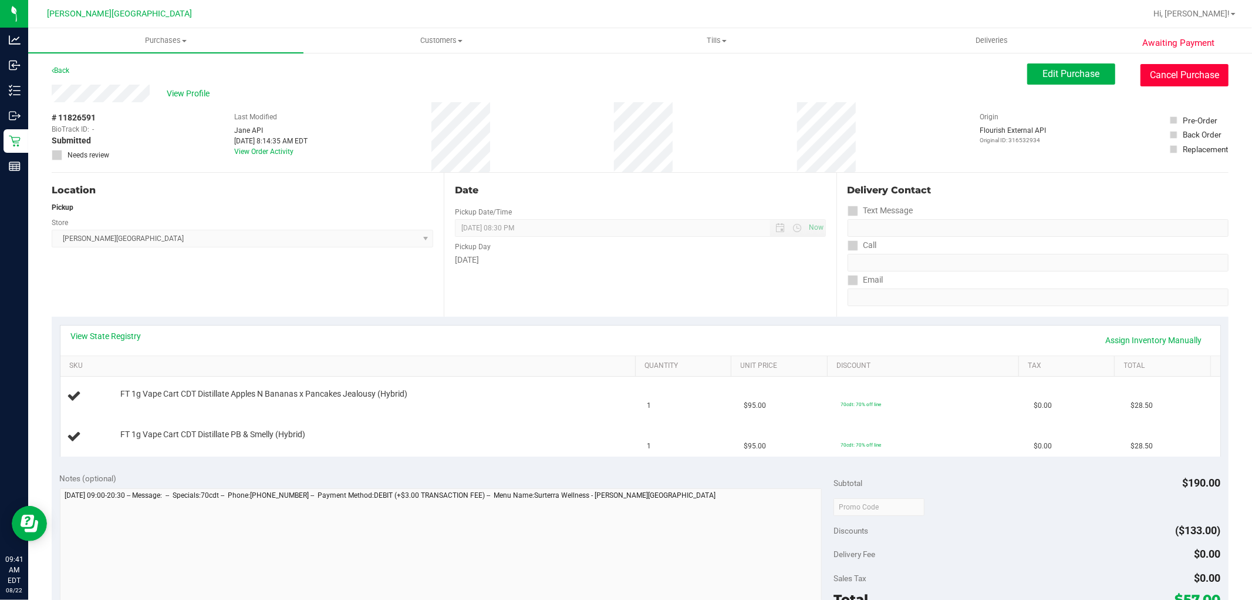
click at [1187, 75] on button "Cancel Purchase" at bounding box center [1185, 75] width 88 height 22
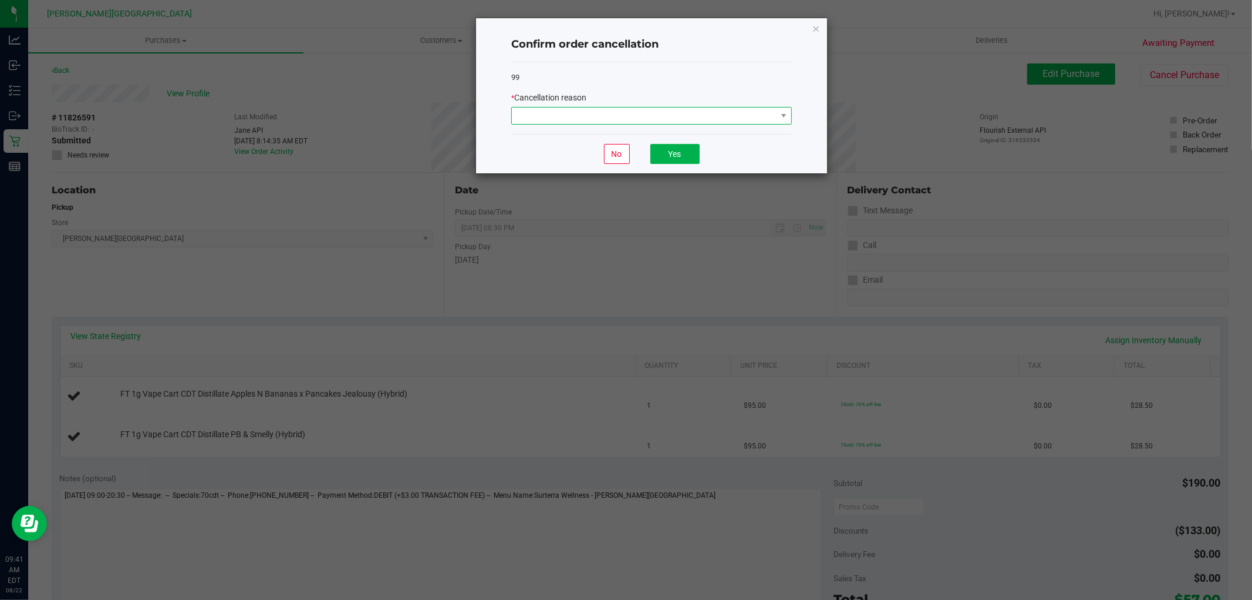
click at [678, 116] on span at bounding box center [644, 115] width 265 height 16
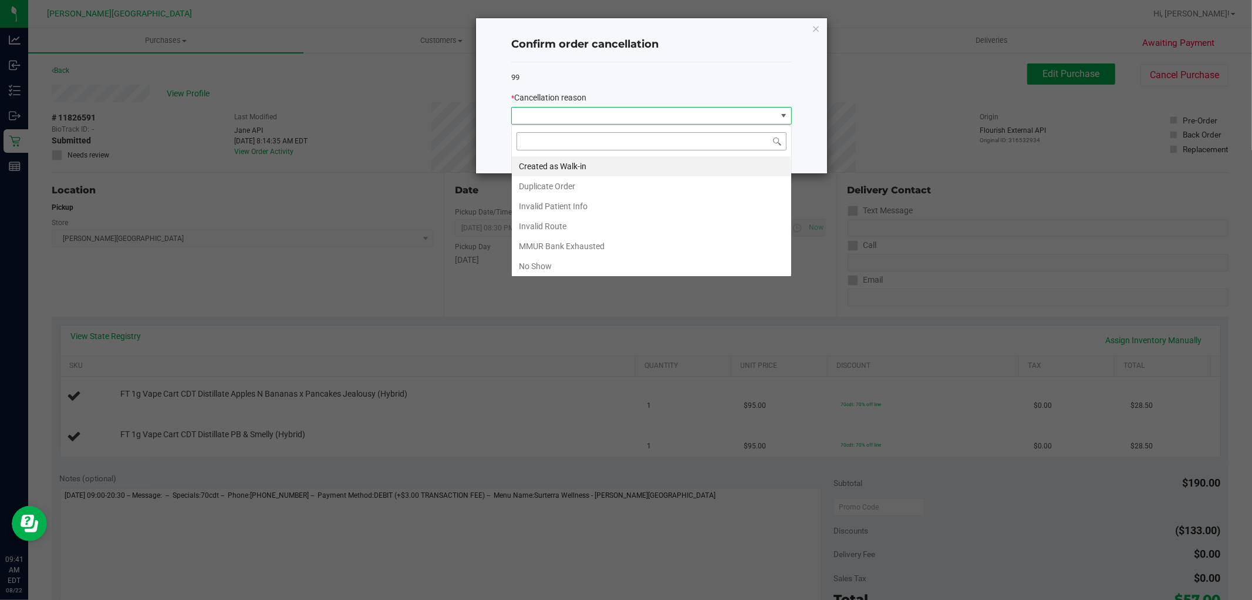
scroll to position [18, 280]
click at [585, 183] on li "Duplicate Order" at bounding box center [651, 186] width 279 height 20
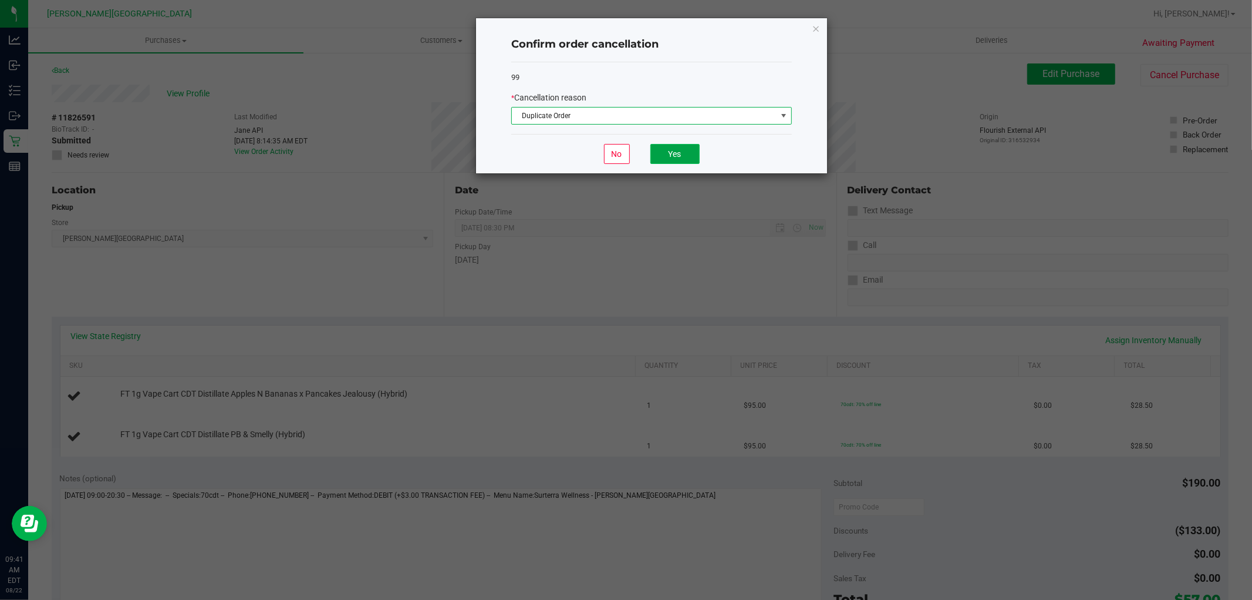
click at [682, 160] on button "Yes" at bounding box center [675, 154] width 49 height 20
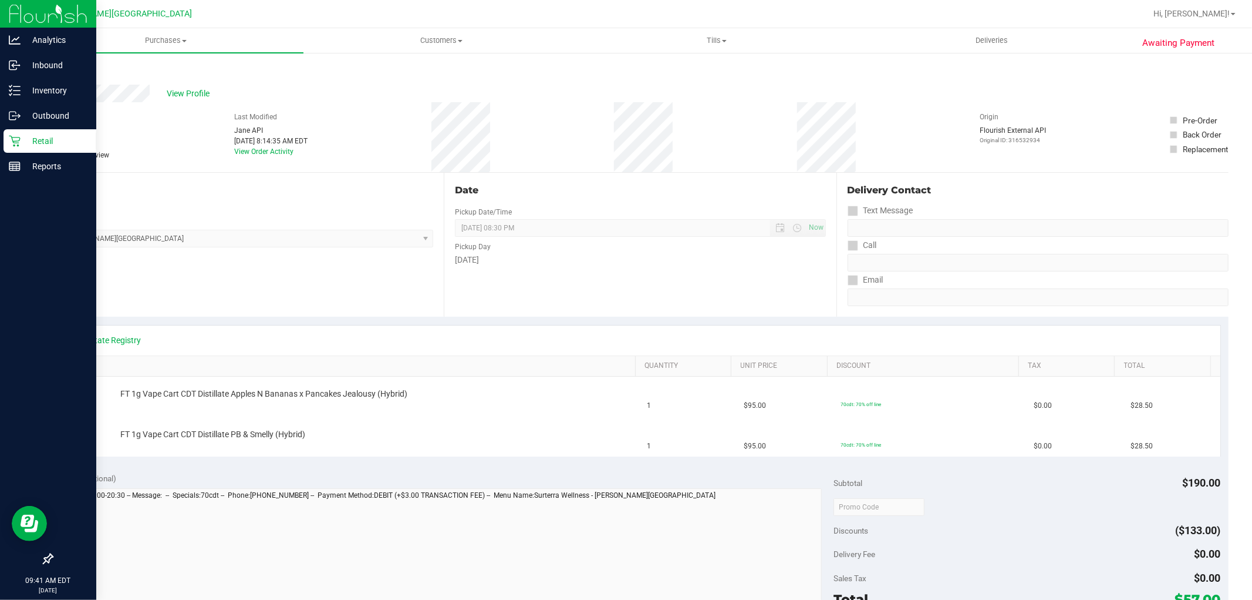
click at [26, 139] on p "Retail" at bounding box center [56, 141] width 70 height 14
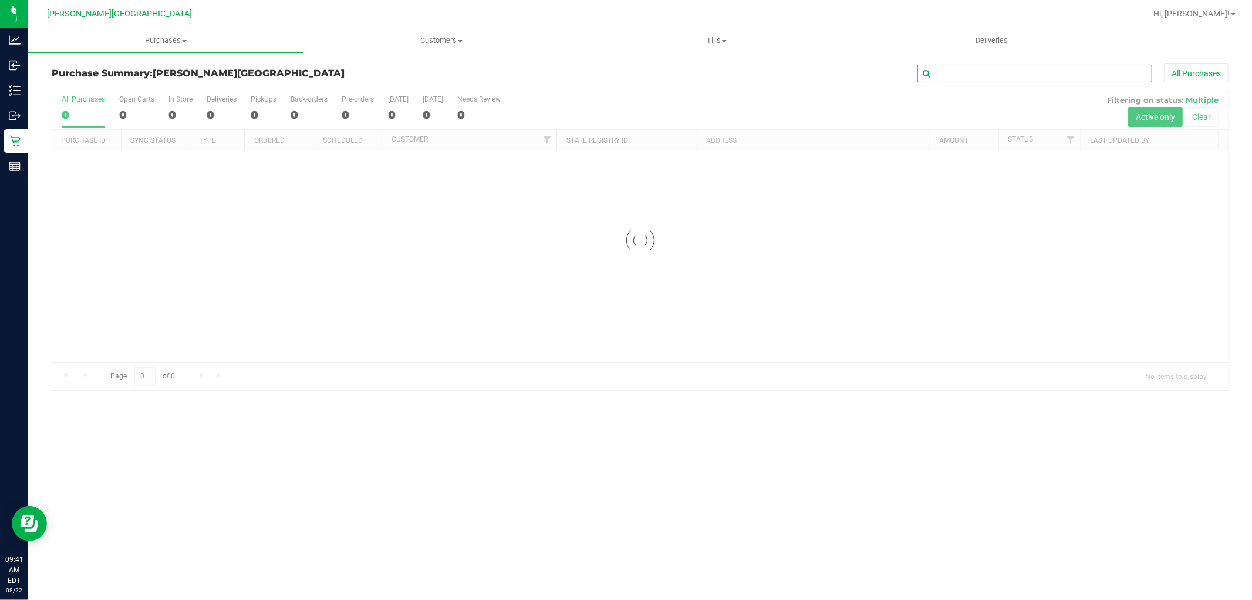
click at [994, 73] on input "text" at bounding box center [1035, 74] width 235 height 18
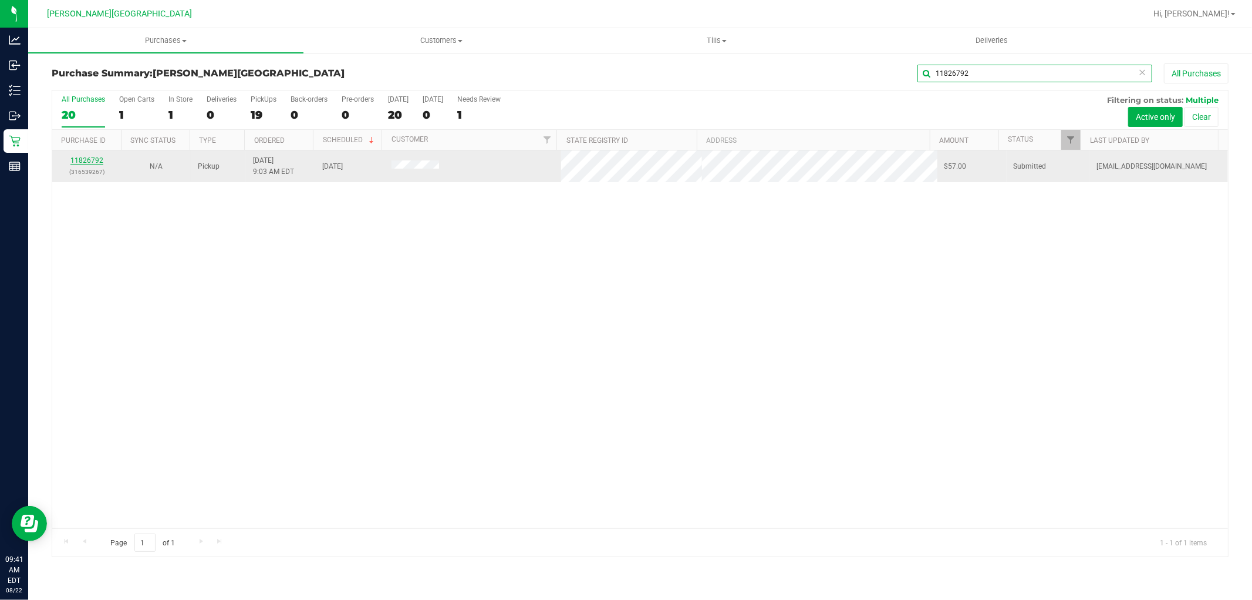
type input "11826792"
click at [95, 157] on link "11826792" at bounding box center [86, 160] width 33 height 8
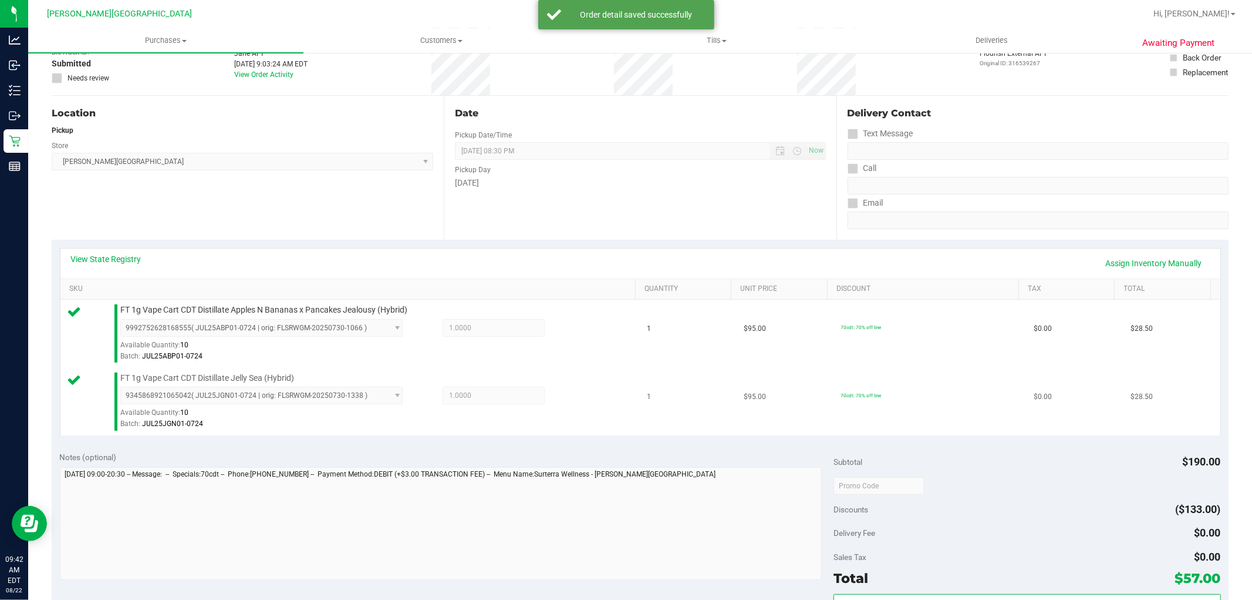
scroll to position [261, 0]
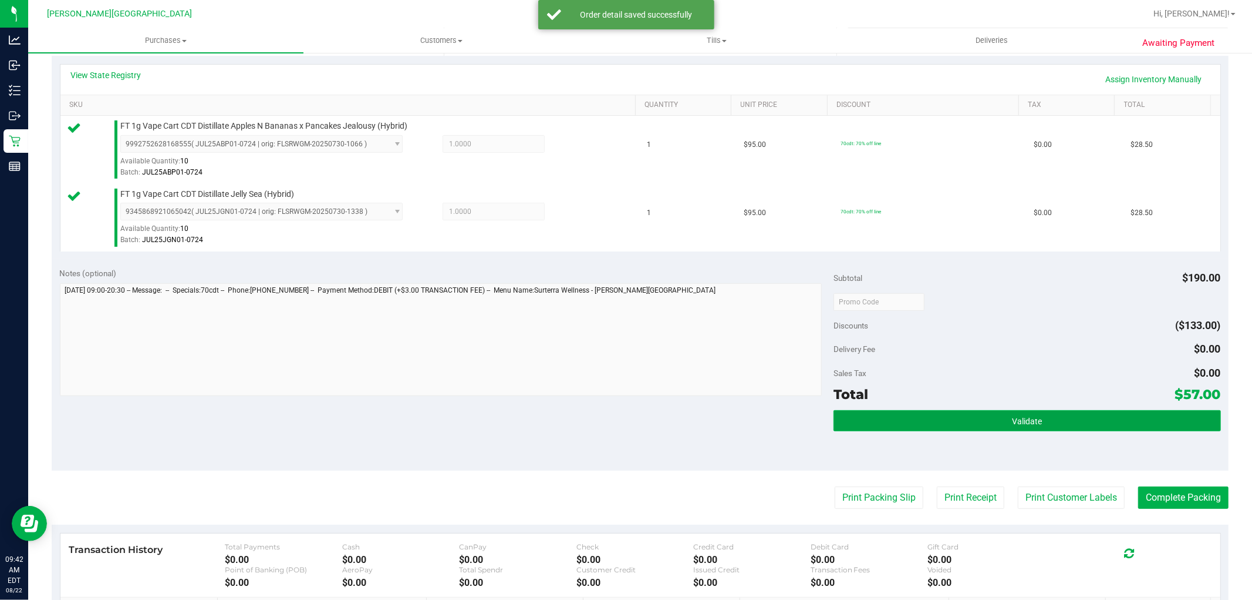
click at [1055, 424] on button "Validate" at bounding box center [1027, 420] width 387 height 21
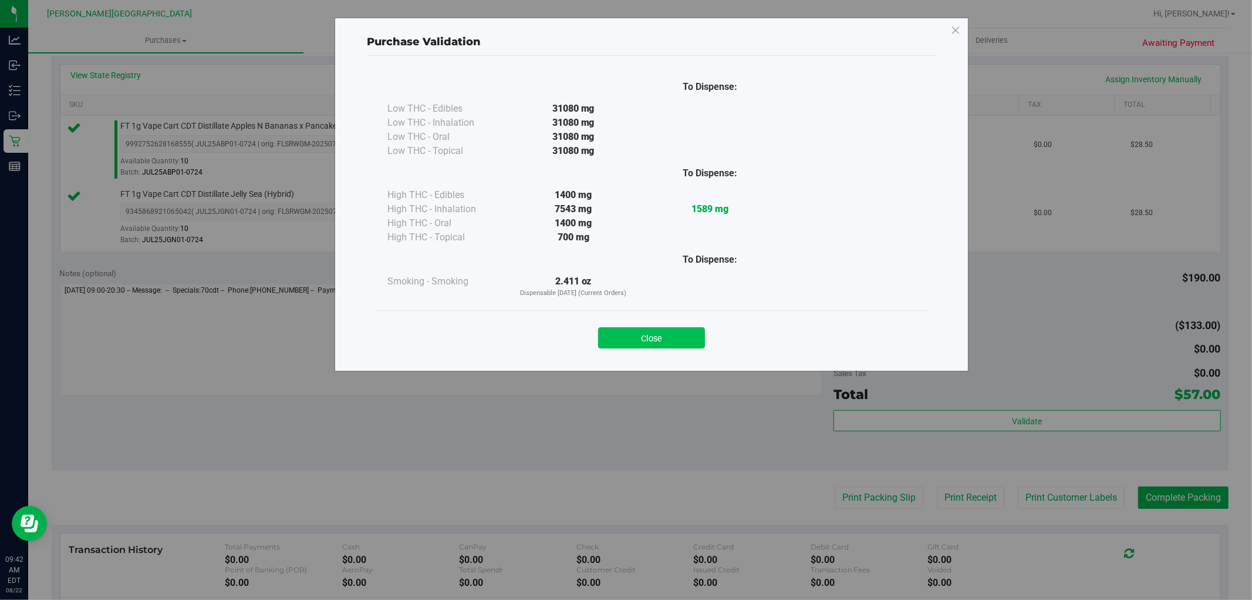
click at [685, 341] on button "Close" at bounding box center [651, 337] width 107 height 21
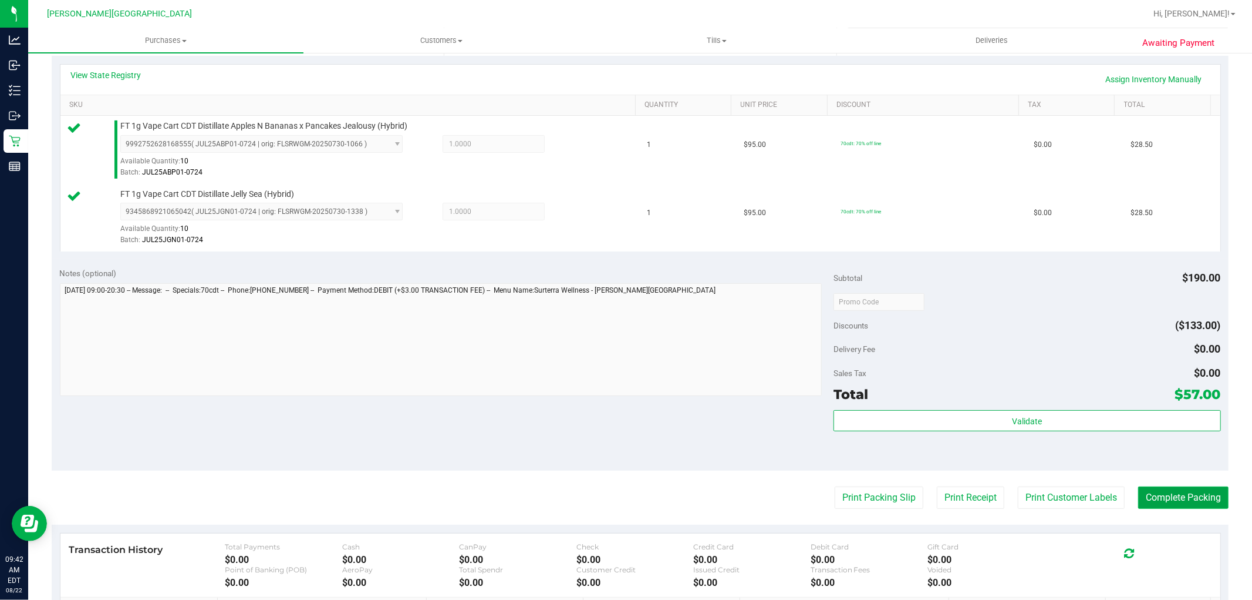
click at [1189, 501] on button "Complete Packing" at bounding box center [1184, 497] width 90 height 22
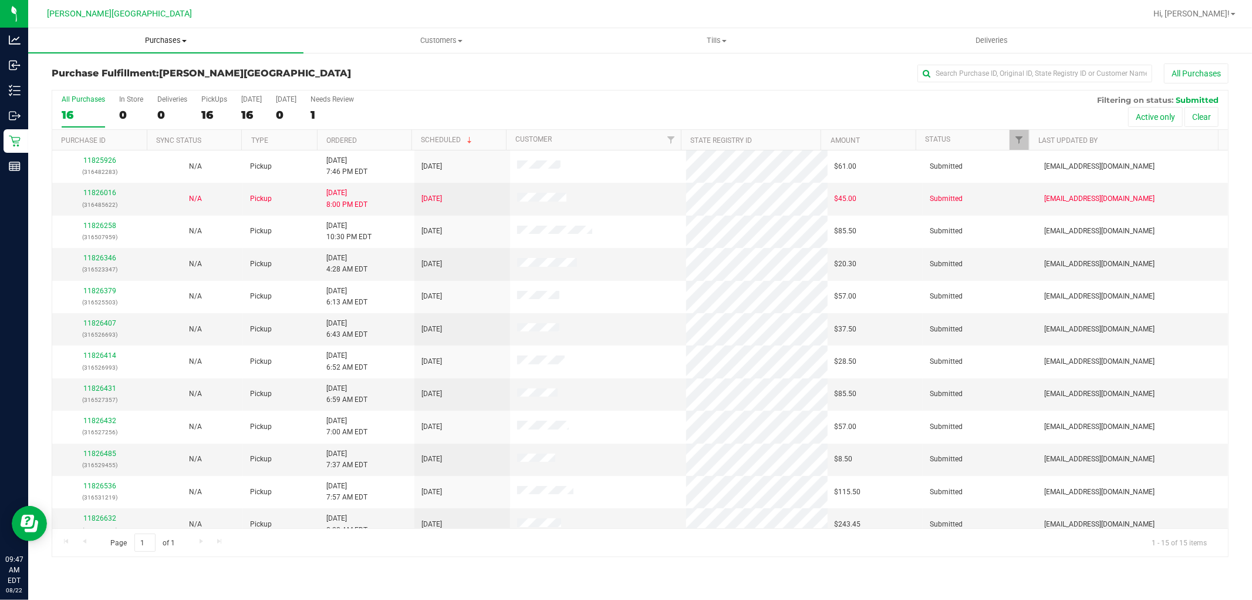
click at [154, 36] on span "Purchases" at bounding box center [165, 40] width 275 height 11
click at [117, 86] on li "Fulfillment" at bounding box center [165, 85] width 275 height 14
click at [337, 137] on link "Ordered" at bounding box center [341, 140] width 31 height 8
click at [344, 136] on link "Ordered" at bounding box center [348, 140] width 44 height 8
click at [345, 136] on link "Ordered" at bounding box center [348, 140] width 44 height 8
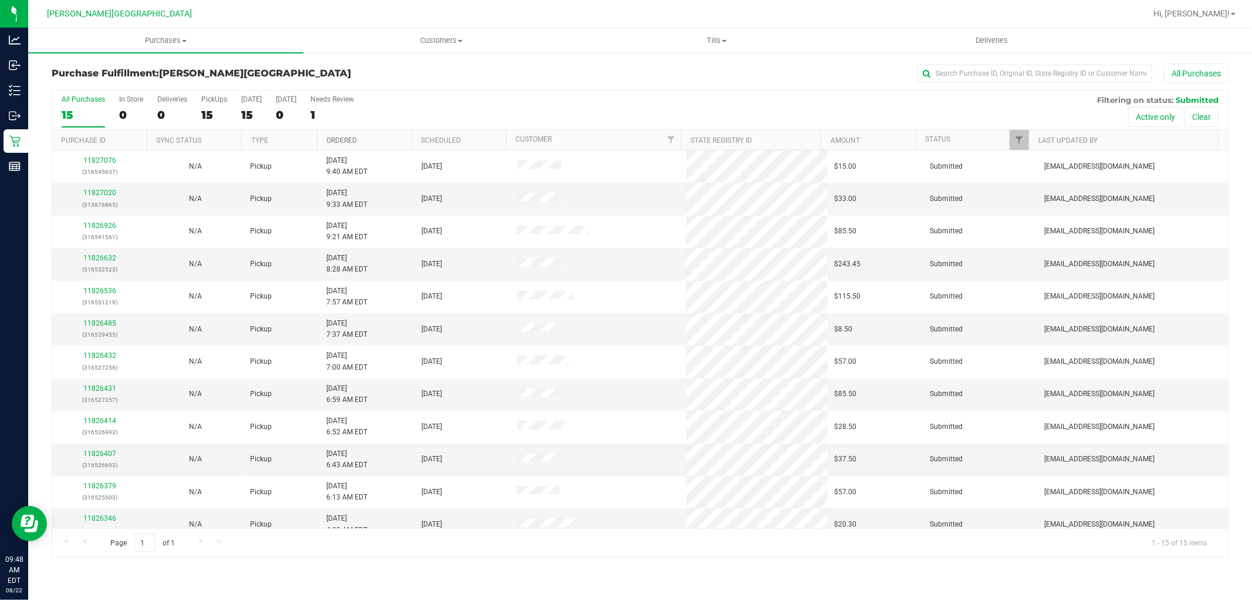
click at [345, 136] on link "Ordered" at bounding box center [341, 140] width 31 height 8
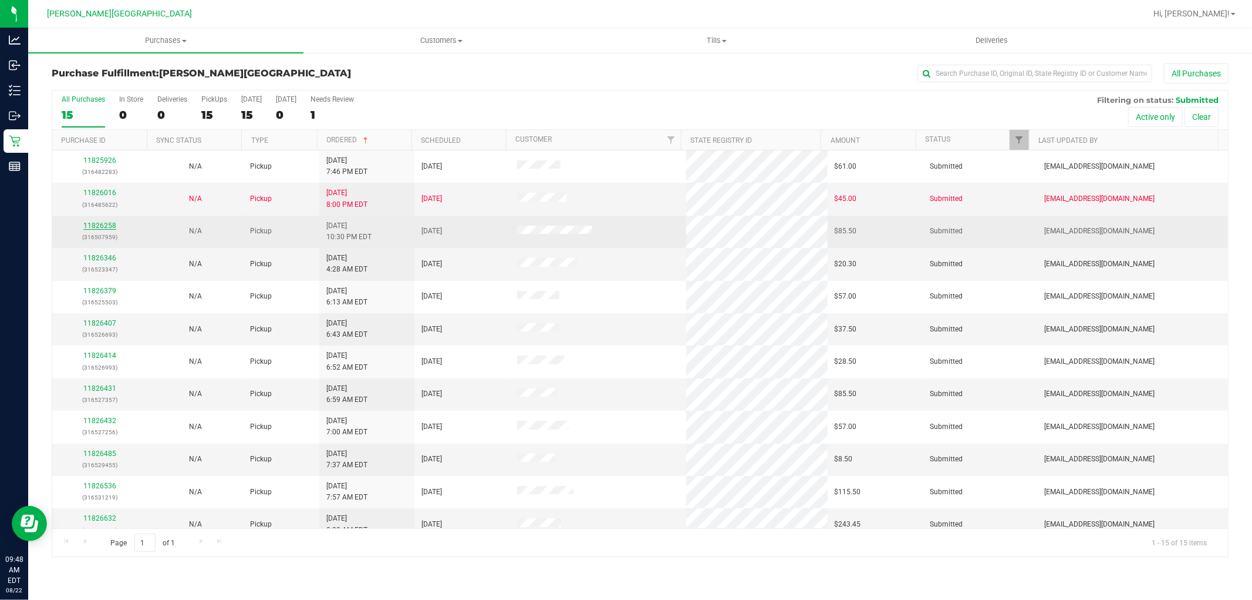
click at [110, 224] on link "11826258" at bounding box center [99, 225] width 33 height 8
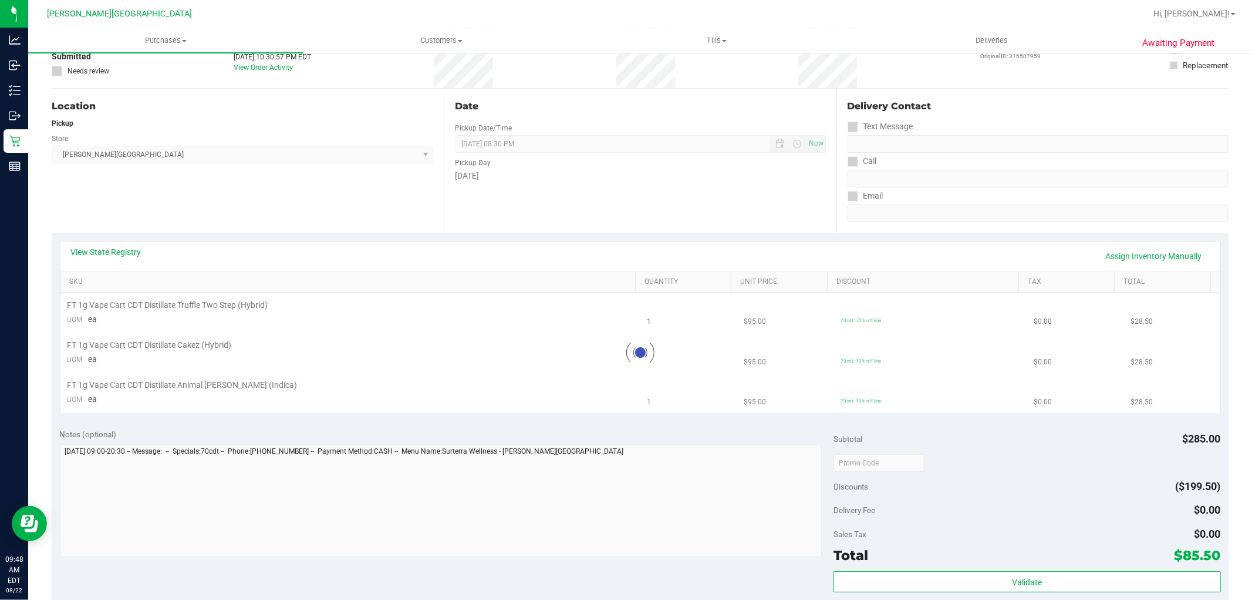
scroll to position [261, 0]
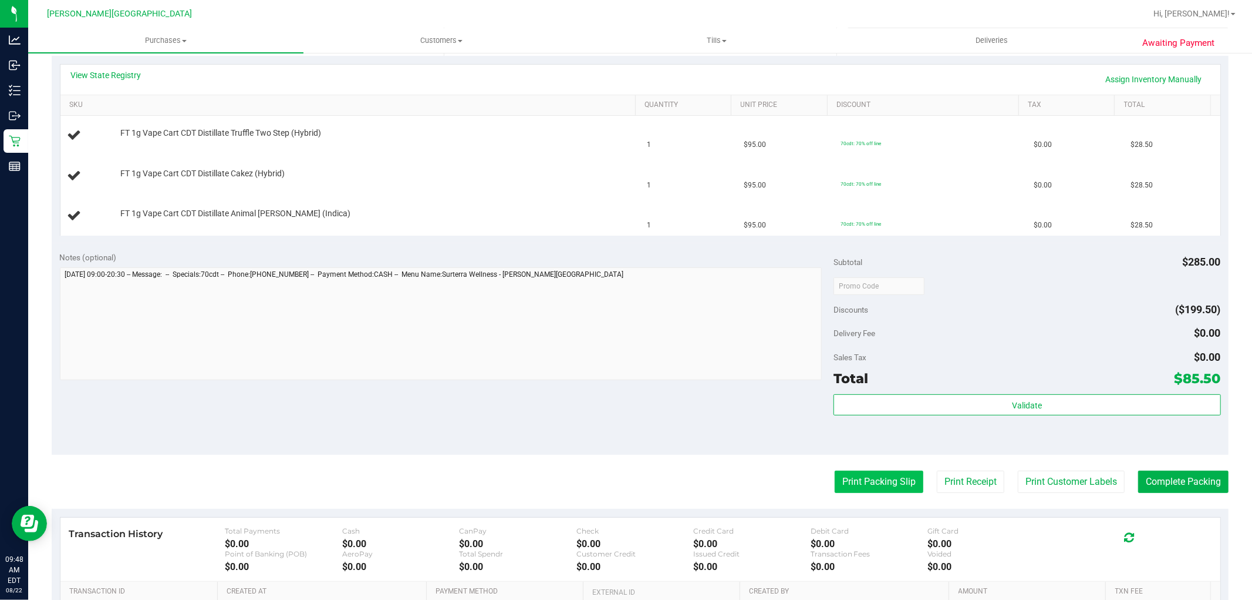
click at [891, 483] on button "Print Packing Slip" at bounding box center [879, 481] width 89 height 22
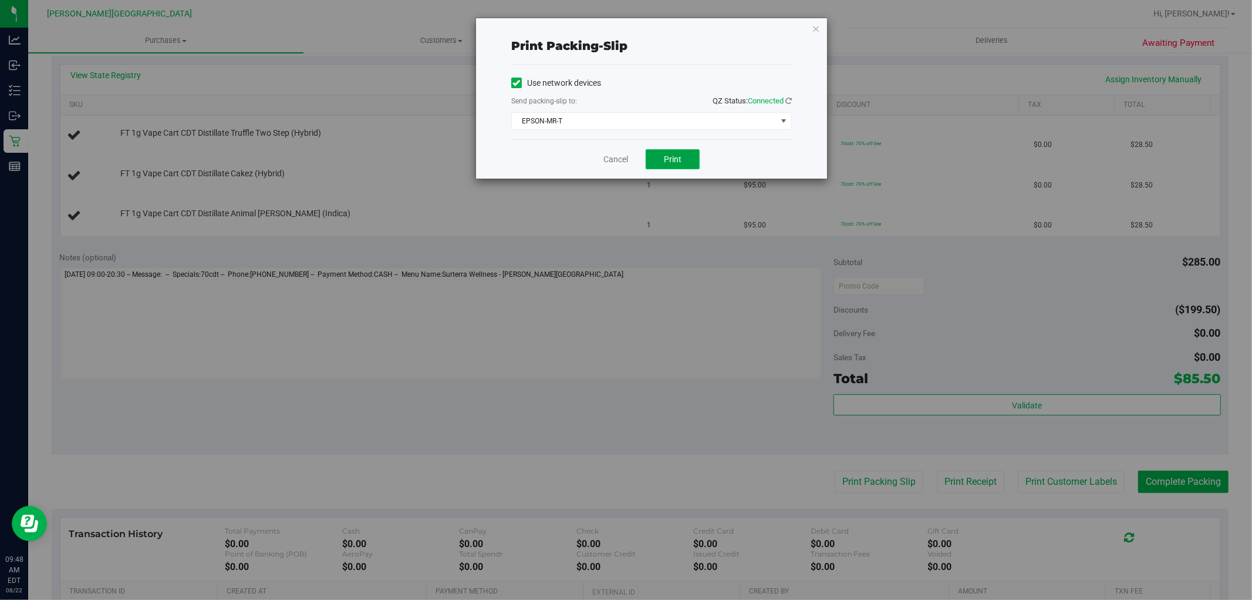
click at [679, 163] on span "Print" at bounding box center [673, 158] width 18 height 9
click at [818, 27] on icon "button" at bounding box center [816, 28] width 8 height 14
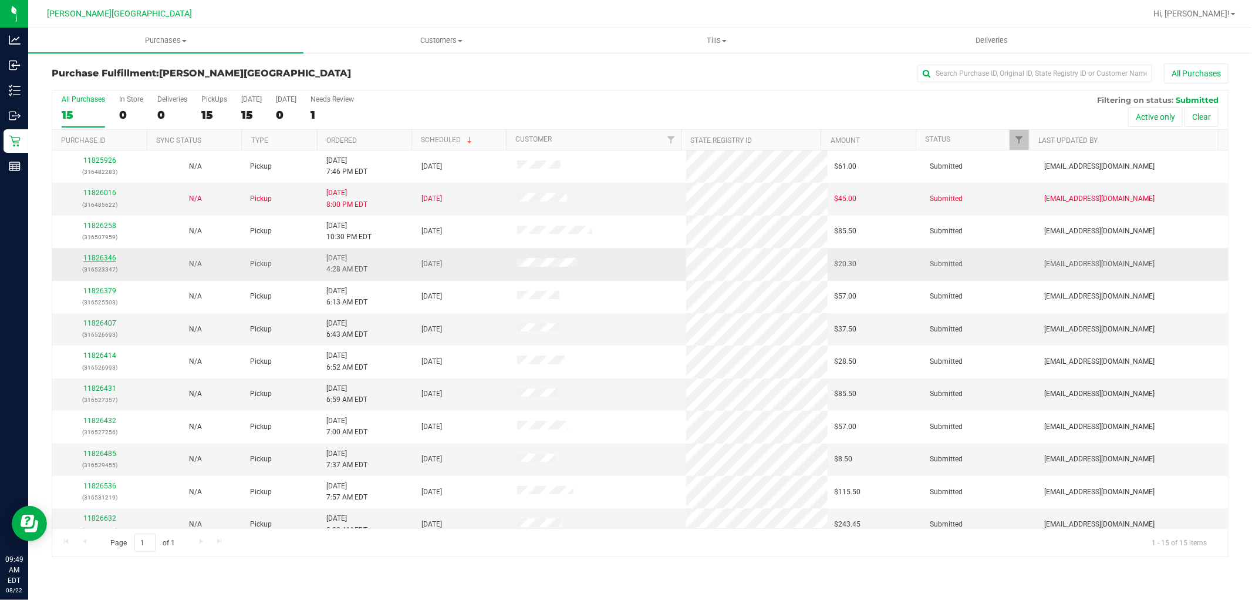
click at [106, 259] on link "11826346" at bounding box center [99, 258] width 33 height 8
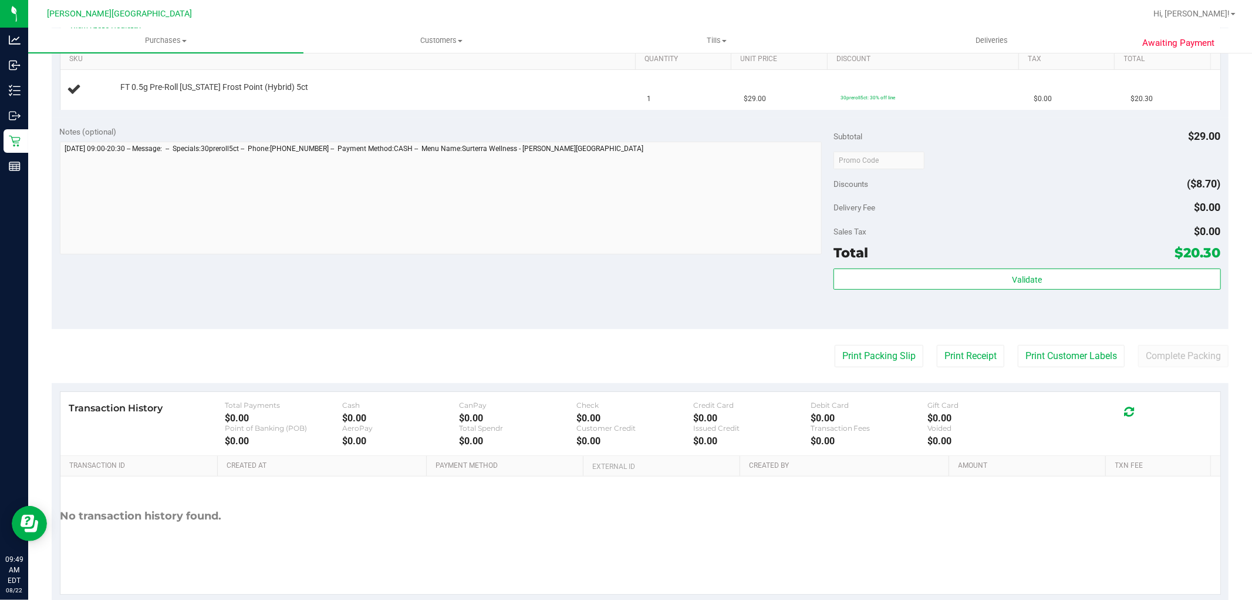
scroll to position [334, 0]
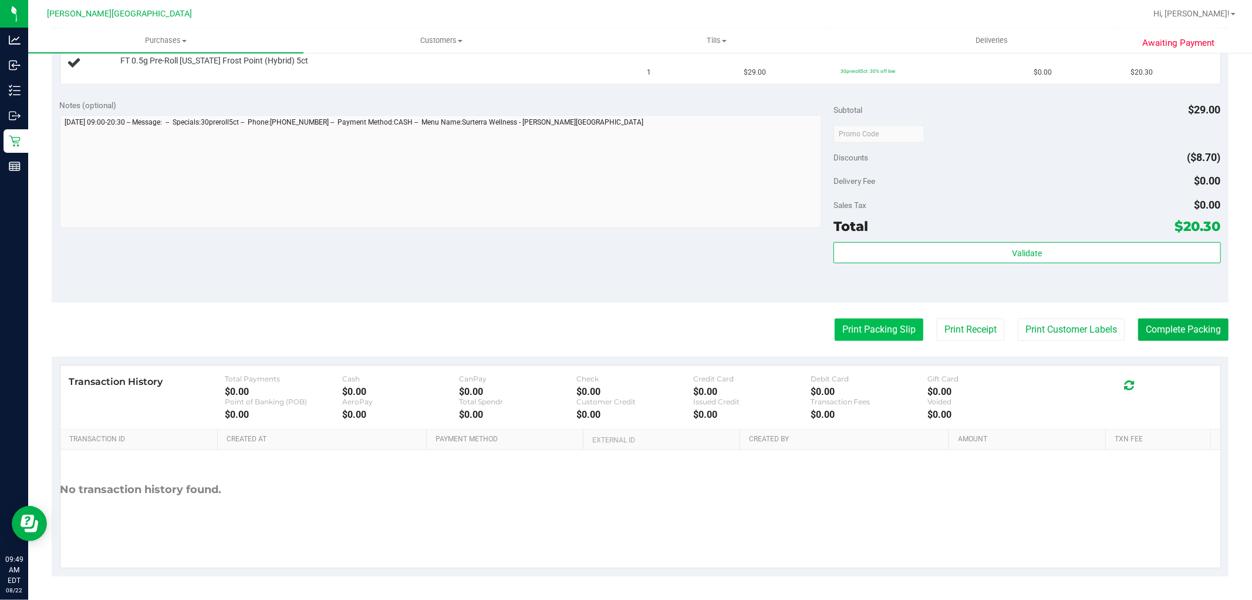
click at [842, 330] on button "Print Packing Slip" at bounding box center [879, 329] width 89 height 22
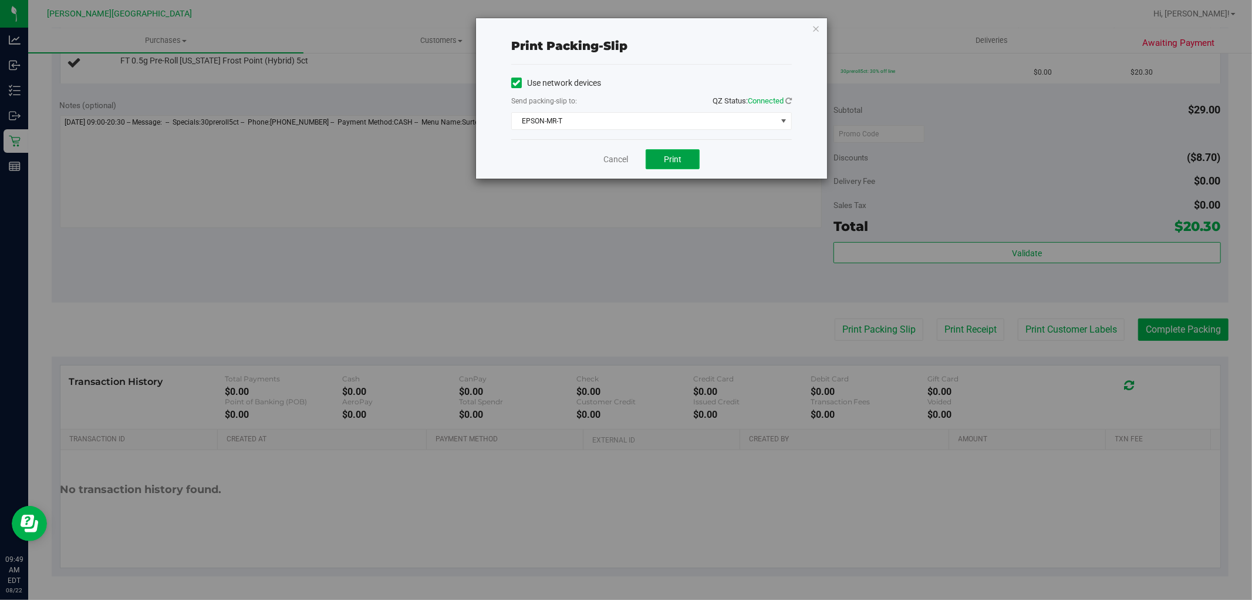
click at [697, 159] on button "Print" at bounding box center [673, 159] width 54 height 20
drag, startPoint x: 817, startPoint y: 28, endPoint x: 721, endPoint y: 4, distance: 98.6
click at [815, 28] on icon "button" at bounding box center [816, 28] width 8 height 14
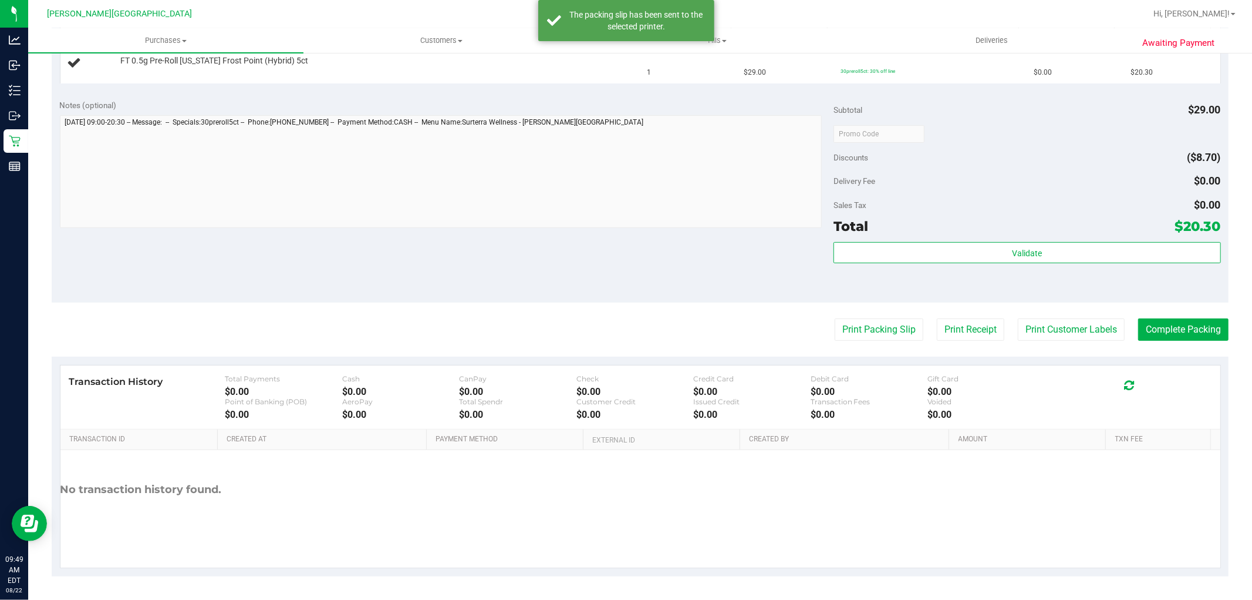
scroll to position [73, 0]
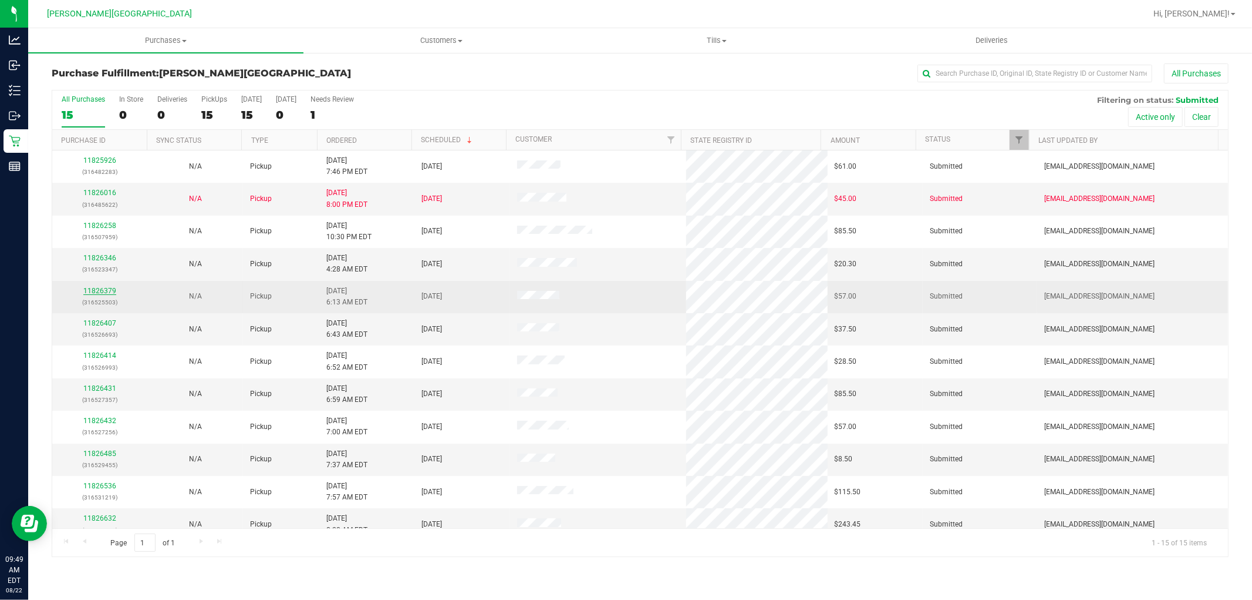
click at [112, 291] on link "11826379" at bounding box center [99, 291] width 33 height 8
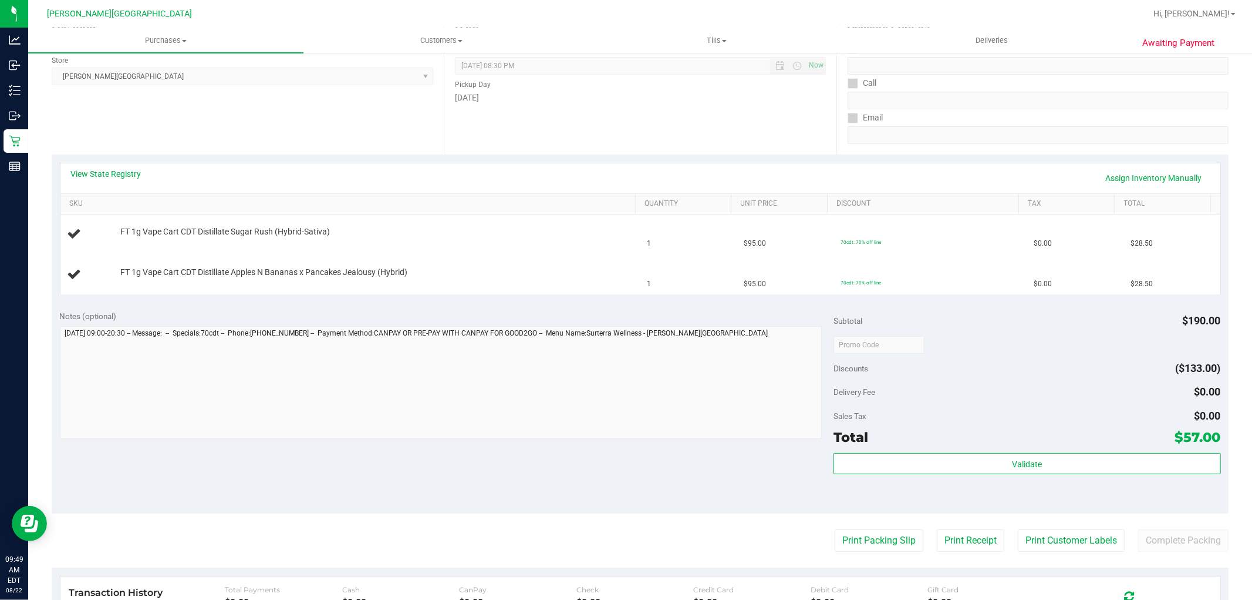
scroll to position [261, 0]
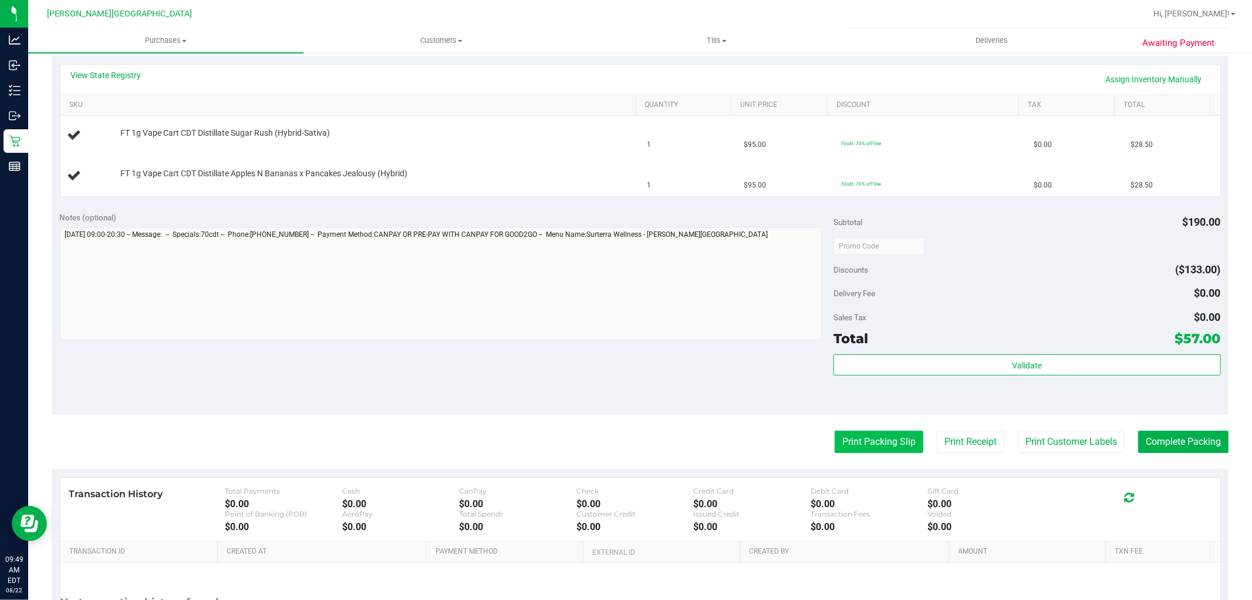
click at [867, 437] on button "Print Packing Slip" at bounding box center [879, 441] width 89 height 22
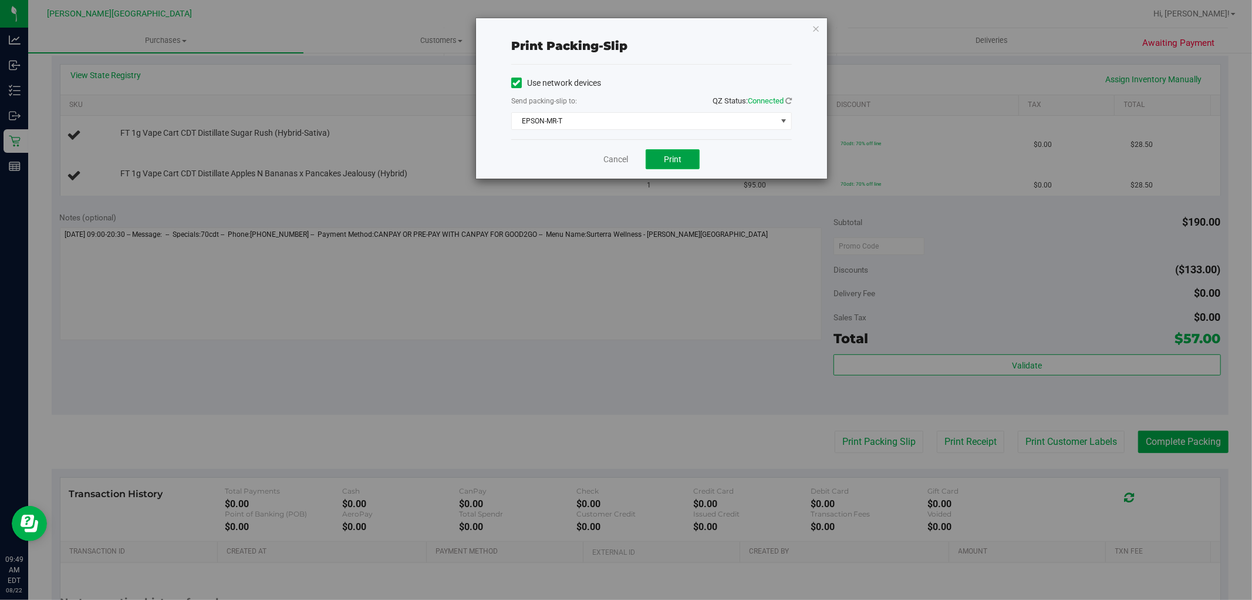
click at [673, 153] on button "Print" at bounding box center [673, 159] width 54 height 20
click at [819, 26] on icon "button" at bounding box center [816, 28] width 8 height 14
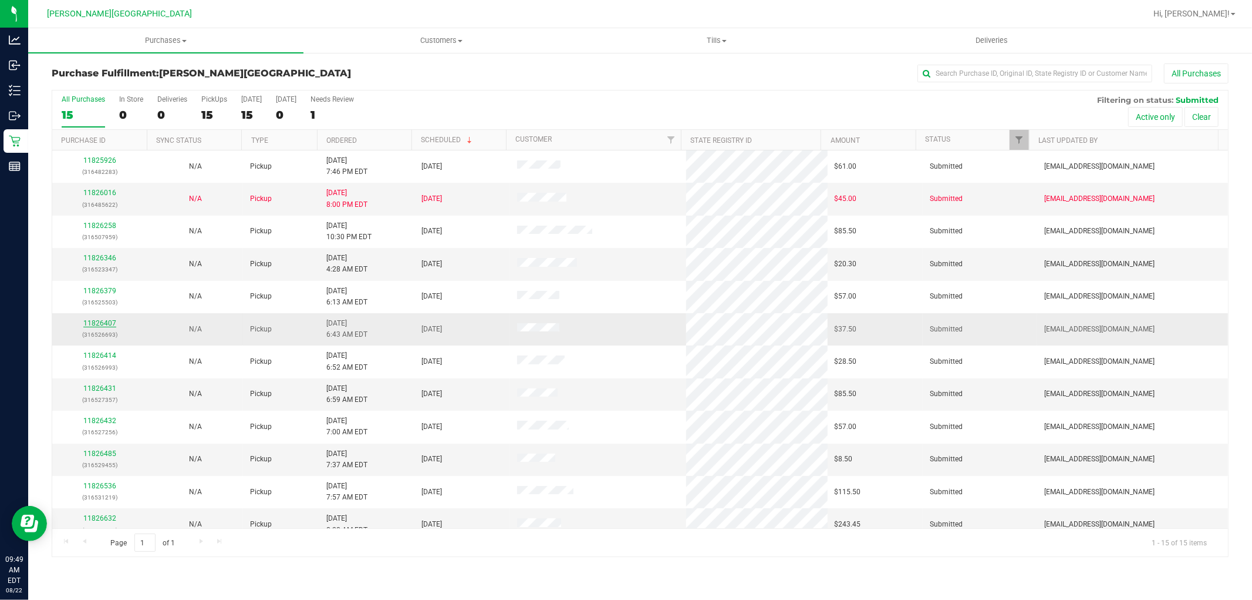
click at [107, 321] on link "11826407" at bounding box center [99, 323] width 33 height 8
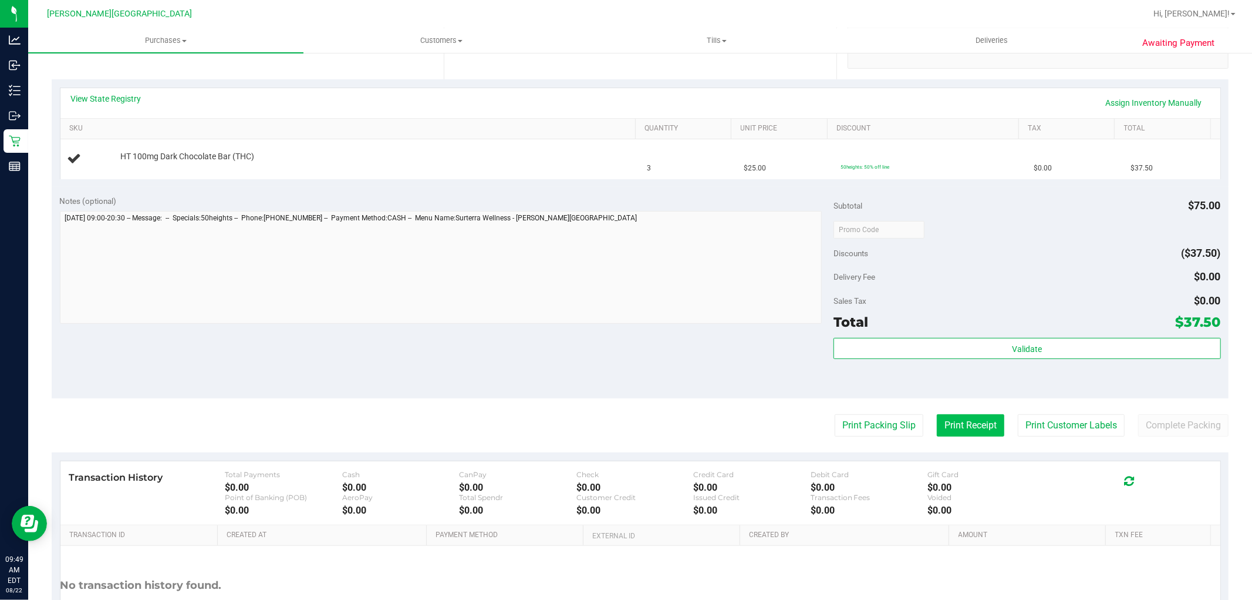
scroll to position [261, 0]
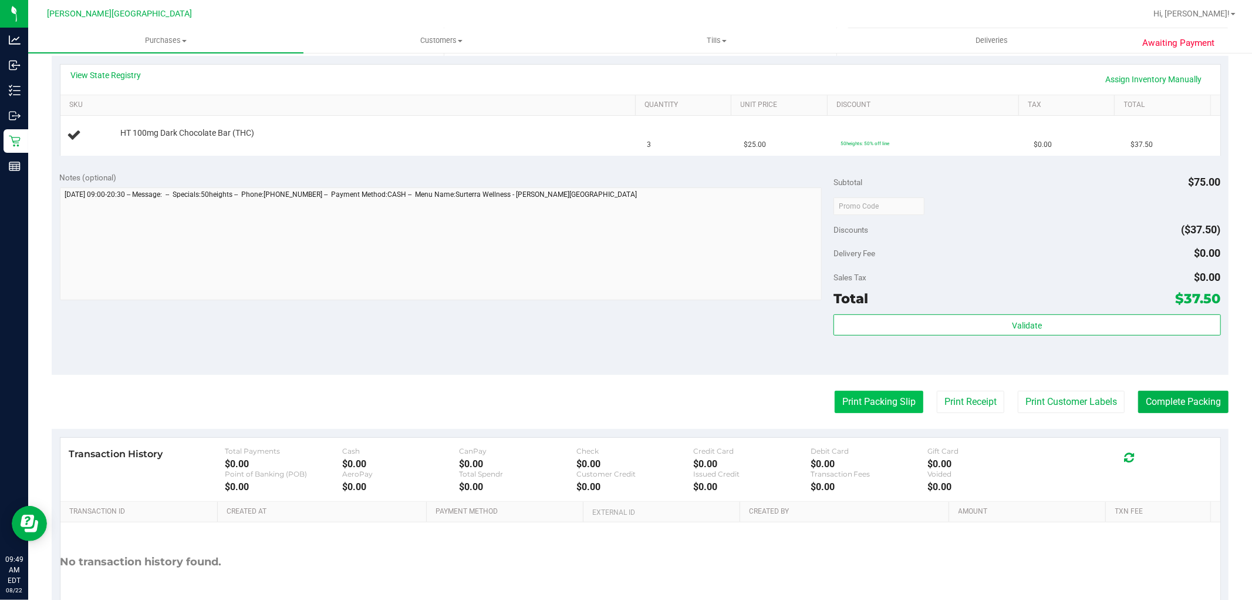
click at [877, 410] on button "Print Packing Slip" at bounding box center [879, 401] width 89 height 22
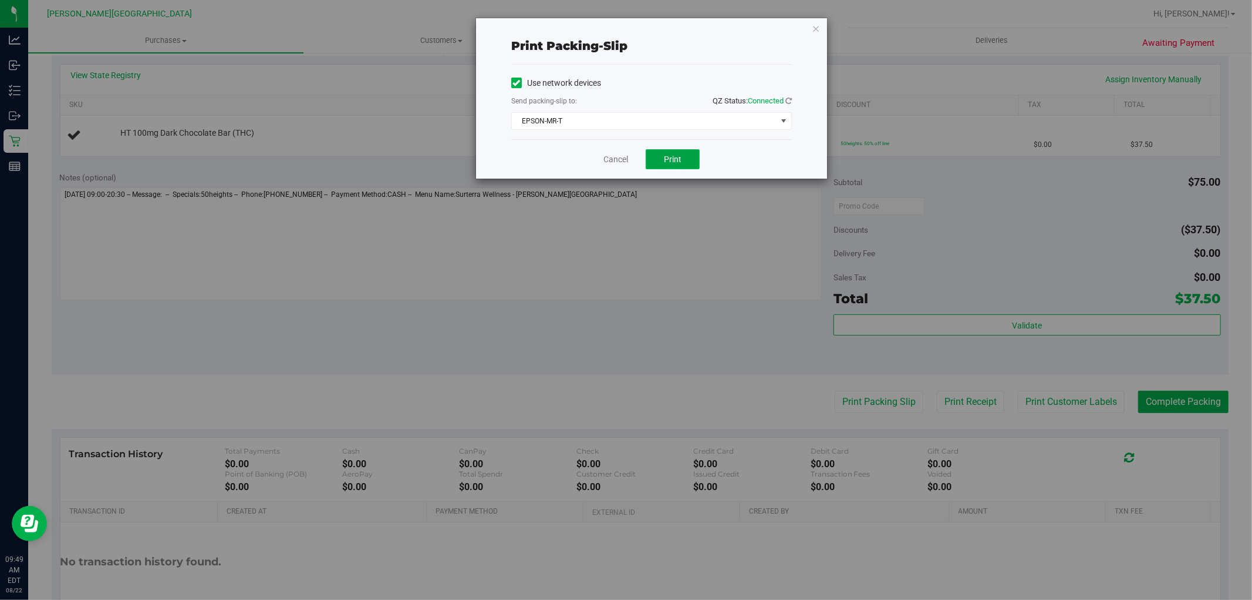
click at [678, 155] on span "Print" at bounding box center [673, 158] width 18 height 9
click at [671, 156] on span "Print" at bounding box center [673, 158] width 18 height 9
click at [815, 27] on icon "button" at bounding box center [816, 28] width 8 height 14
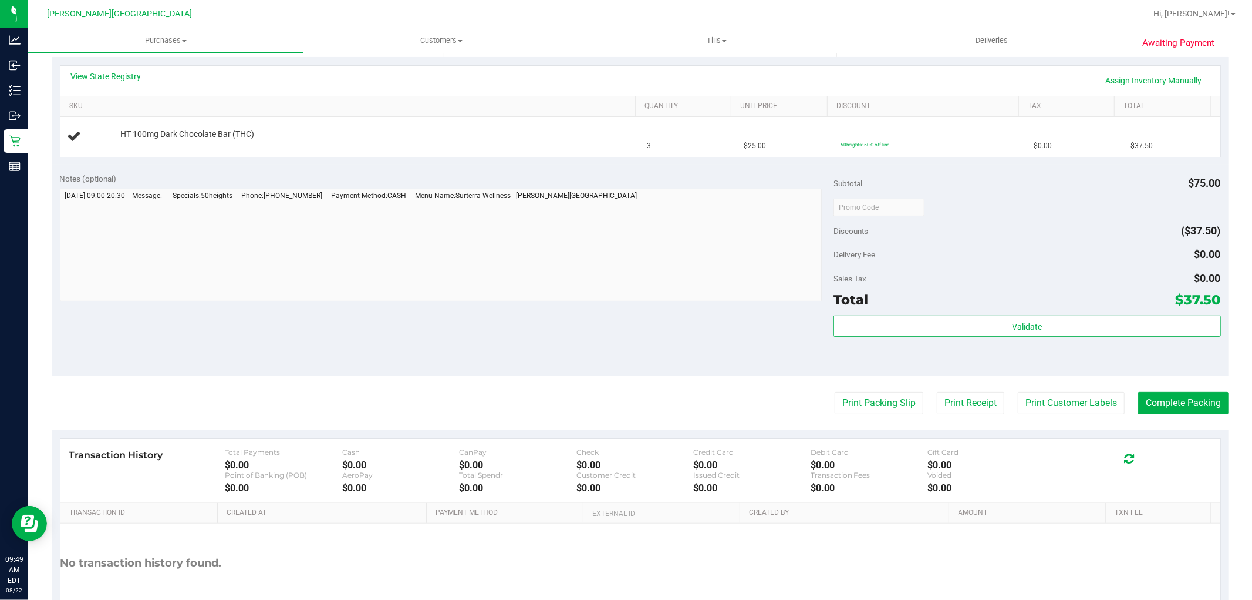
scroll to position [261, 0]
click at [844, 397] on button "Print Packing Slip" at bounding box center [879, 401] width 89 height 22
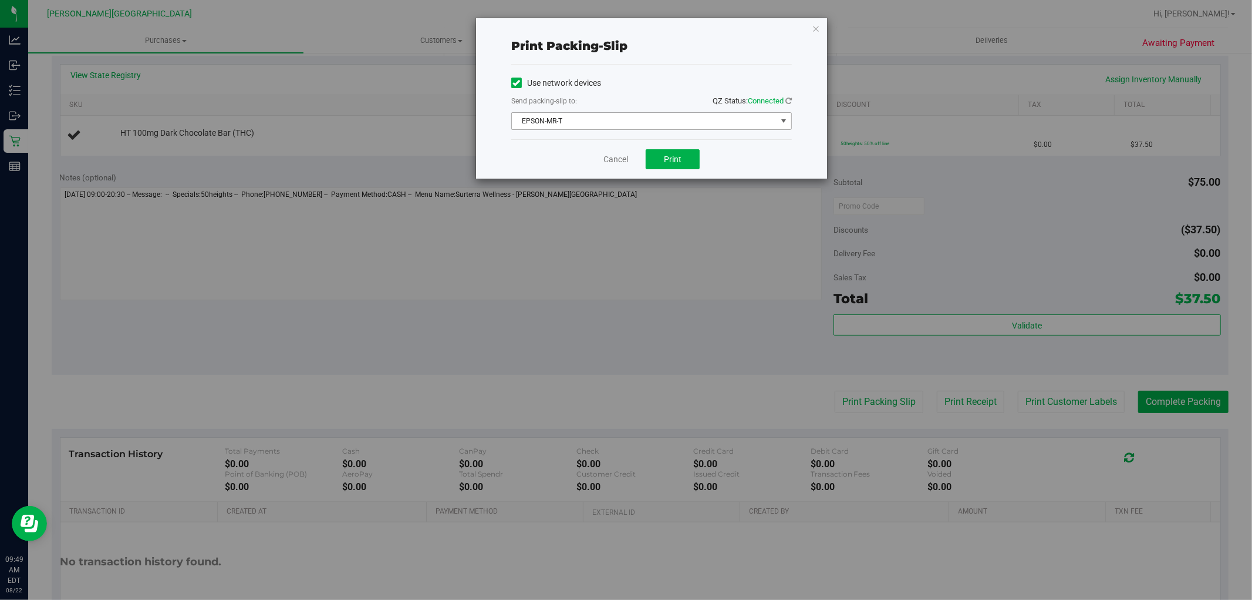
click at [685, 124] on span "EPSON-MR-T" at bounding box center [644, 121] width 265 height 16
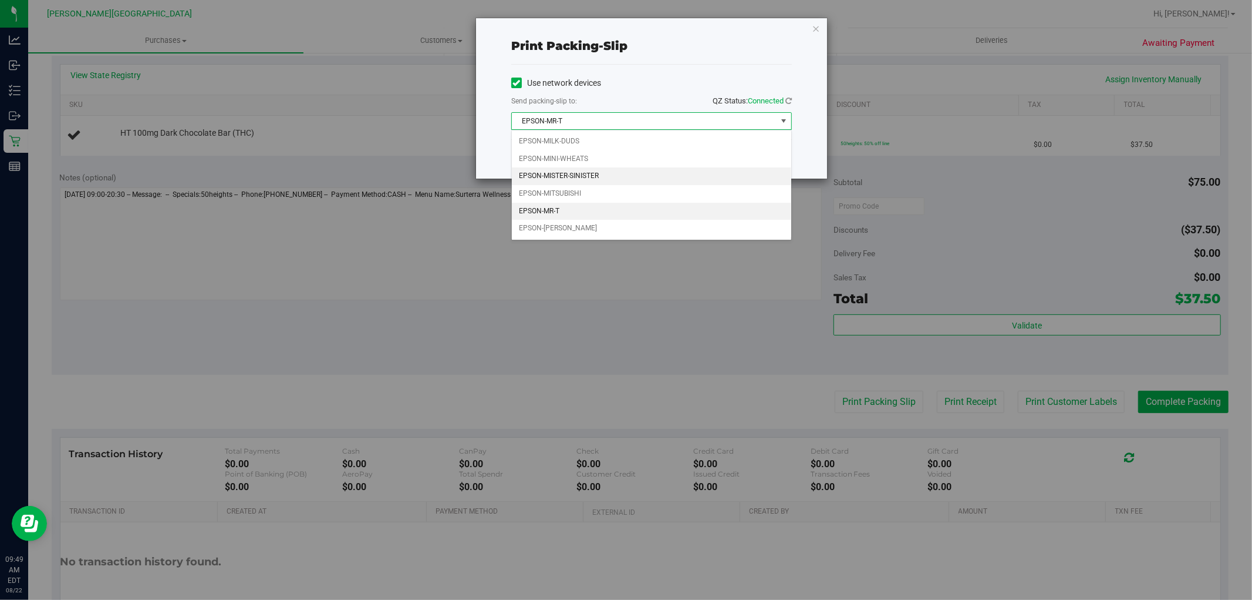
click at [588, 175] on li "EPSON-MISTER-SINISTER" at bounding box center [651, 176] width 279 height 18
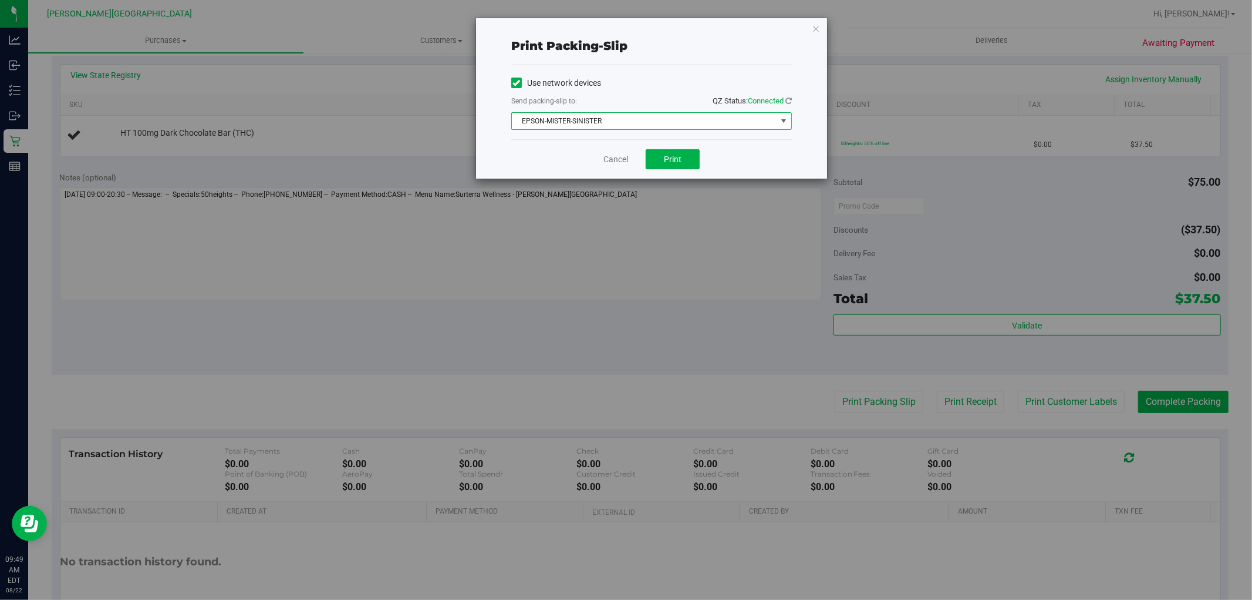
click at [584, 120] on span "EPSON-MISTER-SINISTER" at bounding box center [644, 121] width 265 height 16
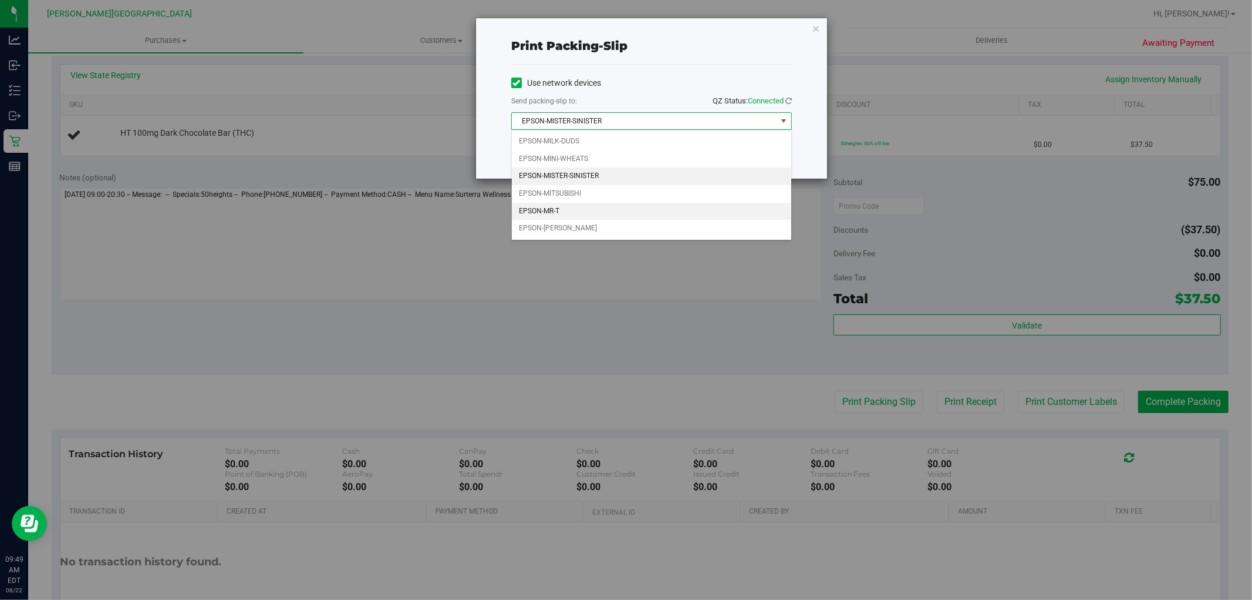
click at [561, 207] on li "EPSON-MR-T" at bounding box center [651, 212] width 279 height 18
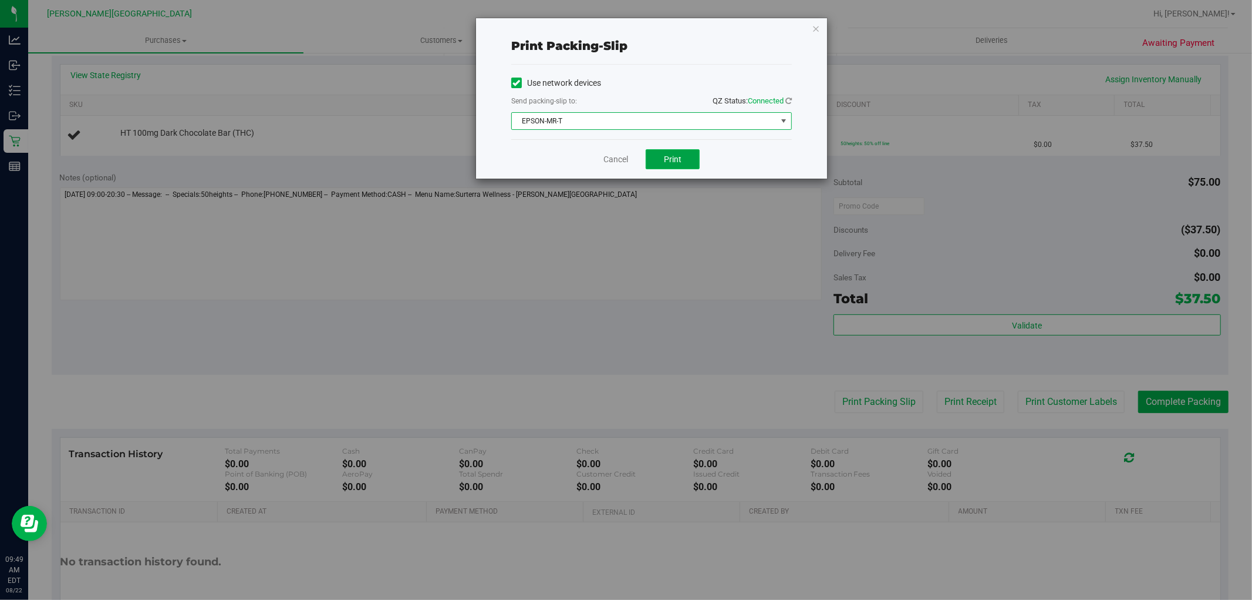
click at [669, 156] on span "Print" at bounding box center [673, 158] width 18 height 9
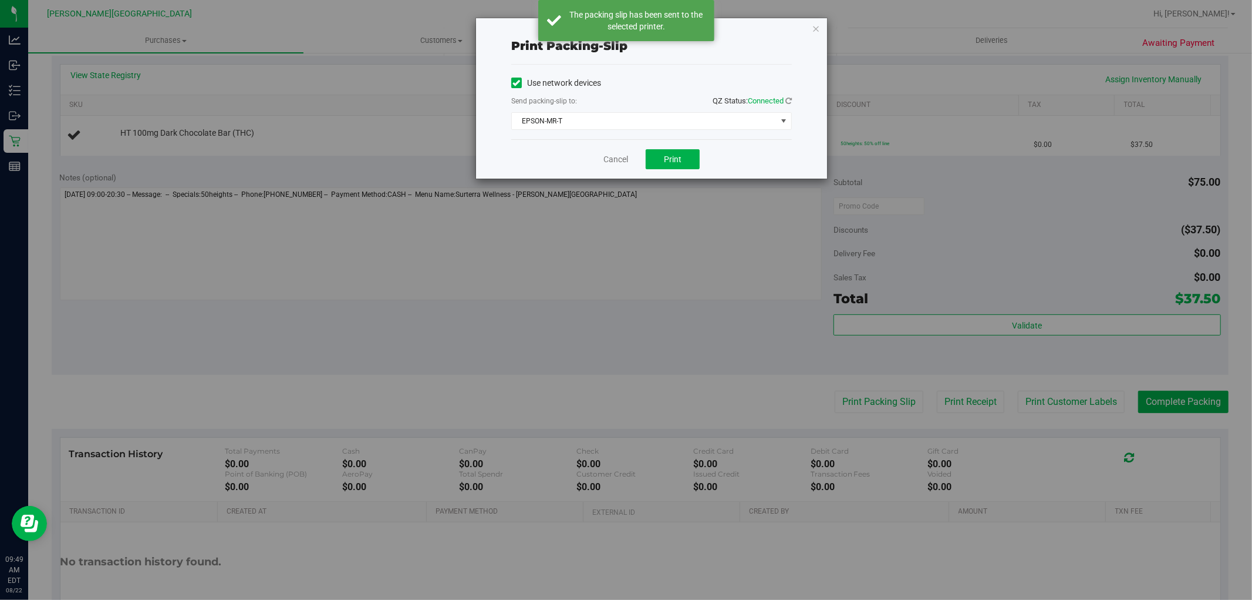
click at [821, 25] on div "Print packing-slip Use network devices Send packing-slip to: QZ Status: Connect…" at bounding box center [651, 98] width 351 height 160
click at [813, 26] on icon "button" at bounding box center [816, 28] width 8 height 14
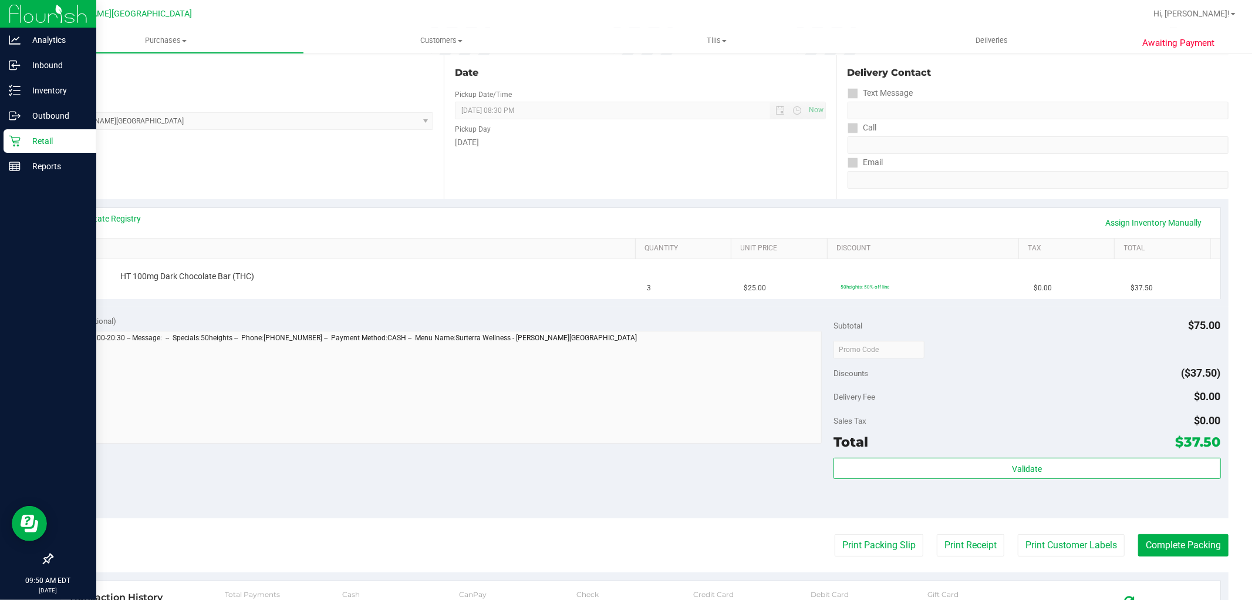
scroll to position [0, 0]
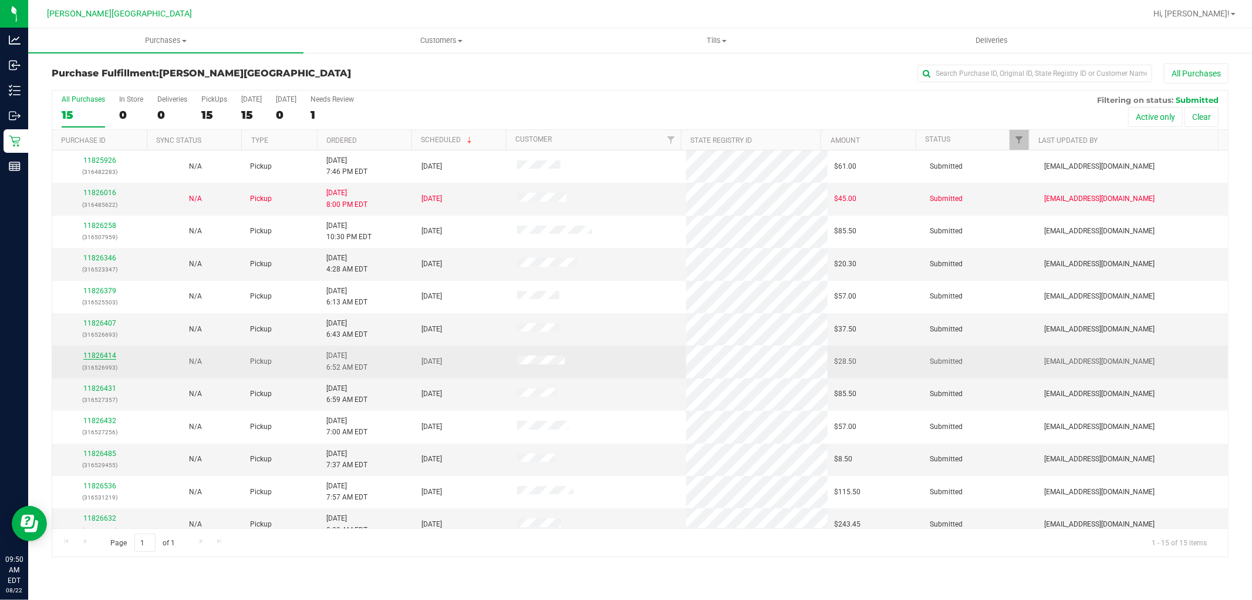
click at [106, 354] on link "11826414" at bounding box center [99, 355] width 33 height 8
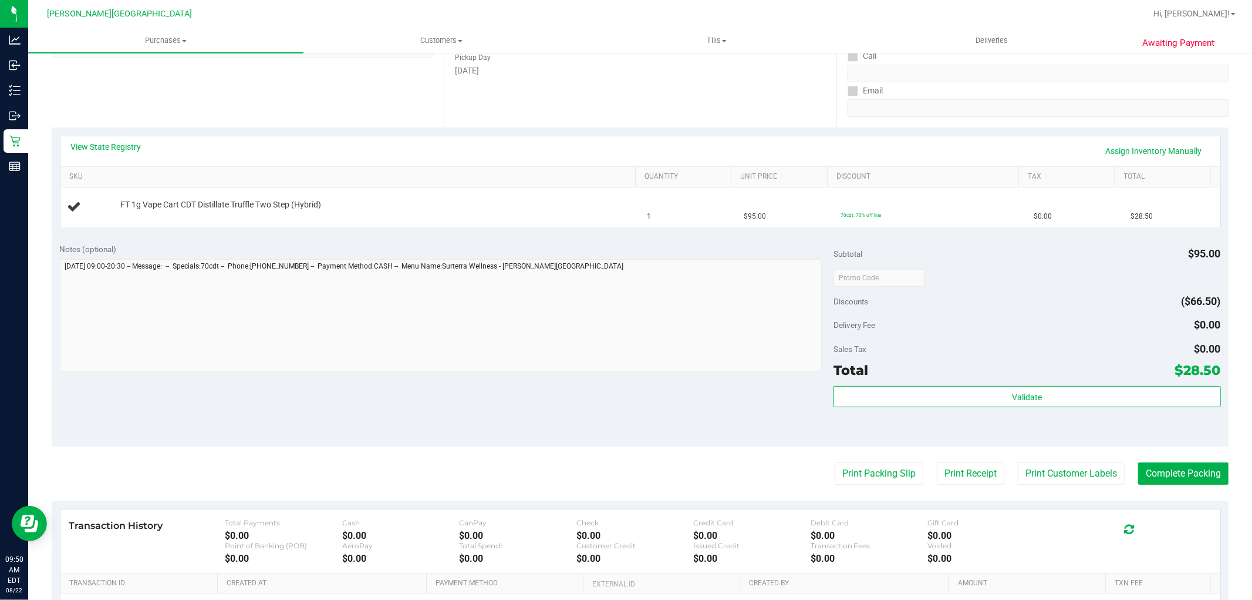
scroll to position [261, 0]
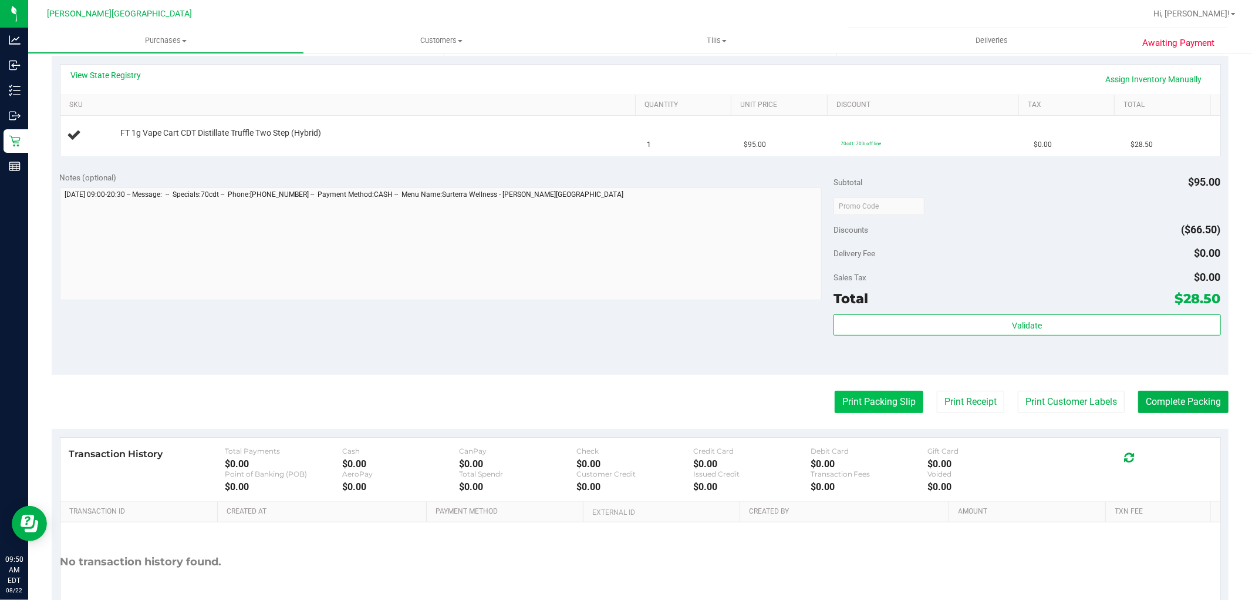
click at [850, 396] on button "Print Packing Slip" at bounding box center [879, 401] width 89 height 22
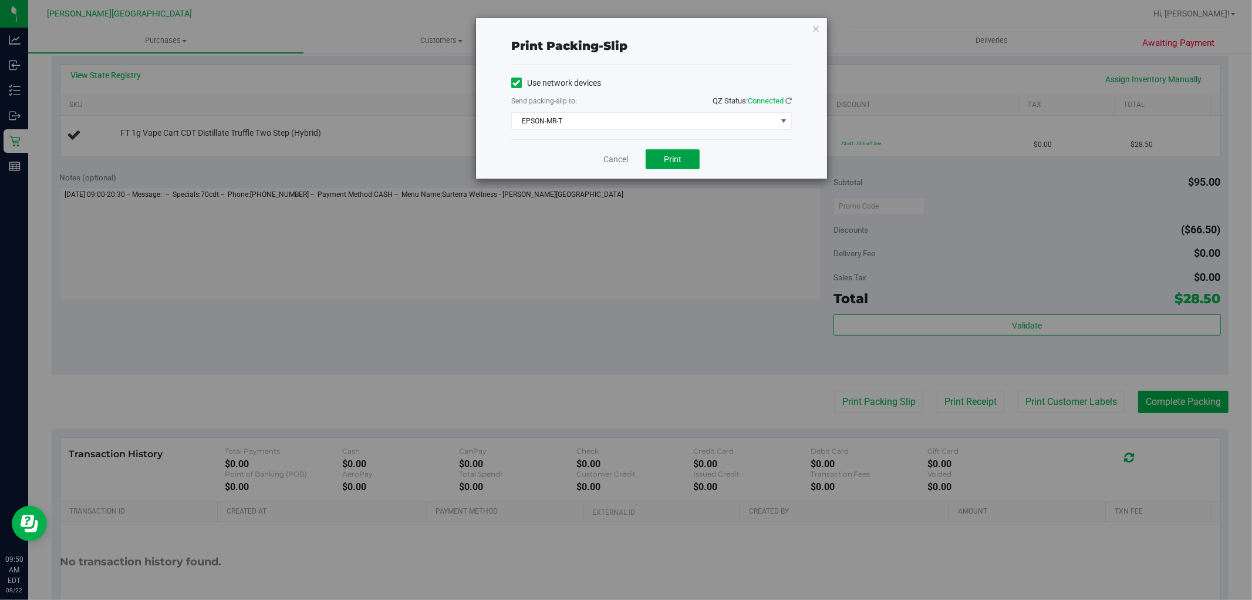
click at [677, 157] on span "Print" at bounding box center [673, 158] width 18 height 9
click at [816, 31] on icon "button" at bounding box center [816, 28] width 8 height 14
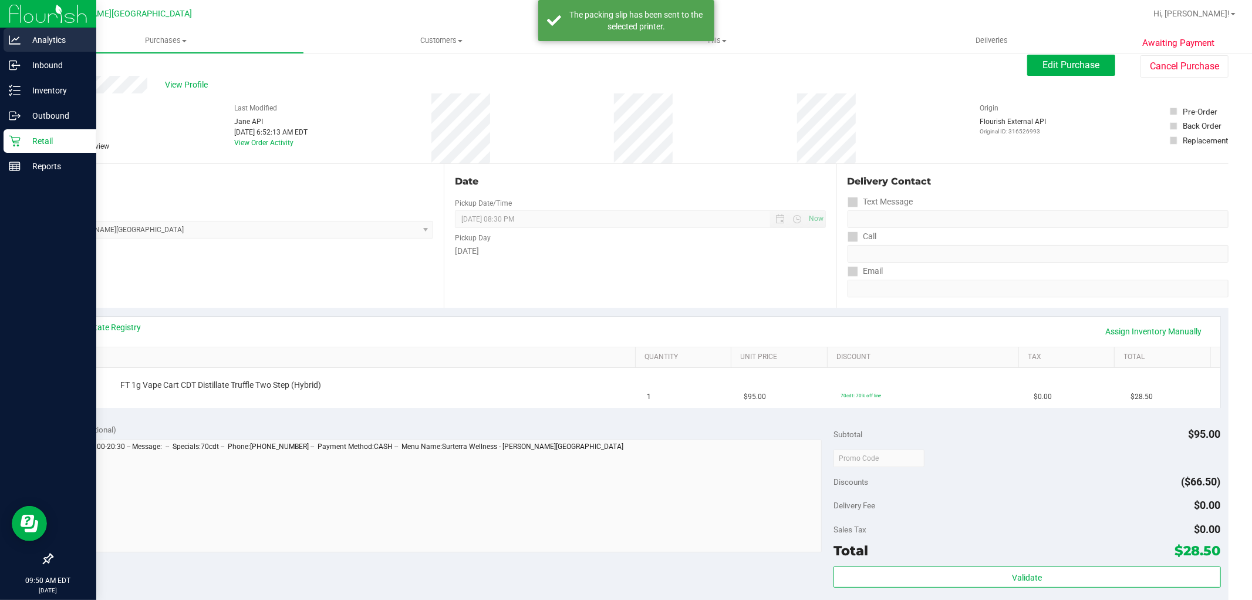
scroll to position [0, 0]
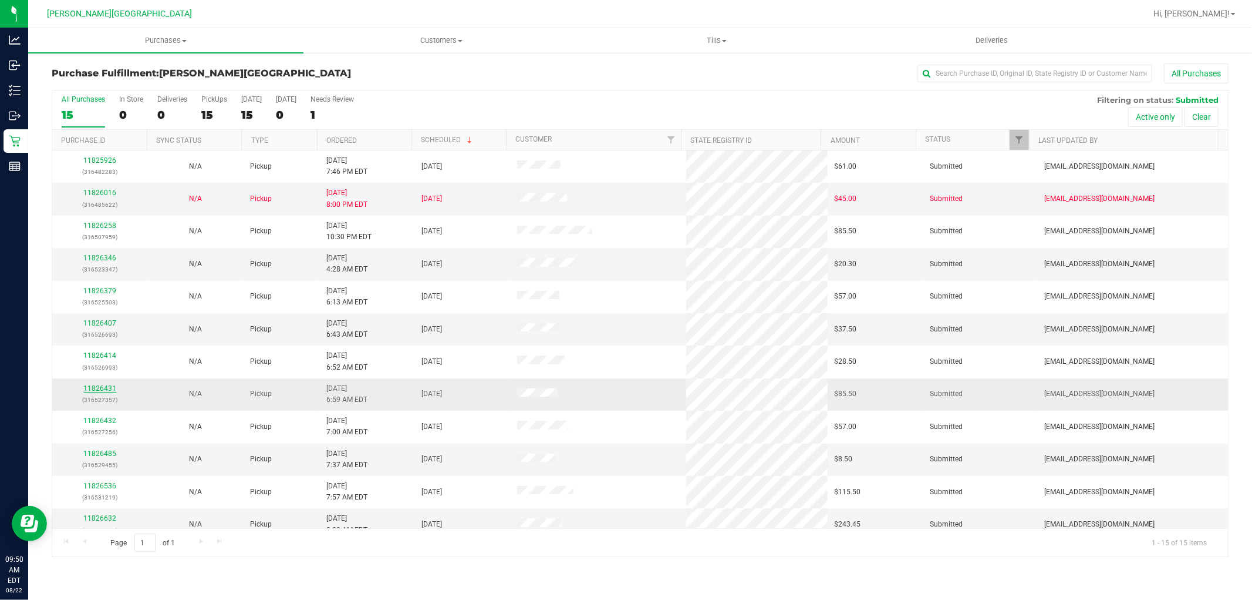
click at [105, 388] on link "11826431" at bounding box center [99, 388] width 33 height 8
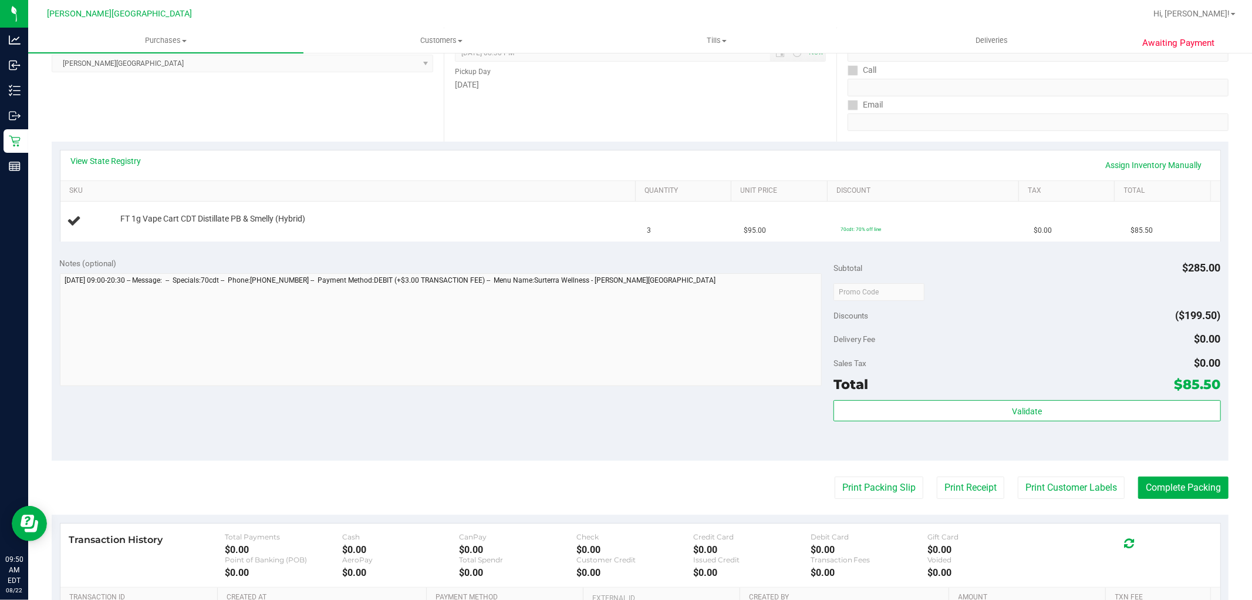
scroll to position [261, 0]
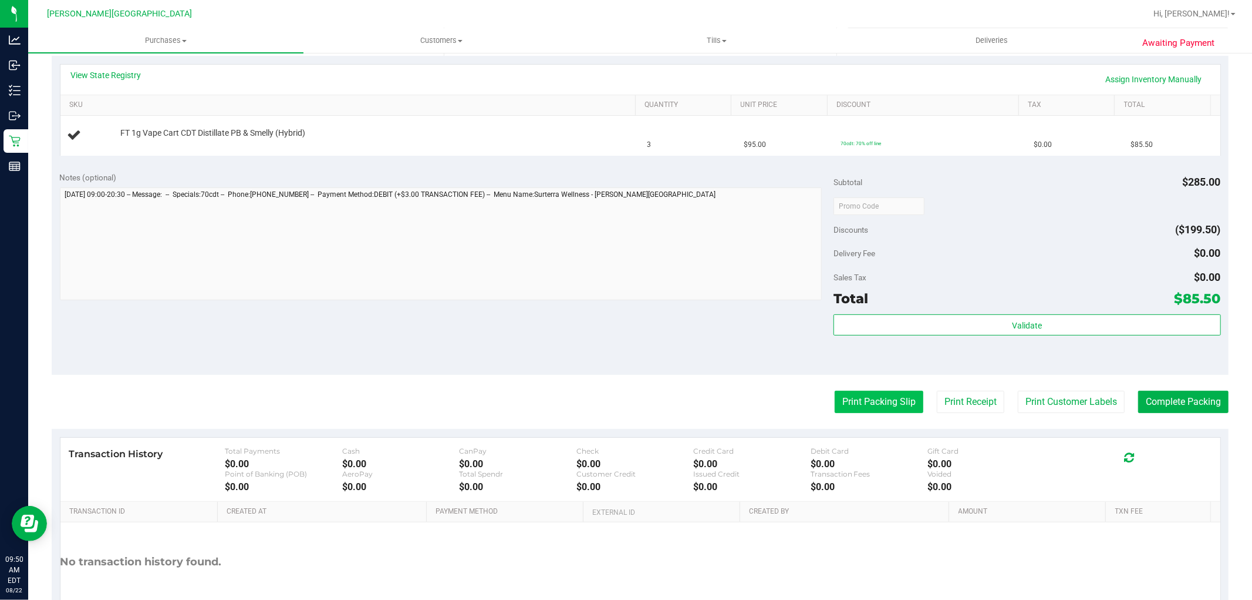
click at [891, 400] on button "Print Packing Slip" at bounding box center [879, 401] width 89 height 22
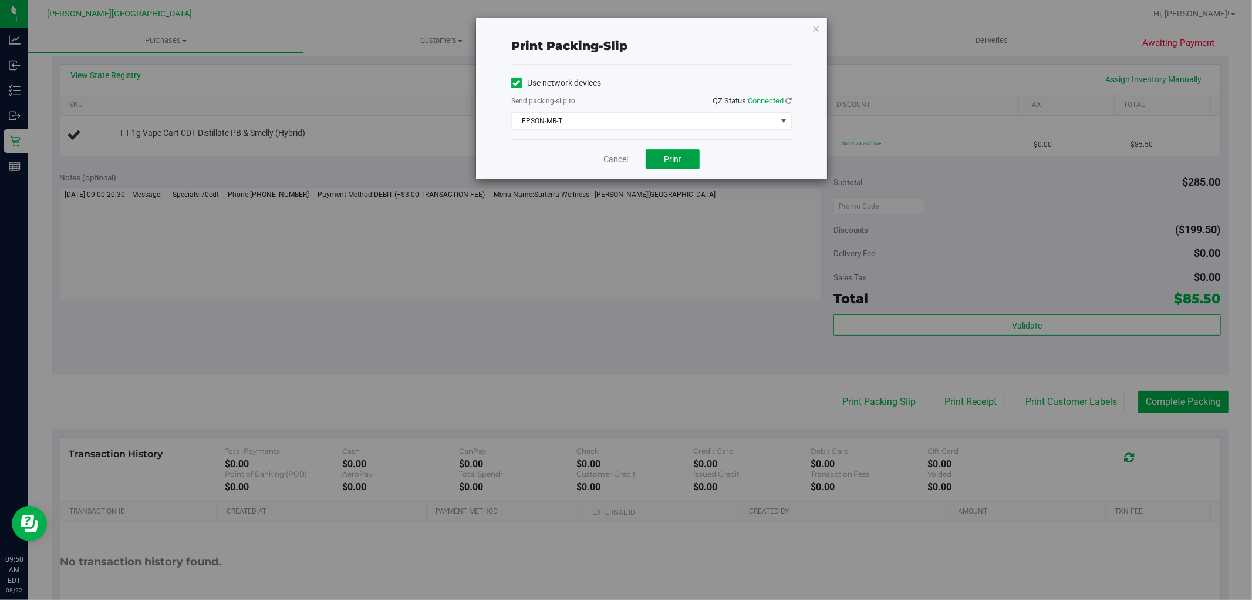
click at [662, 153] on button "Print" at bounding box center [673, 159] width 54 height 20
click at [816, 28] on icon "button" at bounding box center [816, 28] width 8 height 14
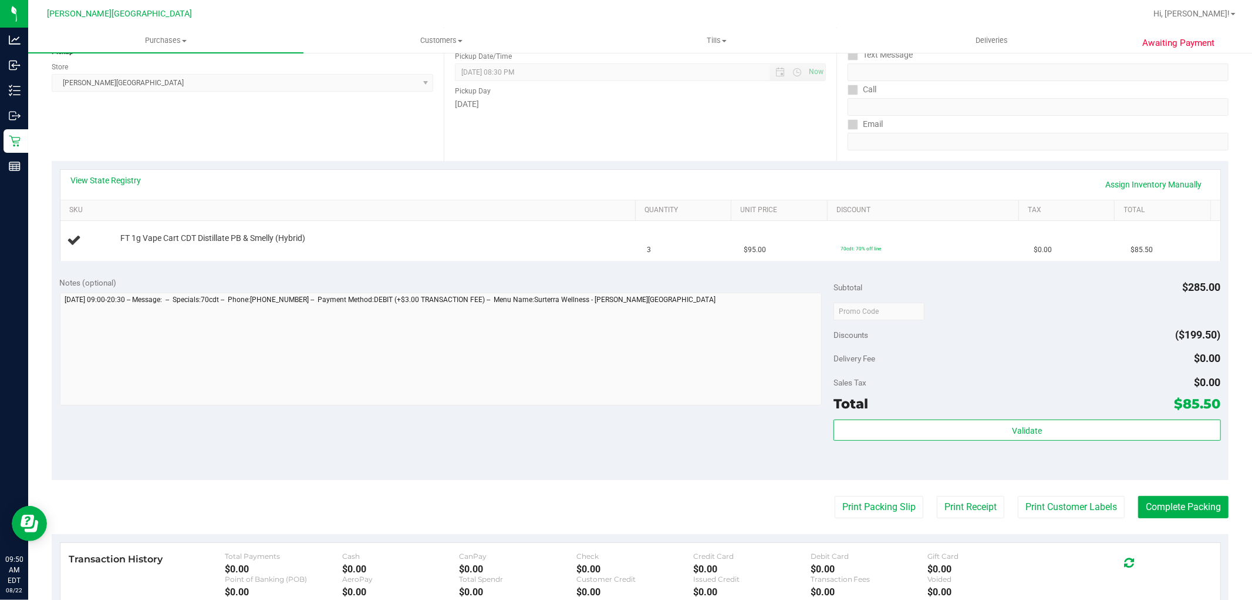
scroll to position [0, 0]
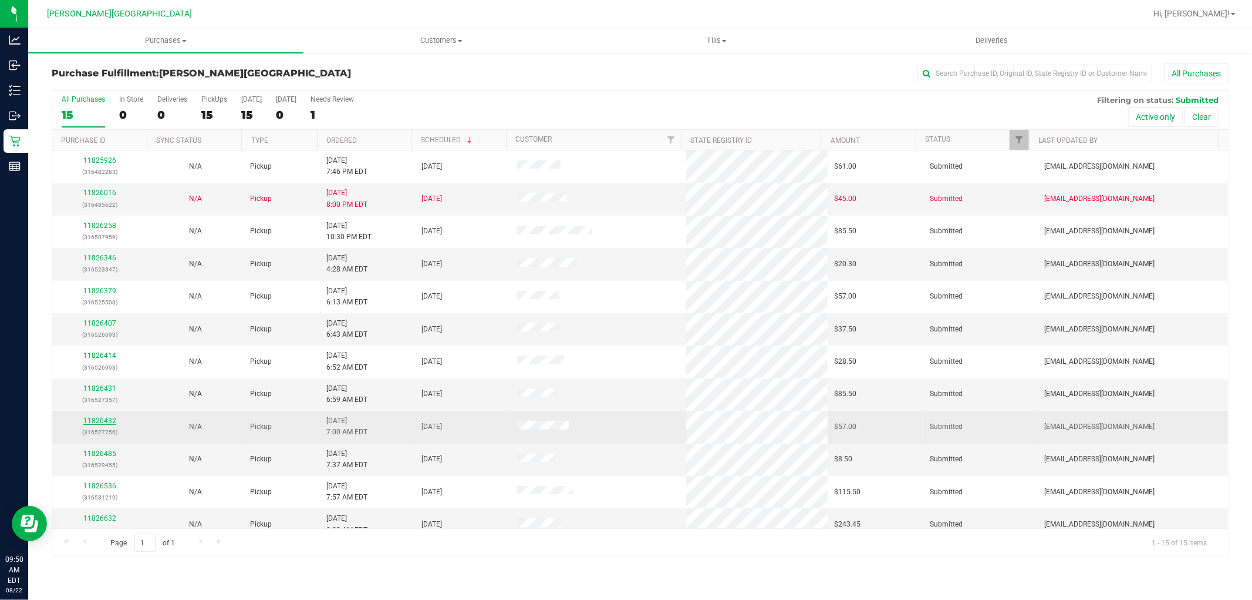
click at [106, 419] on link "11826432" at bounding box center [99, 420] width 33 height 8
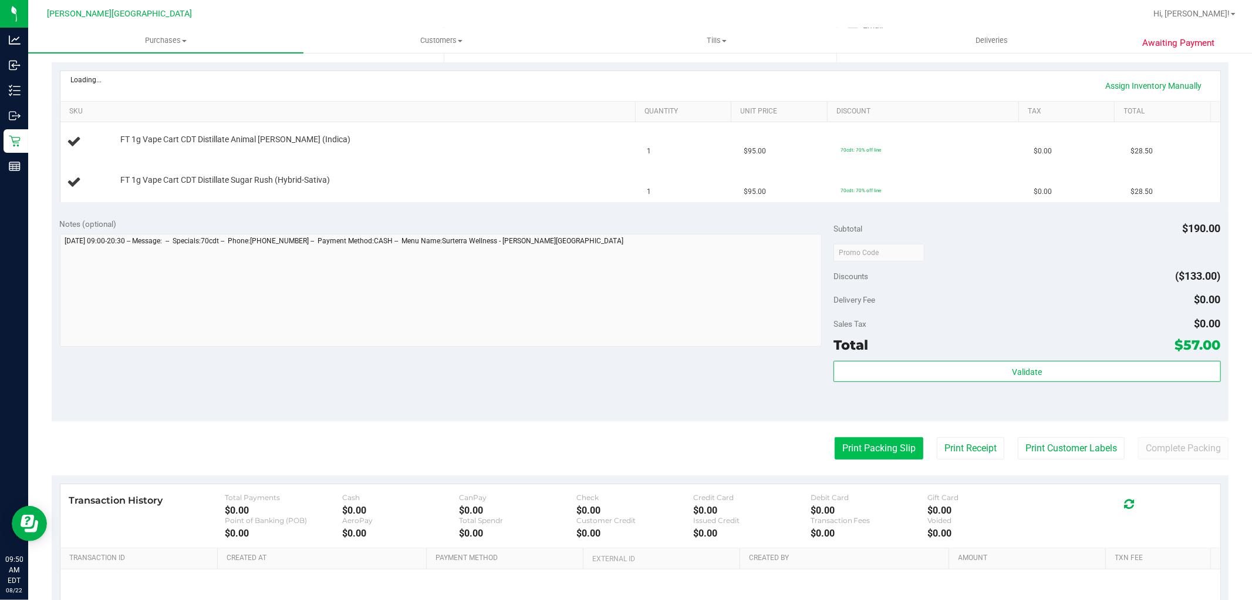
scroll to position [261, 0]
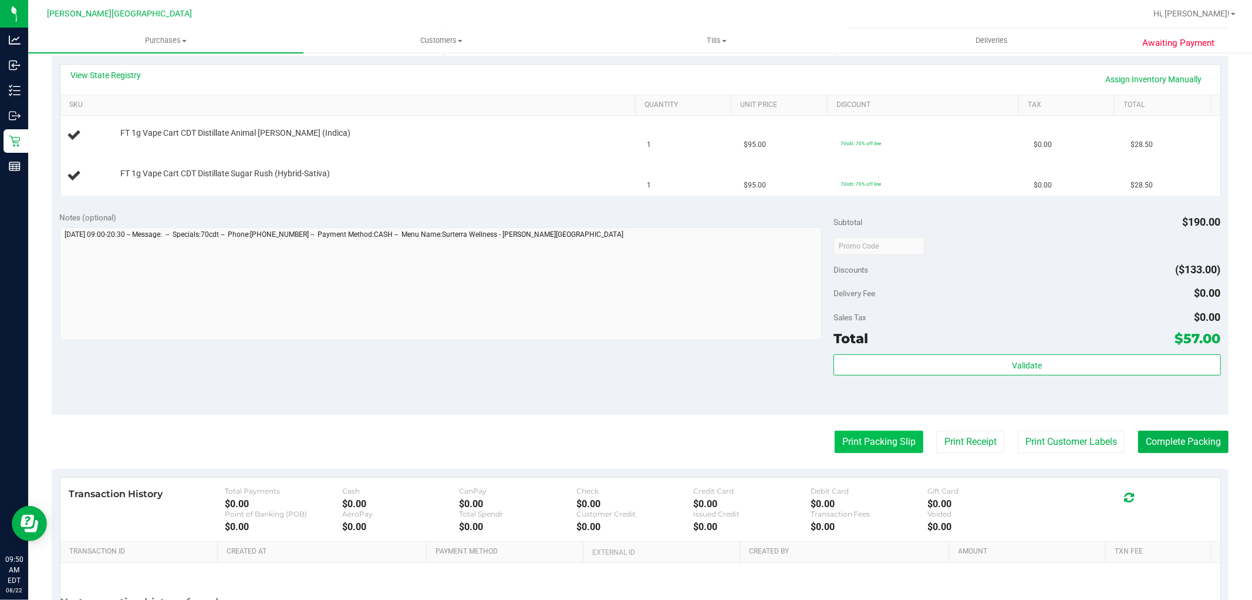
click at [841, 444] on button "Print Packing Slip" at bounding box center [879, 441] width 89 height 22
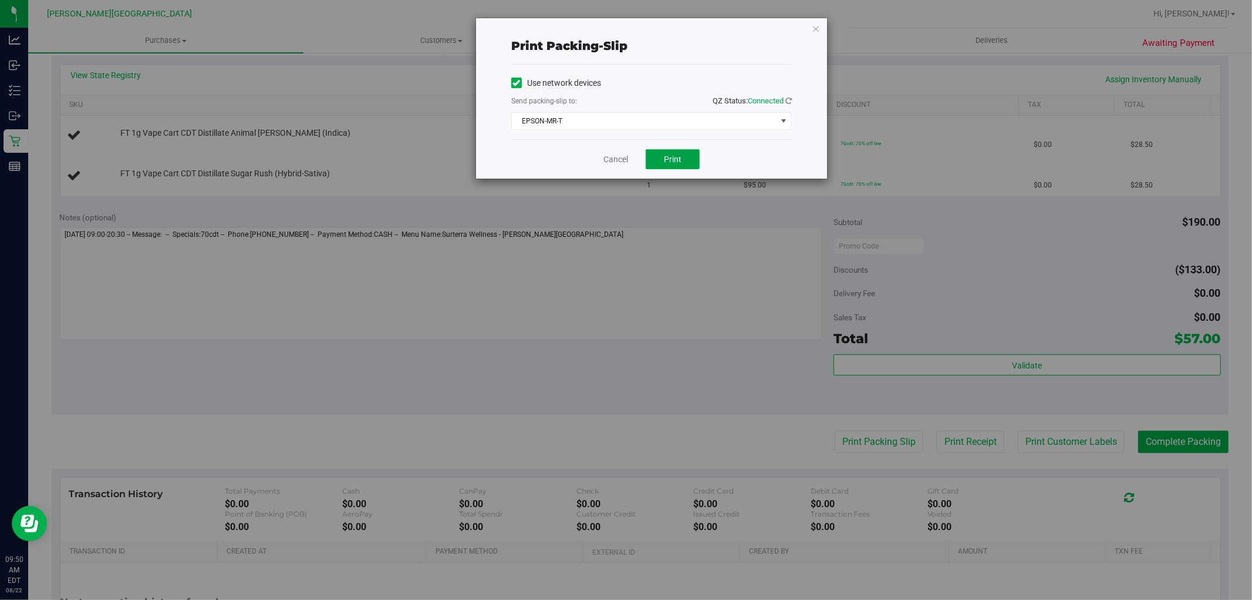
click at [666, 169] on button "Print" at bounding box center [673, 159] width 54 height 20
click at [817, 28] on icon "button" at bounding box center [816, 28] width 8 height 14
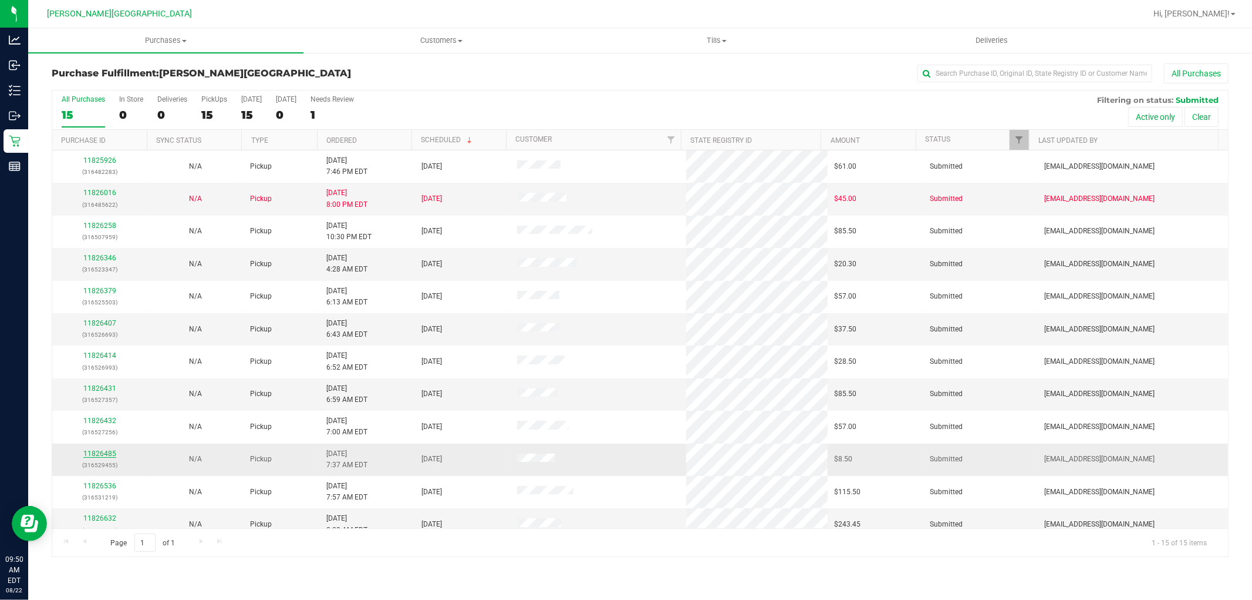
click at [100, 456] on link "11826485" at bounding box center [99, 453] width 33 height 8
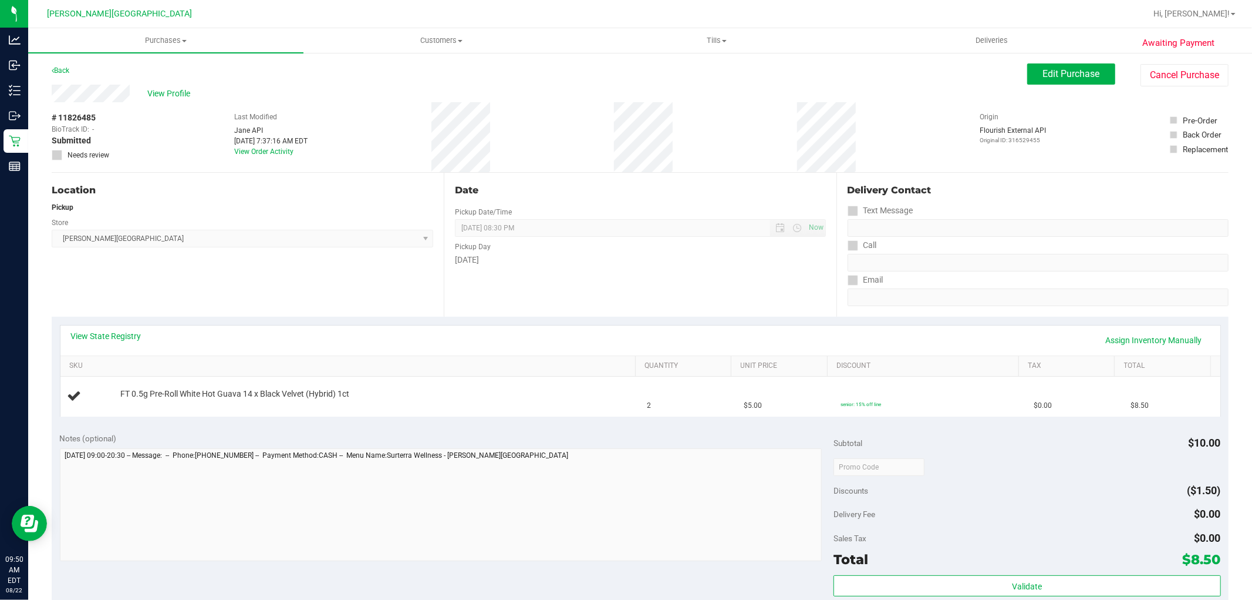
scroll to position [196, 0]
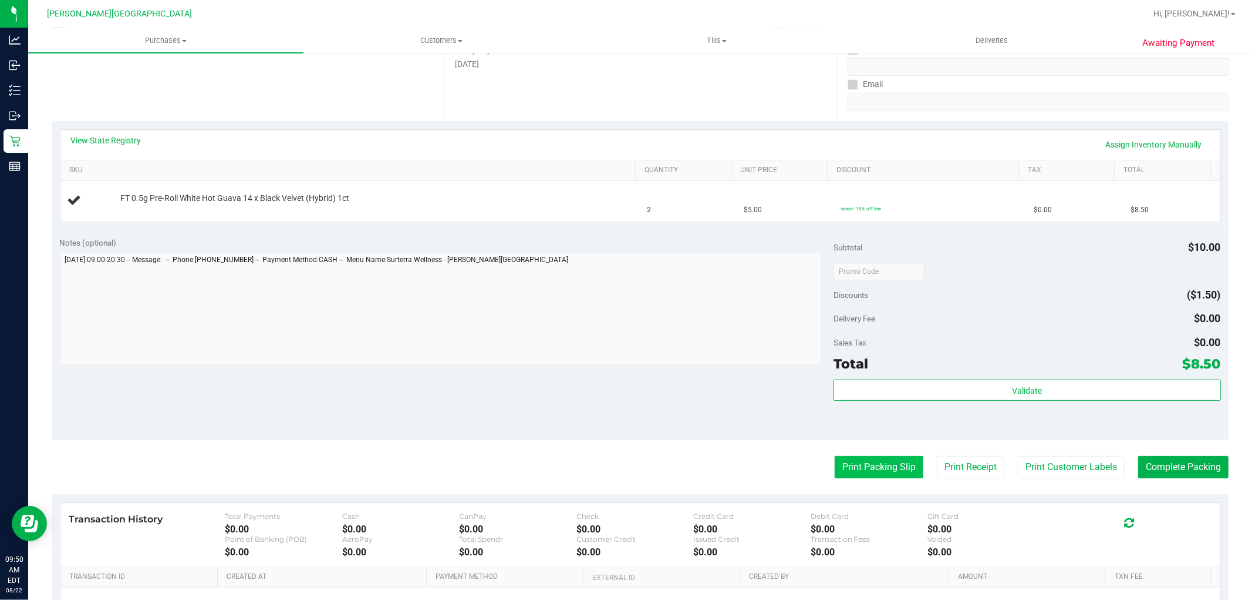
click at [844, 459] on button "Print Packing Slip" at bounding box center [879, 467] width 89 height 22
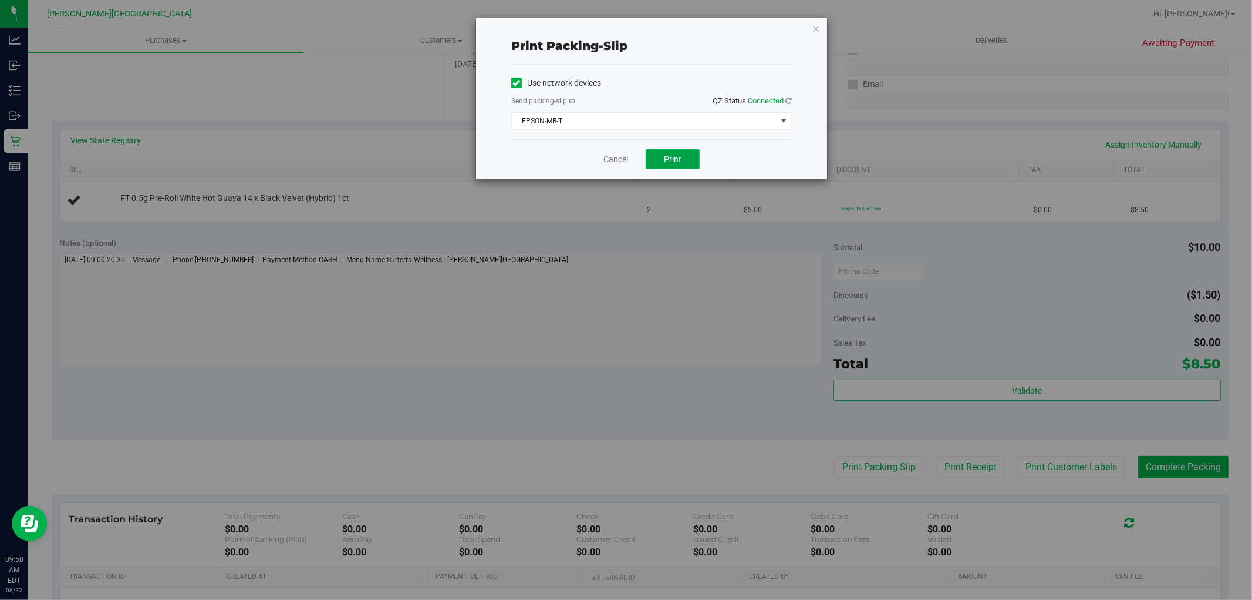
click at [682, 160] on span "Print" at bounding box center [673, 158] width 18 height 9
click at [816, 26] on icon "button" at bounding box center [816, 28] width 8 height 14
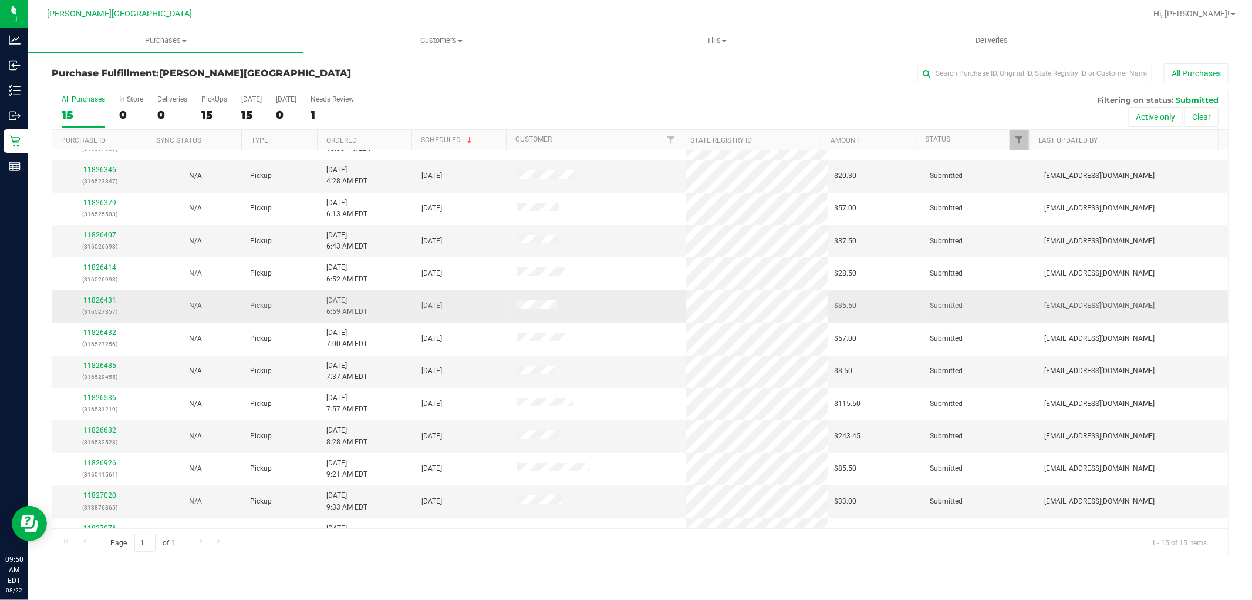
scroll to position [110, 0]
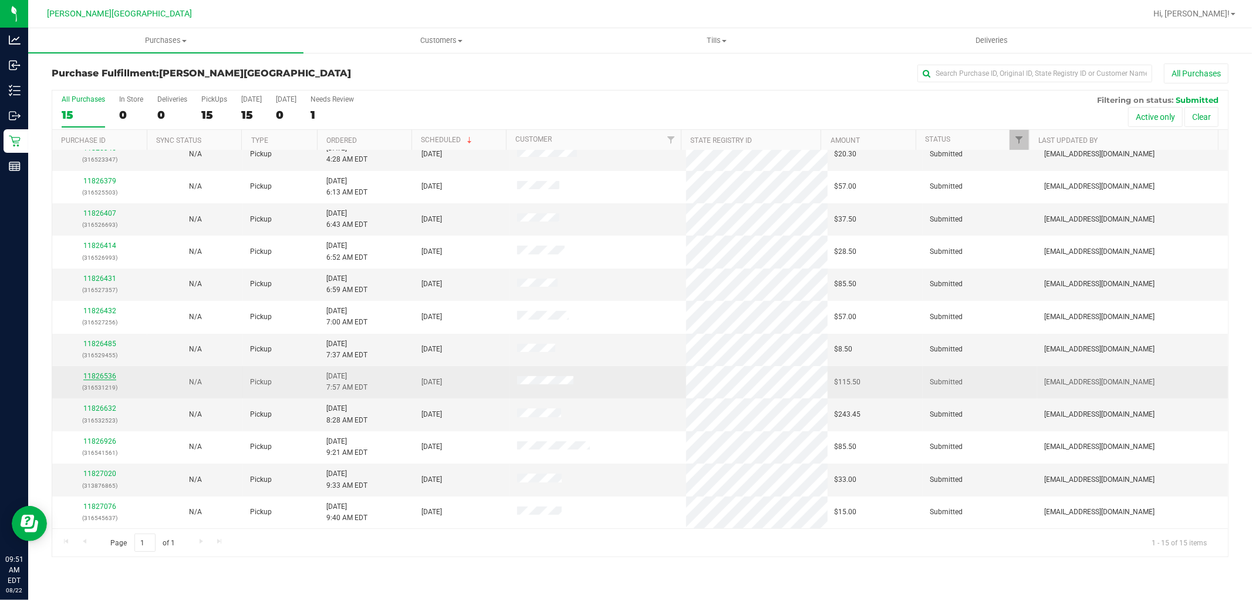
click at [94, 376] on link "11826536" at bounding box center [99, 376] width 33 height 8
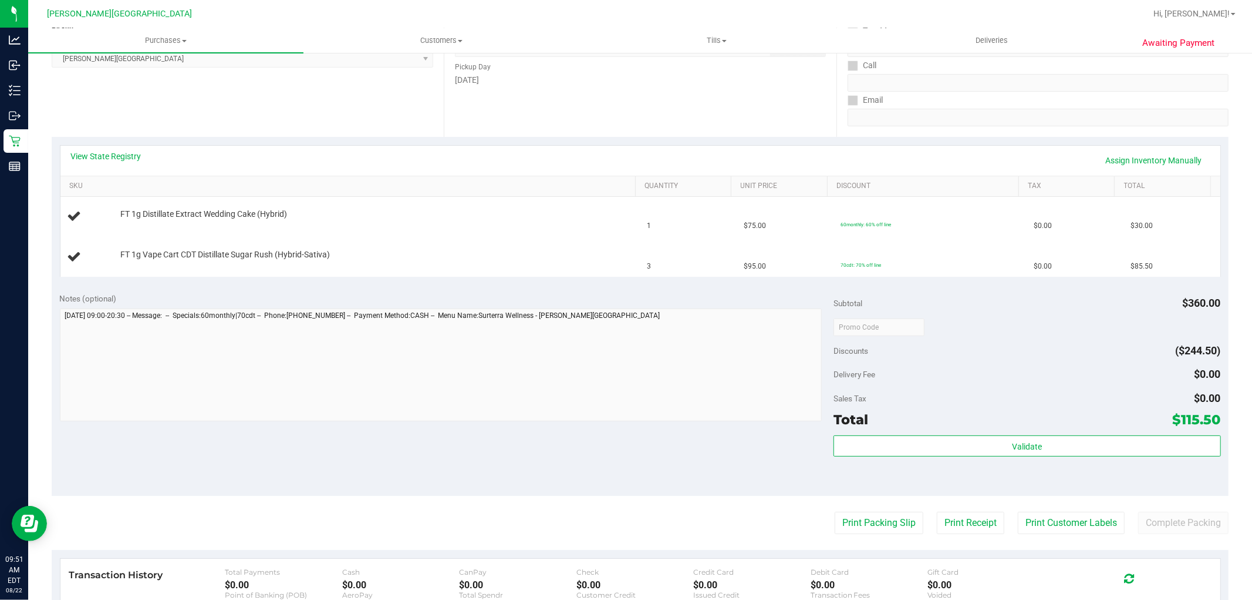
scroll to position [196, 0]
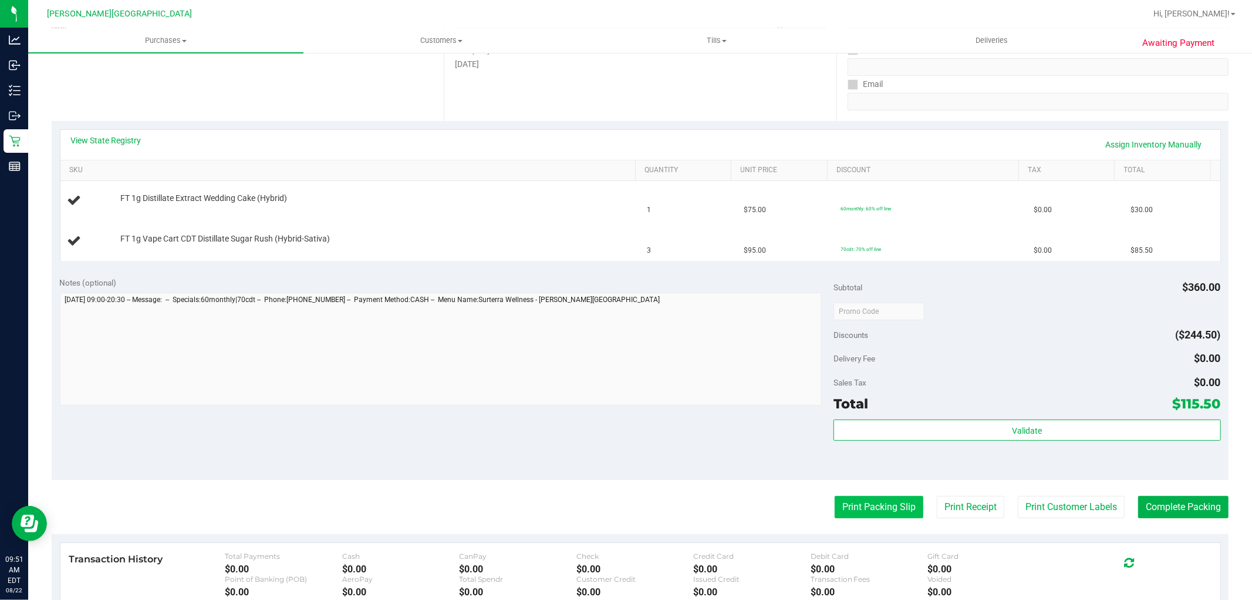
click at [849, 507] on button "Print Packing Slip" at bounding box center [879, 507] width 89 height 22
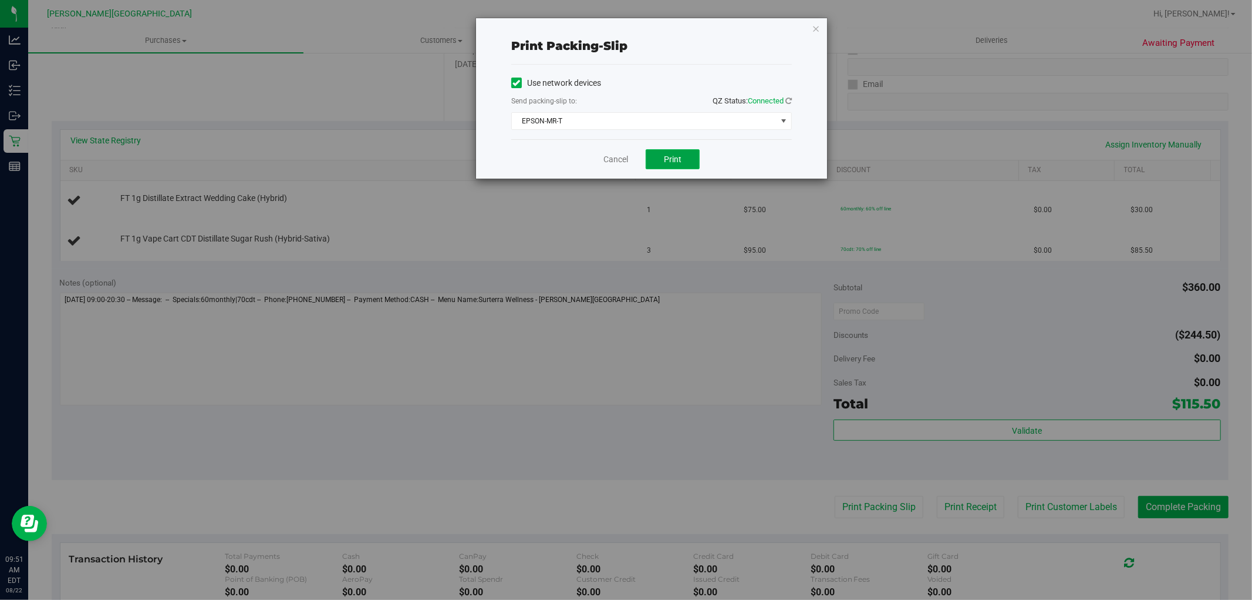
click at [678, 155] on span "Print" at bounding box center [673, 158] width 18 height 9
click at [818, 26] on icon "button" at bounding box center [816, 28] width 8 height 14
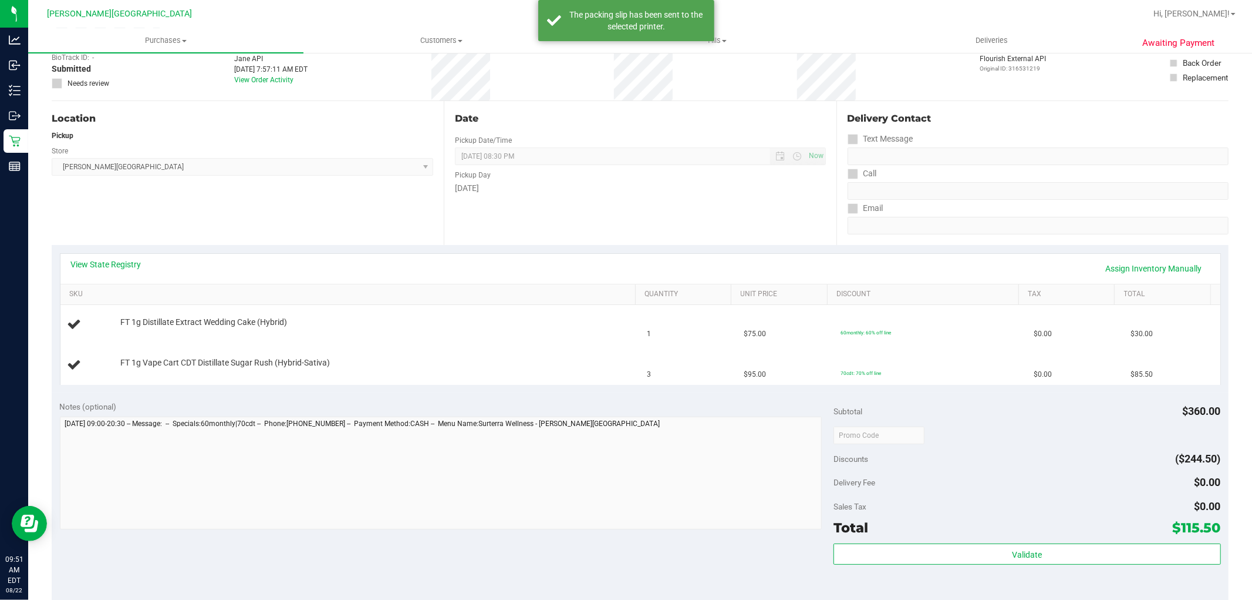
scroll to position [0, 0]
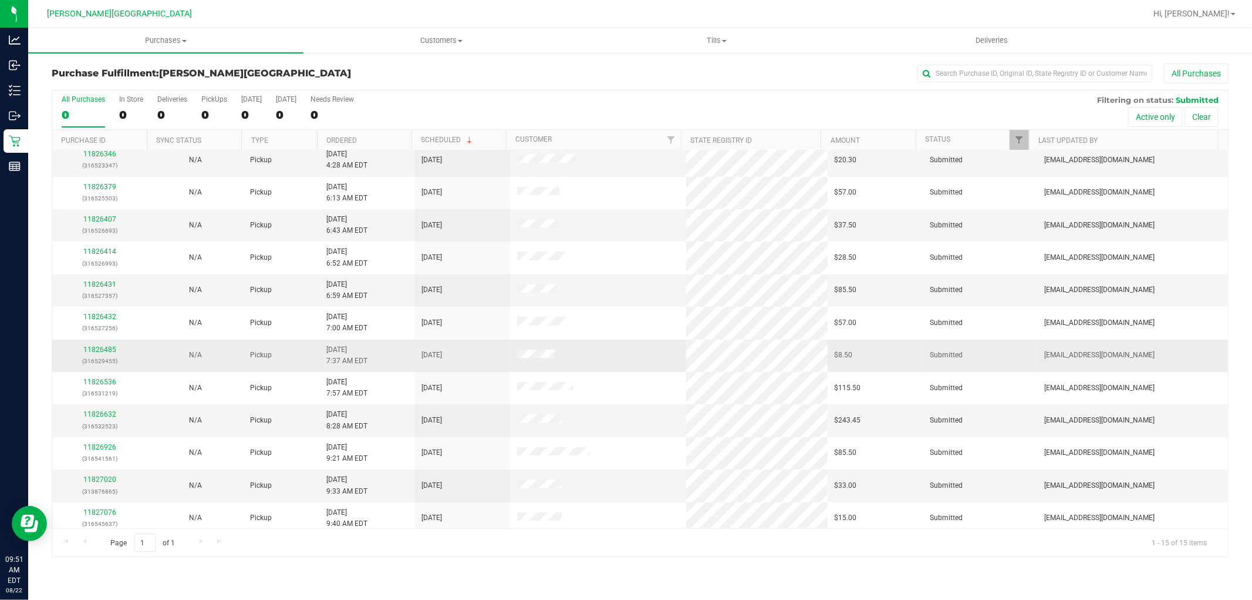
scroll to position [110, 0]
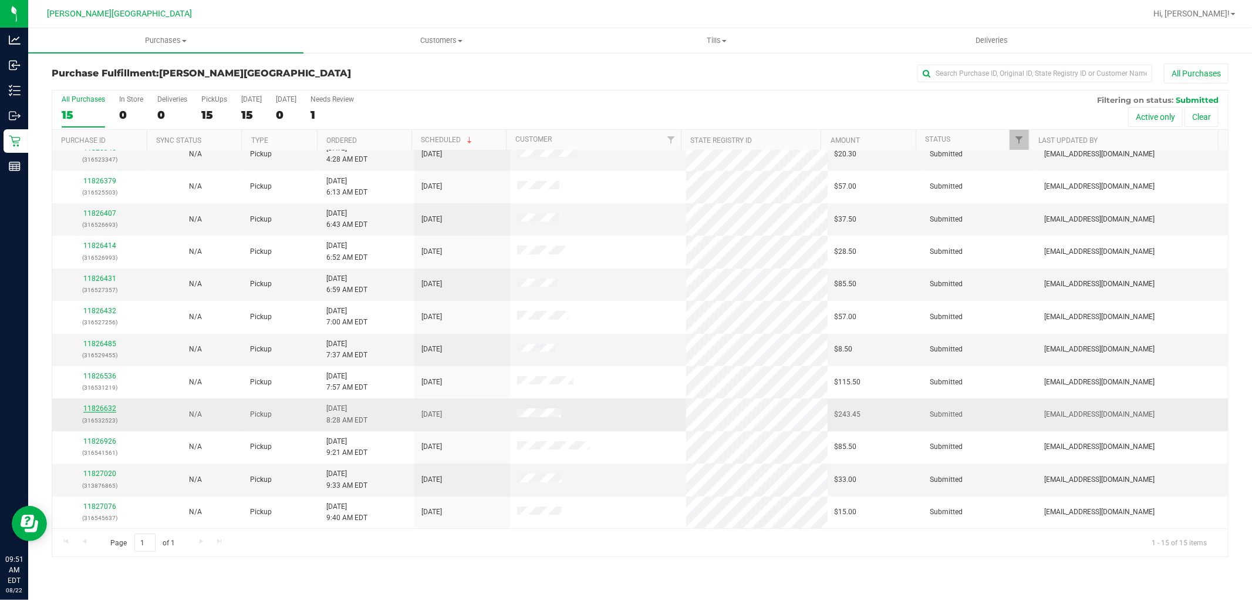
click at [93, 407] on link "11826632" at bounding box center [99, 408] width 33 height 8
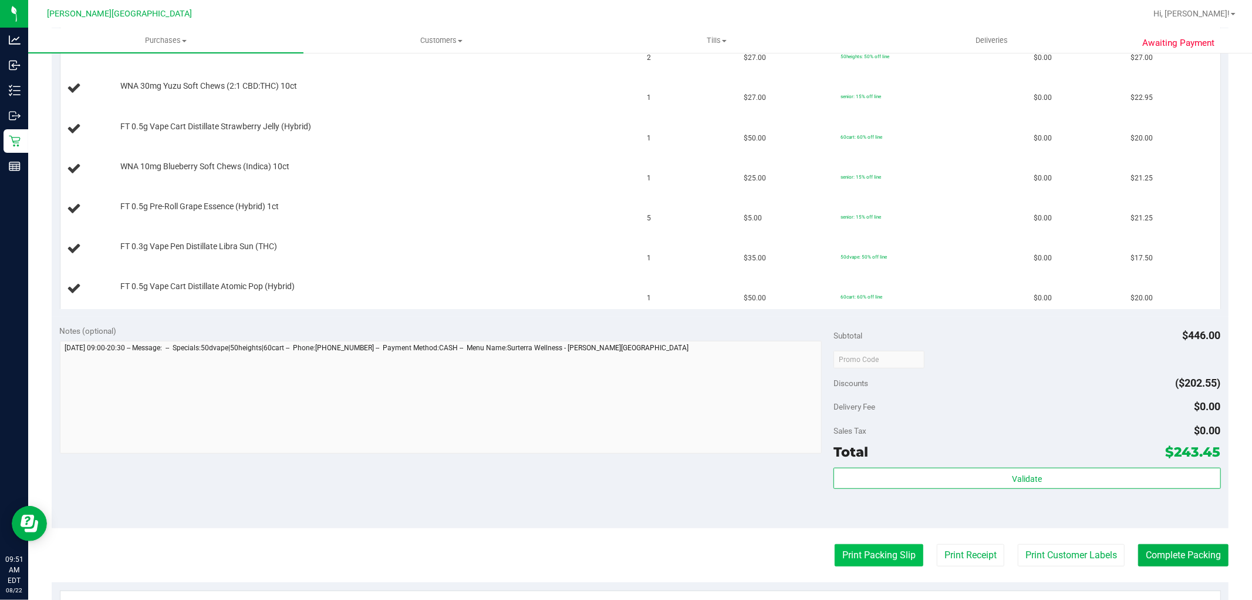
scroll to position [521, 0]
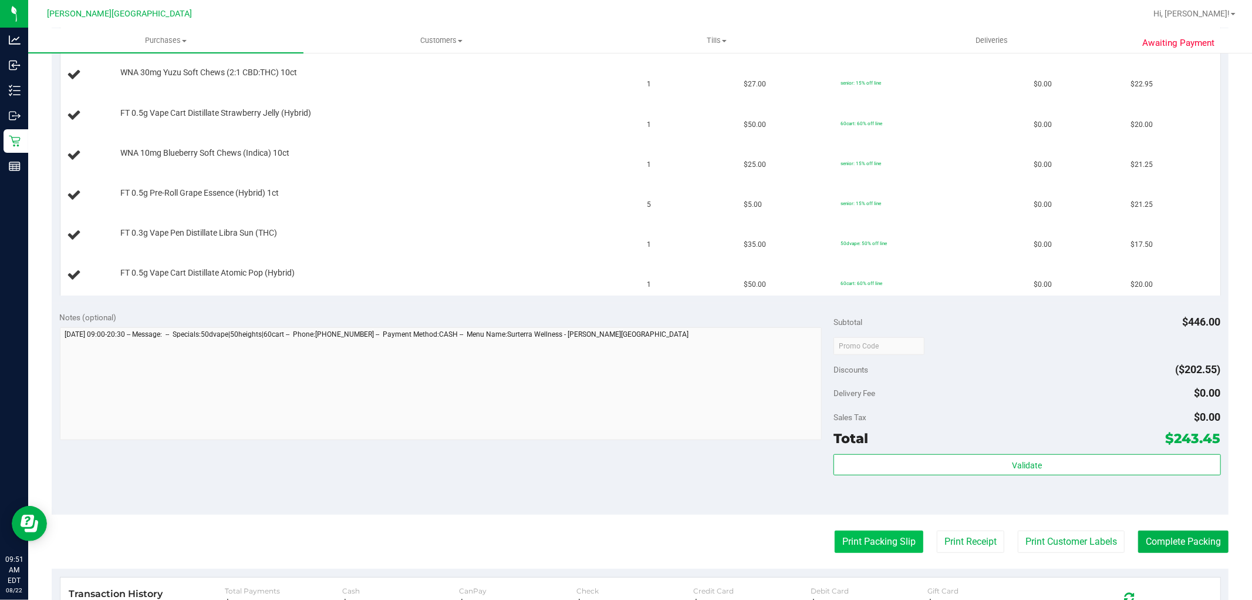
click at [841, 542] on button "Print Packing Slip" at bounding box center [879, 541] width 89 height 22
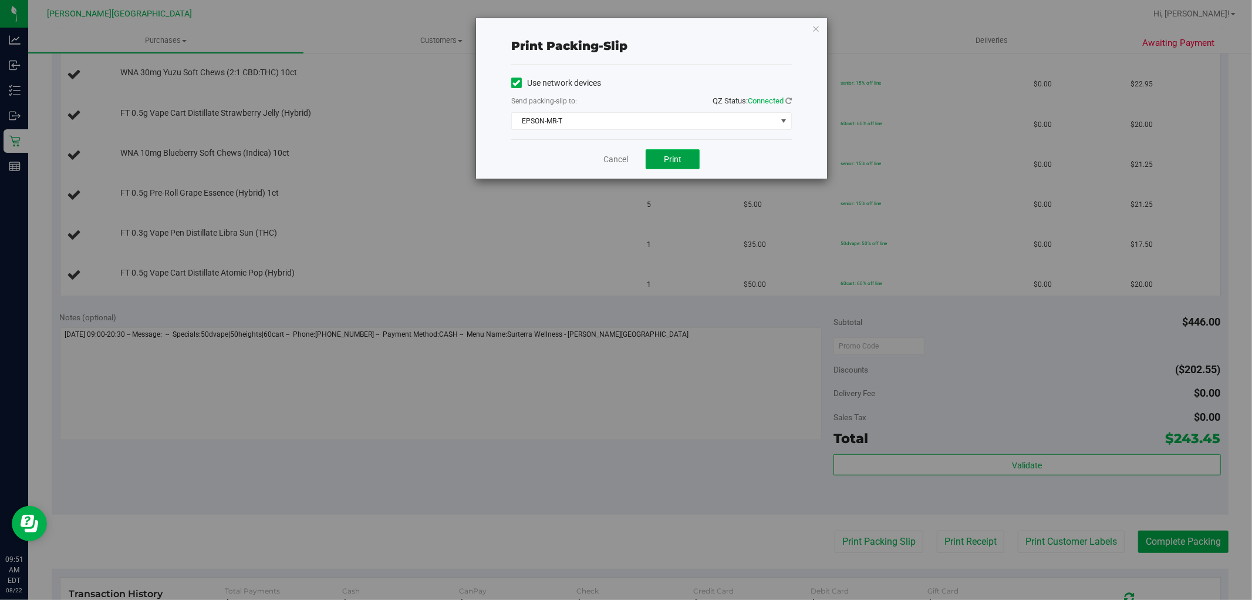
click at [667, 153] on button "Print" at bounding box center [673, 159] width 54 height 20
click at [817, 29] on icon "button" at bounding box center [816, 28] width 8 height 14
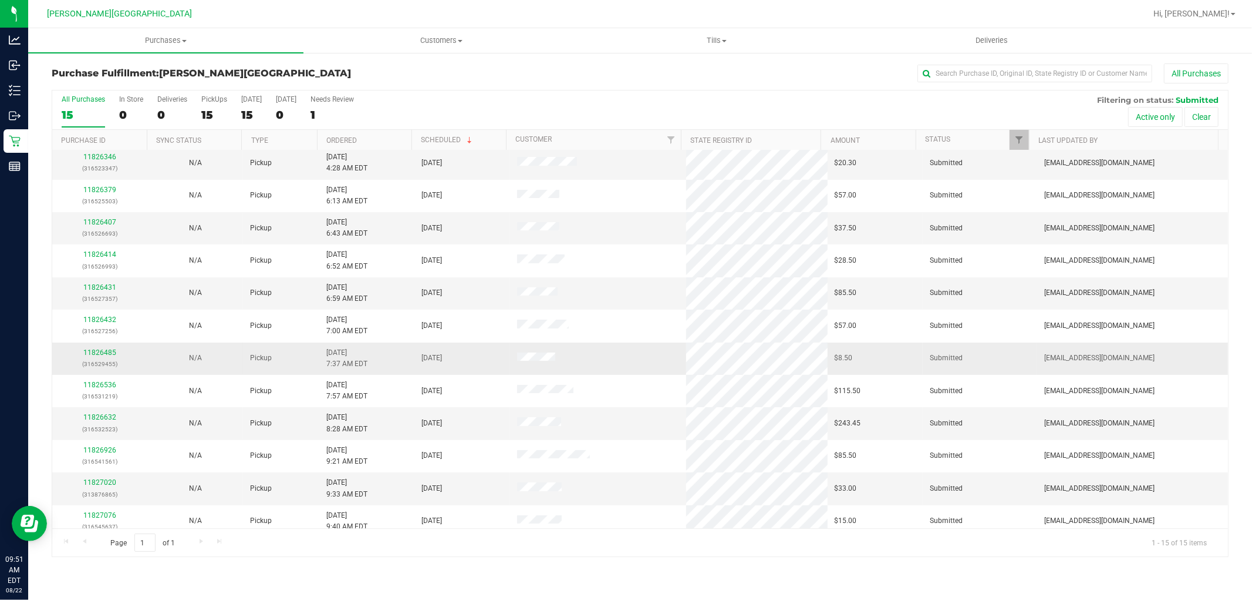
scroll to position [110, 0]
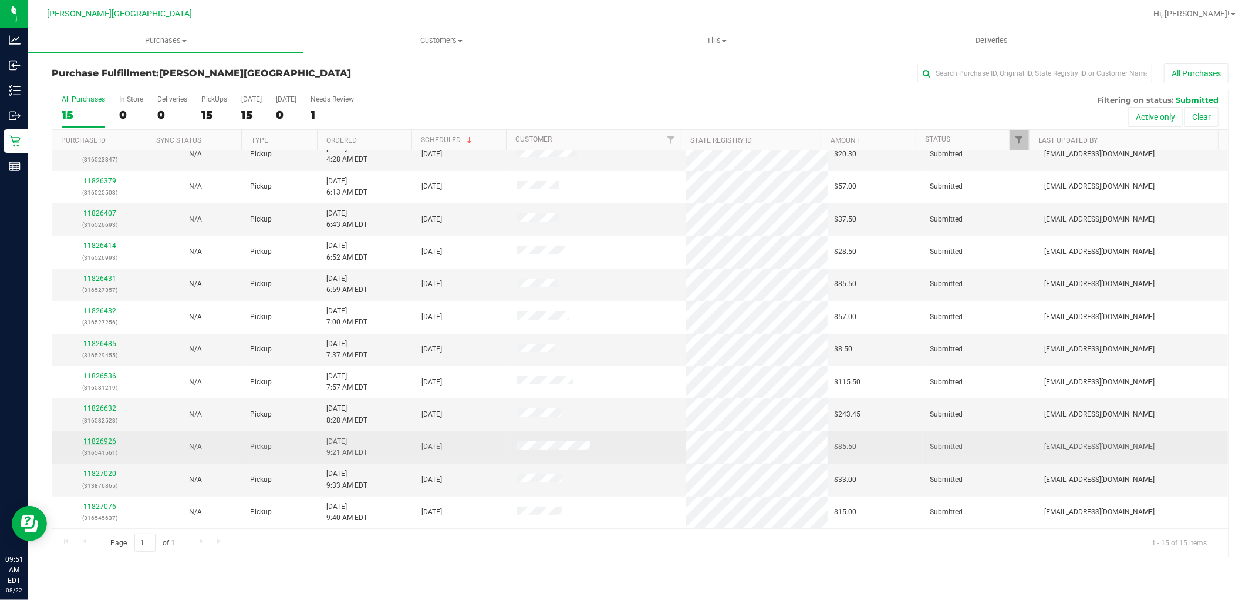
click at [108, 442] on link "11826926" at bounding box center [99, 441] width 33 height 8
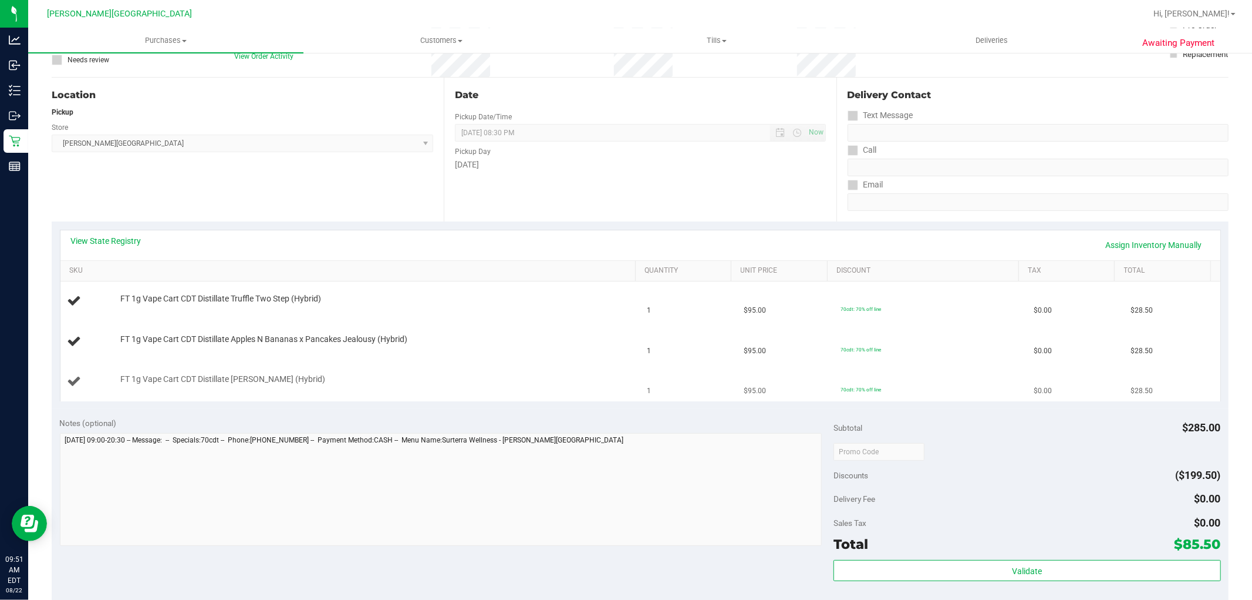
scroll to position [261, 0]
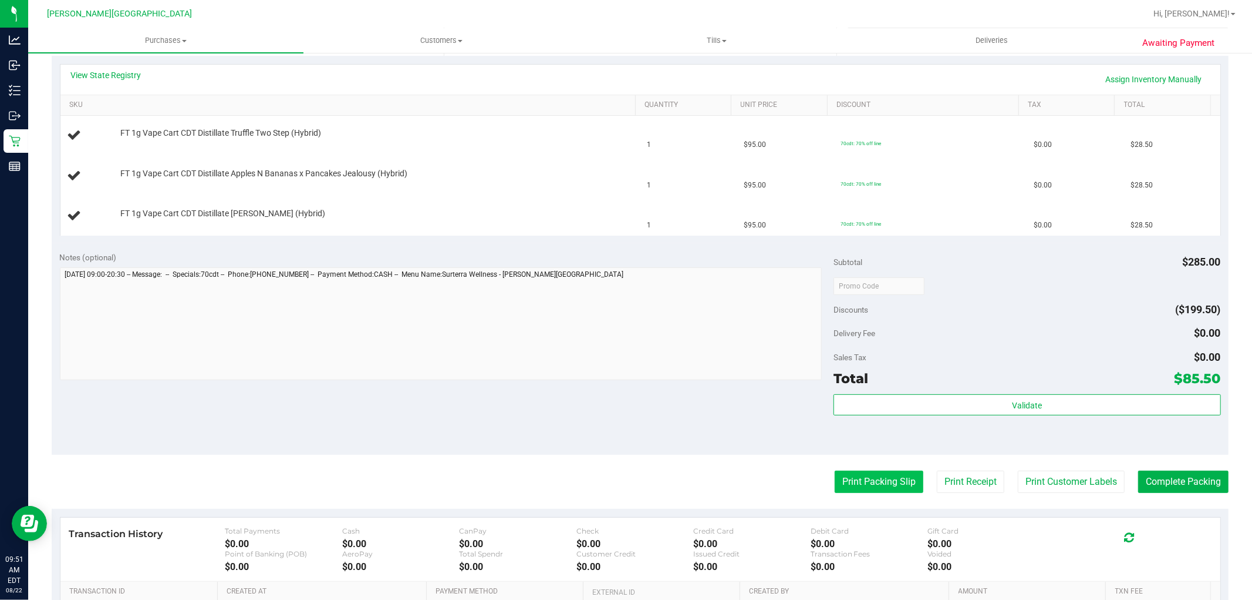
click at [867, 479] on button "Print Packing Slip" at bounding box center [879, 481] width 89 height 22
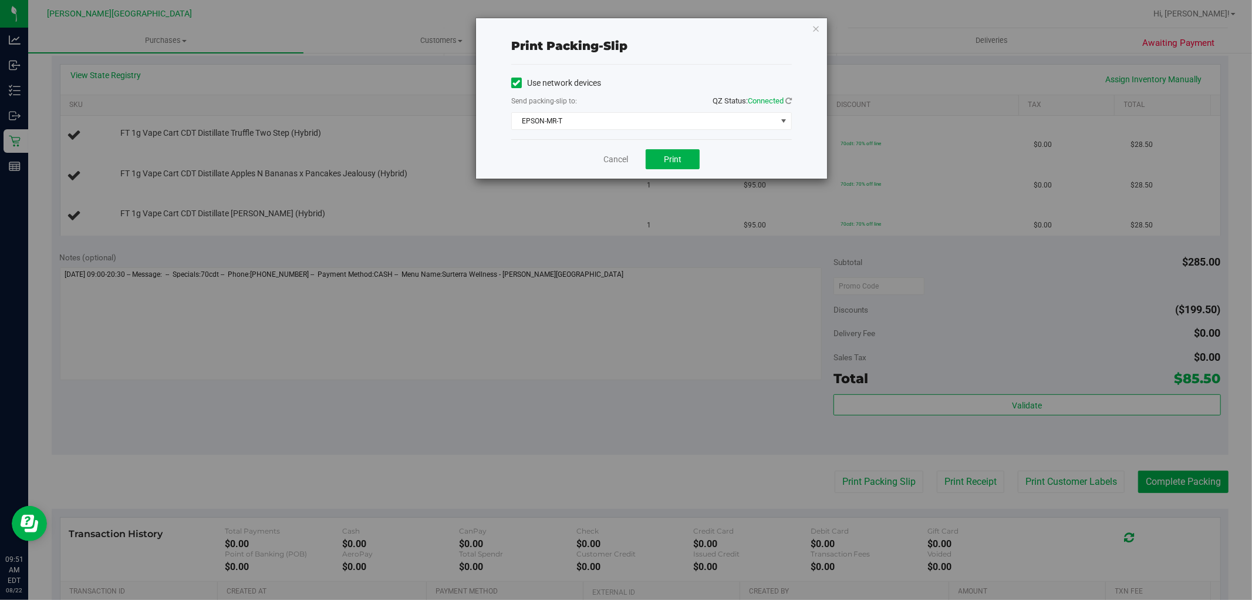
click at [669, 146] on div "Cancel Print" at bounding box center [651, 158] width 281 height 39
click at [673, 153] on button "Print" at bounding box center [673, 159] width 54 height 20
click at [816, 26] on icon "button" at bounding box center [816, 28] width 8 height 14
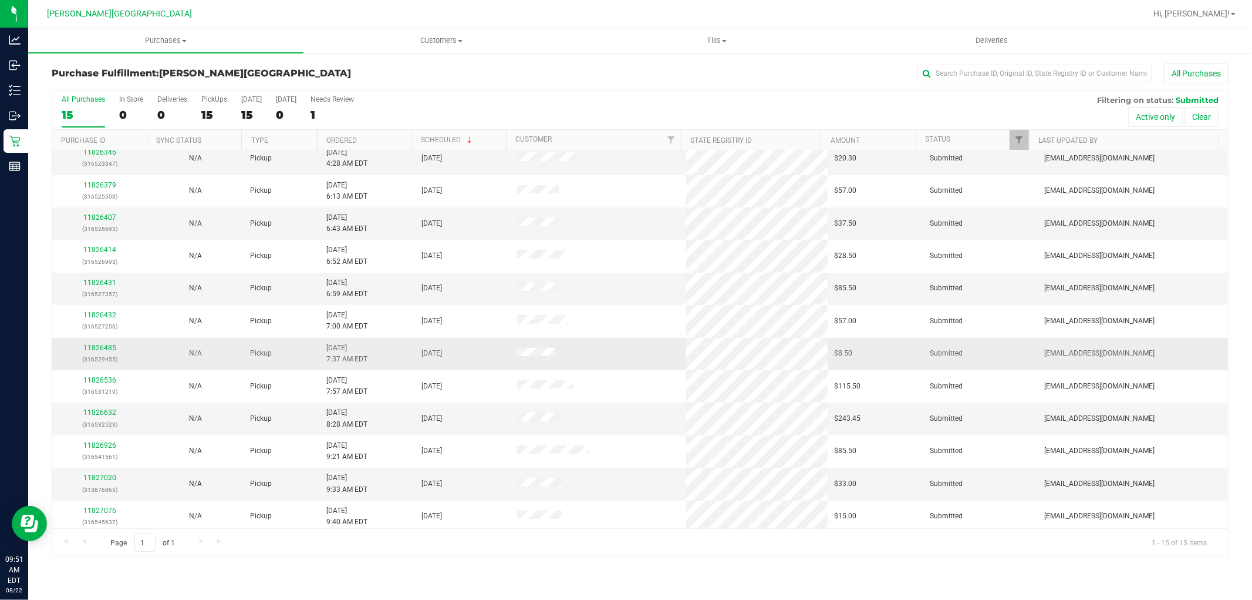
scroll to position [110, 0]
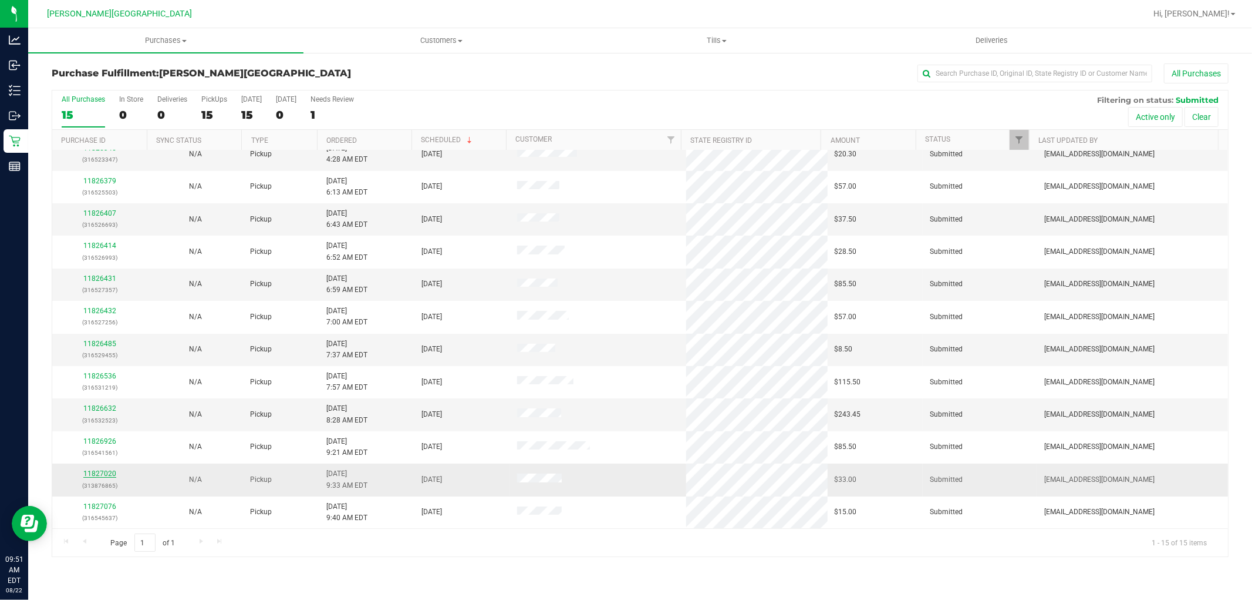
click at [106, 476] on link "11827020" at bounding box center [99, 473] width 33 height 8
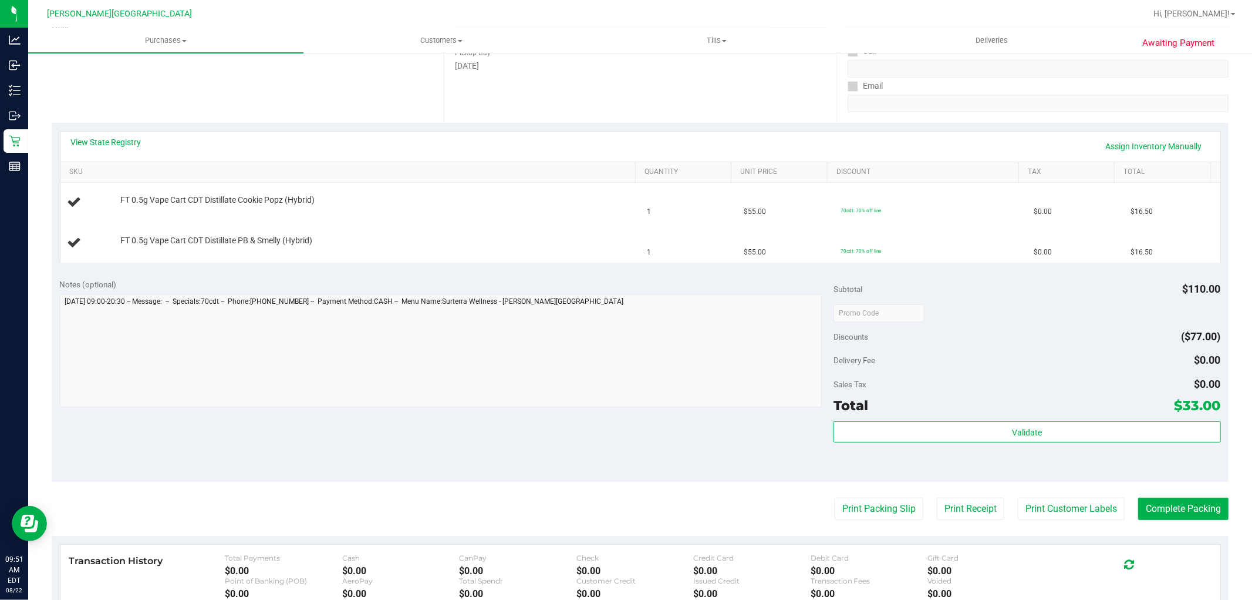
scroll to position [261, 0]
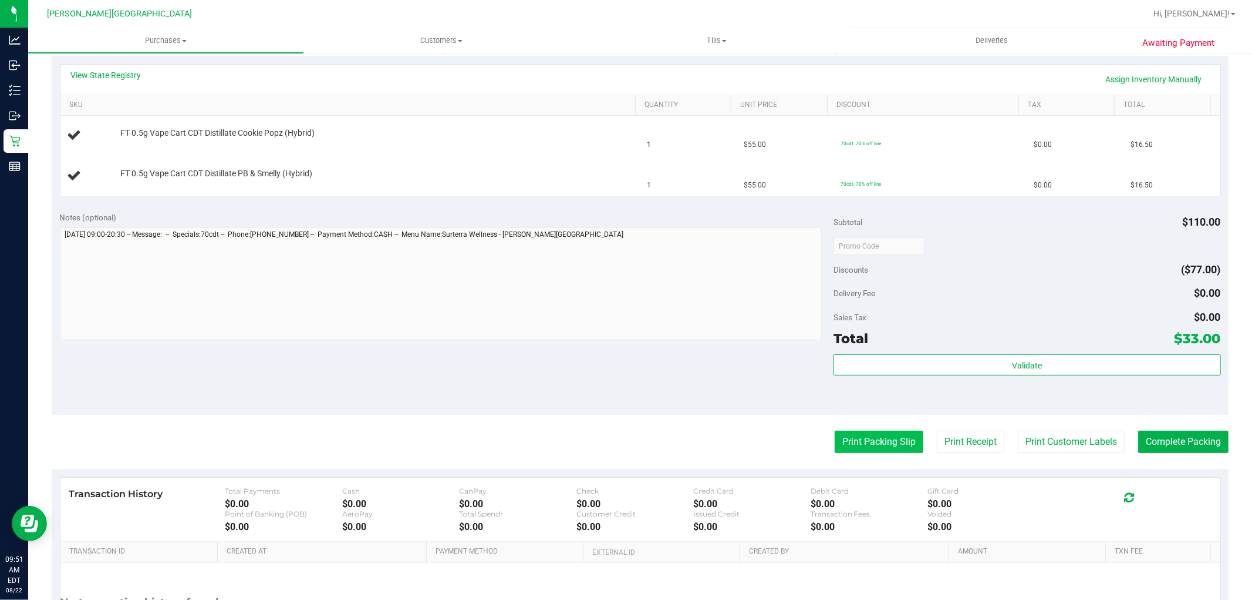
click at [884, 444] on button "Print Packing Slip" at bounding box center [879, 441] width 89 height 22
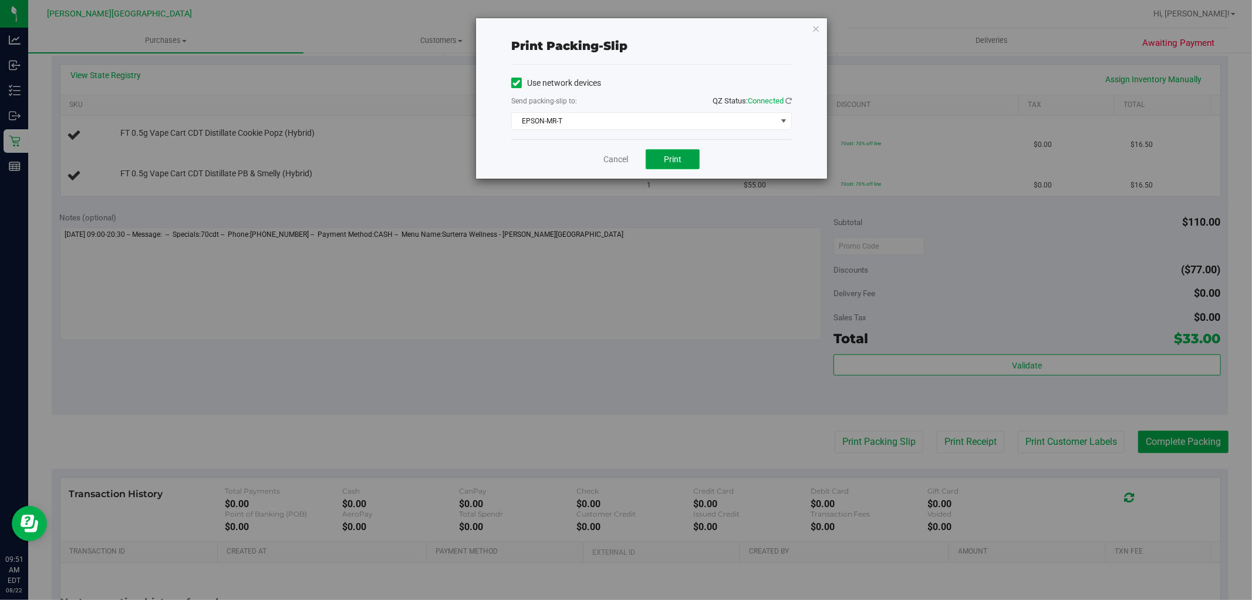
click at [665, 160] on span "Print" at bounding box center [673, 158] width 18 height 9
click at [819, 26] on icon "button" at bounding box center [816, 28] width 8 height 14
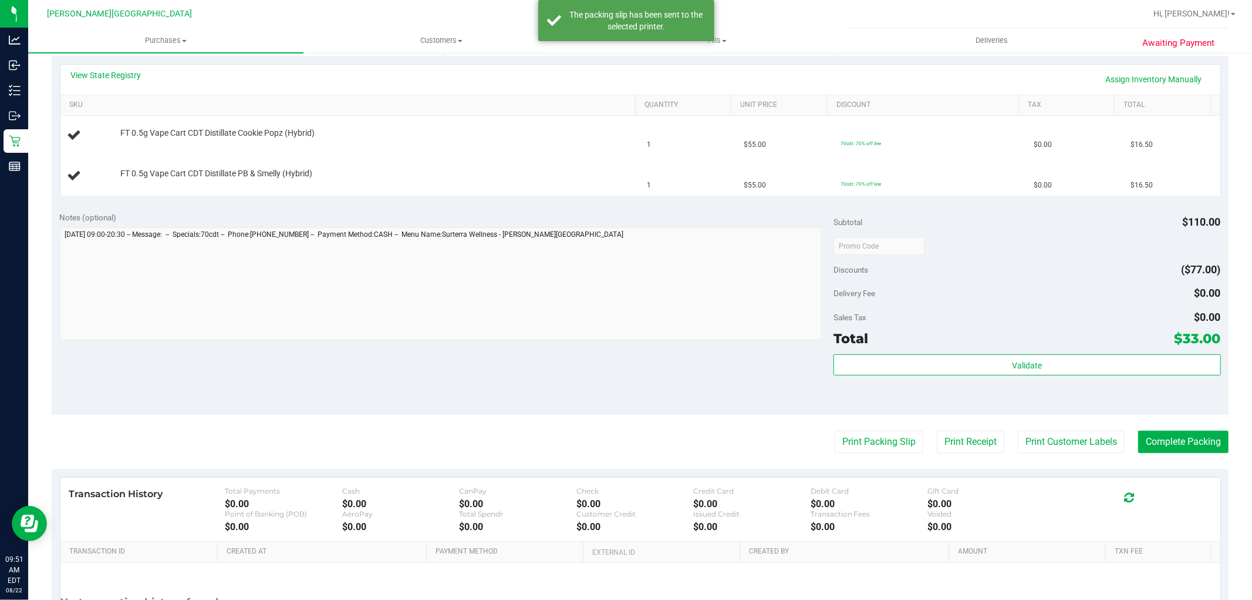
scroll to position [65, 0]
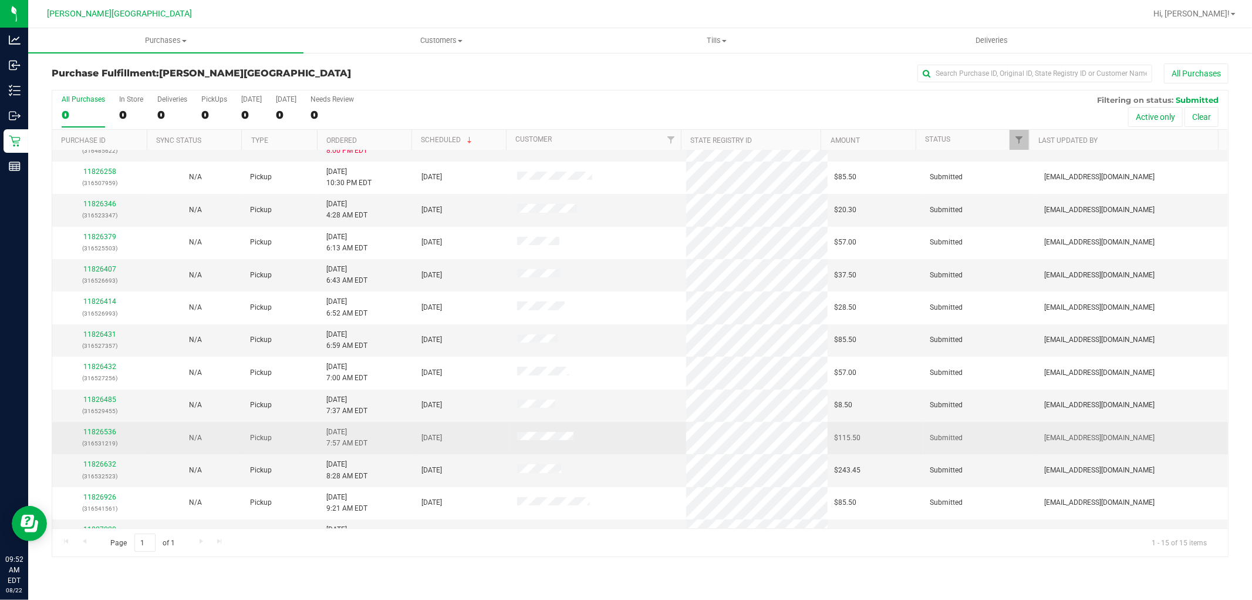
scroll to position [110, 0]
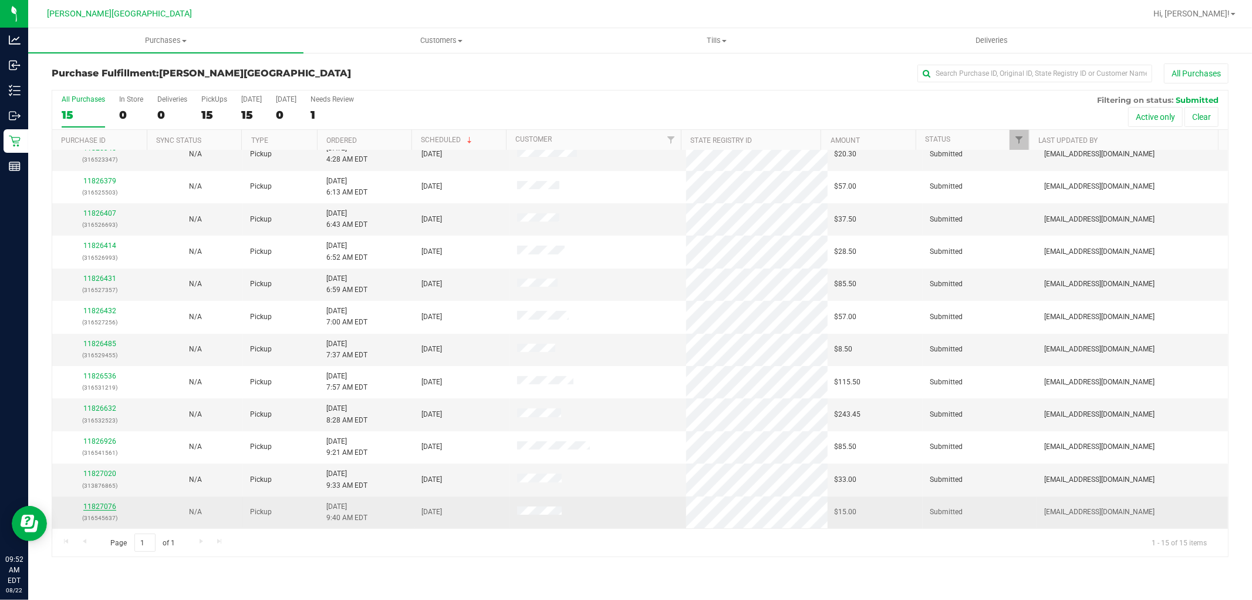
click at [100, 505] on link "11827076" at bounding box center [99, 506] width 33 height 8
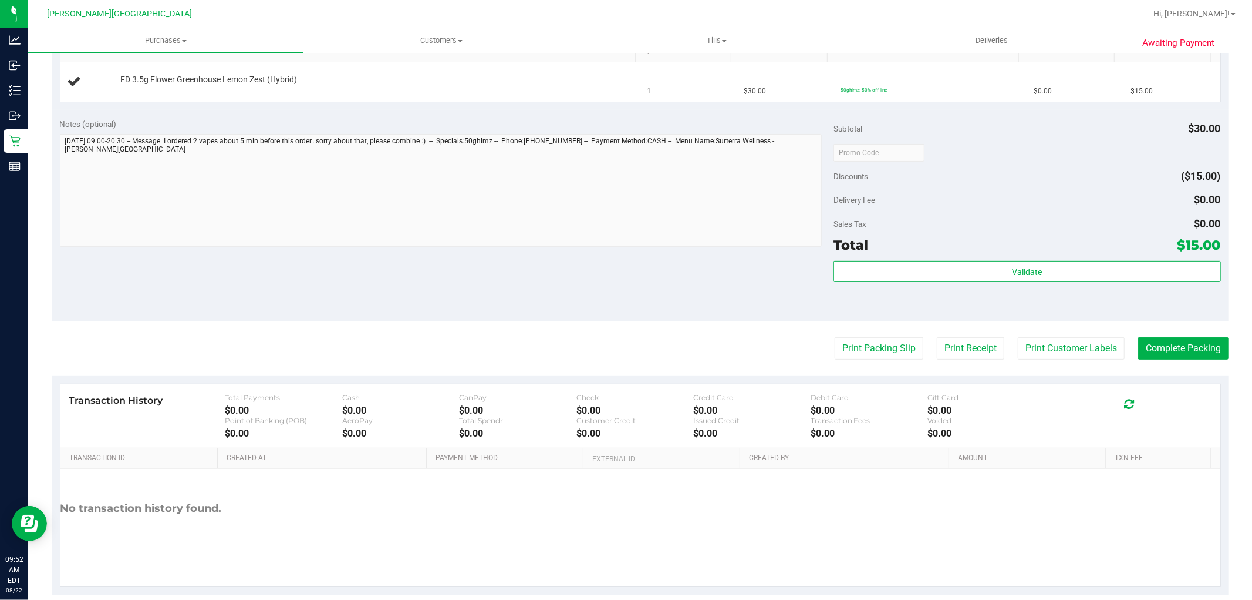
scroll to position [326, 0]
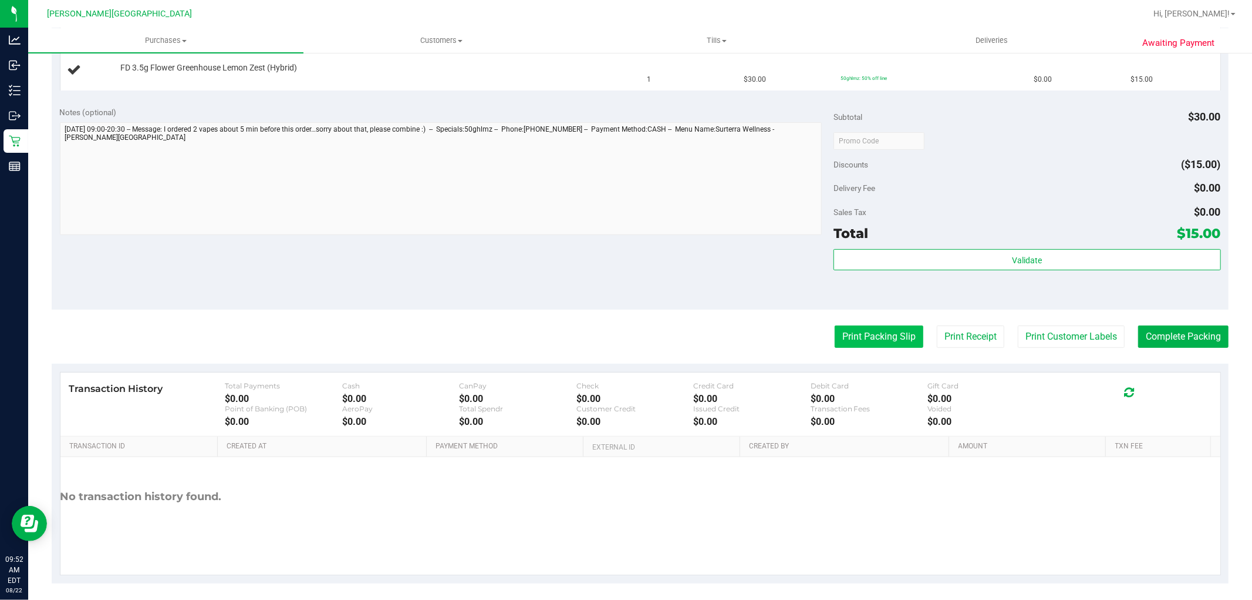
click at [835, 332] on button "Print Packing Slip" at bounding box center [879, 336] width 89 height 22
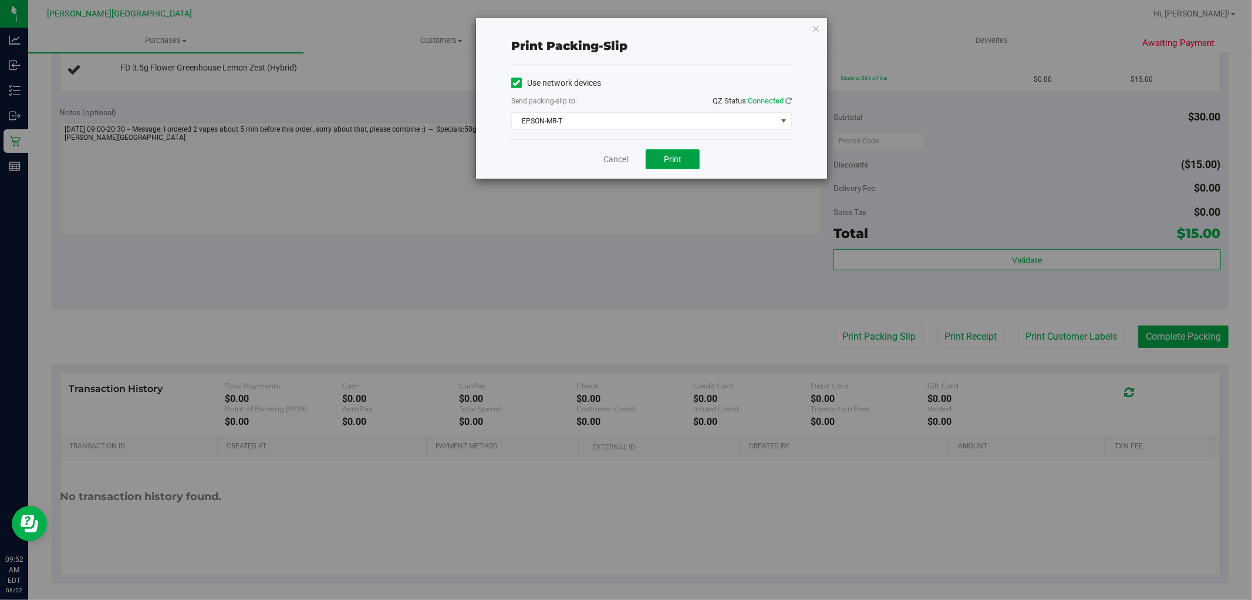
click at [656, 156] on button "Print" at bounding box center [673, 159] width 54 height 20
click at [612, 149] on div "Cancel Print" at bounding box center [651, 158] width 281 height 39
click at [615, 163] on link "Cancel" at bounding box center [616, 159] width 25 height 12
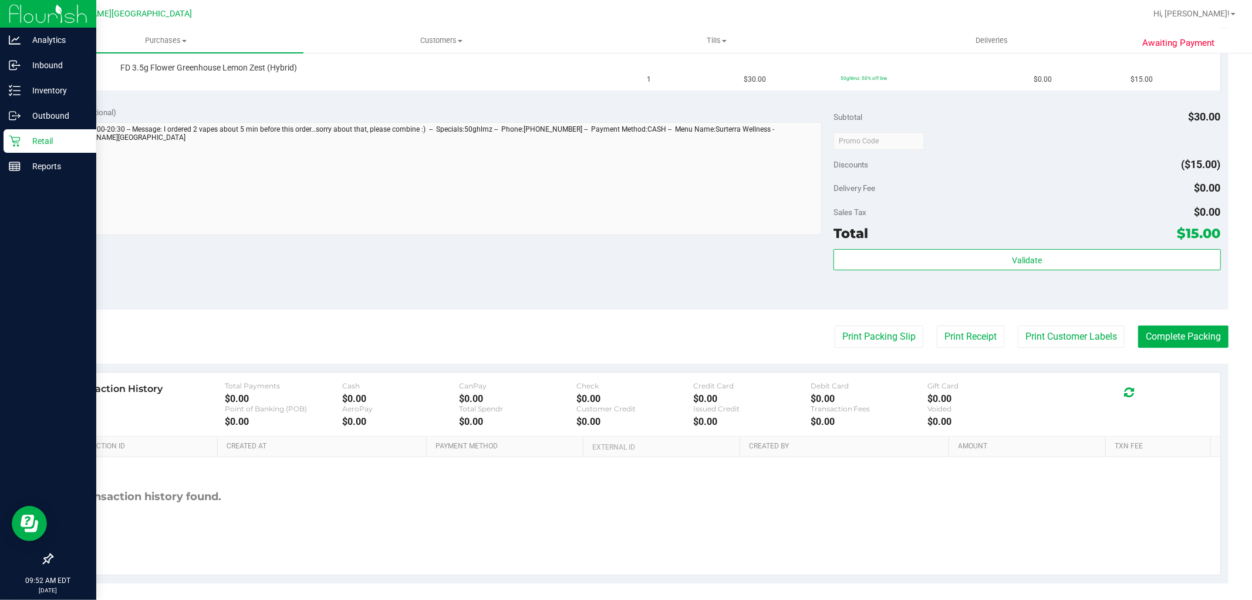
click at [60, 142] on p "Retail" at bounding box center [56, 141] width 70 height 14
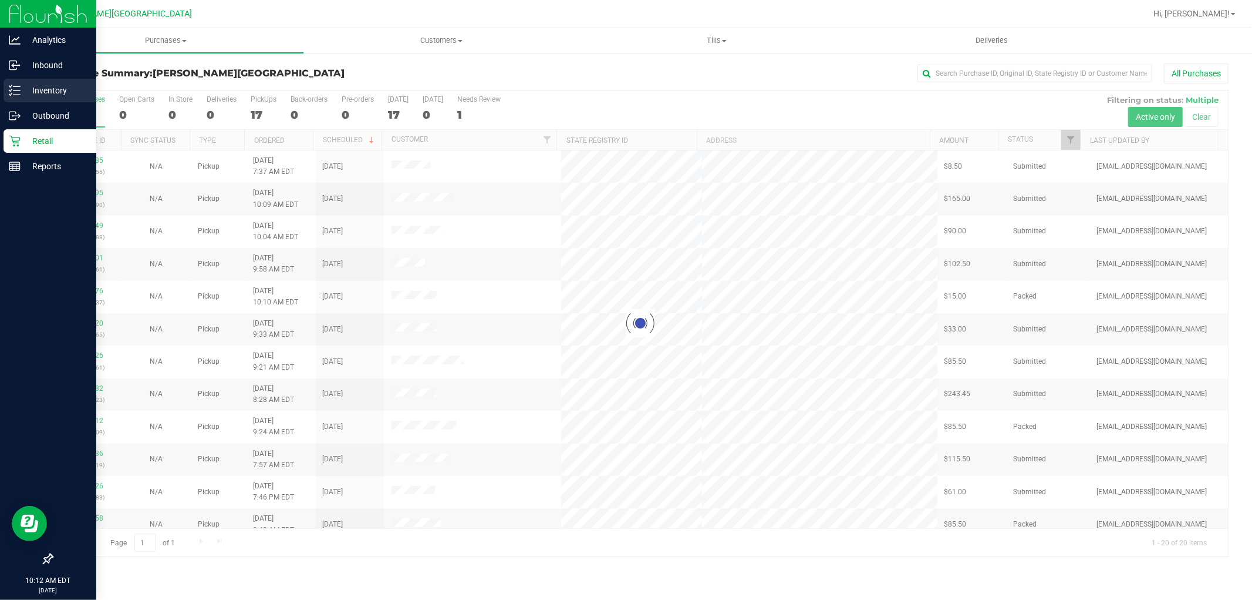
click at [49, 88] on p "Inventory" at bounding box center [56, 90] width 70 height 14
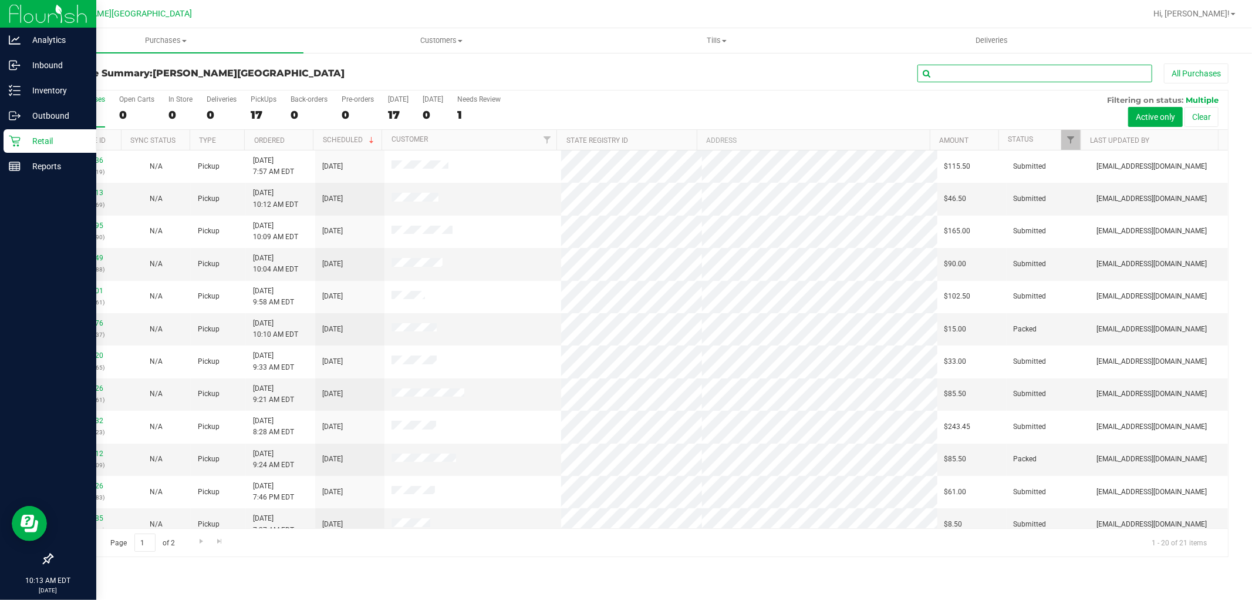
click at [979, 75] on input "text" at bounding box center [1035, 74] width 235 height 18
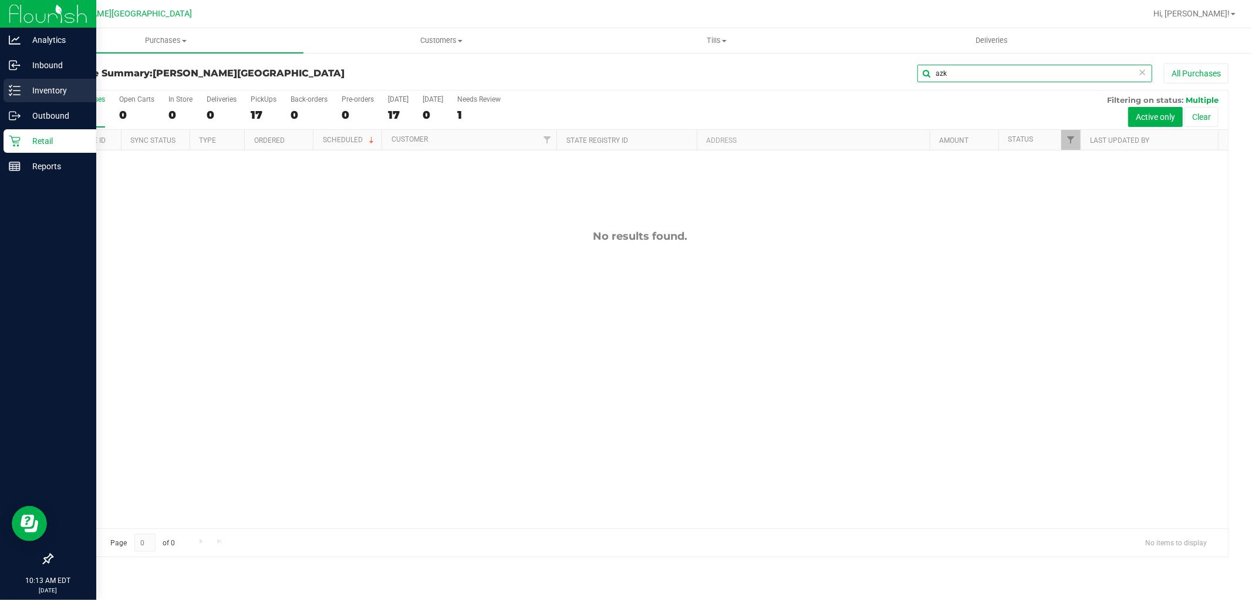
type input "azk"
click at [26, 90] on p "Inventory" at bounding box center [56, 90] width 70 height 14
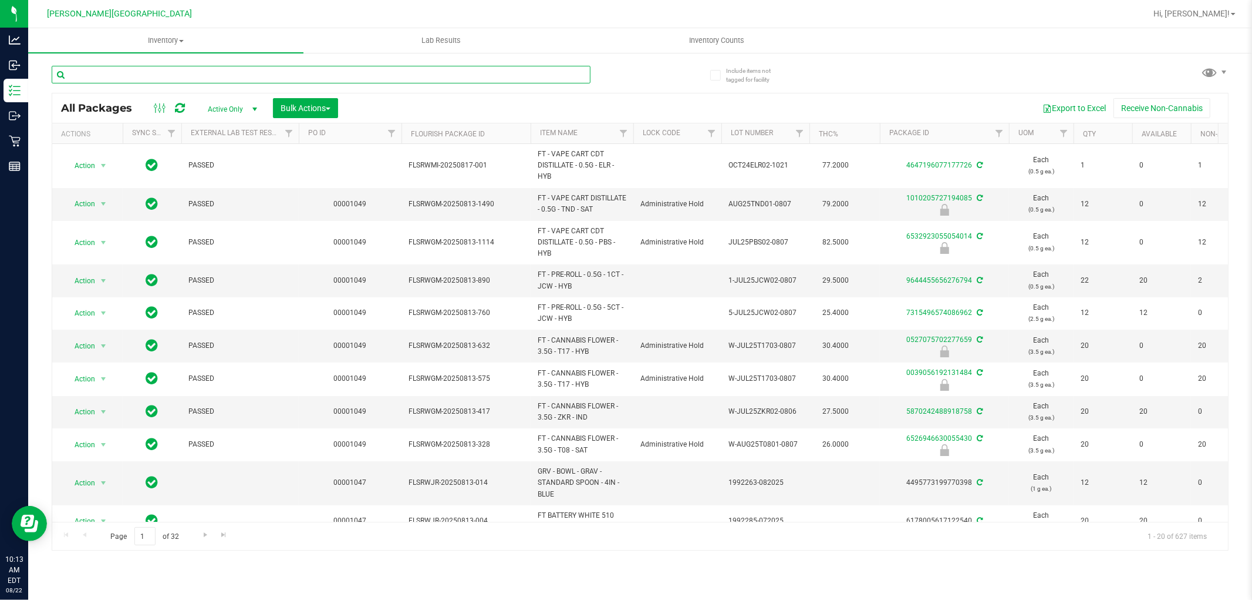
click at [170, 74] on input "text" at bounding box center [321, 75] width 539 height 18
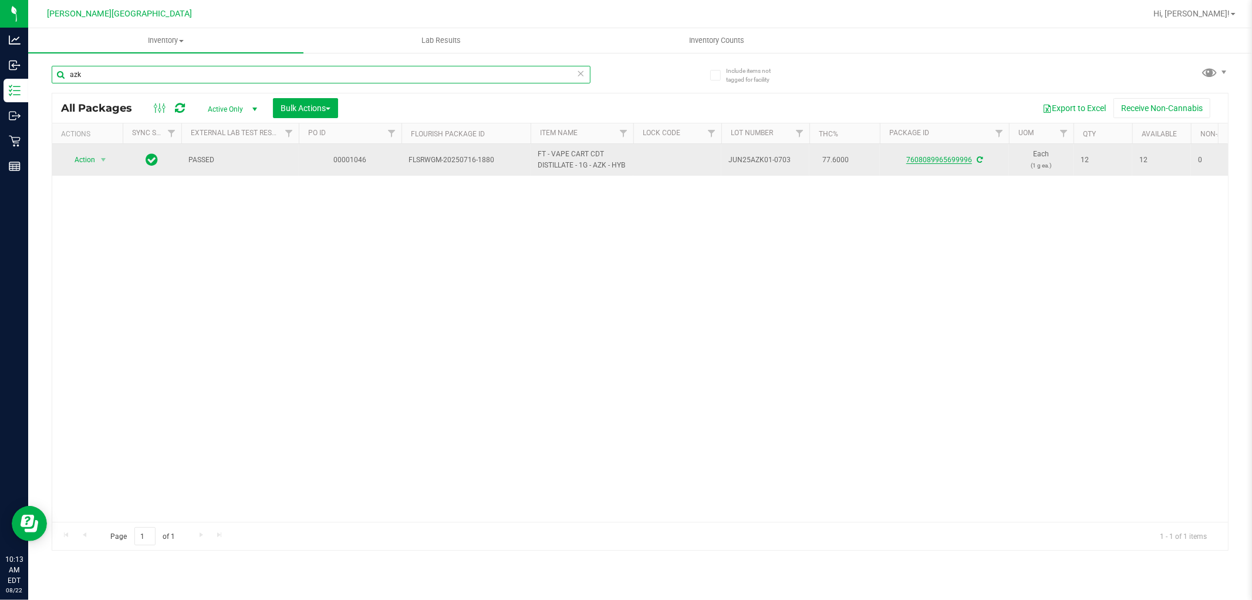
type input "azk"
click at [928, 159] on link "7608089965699996" at bounding box center [940, 160] width 66 height 8
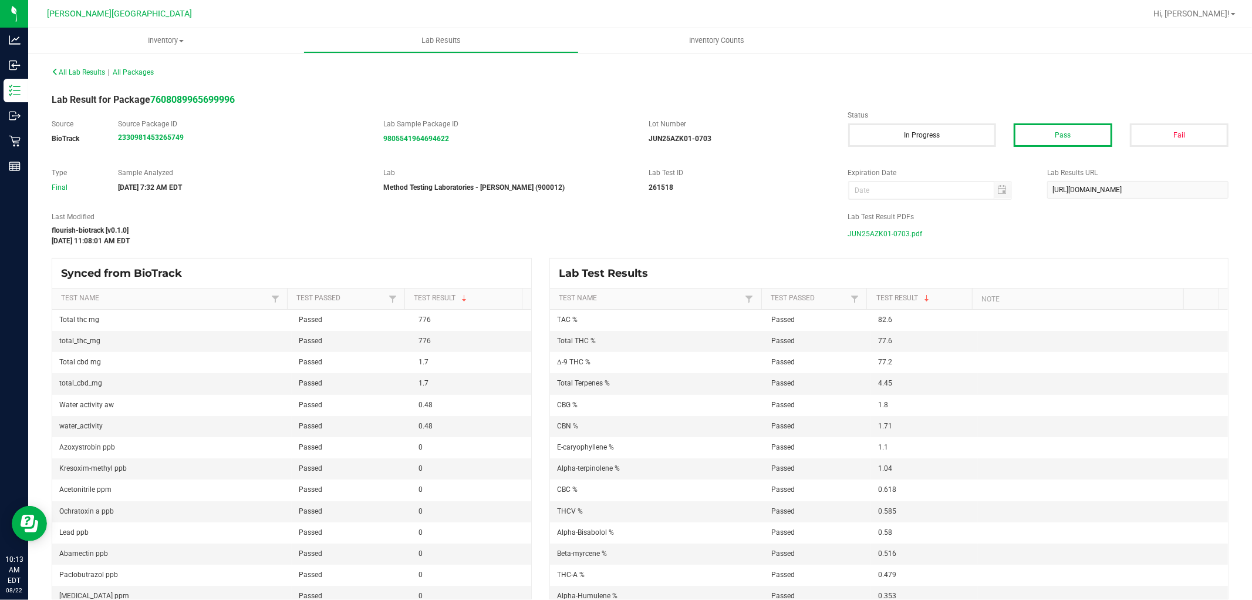
click at [860, 233] on span "JUN25AZK01-0703.pdf" at bounding box center [885, 234] width 75 height 18
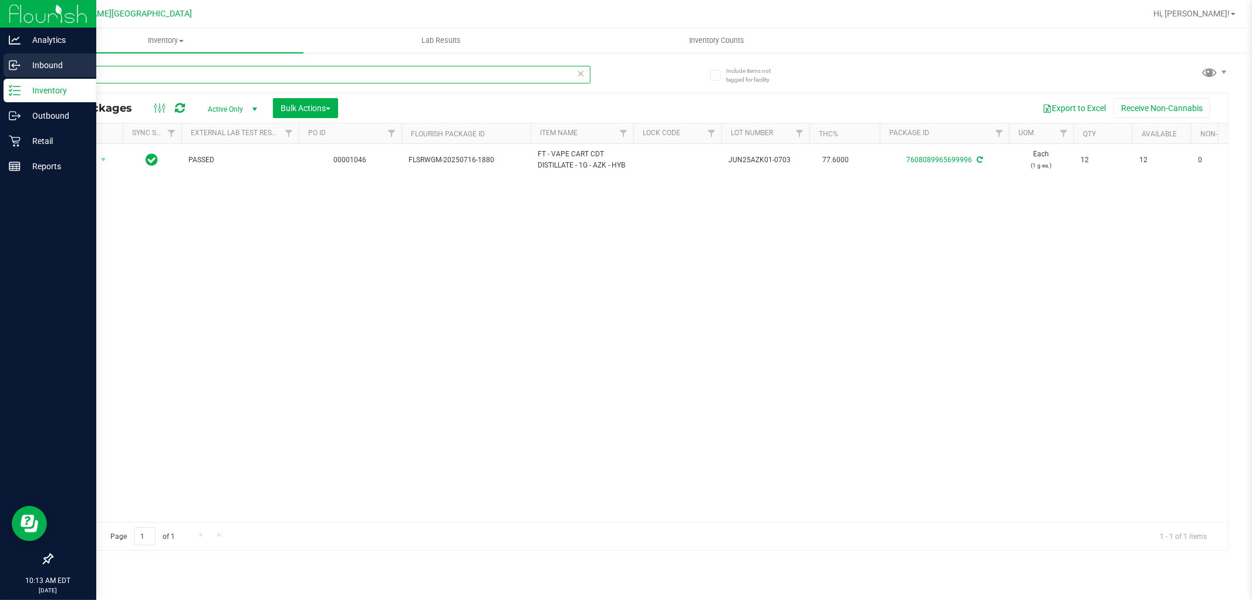
drag, startPoint x: 145, startPoint y: 82, endPoint x: 26, endPoint y: 76, distance: 119.3
click at [26, 76] on div "Analytics Inbound Inventory Outbound Retail Reports 10:13 AM EDT 08/22/2025 08/…" at bounding box center [626, 300] width 1252 height 600
type input "cakez"
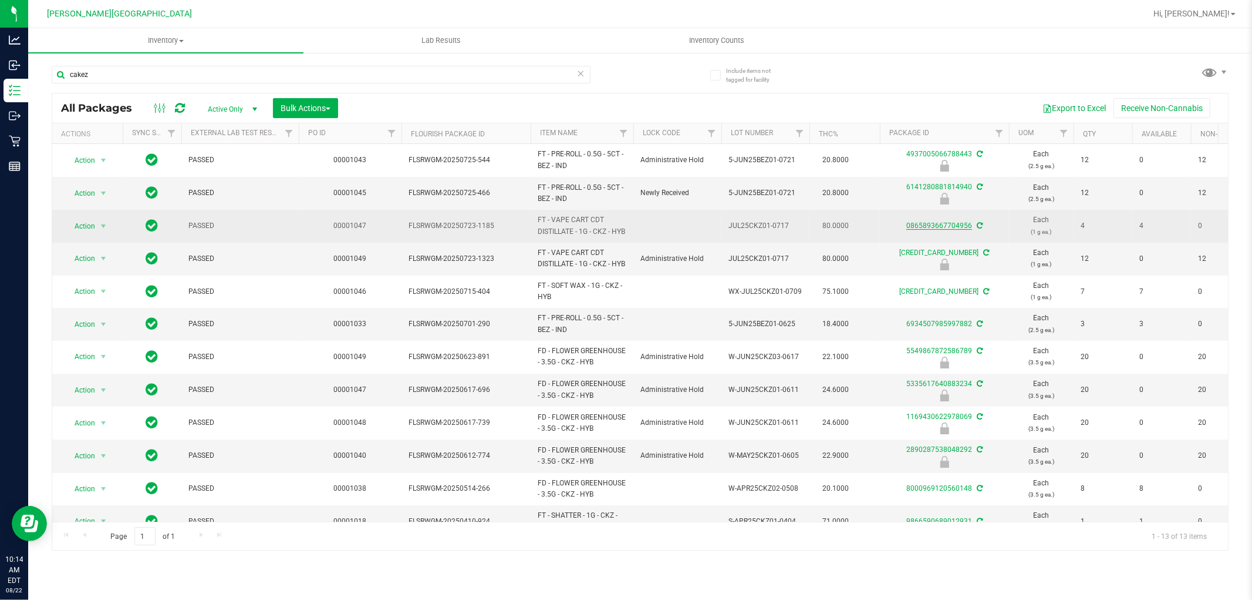
click at [918, 224] on link "0865893667704956" at bounding box center [940, 225] width 66 height 8
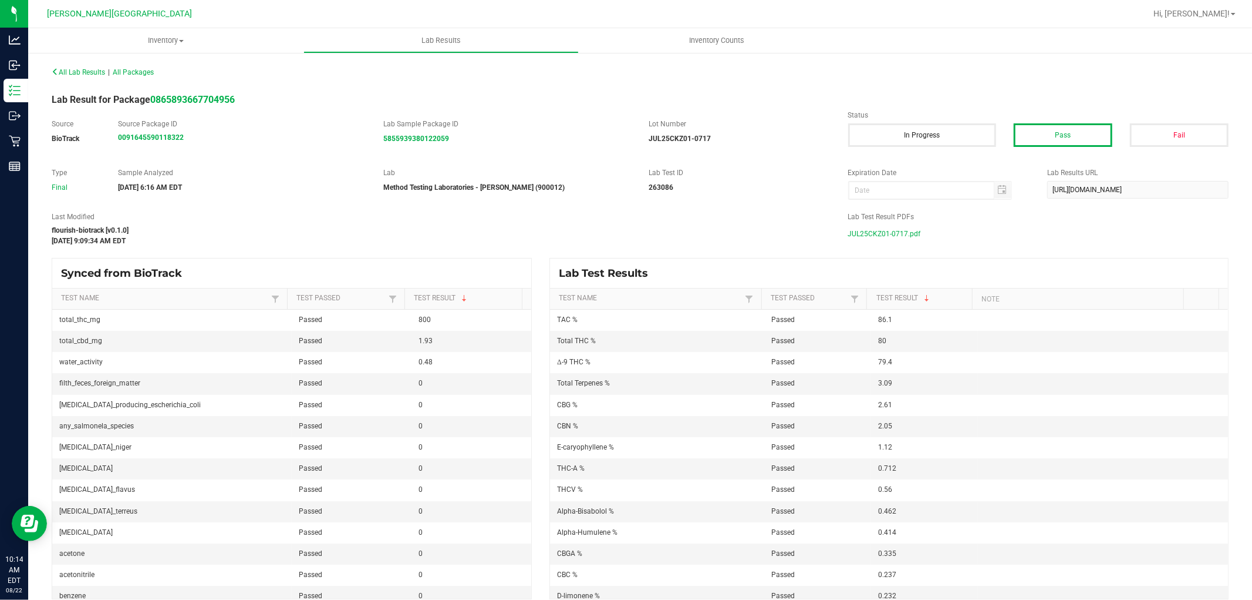
click at [873, 235] on span "JUL25CKZ01-0717.pdf" at bounding box center [884, 234] width 73 height 18
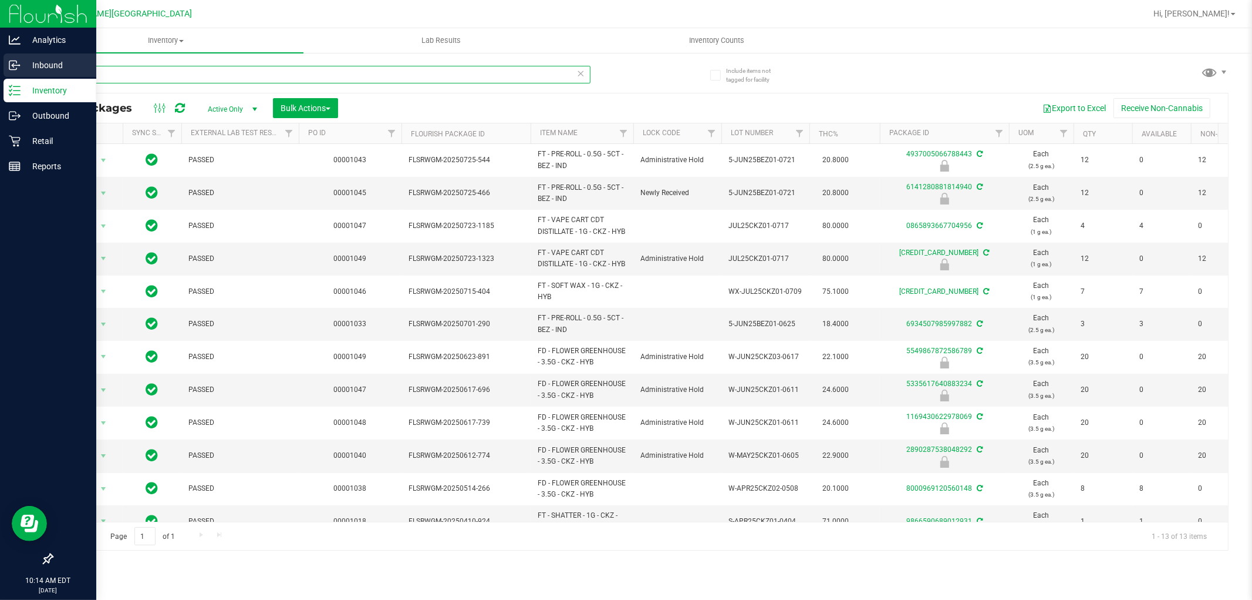
drag, startPoint x: 96, startPoint y: 75, endPoint x: 12, endPoint y: 60, distance: 85.3
click at [20, 62] on div "Analytics Inbound Inventory Outbound Retail Reports 10:14 AM EDT 08/22/2025 08/…" at bounding box center [626, 300] width 1252 height 600
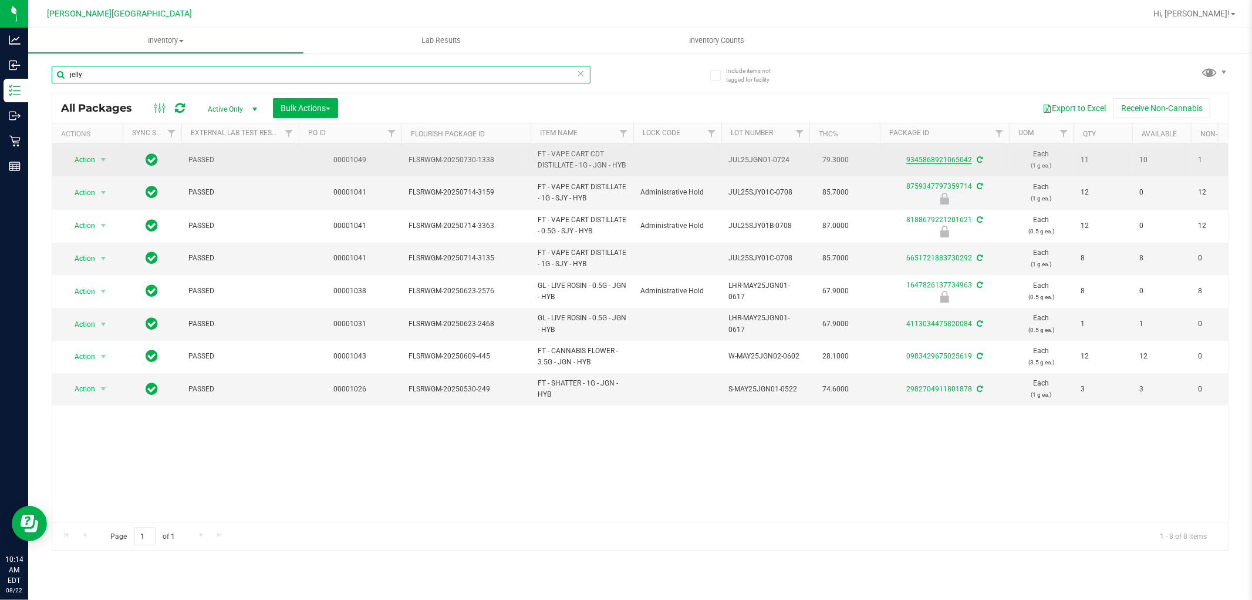
type input "jelly"
click at [961, 164] on link "9345868921065042" at bounding box center [940, 160] width 66 height 8
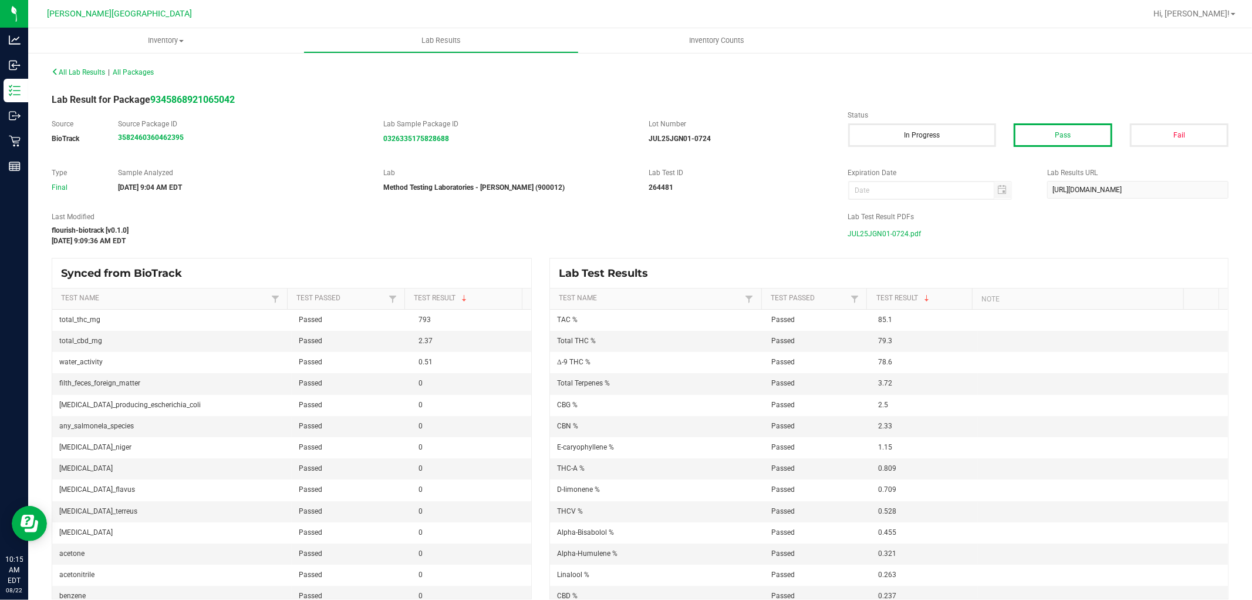
click at [866, 232] on span "JUL25JGN01-0724.pdf" at bounding box center [884, 234] width 73 height 18
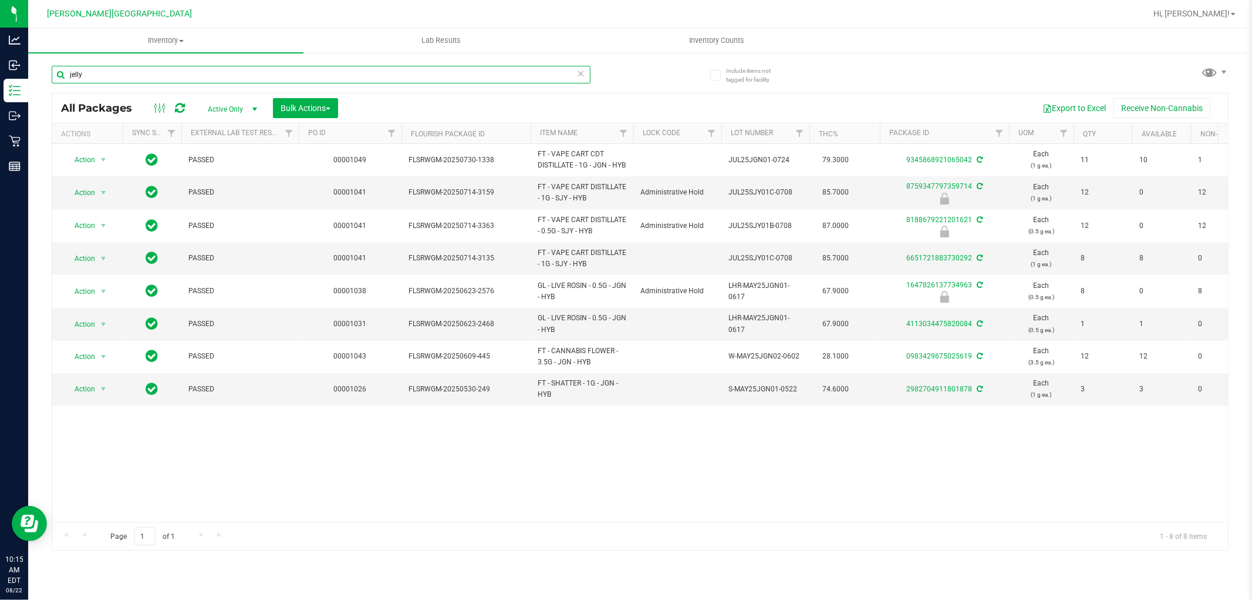
drag, startPoint x: 97, startPoint y: 75, endPoint x: 65, endPoint y: 55, distance: 37.8
click at [66, 55] on div "jelly" at bounding box center [346, 74] width 589 height 38
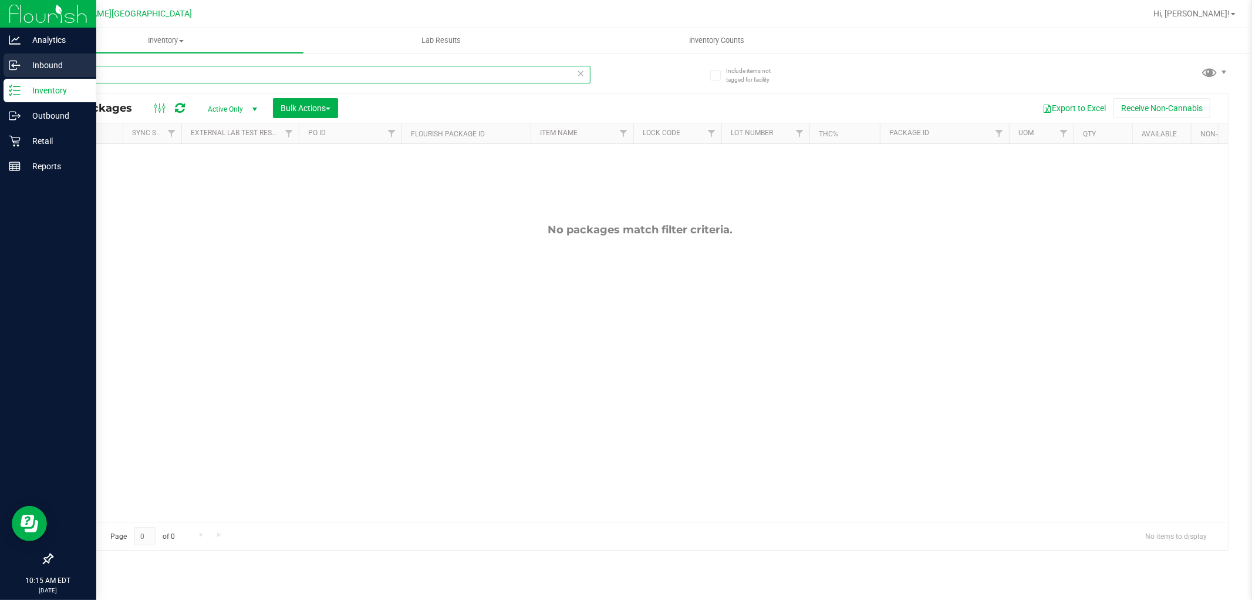
drag, startPoint x: 133, startPoint y: 79, endPoint x: 27, endPoint y: 68, distance: 106.8
click at [27, 68] on div "Analytics Inbound Inventory Outbound Retail Reports 10:15 AM EDT 08/22/2025 08/…" at bounding box center [626, 300] width 1252 height 600
type input "b w"
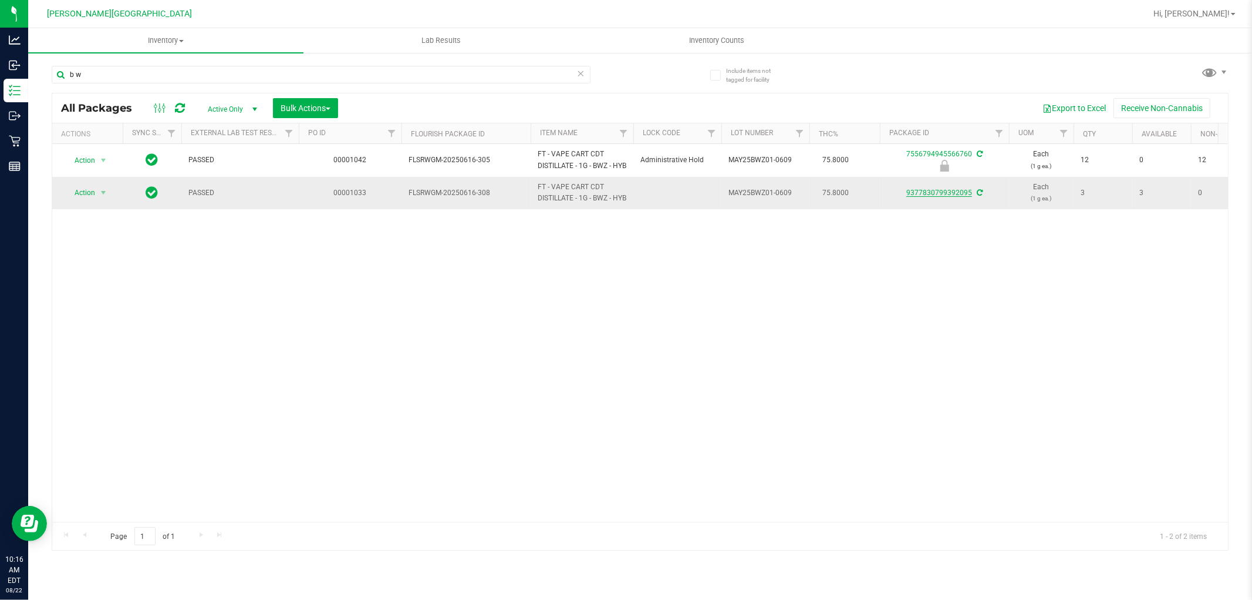
click at [932, 197] on link "9377830799392095" at bounding box center [940, 192] width 66 height 8
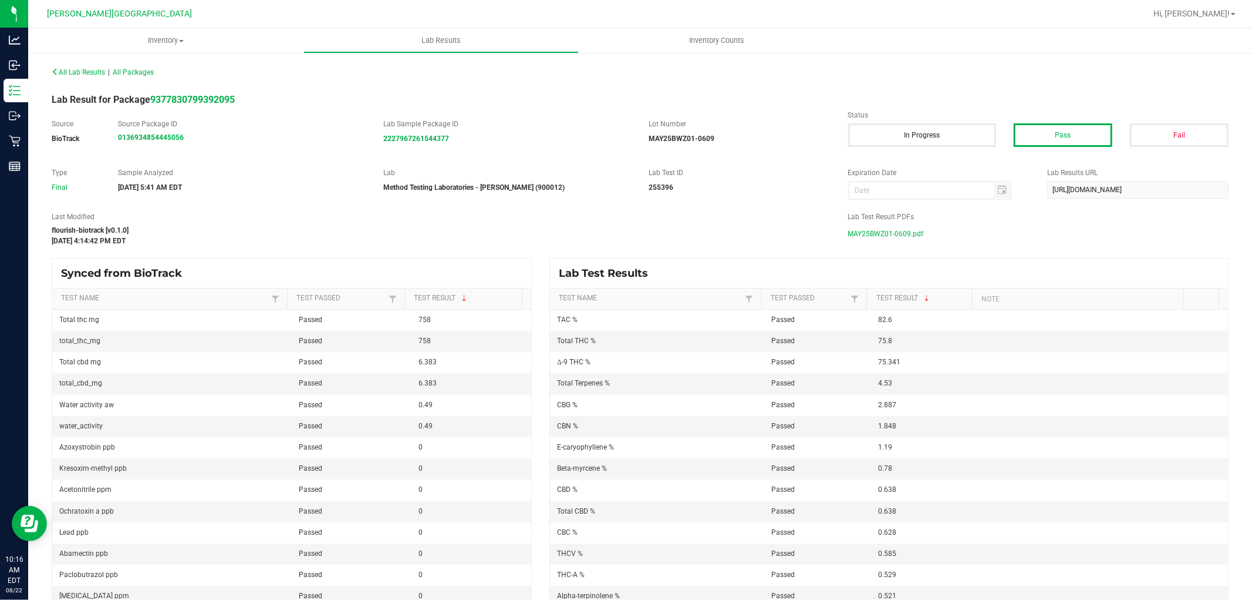
click at [869, 231] on span "MAY25BWZ01-0609.pdf" at bounding box center [886, 234] width 76 height 18
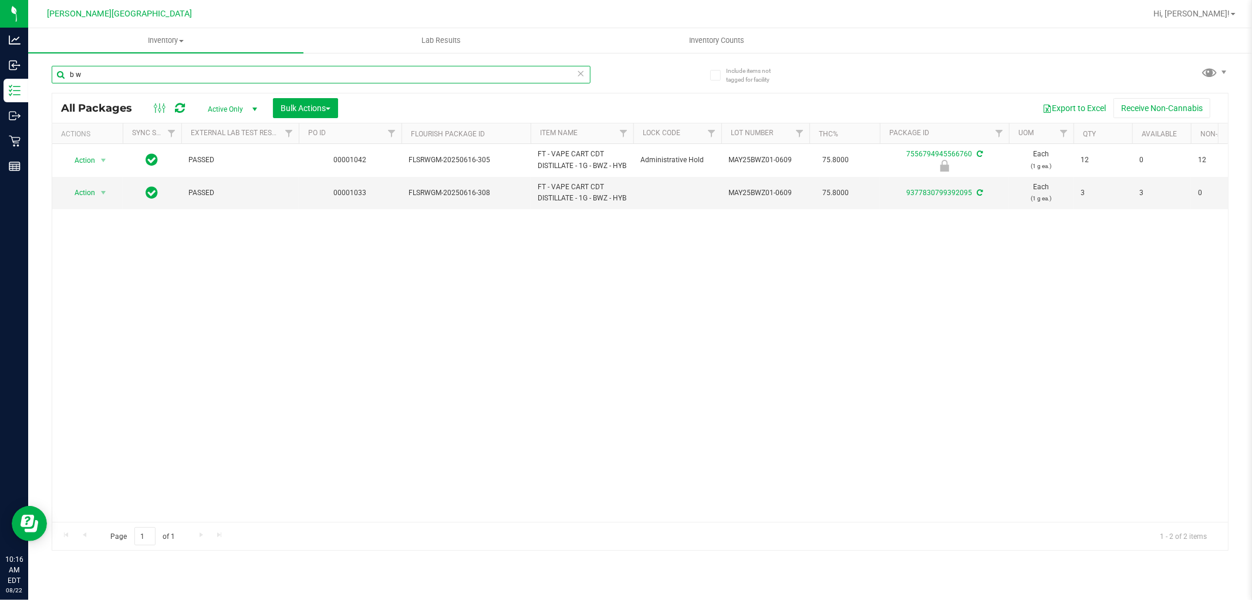
drag, startPoint x: 79, startPoint y: 84, endPoint x: 36, endPoint y: 92, distance: 43.5
click at [36, 92] on div "Include items not tagged for facility b w All Packages Active Only Active Only …" at bounding box center [640, 231] width 1224 height 358
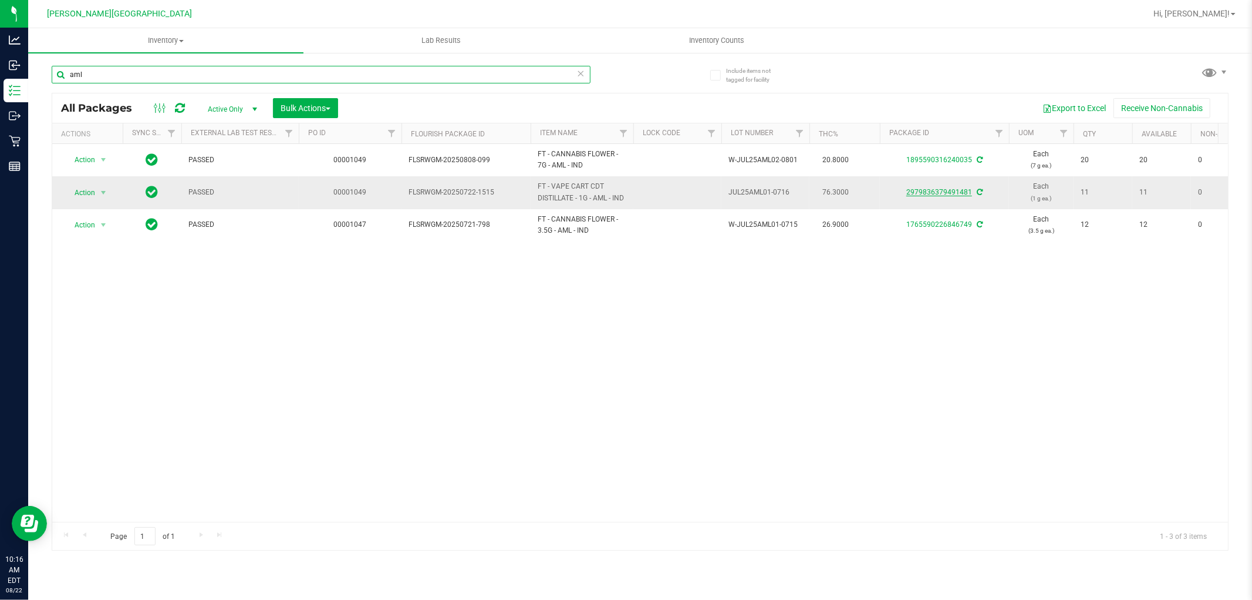
type input "aml"
click at [952, 191] on link "2979836379491481" at bounding box center [940, 192] width 66 height 8
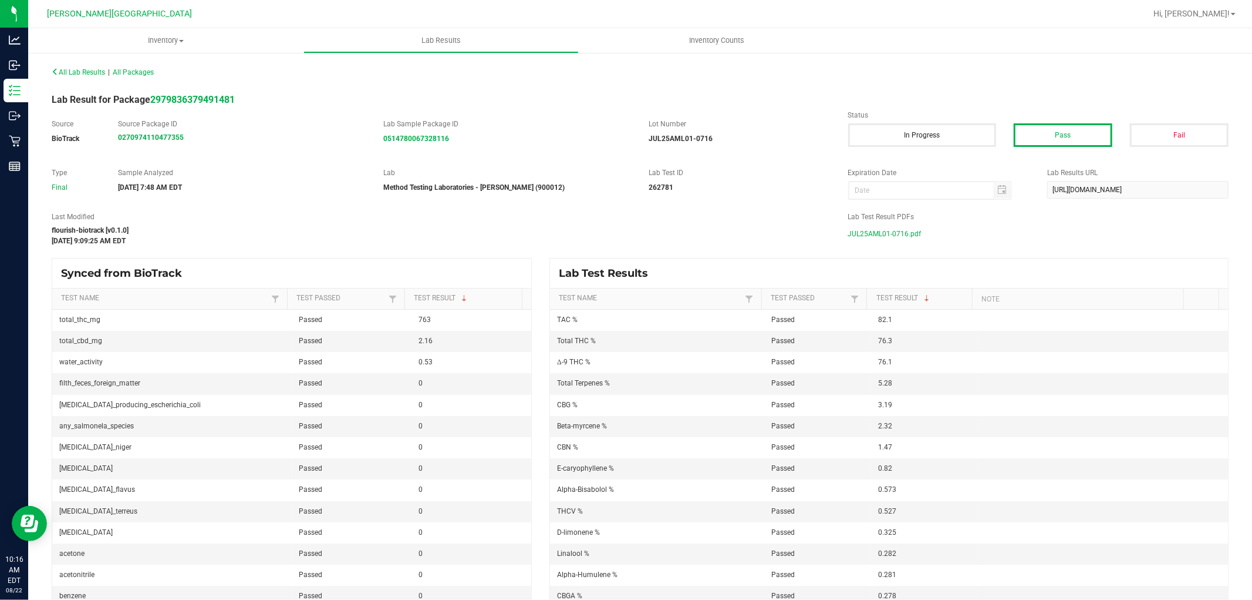
click at [869, 233] on span "JUL25AML01-0716.pdf" at bounding box center [884, 234] width 73 height 18
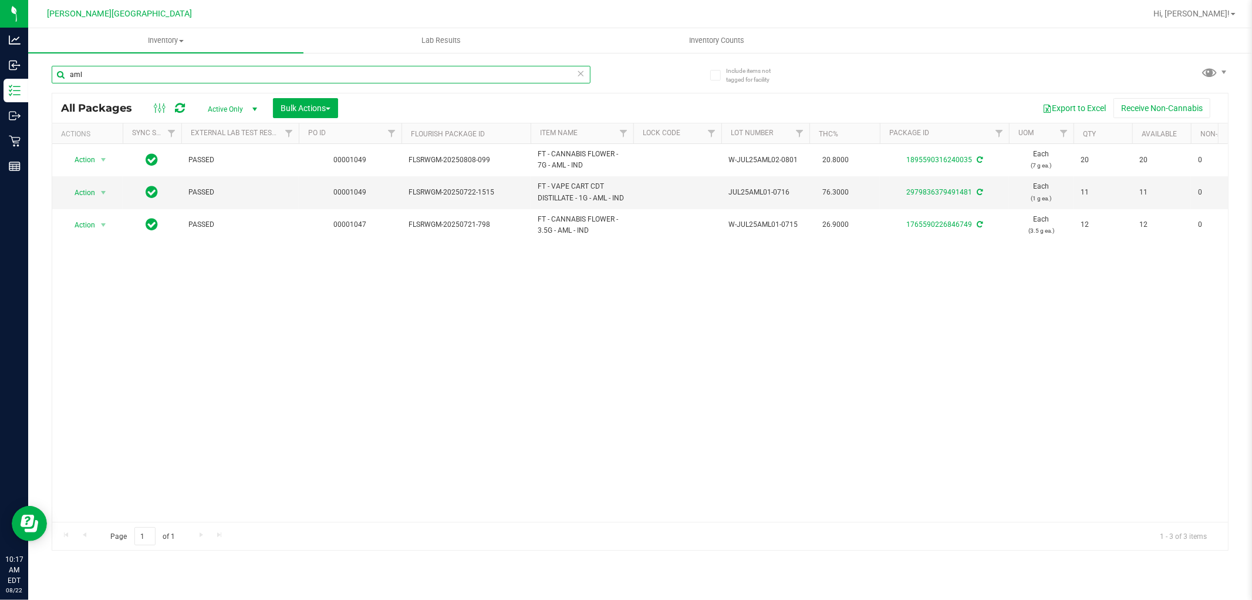
drag, startPoint x: 116, startPoint y: 78, endPoint x: 59, endPoint y: 66, distance: 57.6
click at [59, 66] on input "aml" at bounding box center [321, 75] width 539 height 18
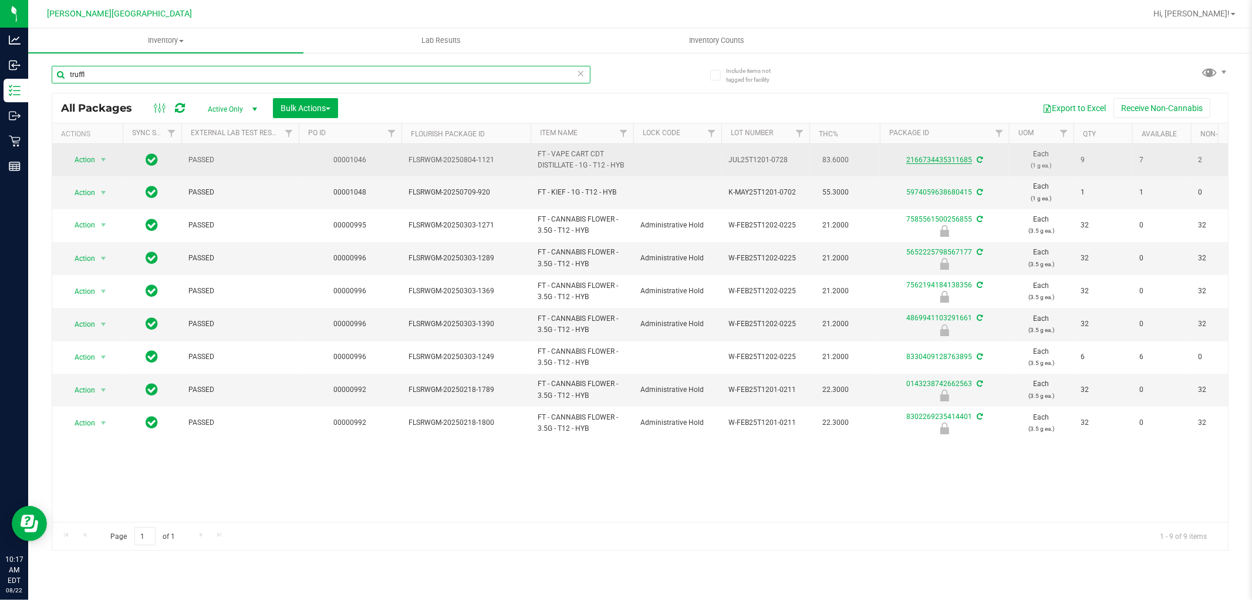
type input "truffl"
click at [954, 160] on link "2166734435311685" at bounding box center [940, 160] width 66 height 8
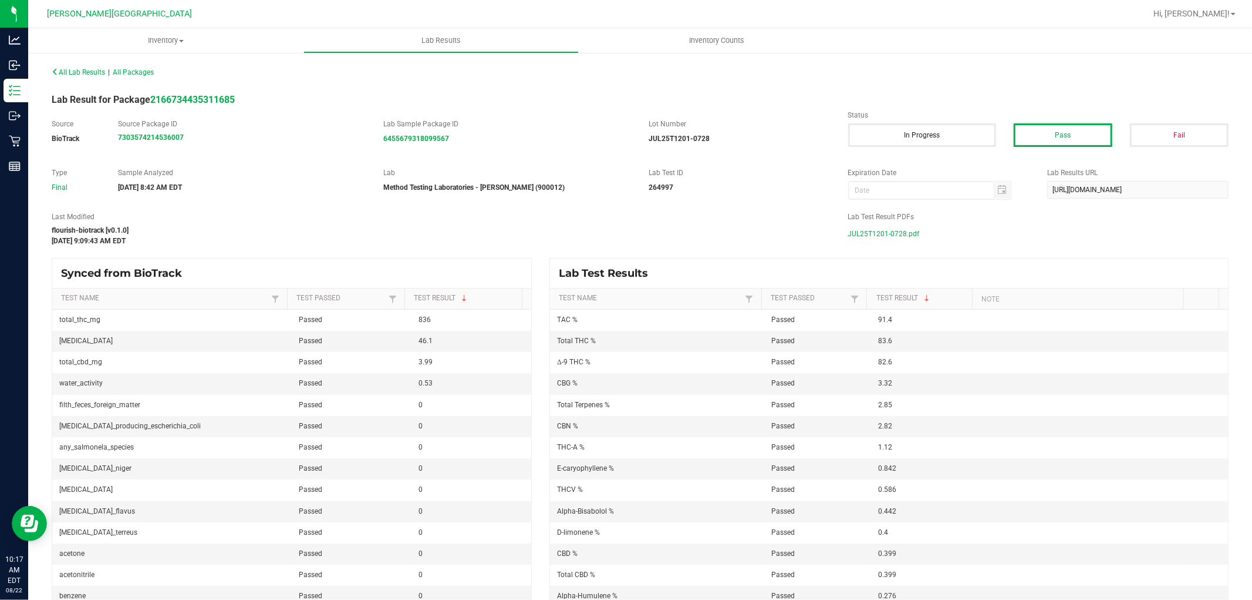
click at [860, 231] on span "JUL25T1201-0728.pdf" at bounding box center [884, 234] width 72 height 18
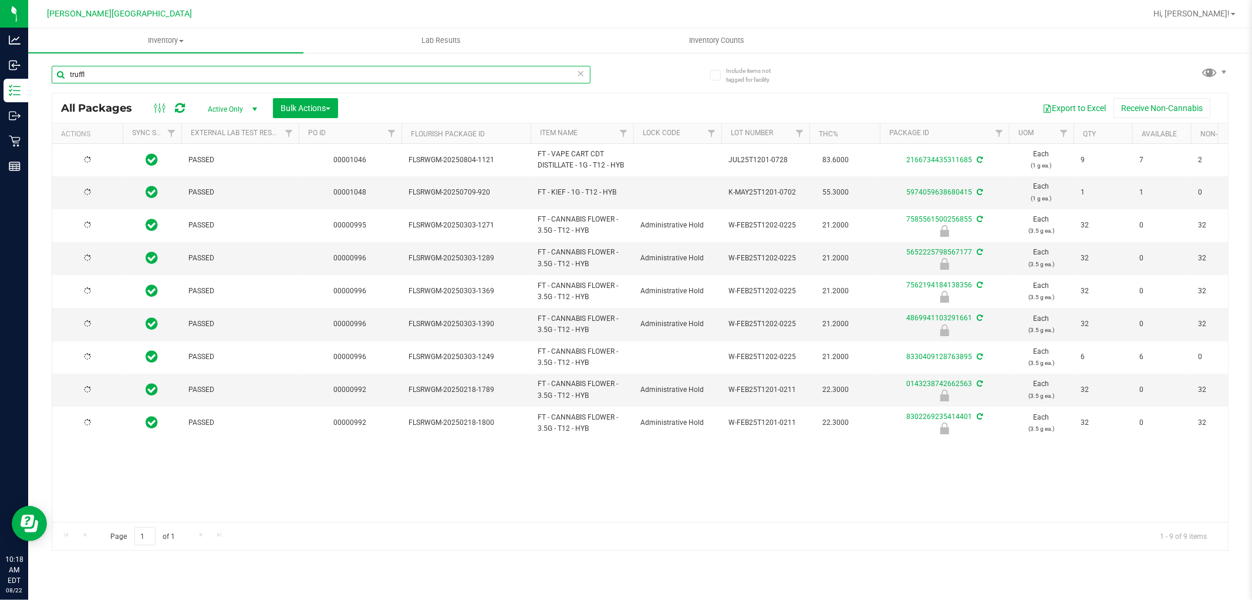
drag, startPoint x: 128, startPoint y: 77, endPoint x: 48, endPoint y: 69, distance: 80.8
click at [48, 70] on div "Include items not tagged for facility truffl All Packages Active Only Active On…" at bounding box center [640, 231] width 1224 height 358
type input "bct"
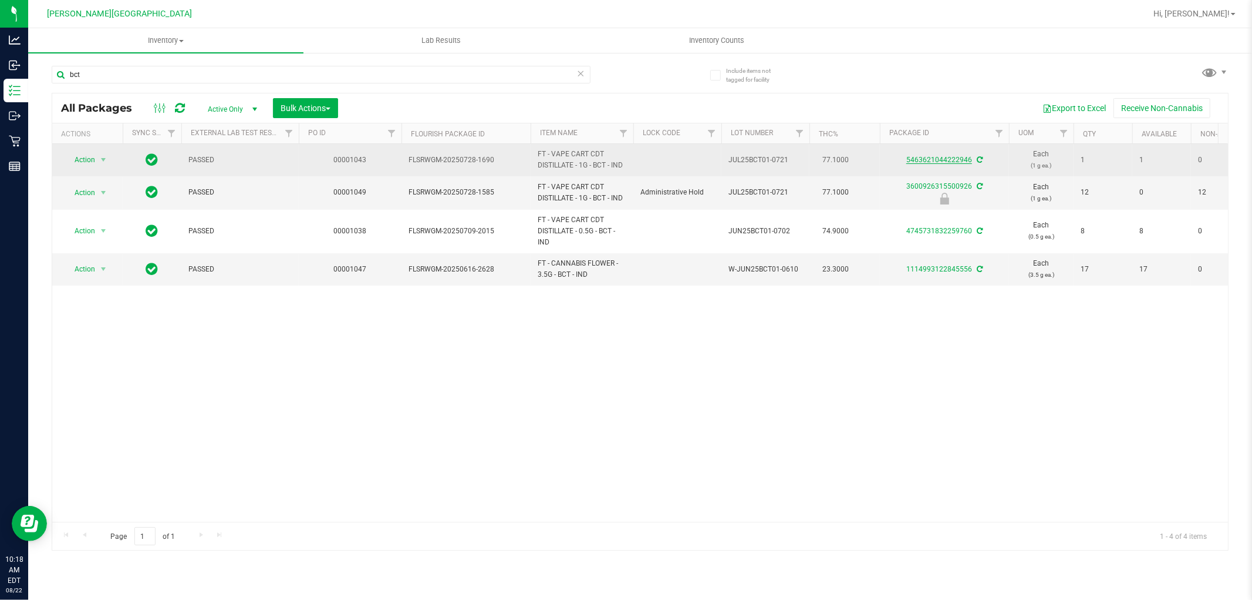
click at [949, 160] on link "5463621044222946" at bounding box center [940, 160] width 66 height 8
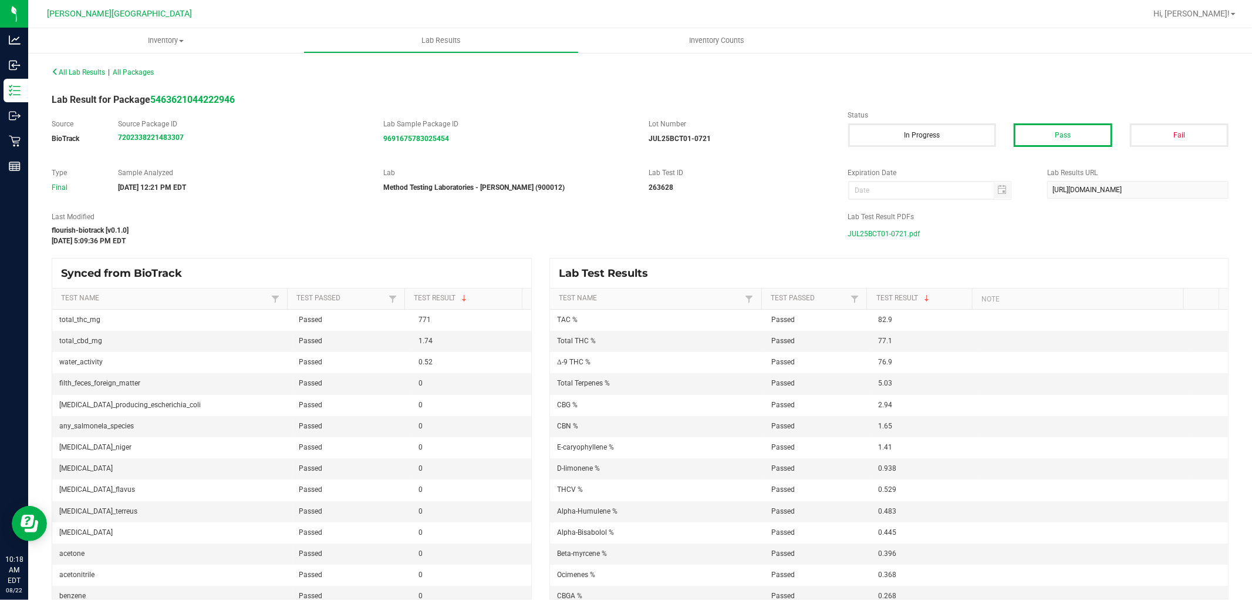
click at [871, 235] on span "JUL25BCT01-0721.pdf" at bounding box center [884, 234] width 72 height 18
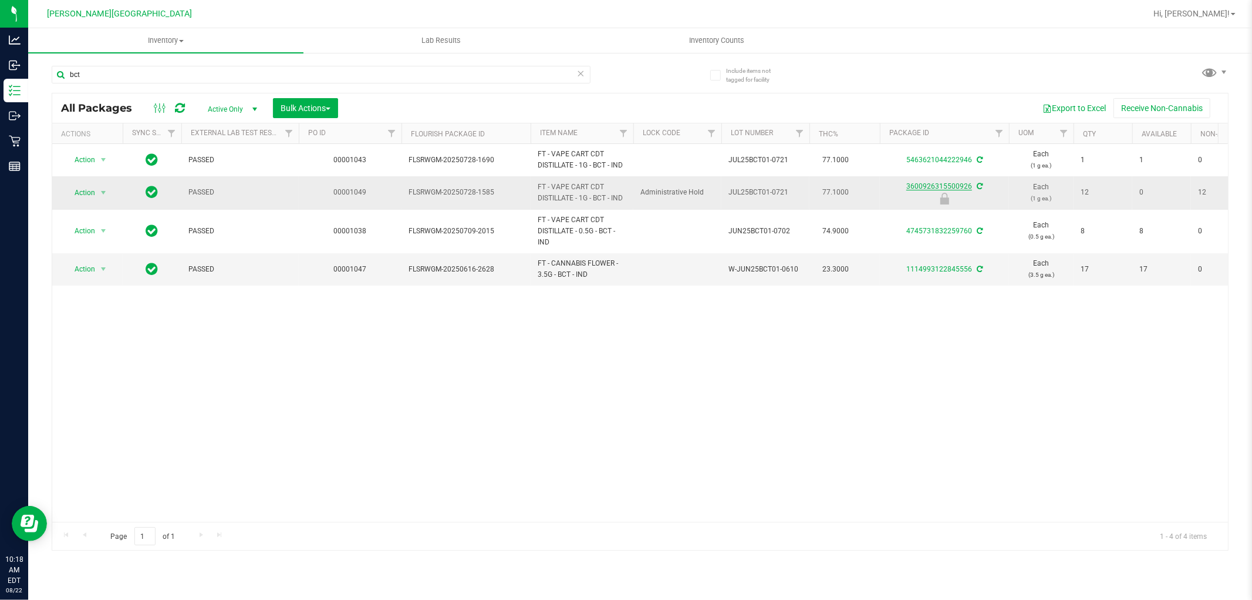
click at [920, 185] on link "3600926315500926" at bounding box center [940, 186] width 66 height 8
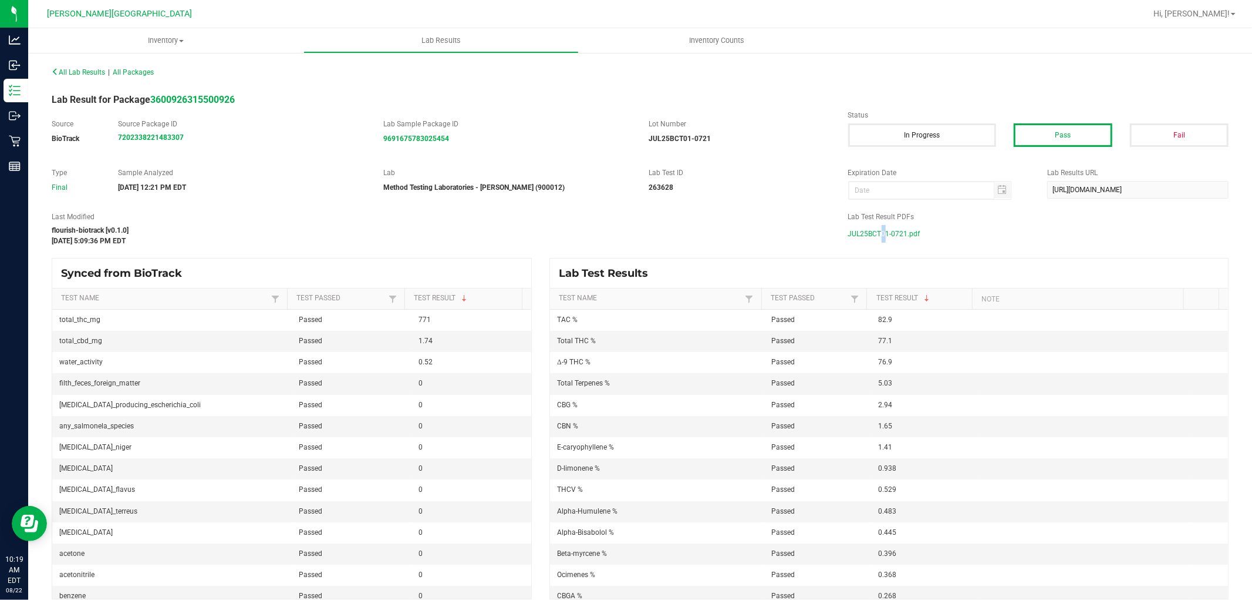
click at [874, 233] on span "JUL25BCT01-0721.pdf" at bounding box center [884, 234] width 72 height 18
click at [873, 233] on span "JUL25BCT01-0721.pdf" at bounding box center [884, 234] width 72 height 18
click at [887, 235] on span "JUL25BCT01-0721.pdf" at bounding box center [884, 234] width 72 height 18
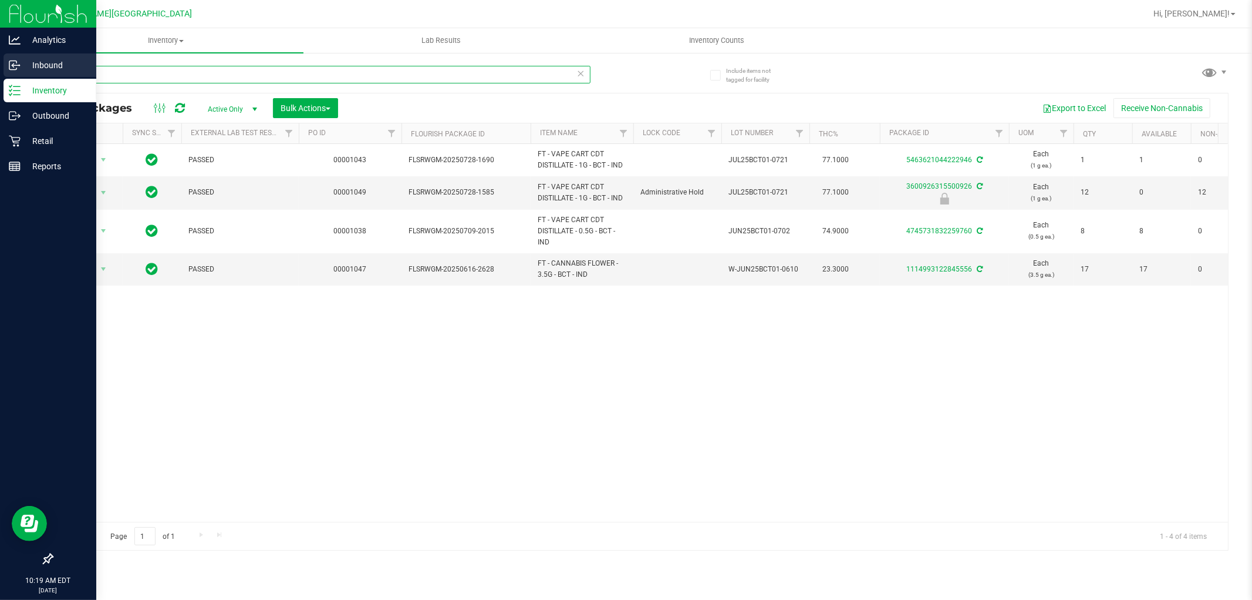
drag, startPoint x: 59, startPoint y: 73, endPoint x: 26, endPoint y: 70, distance: 32.4
click at [26, 70] on div "Analytics Inbound Inventory Outbound Retail Reports 10:19 AM EDT 08/22/2025 08/…" at bounding box center [626, 300] width 1252 height 600
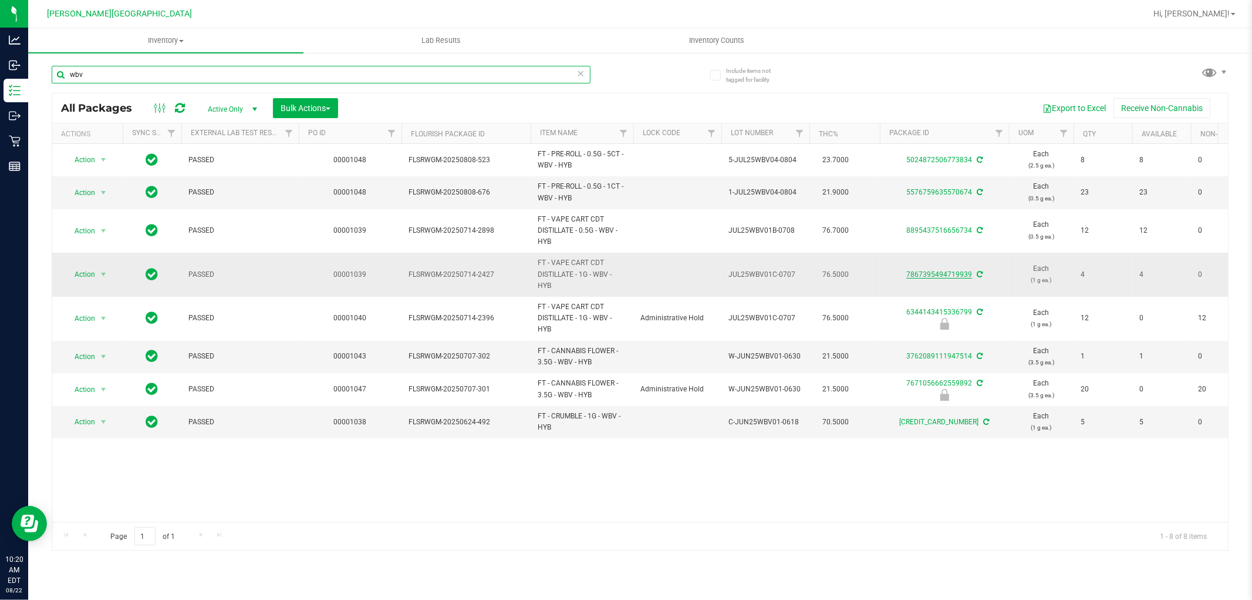
type input "wbv"
click at [959, 272] on link "7867395494719939" at bounding box center [940, 274] width 66 height 8
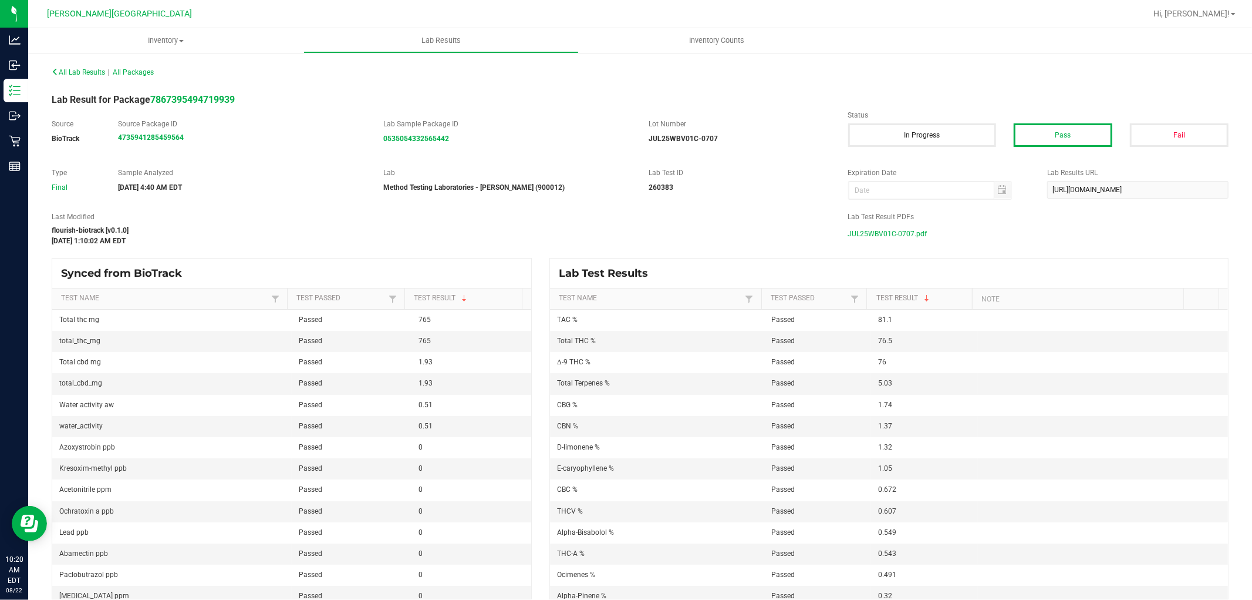
click at [877, 231] on span "JUL25WBV01C-0707.pdf" at bounding box center [887, 234] width 79 height 18
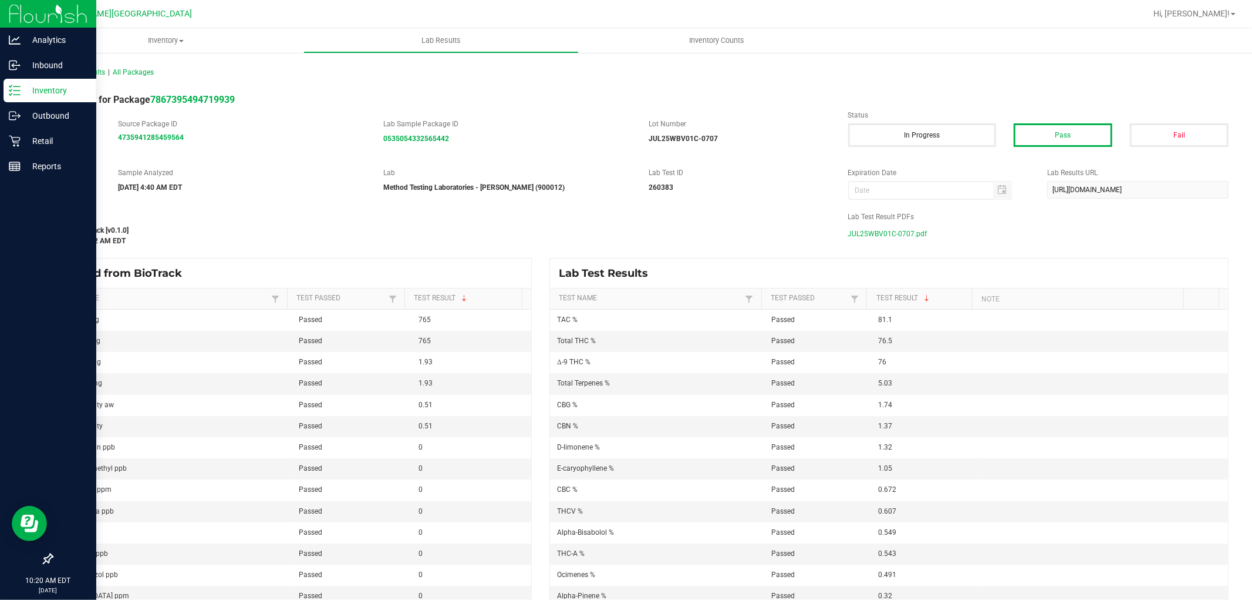
click at [32, 85] on p "Inventory" at bounding box center [56, 90] width 70 height 14
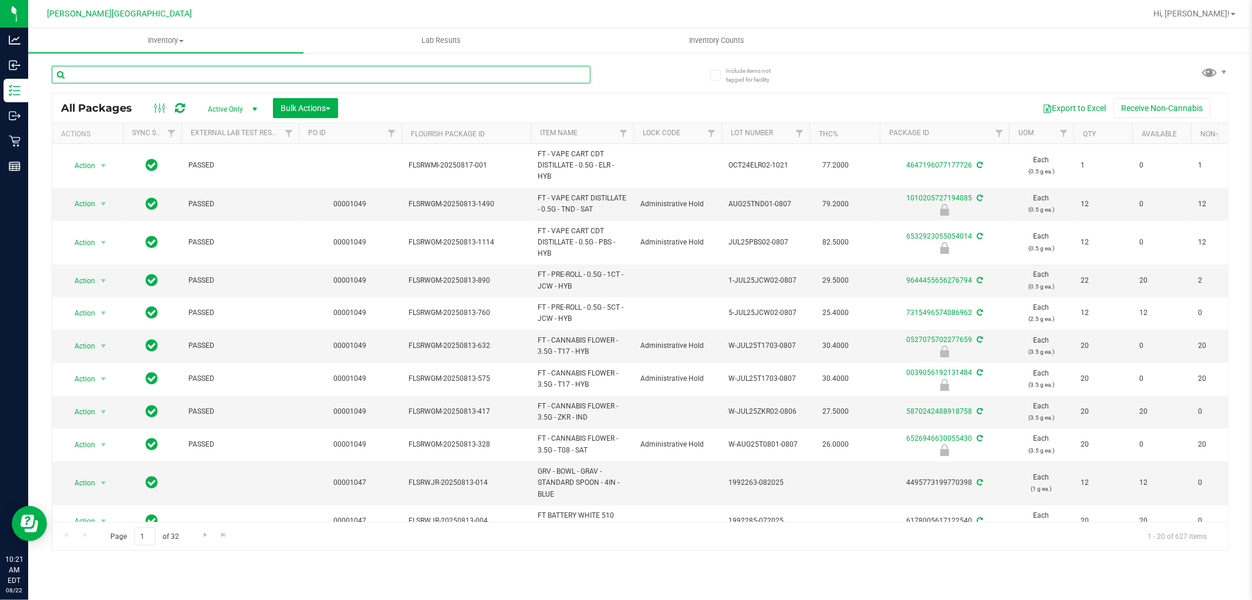
click at [222, 74] on input "text" at bounding box center [321, 75] width 539 height 18
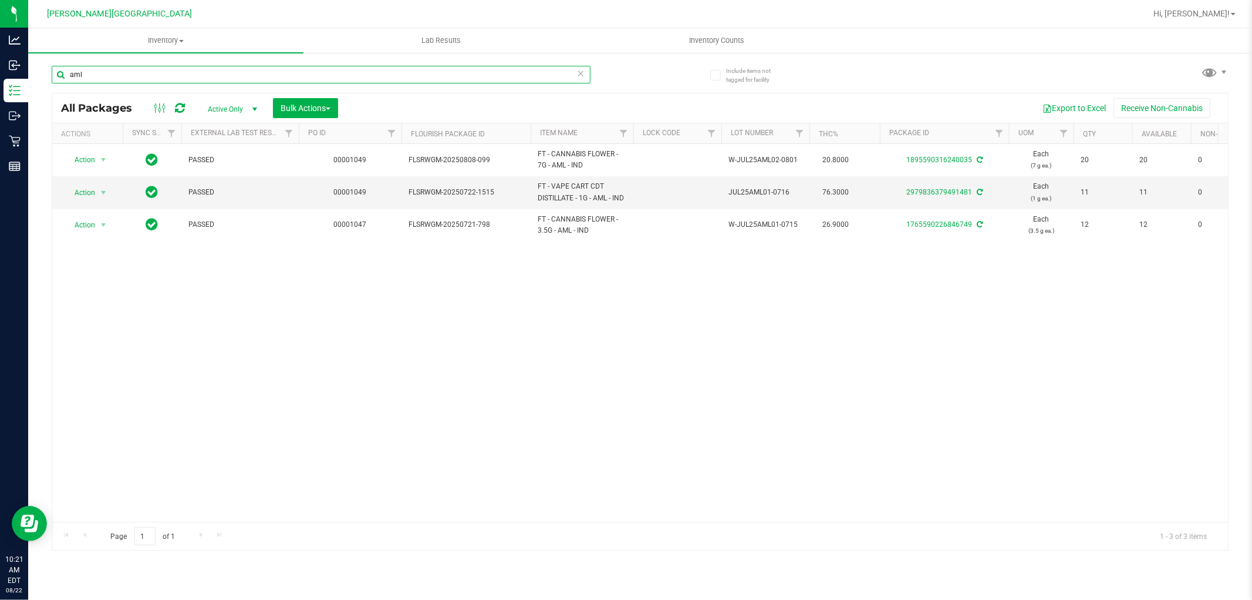
type input "aml"
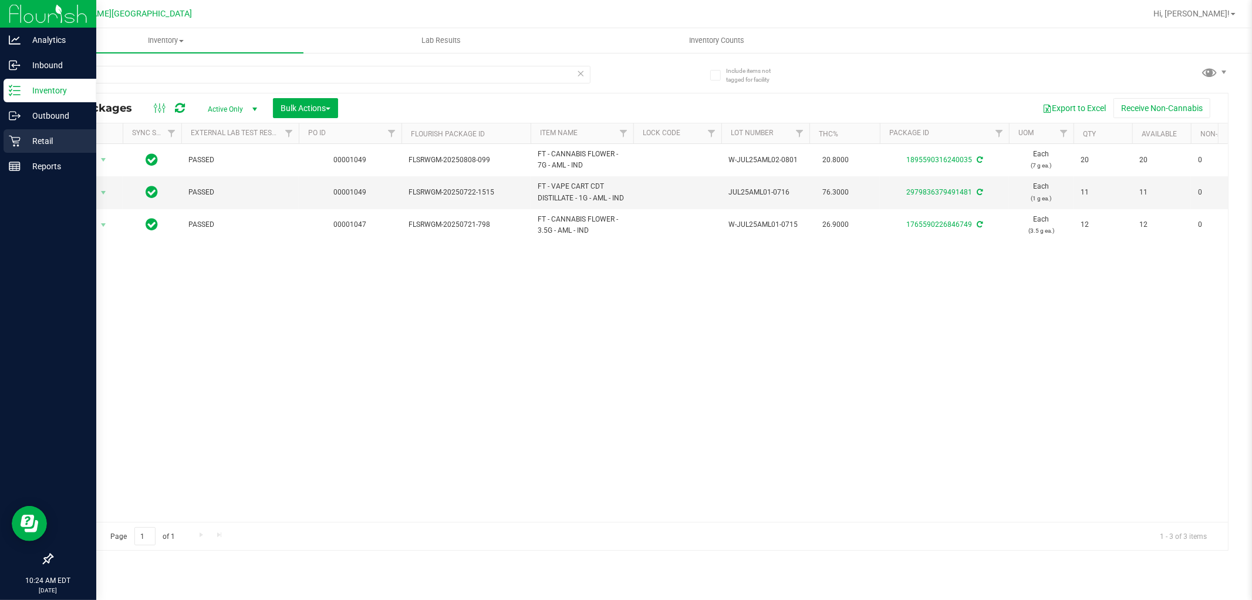
click at [34, 139] on p "Retail" at bounding box center [56, 141] width 70 height 14
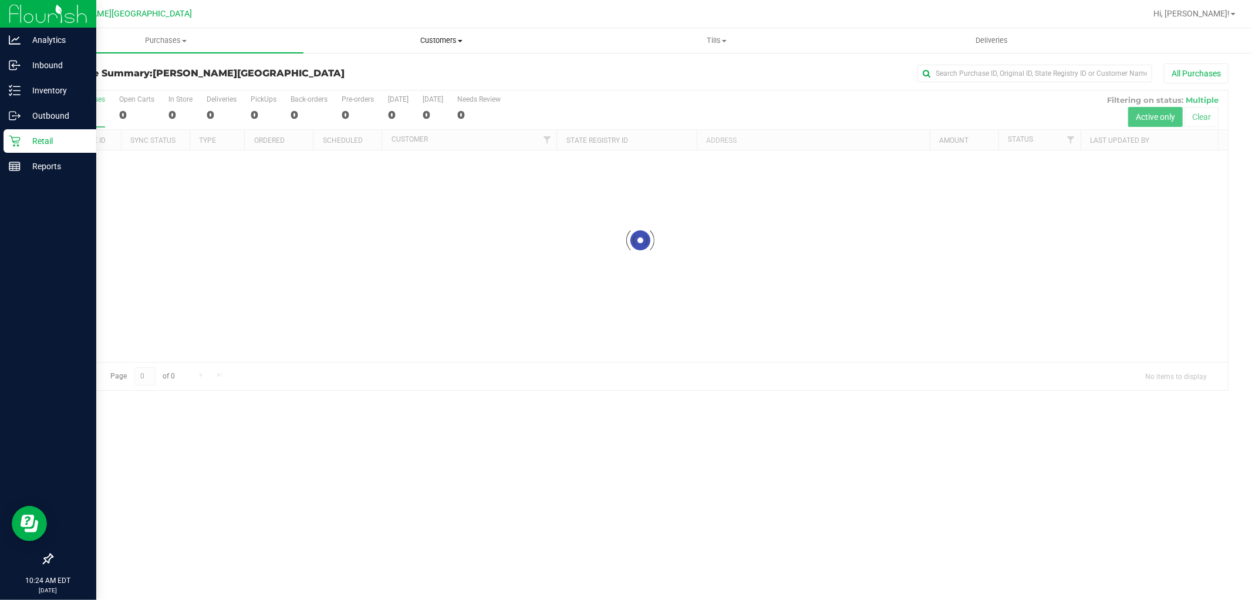
click at [454, 43] on span "Customers" at bounding box center [441, 40] width 274 height 11
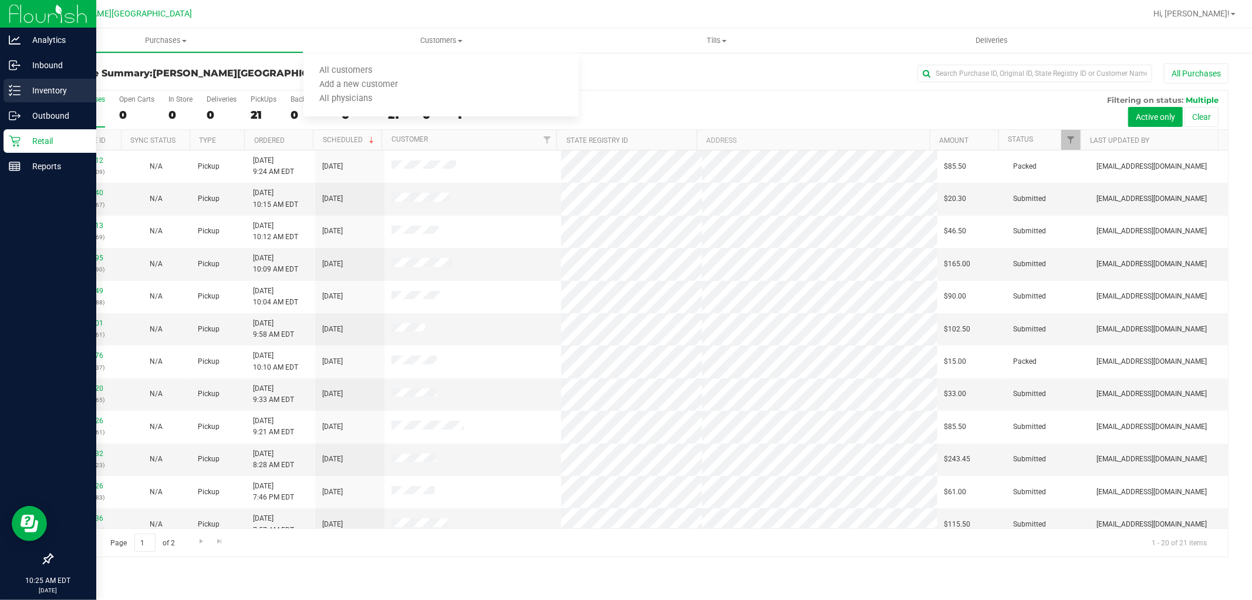
click at [33, 94] on p "Inventory" at bounding box center [56, 90] width 70 height 14
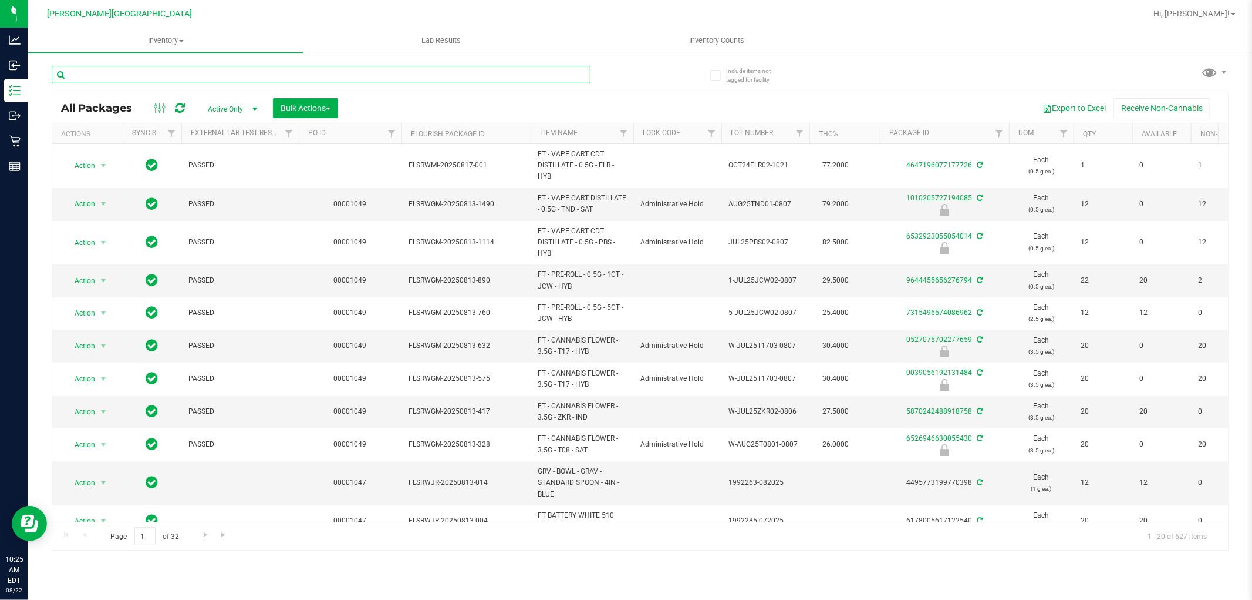
click at [149, 77] on input "text" at bounding box center [321, 75] width 539 height 18
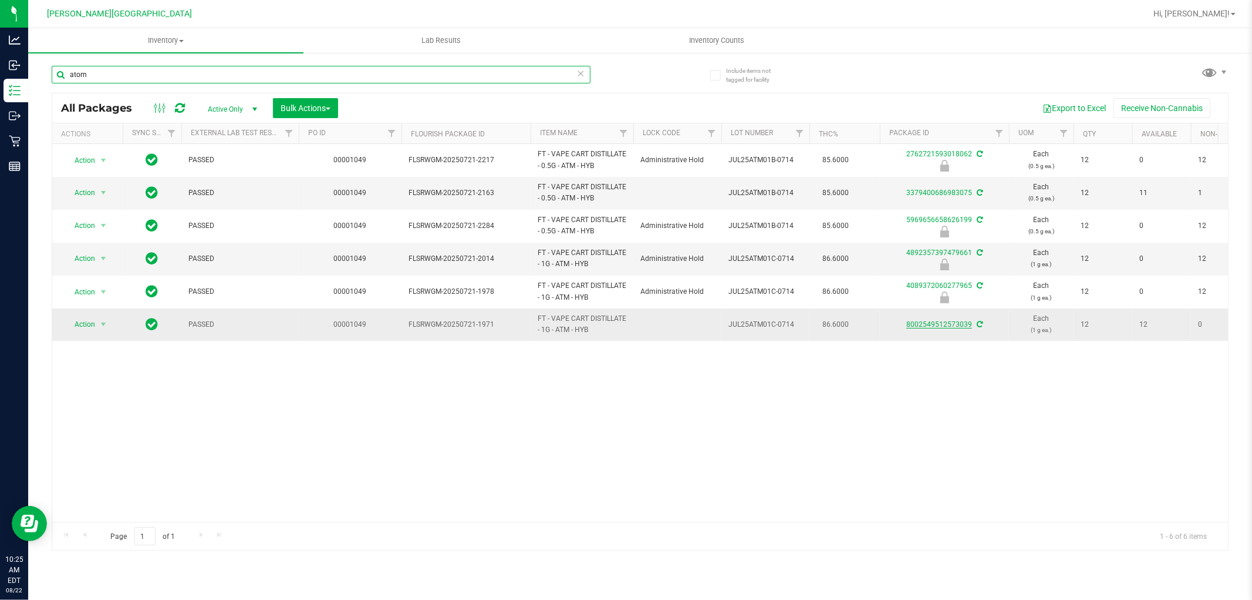
type input "atom"
click at [947, 324] on link "8002549512573039" at bounding box center [940, 324] width 66 height 8
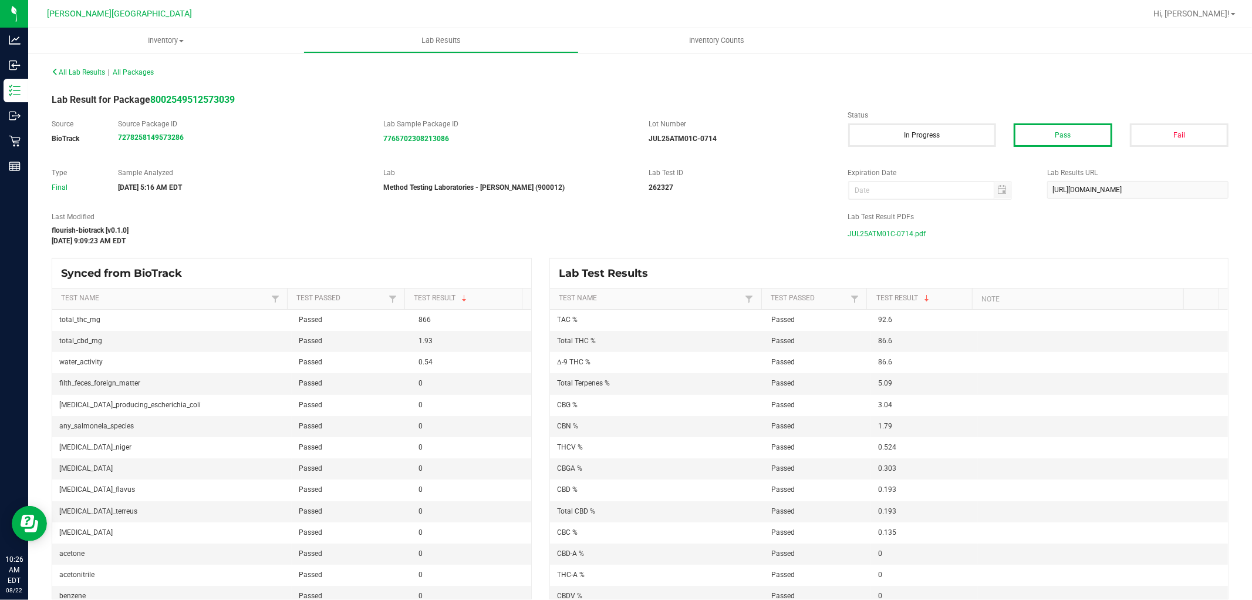
click at [894, 237] on span "JUL25ATM01C-0714.pdf" at bounding box center [887, 234] width 78 height 18
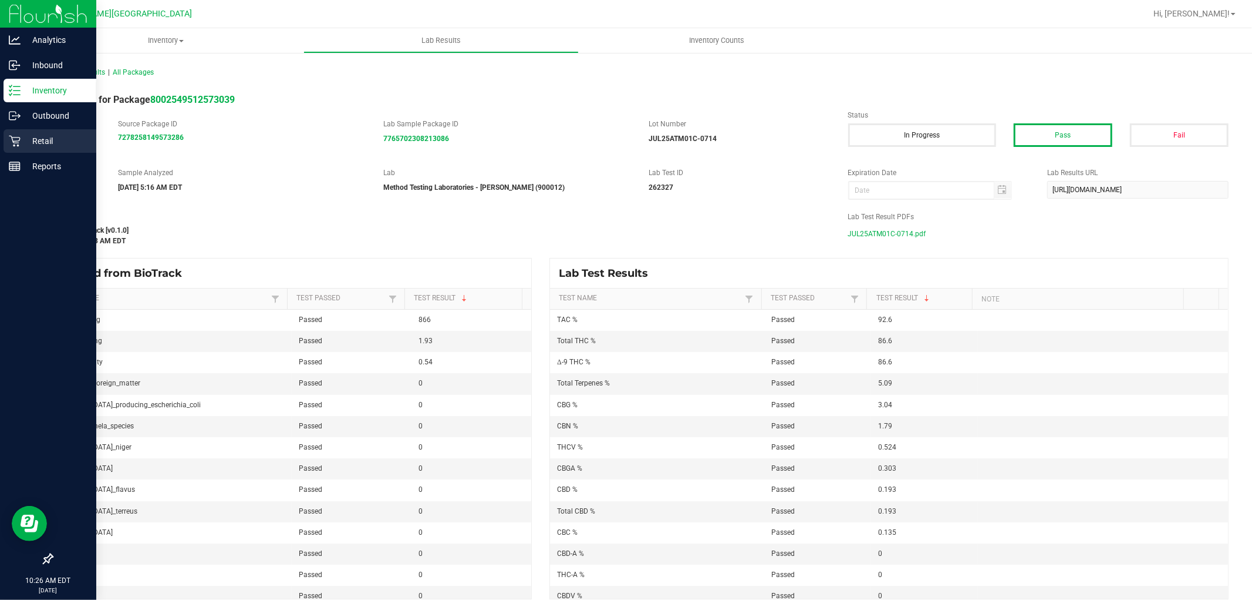
click at [32, 143] on p "Retail" at bounding box center [56, 141] width 70 height 14
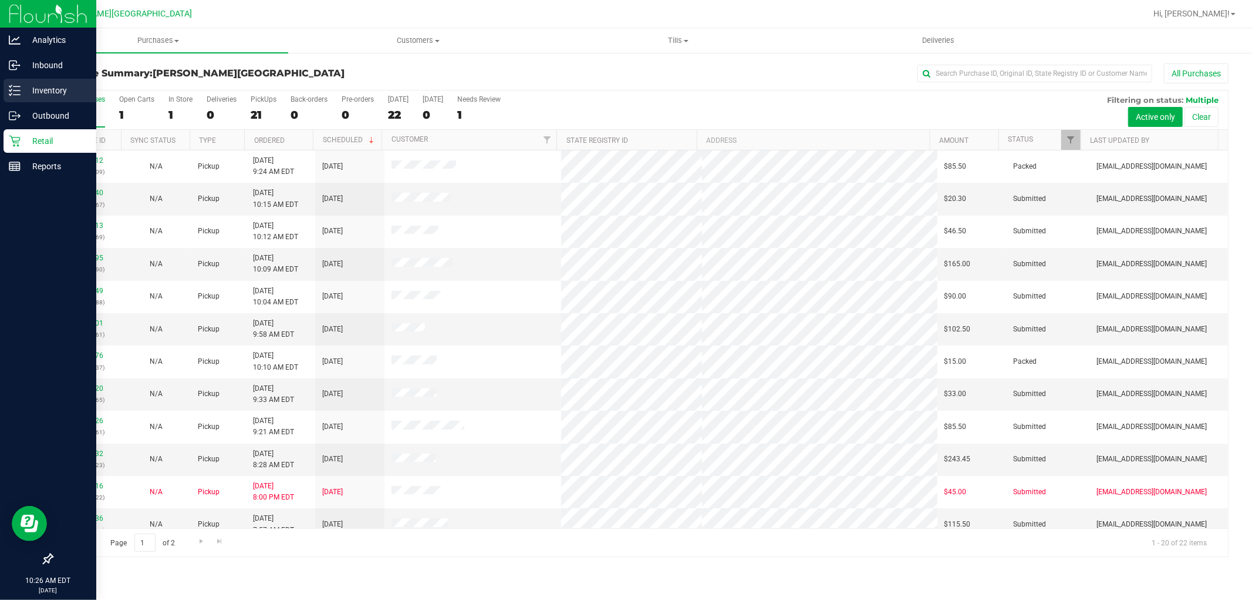
click at [32, 89] on p "Inventory" at bounding box center [56, 90] width 70 height 14
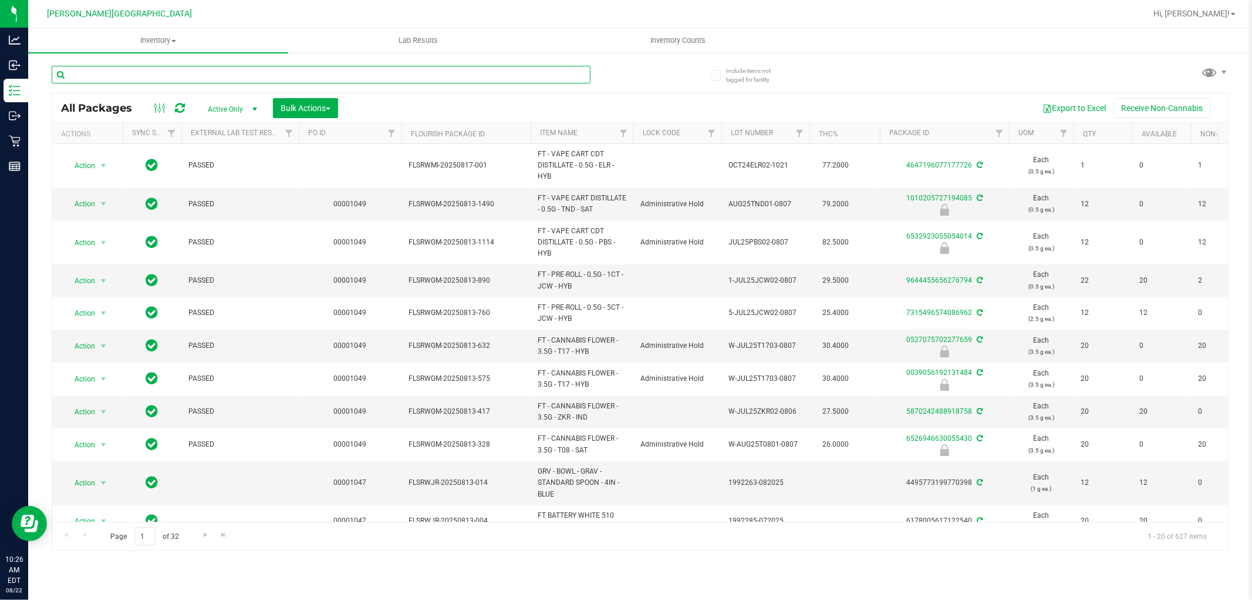
click at [197, 73] on input "text" at bounding box center [321, 75] width 539 height 18
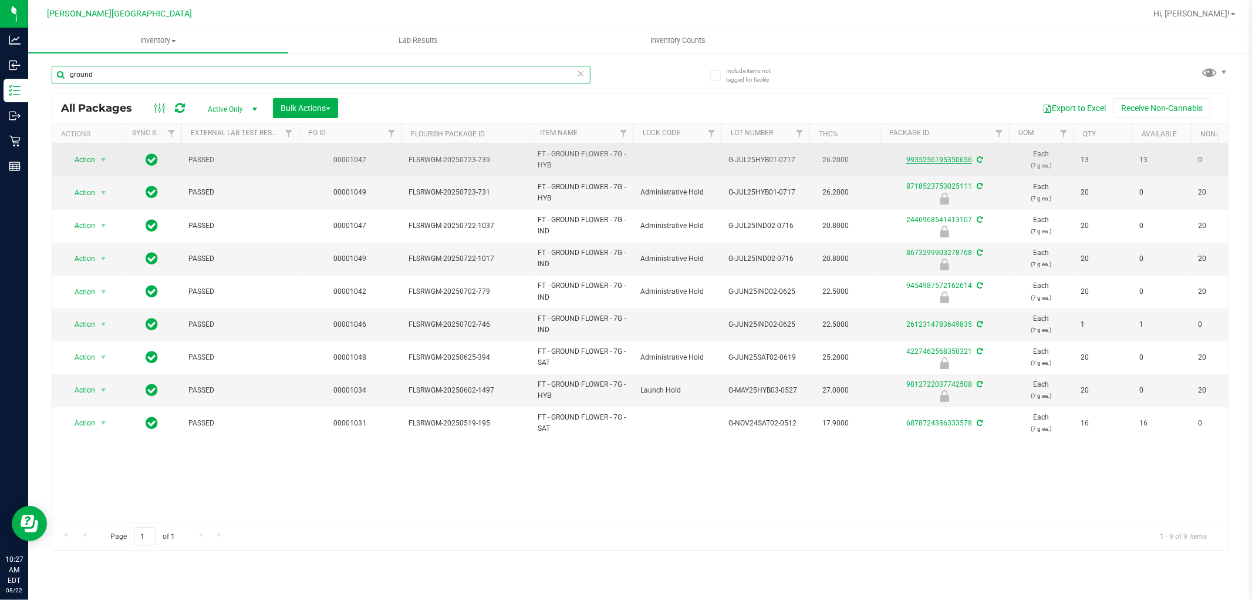
type input "ground"
click at [942, 157] on link "9935256195350656" at bounding box center [940, 160] width 66 height 8
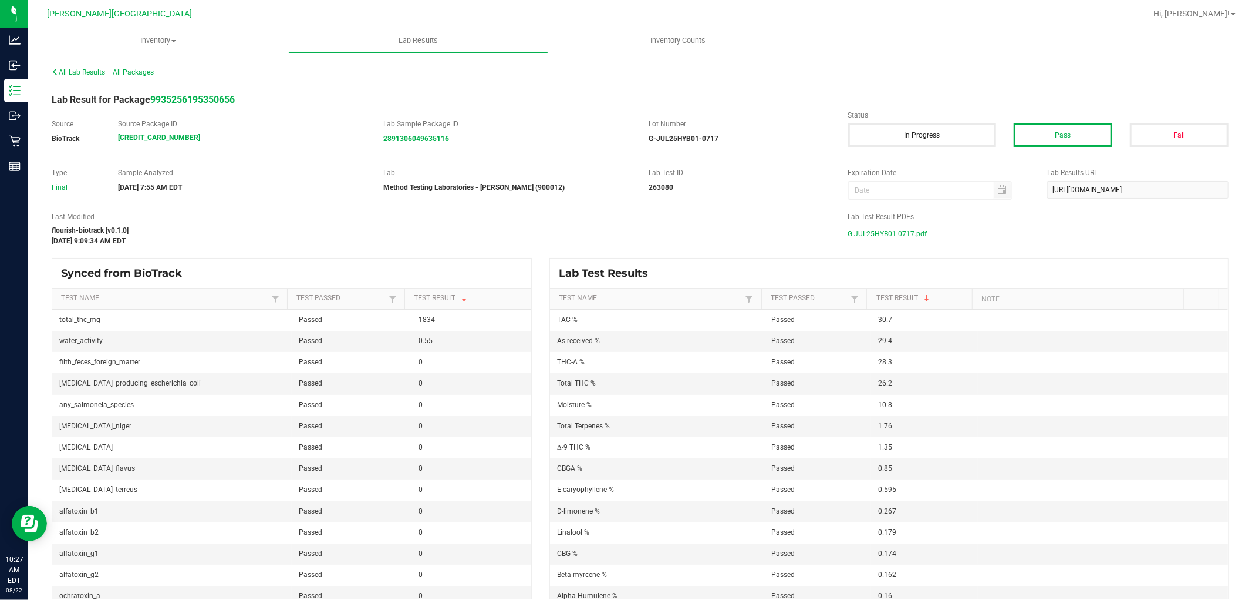
click at [881, 235] on span "G-JUL25HYB01-0717.pdf" at bounding box center [887, 234] width 79 height 18
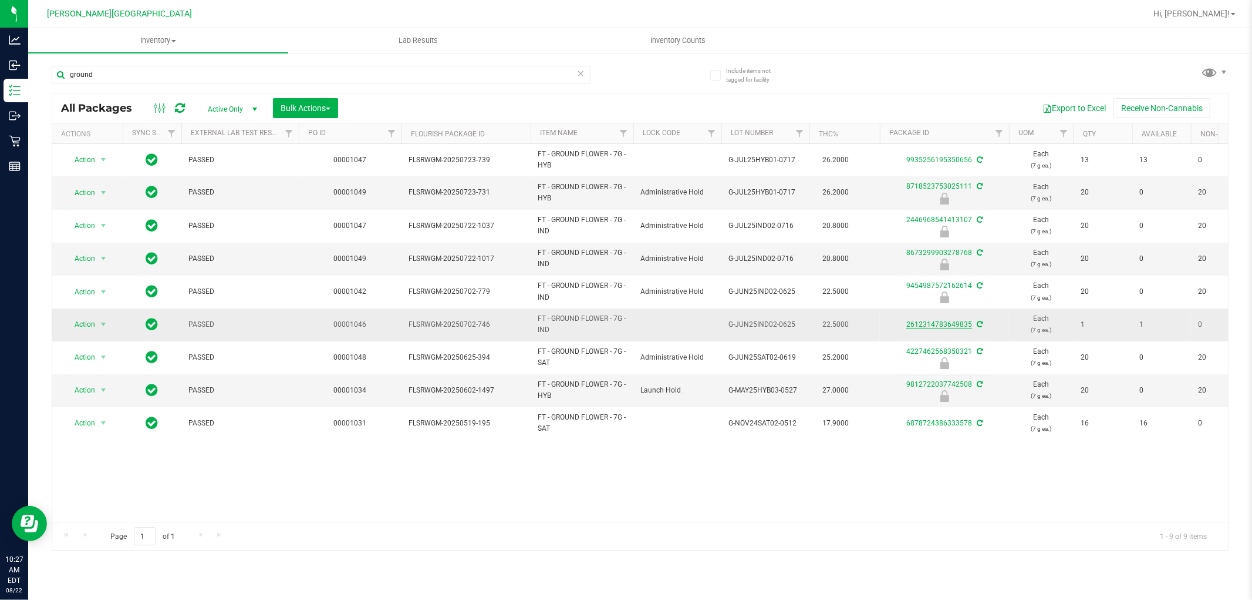
click at [924, 323] on link "2612314783649835" at bounding box center [940, 324] width 66 height 8
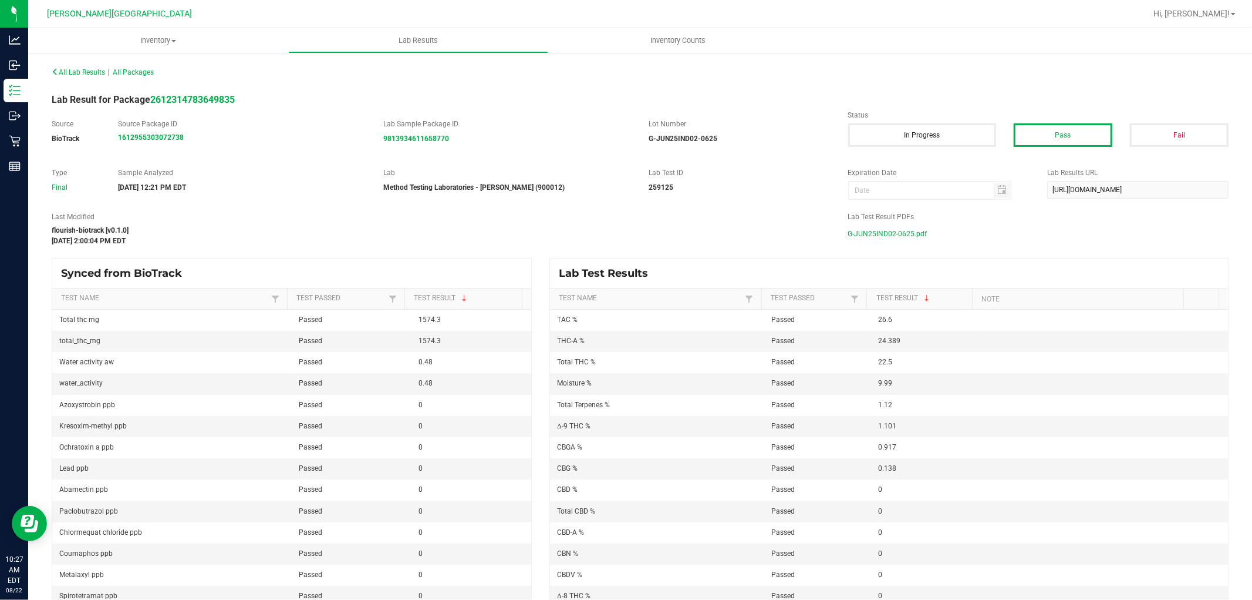
click at [860, 231] on span "G-JUN25IND02-0625.pdf" at bounding box center [887, 234] width 79 height 18
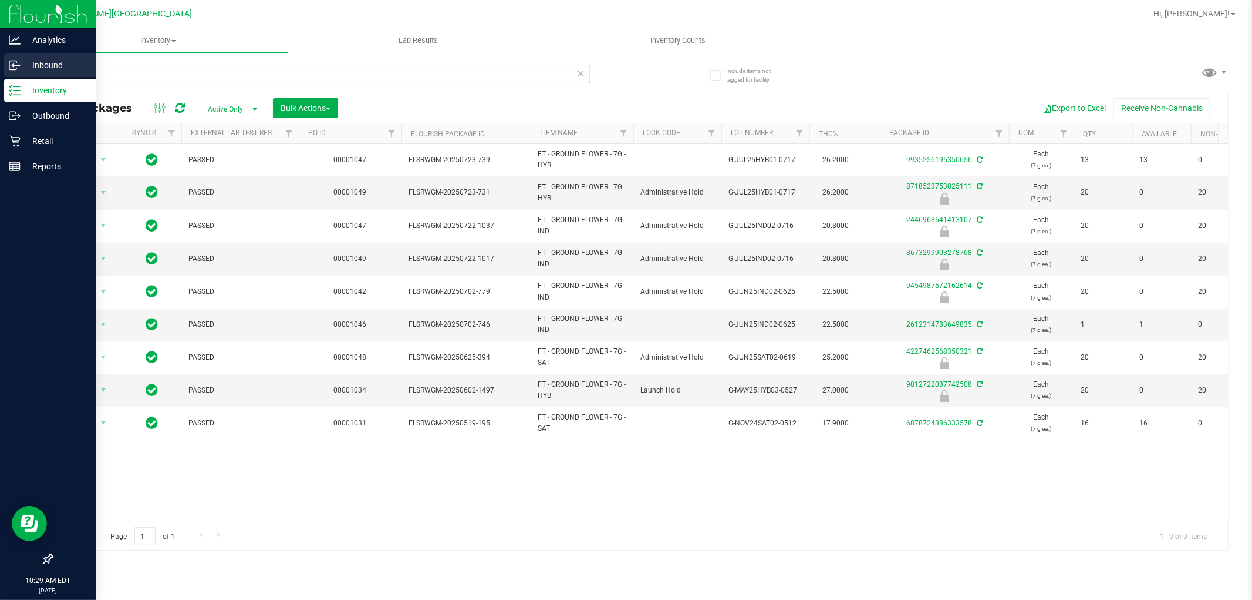
drag, startPoint x: 133, startPoint y: 76, endPoint x: 0, endPoint y: 72, distance: 132.8
click at [0, 86] on div "Analytics Inbound Inventory Outbound Retail Reports 10:29 AM EDT 08/22/2025 08/…" at bounding box center [626, 300] width 1252 height 600
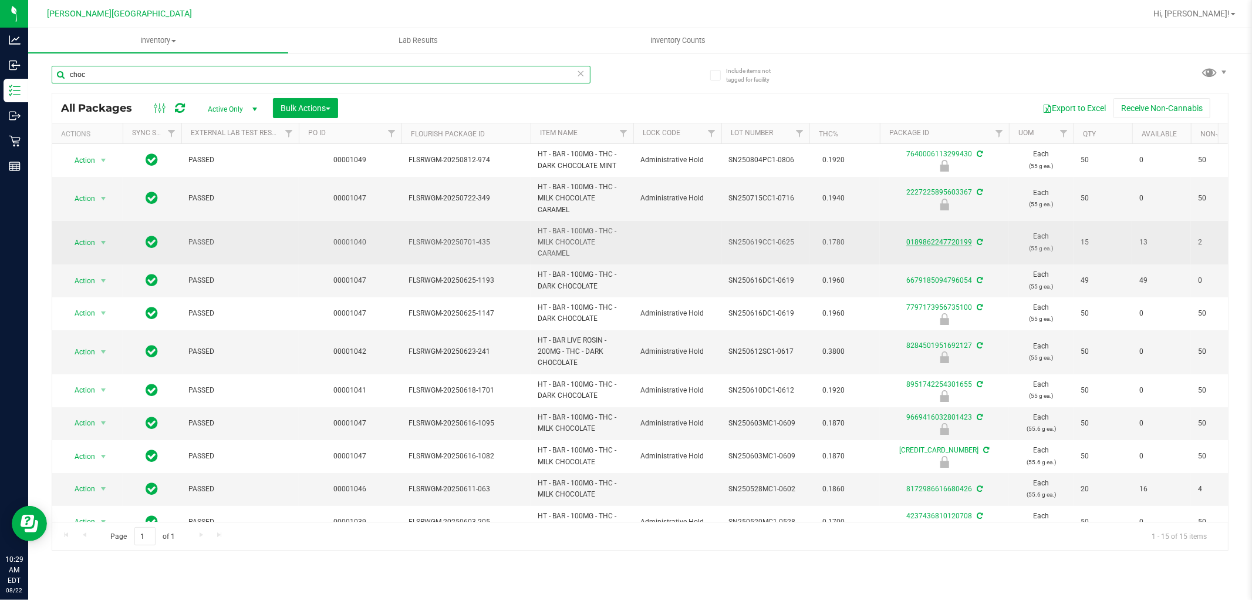
type input "choc"
click at [958, 241] on link "0189862247720199" at bounding box center [940, 242] width 66 height 8
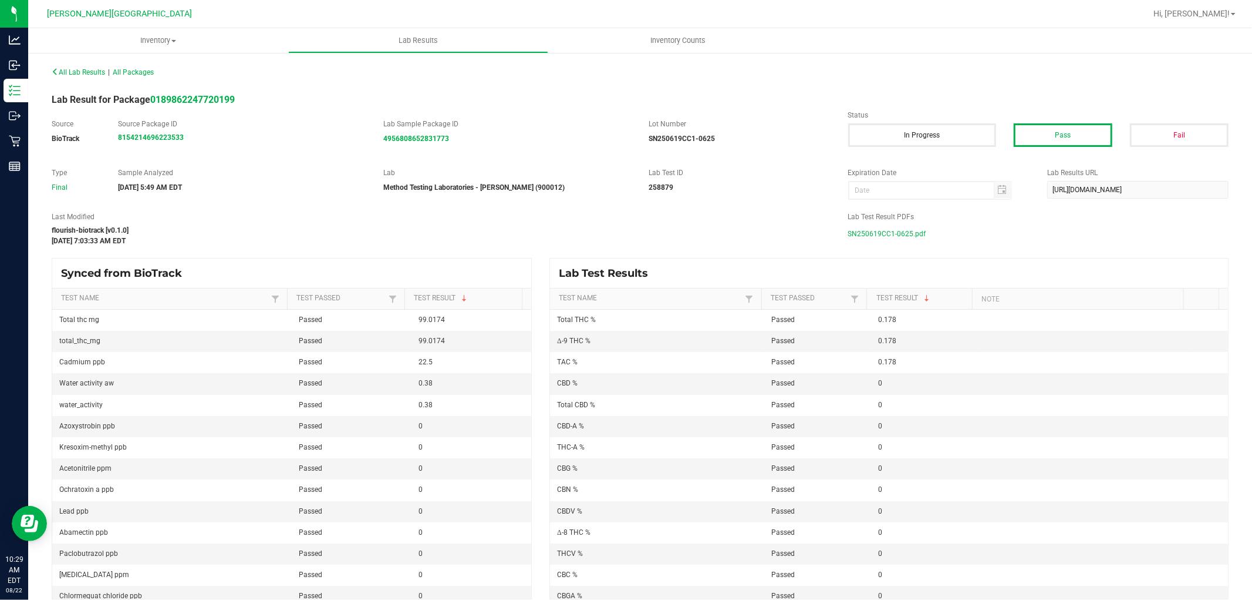
click at [878, 235] on span "SN250619CC1-0625.pdf" at bounding box center [887, 234] width 78 height 18
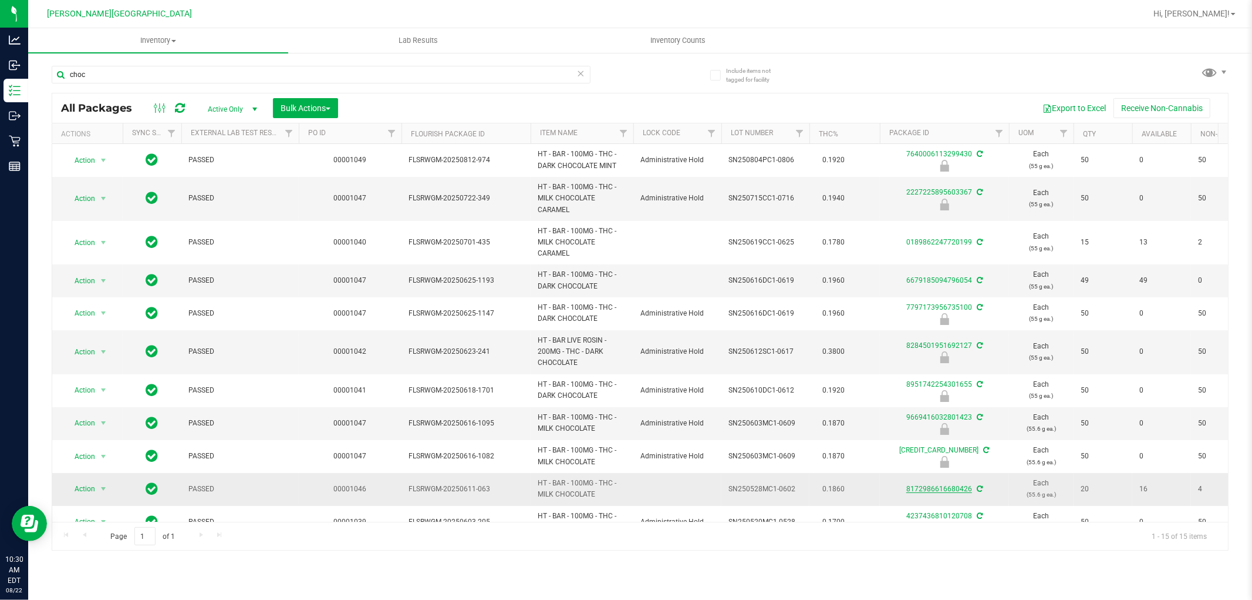
click at [925, 489] on link "8172986616680426" at bounding box center [940, 488] width 66 height 8
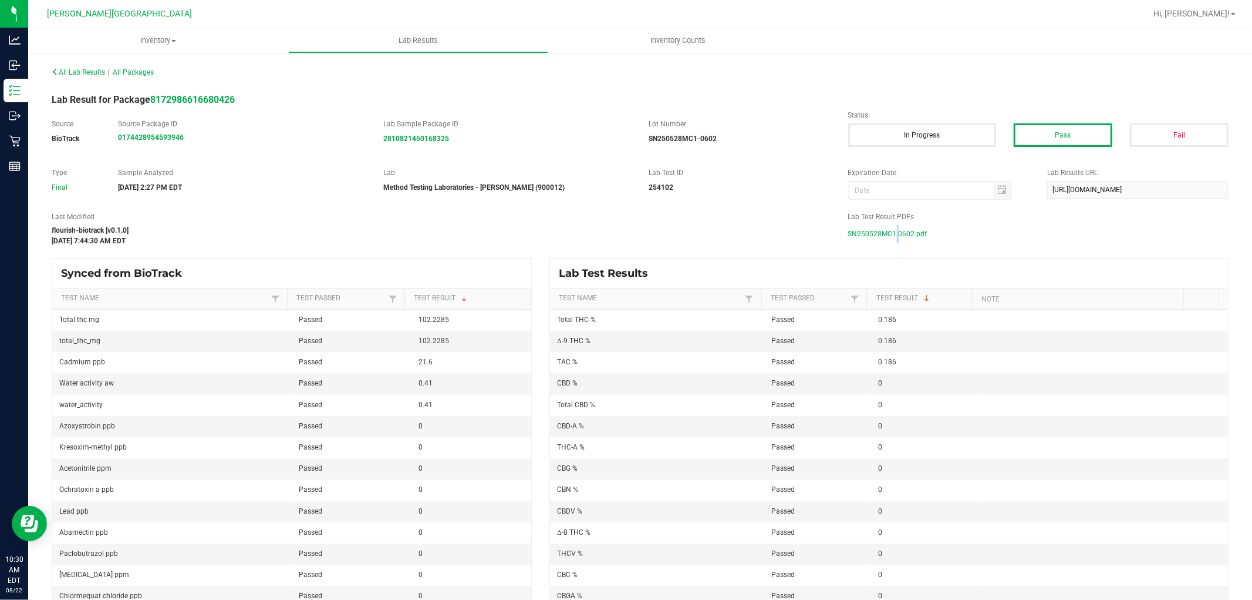
click at [888, 233] on span "SN250528MC1-0602.pdf" at bounding box center [887, 234] width 79 height 18
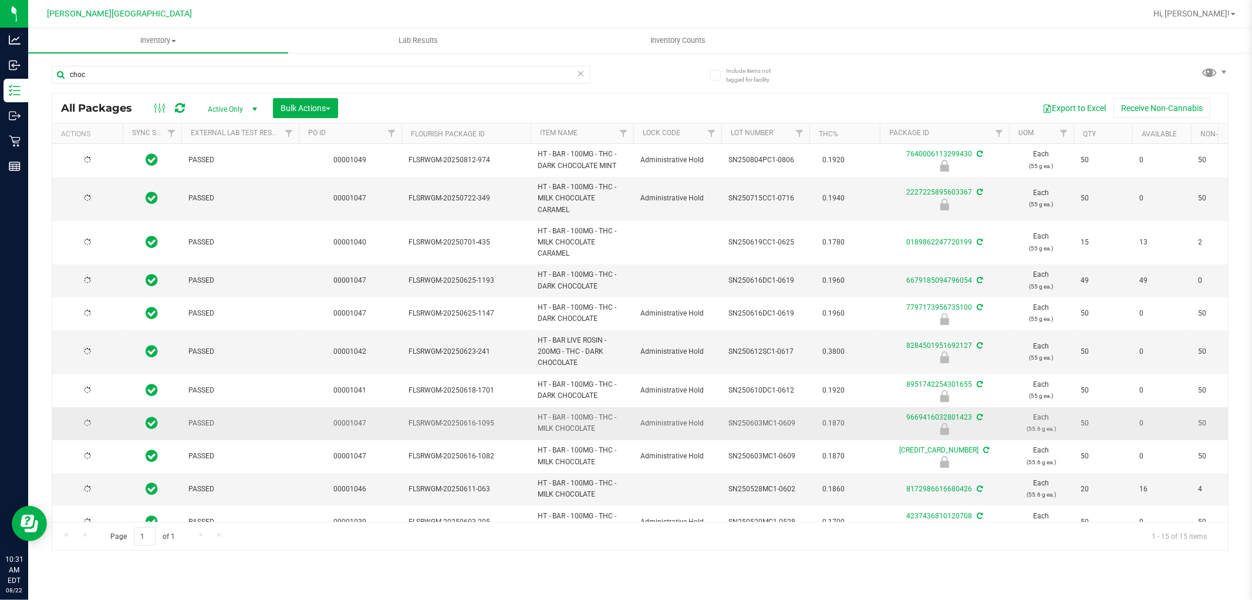
type input "2026-02-14"
type input "2026-01-18"
type input "2025-12-30"
type input "2025-12-27"
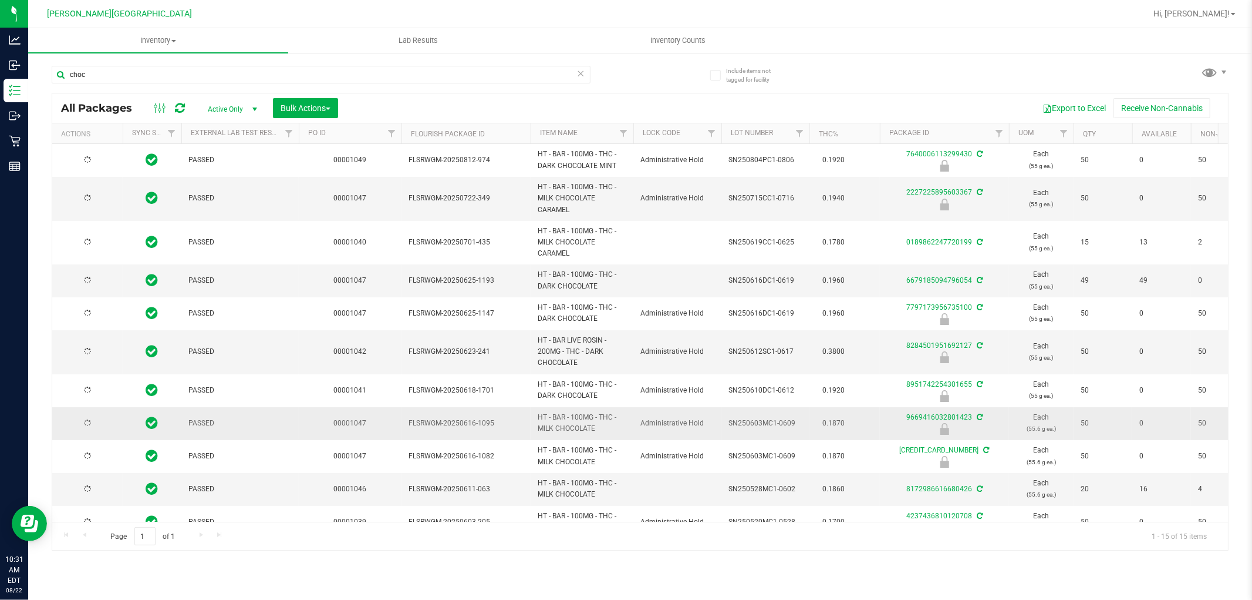
type input "2025-12-23"
type input "2025-12-21"
type input "2025-12-14"
type input "2025-12-08"
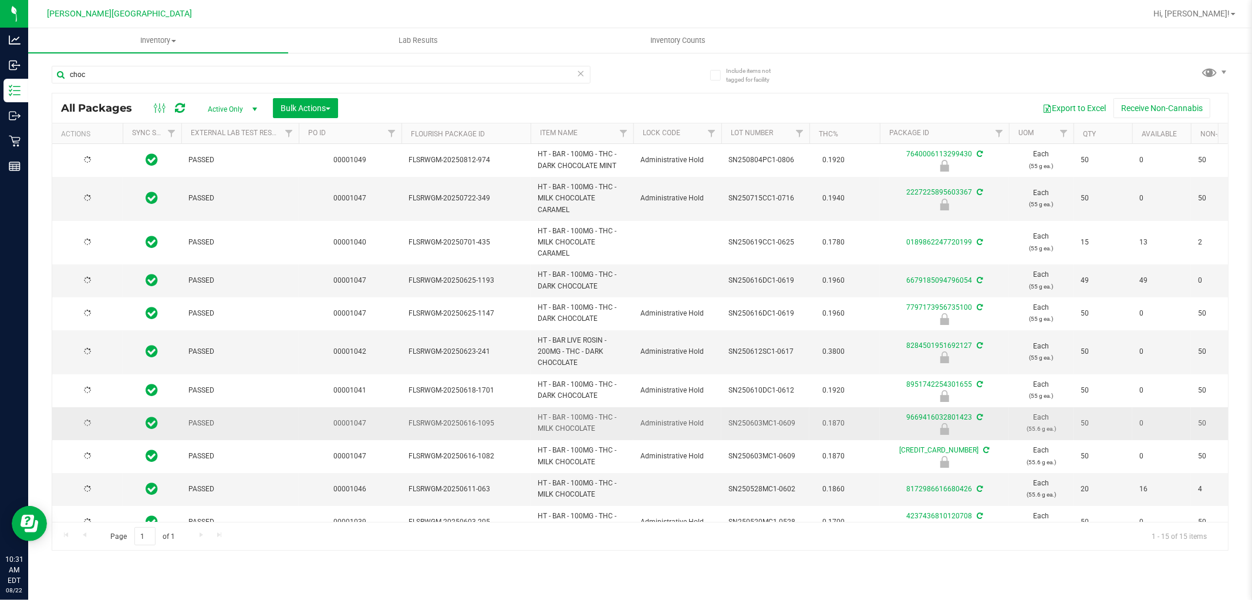
type input "2025-11-30"
type input "2025-11-24"
type input "2025-04-15"
type input "2025-04-01"
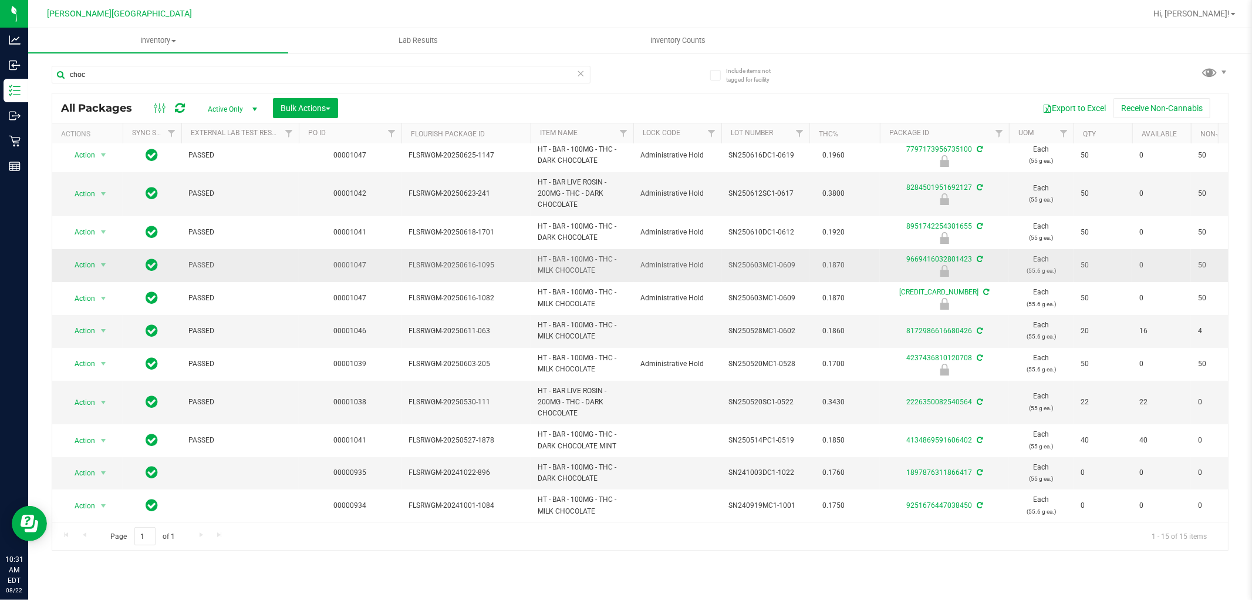
scroll to position [167, 0]
click at [932, 468] on link "1897876311866417" at bounding box center [940, 472] width 66 height 8
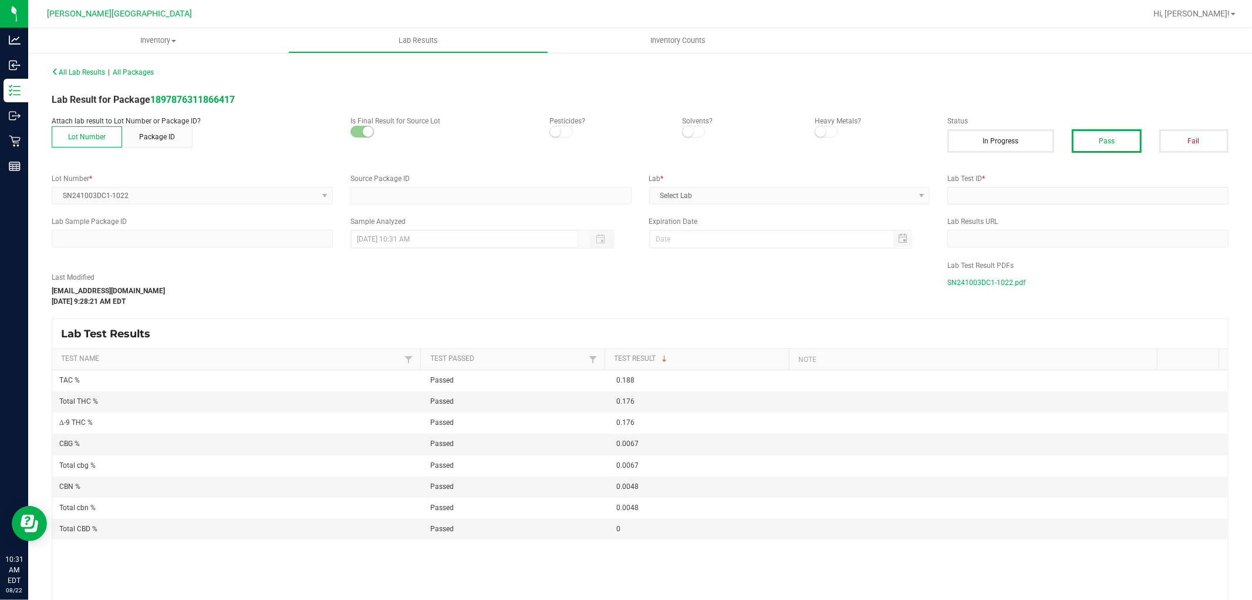
type input "1897876311866417"
type input "IJ23003-01"
type input "10/28/2024 12:57 PM"
click at [977, 281] on span "SN241003DC1-1022.pdf" at bounding box center [987, 283] width 78 height 18
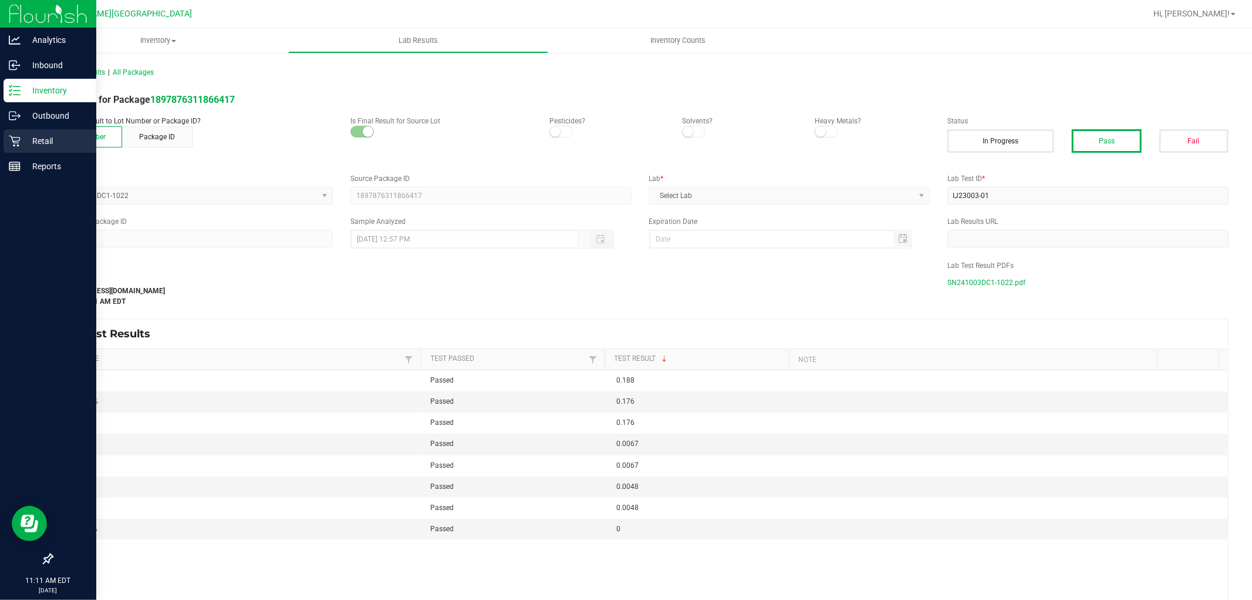
click at [30, 132] on div "Retail" at bounding box center [50, 140] width 93 height 23
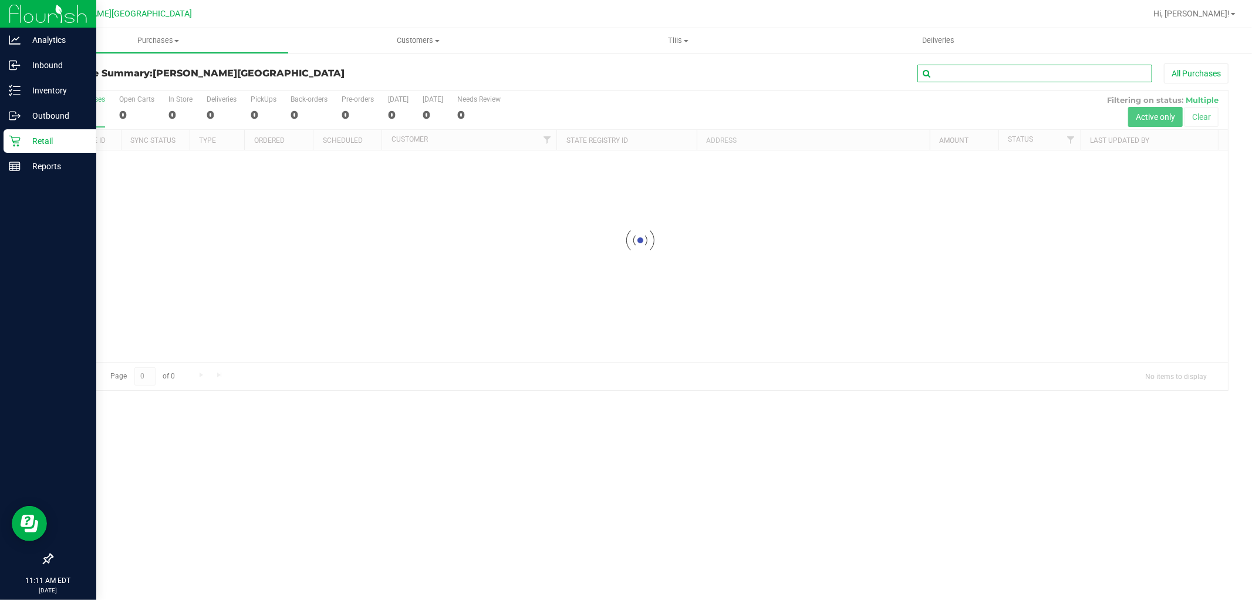
click at [1035, 69] on input "text" at bounding box center [1035, 74] width 235 height 18
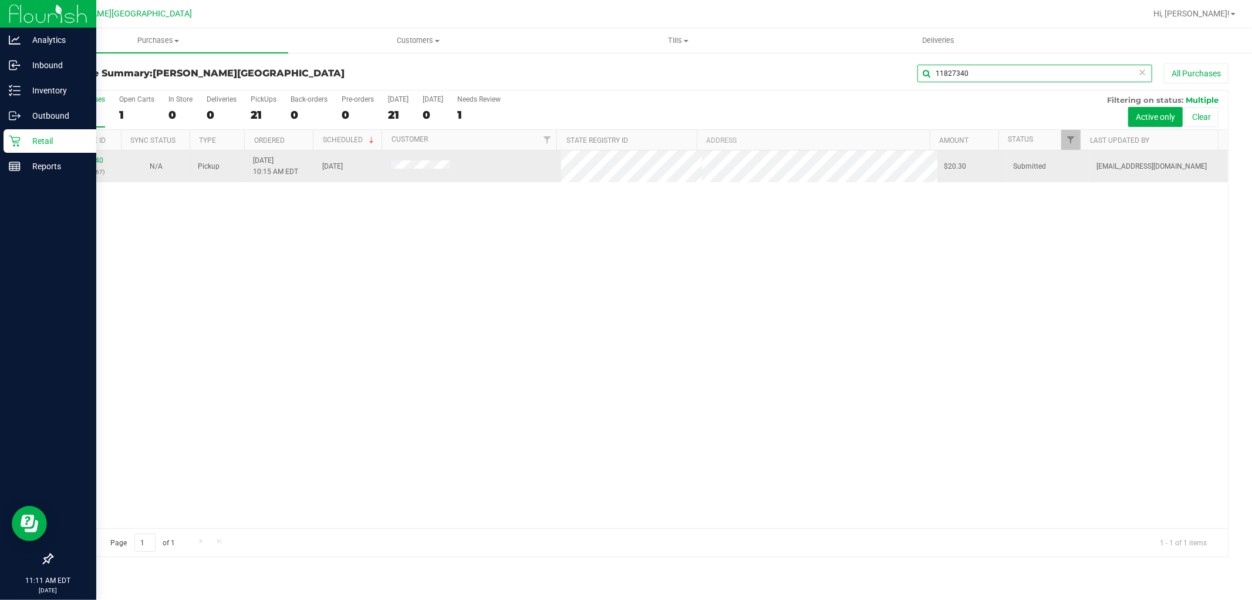
type input "11827340"
click at [88, 165] on div "11827340 (316552667)" at bounding box center [86, 166] width 55 height 22
click at [89, 161] on link "11827340" at bounding box center [86, 160] width 33 height 8
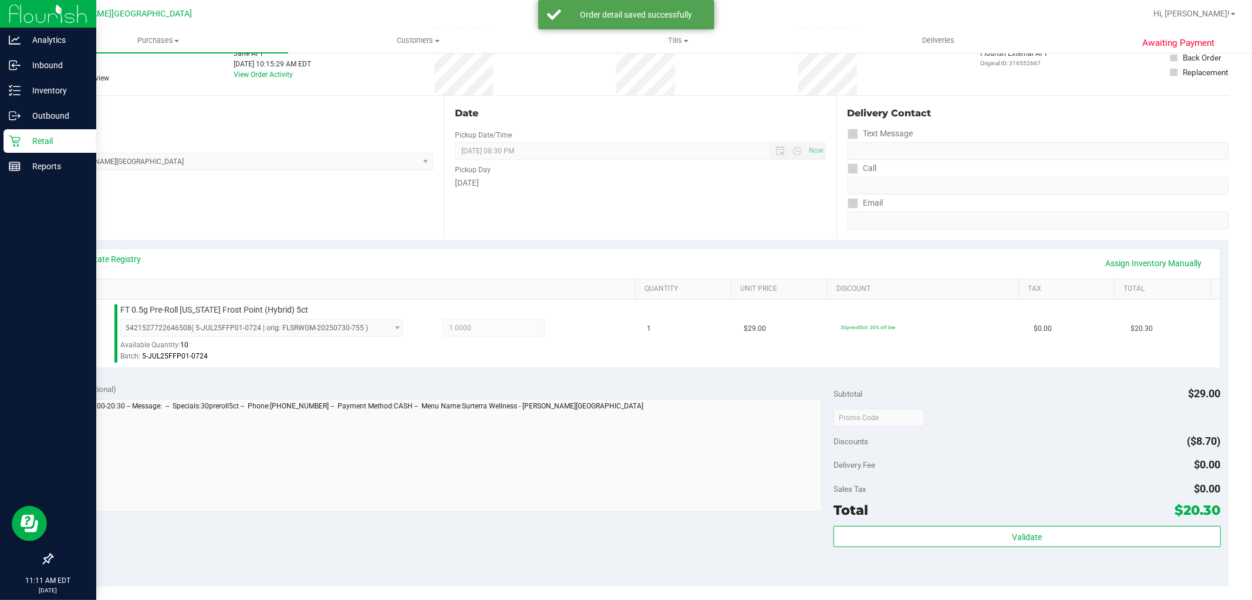
scroll to position [326, 0]
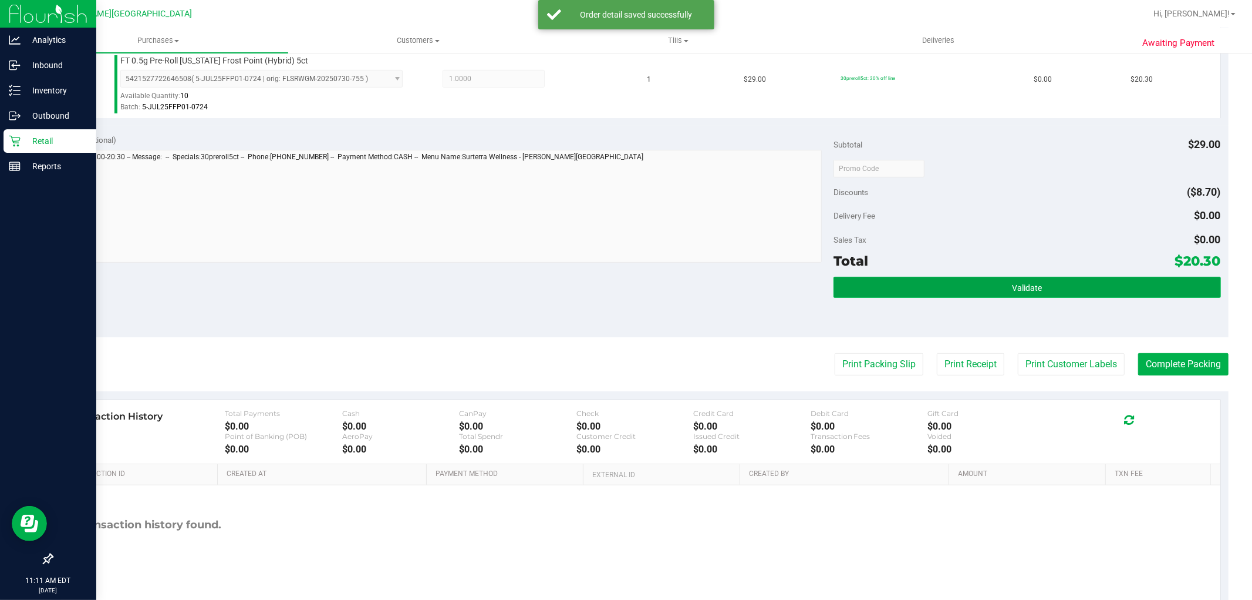
click at [944, 288] on button "Validate" at bounding box center [1027, 287] width 387 height 21
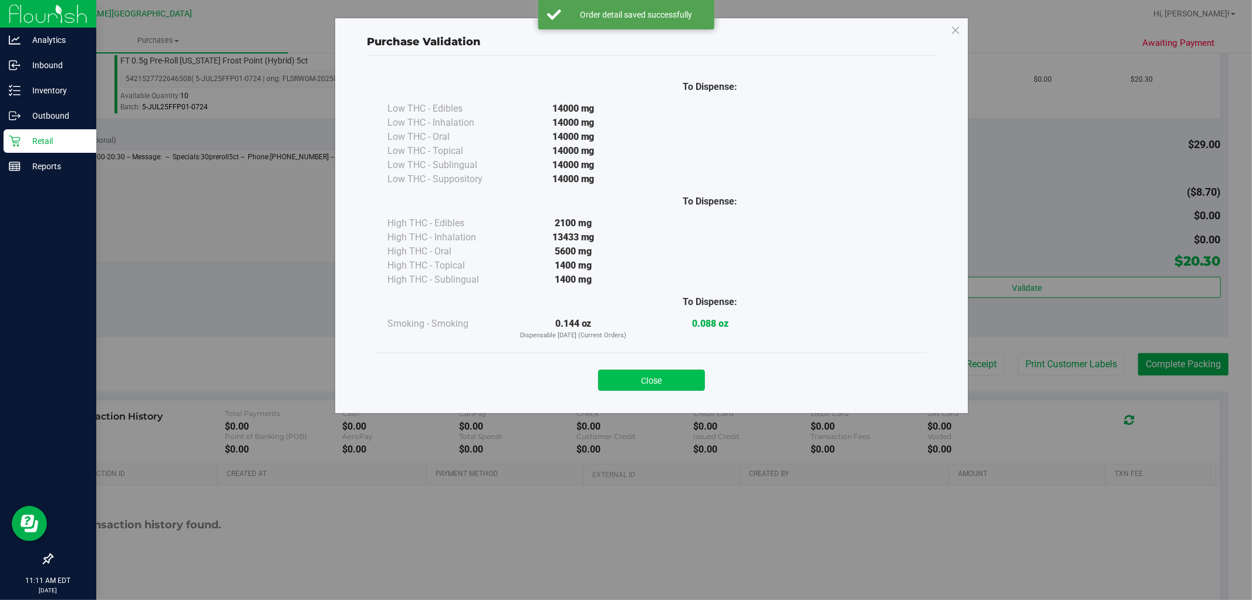
click at [658, 383] on button "Close" at bounding box center [651, 379] width 107 height 21
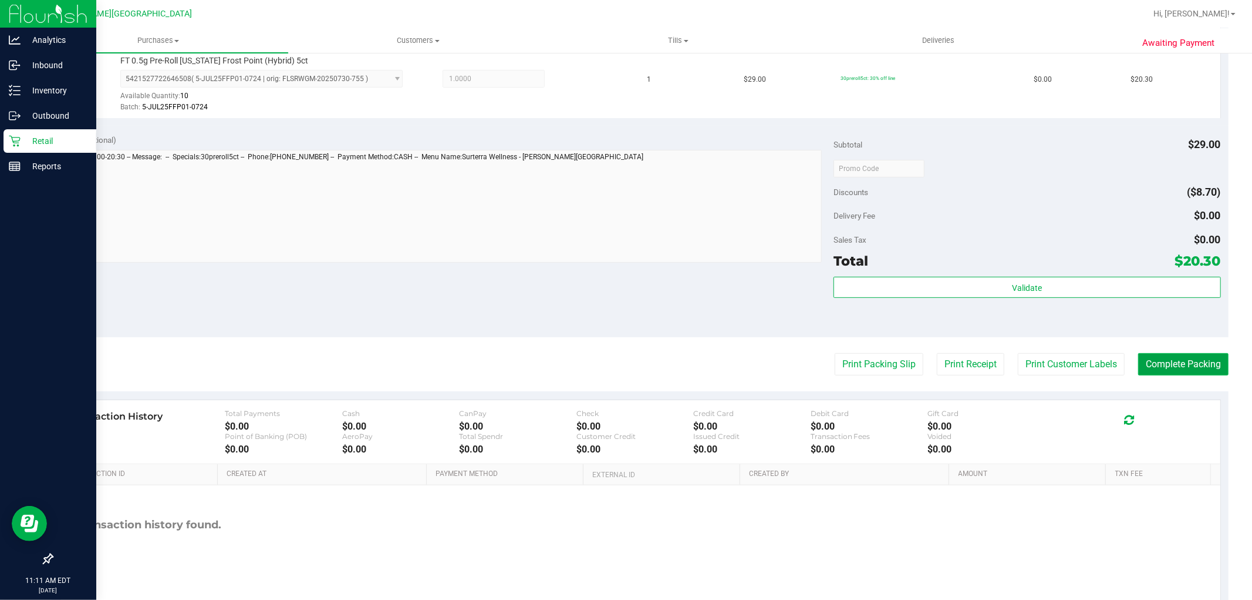
click at [1198, 362] on button "Complete Packing" at bounding box center [1184, 364] width 90 height 22
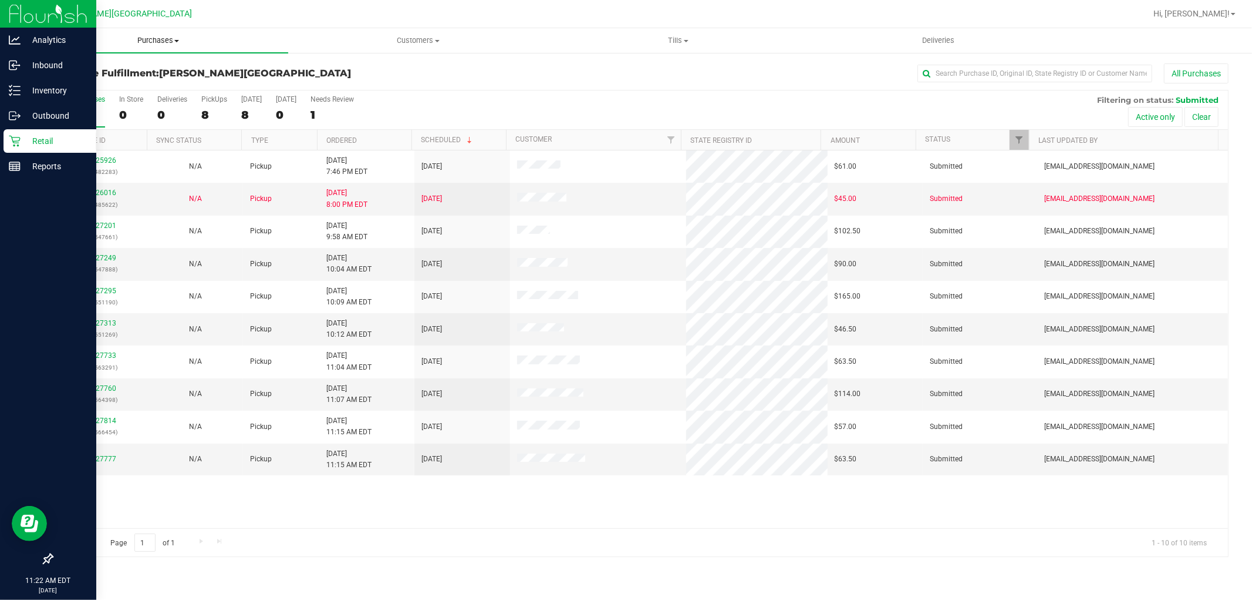
click at [157, 38] on span "Purchases" at bounding box center [158, 40] width 260 height 11
click at [69, 81] on span "Fulfillment" at bounding box center [64, 85] width 73 height 10
click at [180, 42] on span "Purchases" at bounding box center [165, 40] width 275 height 11
click at [86, 89] on span "Fulfillment" at bounding box center [64, 85] width 73 height 10
click at [983, 75] on input "text" at bounding box center [1035, 74] width 235 height 18
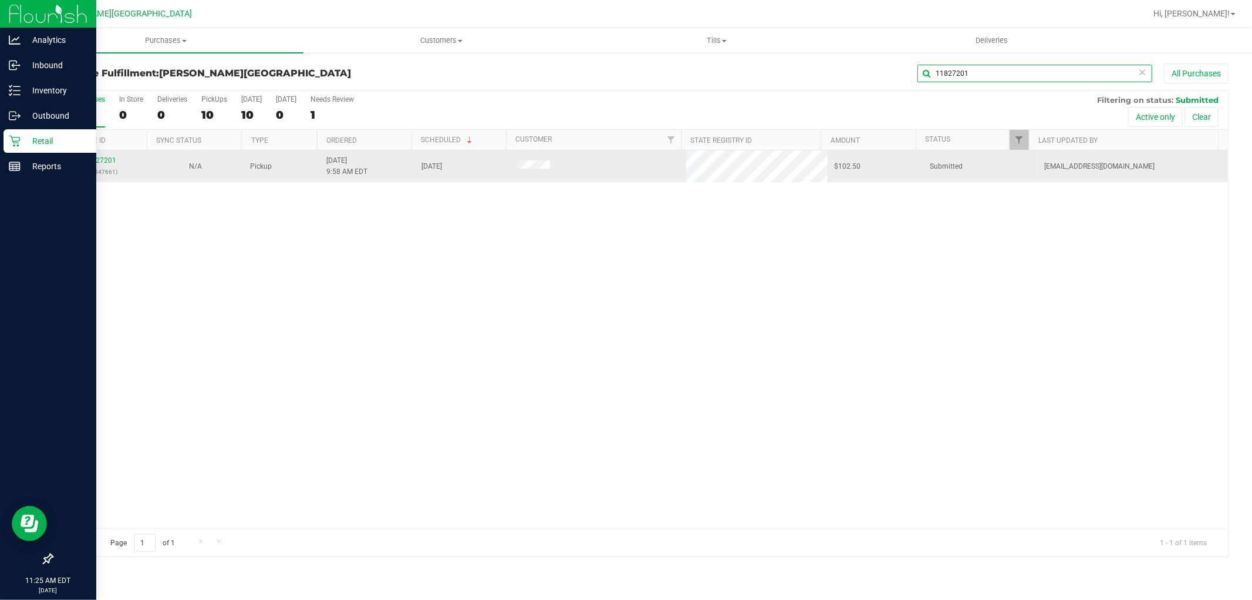
type input "11827201"
click at [103, 155] on div "11827201 (316547661)" at bounding box center [99, 166] width 81 height 22
click at [103, 161] on link "11827201" at bounding box center [99, 160] width 33 height 8
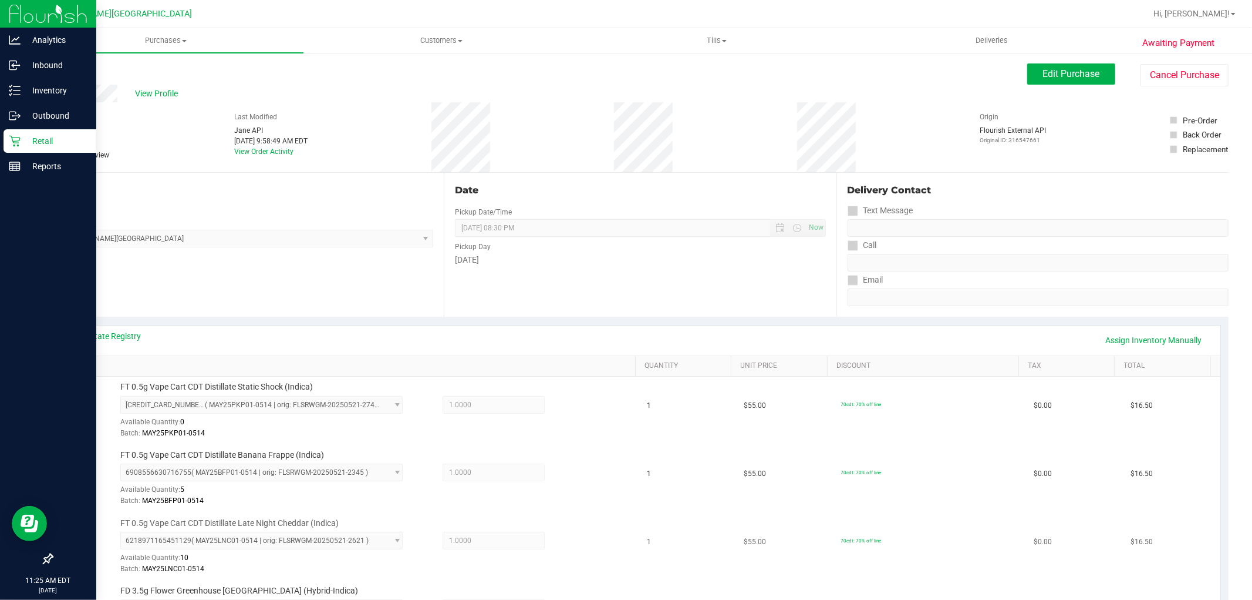
scroll to position [326, 0]
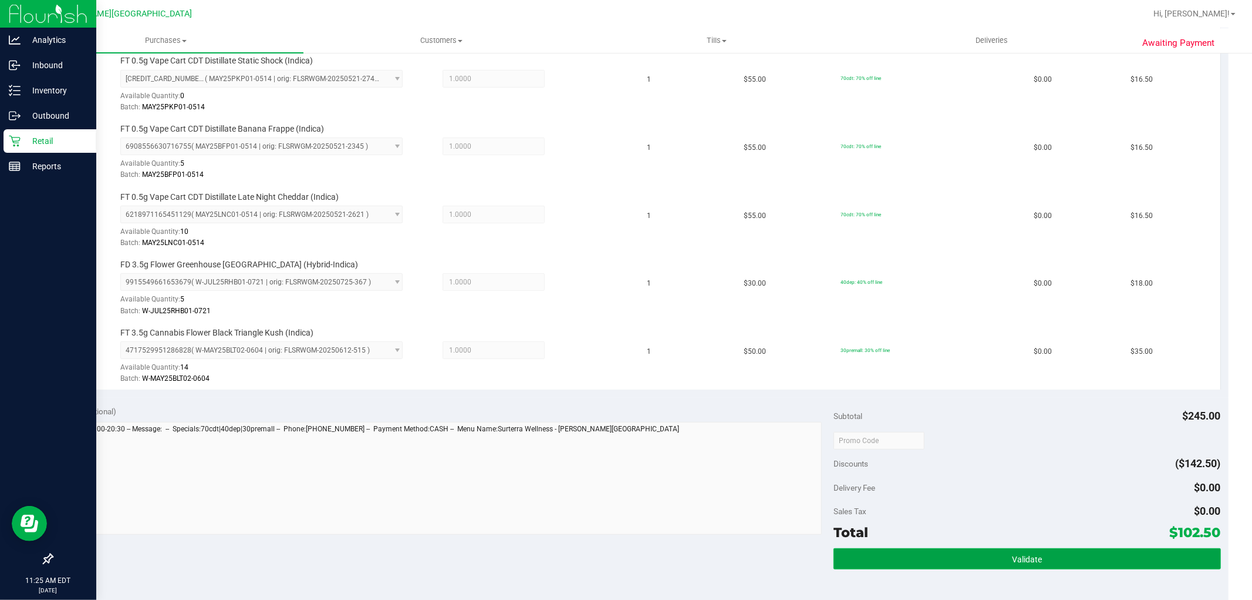
click at [870, 552] on button "Validate" at bounding box center [1027, 558] width 387 height 21
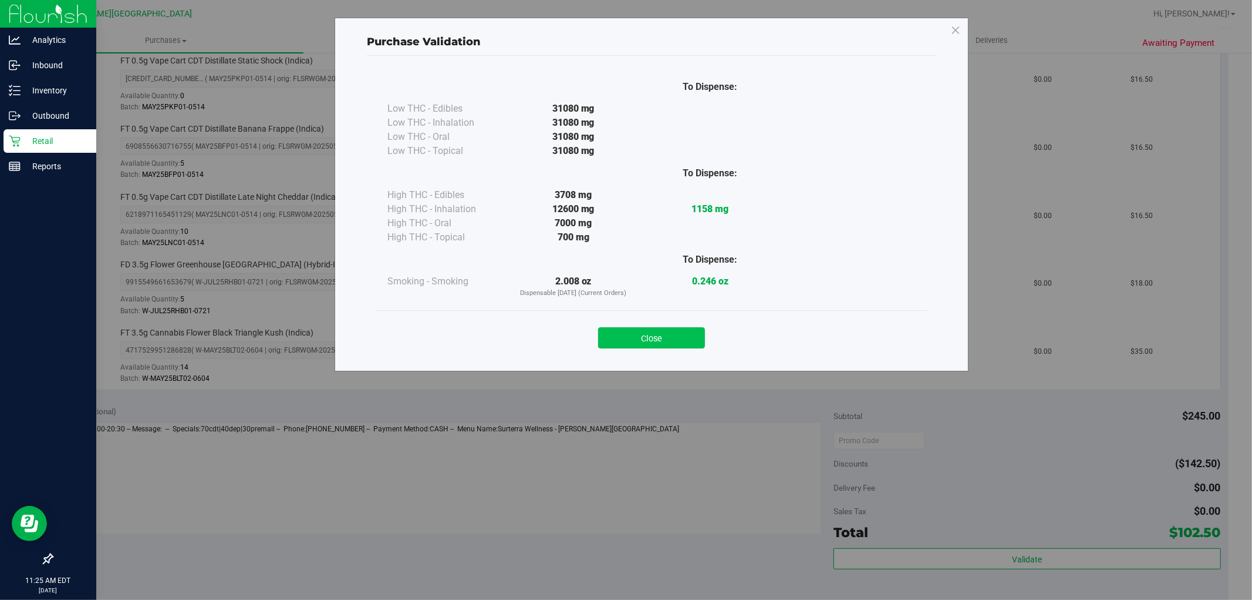
click at [672, 331] on button "Close" at bounding box center [651, 337] width 107 height 21
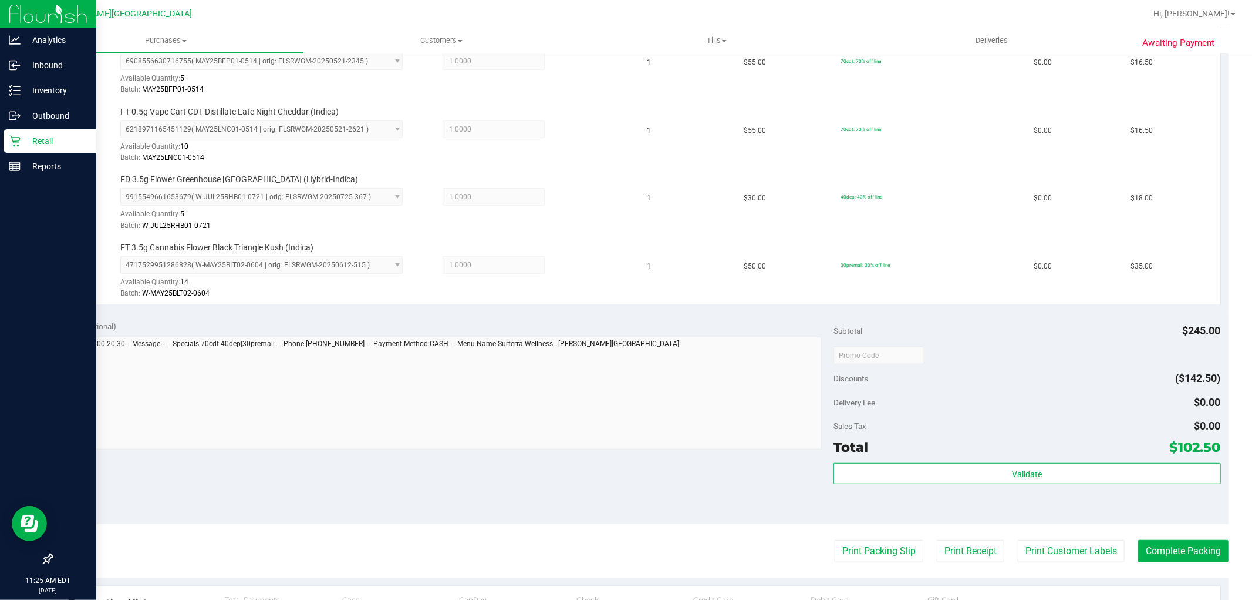
scroll to position [521, 0]
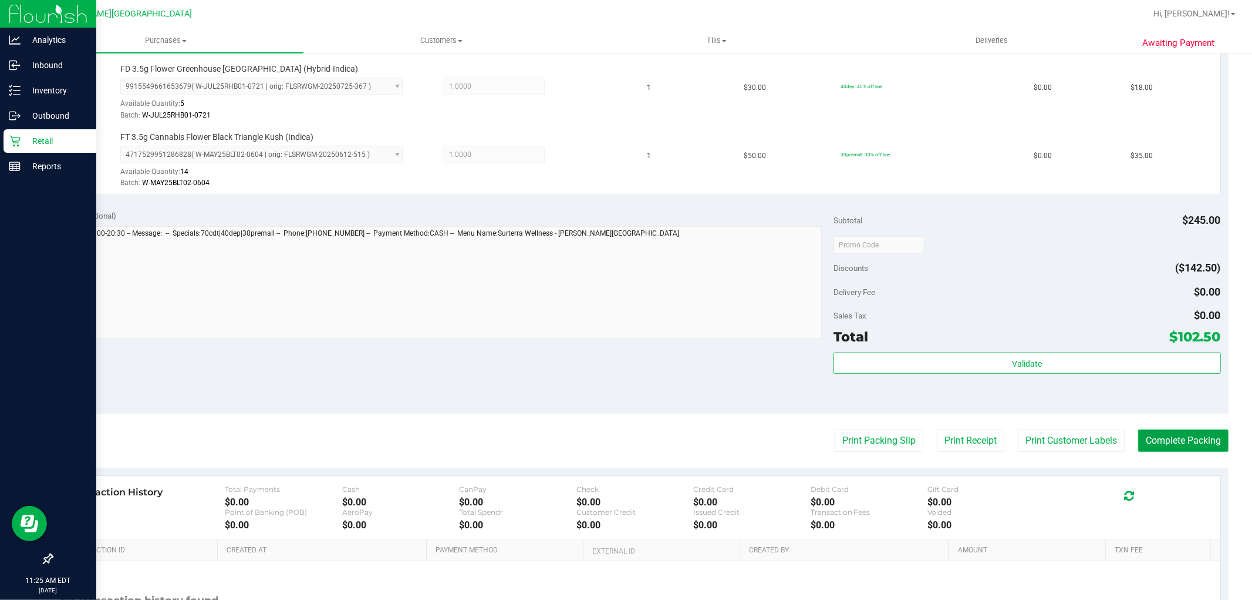
drag, startPoint x: 1202, startPoint y: 444, endPoint x: 1184, endPoint y: 440, distance: 18.1
click at [1201, 444] on button "Complete Packing" at bounding box center [1184, 440] width 90 height 22
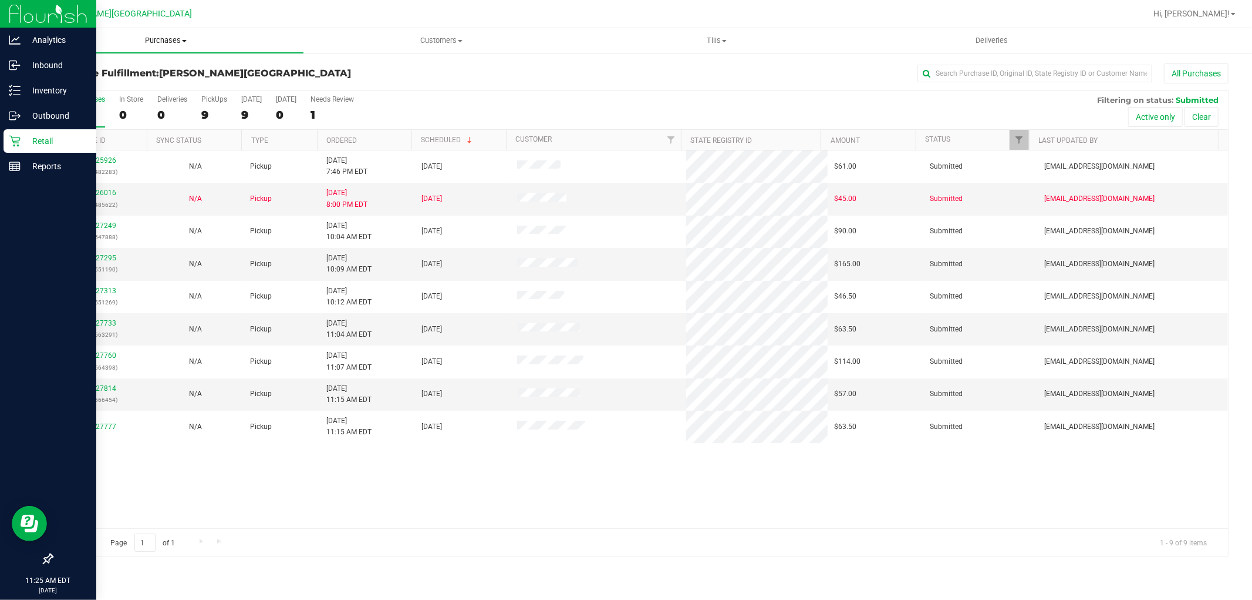
click at [169, 43] on span "Purchases" at bounding box center [165, 40] width 275 height 11
click at [114, 80] on li "Fulfillment" at bounding box center [165, 85] width 275 height 14
click at [1010, 74] on input "text" at bounding box center [1035, 74] width 235 height 18
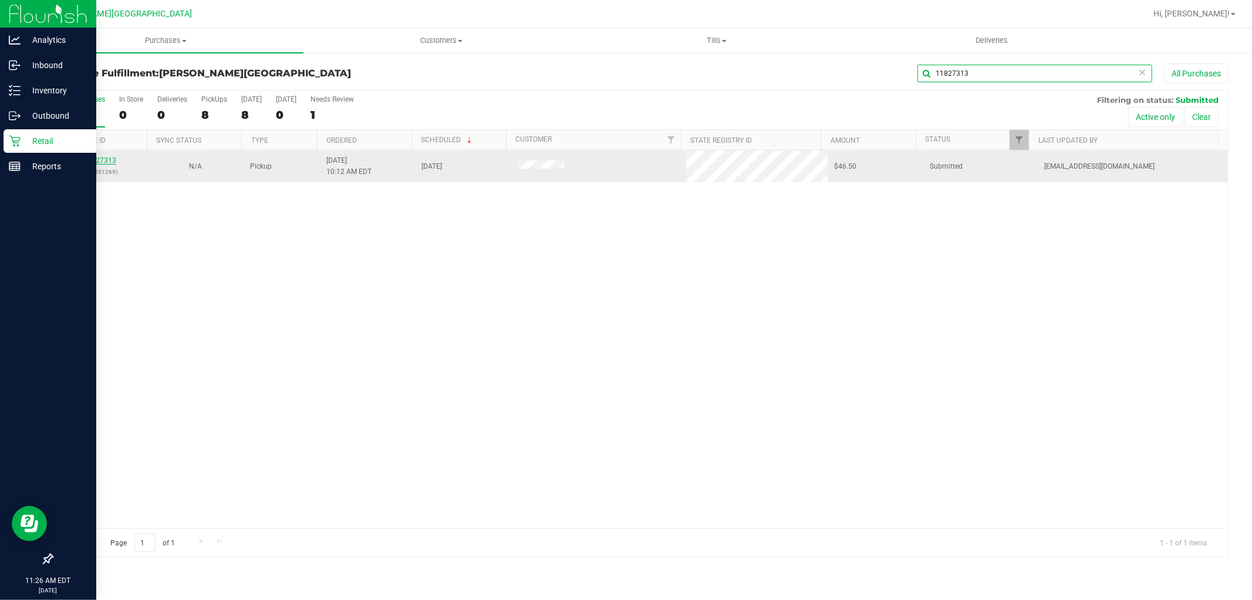
type input "11827313"
click at [109, 159] on link "11827313" at bounding box center [99, 160] width 33 height 8
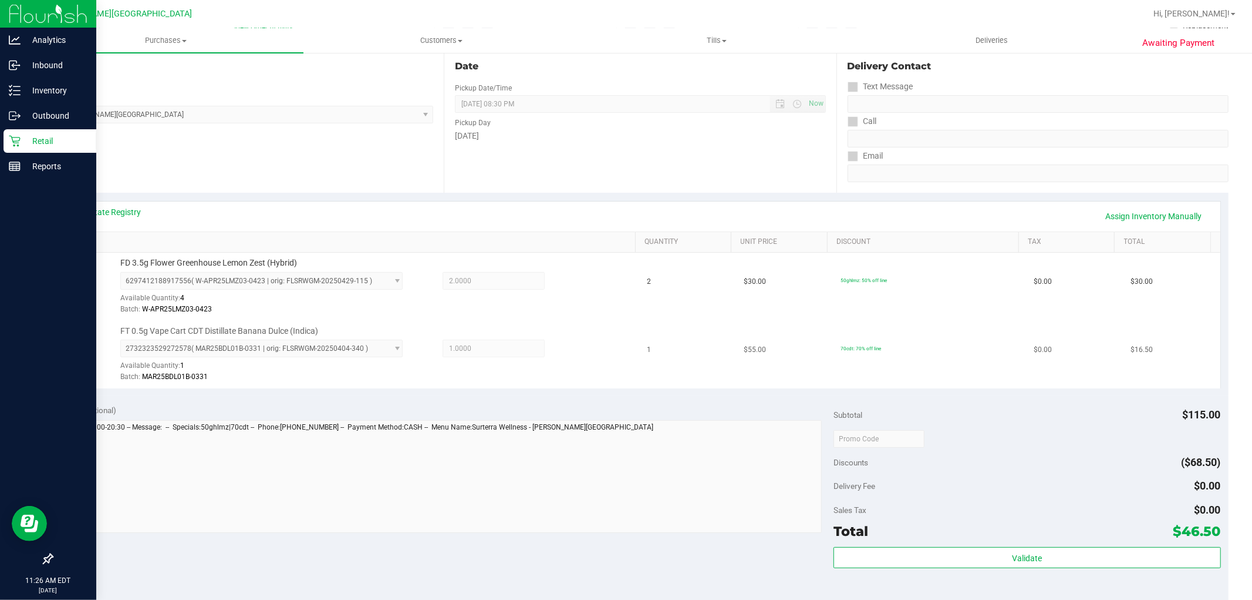
scroll to position [196, 0]
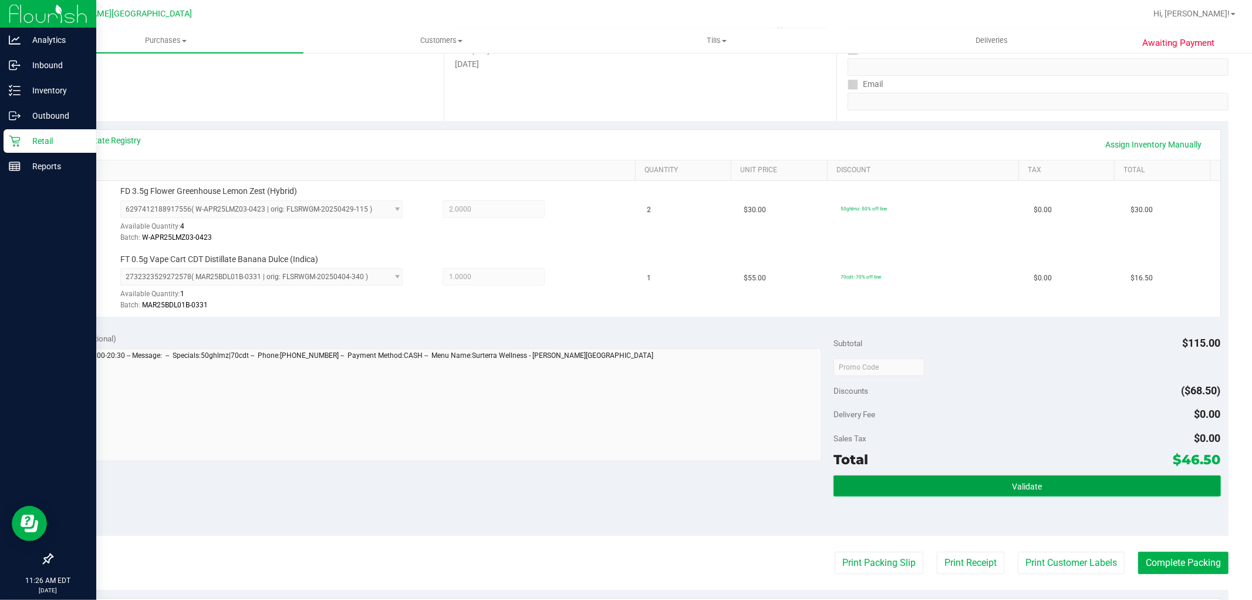
drag, startPoint x: 891, startPoint y: 486, endPoint x: 910, endPoint y: 483, distance: 18.9
click at [891, 486] on button "Validate" at bounding box center [1027, 485] width 387 height 21
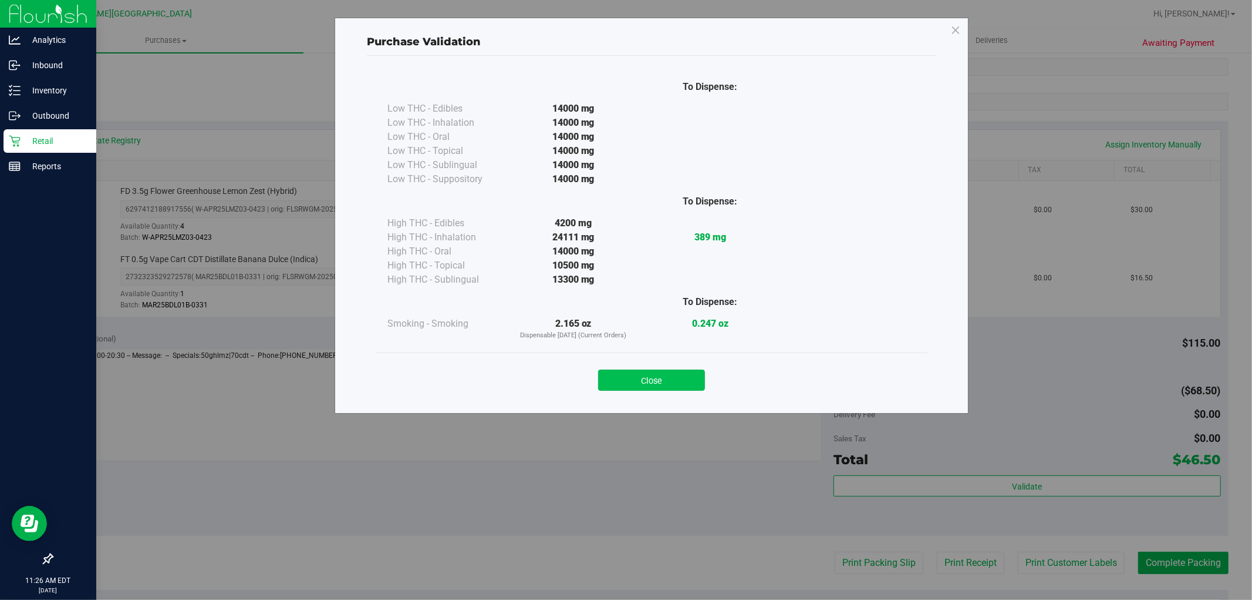
click at [678, 378] on button "Close" at bounding box center [651, 379] width 107 height 21
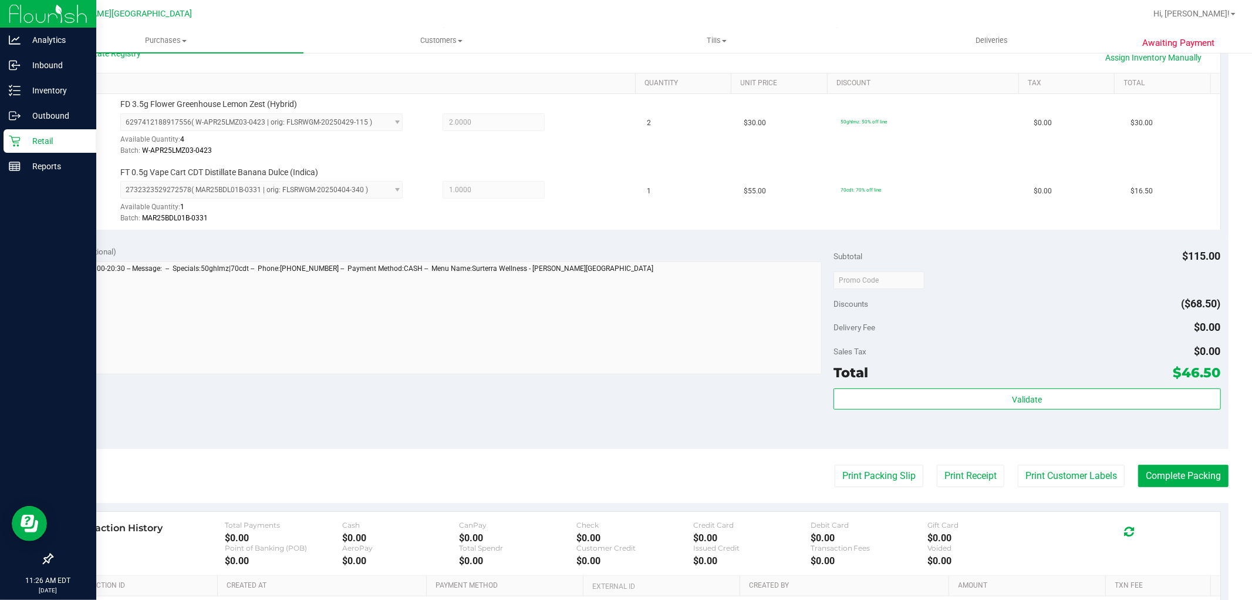
scroll to position [430, 0]
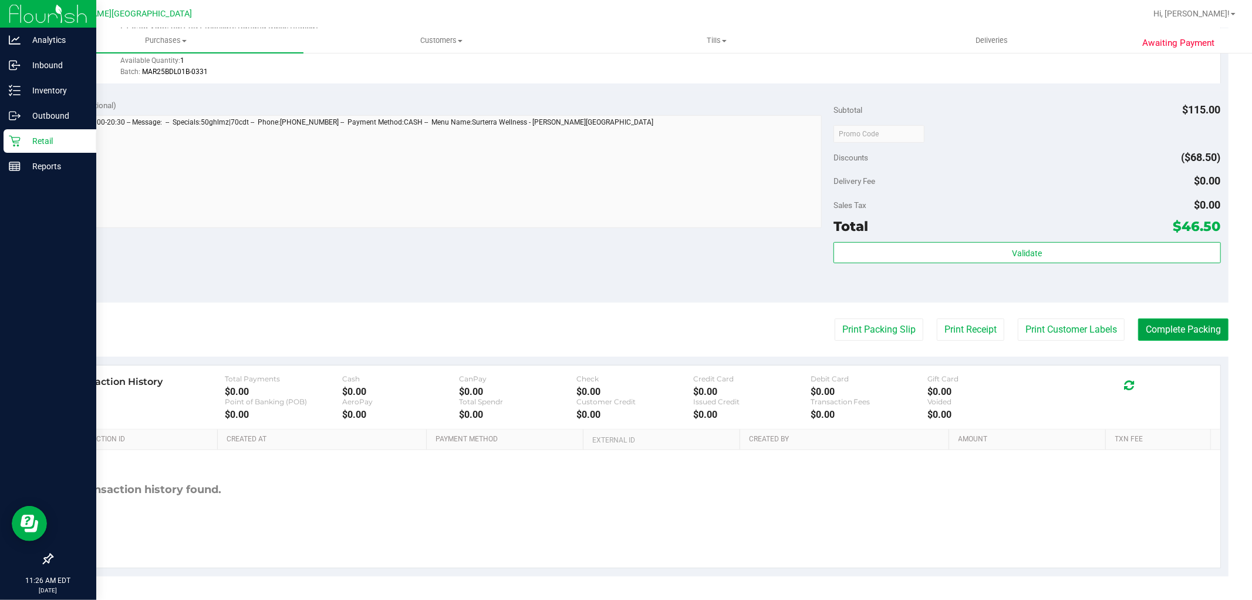
click at [1189, 328] on button "Complete Packing" at bounding box center [1184, 329] width 90 height 22
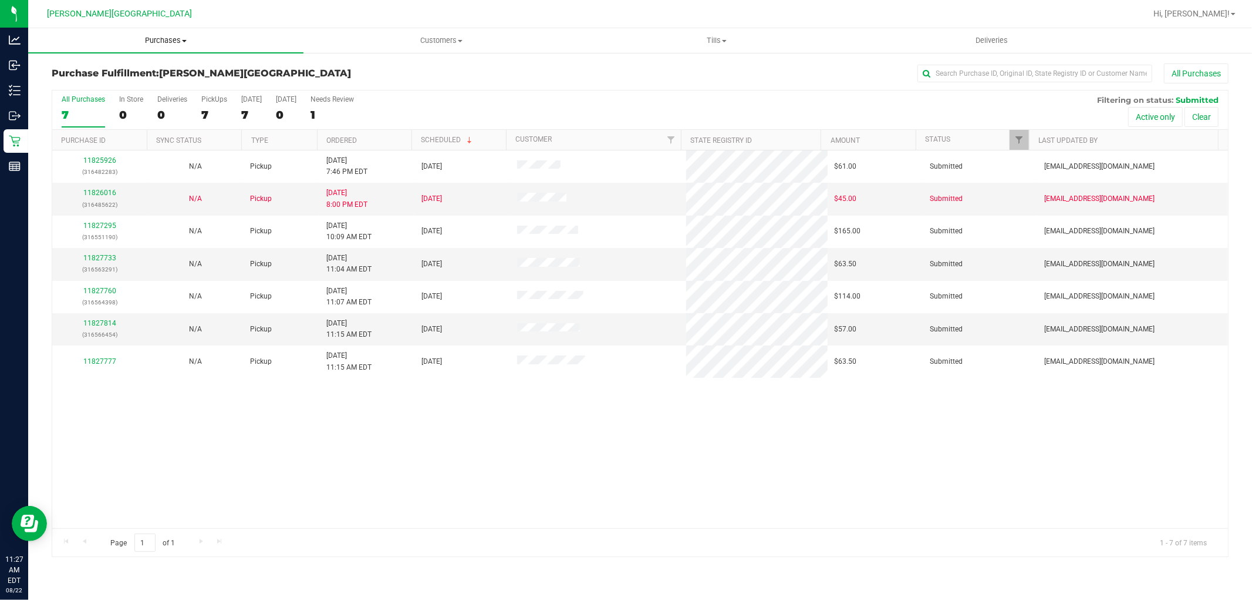
click at [166, 46] on uib-tab-heading "Purchases Summary of purchases Fulfillment All purchases" at bounding box center [165, 40] width 275 height 25
click at [105, 85] on li "Fulfillment" at bounding box center [165, 85] width 275 height 14
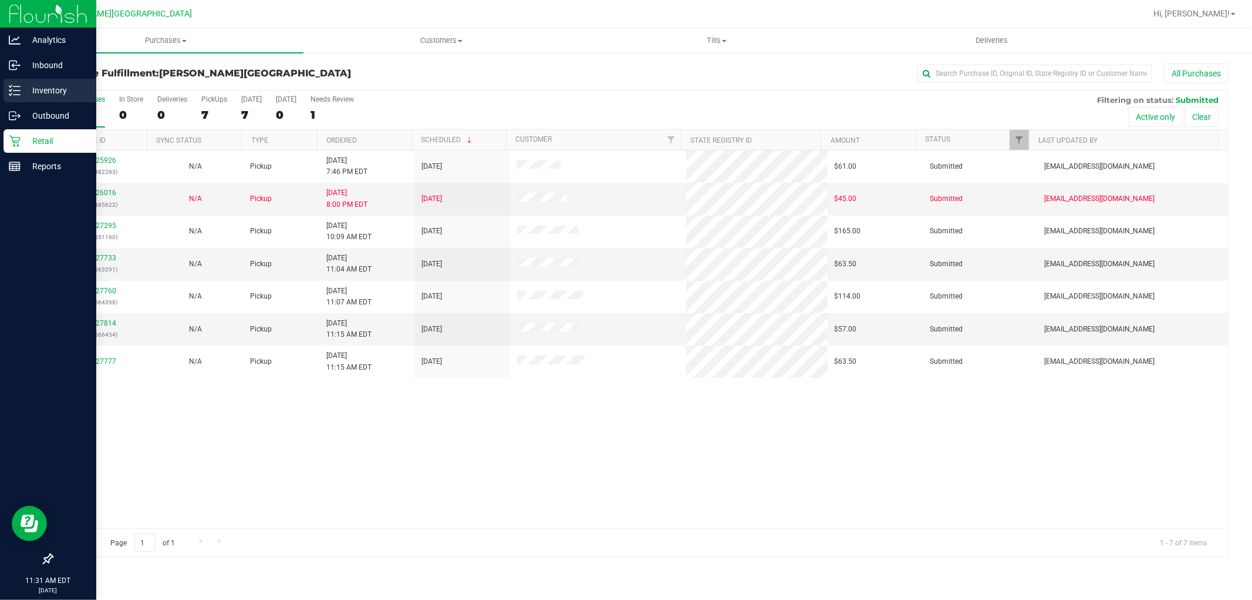
click at [33, 86] on p "Inventory" at bounding box center [56, 90] width 70 height 14
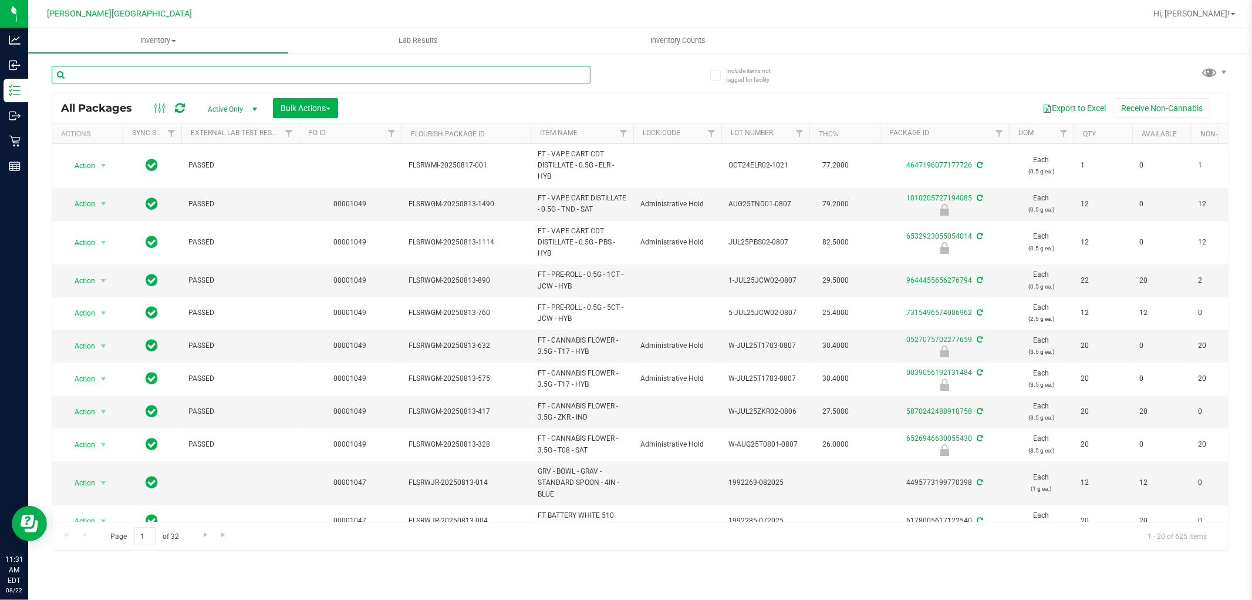
click at [218, 77] on input "text" at bounding box center [321, 75] width 539 height 18
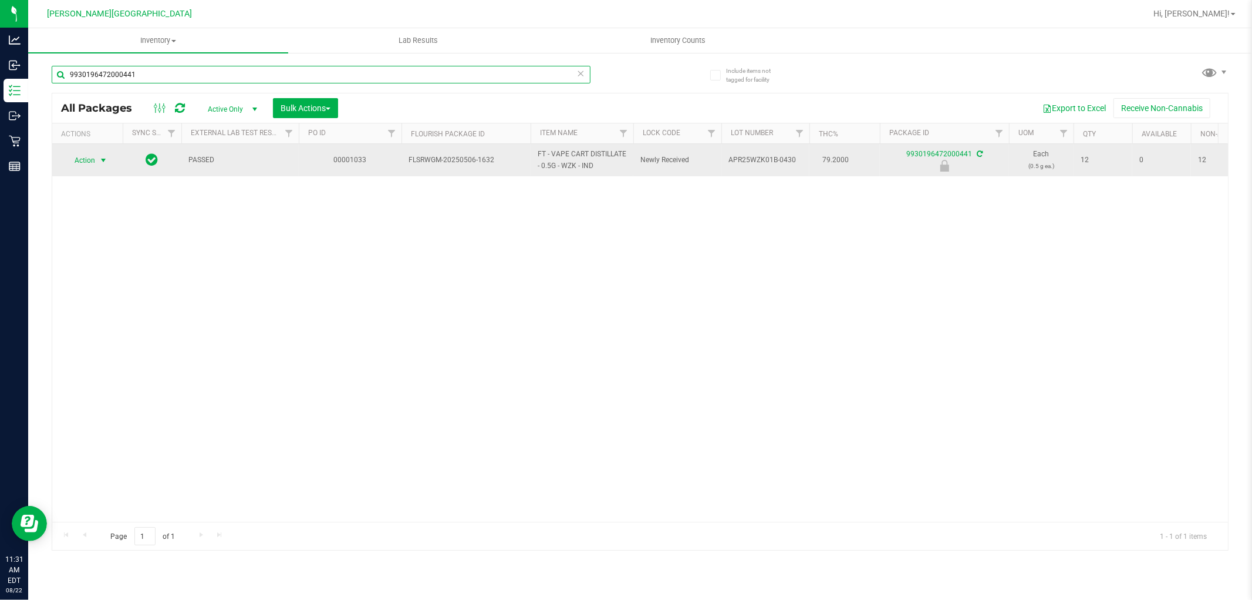
type input "9930196472000441"
click at [103, 159] on span "select" at bounding box center [103, 160] width 9 height 9
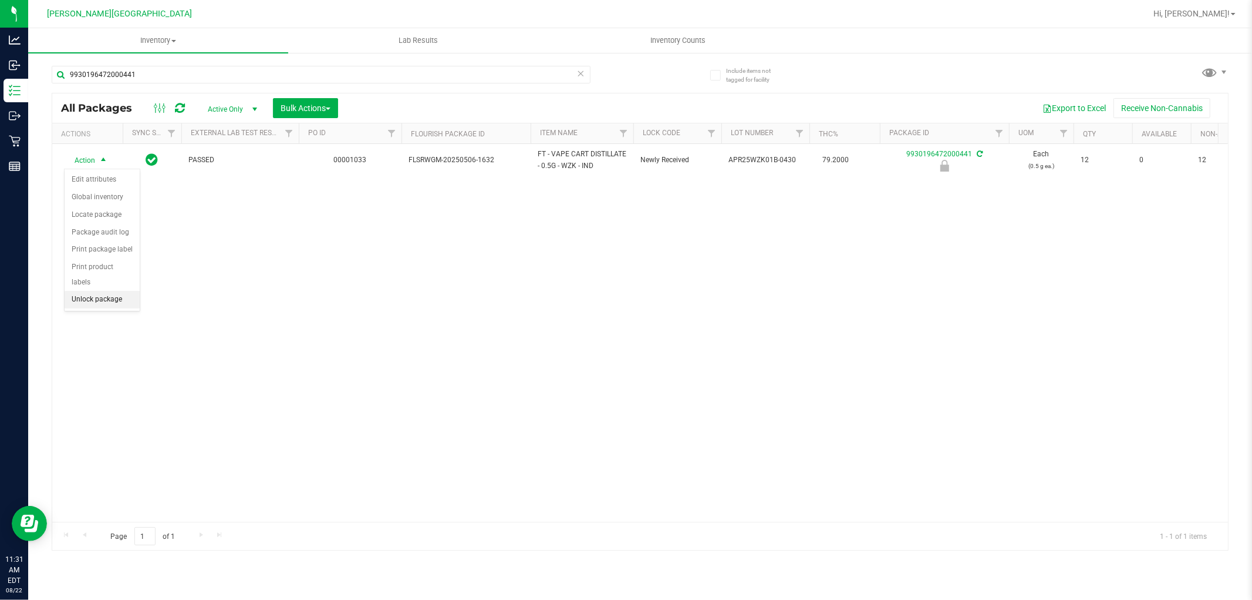
click at [103, 298] on li "Unlock package" at bounding box center [102, 300] width 75 height 18
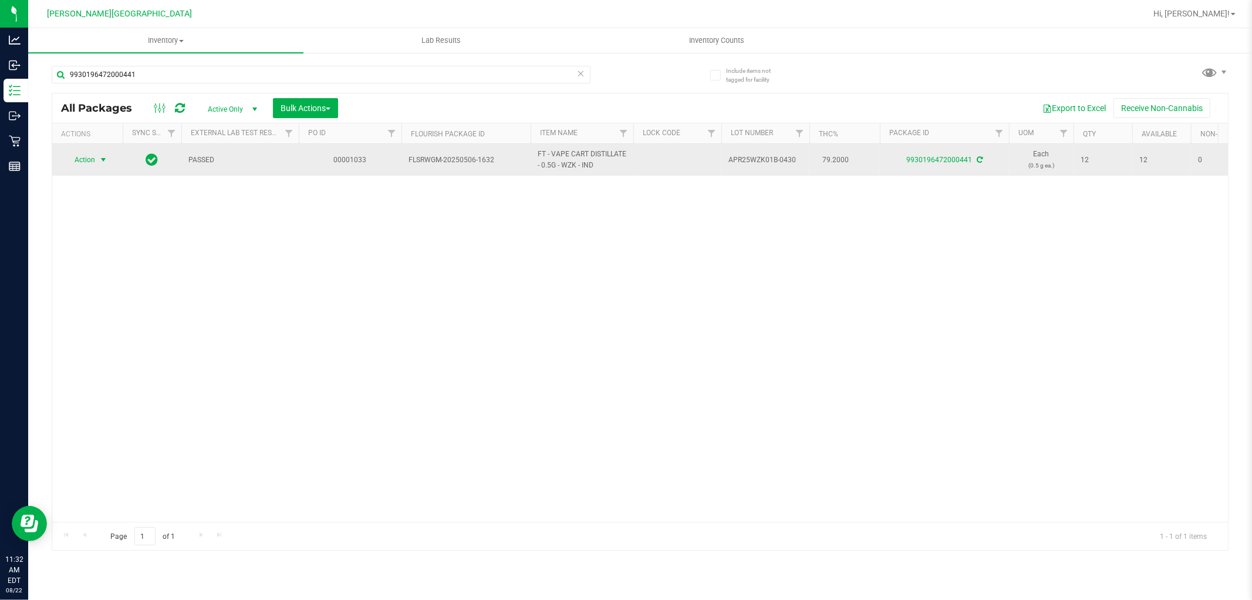
click at [100, 154] on span "select" at bounding box center [103, 159] width 15 height 16
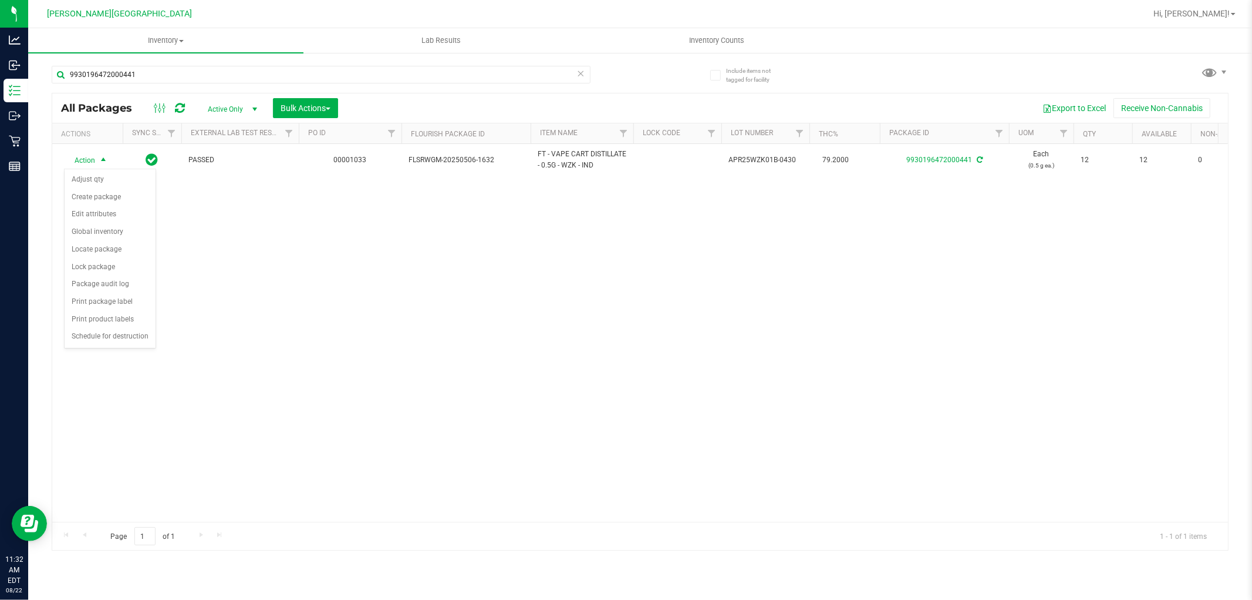
click at [290, 243] on div "Action Action Adjust qty Create package Edit attributes Global inventory Locate…" at bounding box center [640, 333] width 1176 height 378
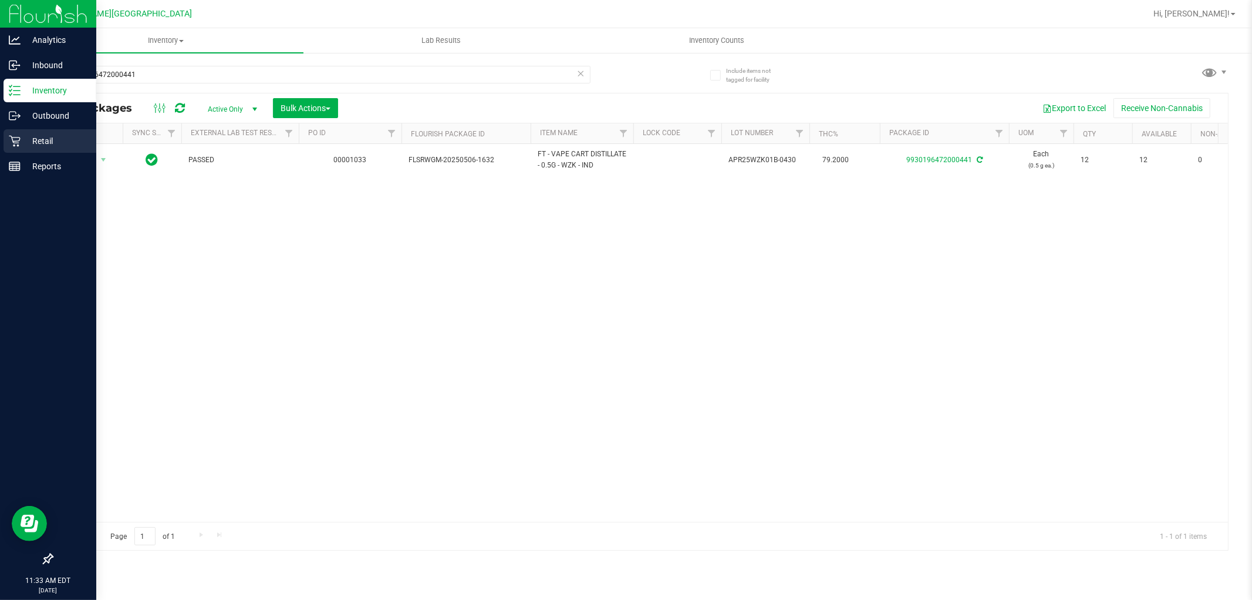
click at [50, 142] on p "Retail" at bounding box center [56, 141] width 70 height 14
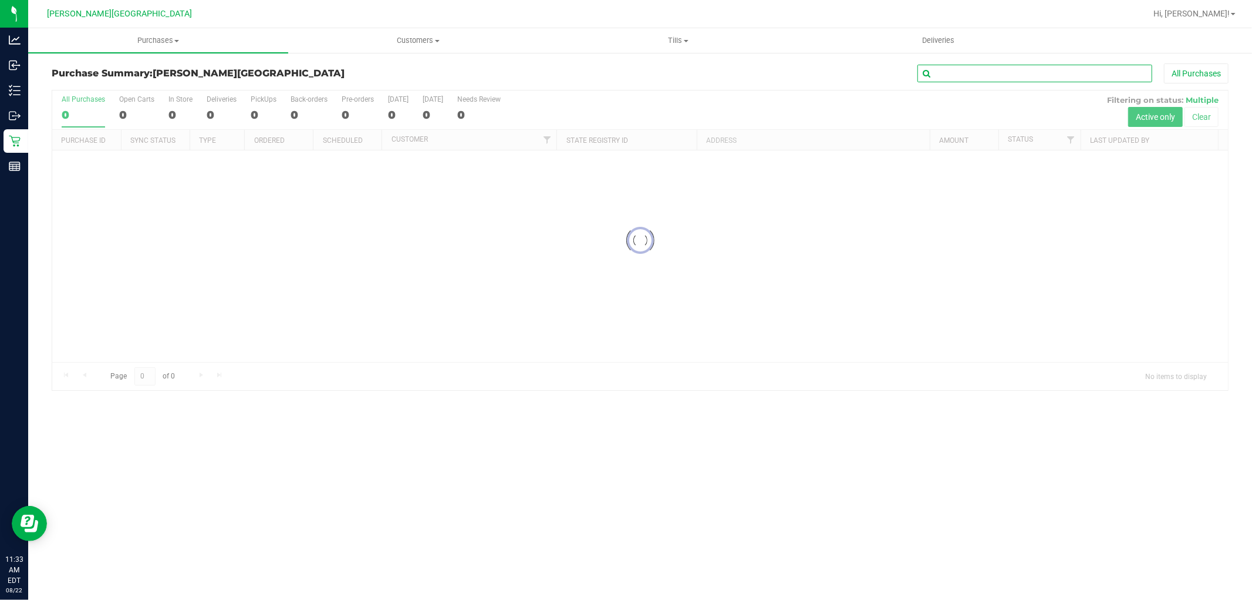
click at [1020, 73] on input "text" at bounding box center [1035, 74] width 235 height 18
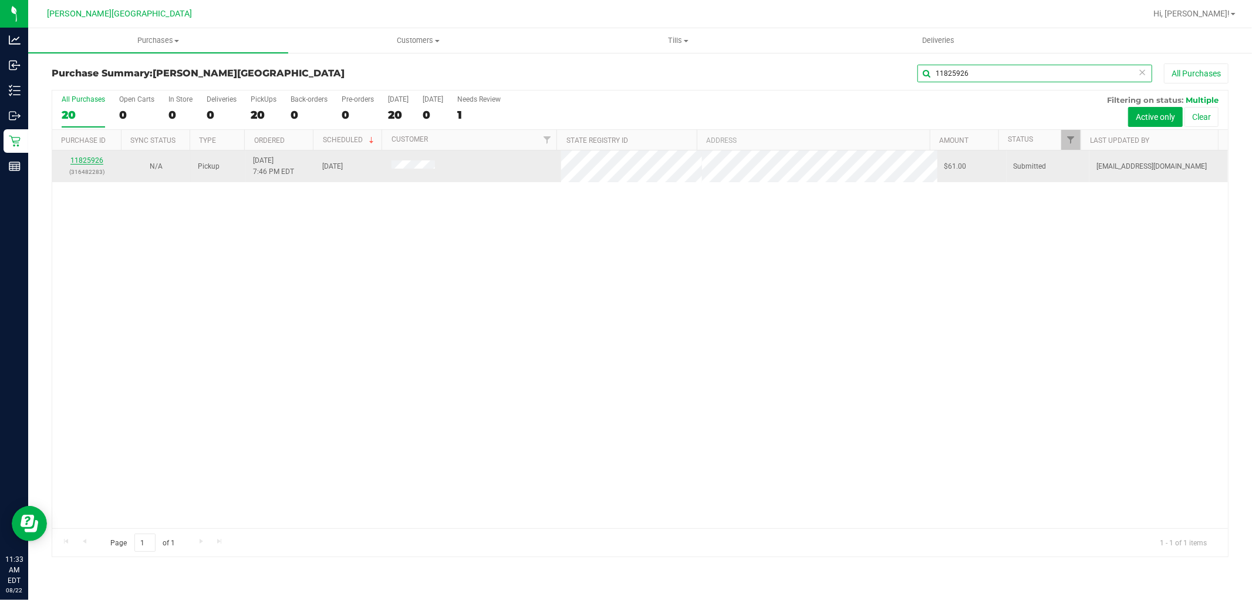
type input "11825926"
click at [98, 161] on link "11825926" at bounding box center [86, 160] width 33 height 8
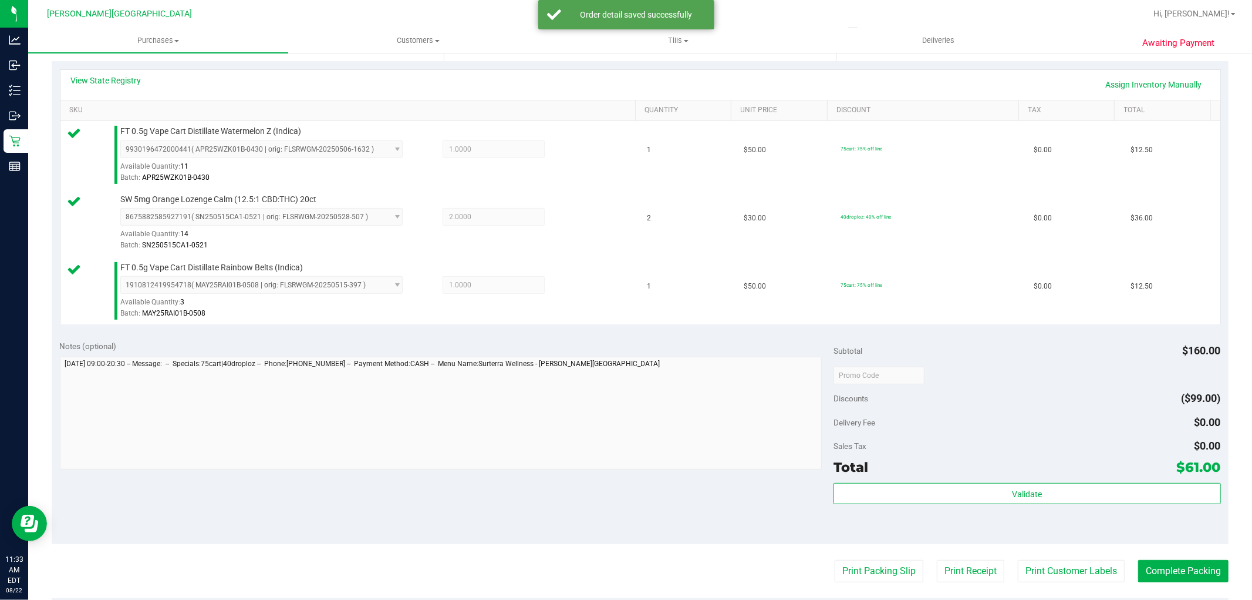
scroll to position [261, 0]
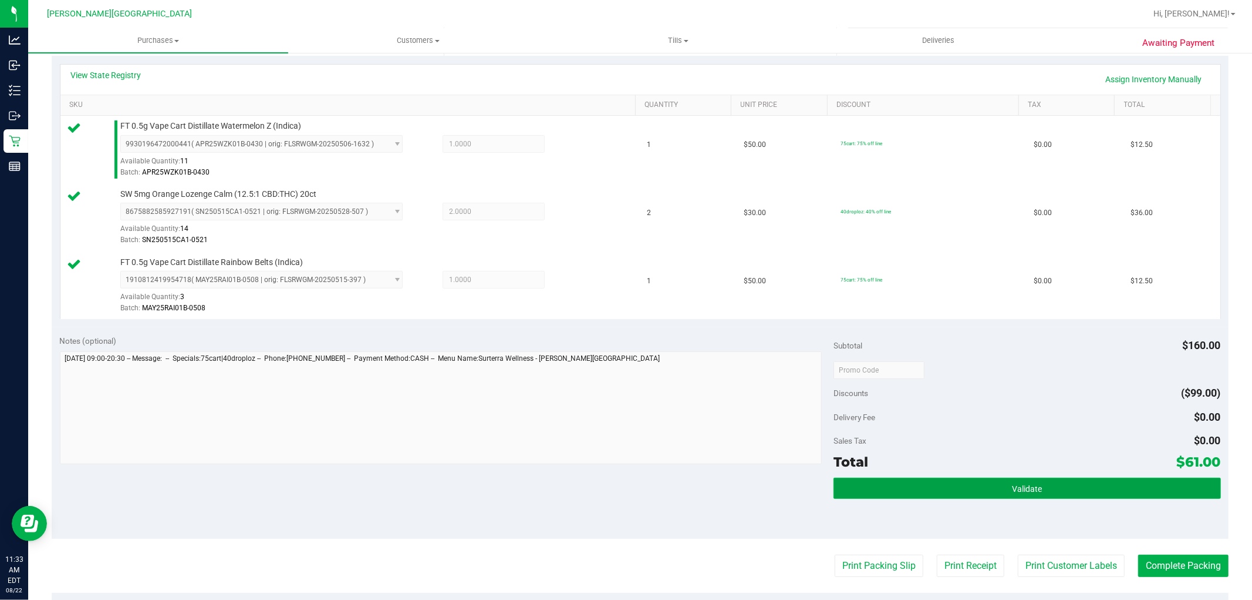
click at [1088, 482] on button "Validate" at bounding box center [1027, 487] width 387 height 21
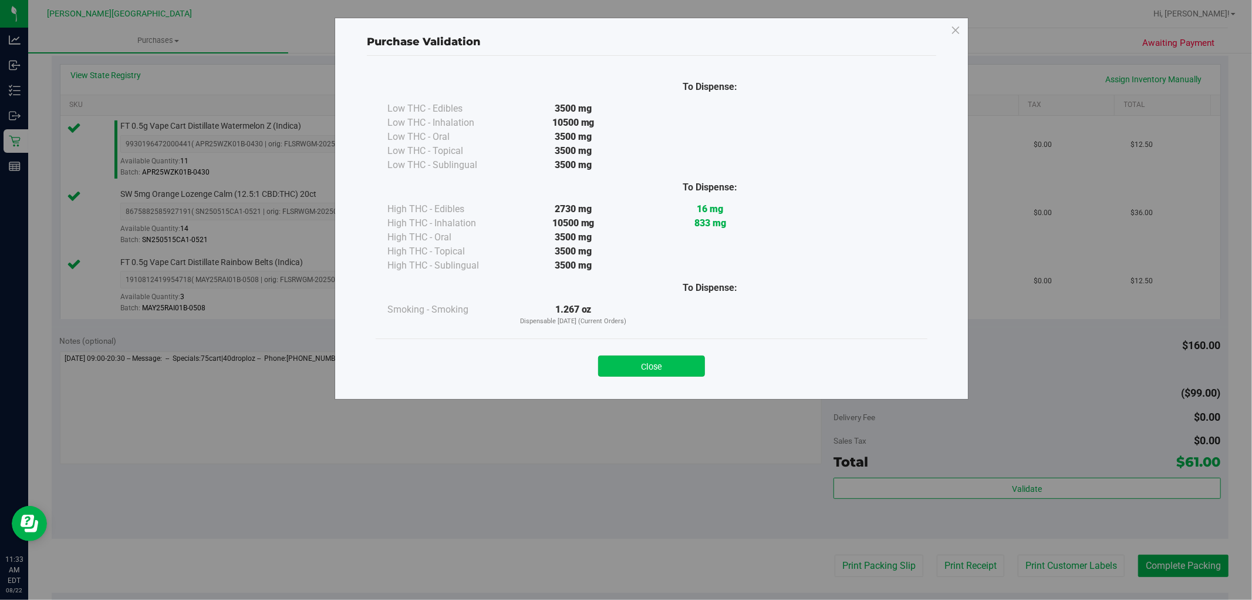
click at [665, 360] on button "Close" at bounding box center [651, 365] width 107 height 21
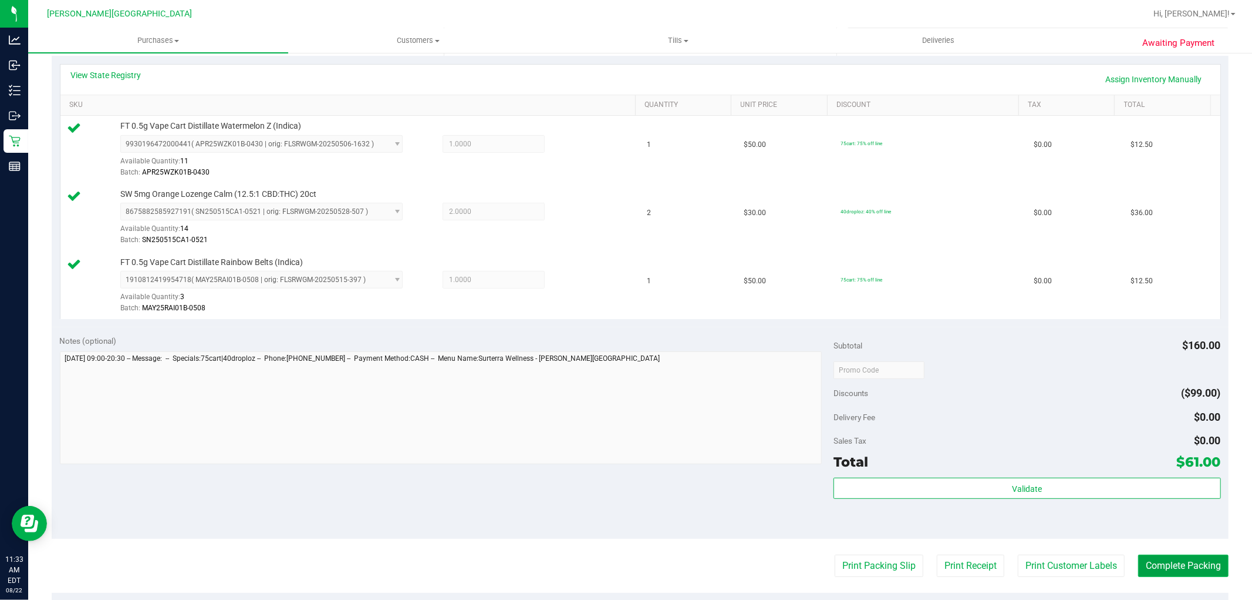
click at [1184, 565] on button "Complete Packing" at bounding box center [1184, 565] width 90 height 22
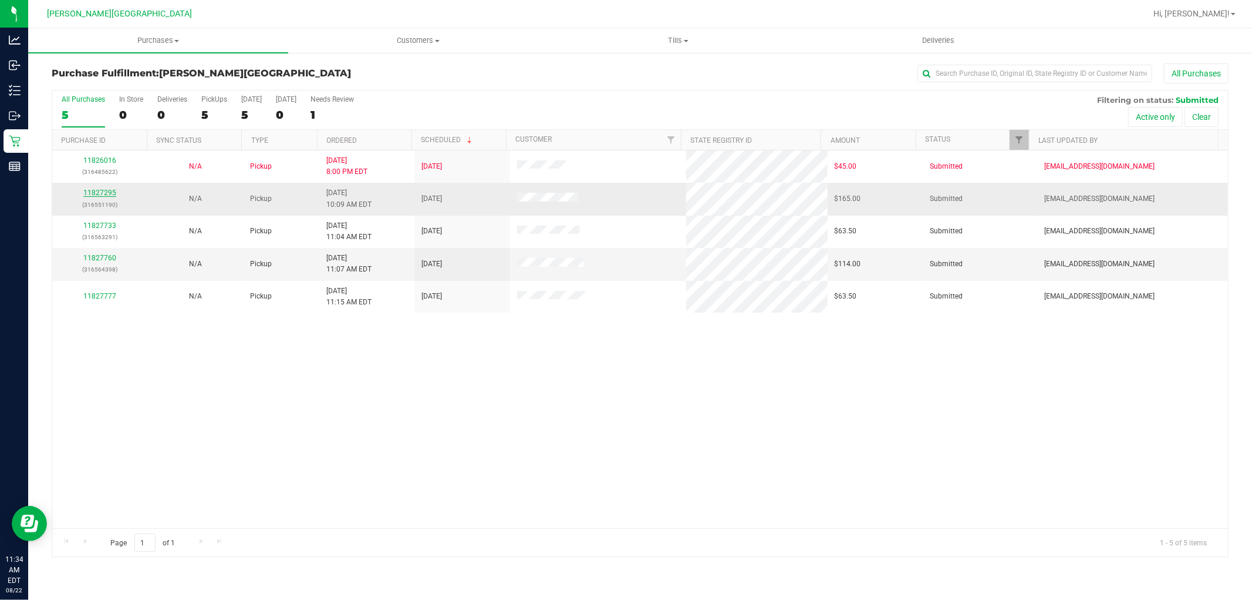
click at [110, 191] on link "11827295" at bounding box center [99, 192] width 33 height 8
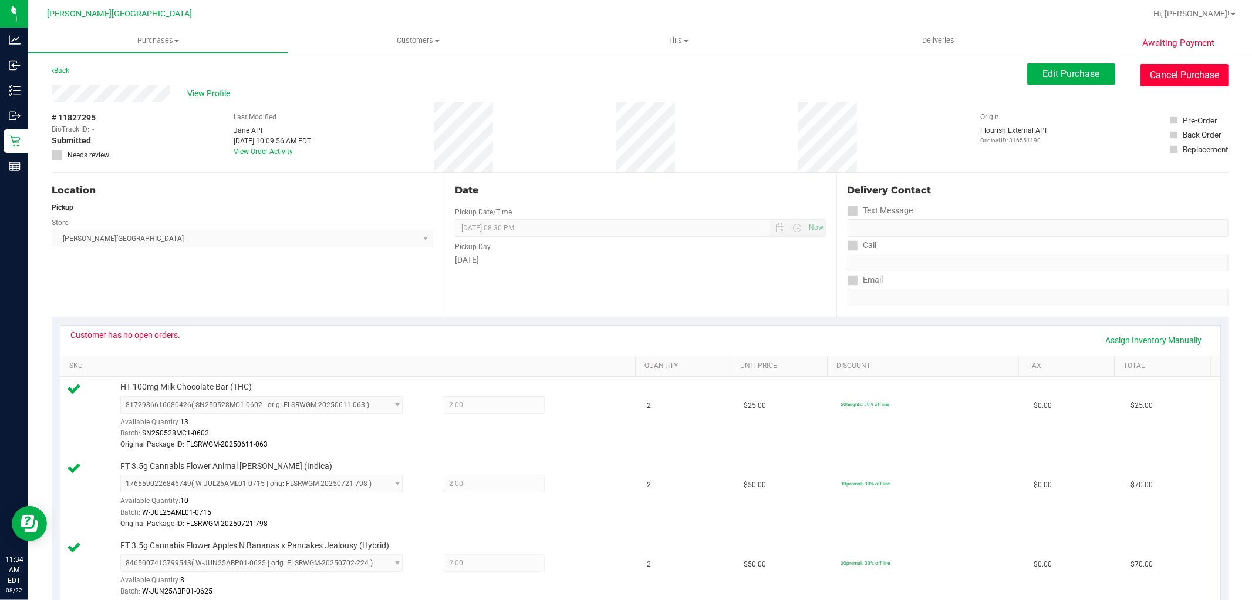
click at [1170, 79] on button "Cancel Purchase" at bounding box center [1185, 75] width 88 height 22
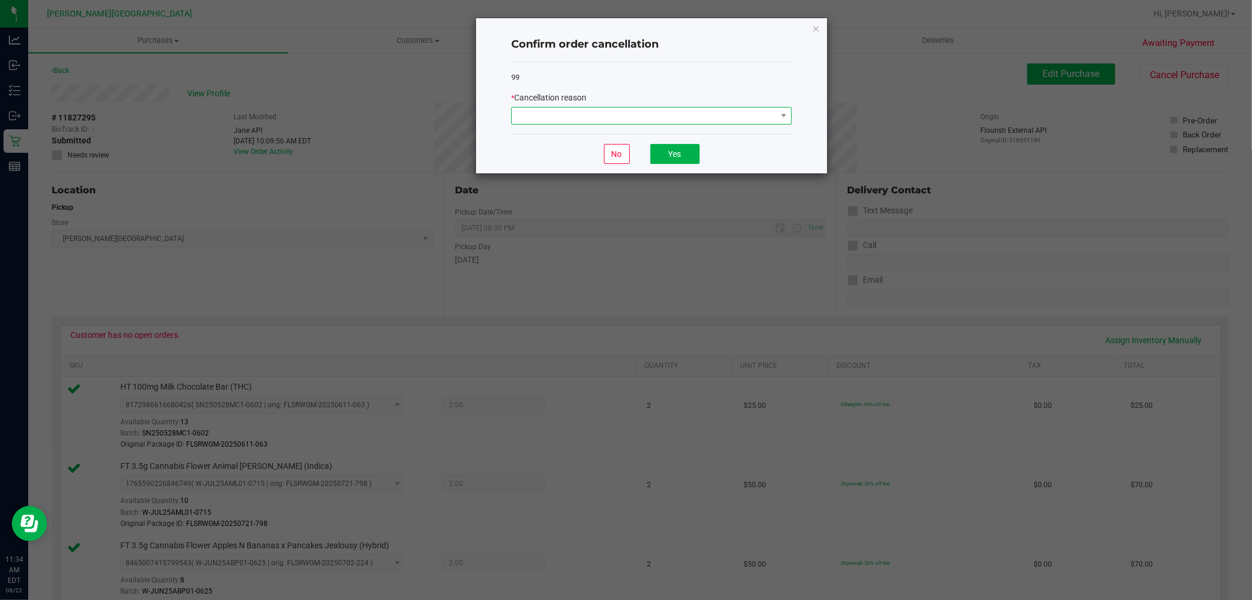
click at [689, 118] on span at bounding box center [644, 115] width 265 height 16
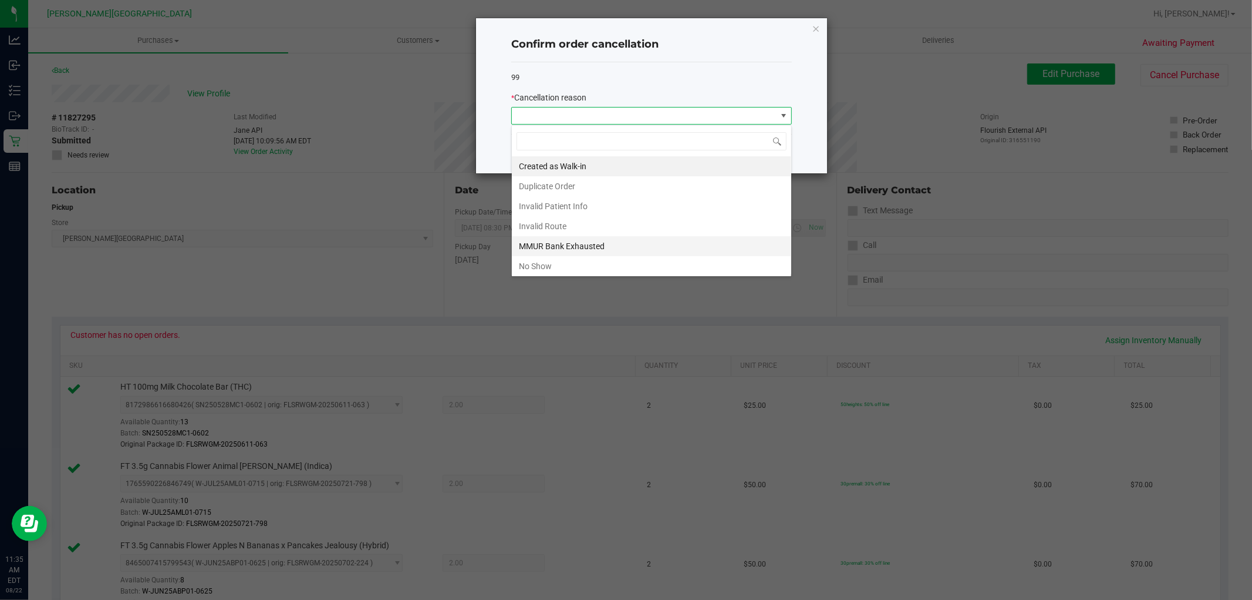
click at [601, 239] on li "MMUR Bank Exhausted" at bounding box center [651, 246] width 279 height 20
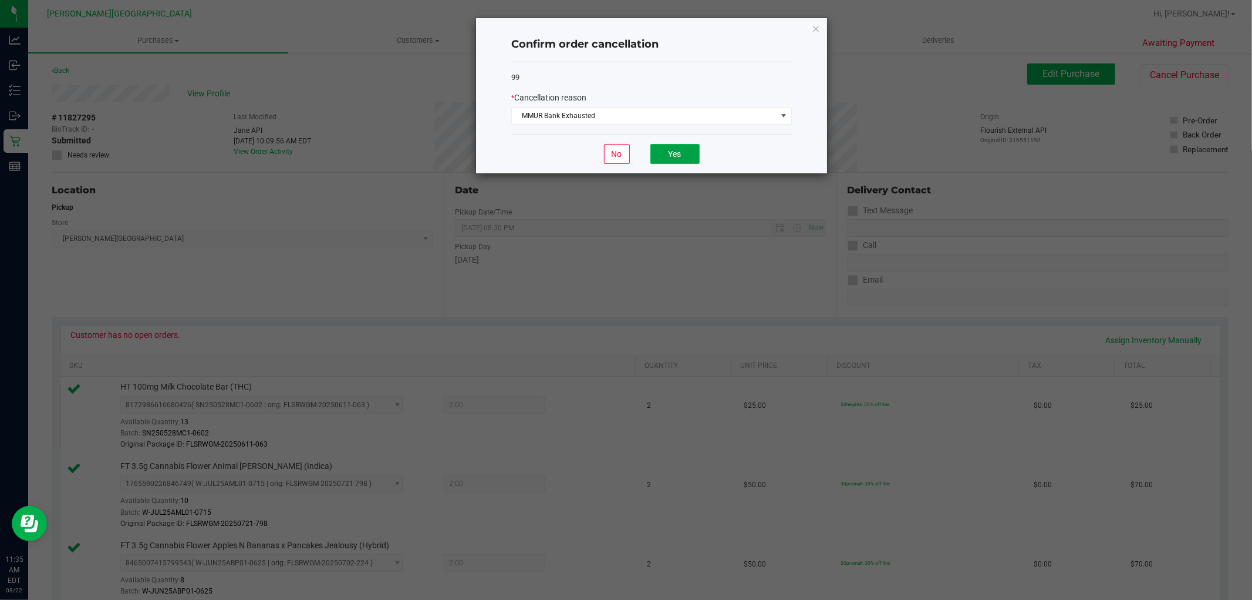
click at [689, 153] on button "Yes" at bounding box center [675, 154] width 49 height 20
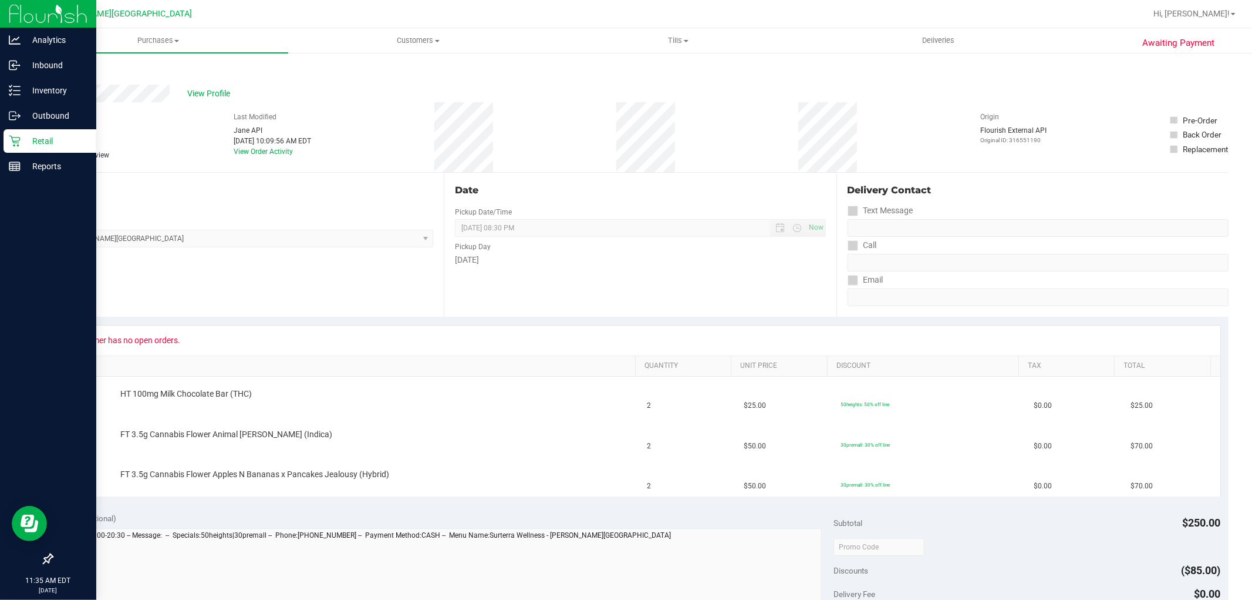
click at [34, 134] on p "Retail" at bounding box center [56, 141] width 70 height 14
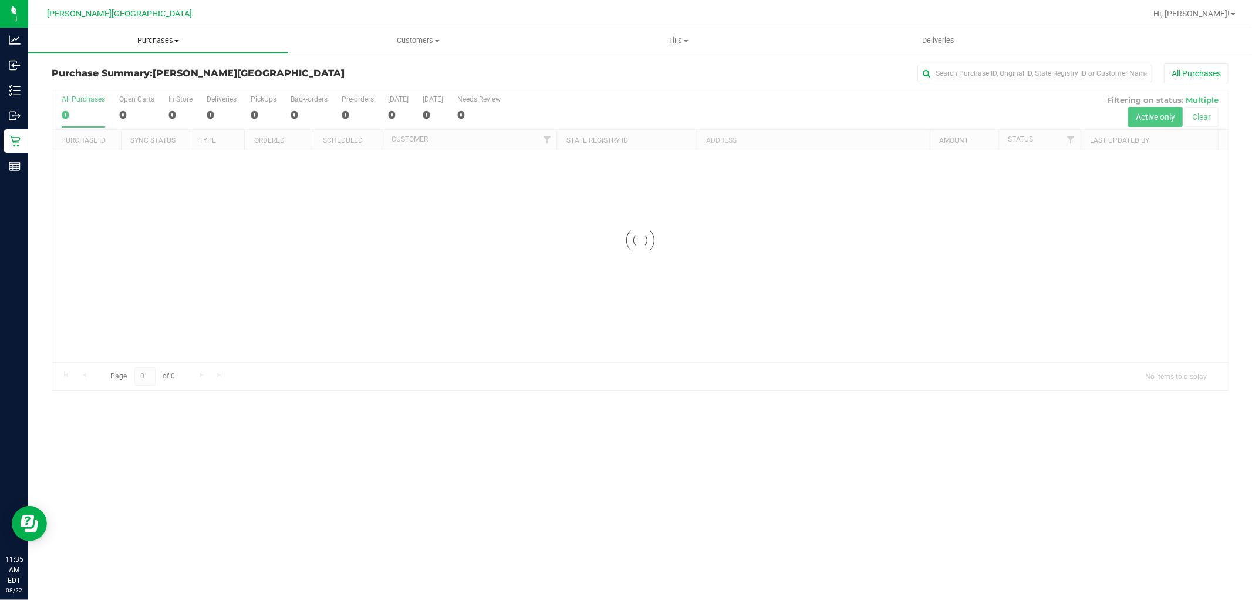
click at [142, 39] on span "Purchases" at bounding box center [158, 40] width 260 height 11
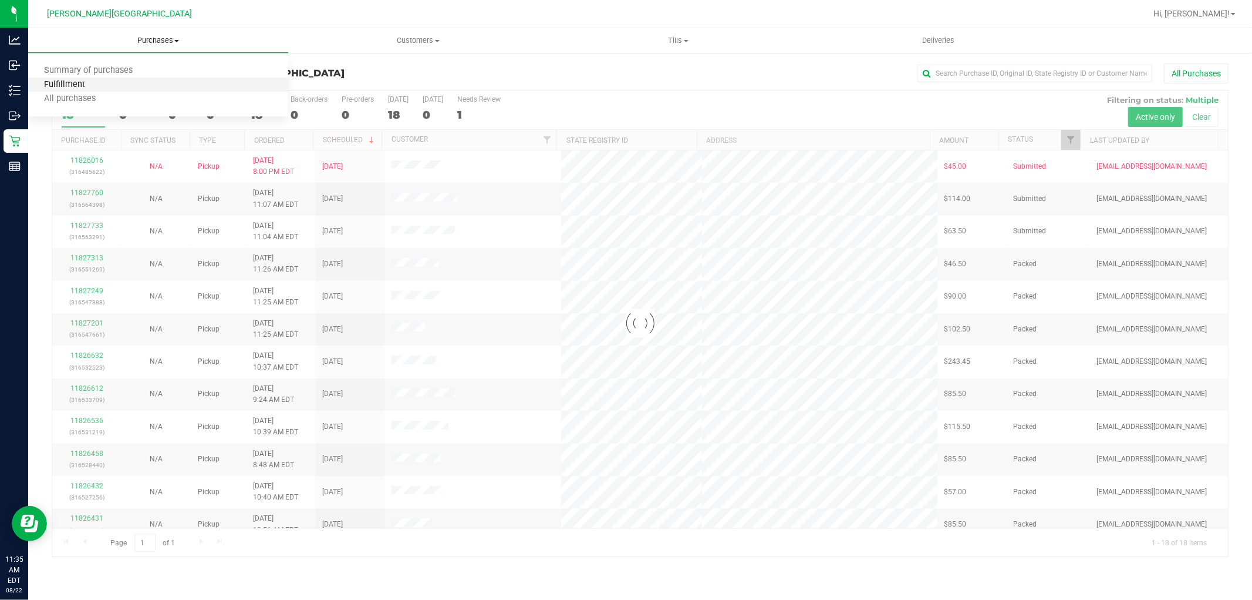
click at [69, 86] on span "Fulfillment" at bounding box center [64, 85] width 73 height 10
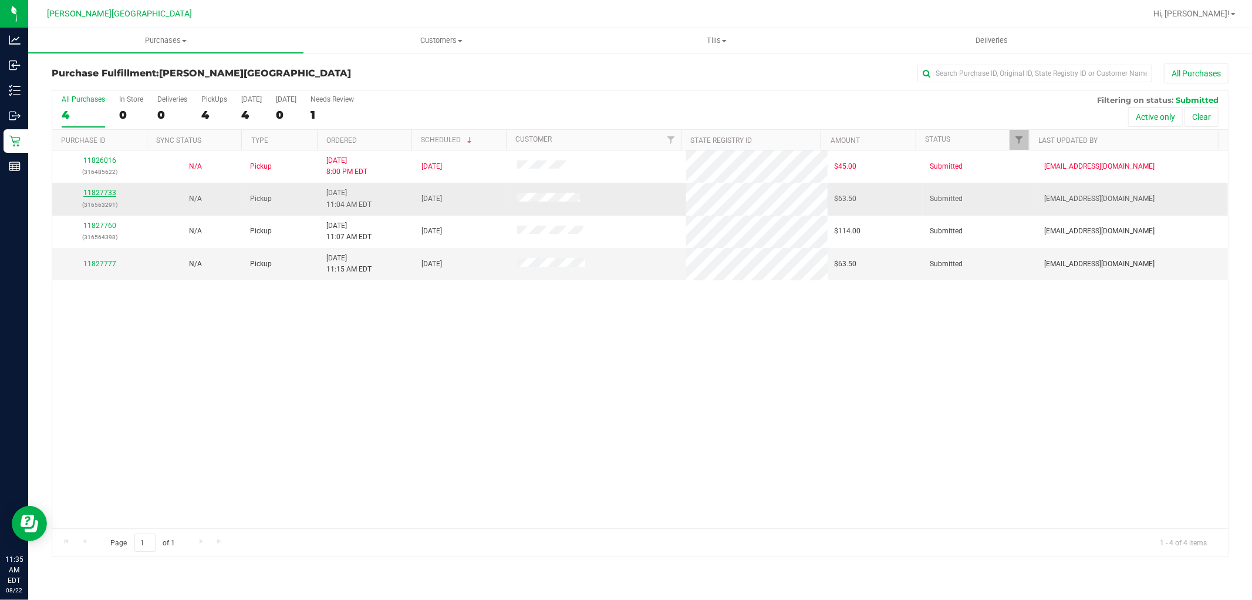
click at [109, 192] on link "11827733" at bounding box center [99, 192] width 33 height 8
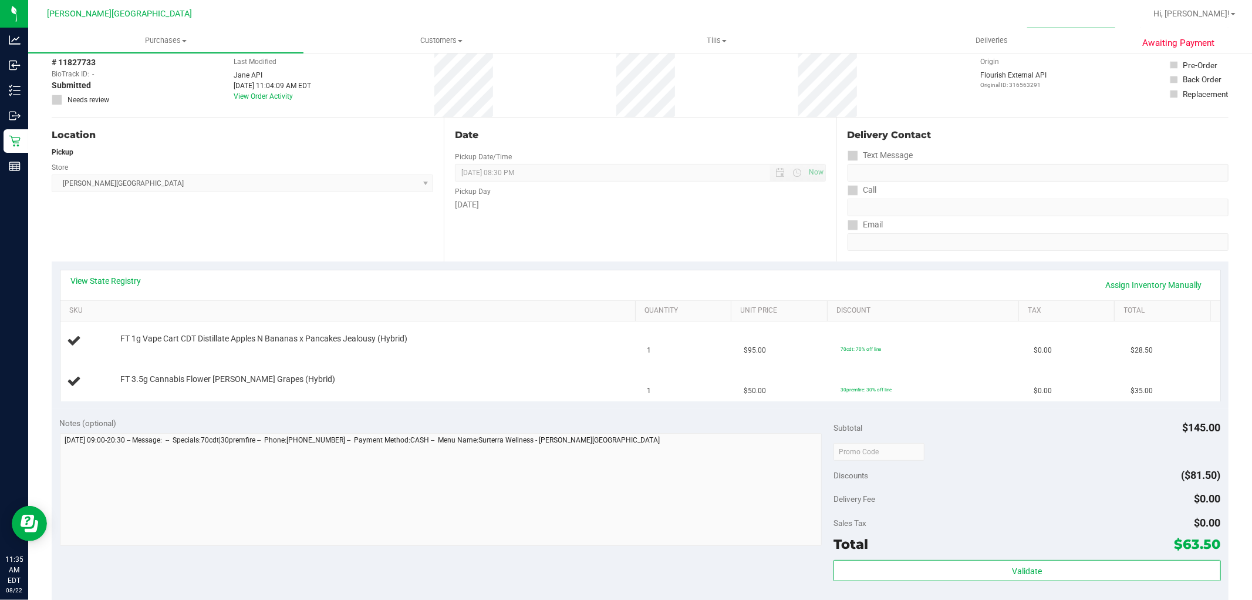
scroll to position [196, 0]
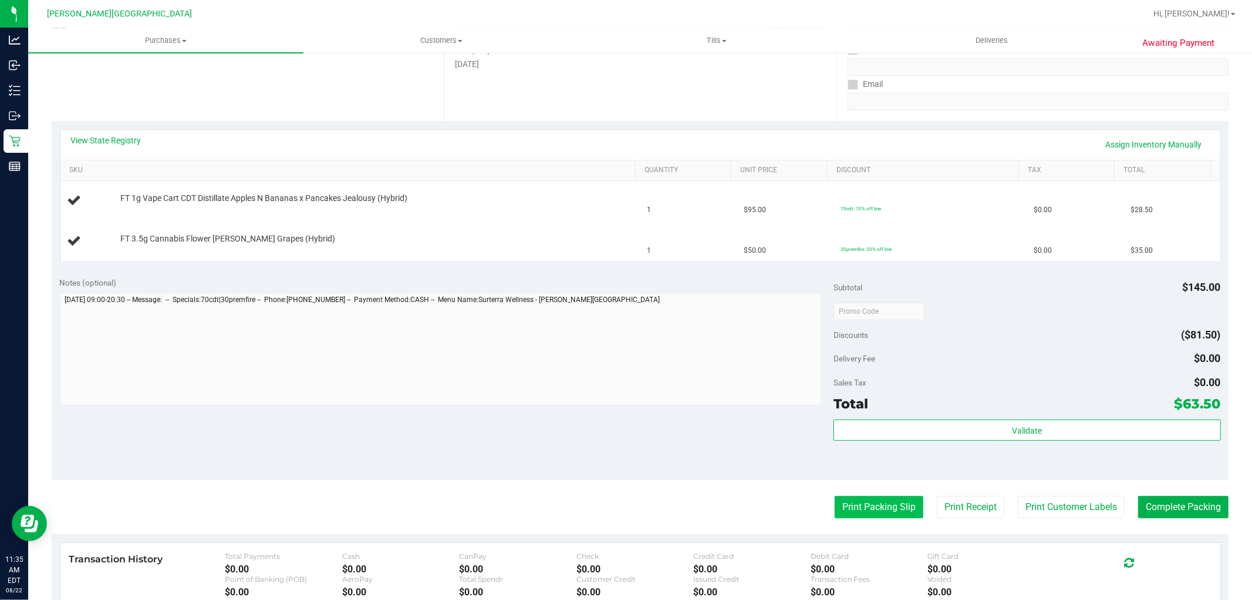
click at [858, 503] on button "Print Packing Slip" at bounding box center [879, 507] width 89 height 22
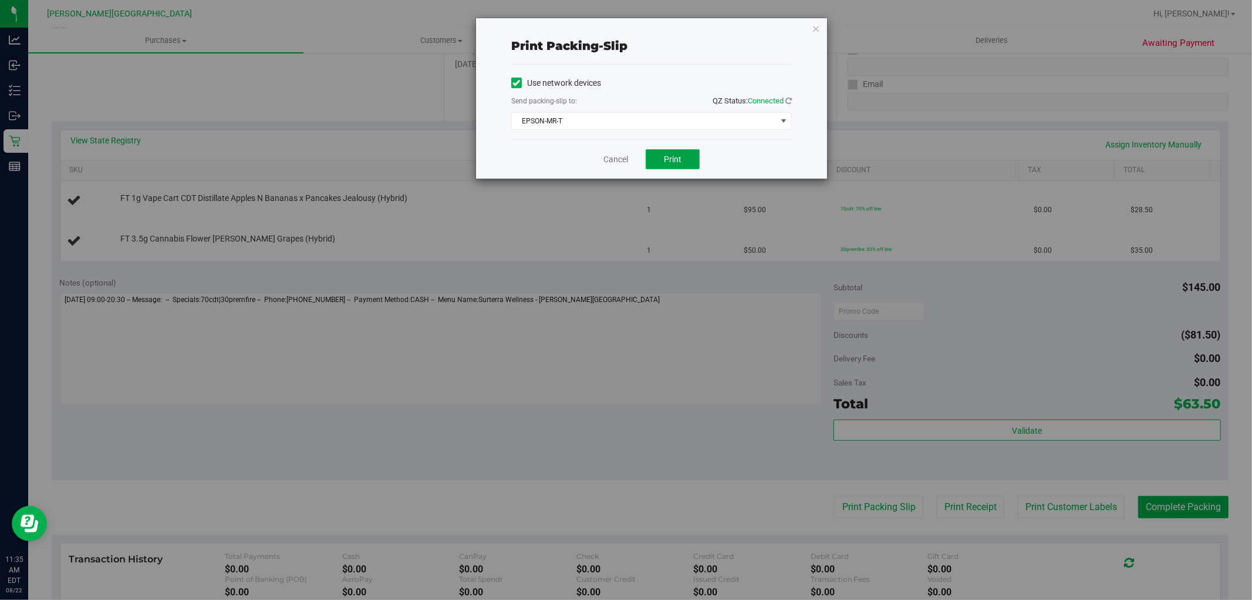
click at [665, 150] on button "Print" at bounding box center [673, 159] width 54 height 20
click at [818, 25] on icon "button" at bounding box center [816, 28] width 8 height 14
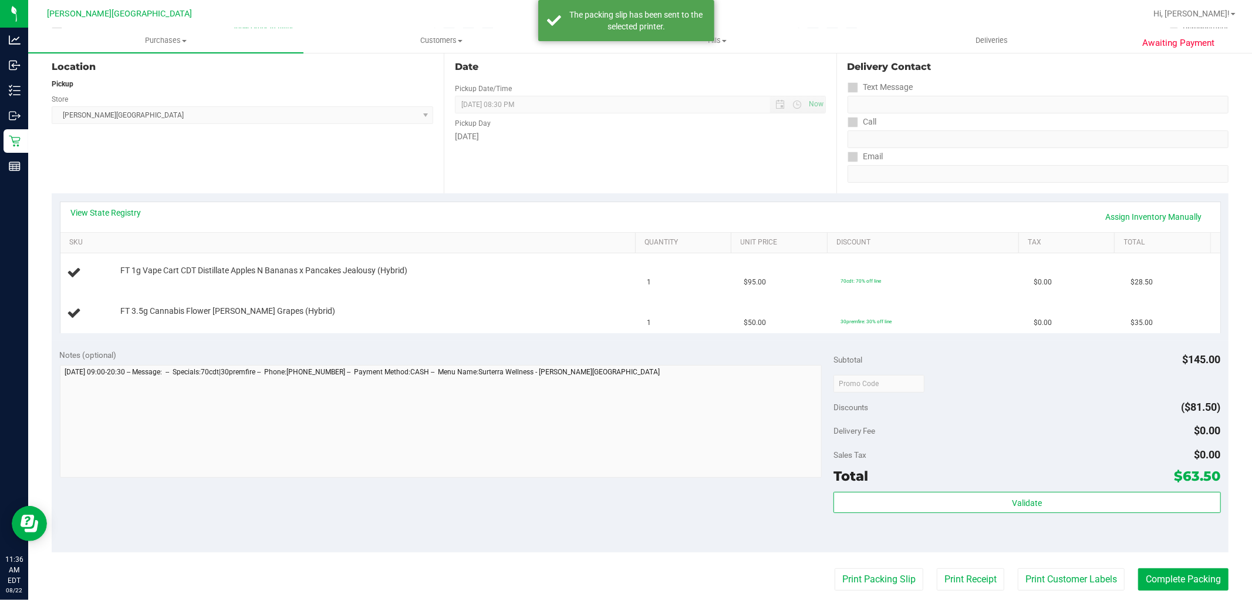
scroll to position [0, 0]
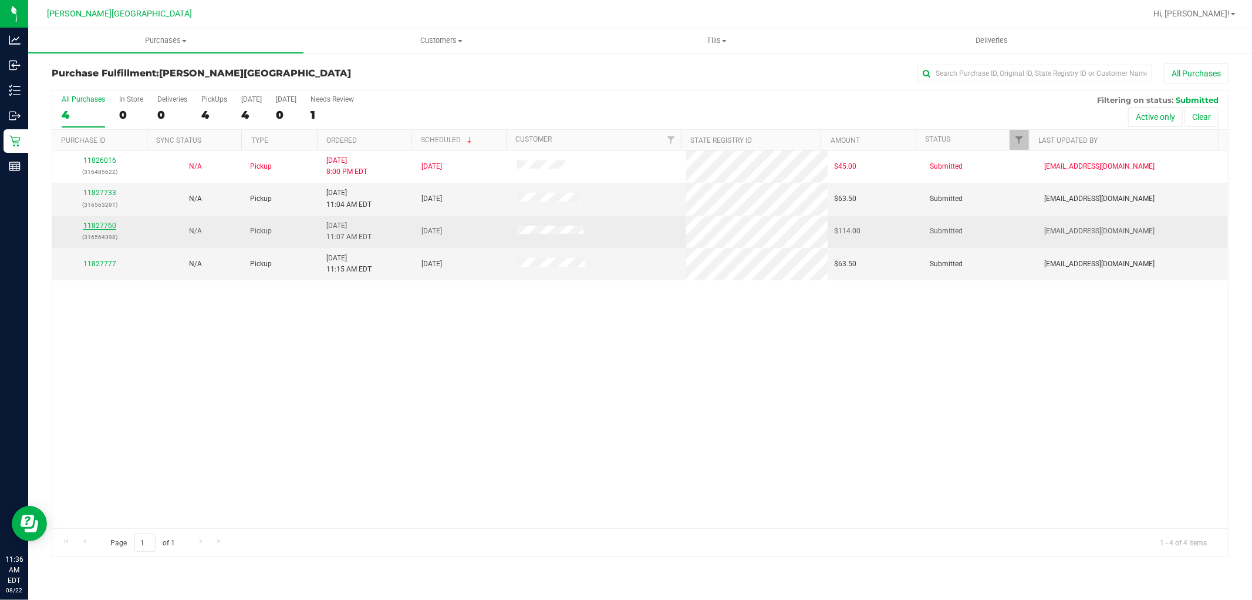
click at [100, 222] on link "11827760" at bounding box center [99, 225] width 33 height 8
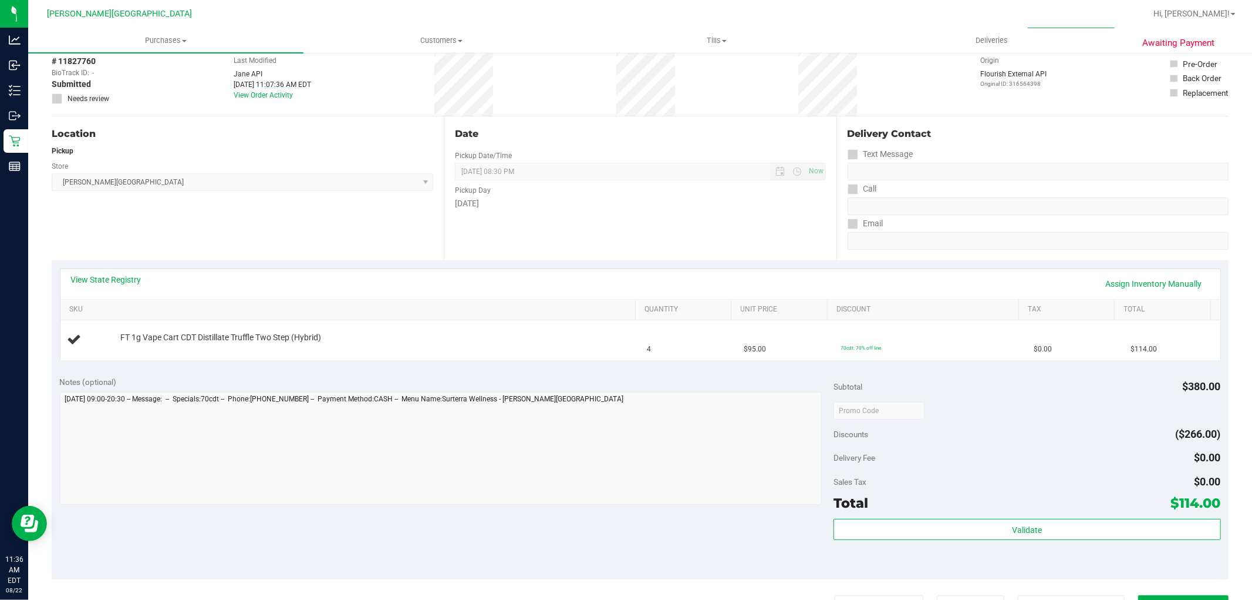
scroll to position [130, 0]
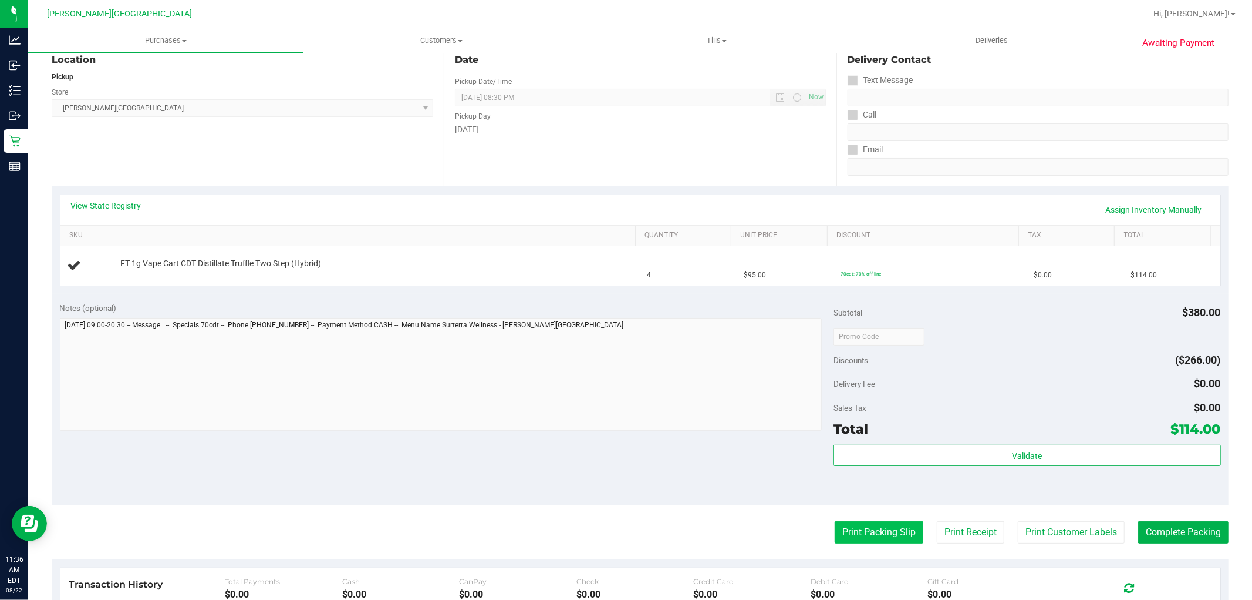
click at [850, 525] on button "Print Packing Slip" at bounding box center [879, 532] width 89 height 22
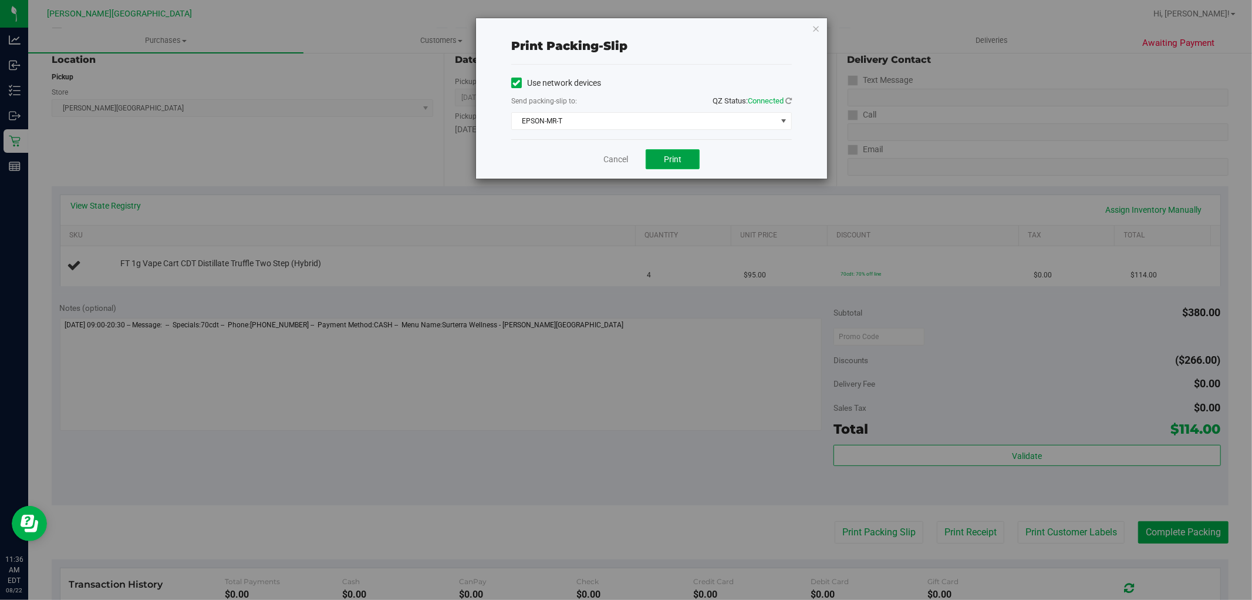
click at [676, 165] on button "Print" at bounding box center [673, 159] width 54 height 20
click at [815, 28] on icon "button" at bounding box center [816, 28] width 8 height 14
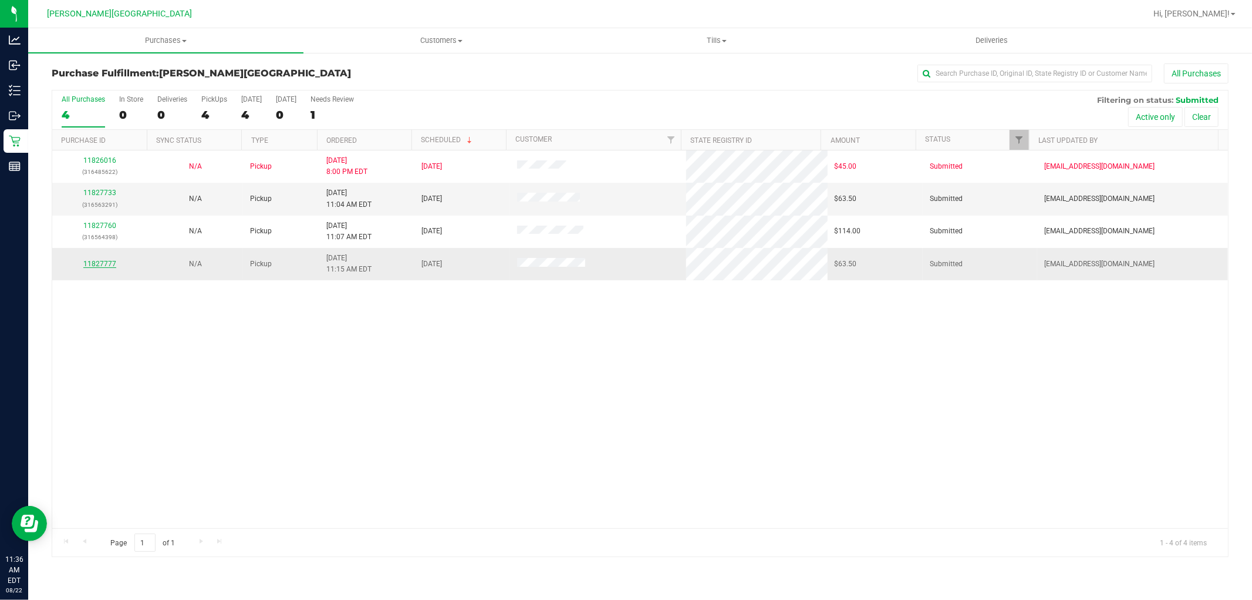
click at [103, 262] on link "11827777" at bounding box center [99, 264] width 33 height 8
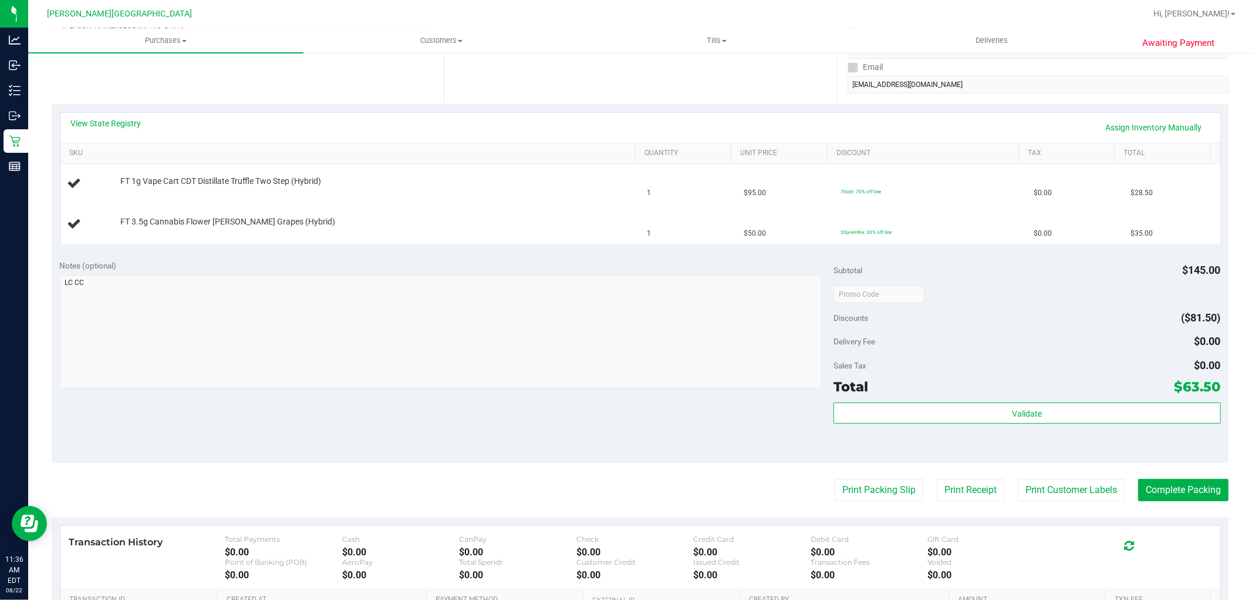
scroll to position [261, 0]
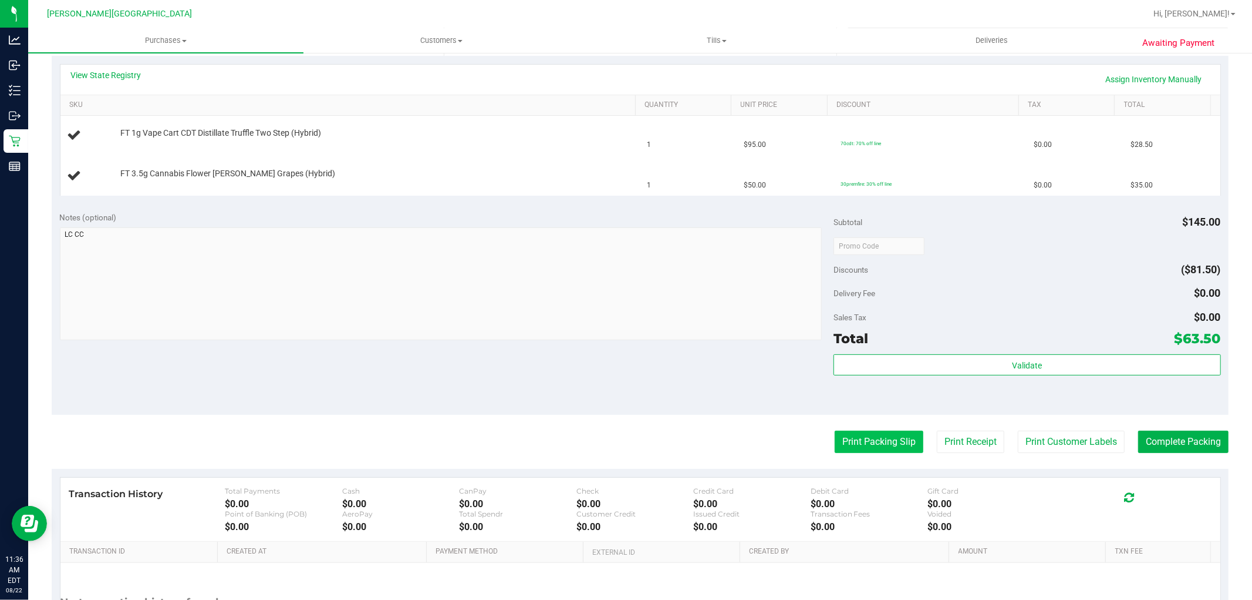
click at [884, 444] on button "Print Packing Slip" at bounding box center [879, 441] width 89 height 22
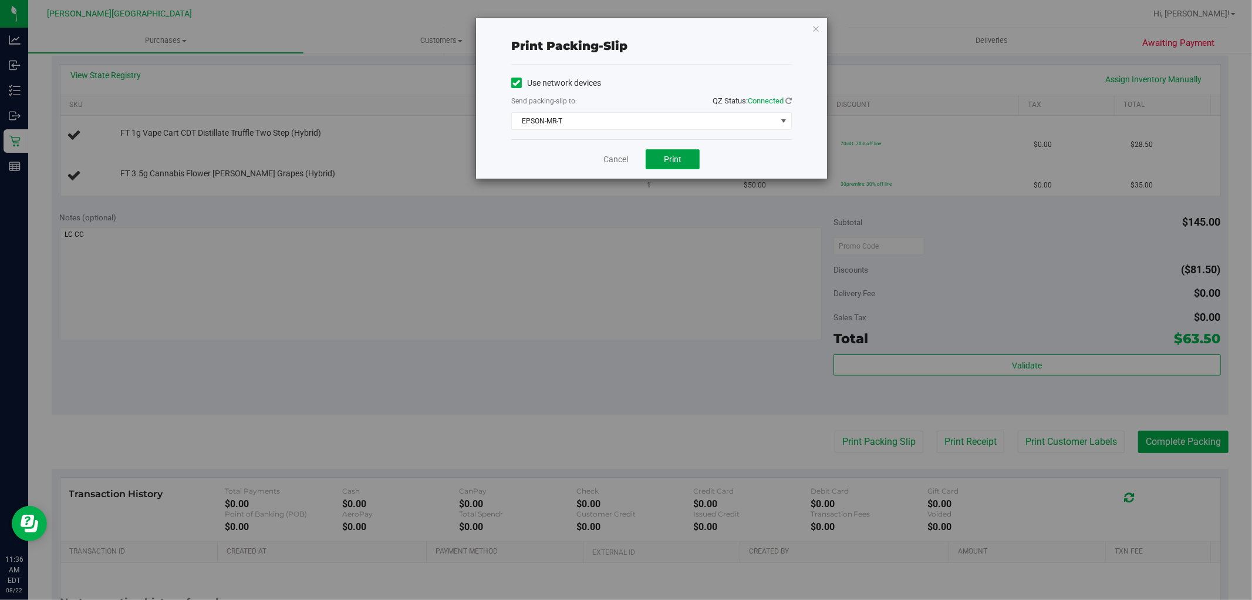
click at [688, 161] on button "Print" at bounding box center [673, 159] width 54 height 20
click at [620, 157] on link "Cancel" at bounding box center [616, 159] width 25 height 12
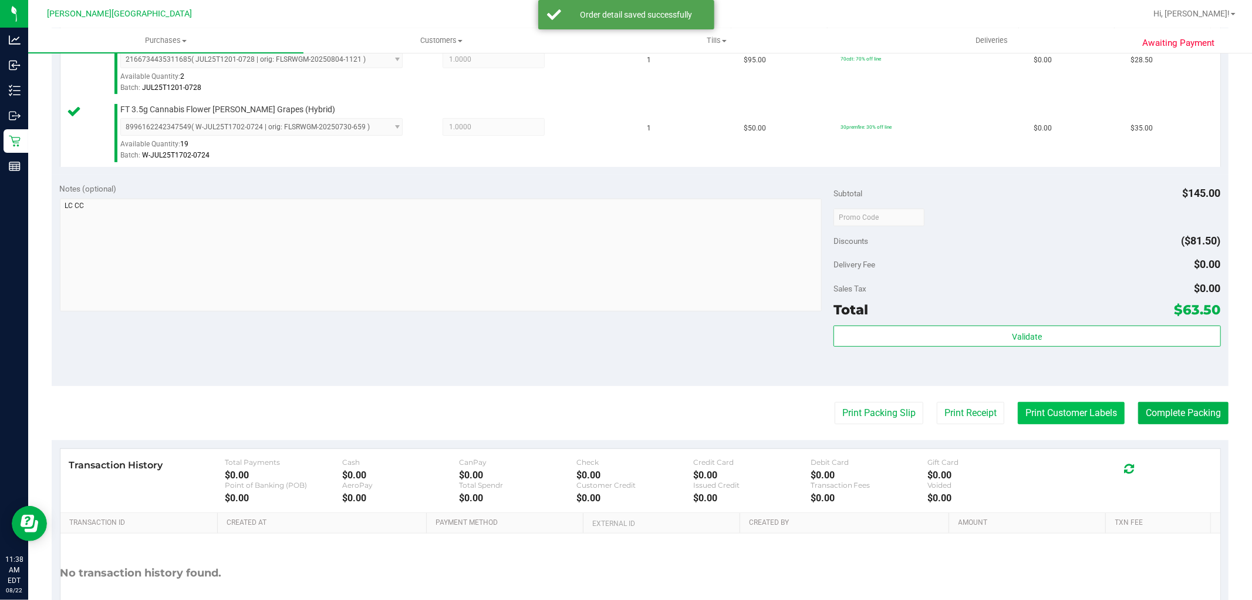
scroll to position [430, 0]
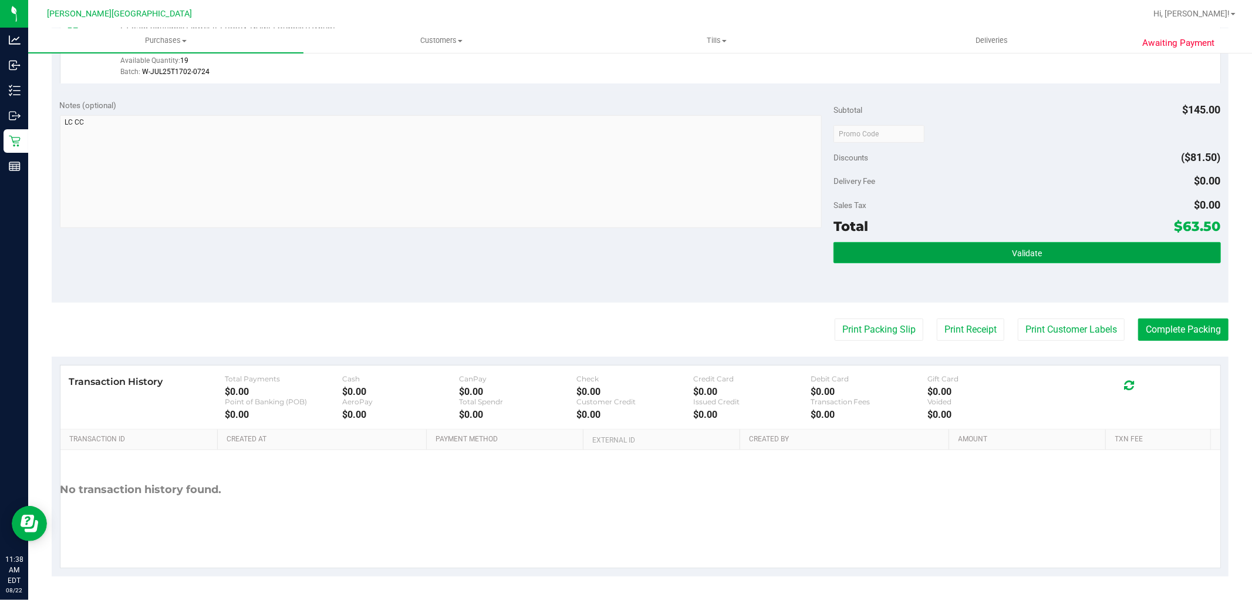
click at [1033, 251] on span "Validate" at bounding box center [1027, 252] width 30 height 9
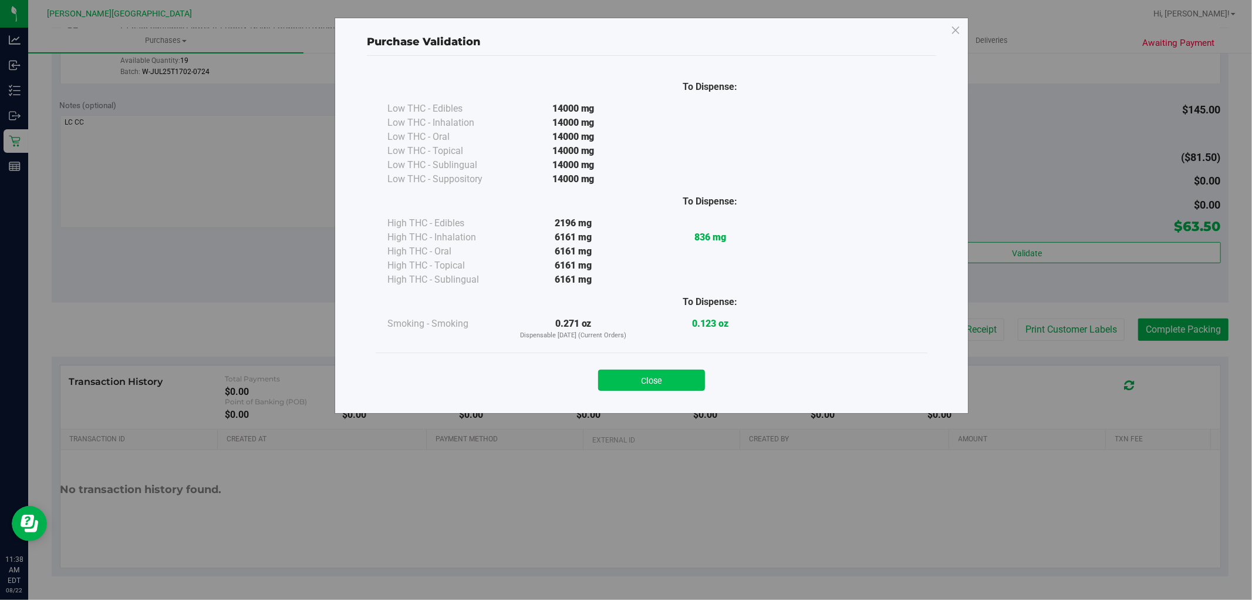
click at [655, 378] on button "Close" at bounding box center [651, 379] width 107 height 21
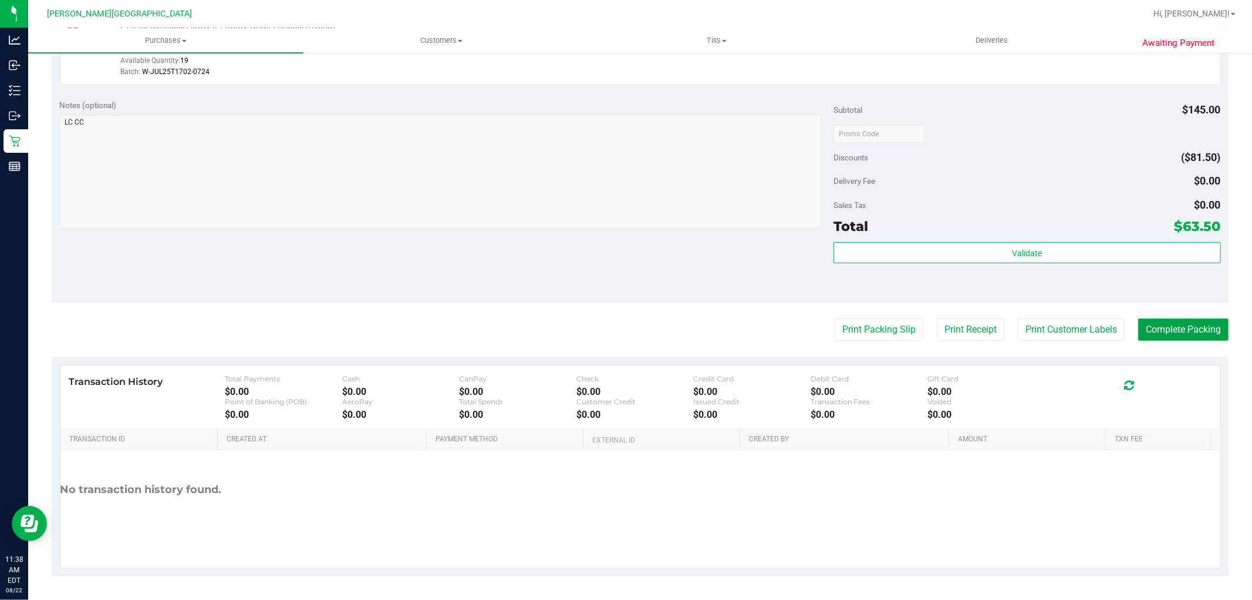
click at [1177, 319] on button "Complete Packing" at bounding box center [1184, 329] width 90 height 22
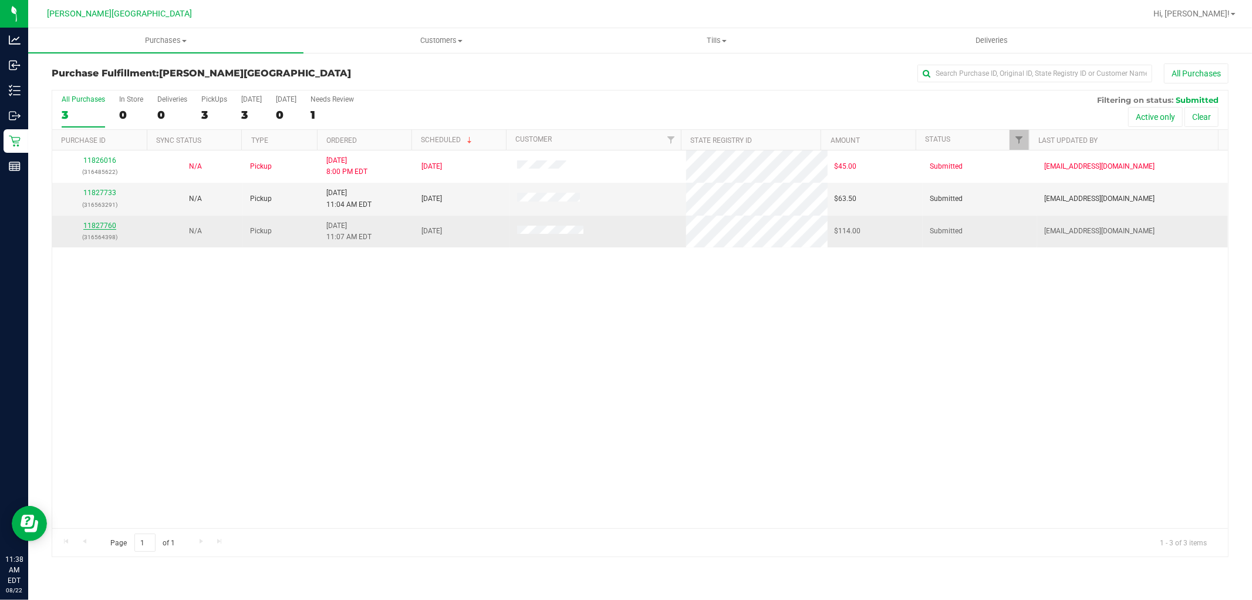
click at [102, 230] on link "11827760" at bounding box center [99, 225] width 33 height 8
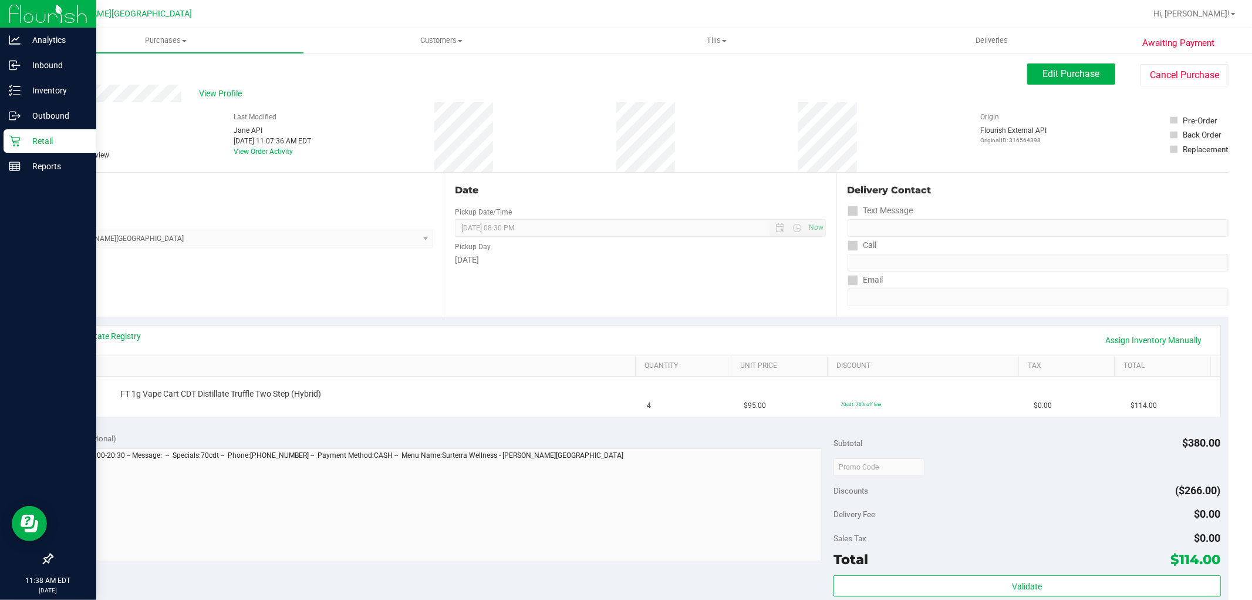
click at [56, 138] on p "Retail" at bounding box center [56, 141] width 70 height 14
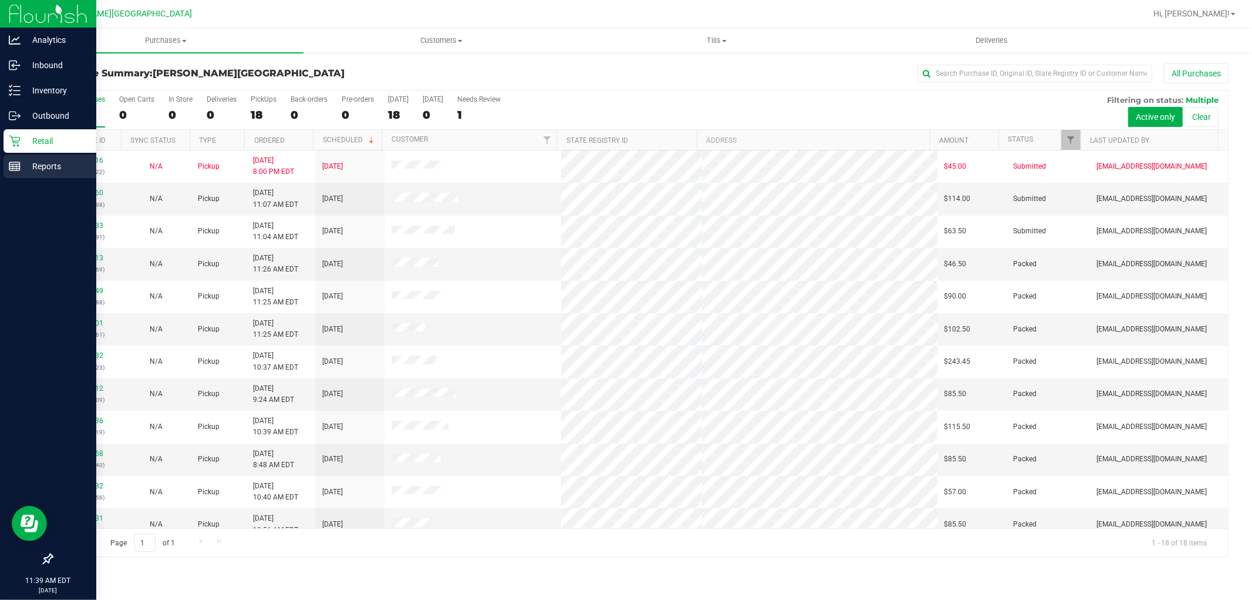
click at [50, 160] on p "Reports" at bounding box center [56, 166] width 70 height 14
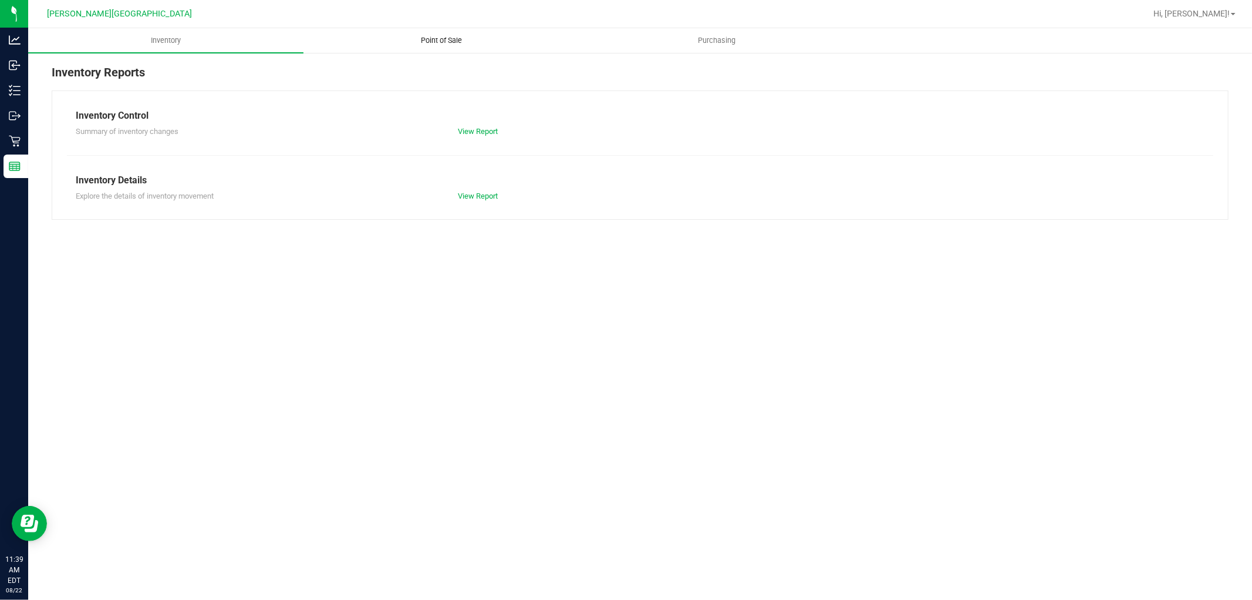
click at [433, 39] on span "Point of Sale" at bounding box center [441, 40] width 73 height 11
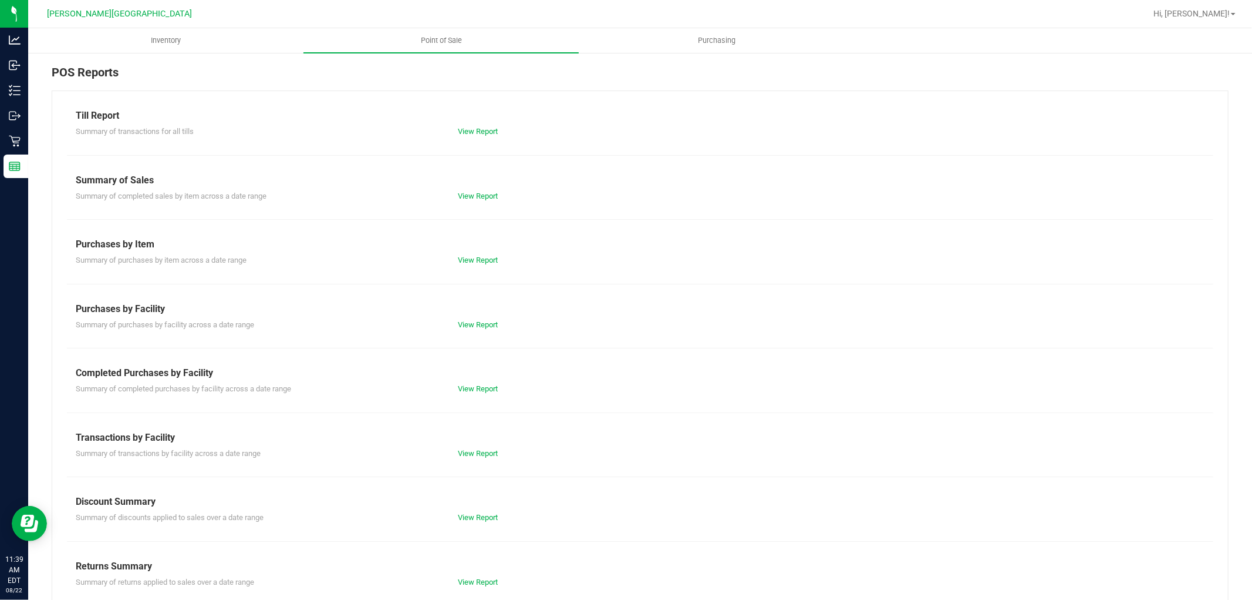
click at [486, 136] on div "View Report" at bounding box center [640, 132] width 382 height 12
click at [484, 134] on link "View Report" at bounding box center [478, 131] width 40 height 9
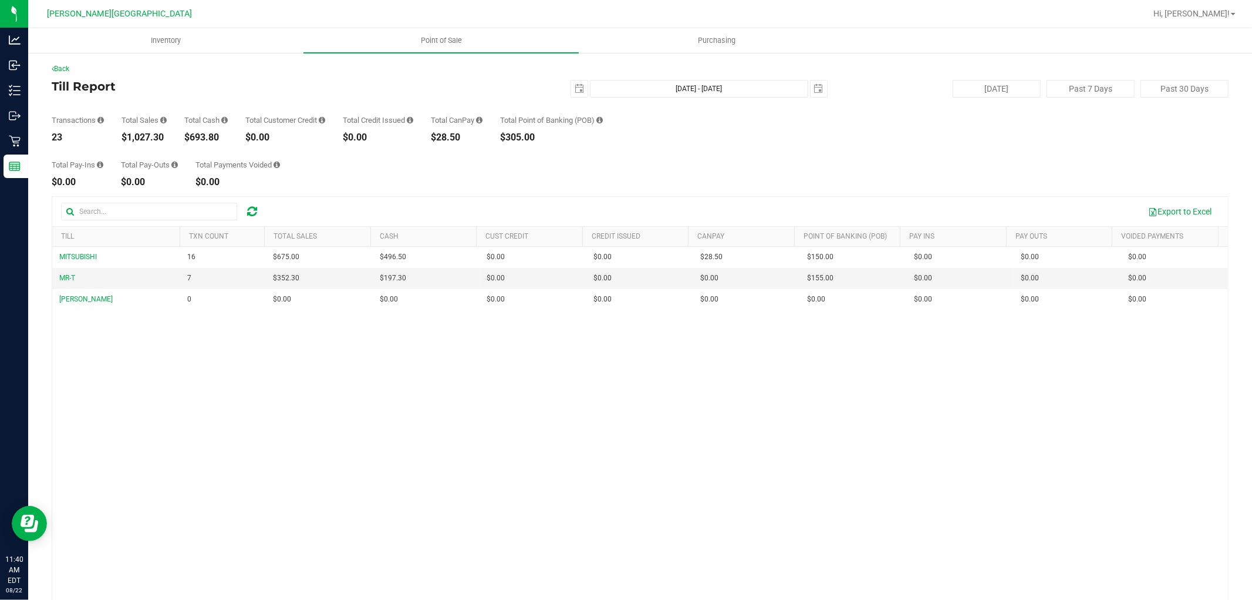
drag, startPoint x: 134, startPoint y: 133, endPoint x: 165, endPoint y: 139, distance: 31.7
click at [165, 139] on div "Transactions 23 Total Sales $1,027.30 Total Cash $693.80 Total Customer Credit …" at bounding box center [640, 119] width 1177 height 45
copy div "$1,027.30"
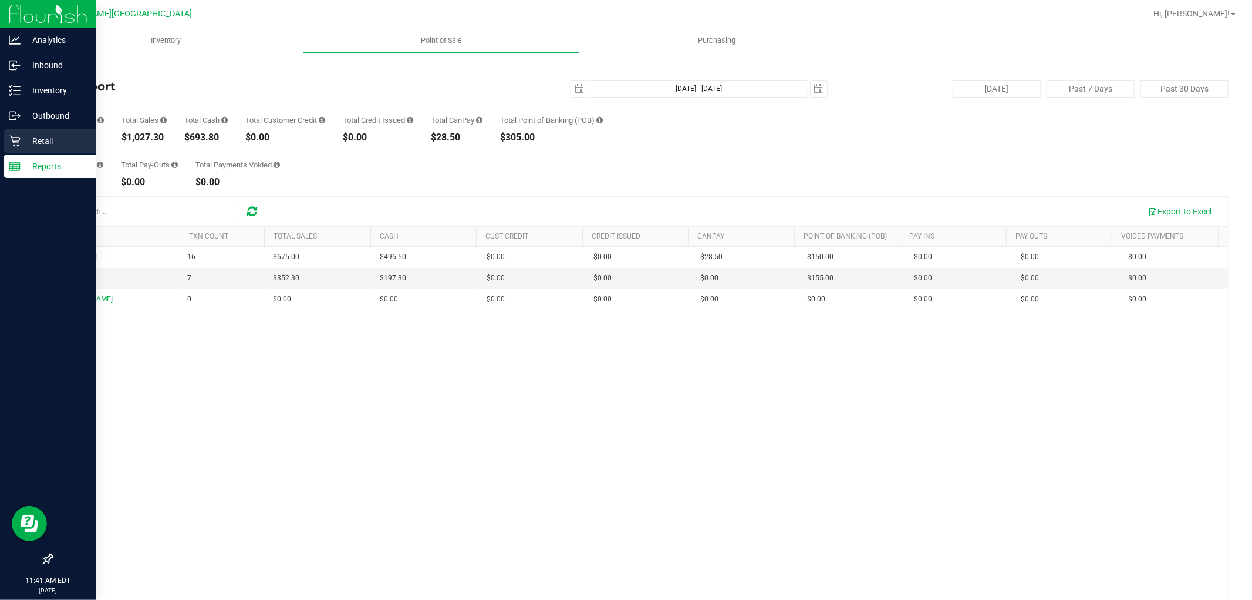
click at [52, 141] on p "Retail" at bounding box center [56, 141] width 70 height 14
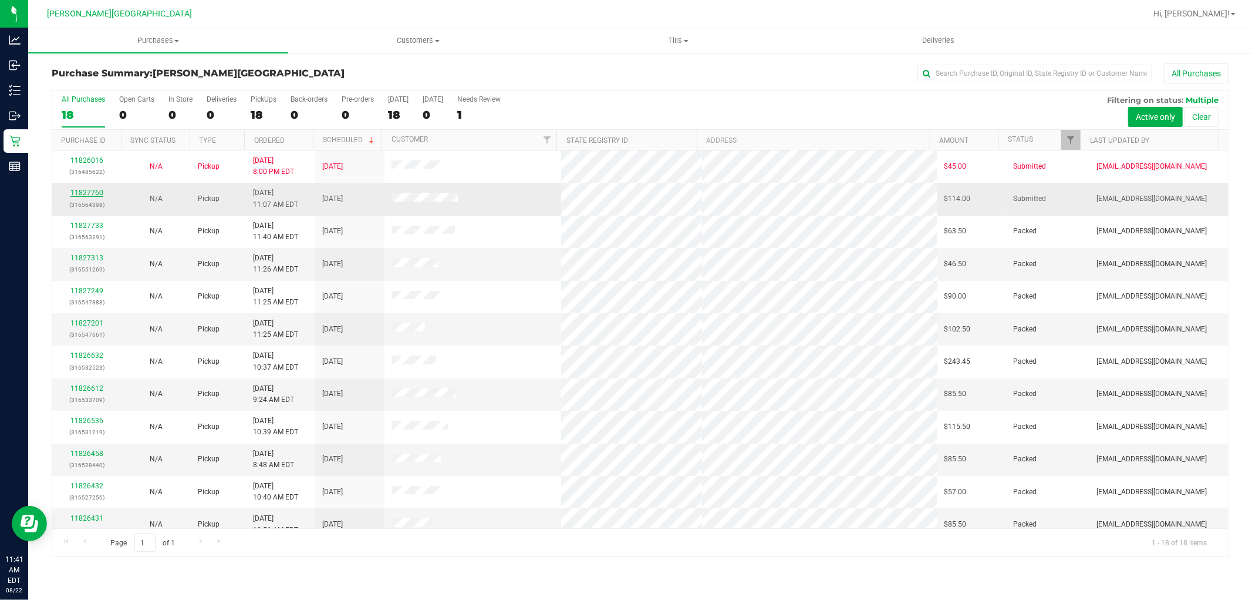
click at [88, 191] on link "11827760" at bounding box center [86, 192] width 33 height 8
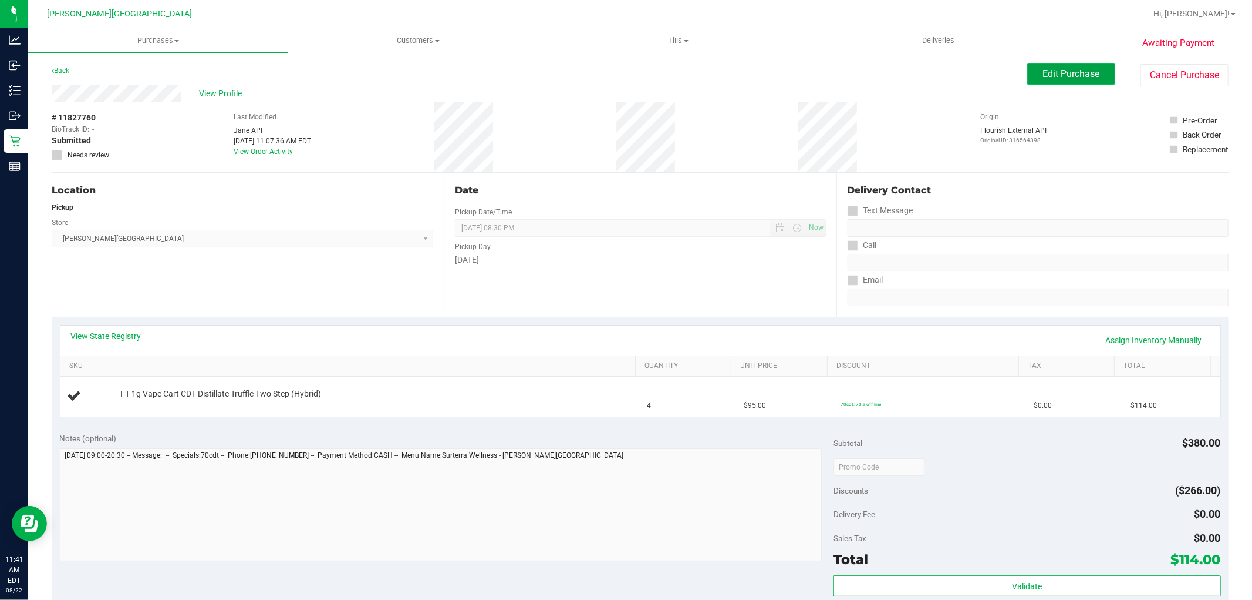
click at [1070, 75] on span "Edit Purchase" at bounding box center [1071, 73] width 57 height 11
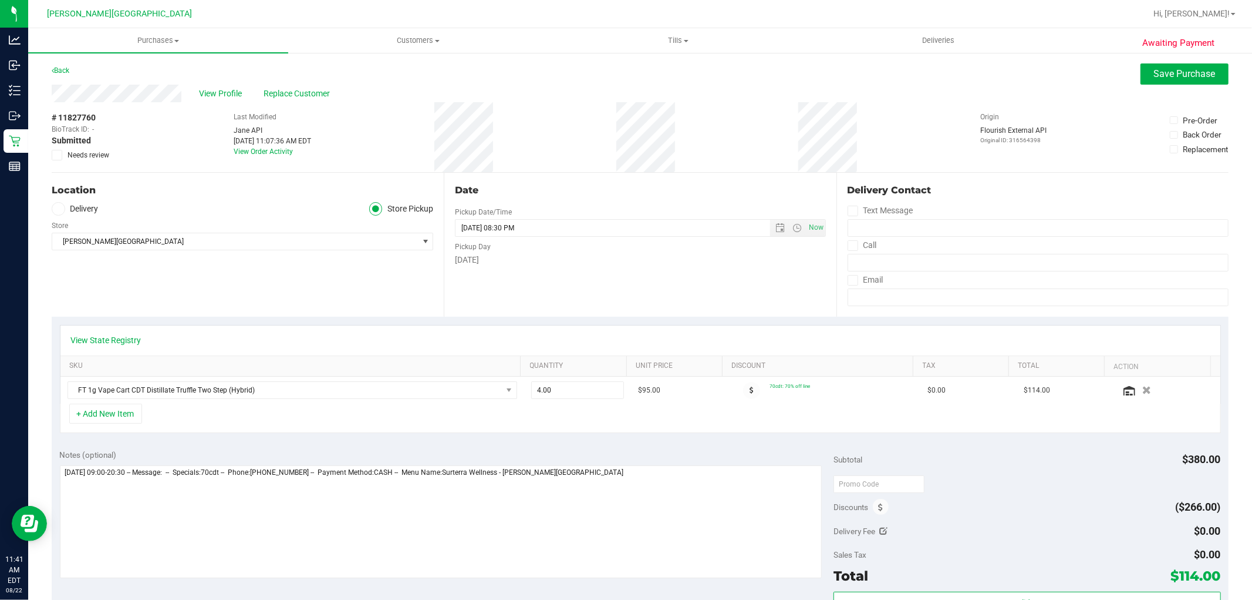
click at [59, 155] on icon at bounding box center [57, 155] width 8 height 0
click at [0, 0] on input "Needs review" at bounding box center [0, 0] width 0 height 0
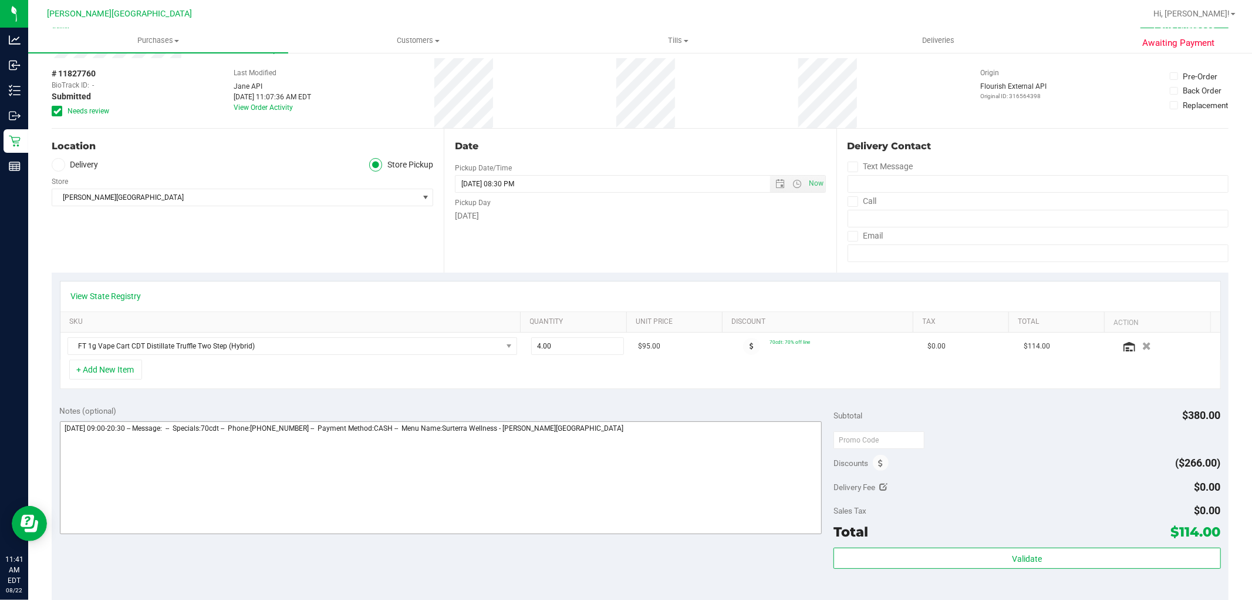
scroll to position [65, 0]
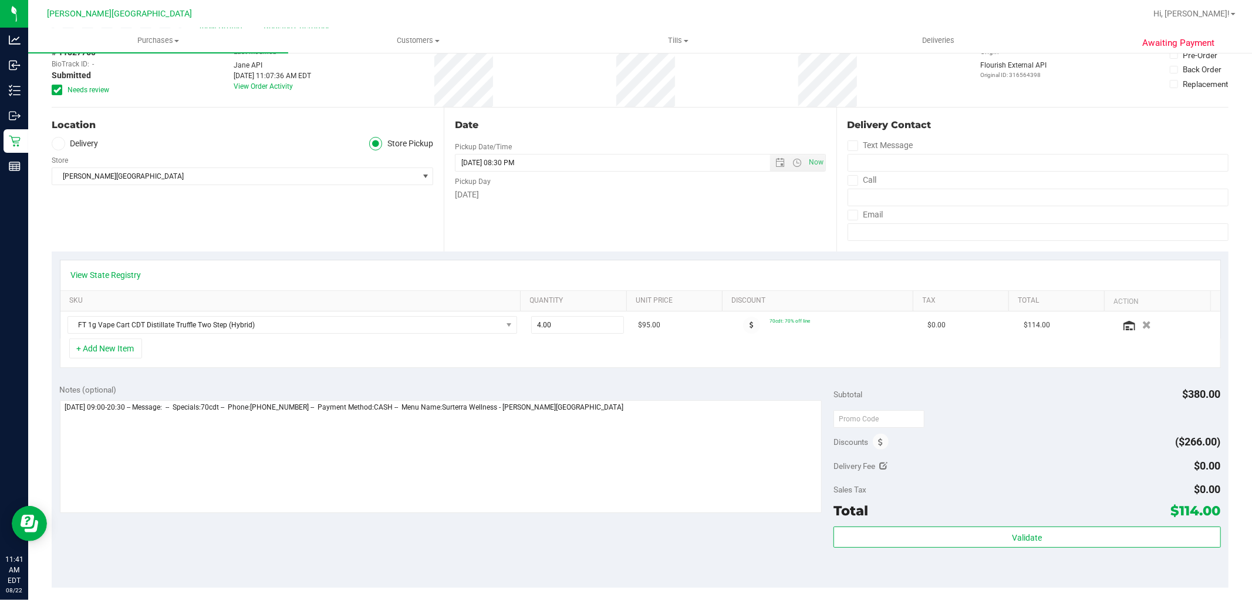
click at [665, 388] on div "Notes (optional)" at bounding box center [447, 389] width 774 height 12
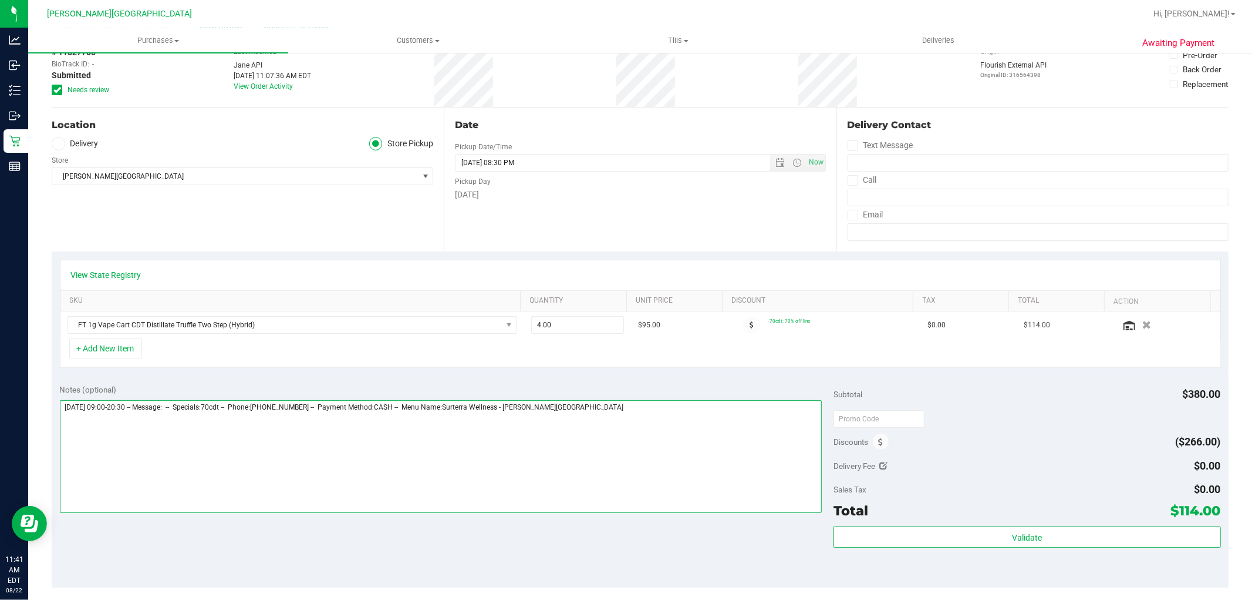
click at [656, 415] on textarea at bounding box center [441, 456] width 763 height 113
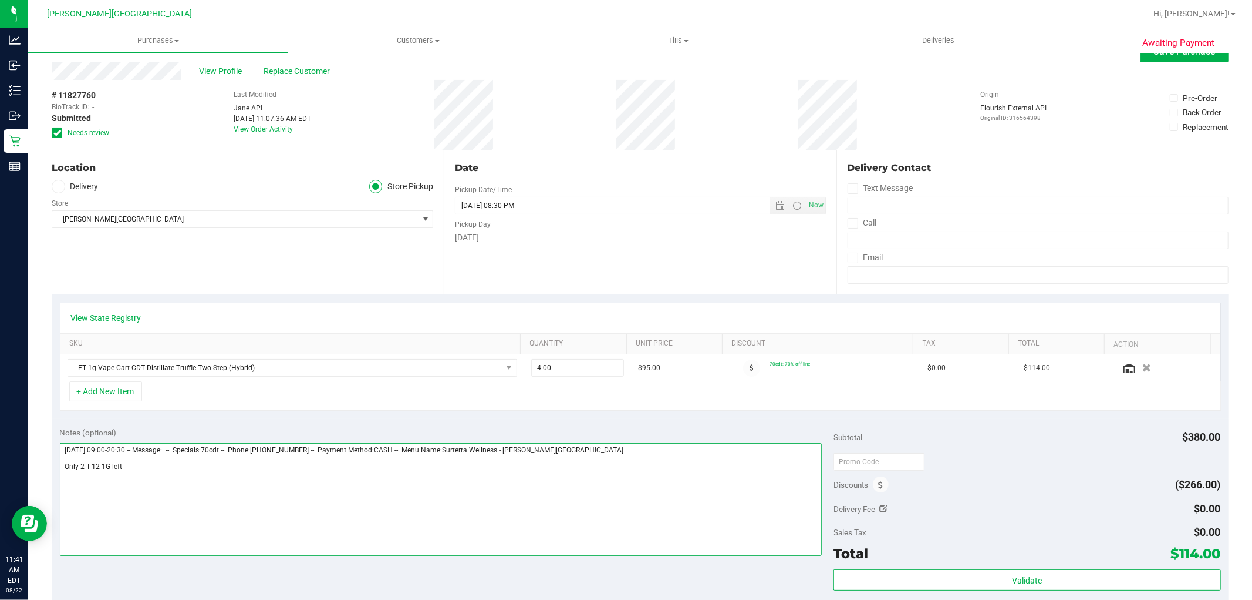
scroll to position [0, 0]
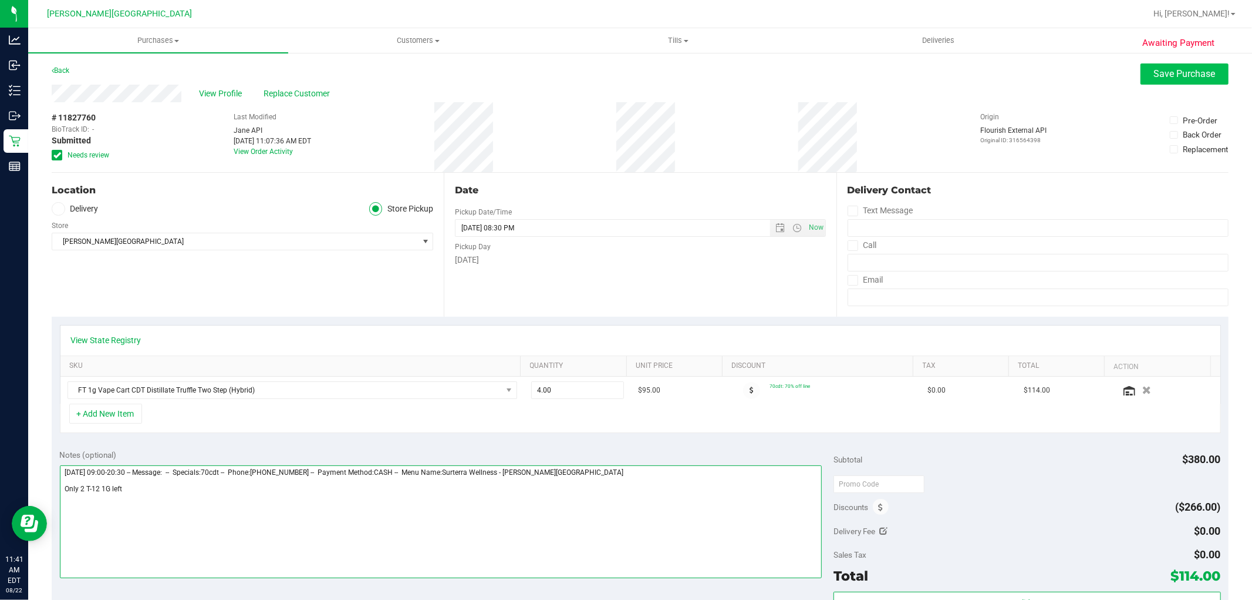
type textarea "Friday 08/22/2025 09:00-20:30 -- Message: -- Specials:70cdt -- Phone:3212086097…"
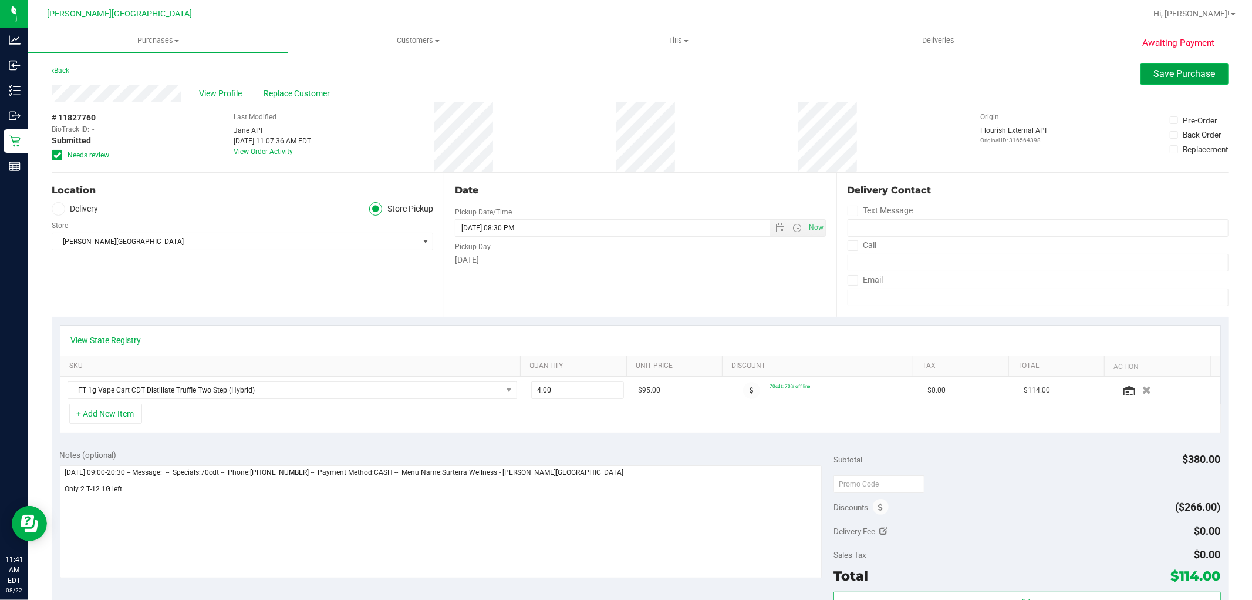
click at [1163, 69] on span "Save Purchase" at bounding box center [1185, 73] width 62 height 11
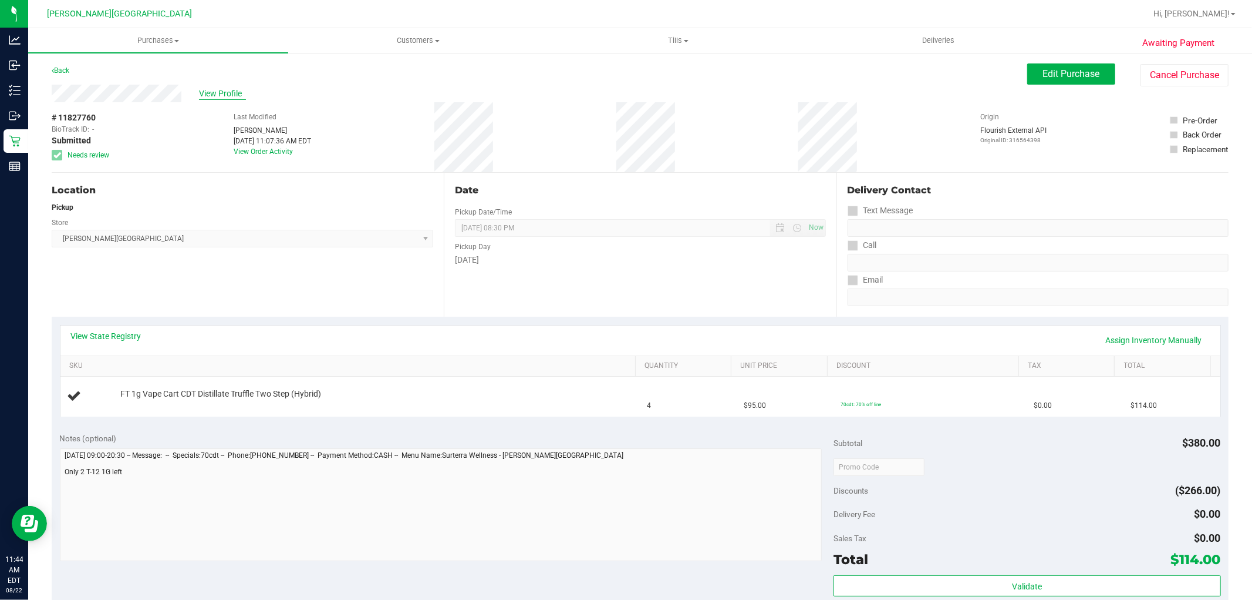
click at [210, 91] on span "View Profile" at bounding box center [222, 93] width 47 height 12
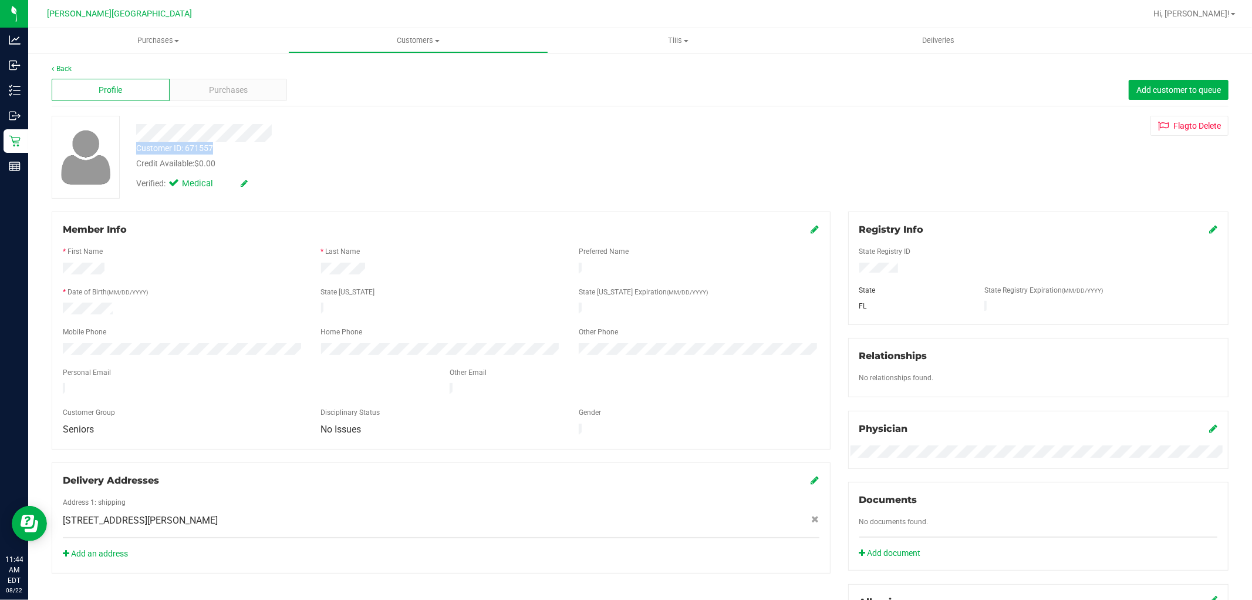
drag, startPoint x: 213, startPoint y: 147, endPoint x: 128, endPoint y: 151, distance: 85.2
click at [128, 151] on div "Customer ID: 671557 Credit Available: $0.00" at bounding box center [426, 156] width 598 height 28
copy div "Customer ID: 671557"
click at [244, 84] on span "Purchases" at bounding box center [228, 90] width 39 height 12
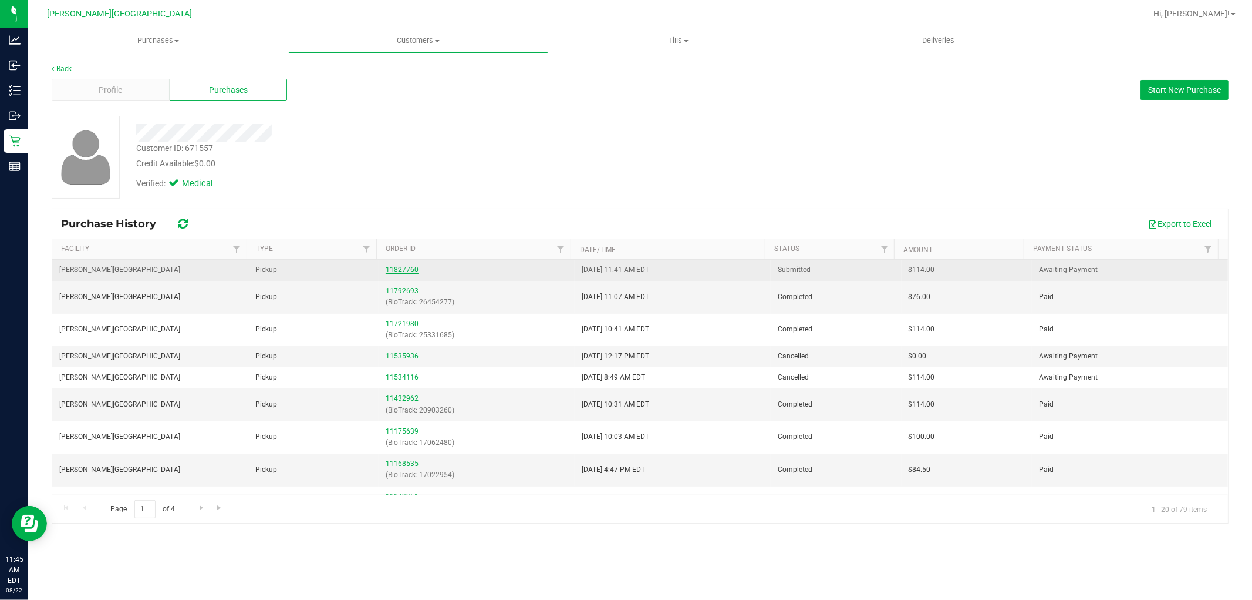
click at [400, 268] on link "11827760" at bounding box center [402, 269] width 33 height 8
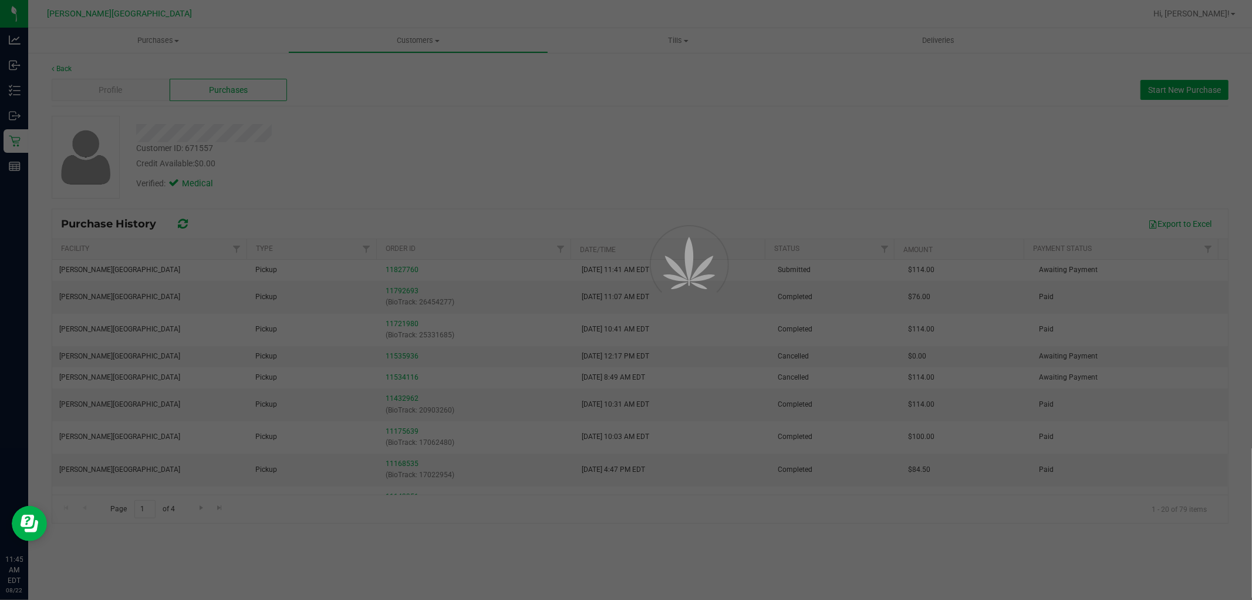
click at [406, 268] on div at bounding box center [626, 300] width 1252 height 600
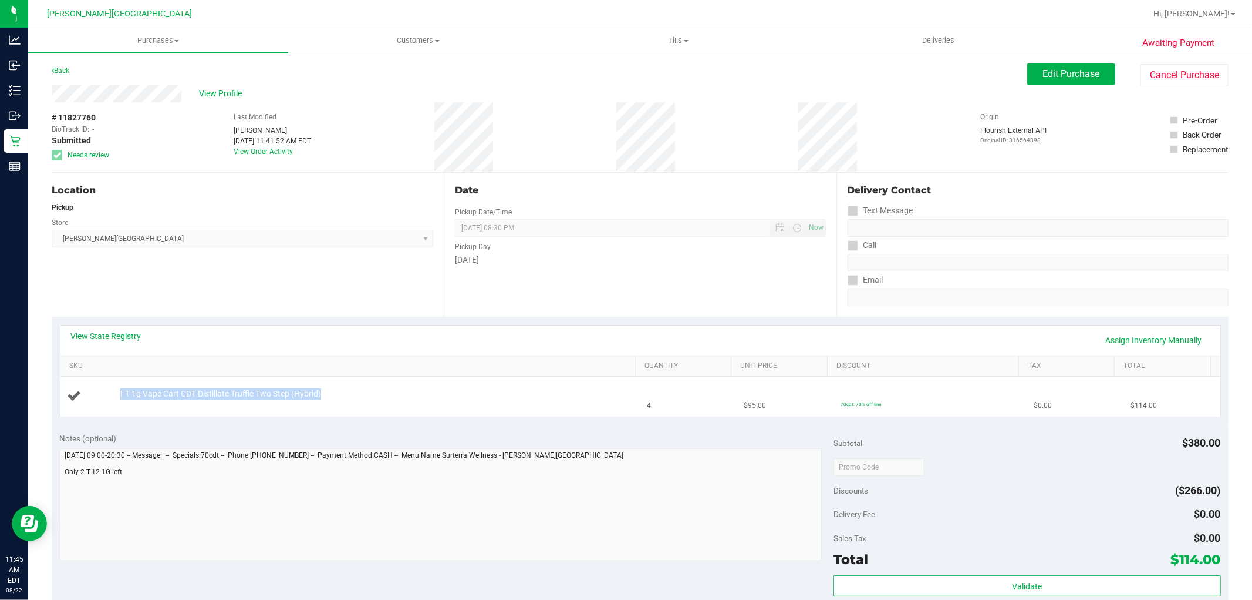
drag, startPoint x: 325, startPoint y: 391, endPoint x: 109, endPoint y: 397, distance: 216.7
click at [109, 397] on div "FT 1g Vape Cart CDT Distillate Truffle Two Step (Hybrid)" at bounding box center [351, 396] width 566 height 16
copy div "FT 1g Vape Cart CDT Distillate Truffle Two Step (Hybrid)"
click at [251, 233] on span "Merritt Island WC Select Store Bonita Springs WC Boynton Beach WC Bradenton WC …" at bounding box center [243, 239] width 382 height 18
click at [233, 96] on span "View Profile" at bounding box center [222, 93] width 47 height 12
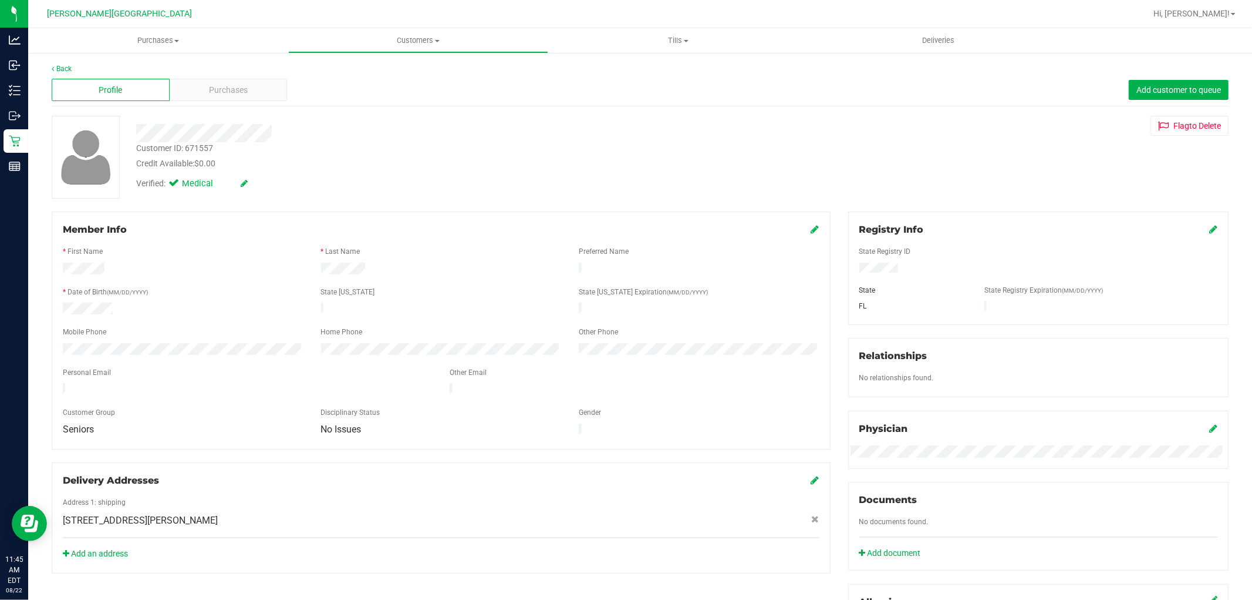
click at [256, 101] on div "Profile Purchases Add customer to queue" at bounding box center [640, 90] width 1177 height 32
click at [255, 89] on div "Purchases" at bounding box center [229, 90] width 118 height 22
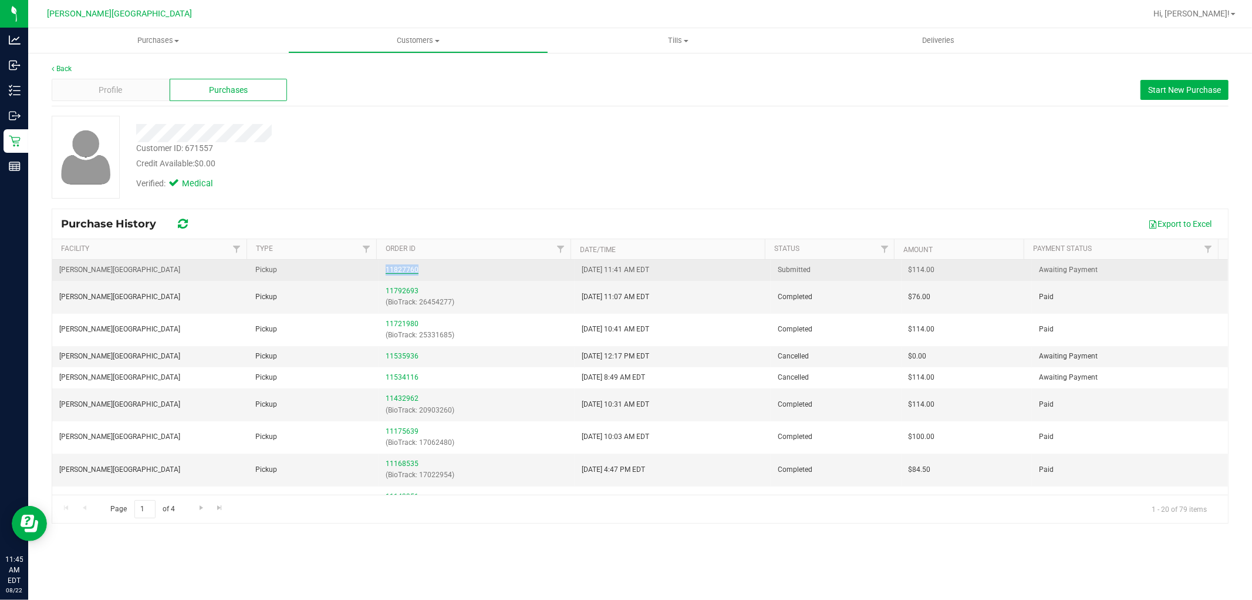
drag, startPoint x: 426, startPoint y: 268, endPoint x: 384, endPoint y: 268, distance: 42.3
click at [386, 268] on div "11827760" at bounding box center [477, 269] width 182 height 11
copy link "11827760"
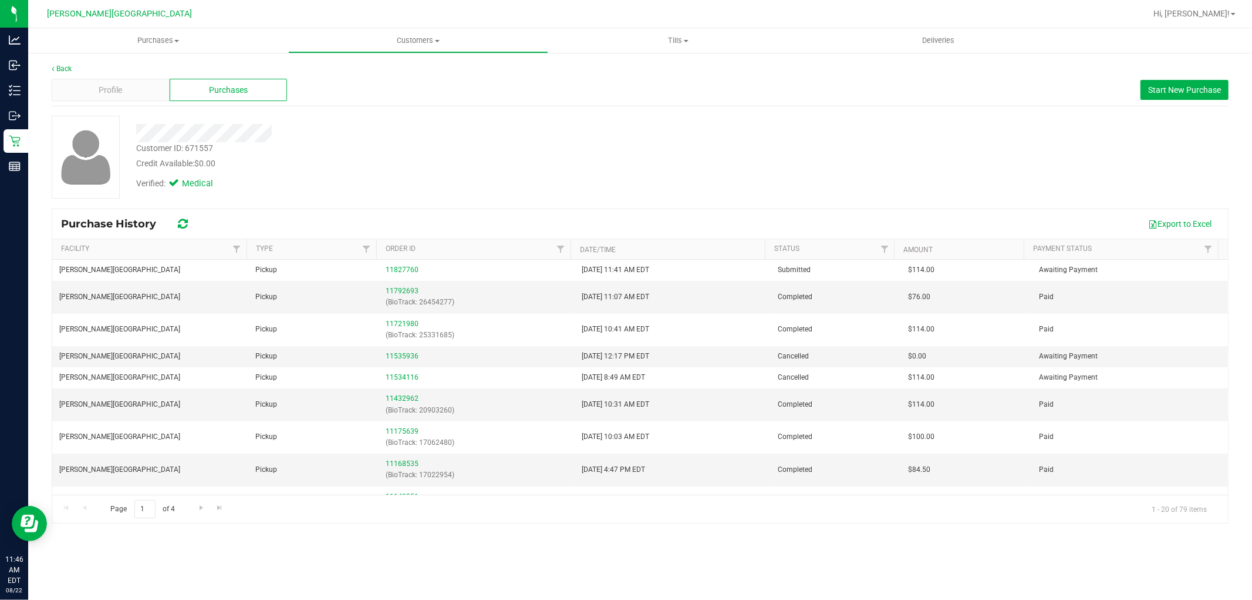
click at [335, 178] on div "Verified: Medical" at bounding box center [426, 183] width 598 height 26
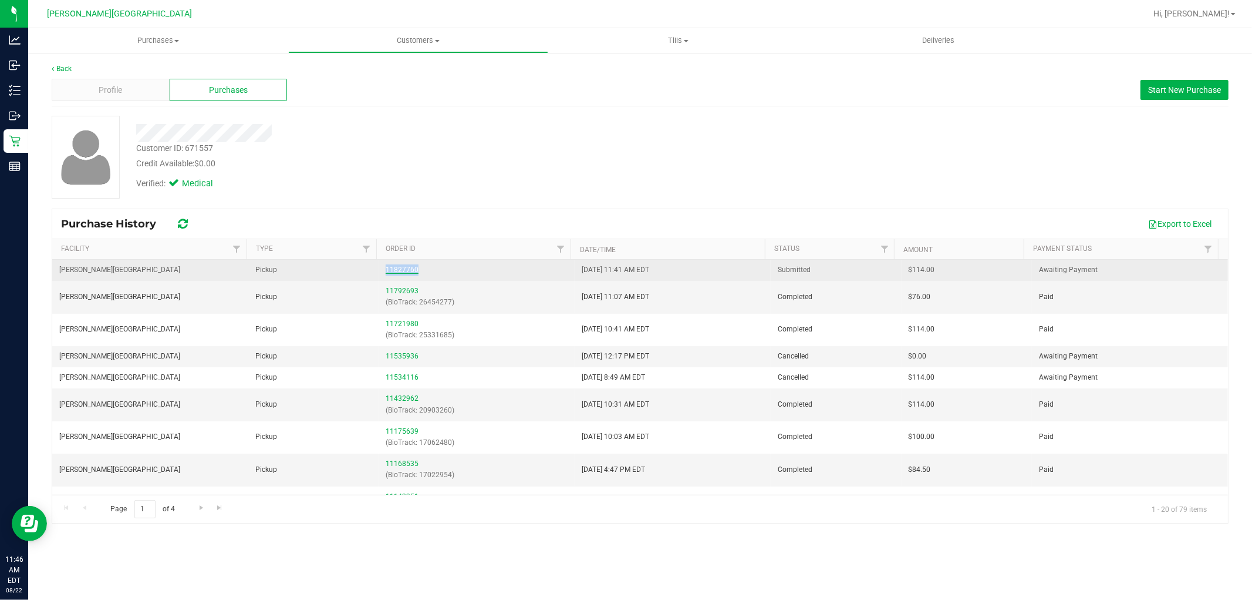
drag, startPoint x: 419, startPoint y: 272, endPoint x: 384, endPoint y: 271, distance: 35.3
click at [386, 271] on div "11827760" at bounding box center [477, 269] width 182 height 11
copy link "11827760"
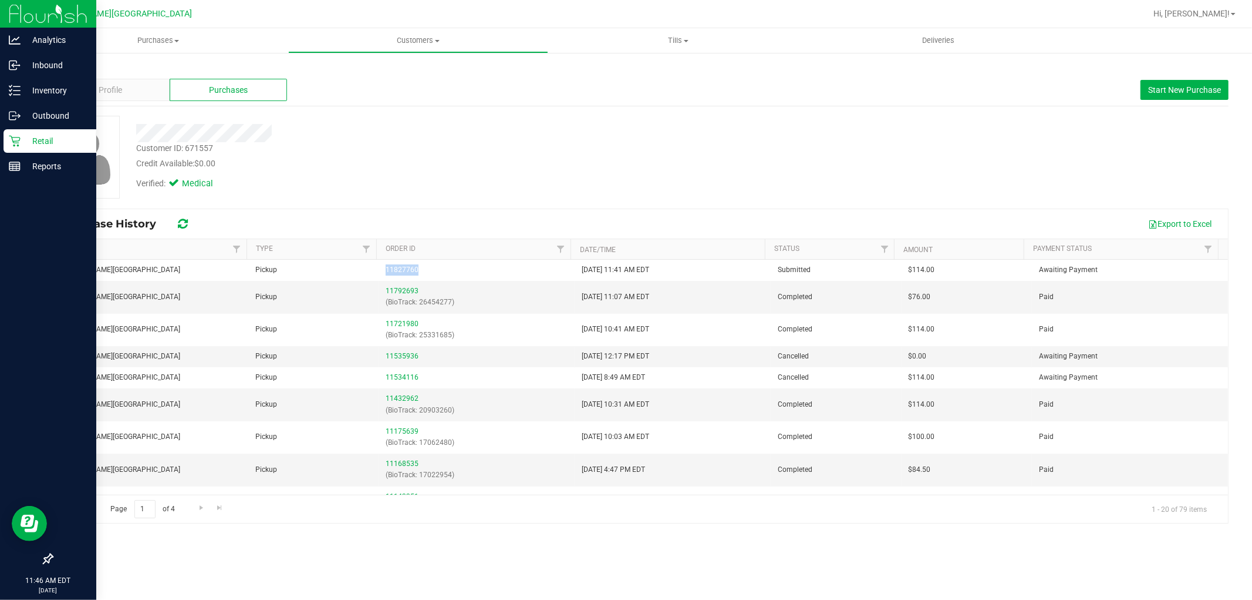
click at [28, 144] on p "Retail" at bounding box center [56, 141] width 70 height 14
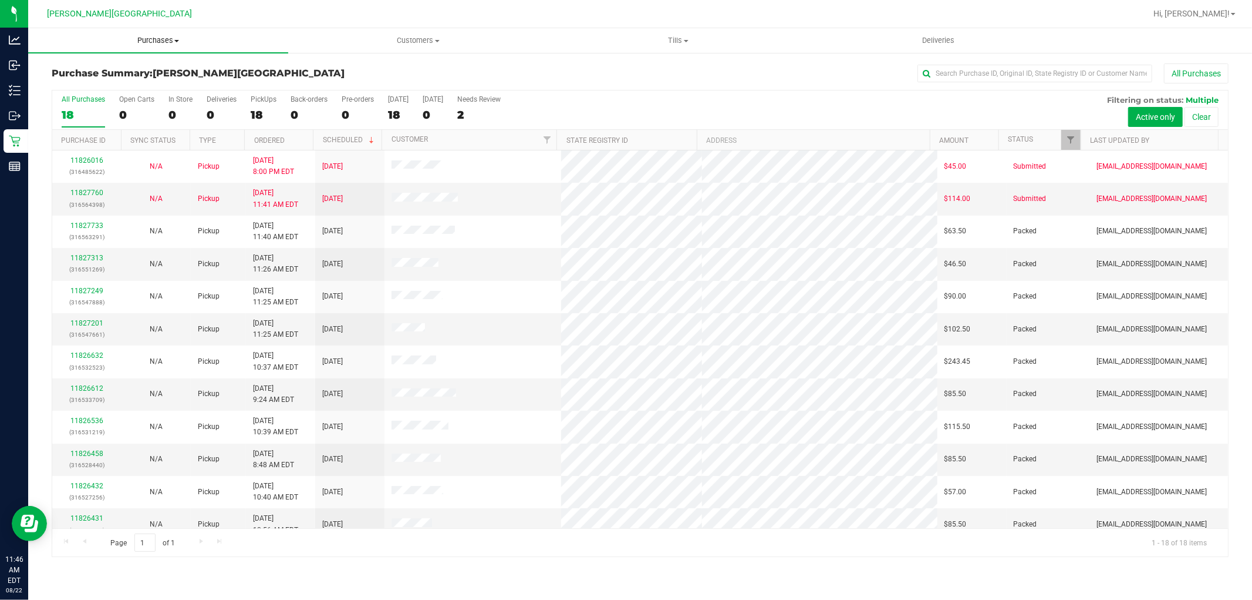
click at [165, 39] on span "Purchases" at bounding box center [158, 40] width 260 height 11
click at [127, 79] on li "Fulfillment" at bounding box center [158, 85] width 260 height 14
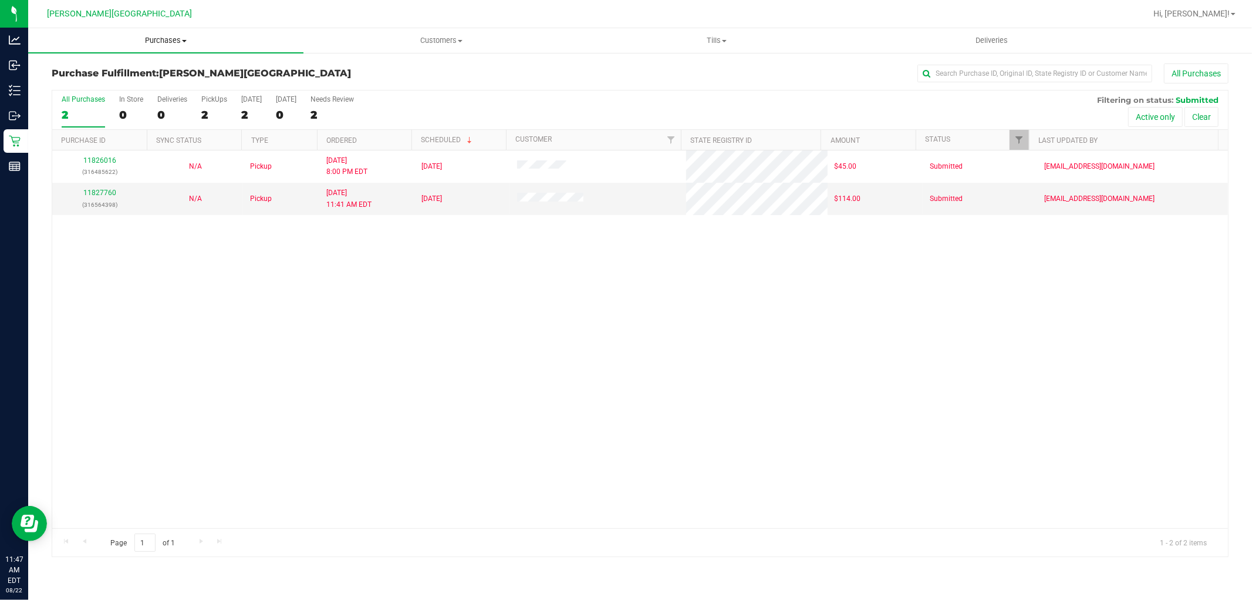
click at [165, 42] on span "Purchases" at bounding box center [165, 40] width 275 height 11
click at [82, 97] on span "All purchases" at bounding box center [69, 99] width 83 height 10
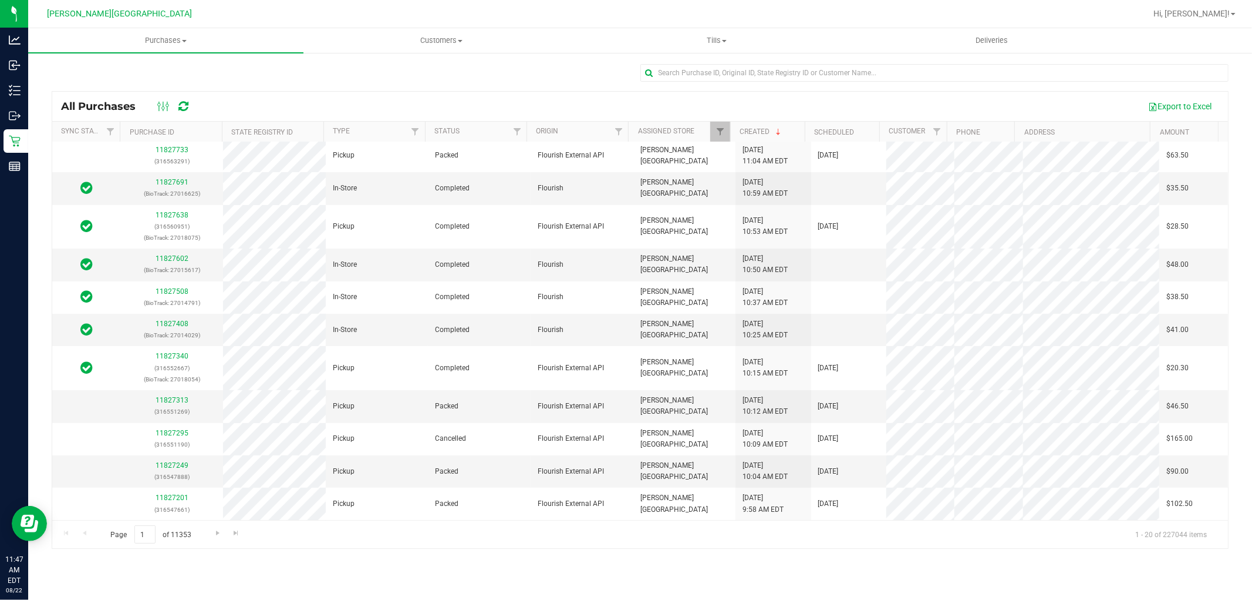
scroll to position [341, 0]
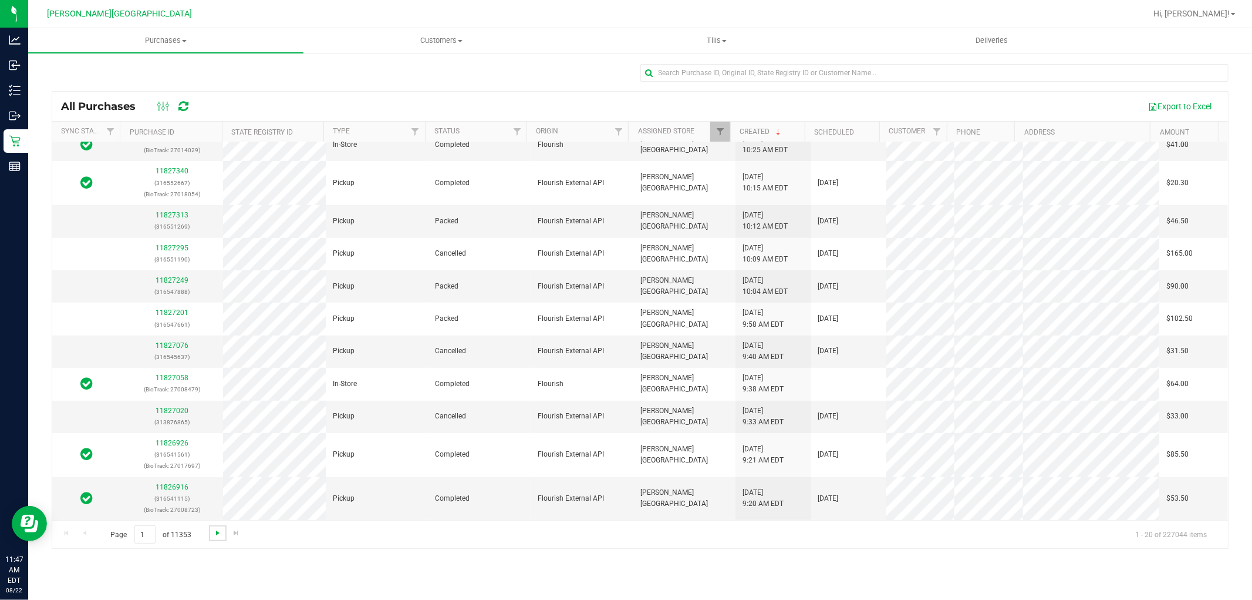
click at [215, 533] on span "Go to the next page" at bounding box center [217, 532] width 9 height 9
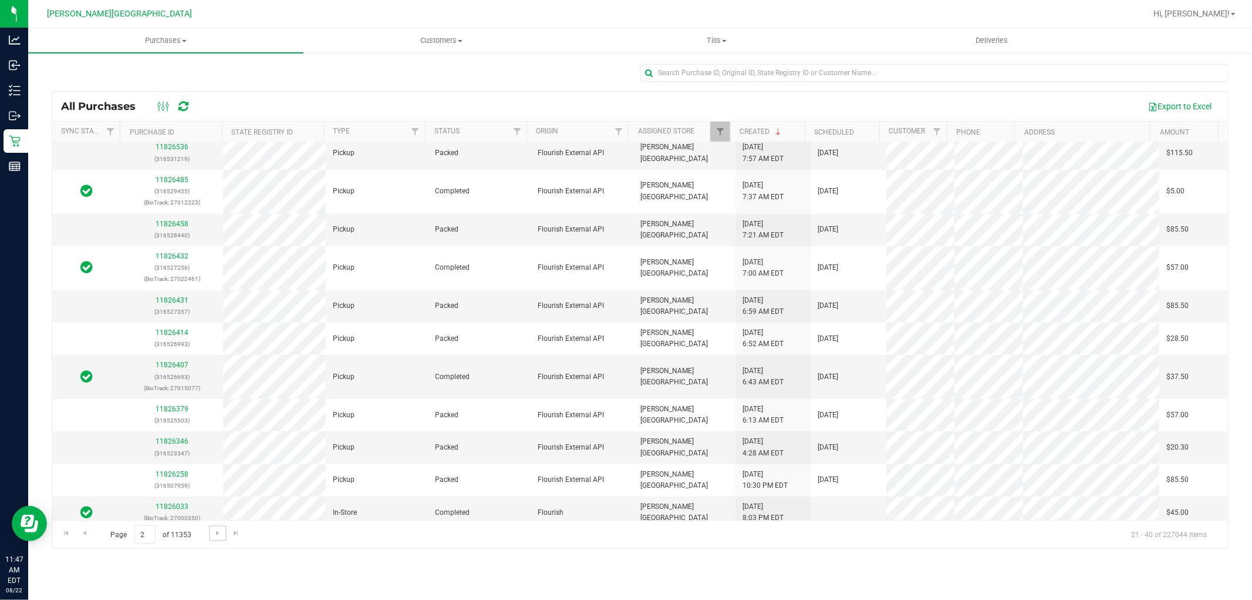
scroll to position [352, 0]
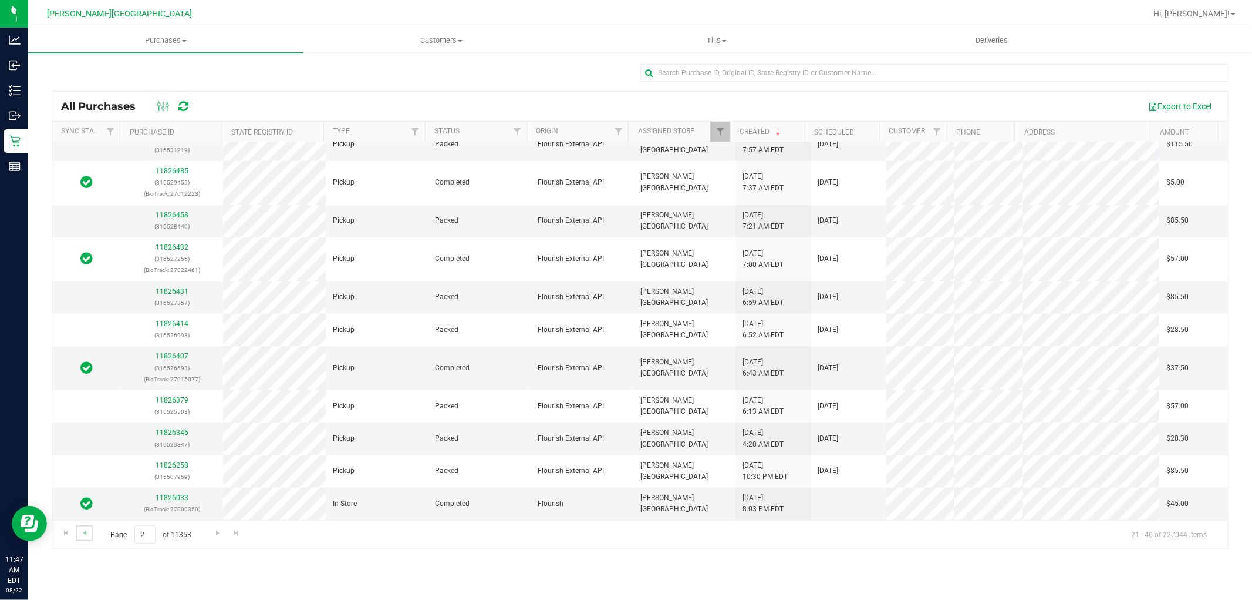
click at [89, 533] on link "Go to the previous page" at bounding box center [84, 533] width 17 height 16
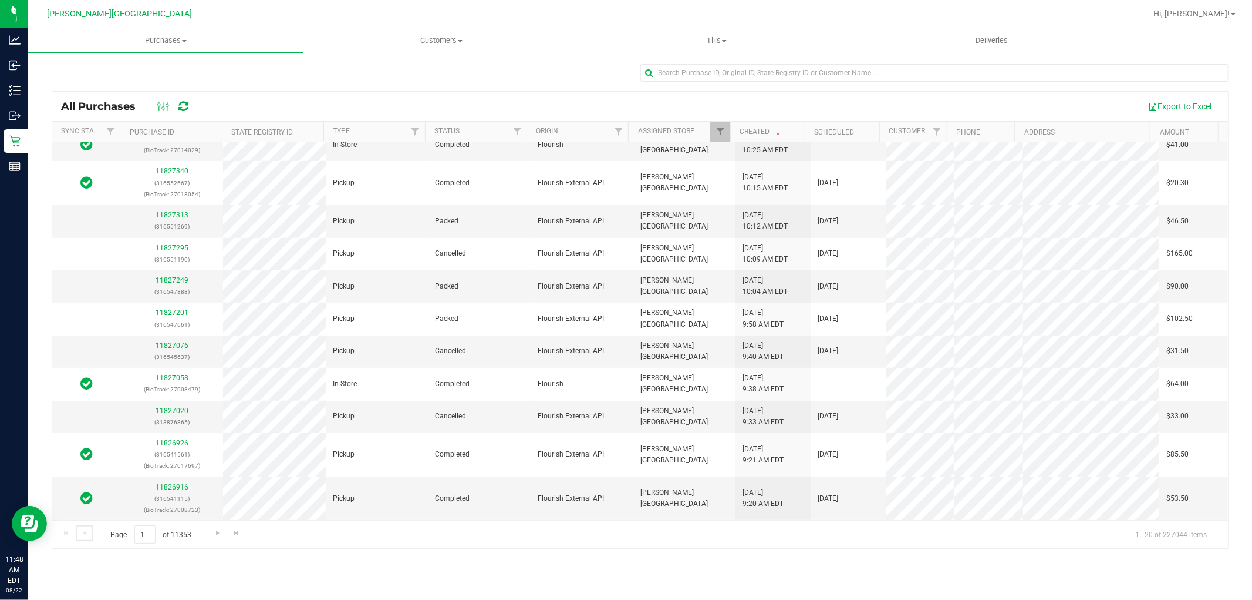
scroll to position [0, 0]
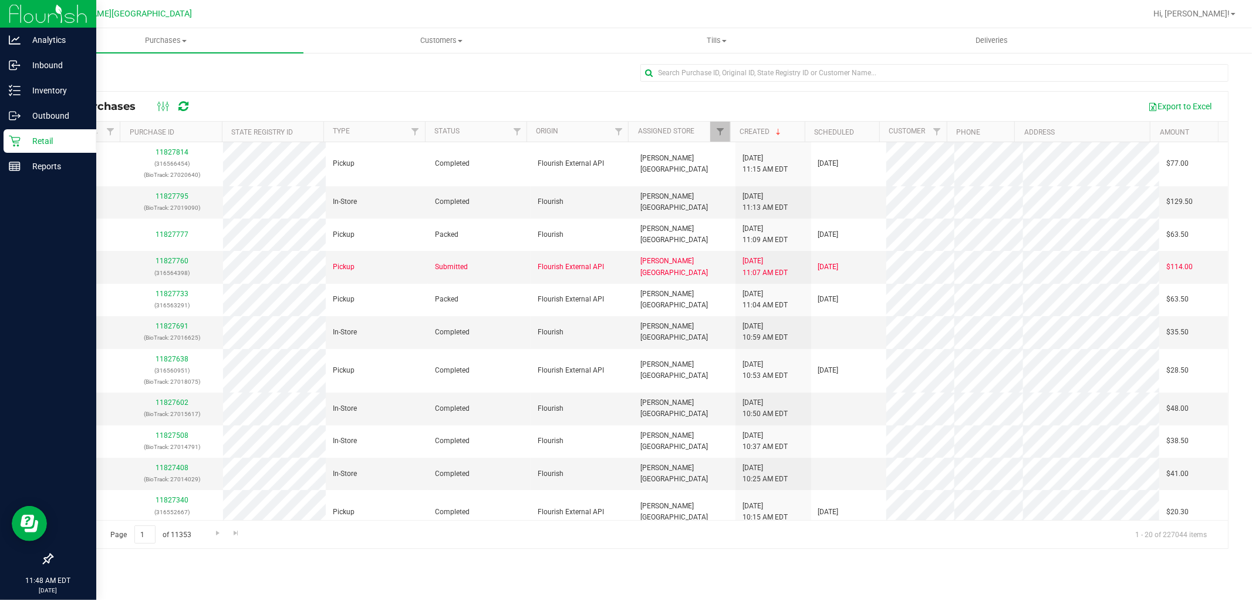
click at [44, 135] on p "Retail" at bounding box center [56, 141] width 70 height 14
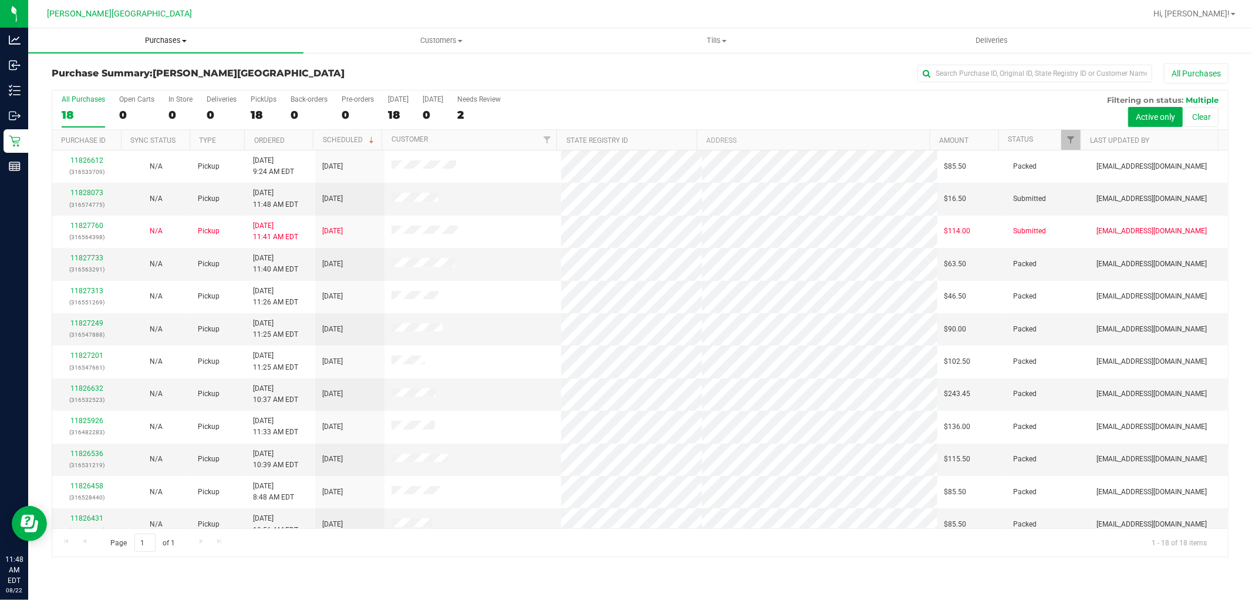
click at [168, 42] on span "Purchases" at bounding box center [165, 40] width 275 height 11
click at [80, 81] on span "Fulfillment" at bounding box center [64, 85] width 73 height 10
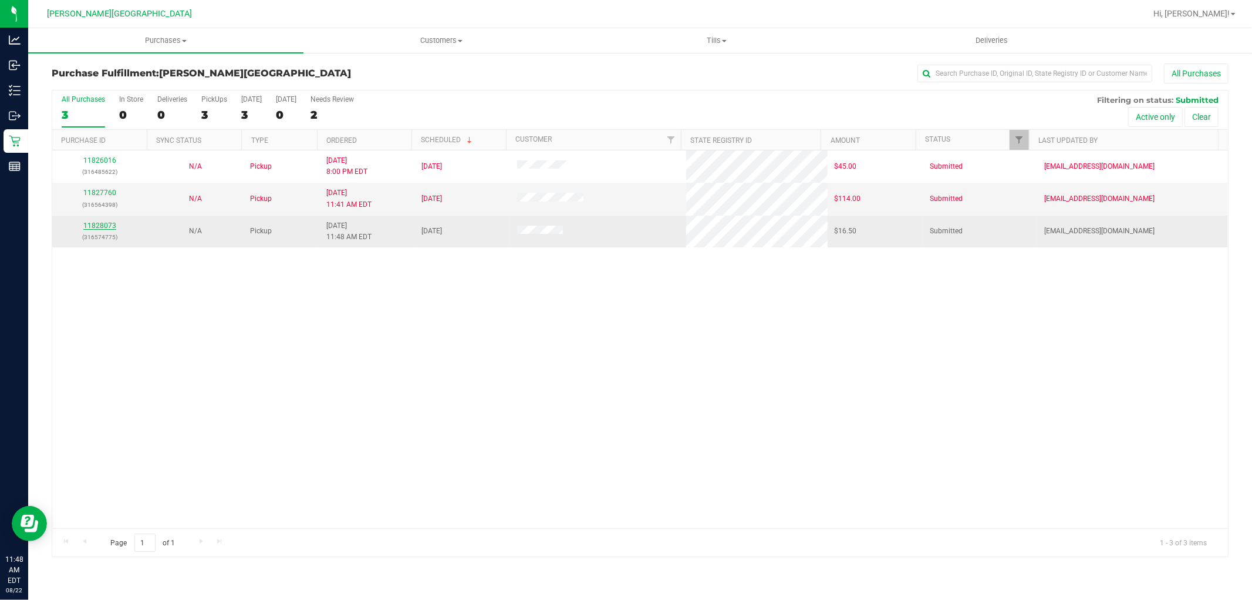
click at [106, 226] on link "11828073" at bounding box center [99, 225] width 33 height 8
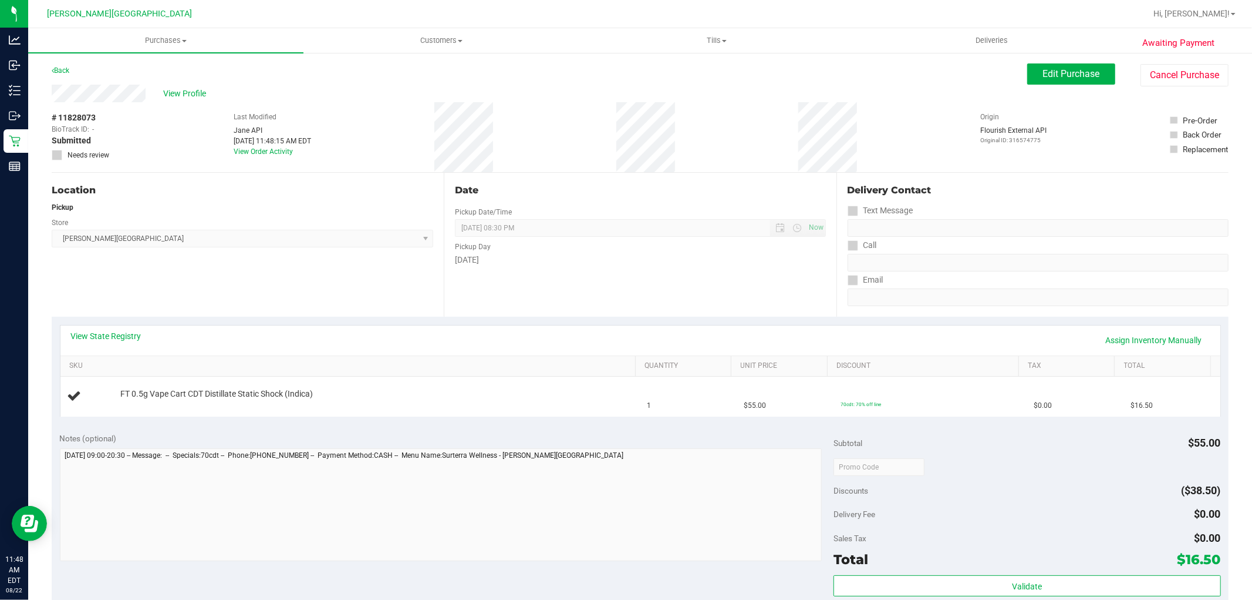
scroll to position [261, 0]
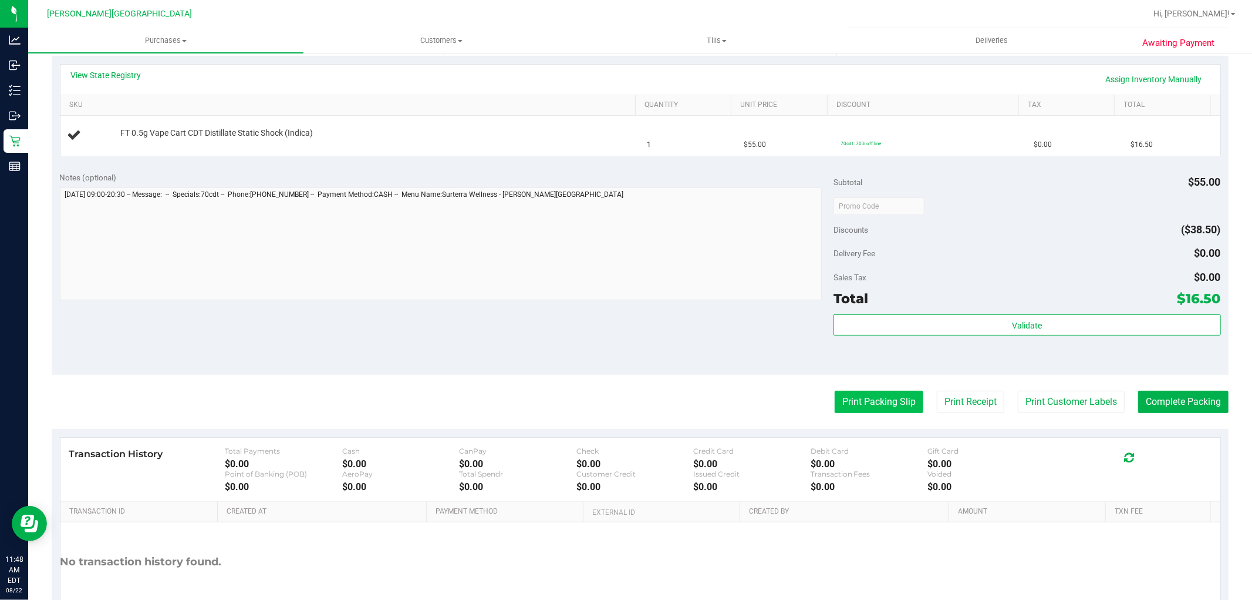
drag, startPoint x: 856, startPoint y: 384, endPoint x: 853, endPoint y: 395, distance: 11.7
click at [857, 384] on purchase-details "Back Edit Purchase Cancel Purchase View Profile # 11828073 BioTrack ID: - Submi…" at bounding box center [640, 226] width 1177 height 846
click at [852, 409] on button "Print Packing Slip" at bounding box center [879, 401] width 89 height 22
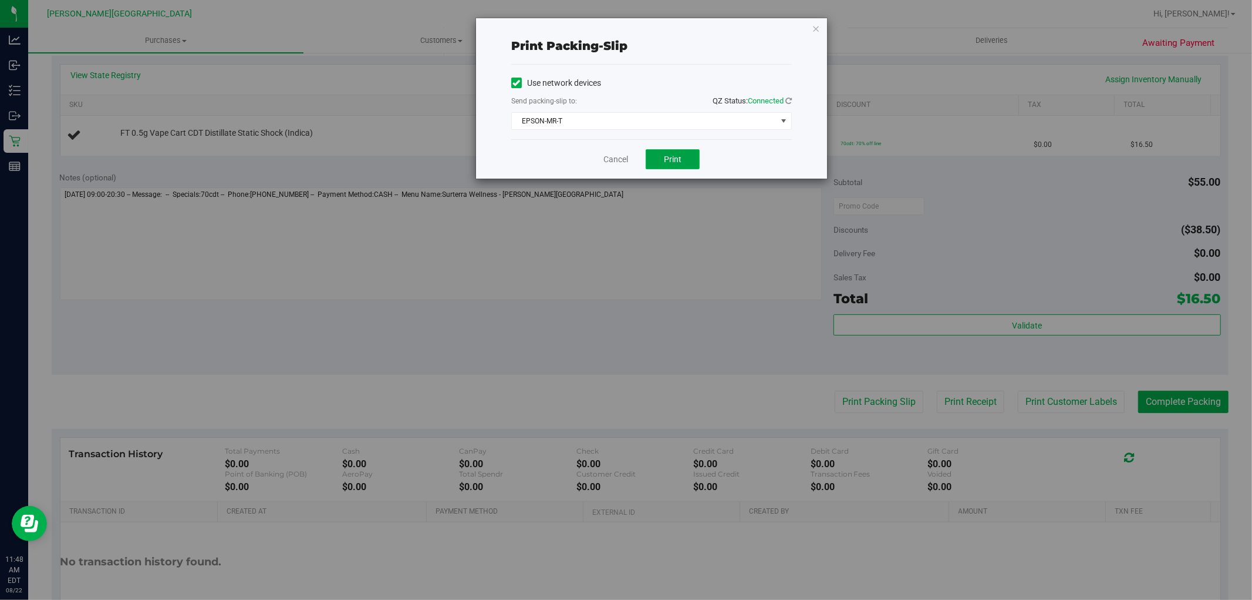
click at [685, 157] on button "Print" at bounding box center [673, 159] width 54 height 20
click at [822, 25] on div "Print packing-slip Use network devices Send packing-slip to: QZ Status: Connect…" at bounding box center [651, 98] width 351 height 160
click at [813, 27] on icon "button" at bounding box center [816, 28] width 8 height 14
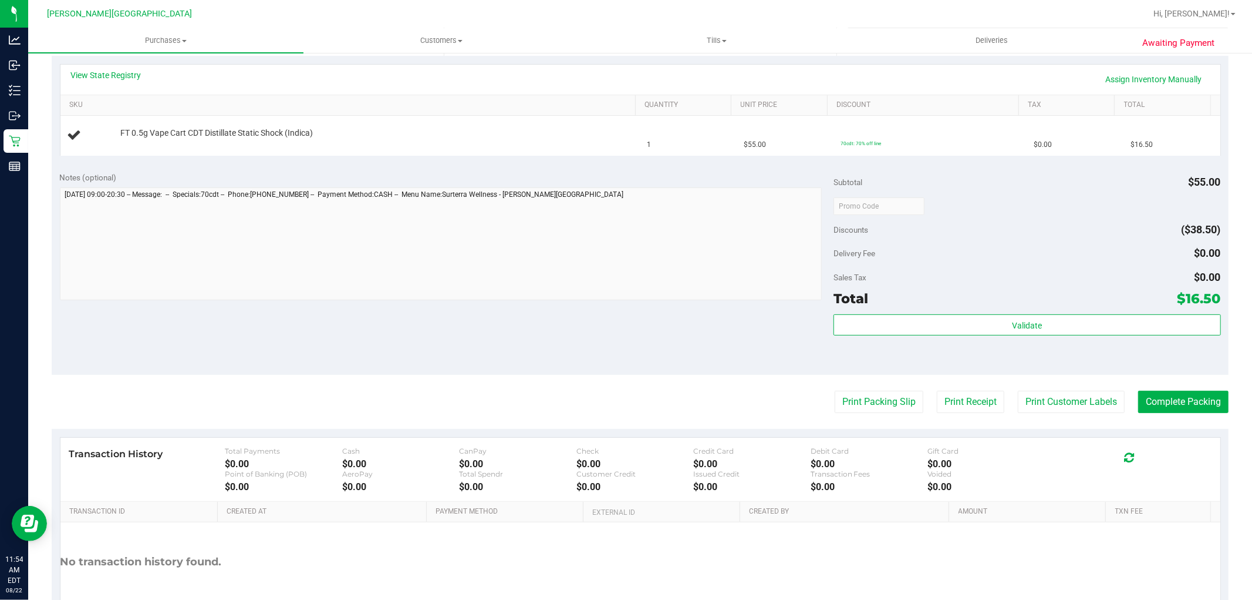
click at [268, 312] on div "Notes (optional) Subtotal $55.00 Discounts ($38.50) Delivery Fee $0.00 Sales Ta…" at bounding box center [640, 268] width 1177 height 211
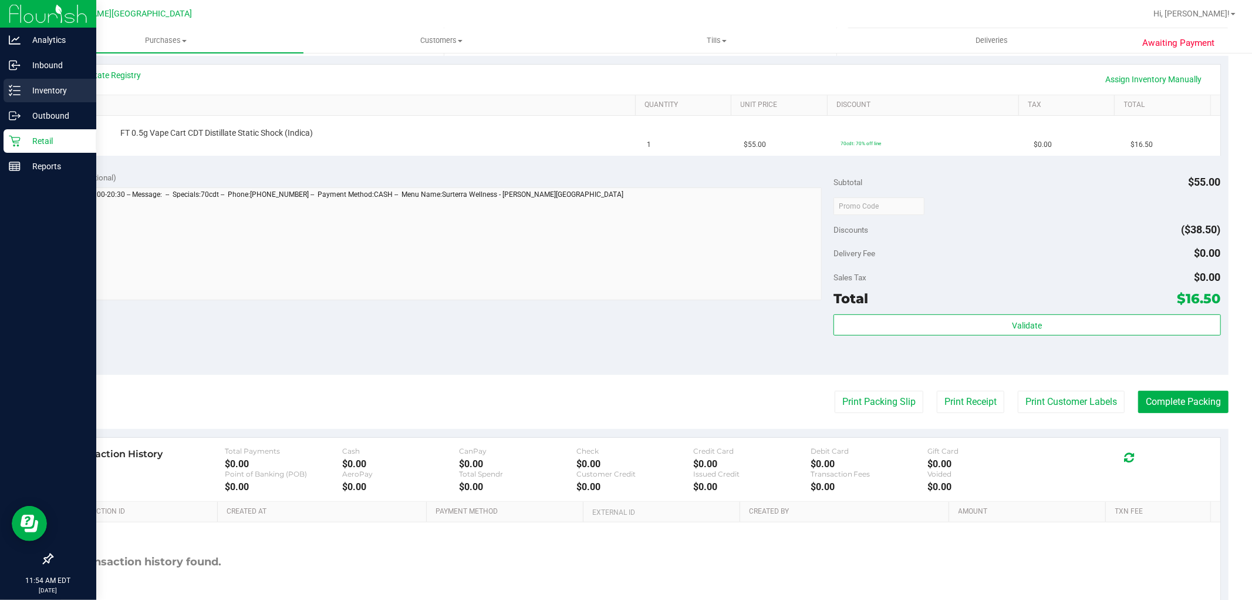
click at [66, 91] on p "Inventory" at bounding box center [56, 90] width 70 height 14
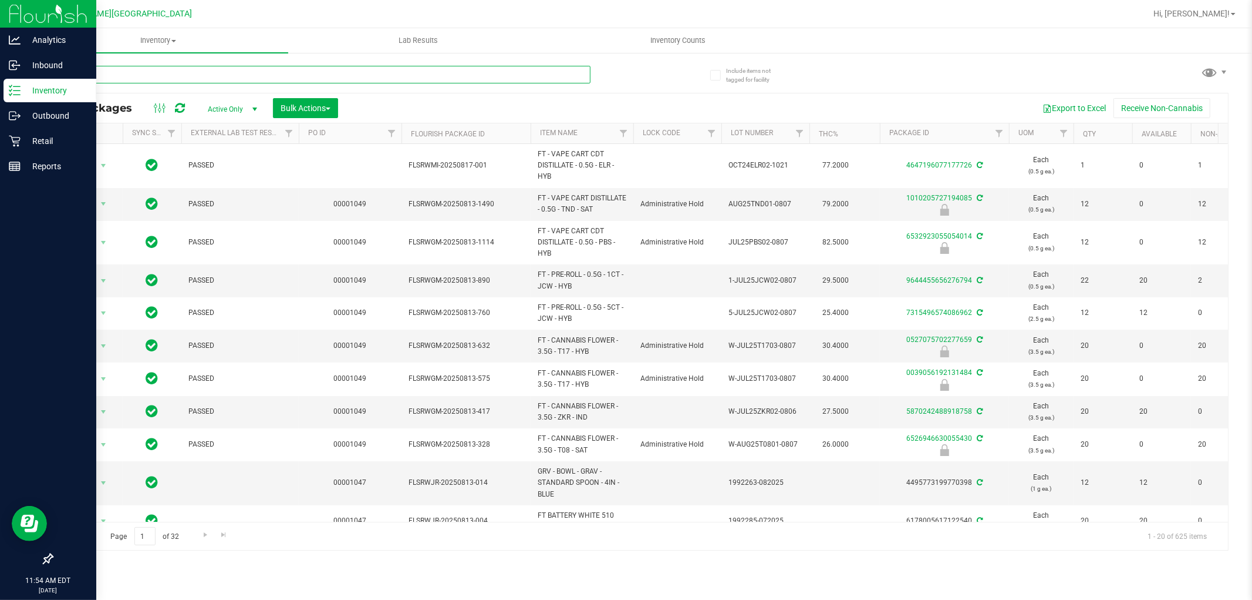
click at [190, 75] on input "text" at bounding box center [321, 75] width 539 height 18
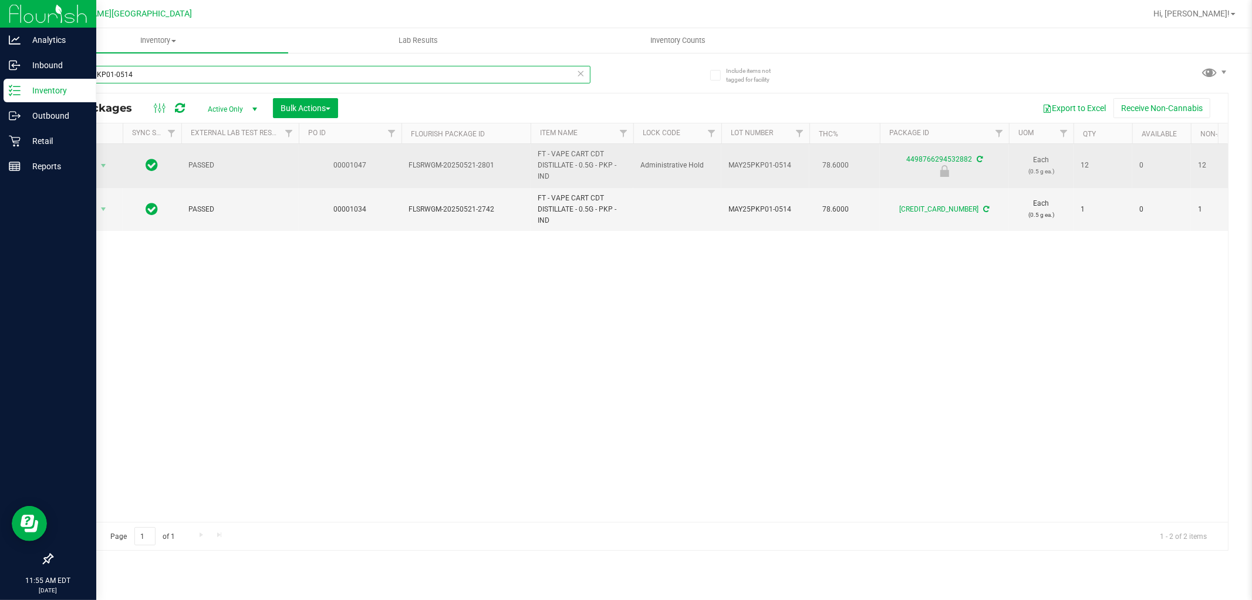
type input "MAY25PKP01-0514"
click at [89, 165] on span "Action" at bounding box center [80, 165] width 32 height 16
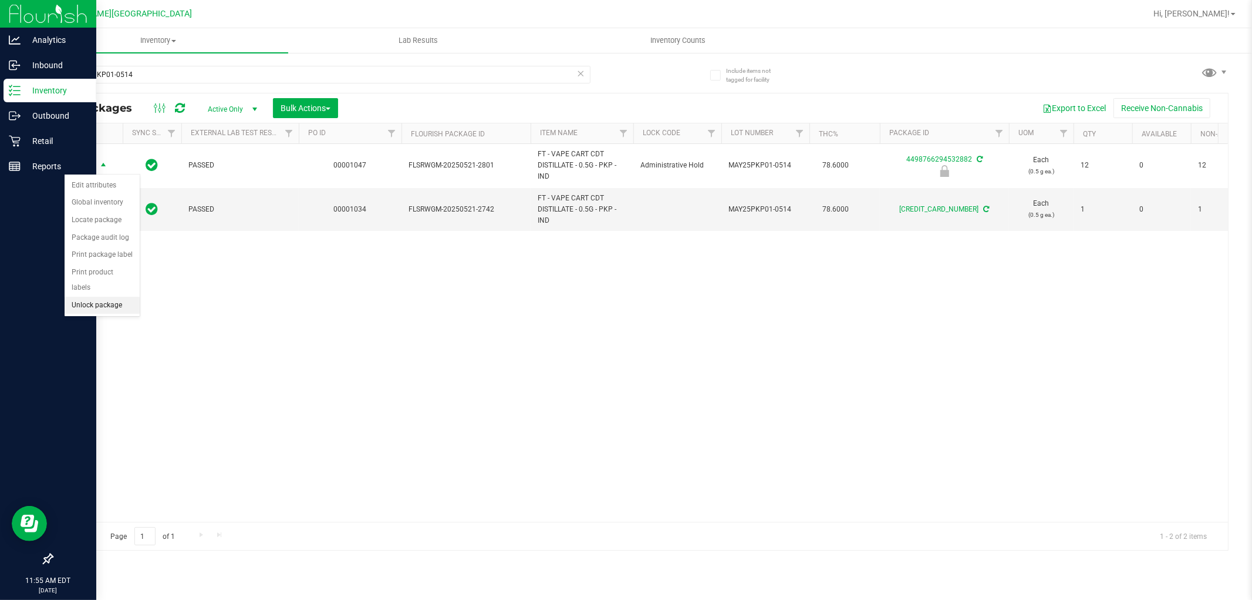
click at [97, 312] on li "Unlock package" at bounding box center [102, 306] width 75 height 18
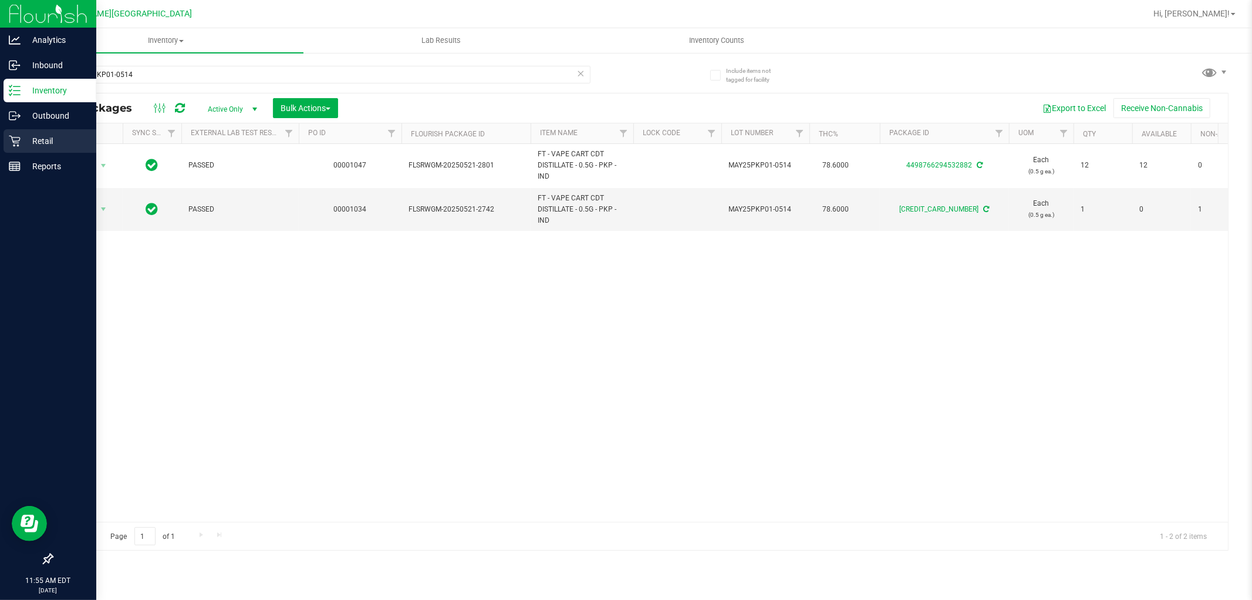
click at [22, 142] on p "Retail" at bounding box center [56, 141] width 70 height 14
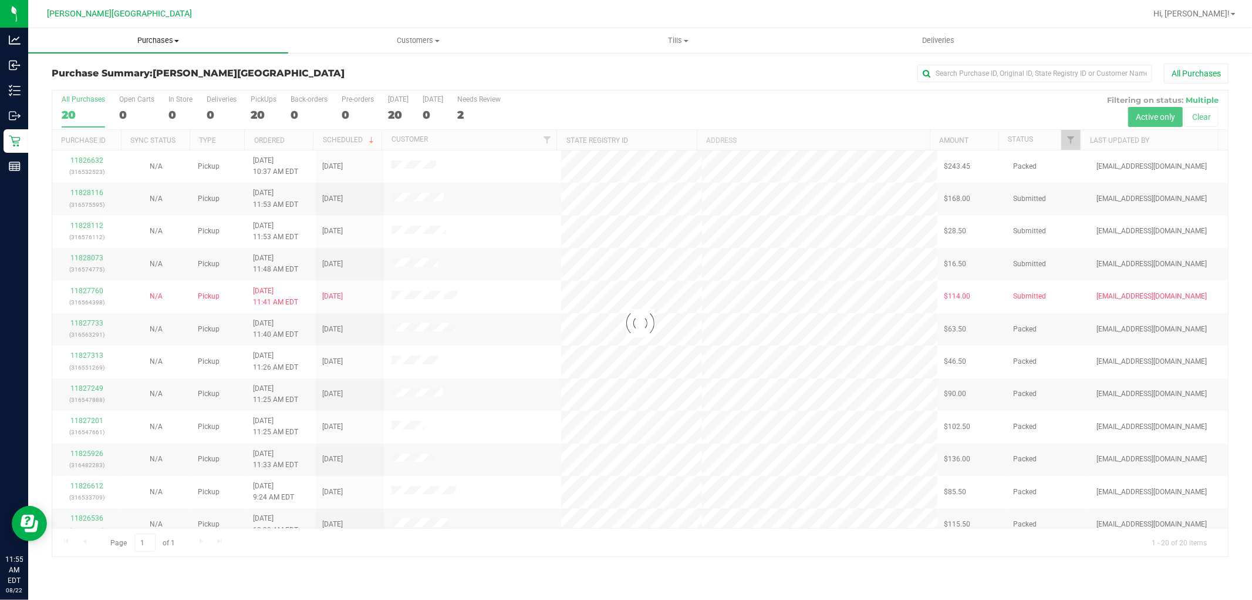
click at [167, 43] on span "Purchases" at bounding box center [158, 40] width 260 height 11
click at [85, 86] on span "Fulfillment" at bounding box center [64, 85] width 73 height 10
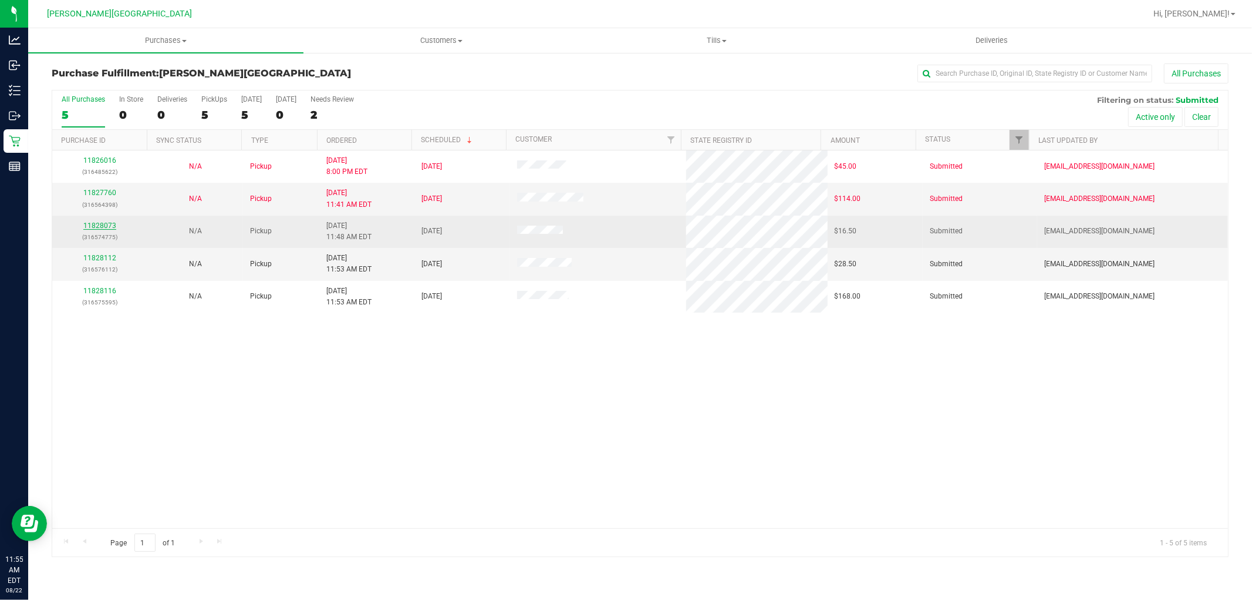
click at [105, 222] on link "11828073" at bounding box center [99, 225] width 33 height 8
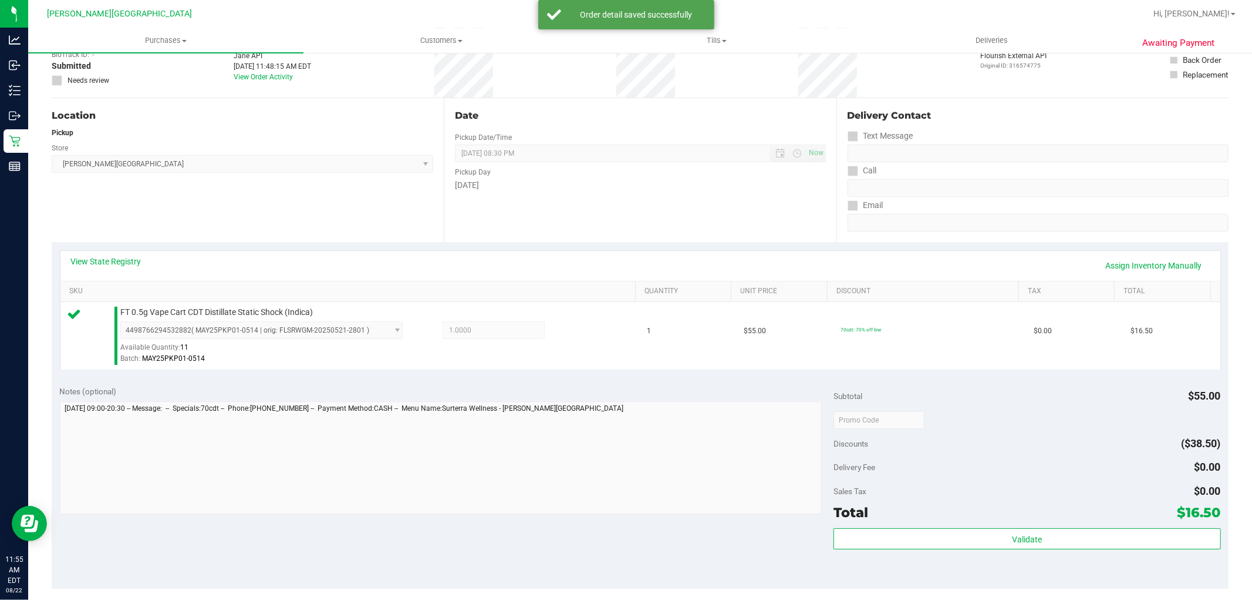
scroll to position [130, 0]
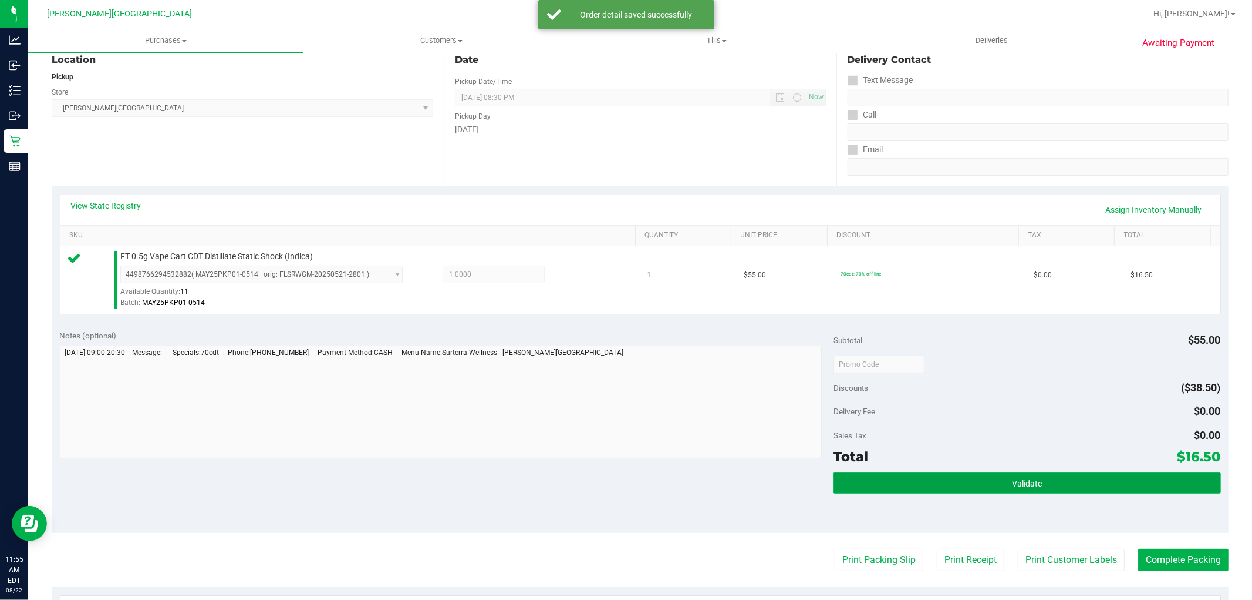
click at [1032, 476] on button "Validate" at bounding box center [1027, 482] width 387 height 21
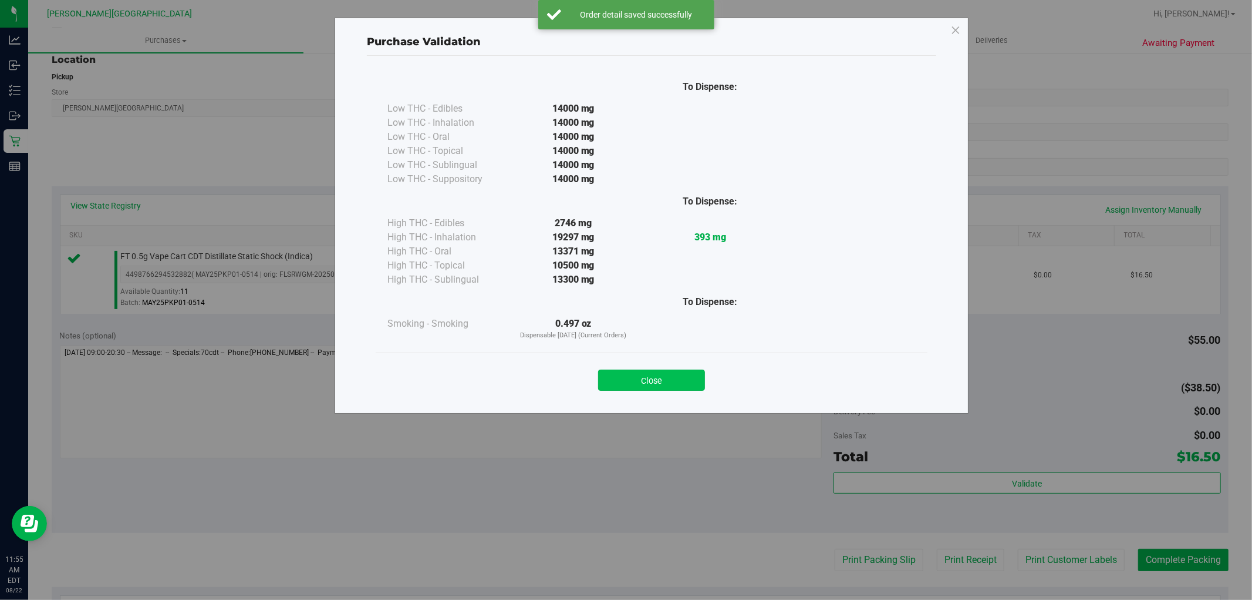
click at [688, 377] on button "Close" at bounding box center [651, 379] width 107 height 21
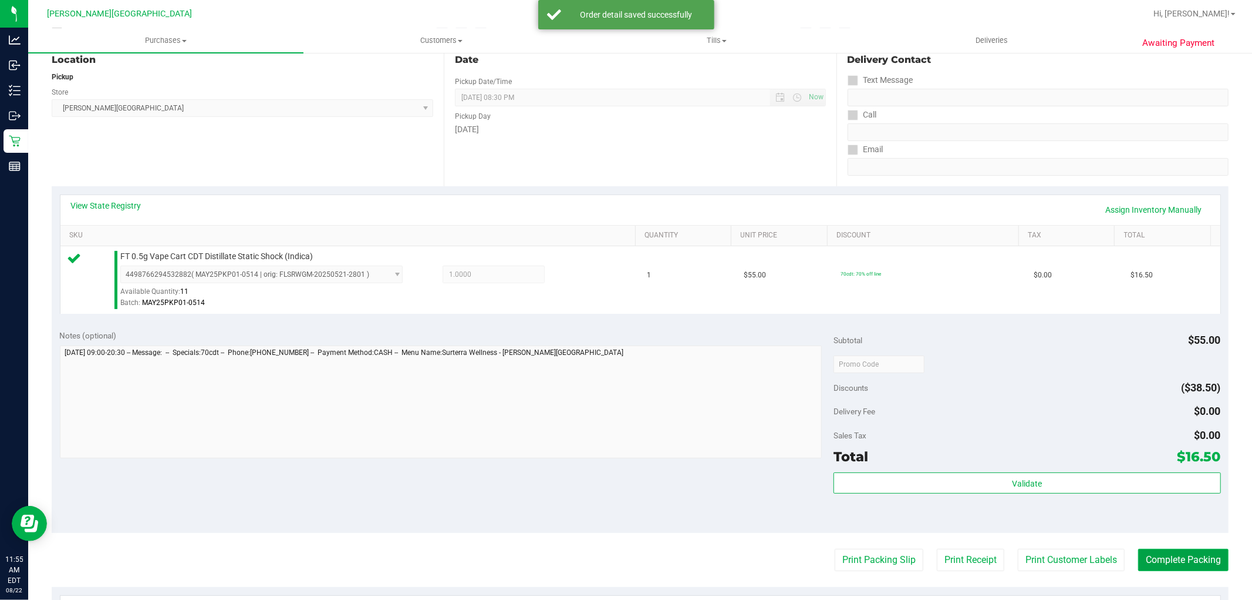
click at [1166, 556] on button "Complete Packing" at bounding box center [1184, 559] width 90 height 22
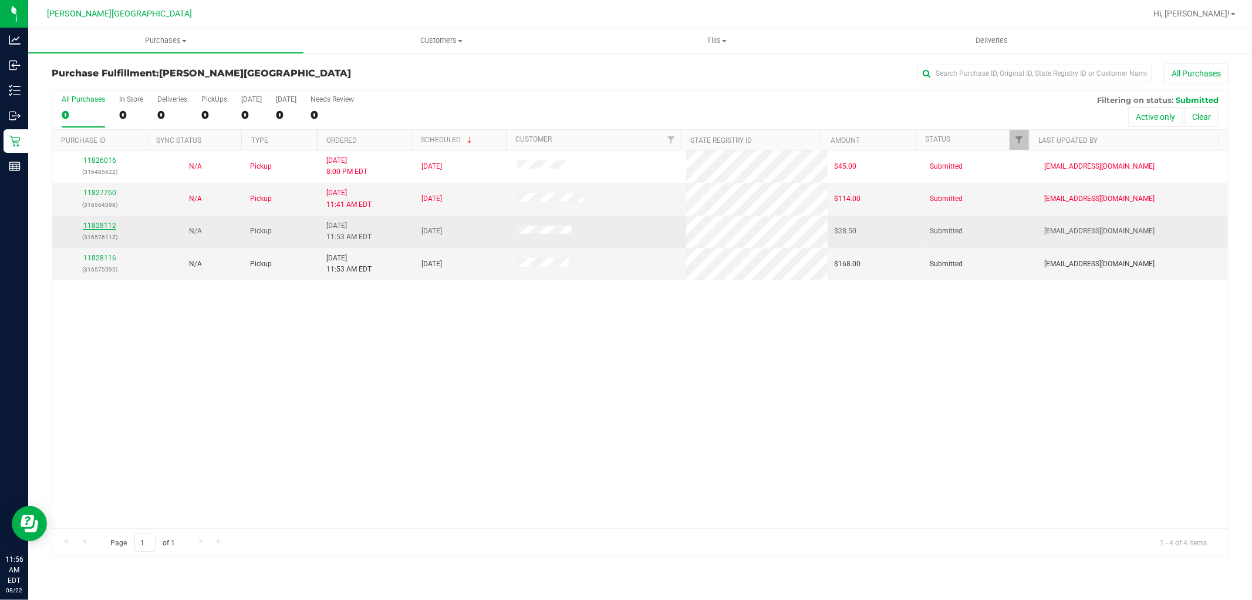
click at [110, 225] on link "11828112" at bounding box center [99, 225] width 33 height 8
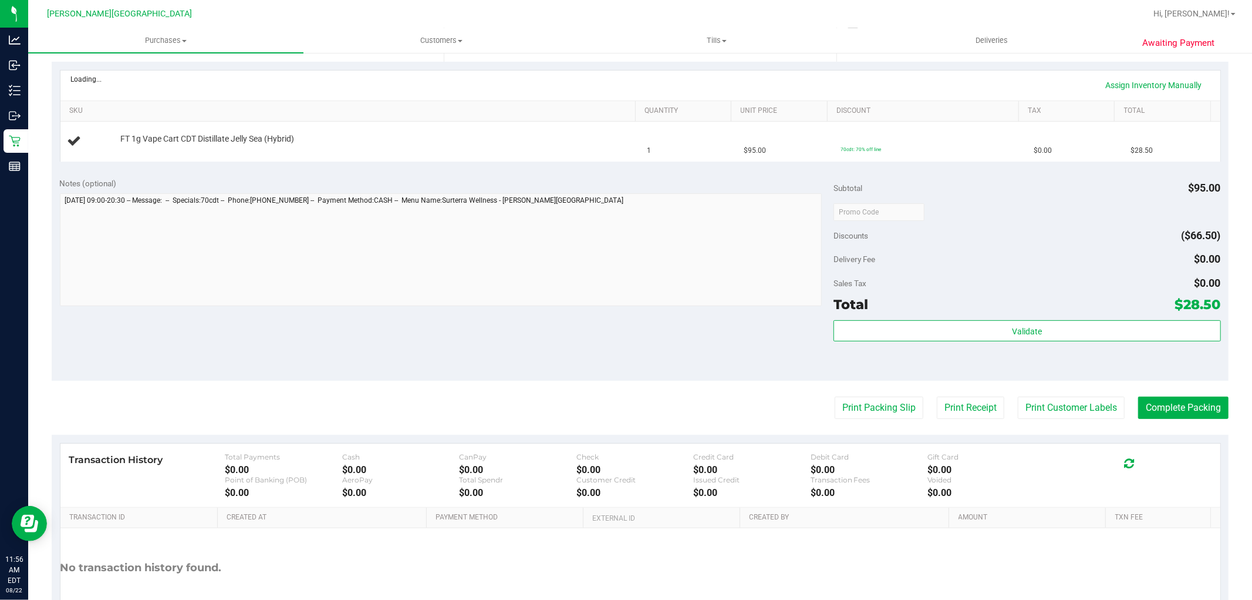
scroll to position [261, 0]
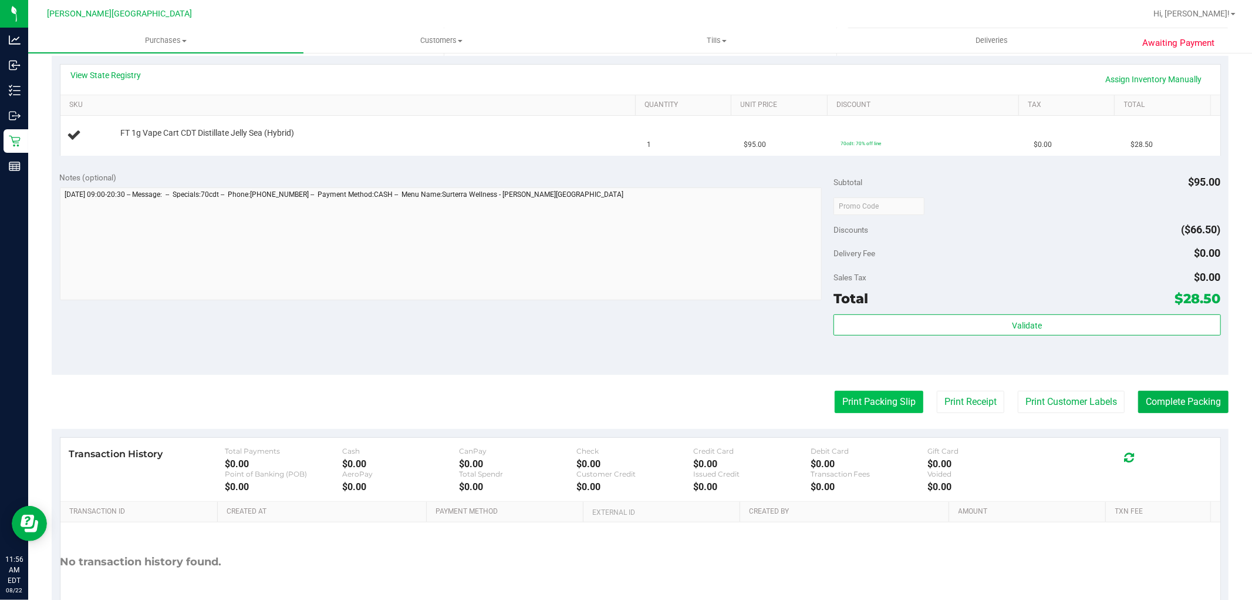
click at [863, 394] on button "Print Packing Slip" at bounding box center [879, 401] width 89 height 22
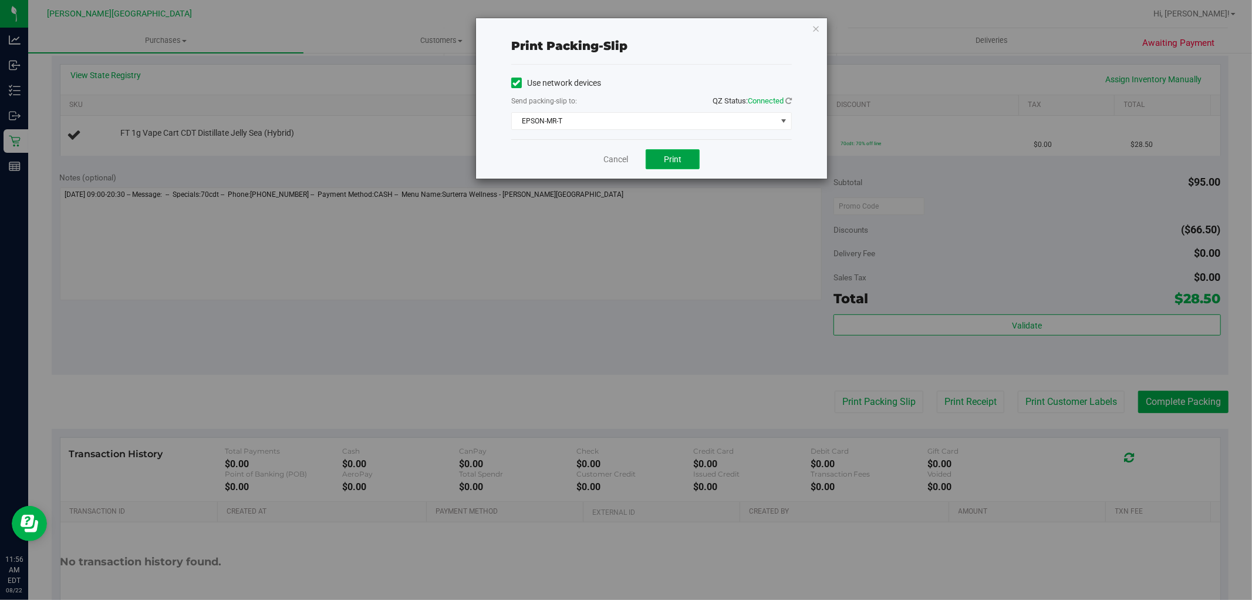
click at [678, 157] on span "Print" at bounding box center [673, 158] width 18 height 9
click at [816, 25] on icon "button" at bounding box center [816, 28] width 8 height 14
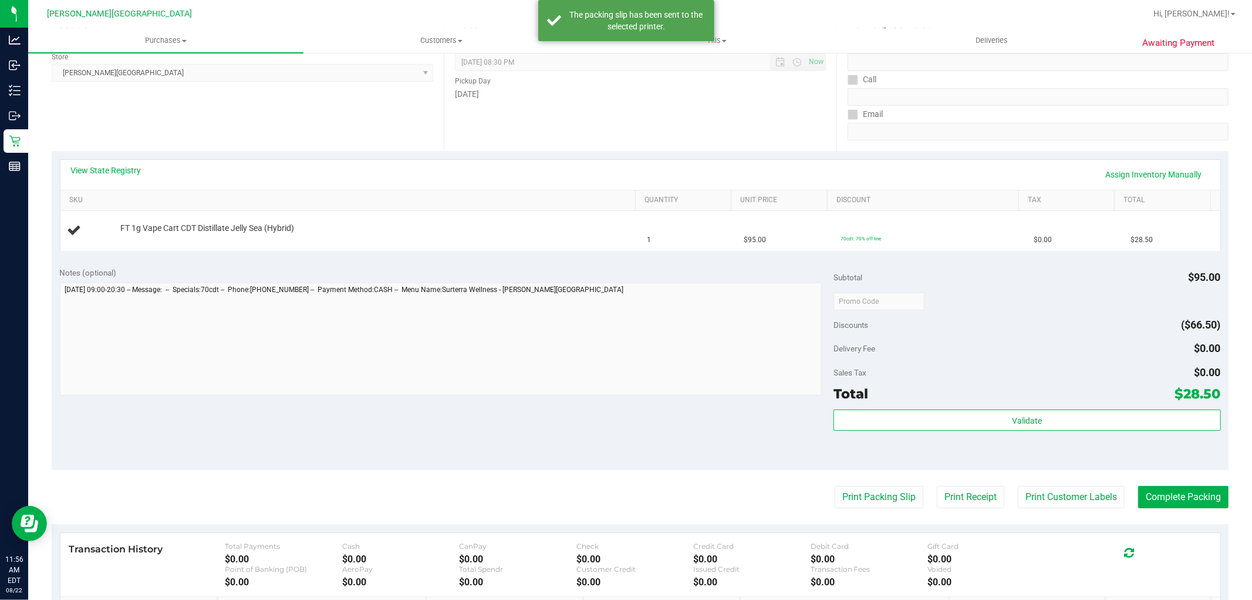
scroll to position [0, 0]
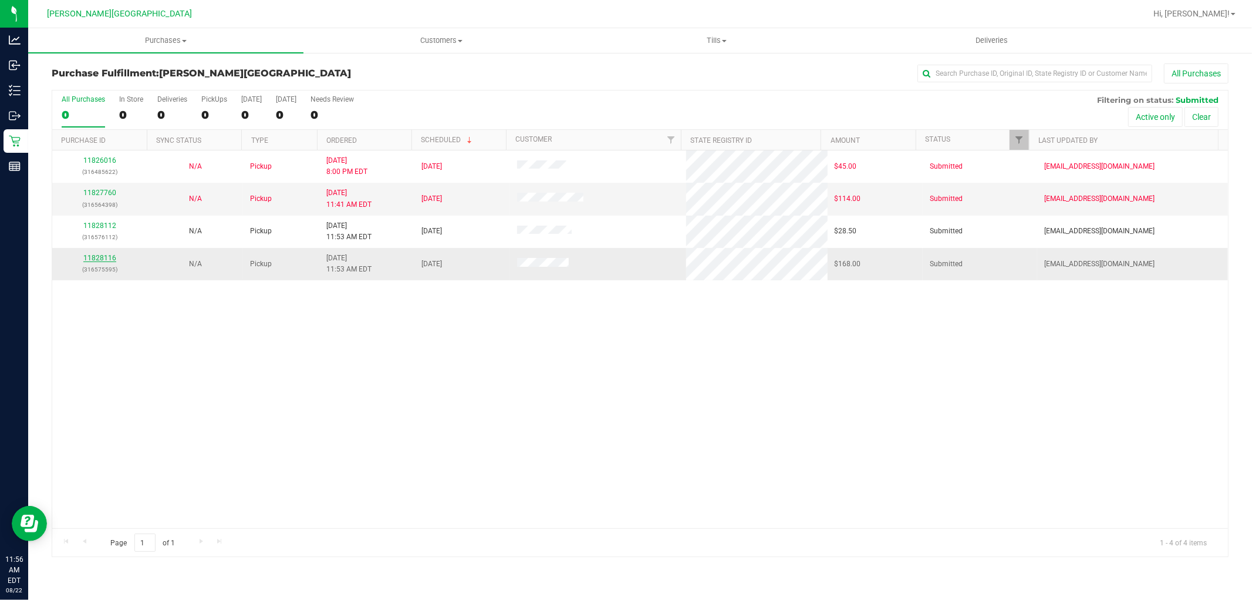
click at [99, 262] on link "11828116" at bounding box center [99, 258] width 33 height 8
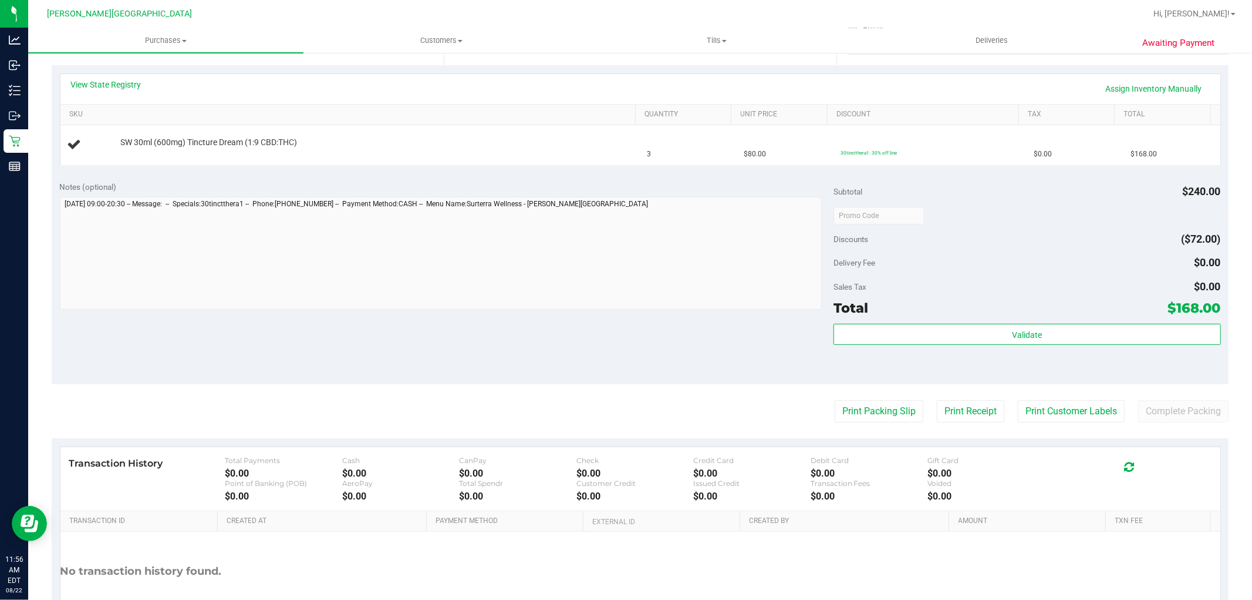
scroll to position [261, 0]
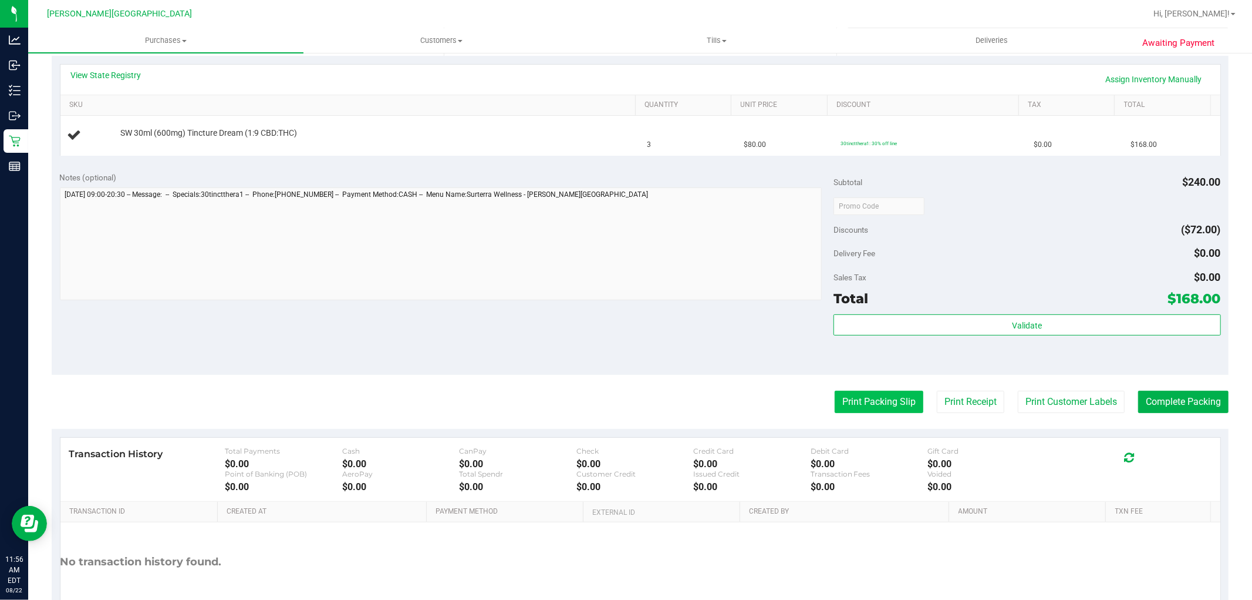
click at [873, 402] on button "Print Packing Slip" at bounding box center [879, 401] width 89 height 22
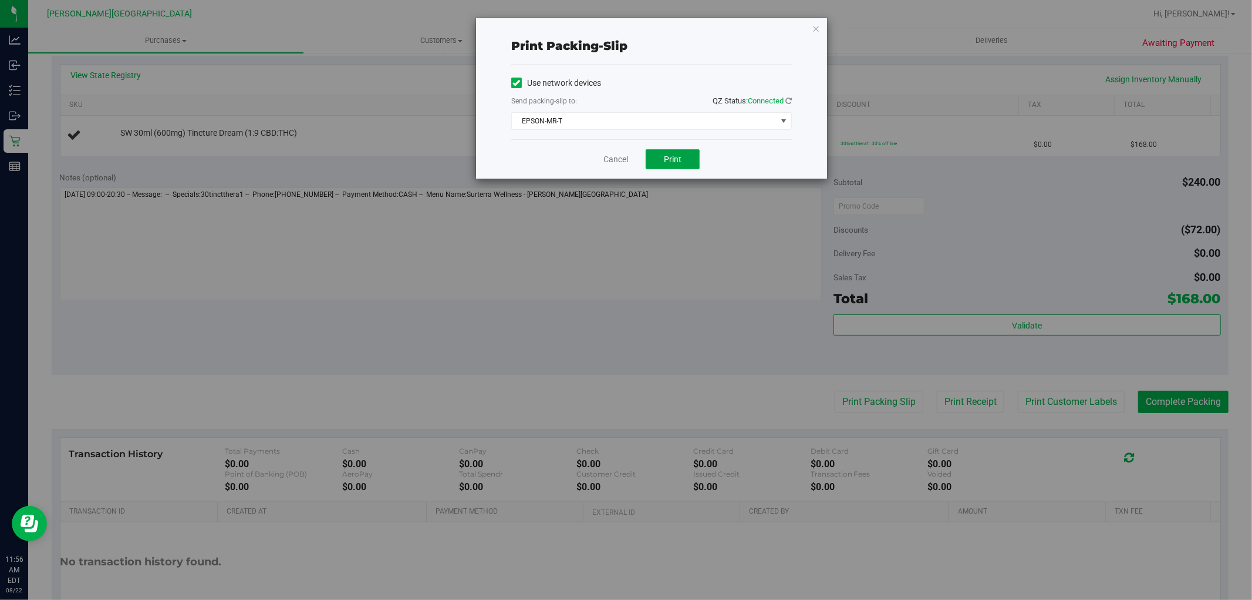
click at [672, 154] on span "Print" at bounding box center [673, 158] width 18 height 9
click at [627, 159] on link "Cancel" at bounding box center [616, 159] width 25 height 12
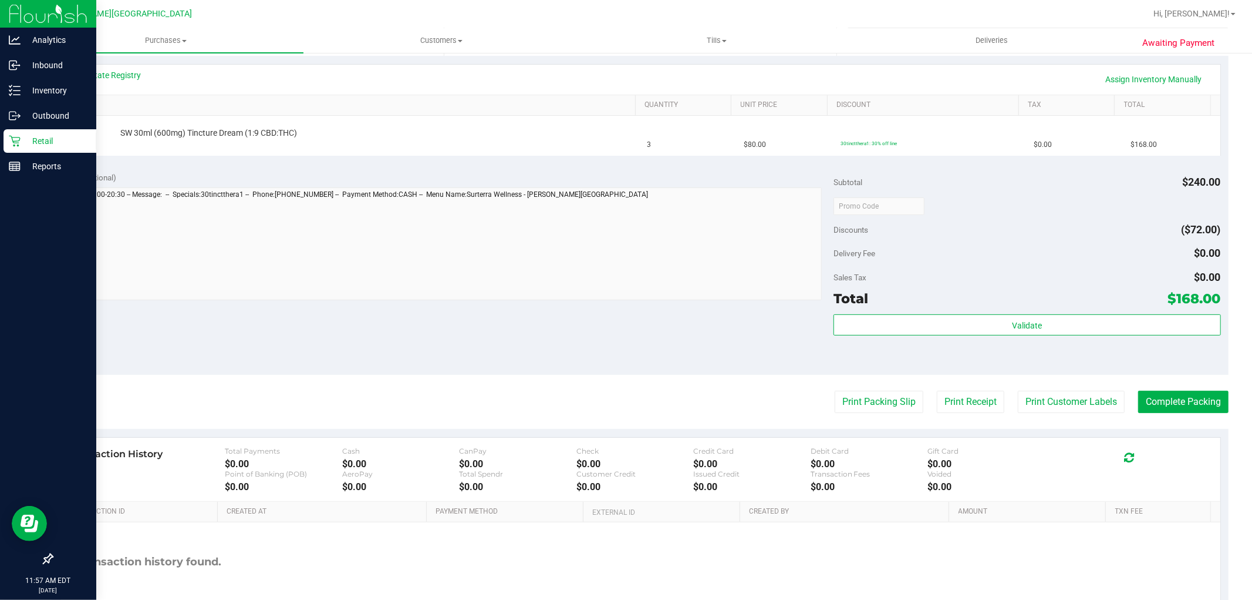
click at [16, 139] on icon at bounding box center [15, 141] width 12 height 12
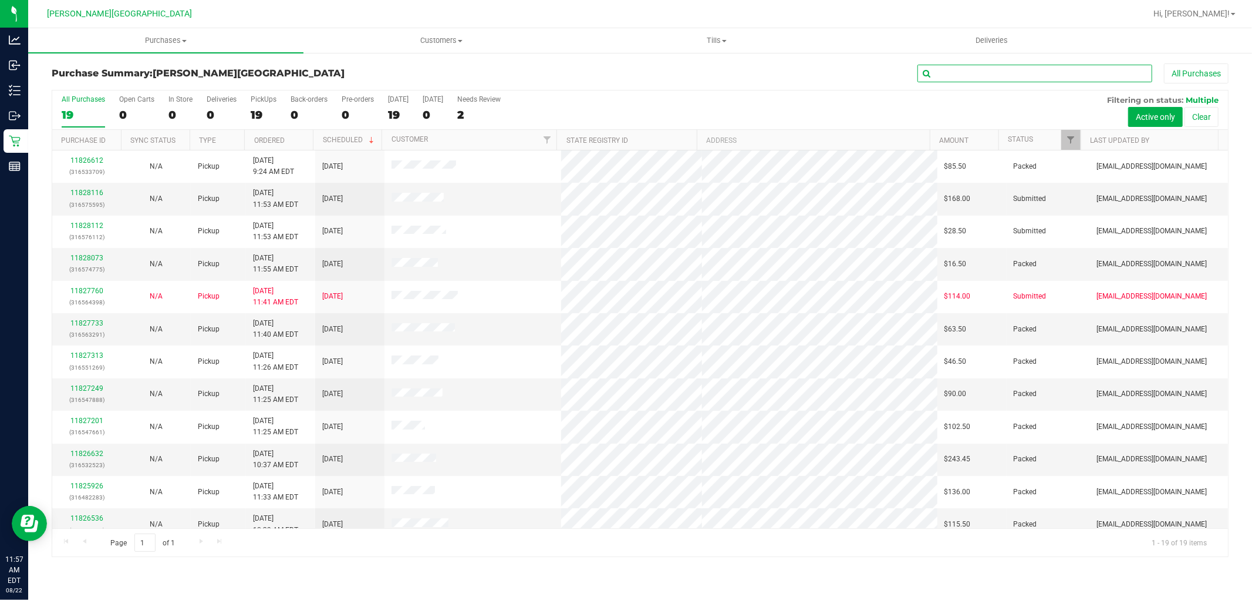
click at [1011, 75] on input "text" at bounding box center [1035, 74] width 235 height 18
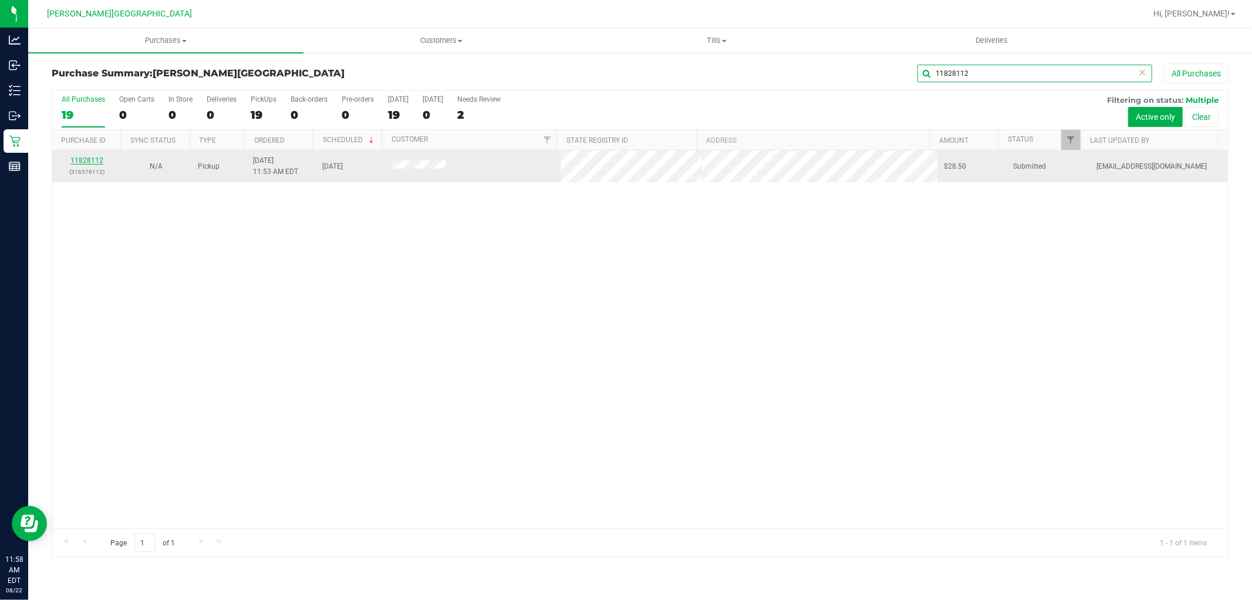
type input "11828112"
click at [86, 157] on link "11828112" at bounding box center [86, 160] width 33 height 8
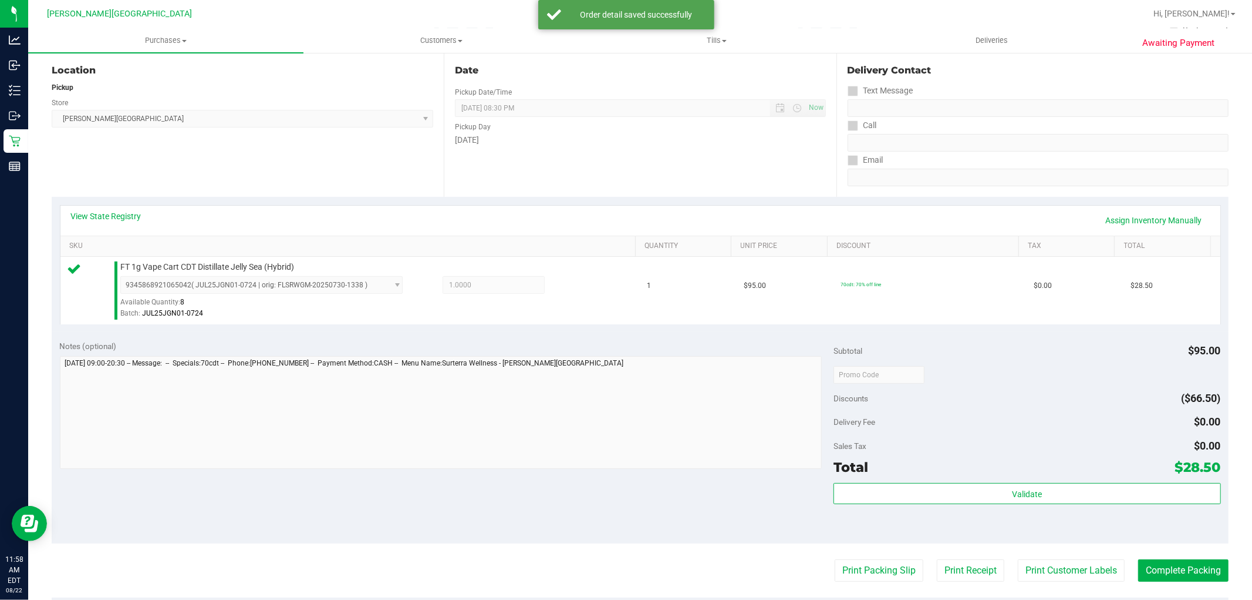
scroll to position [261, 0]
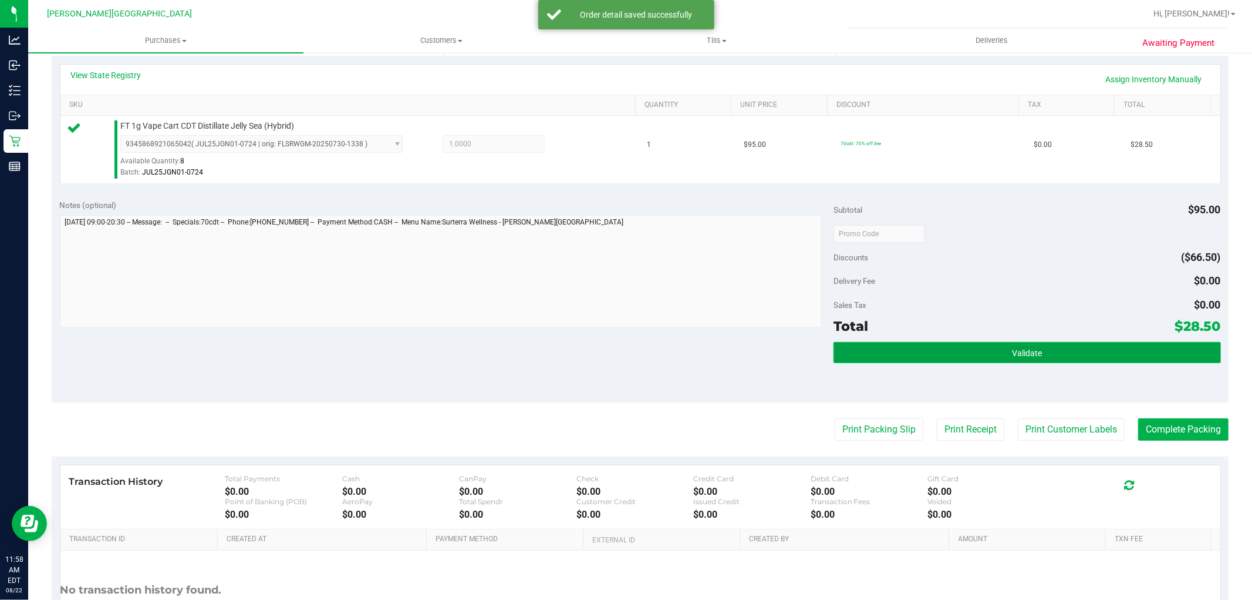
click at [931, 361] on button "Validate" at bounding box center [1027, 352] width 387 height 21
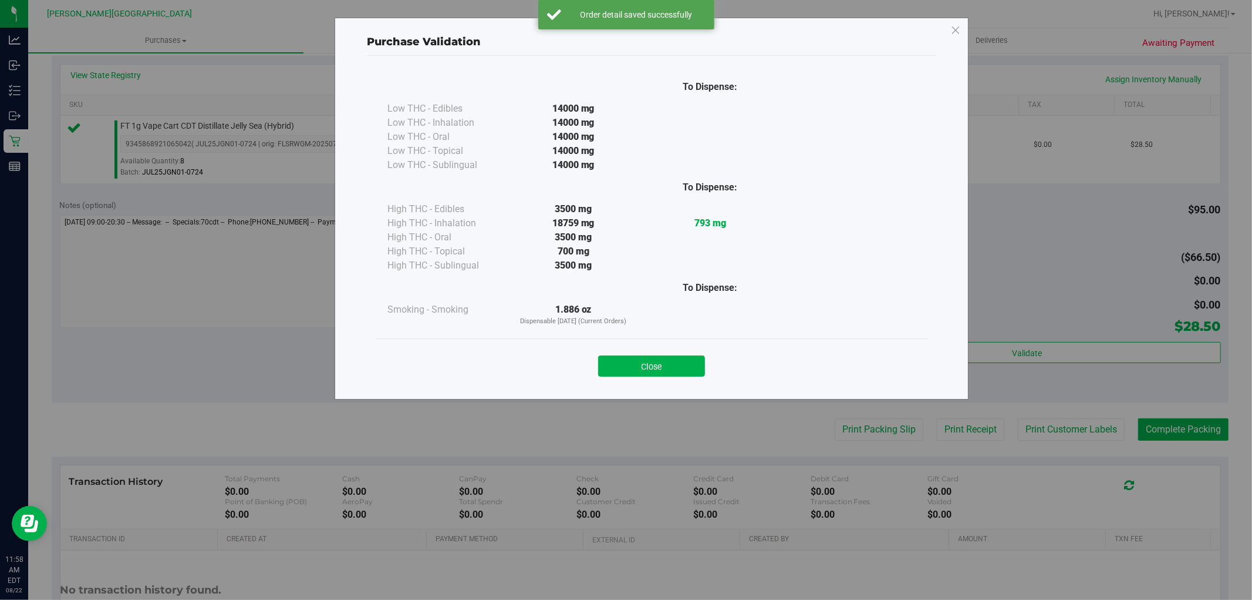
click at [618, 359] on button "Close" at bounding box center [651, 365] width 107 height 21
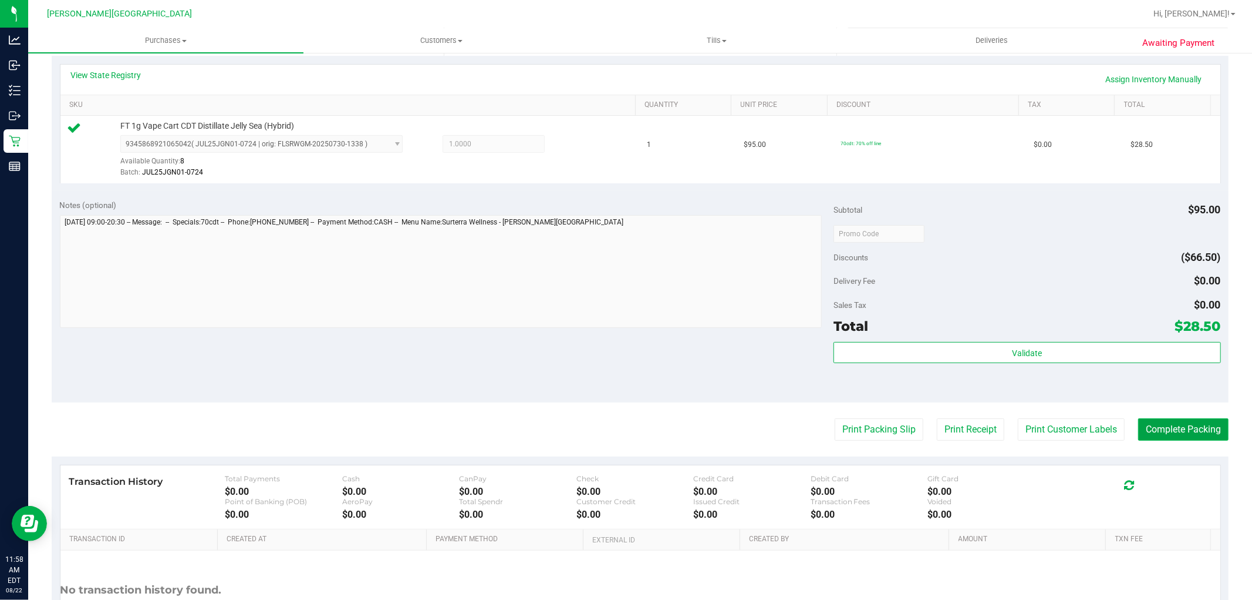
click at [1160, 432] on button "Complete Packing" at bounding box center [1184, 429] width 90 height 22
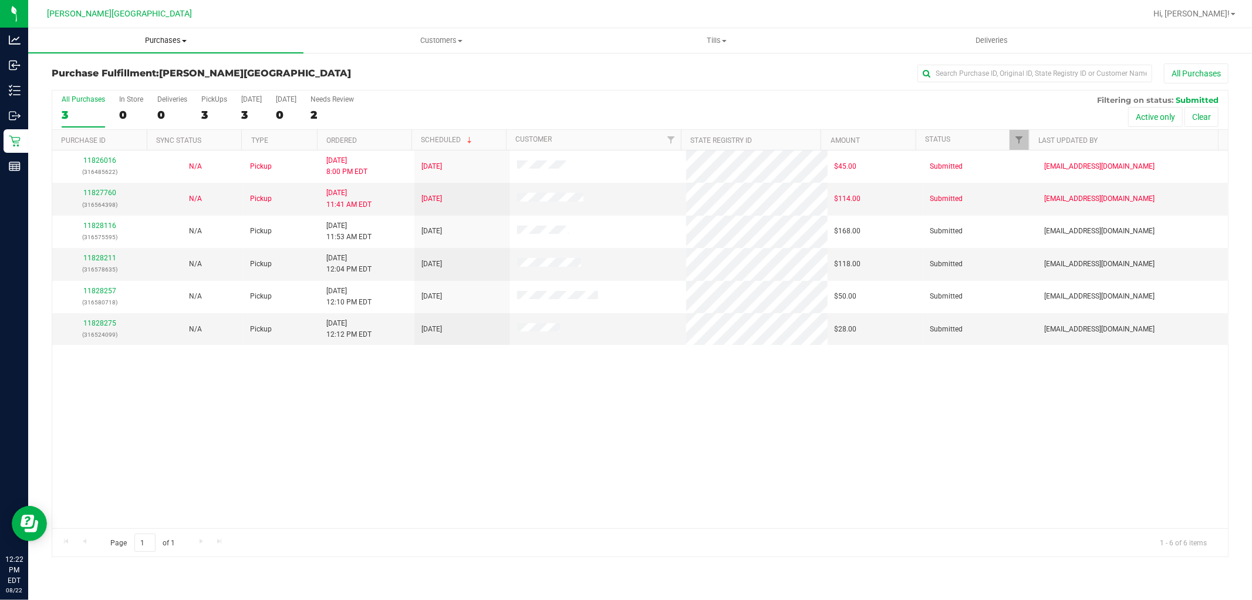
click at [155, 36] on span "Purchases" at bounding box center [165, 40] width 275 height 11
click at [102, 83] on li "Fulfillment" at bounding box center [165, 85] width 275 height 14
click at [106, 261] on link "11828211" at bounding box center [99, 258] width 33 height 8
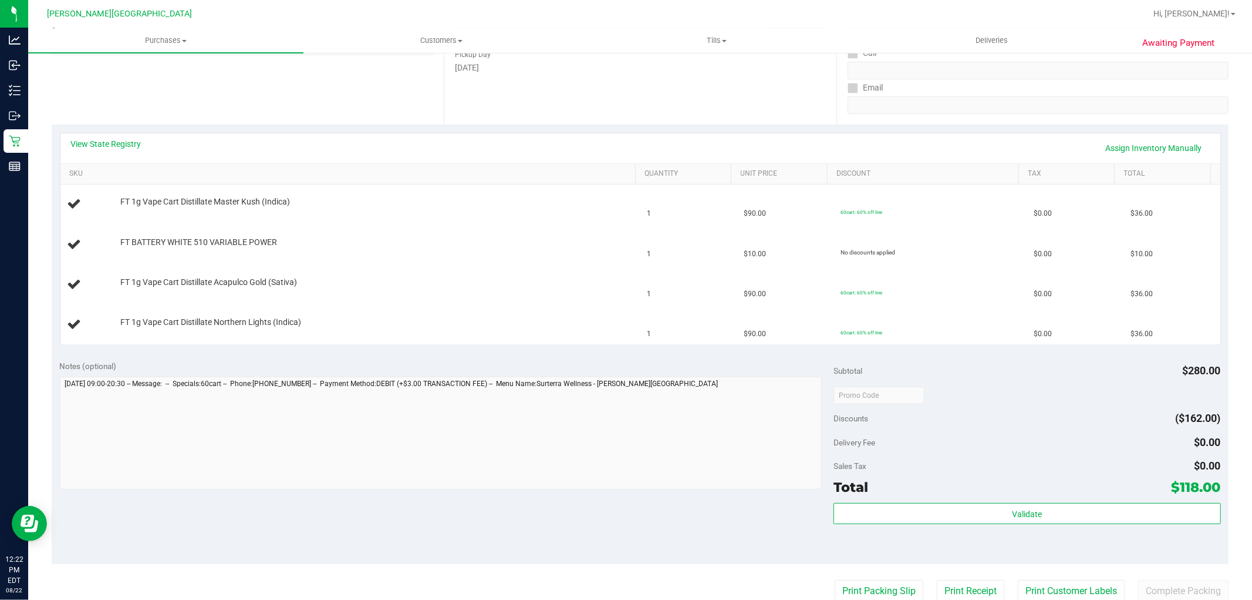
scroll to position [196, 0]
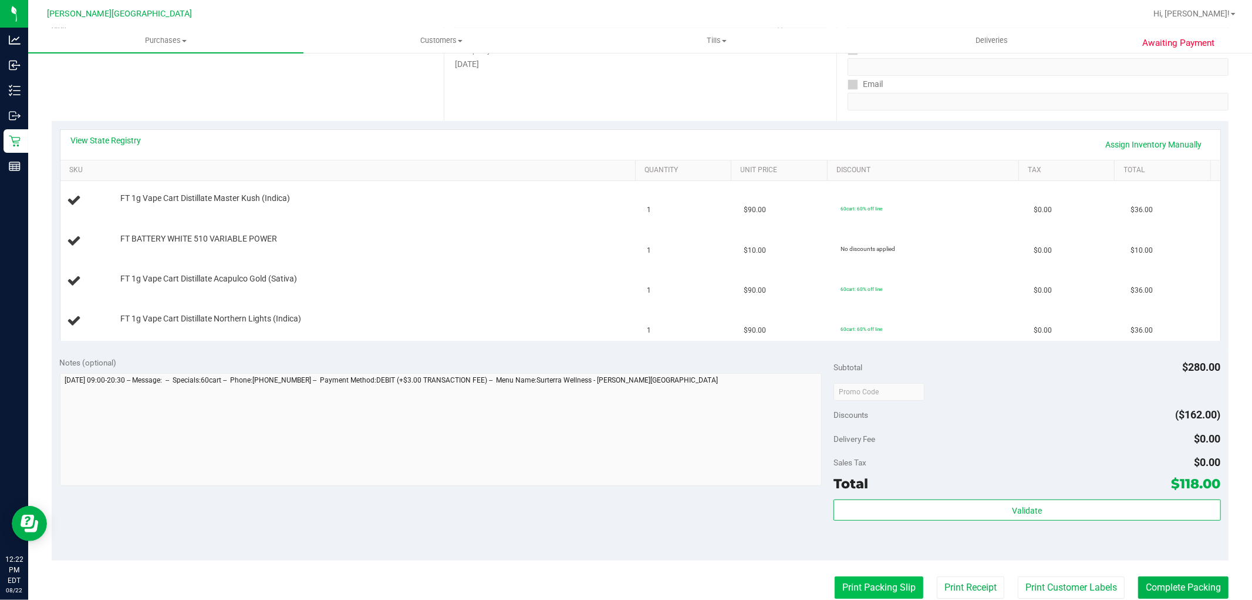
click at [883, 577] on button "Print Packing Slip" at bounding box center [879, 587] width 89 height 22
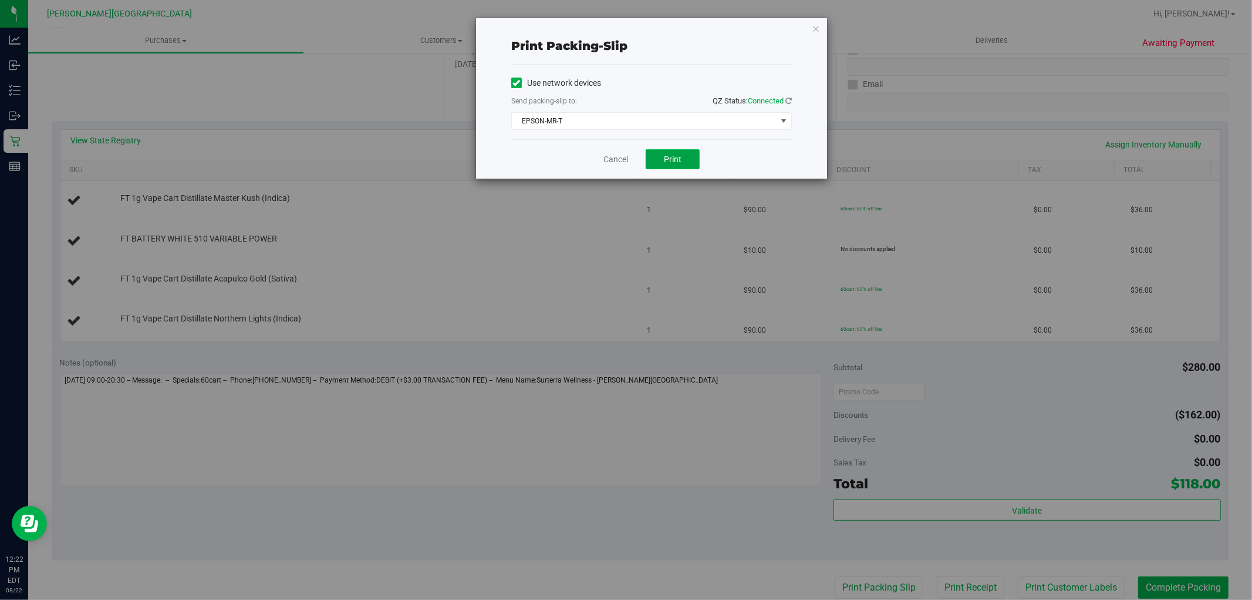
click at [672, 156] on span "Print" at bounding box center [673, 158] width 18 height 9
click at [817, 26] on icon "button" at bounding box center [816, 28] width 8 height 14
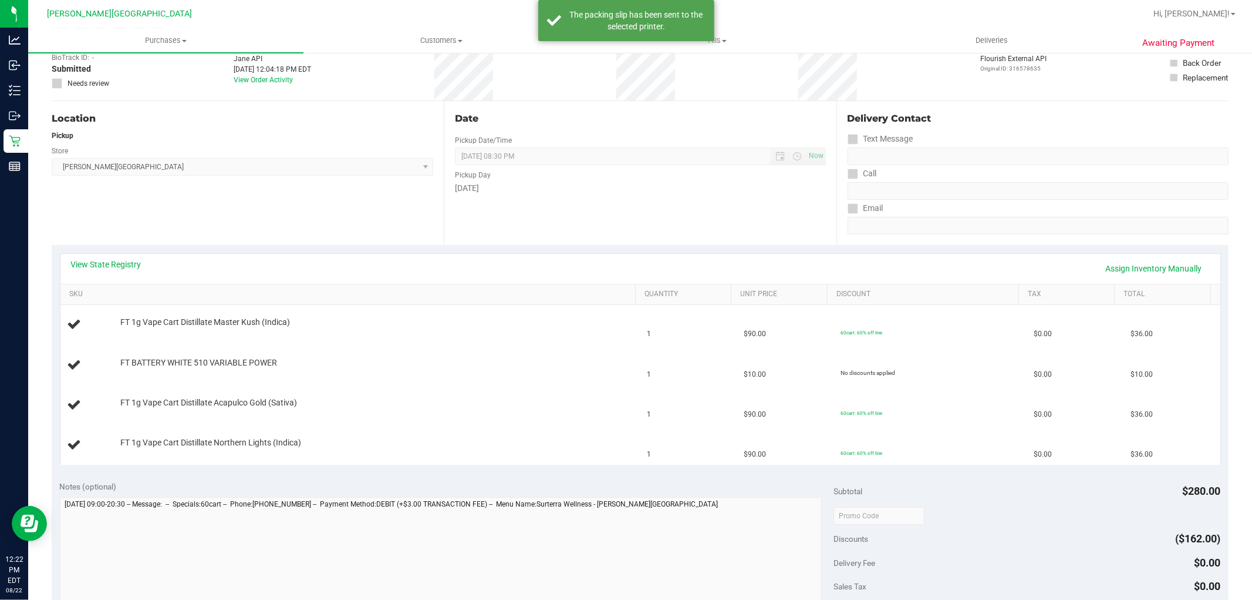
scroll to position [0, 0]
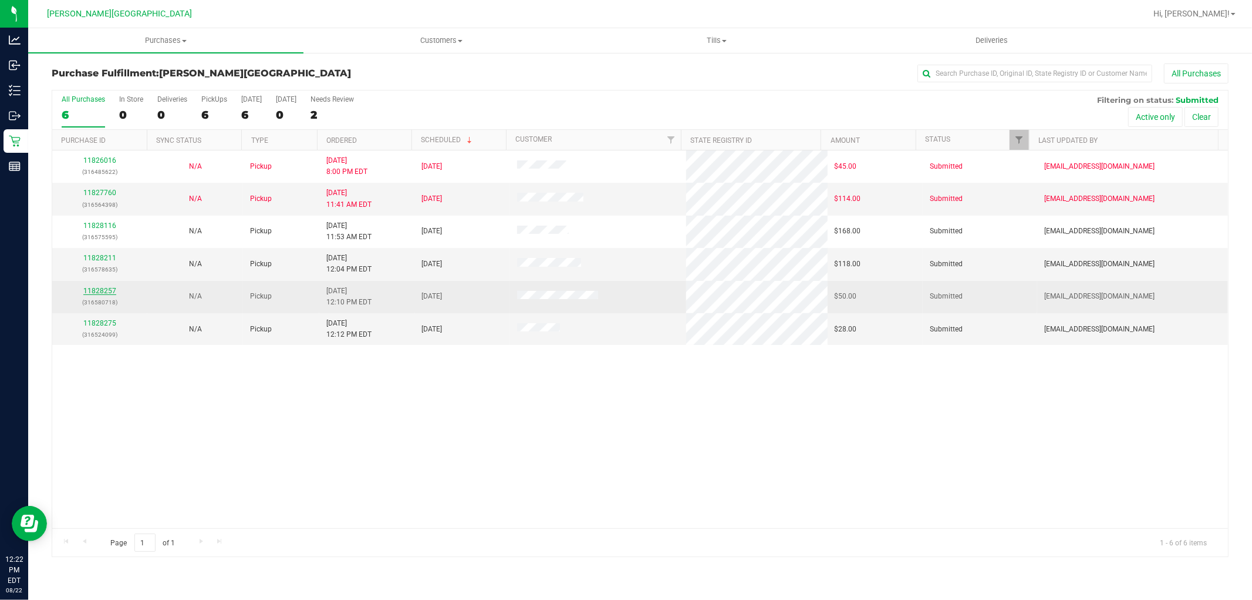
click at [100, 290] on link "11828257" at bounding box center [99, 291] width 33 height 8
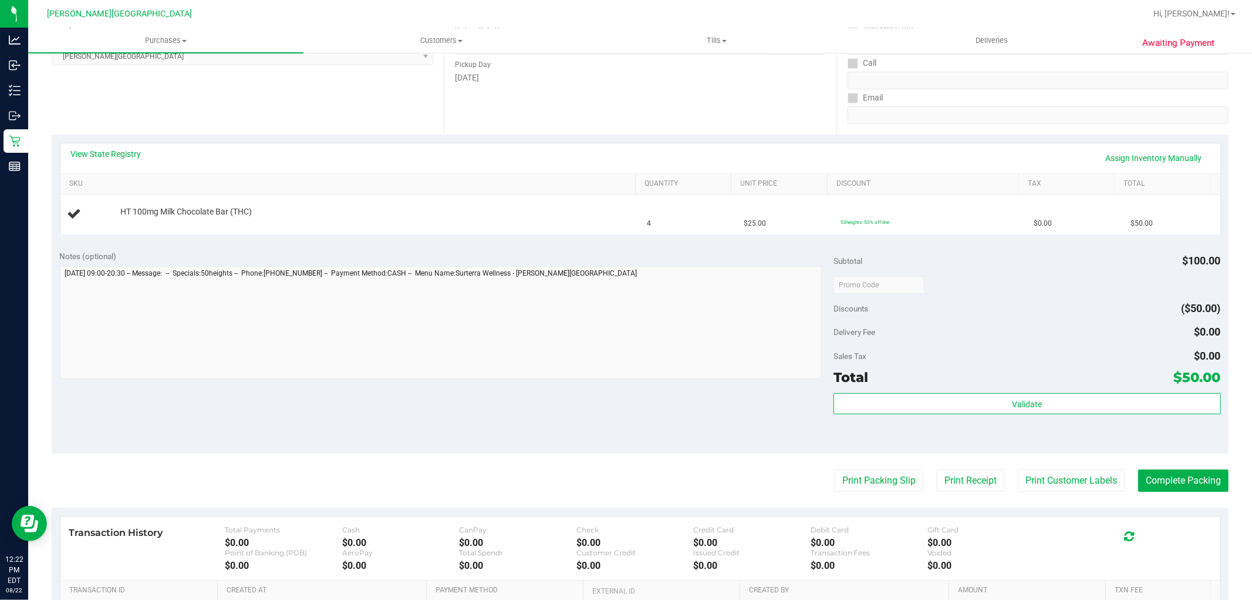
scroll to position [196, 0]
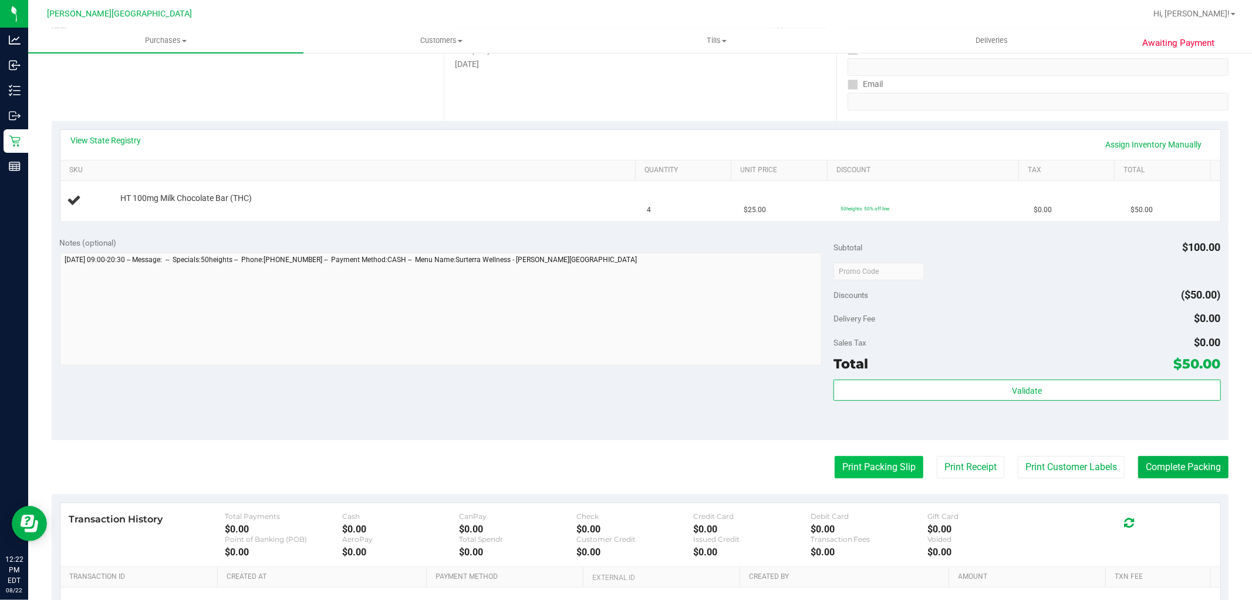
click at [862, 462] on button "Print Packing Slip" at bounding box center [879, 467] width 89 height 22
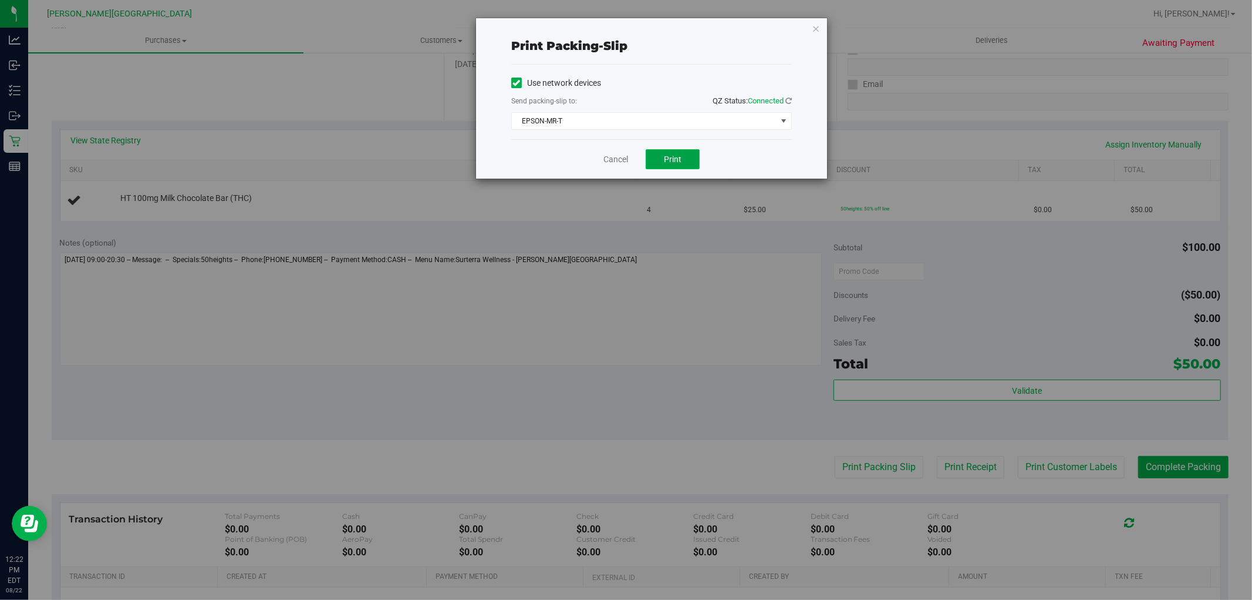
click at [674, 160] on span "Print" at bounding box center [673, 158] width 18 height 9
click at [823, 33] on div "Print packing-slip Use network devices Send packing-slip to: QZ Status: Connect…" at bounding box center [651, 98] width 351 height 160
click at [816, 27] on icon "button" at bounding box center [816, 28] width 8 height 14
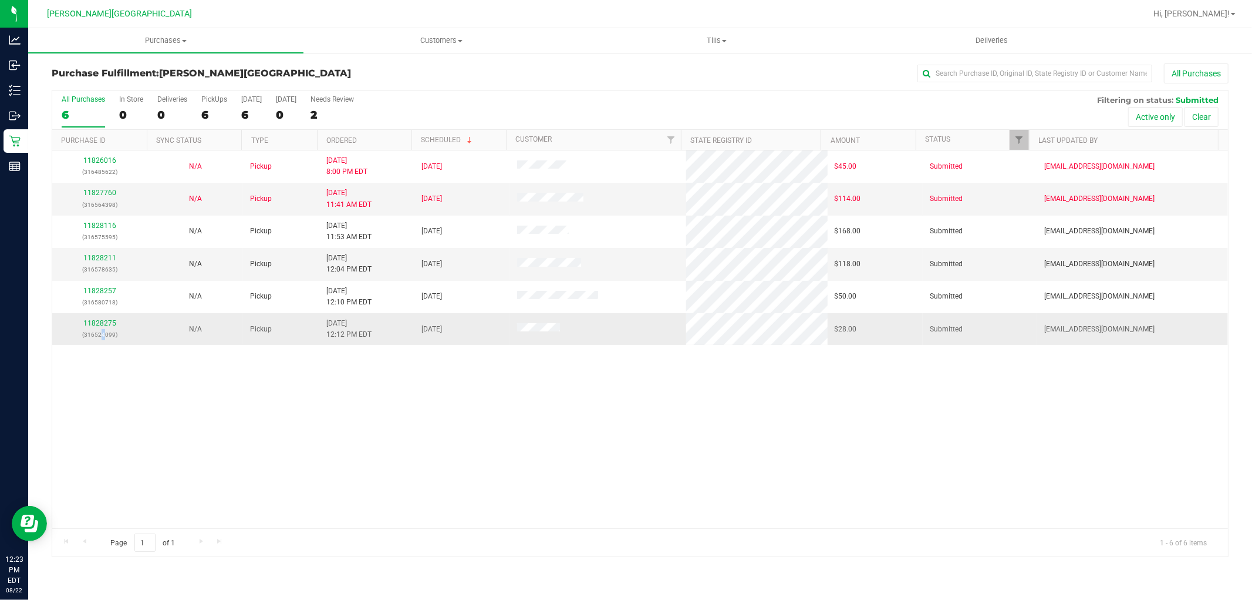
click at [102, 330] on p "(316524099)" at bounding box center [99, 334] width 81 height 11
click at [104, 318] on div "11828275 (316524099)" at bounding box center [99, 329] width 81 height 22
click at [102, 321] on link "11828275" at bounding box center [99, 323] width 33 height 8
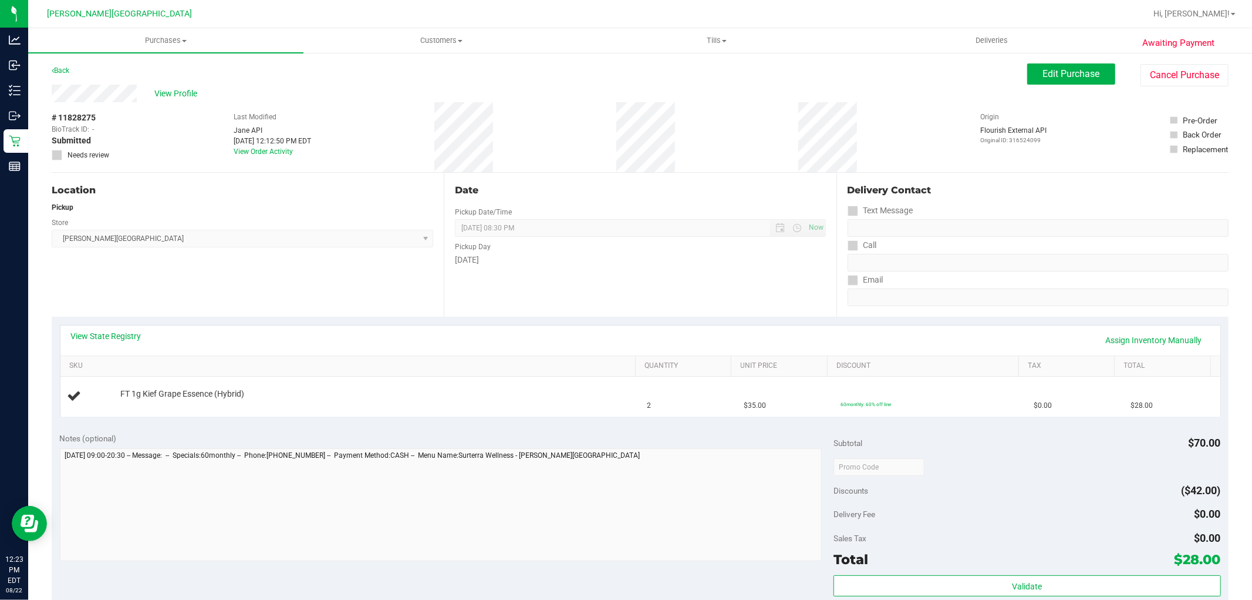
scroll to position [196, 0]
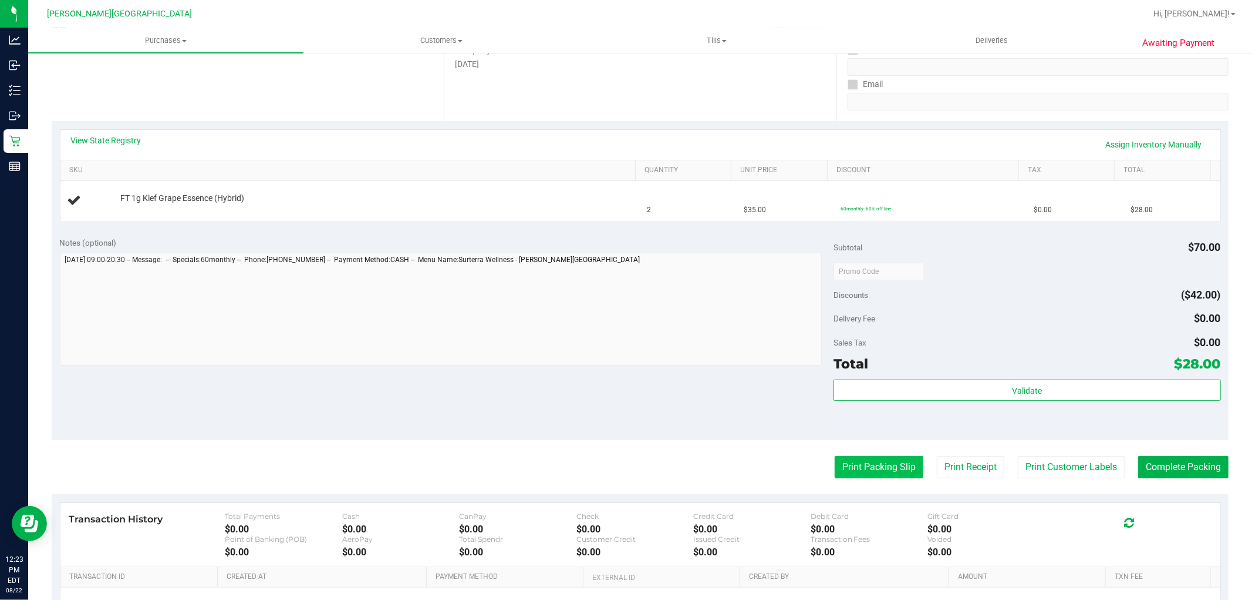
click at [890, 467] on button "Print Packing Slip" at bounding box center [879, 467] width 89 height 22
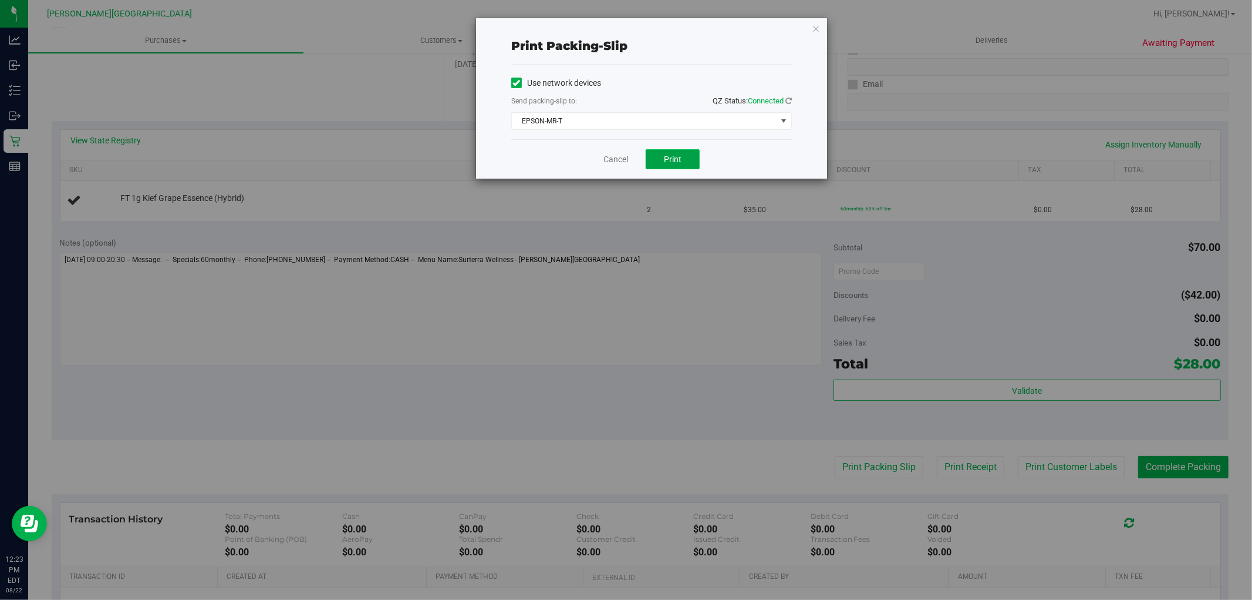
click at [673, 157] on span "Print" at bounding box center [673, 158] width 18 height 9
drag, startPoint x: 617, startPoint y: 157, endPoint x: 527, endPoint y: 191, distance: 96.6
click at [618, 157] on link "Cancel" at bounding box center [616, 159] width 25 height 12
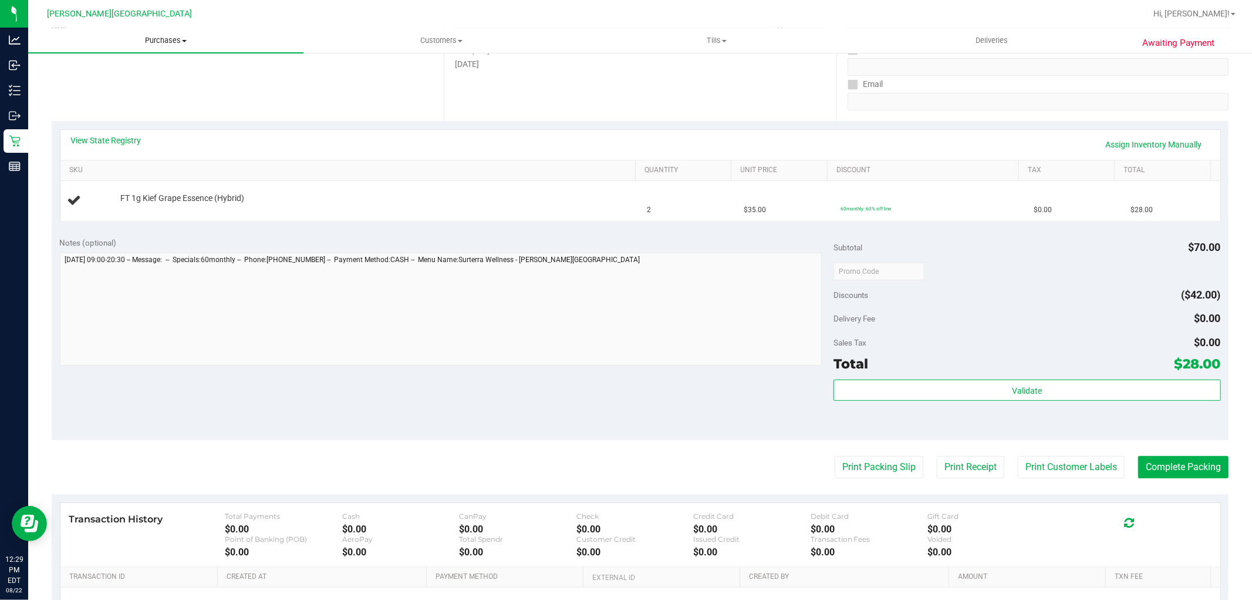
click at [154, 33] on uib-tab-heading "Purchases Summary of purchases Fulfillment All purchases" at bounding box center [165, 40] width 275 height 25
click at [151, 38] on span "Purchases" at bounding box center [165, 40] width 275 height 11
click at [150, 39] on span "Purchases" at bounding box center [165, 40] width 275 height 11
click at [87, 75] on li "Summary of purchases" at bounding box center [165, 71] width 275 height 14
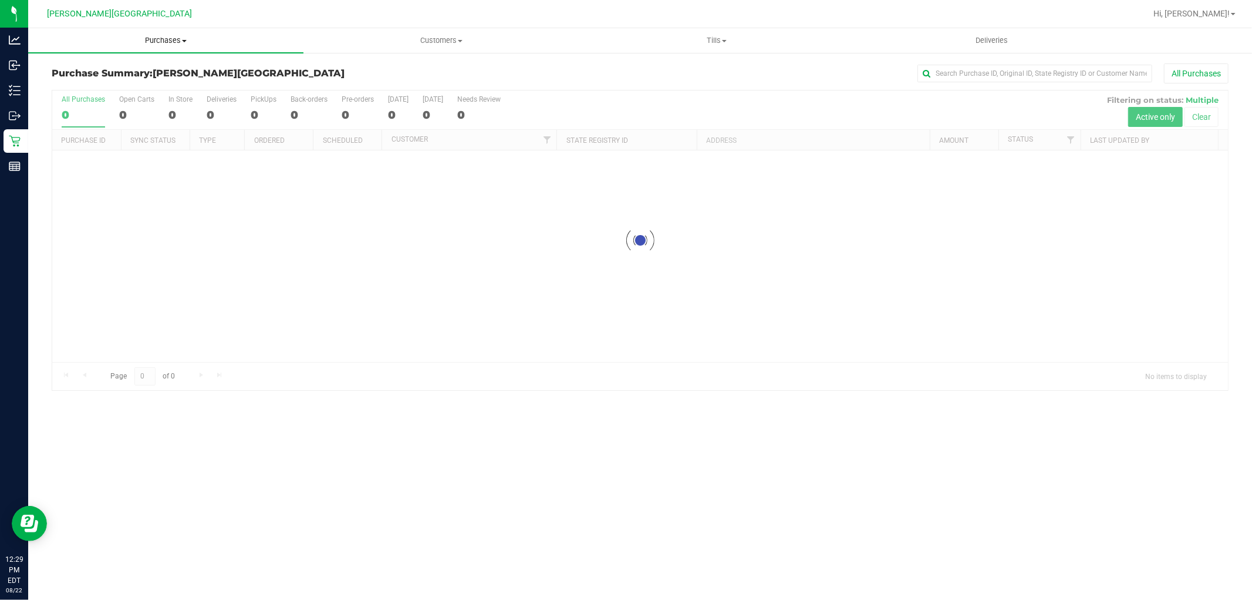
click at [154, 28] on uib-tab-heading "Purchases Summary of purchases Fulfillment All purchases" at bounding box center [165, 40] width 275 height 25
click at [156, 36] on span "Purchases" at bounding box center [165, 40] width 275 height 11
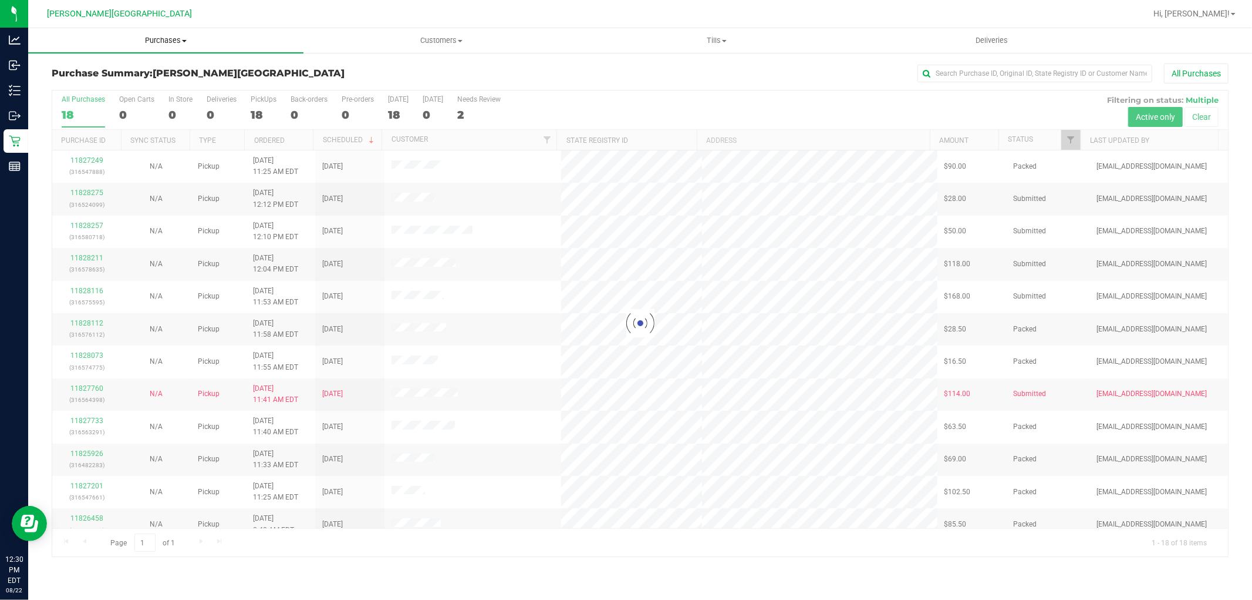
click at [166, 33] on uib-tab-heading "Purchases Summary of purchases Fulfillment All purchases" at bounding box center [165, 40] width 275 height 25
click at [107, 79] on li "Fulfillment" at bounding box center [165, 85] width 275 height 14
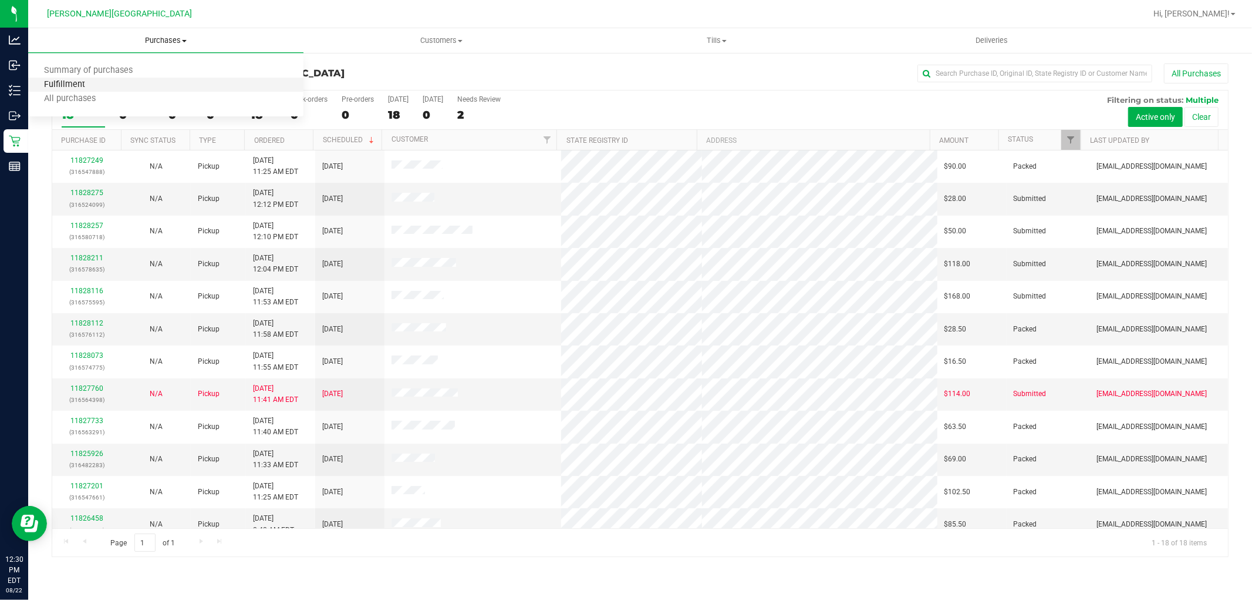
click at [95, 81] on span "Fulfillment" at bounding box center [64, 85] width 73 height 10
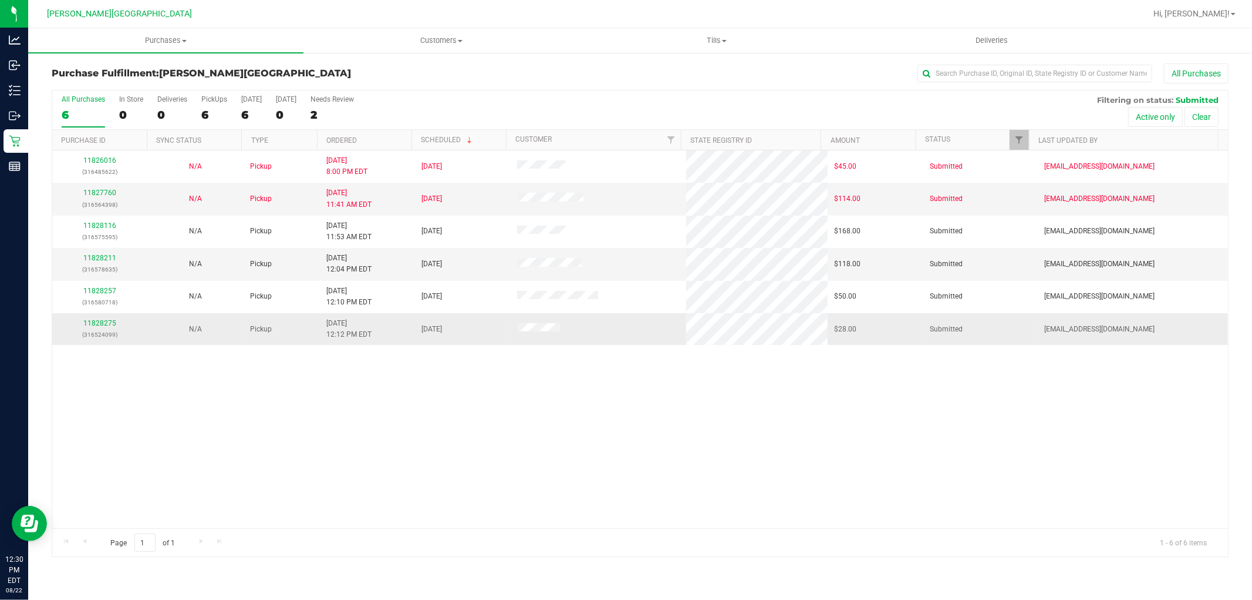
click at [103, 319] on div "11828275 (316524099)" at bounding box center [99, 329] width 81 height 22
click at [102, 324] on link "11828275" at bounding box center [99, 323] width 33 height 8
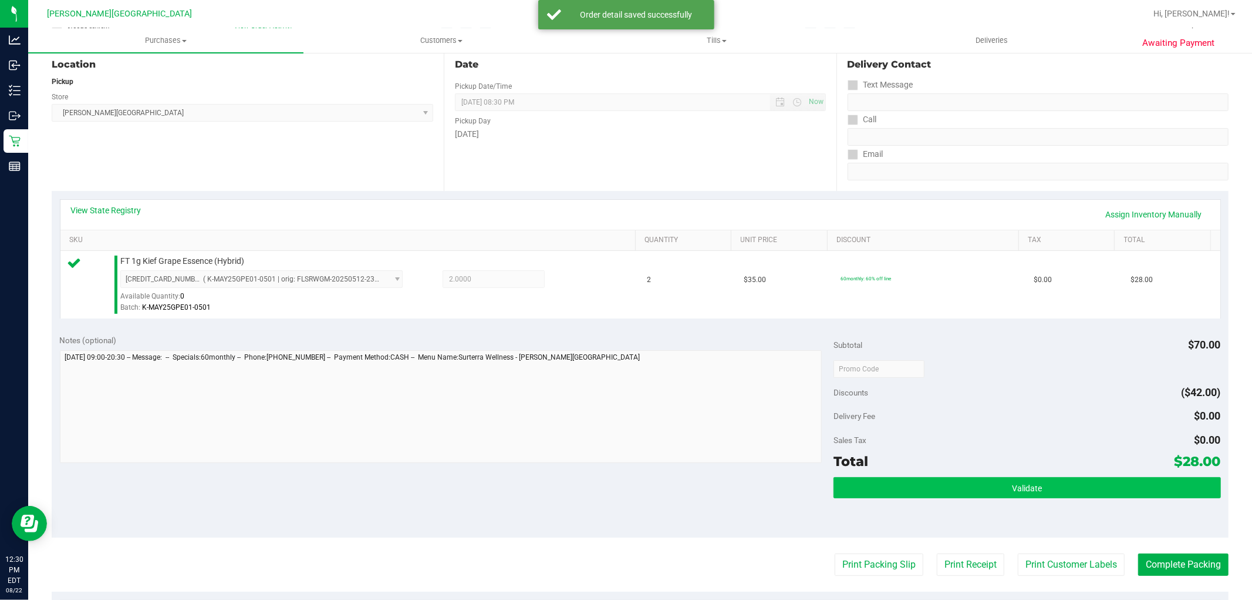
scroll to position [261, 0]
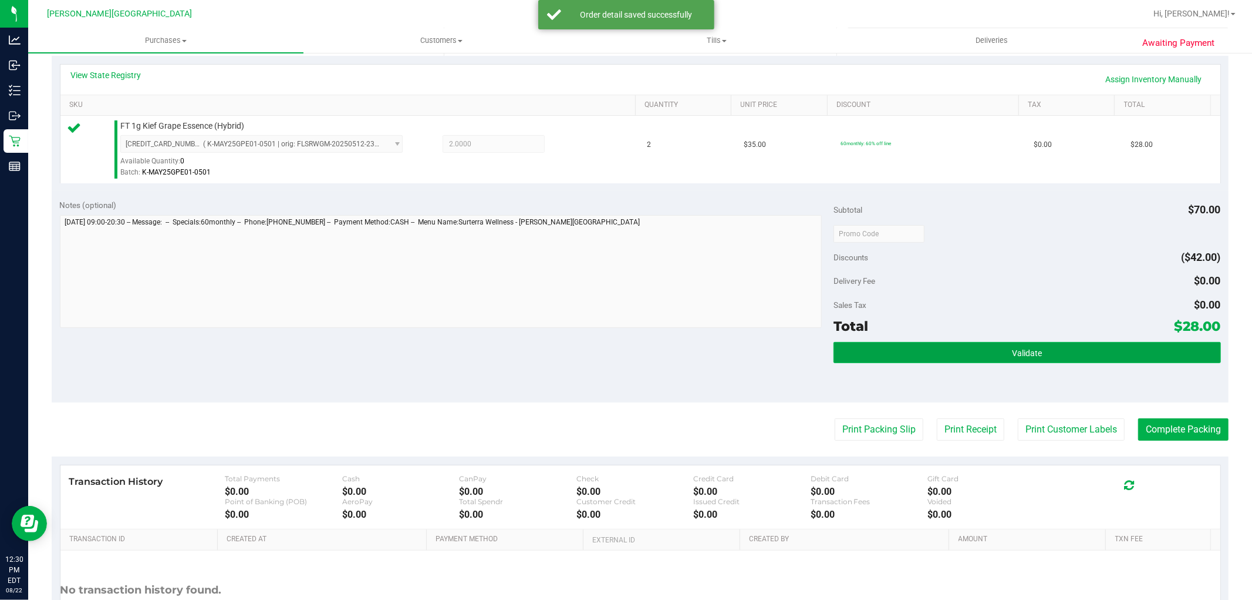
click at [1070, 357] on button "Validate" at bounding box center [1027, 352] width 387 height 21
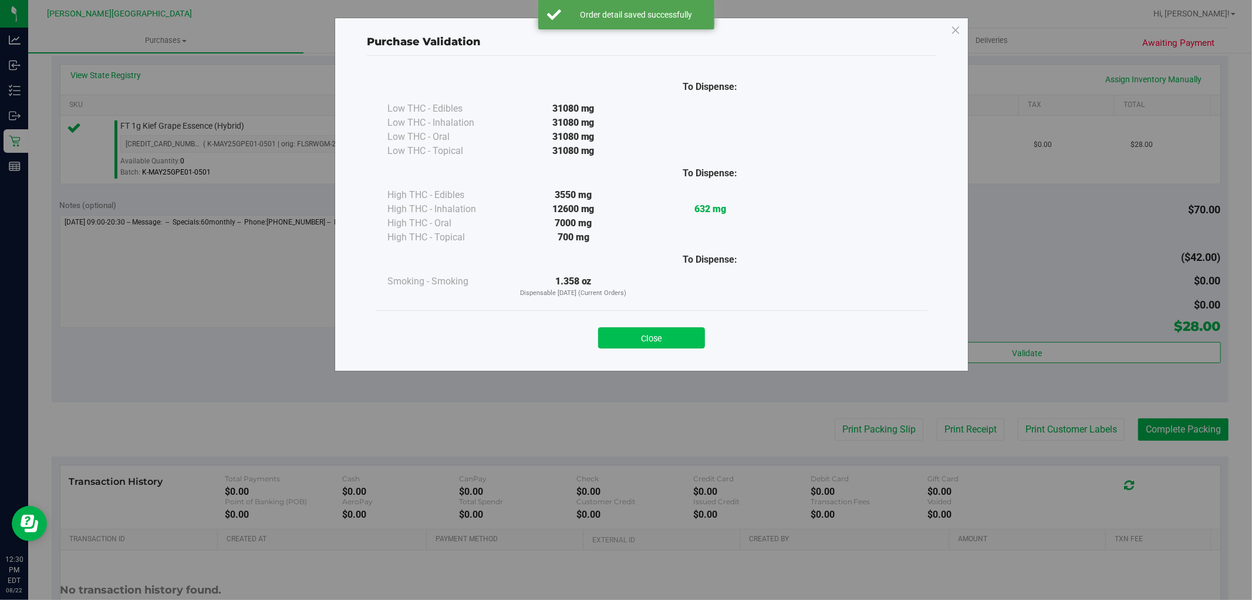
click at [670, 339] on button "Close" at bounding box center [651, 337] width 107 height 21
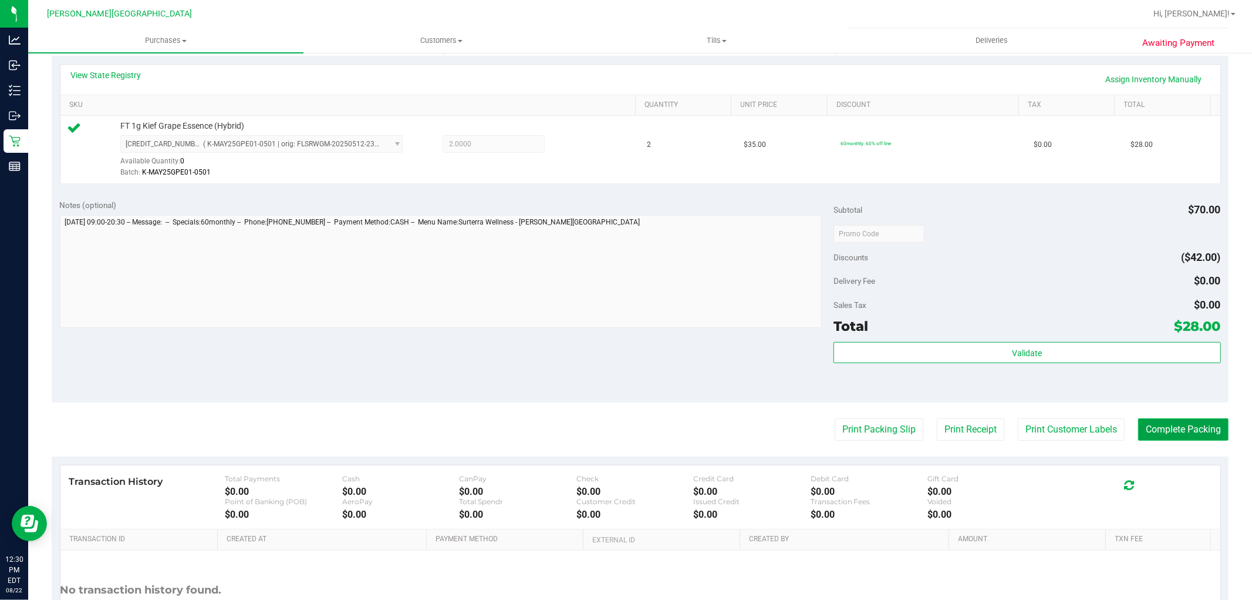
click at [1148, 429] on button "Complete Packing" at bounding box center [1184, 429] width 90 height 22
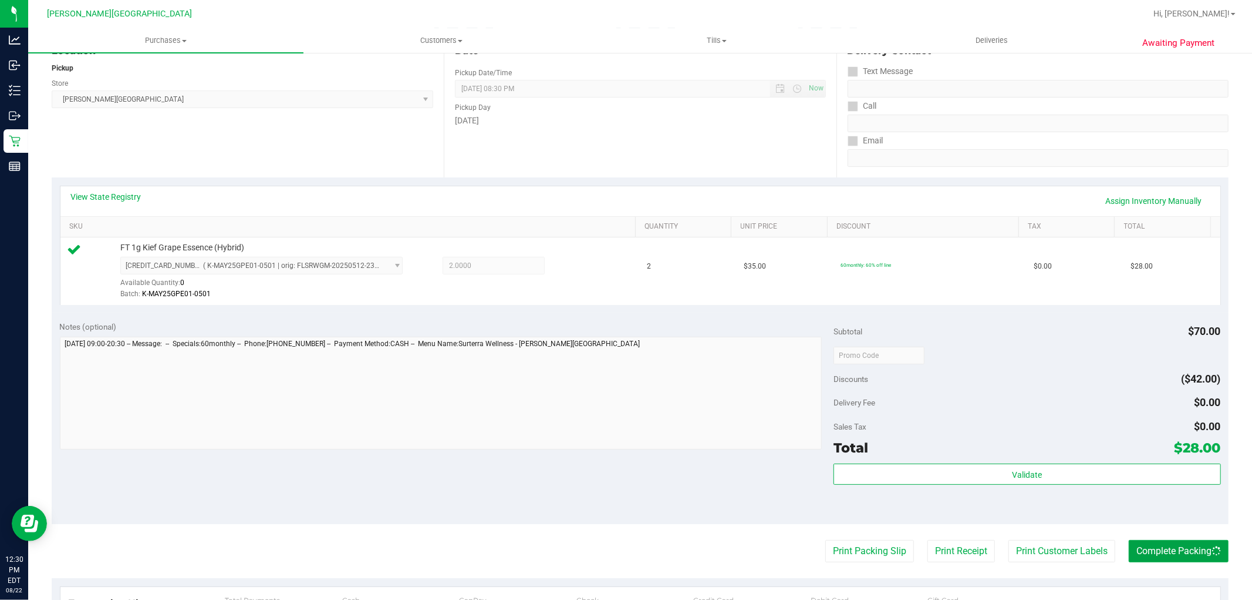
scroll to position [0, 0]
